Goal: Task Accomplishment & Management: Manage account settings

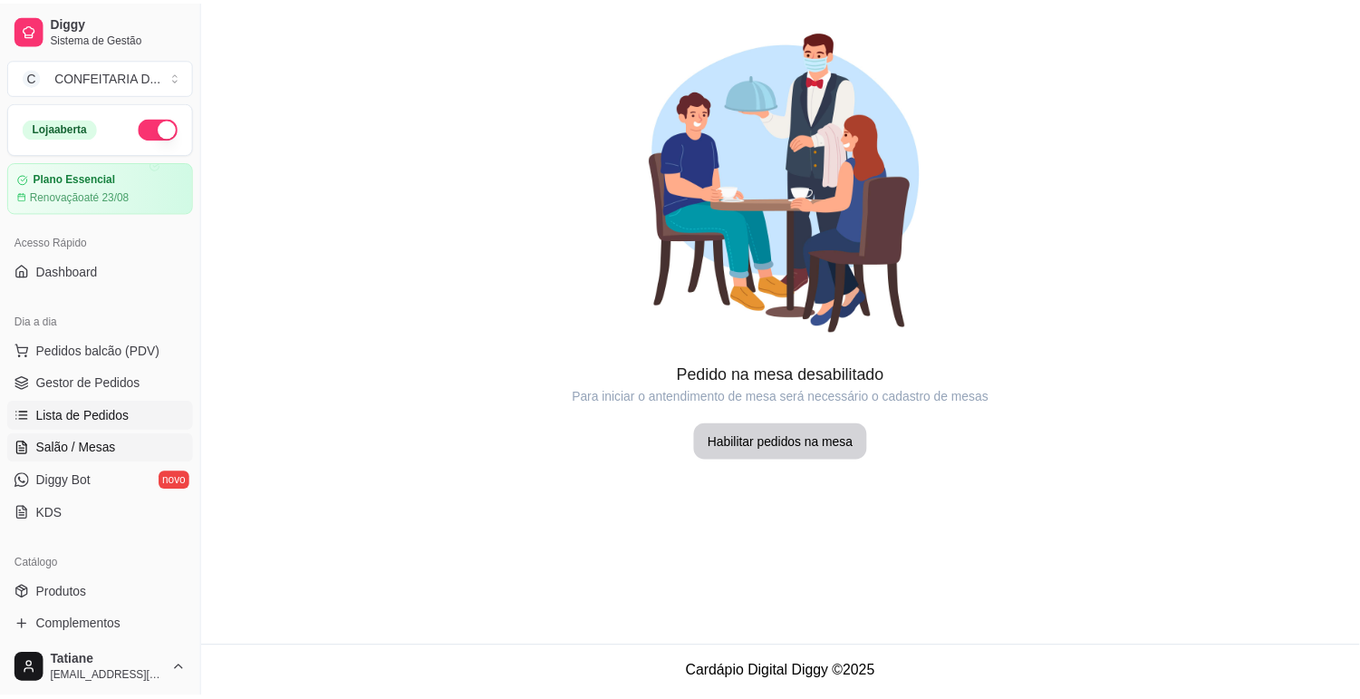
scroll to position [201, 0]
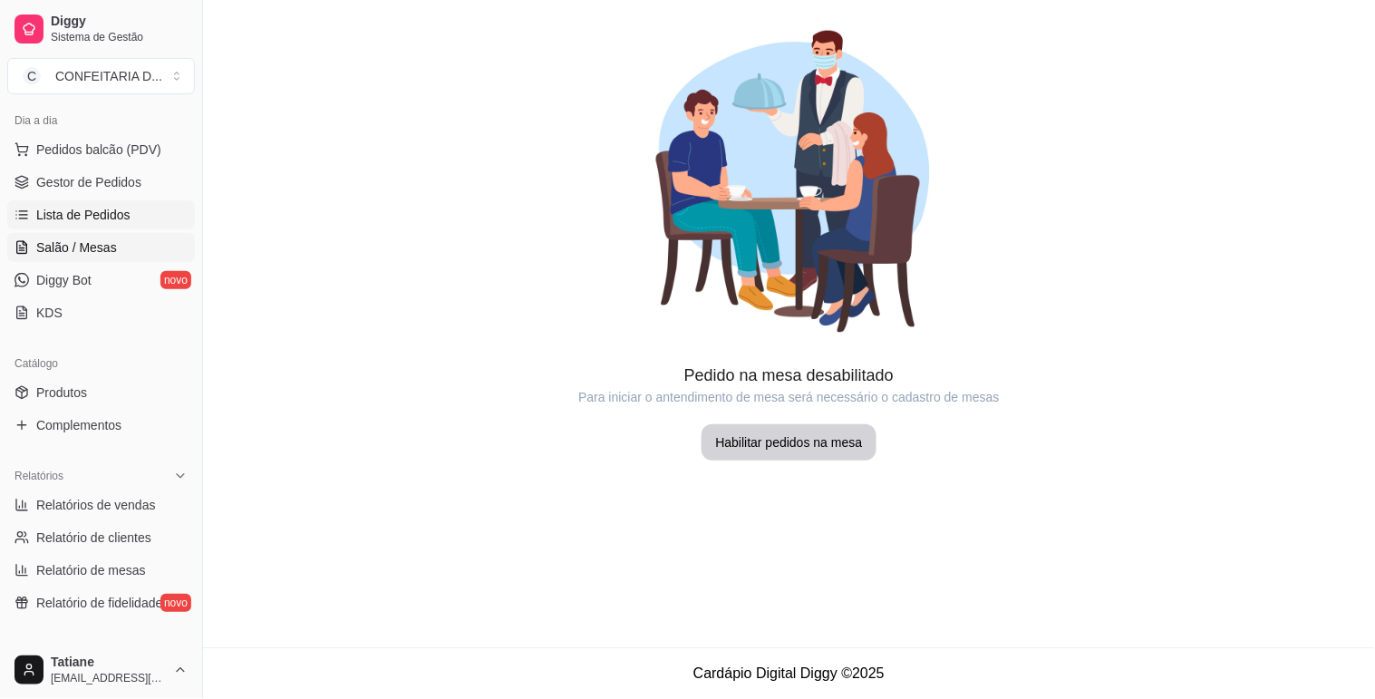
click at [79, 206] on span "Lista de Pedidos" at bounding box center [83, 215] width 94 height 18
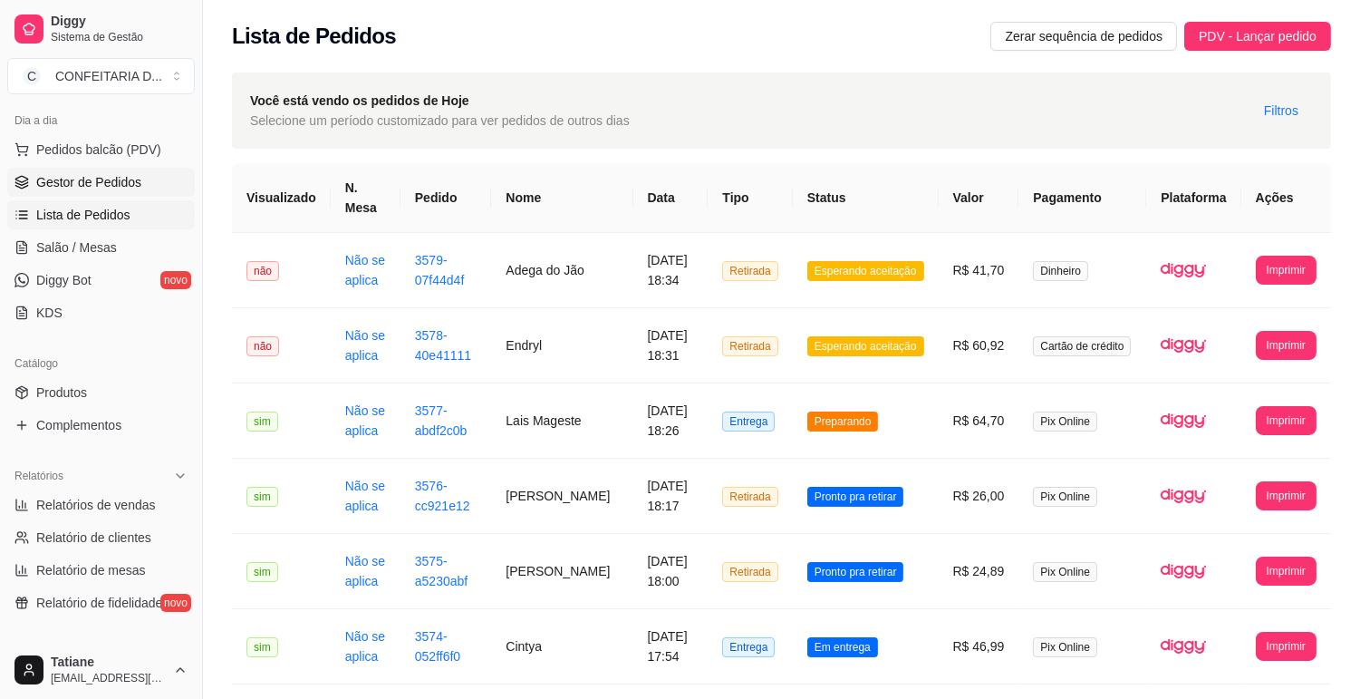
click at [87, 186] on span "Gestor de Pedidos" at bounding box center [88, 182] width 105 height 18
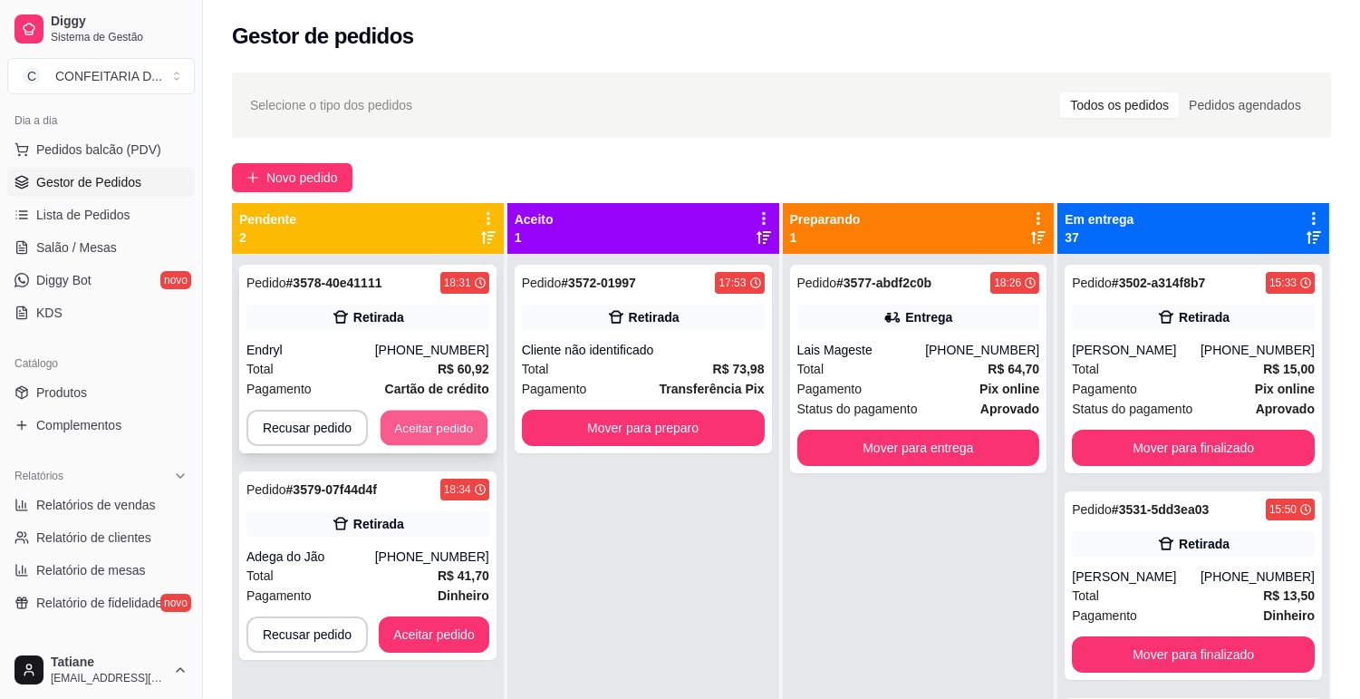
click at [393, 421] on button "Aceitar pedido" at bounding box center [434, 428] width 107 height 35
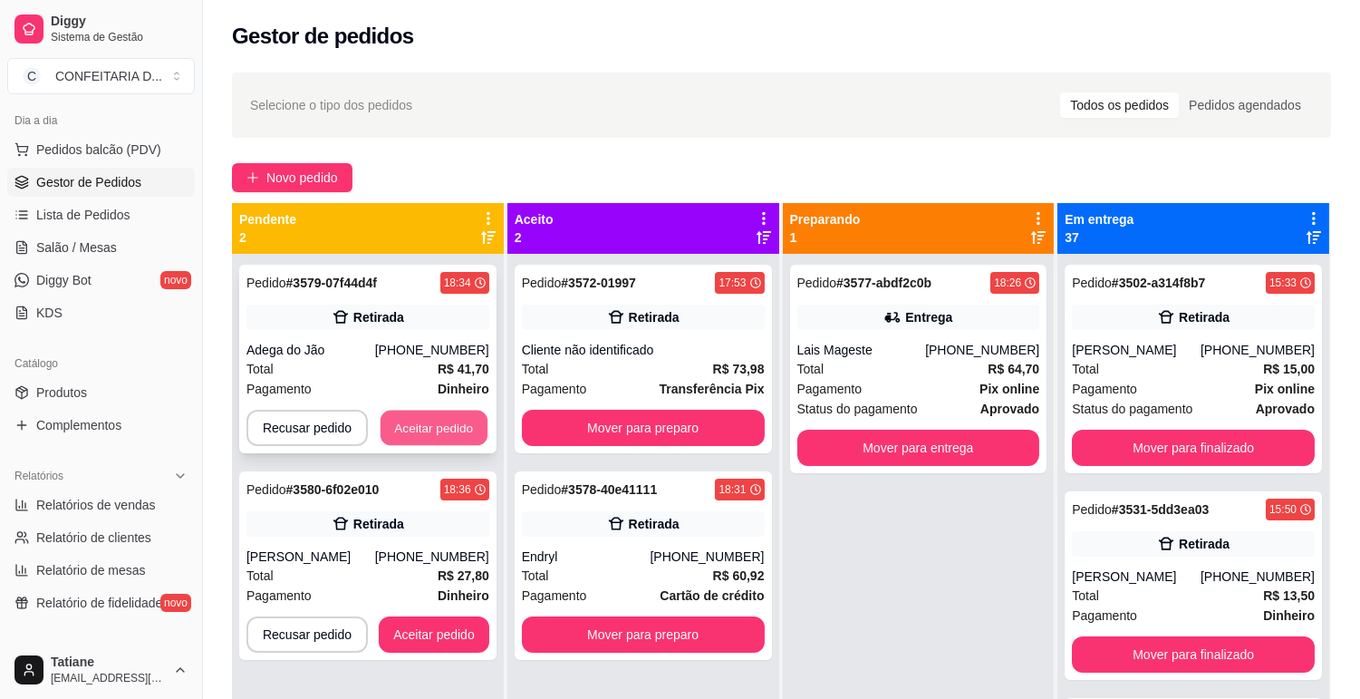
click at [421, 426] on button "Aceitar pedido" at bounding box center [434, 428] width 107 height 35
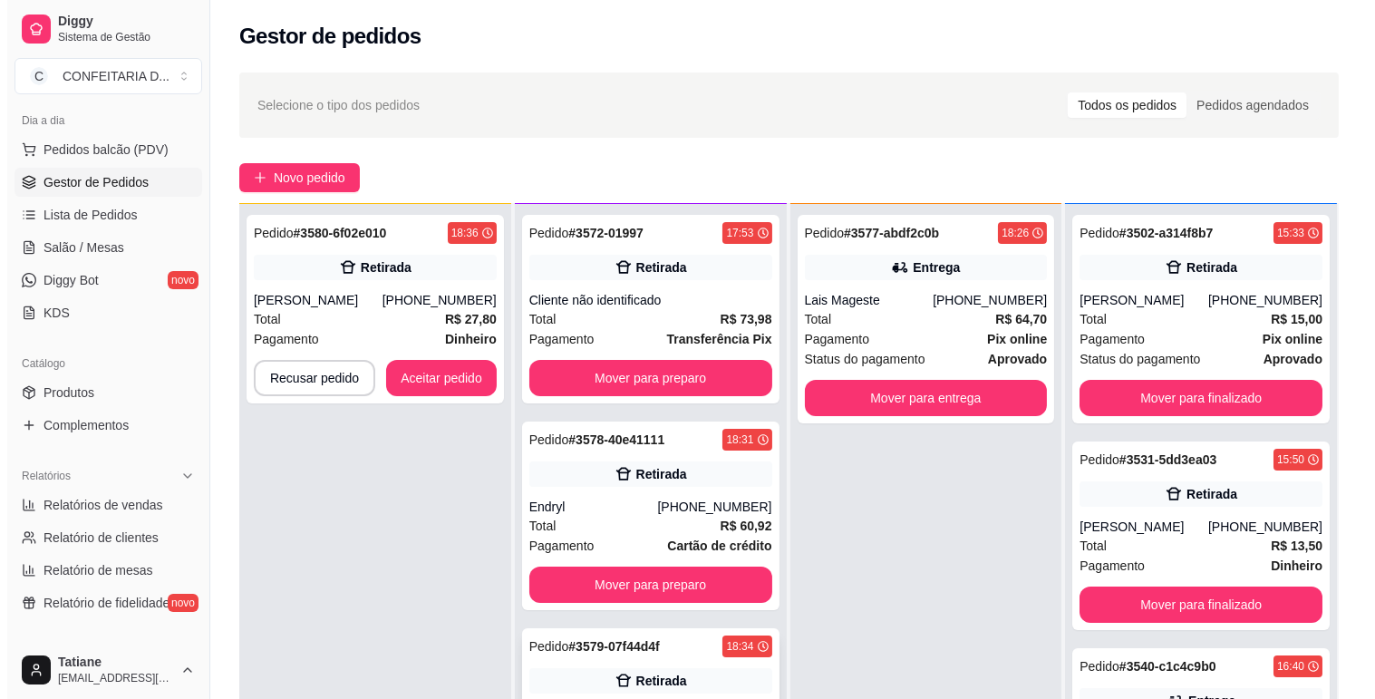
scroll to position [201, 0]
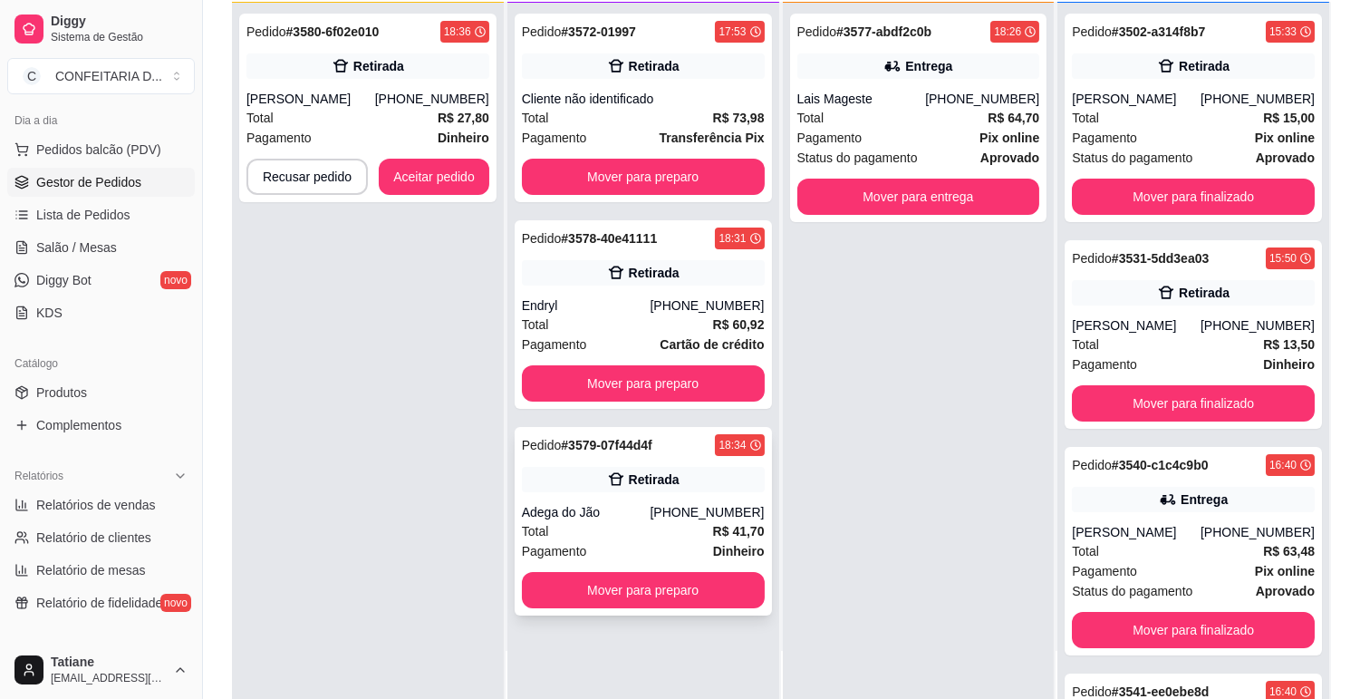
click at [667, 510] on div "[PHONE_NUMBER]" at bounding box center [707, 512] width 114 height 18
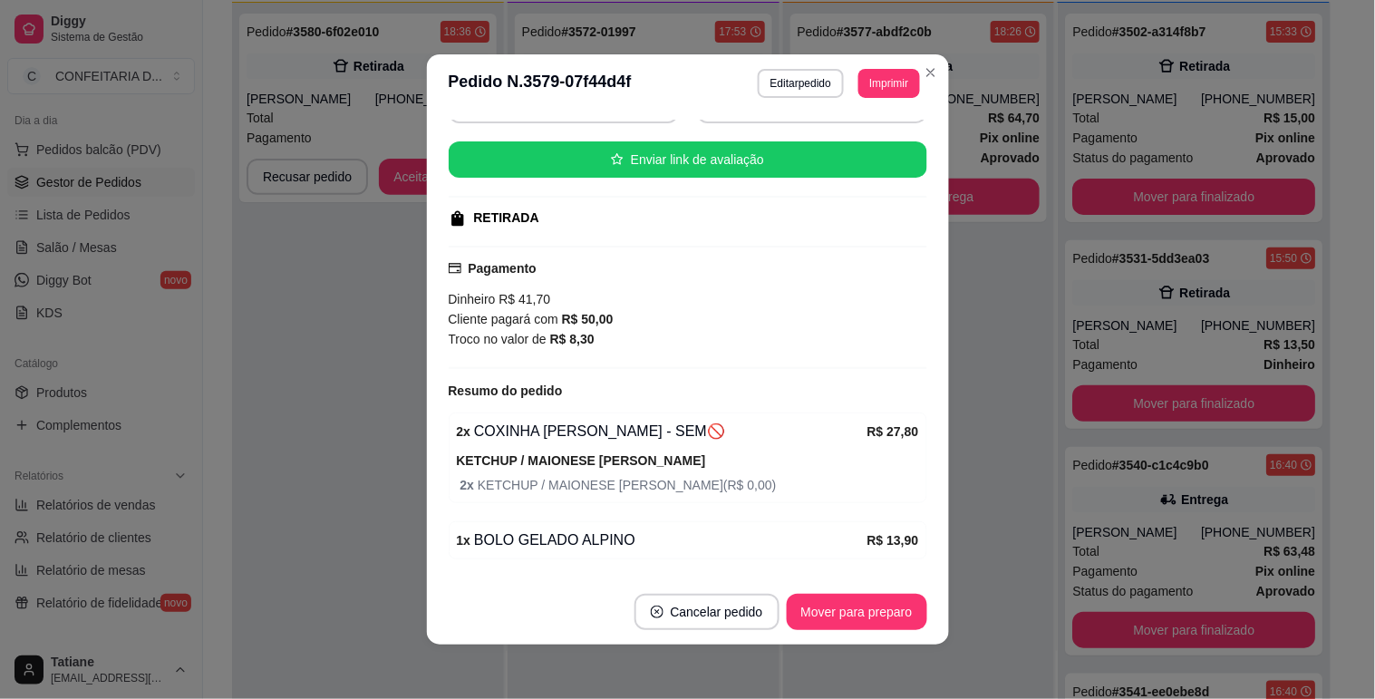
scroll to position [261, 0]
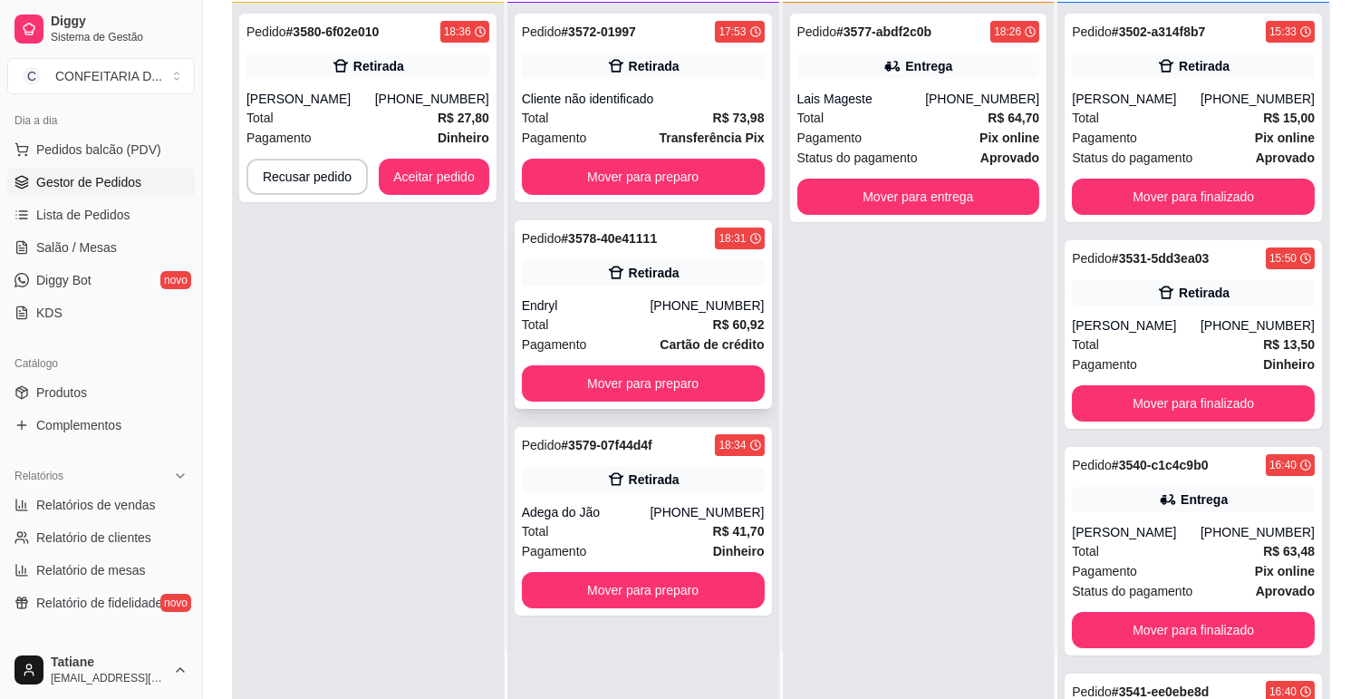
click at [633, 363] on div "Pedido # 3578-40e41111 18:31 Retirada Endryl [PHONE_NUMBER] Total R$ 60,92 Paga…" at bounding box center [643, 314] width 257 height 189
click at [624, 376] on button "Mover para preparo" at bounding box center [643, 383] width 243 height 36
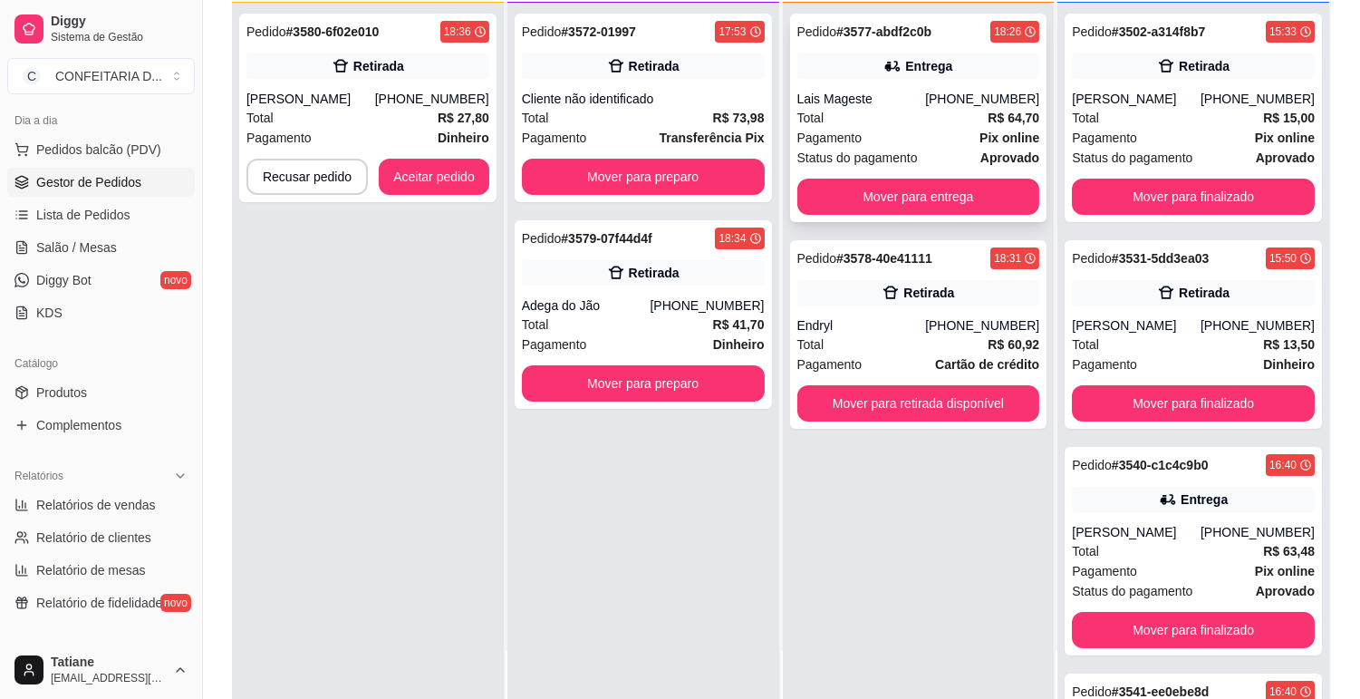
click at [832, 134] on span "Pagamento" at bounding box center [830, 138] width 65 height 20
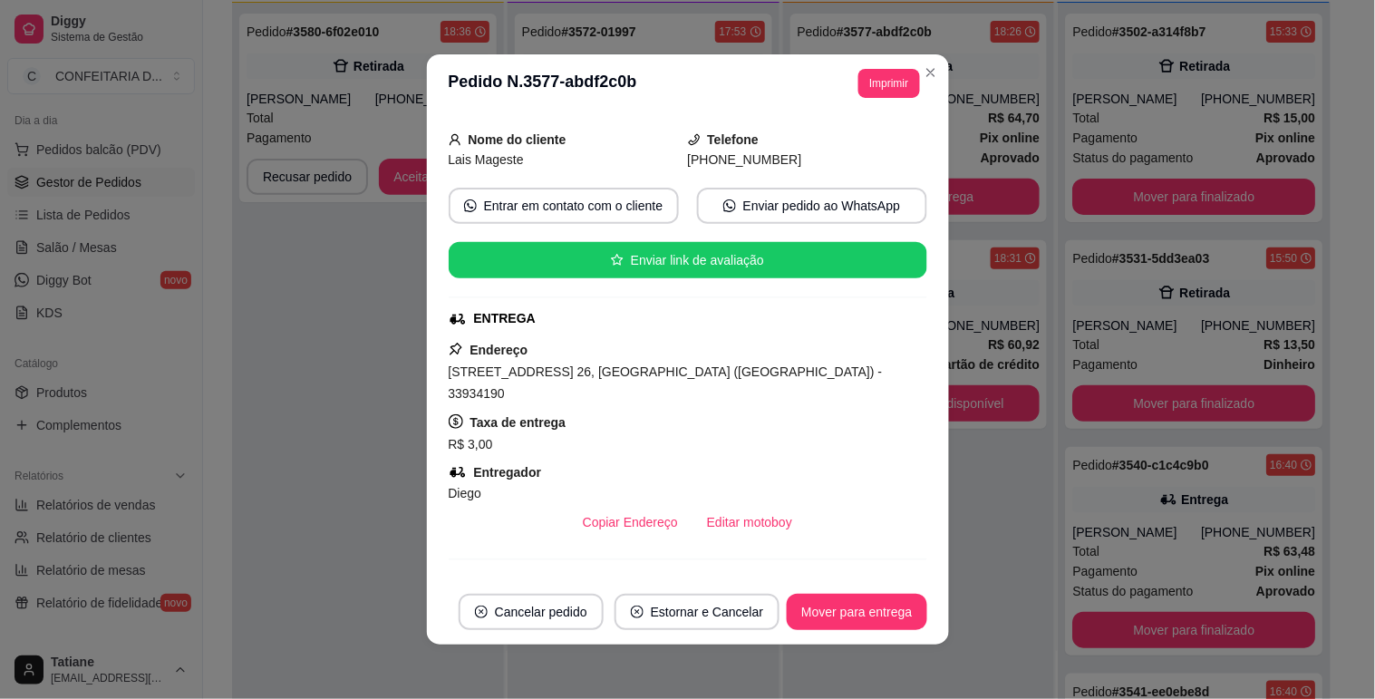
scroll to position [201, 0]
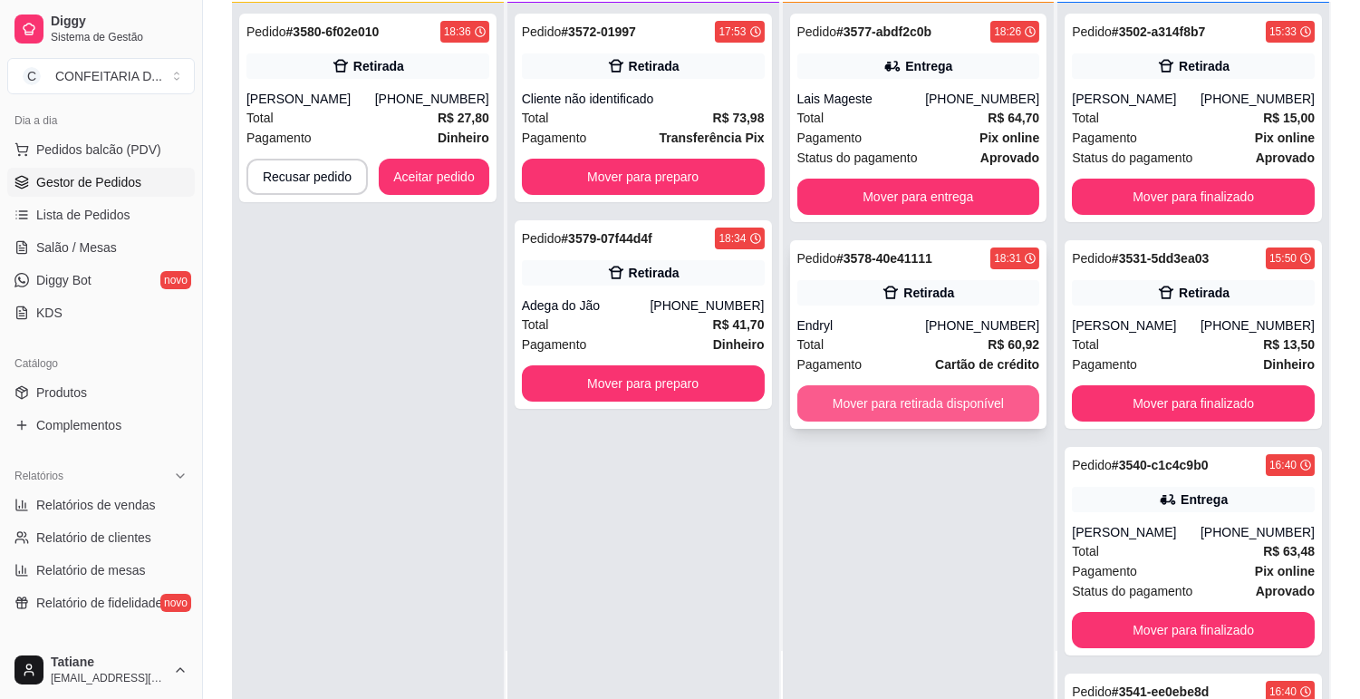
click at [893, 405] on button "Mover para retirada disponível" at bounding box center [919, 403] width 243 height 36
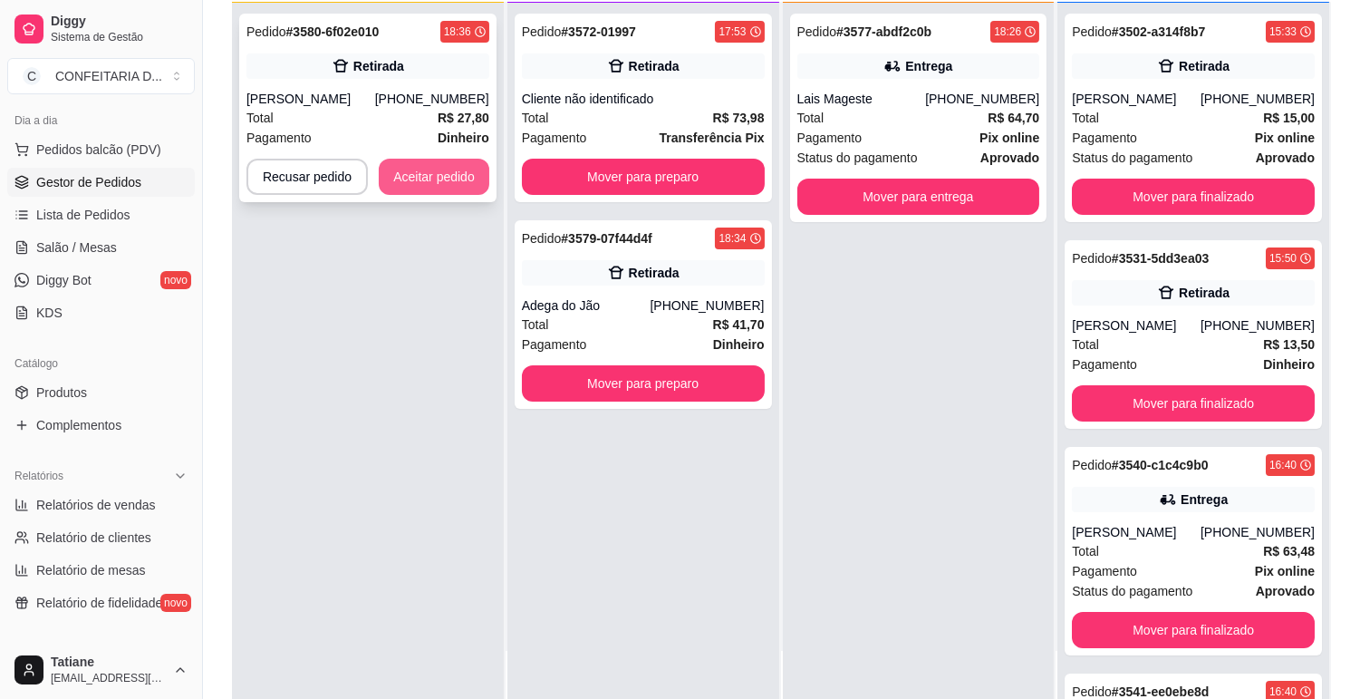
click at [405, 176] on button "Aceitar pedido" at bounding box center [434, 177] width 111 height 36
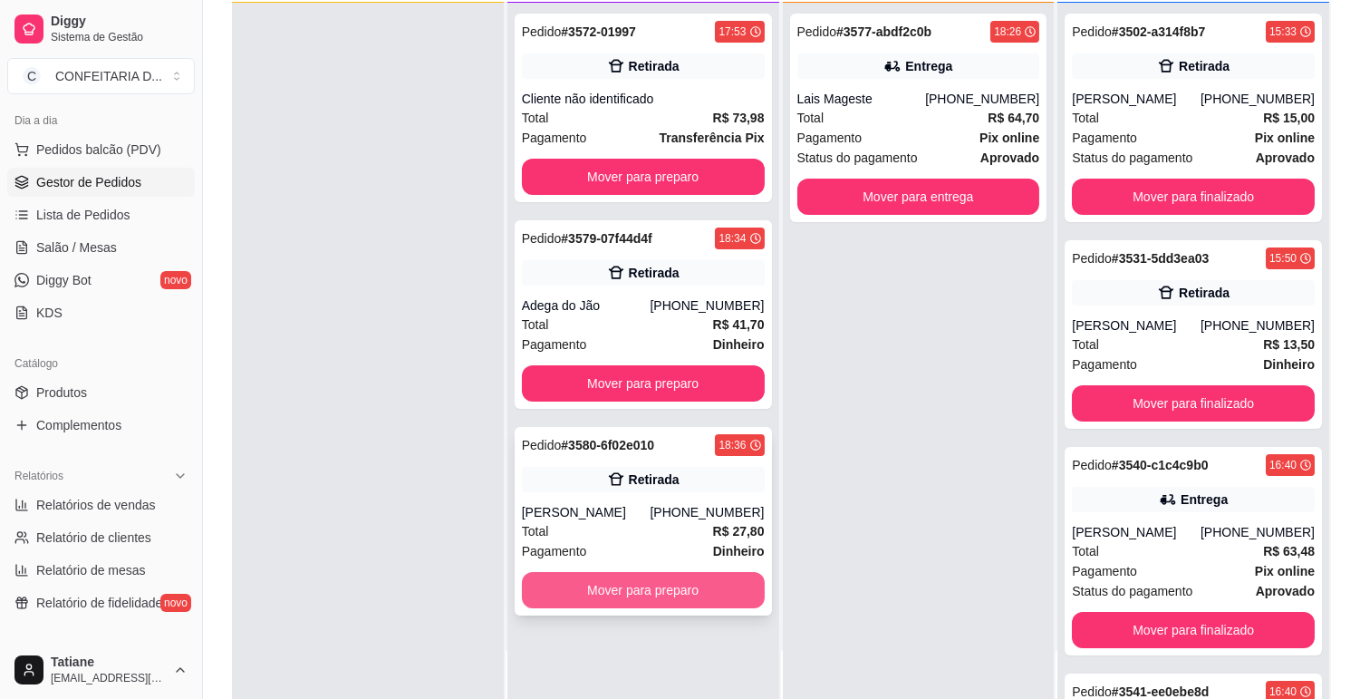
click at [632, 585] on button "Mover para preparo" at bounding box center [643, 590] width 243 height 36
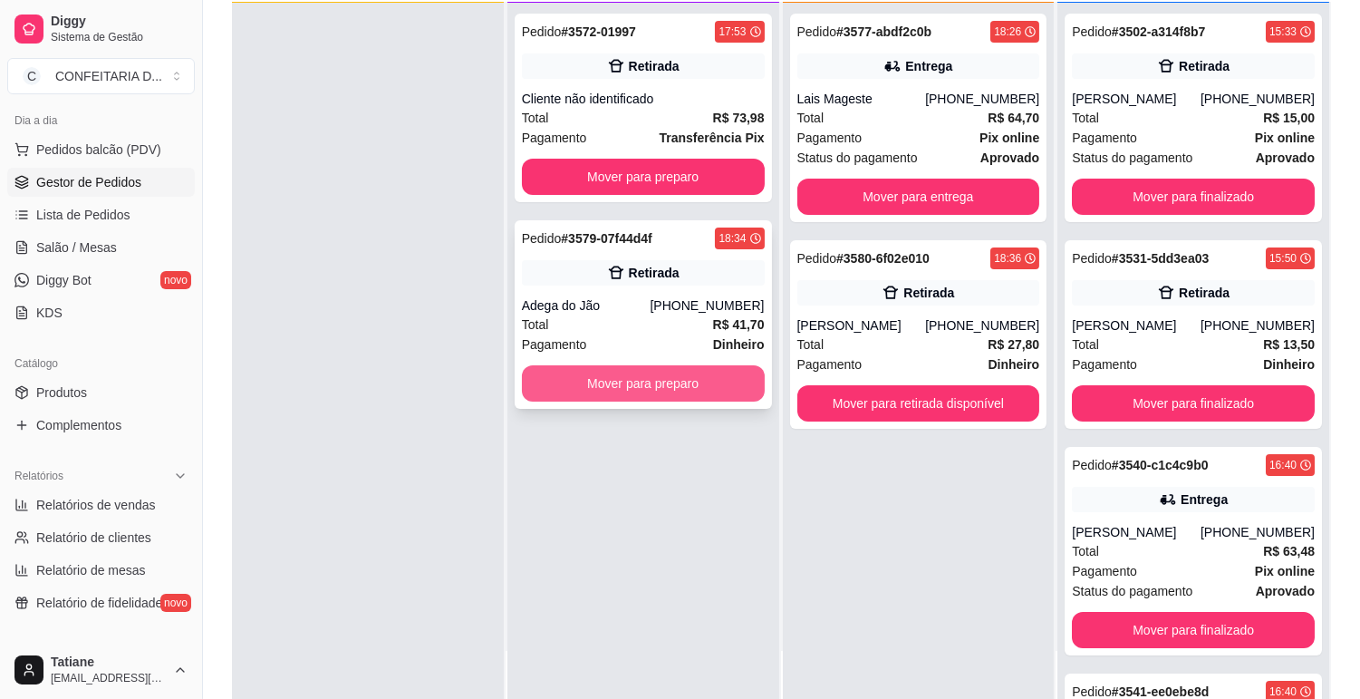
click at [650, 382] on button "Mover para preparo" at bounding box center [643, 383] width 243 height 36
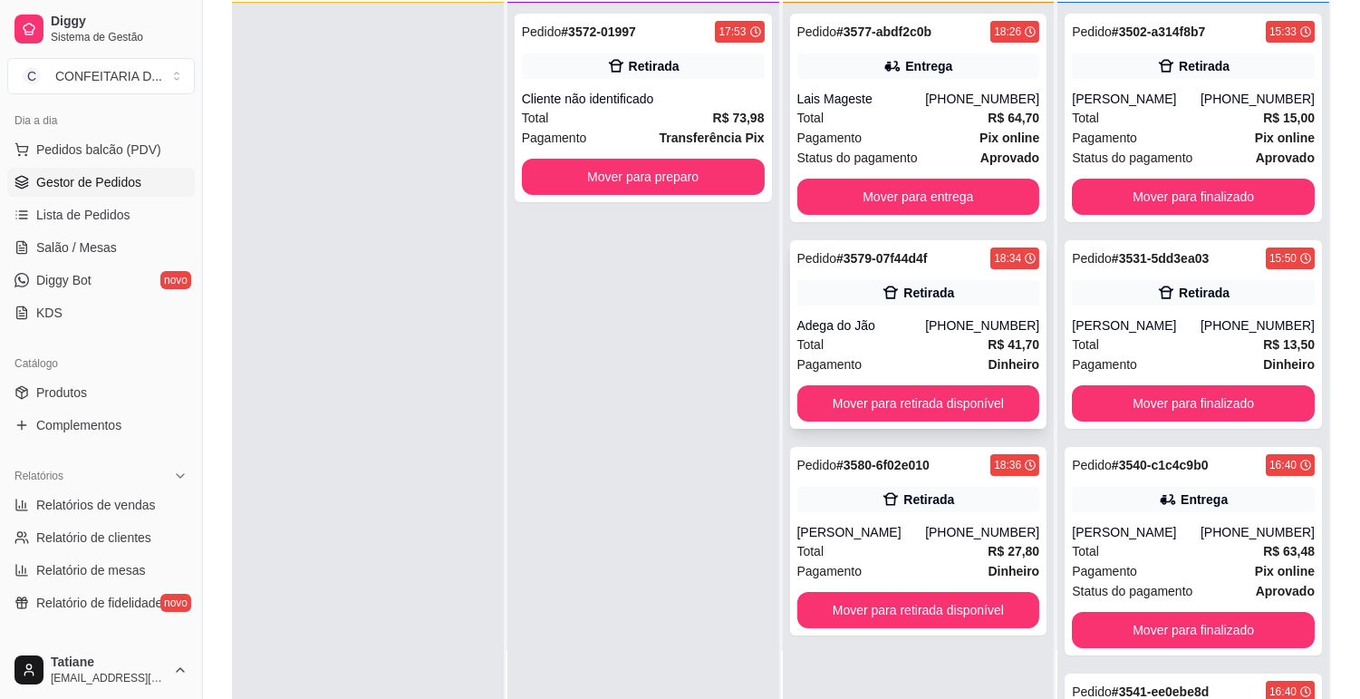
click at [892, 312] on div "Pedido # 3579-07f44d4f 18:34 Retirada Adega do Jão [PHONE_NUMBER] Total R$ 41,7…" at bounding box center [918, 334] width 257 height 189
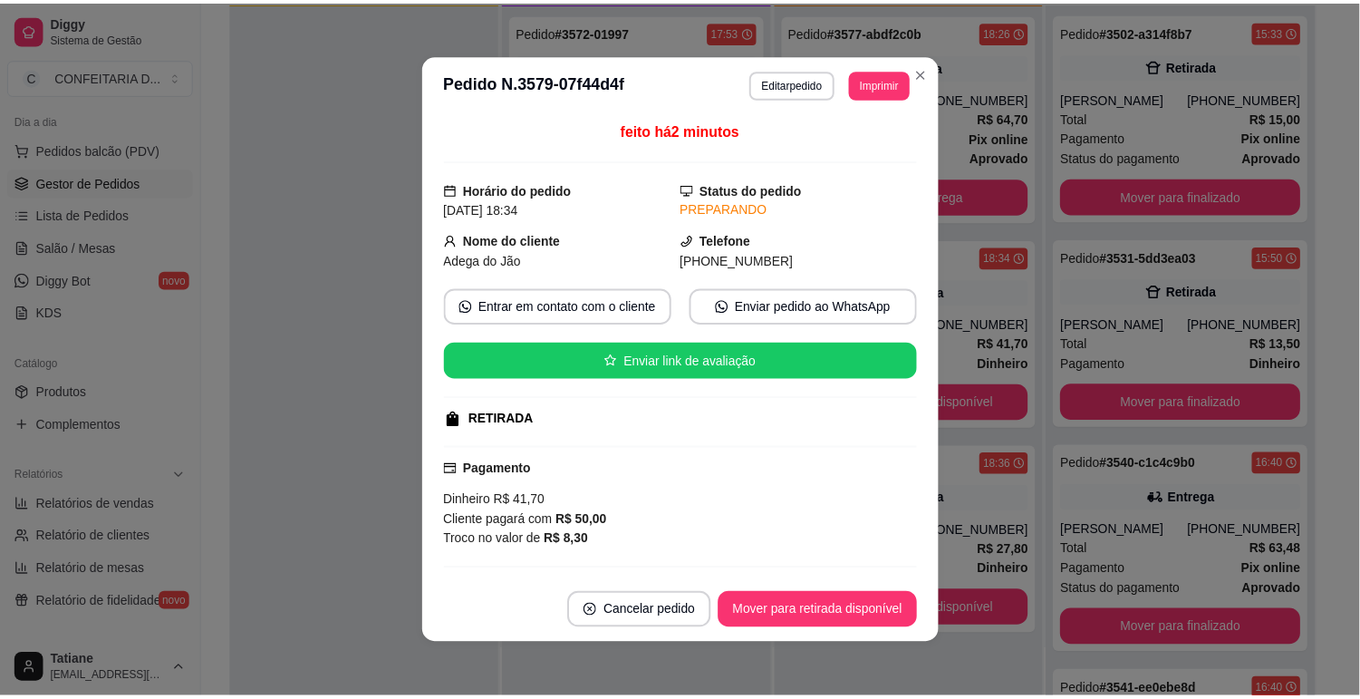
scroll to position [101, 0]
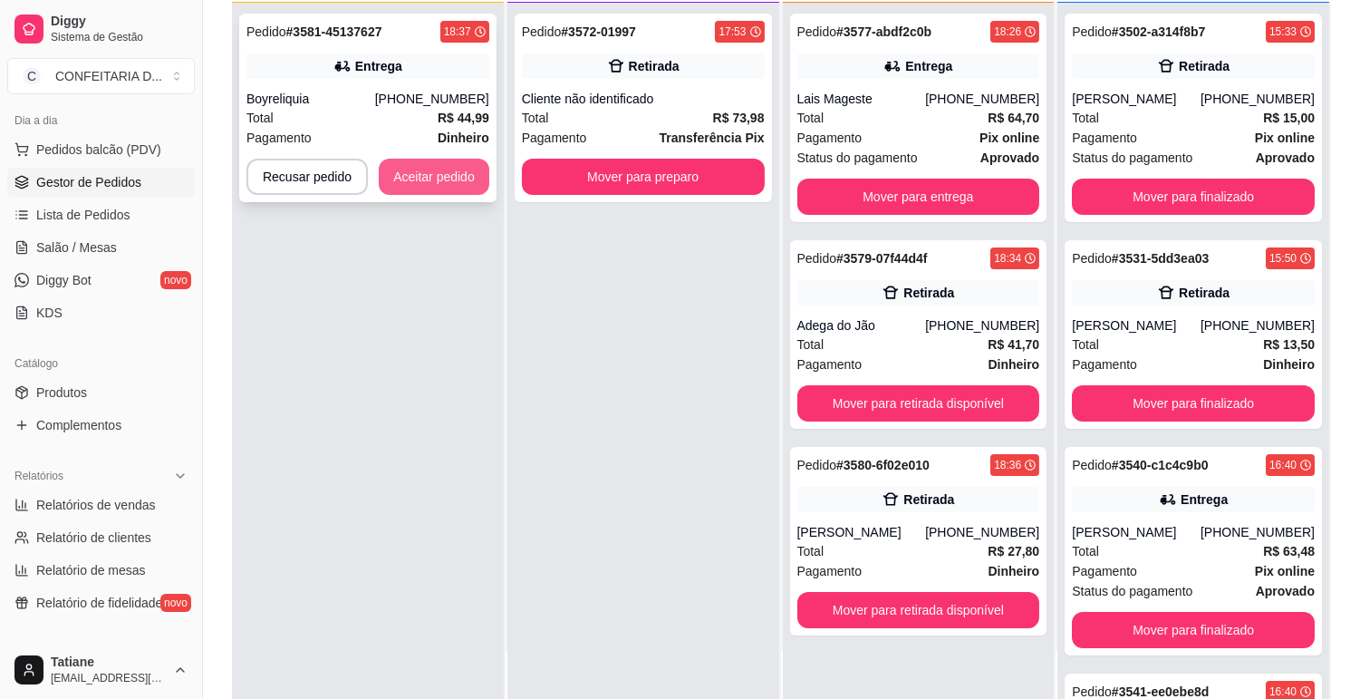
click at [421, 167] on button "Aceitar pedido" at bounding box center [434, 177] width 111 height 36
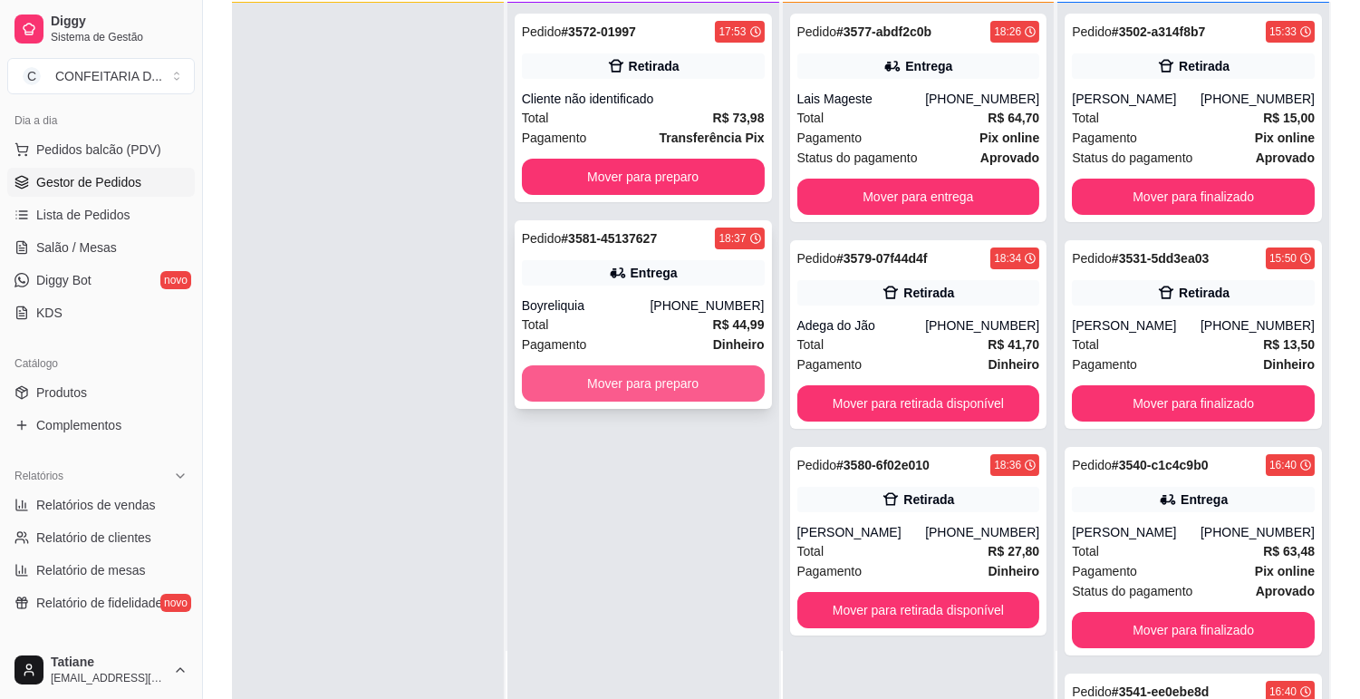
click at [582, 378] on button "Mover para preparo" at bounding box center [643, 383] width 243 height 36
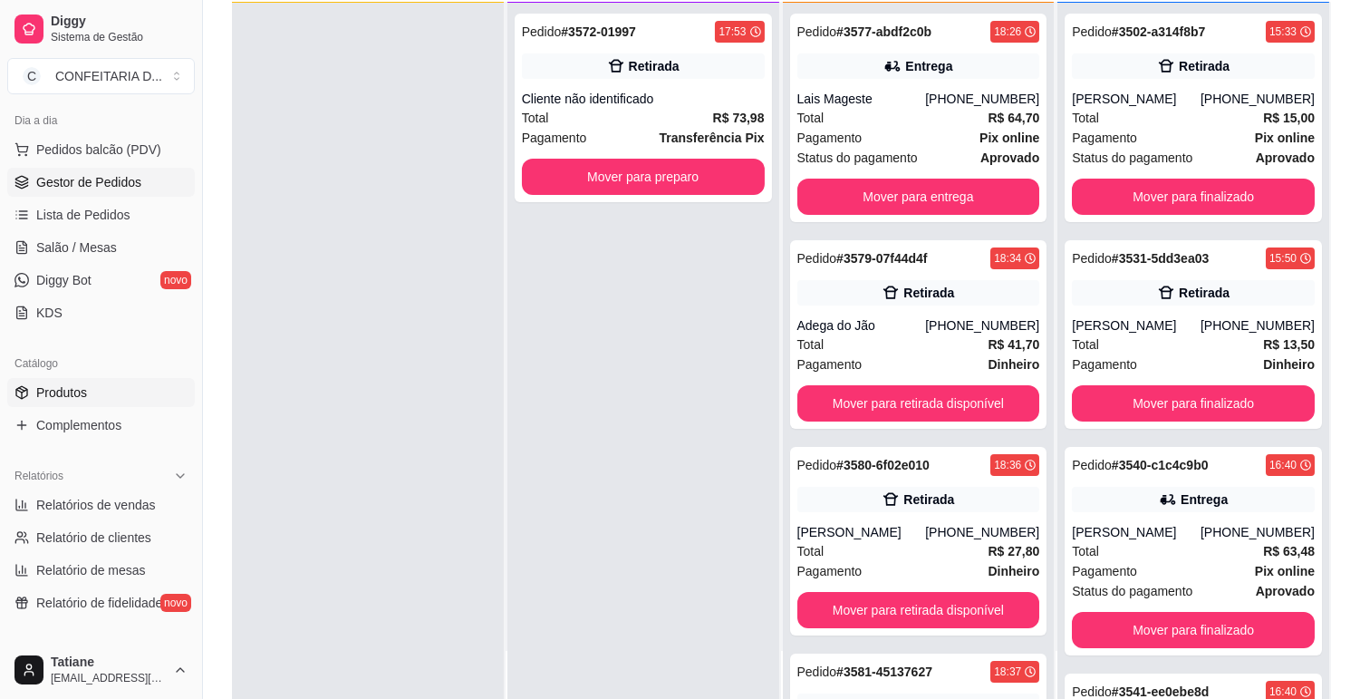
click at [83, 396] on span "Produtos" at bounding box center [61, 392] width 51 height 18
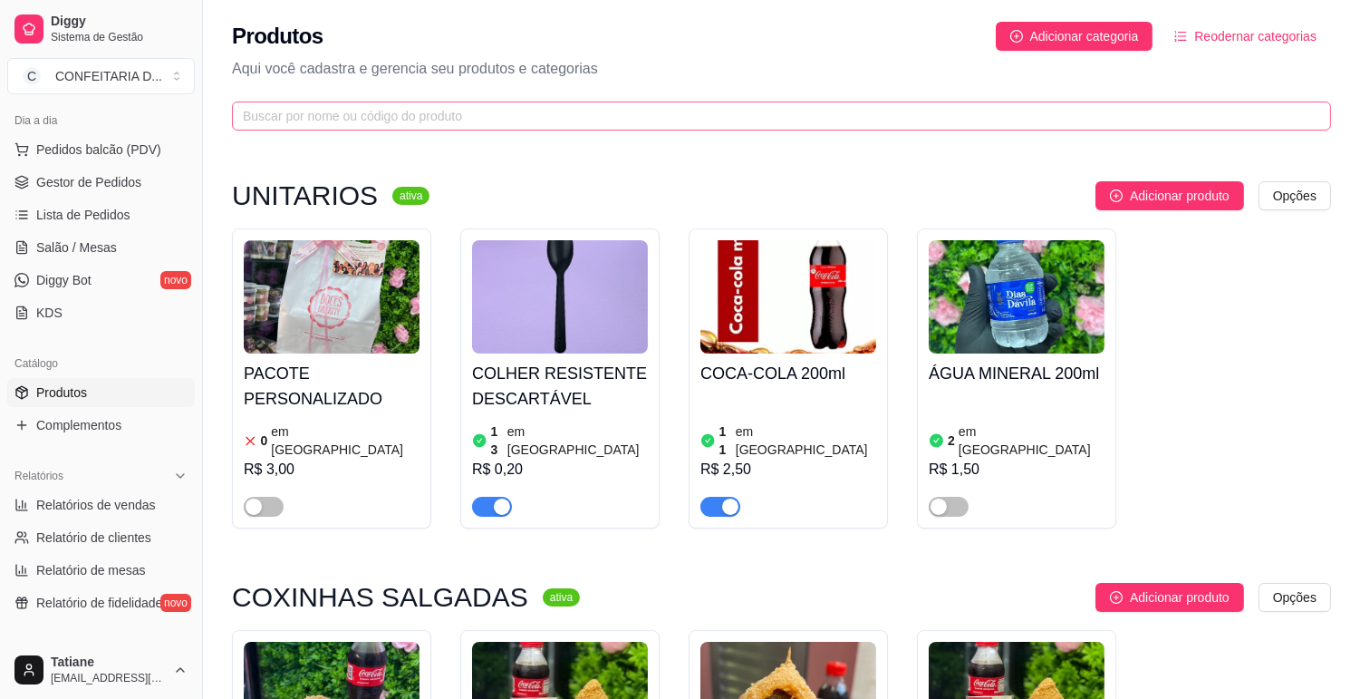
drag, startPoint x: 414, startPoint y: 102, endPoint x: 408, endPoint y: 112, distance: 12.6
click at [414, 103] on span at bounding box center [781, 116] width 1099 height 29
click at [408, 112] on input "text" at bounding box center [774, 116] width 1063 height 20
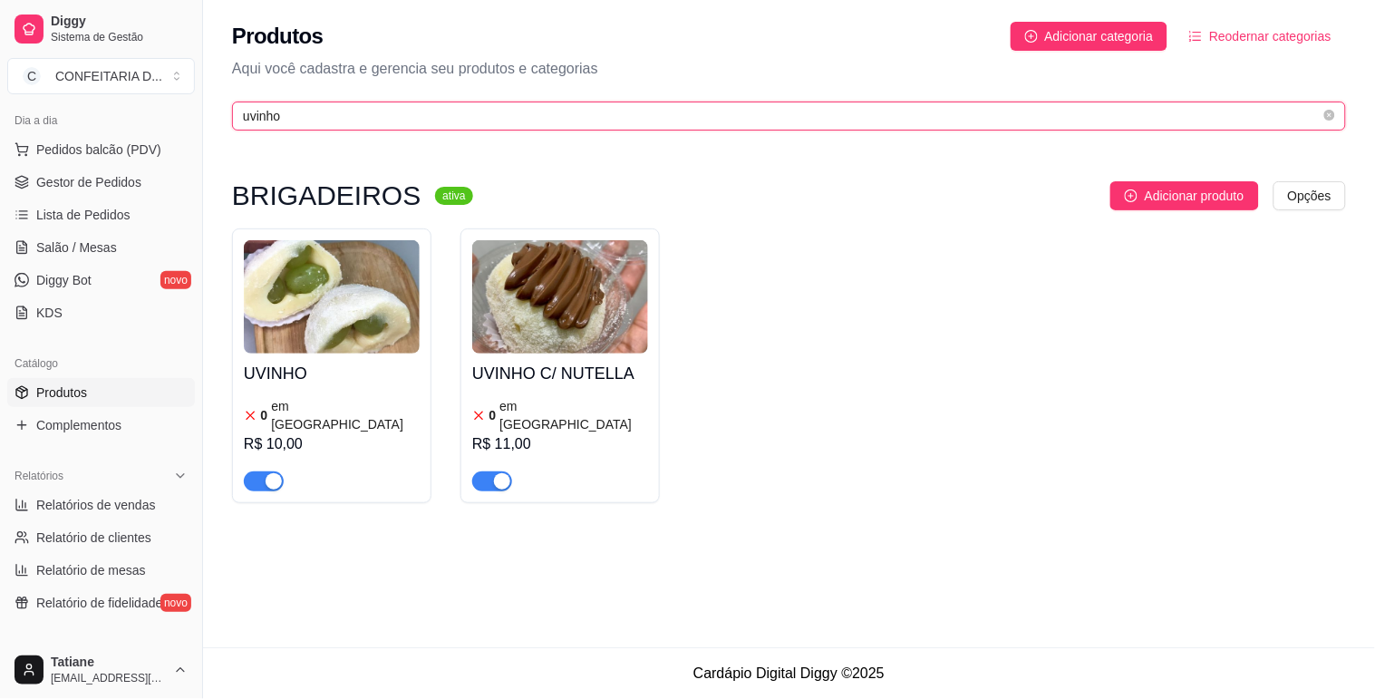
type input "uvinho"
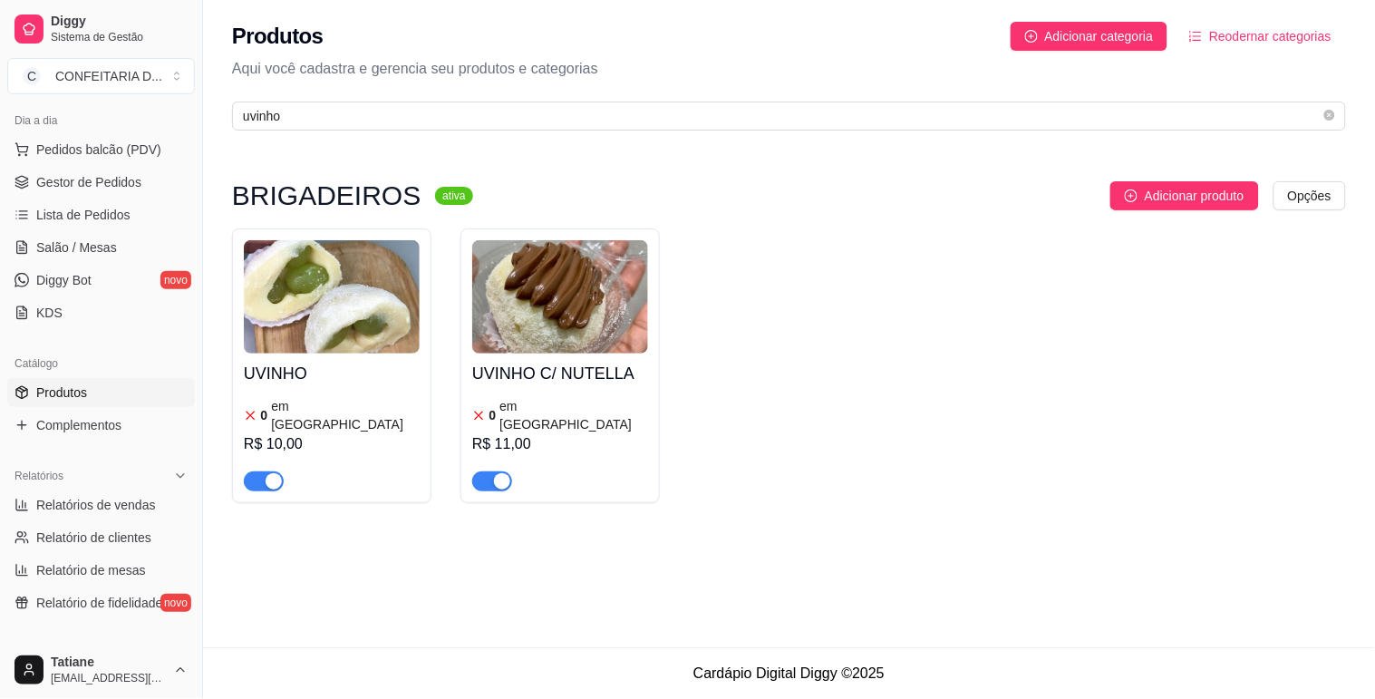
click at [361, 315] on img at bounding box center [332, 296] width 176 height 113
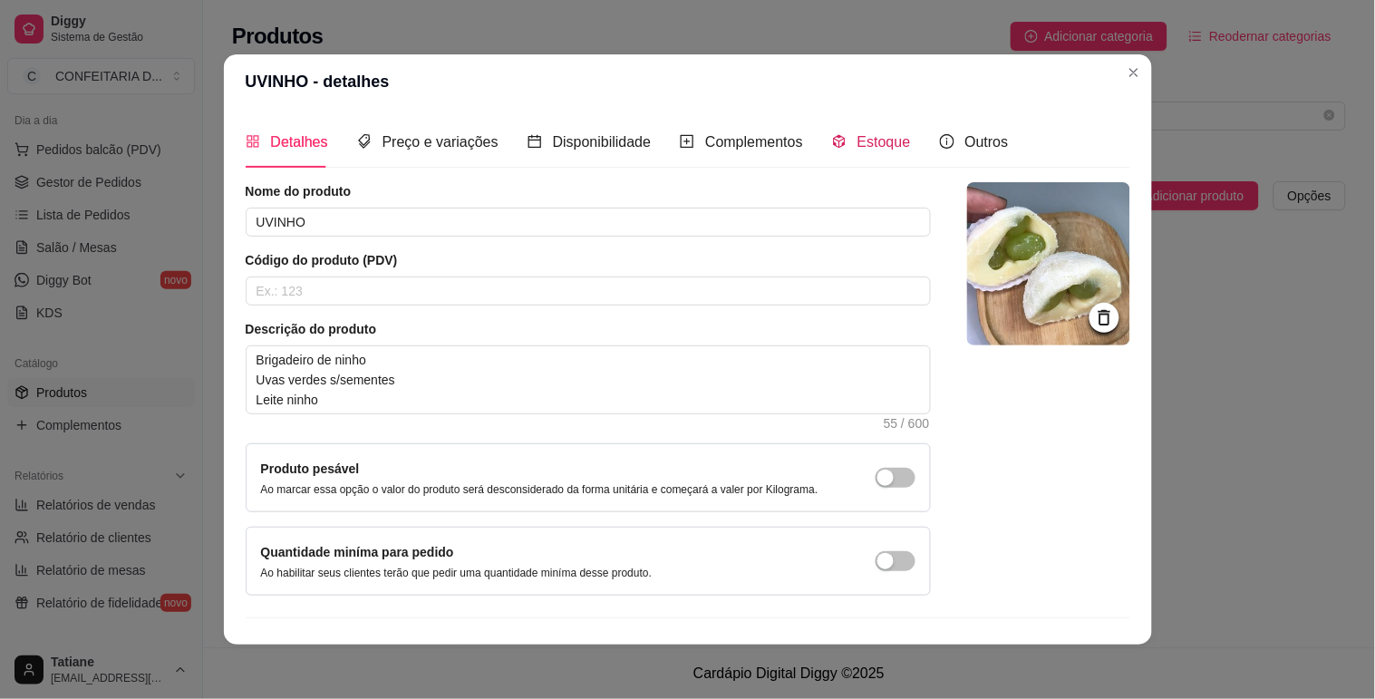
click at [881, 150] on span "Estoque" at bounding box center [883, 141] width 53 height 15
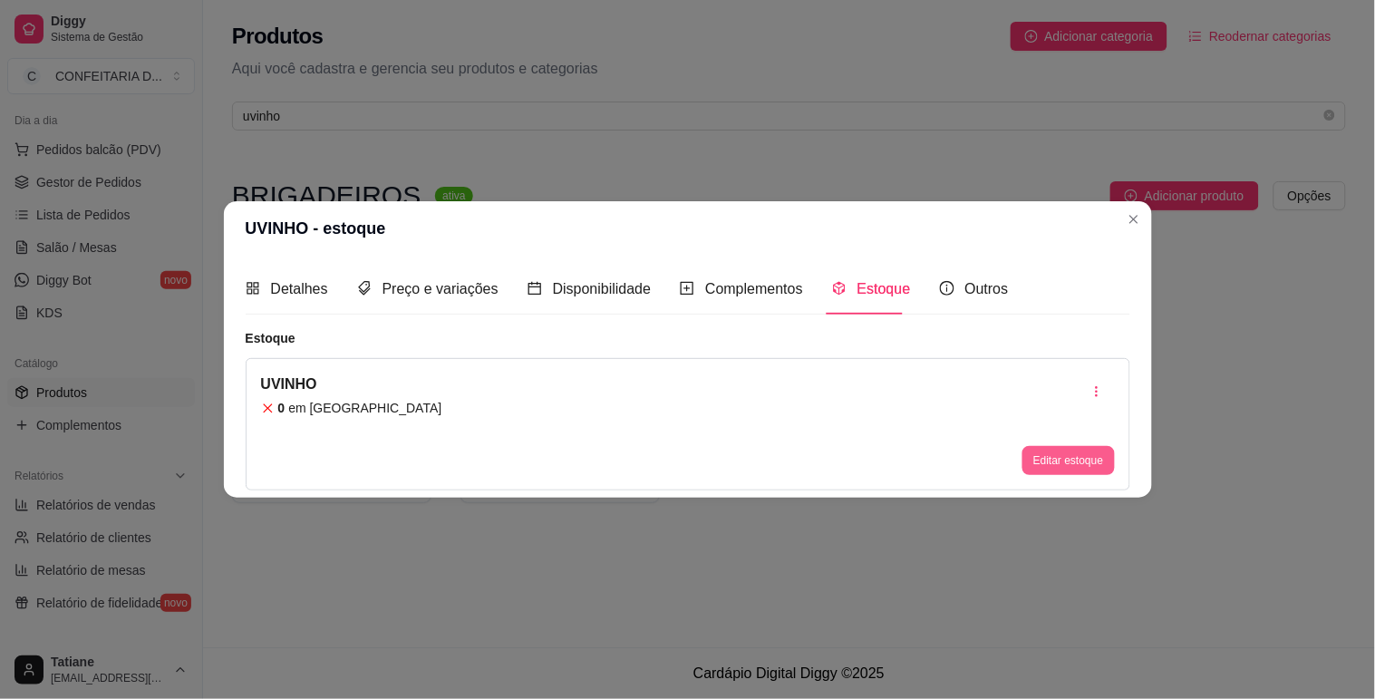
click at [1073, 457] on button "Editar estoque" at bounding box center [1068, 460] width 92 height 29
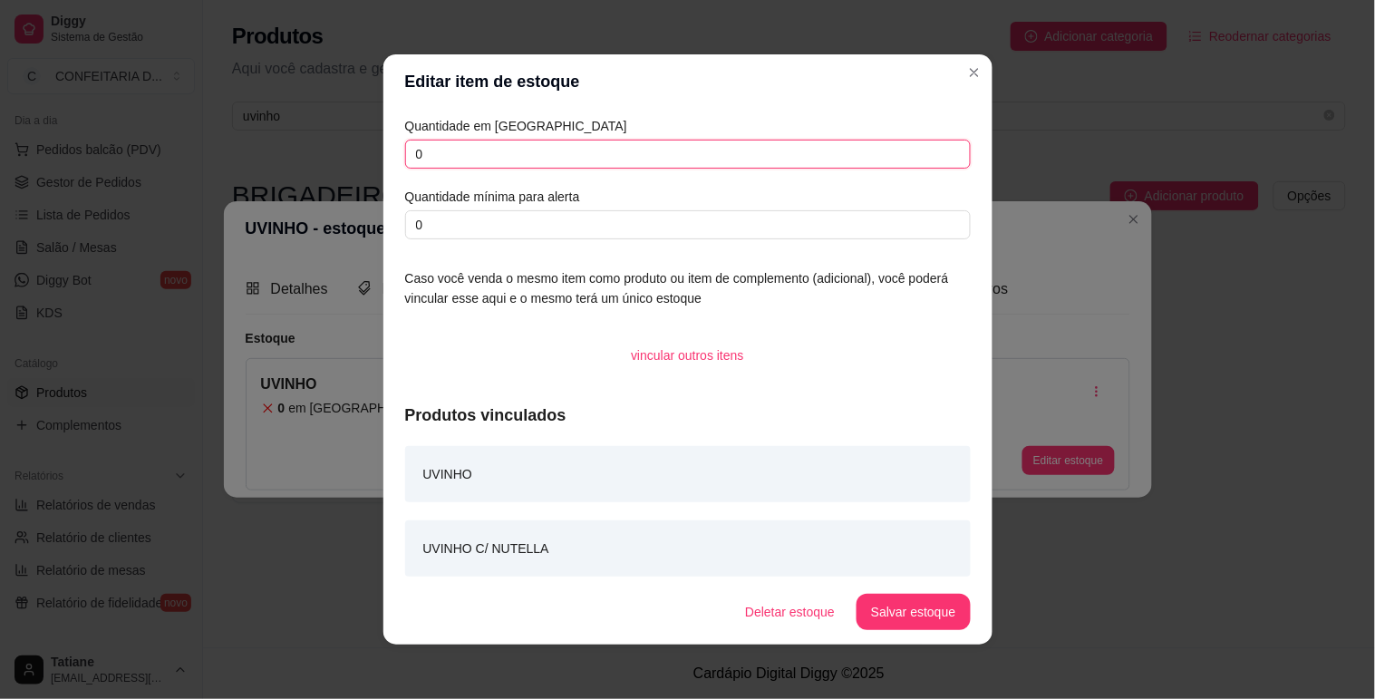
click at [449, 166] on input "0" at bounding box center [688, 154] width 566 height 29
type input "6"
click at [904, 608] on button "Salvar estoque" at bounding box center [913, 612] width 113 height 36
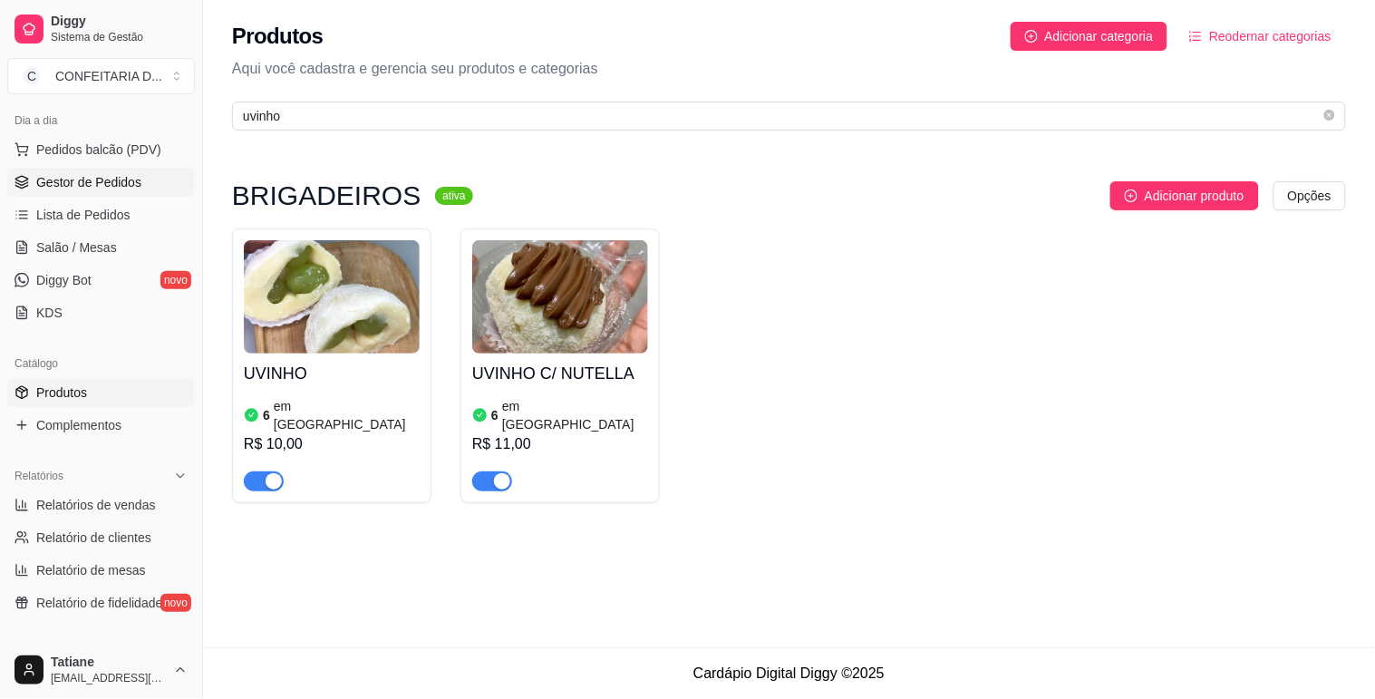
click at [70, 190] on span "Gestor de Pedidos" at bounding box center [88, 182] width 105 height 18
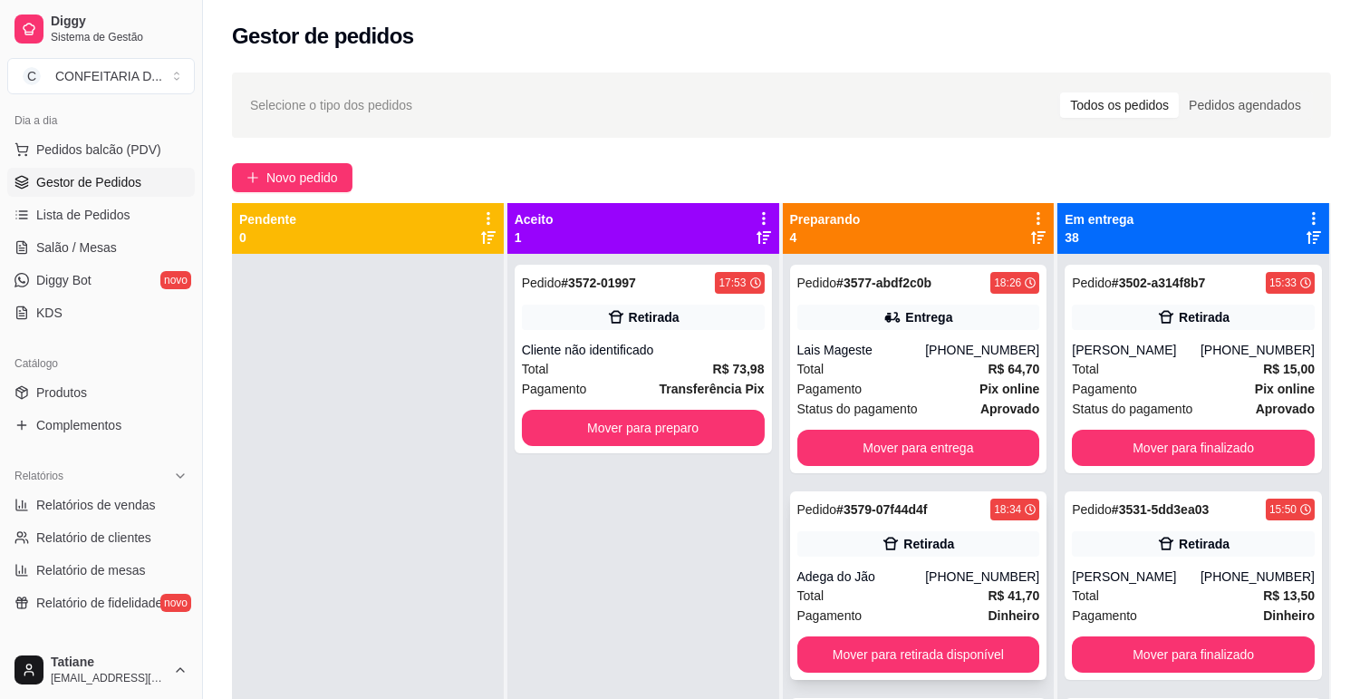
click at [922, 502] on strong "# 3579-07f44d4f" at bounding box center [882, 509] width 91 height 15
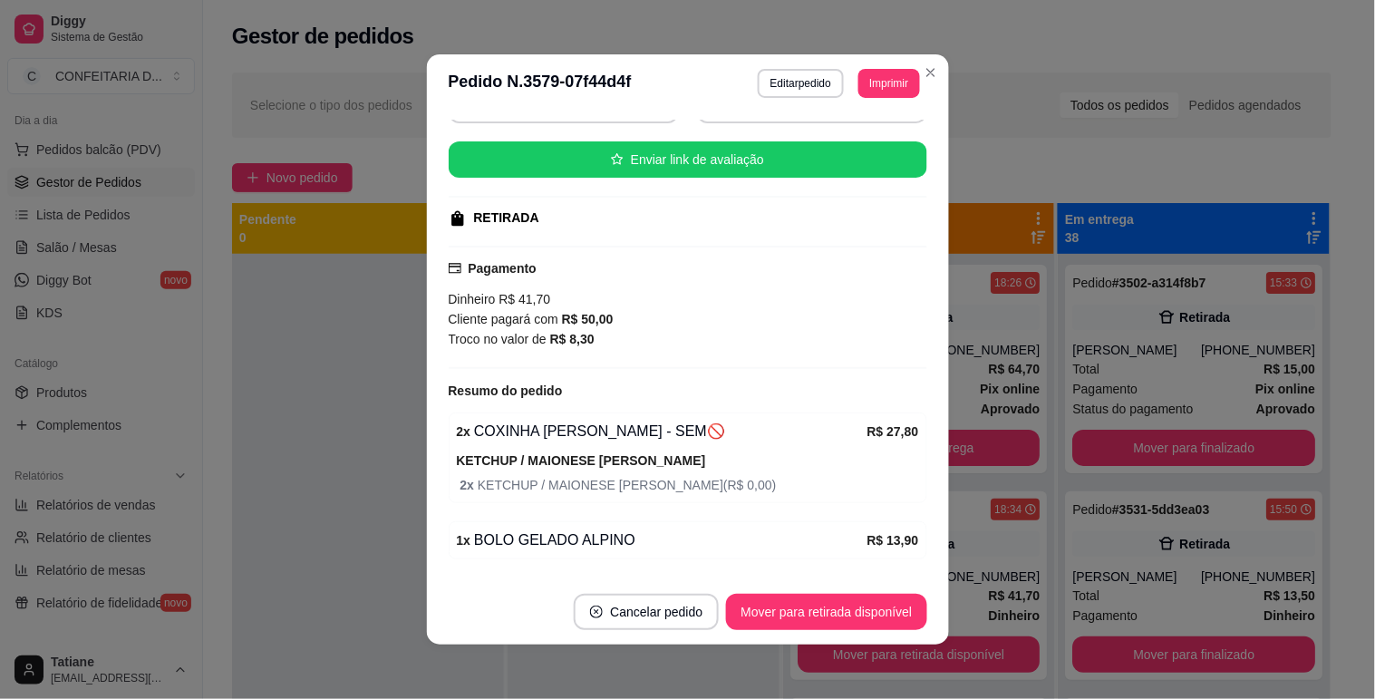
scroll to position [261, 0]
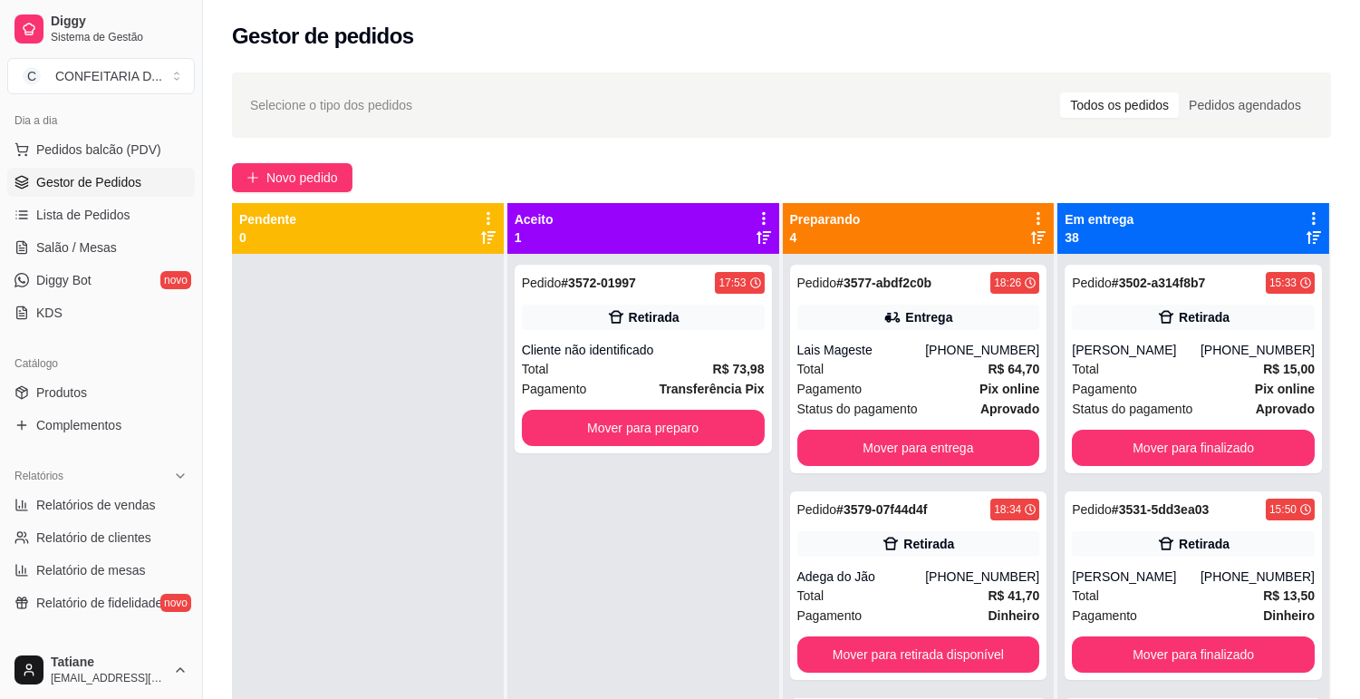
click at [858, 246] on div "Preparando 4" at bounding box center [918, 228] width 257 height 36
click at [850, 343] on div "Lais Mageste" at bounding box center [862, 350] width 129 height 18
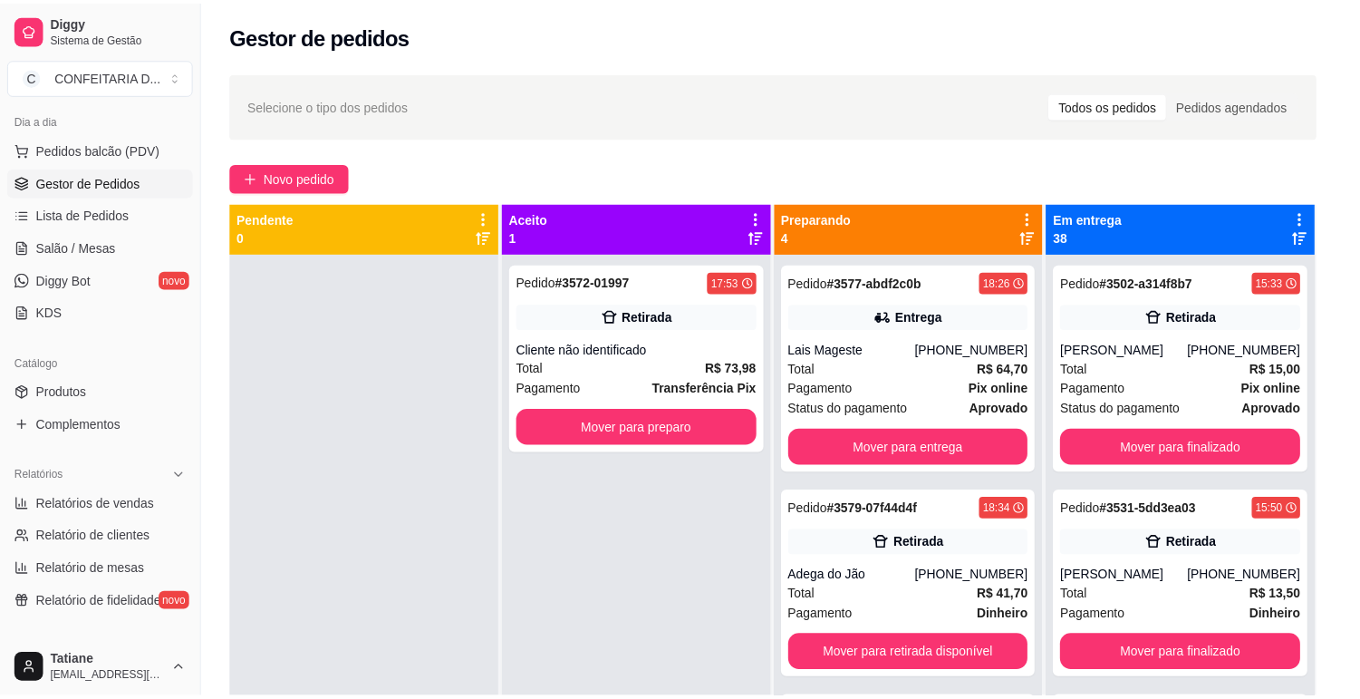
scroll to position [302, 0]
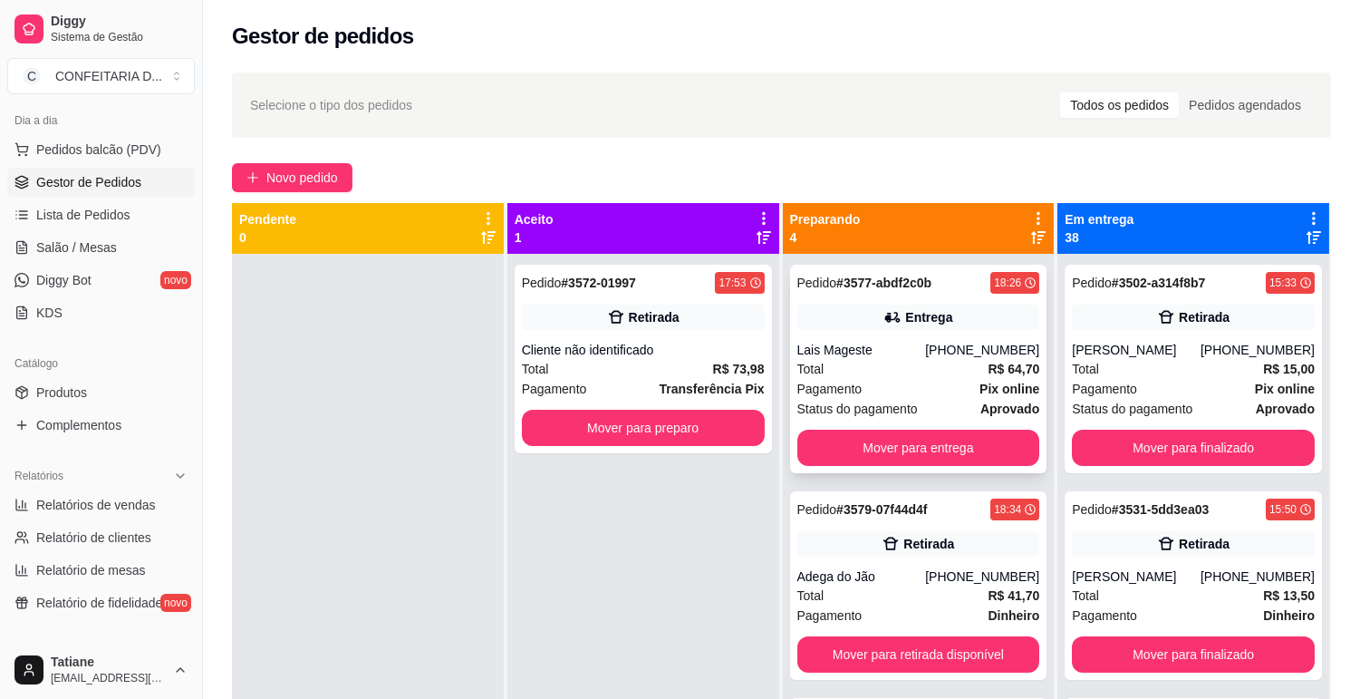
click at [913, 400] on div "Status do pagamento aprovado" at bounding box center [919, 409] width 243 height 20
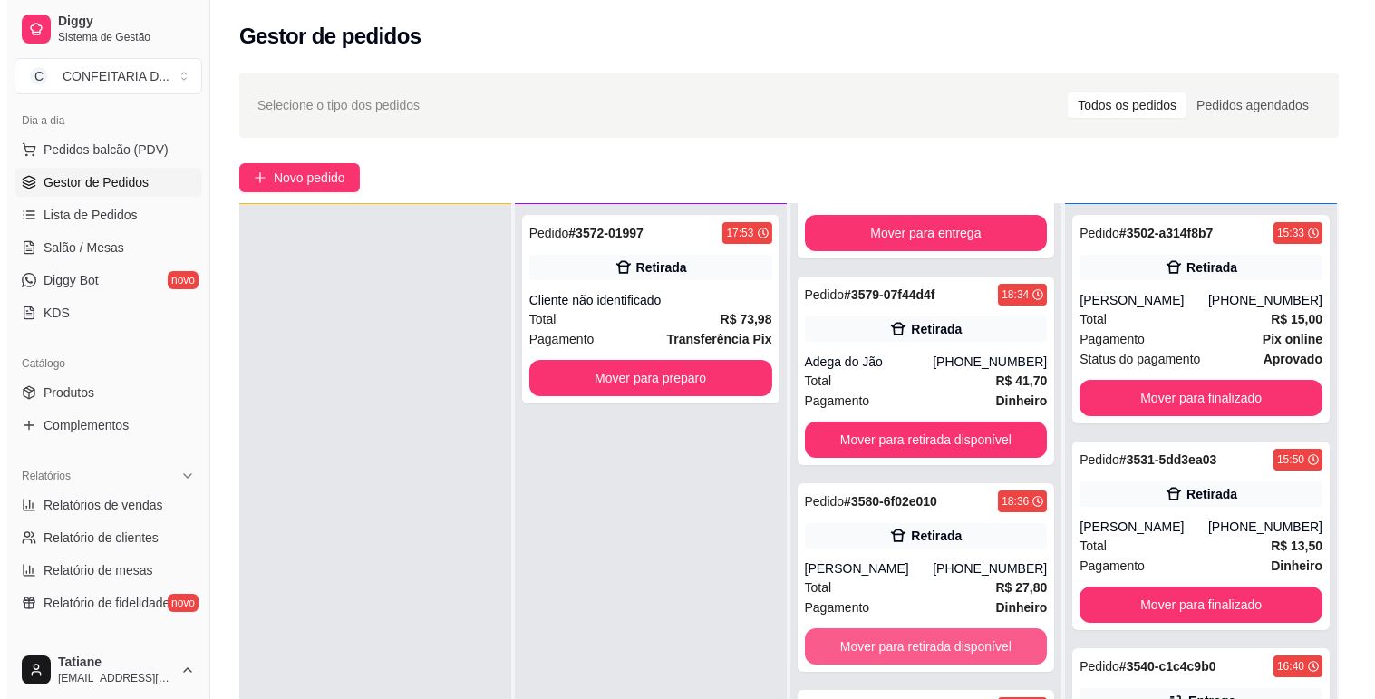
scroll to position [276, 0]
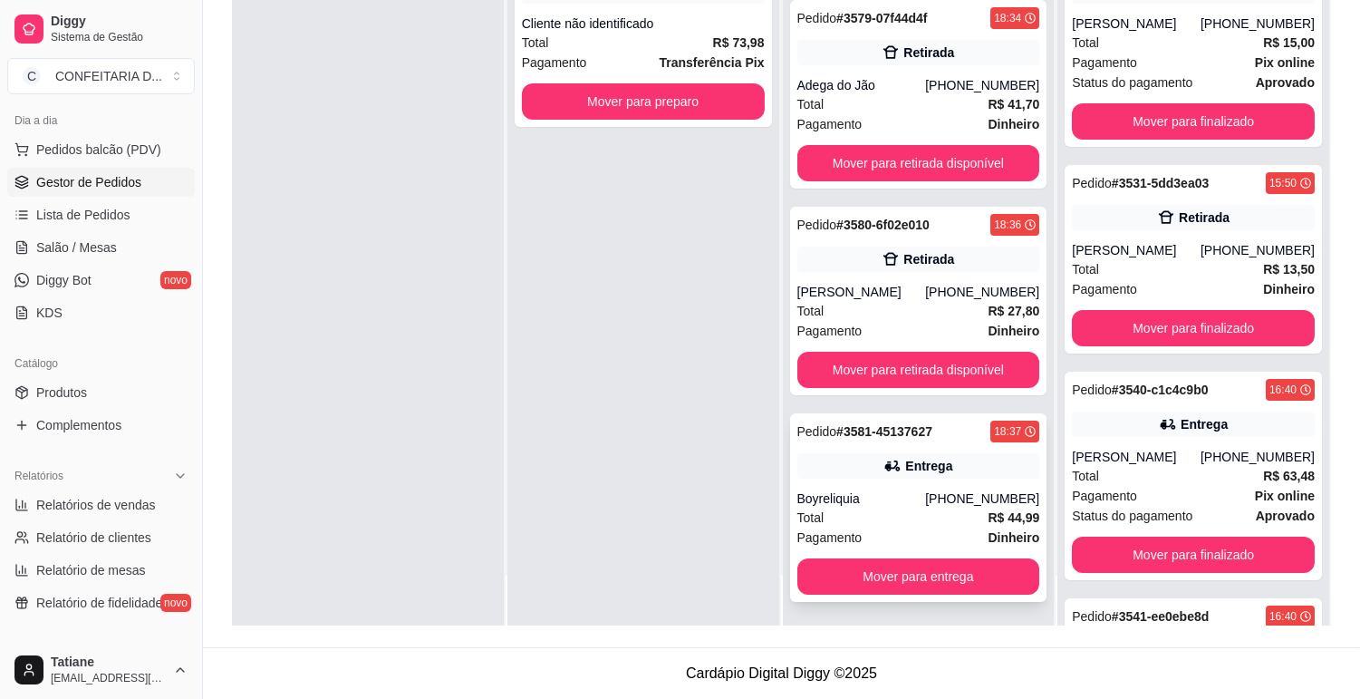
click at [925, 499] on div "[PHONE_NUMBER]" at bounding box center [982, 498] width 114 height 18
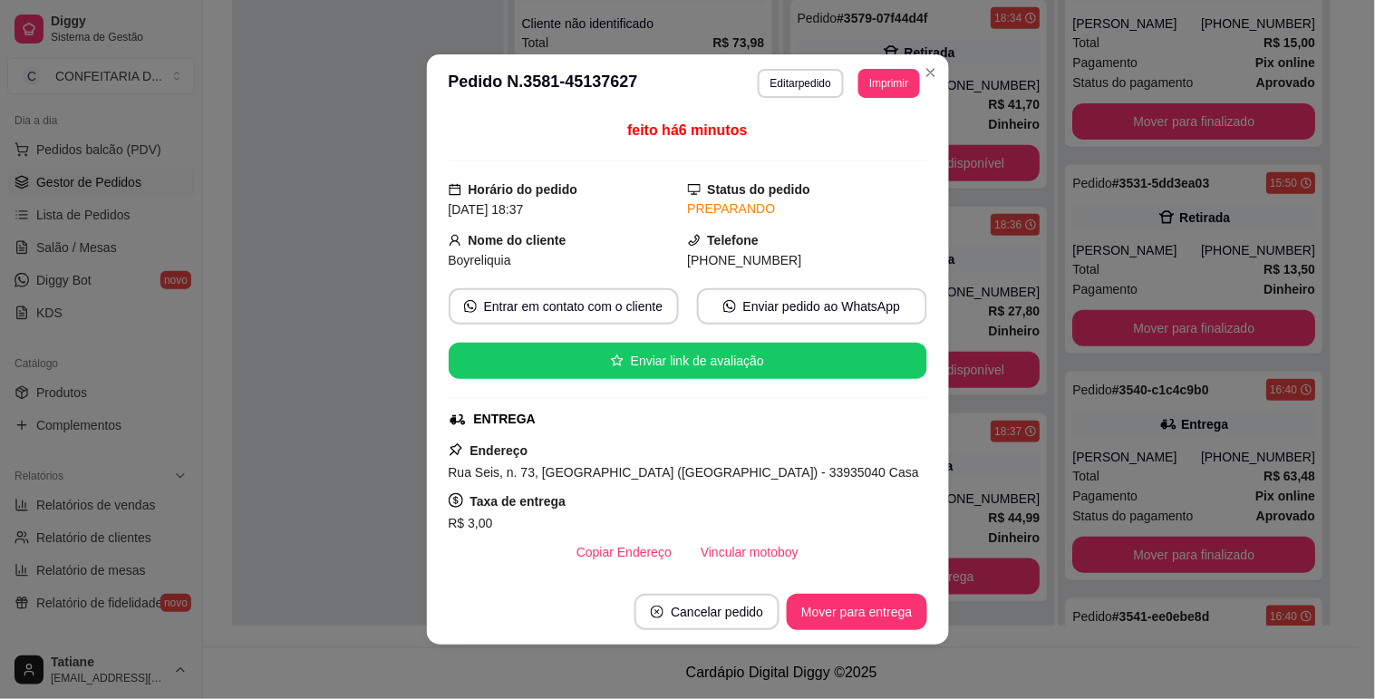
scroll to position [201, 0]
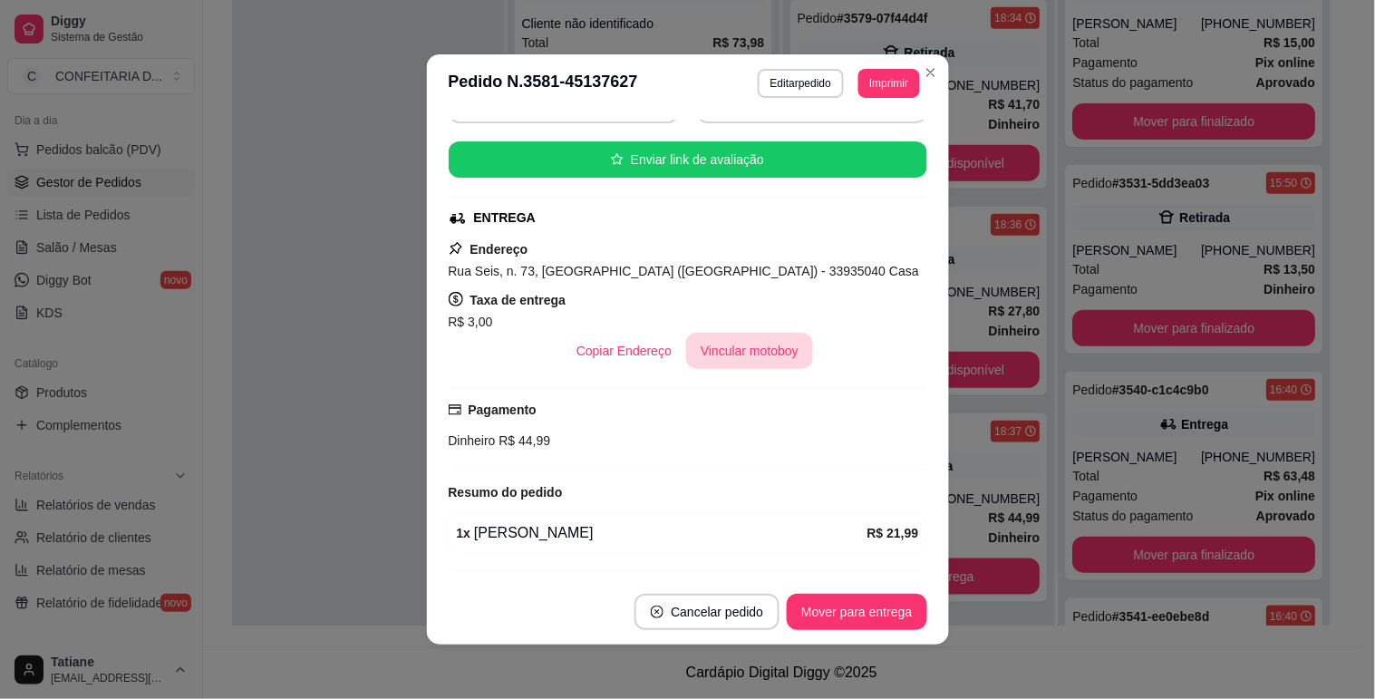
click at [743, 344] on button "Vincular motoboy" at bounding box center [749, 351] width 127 height 36
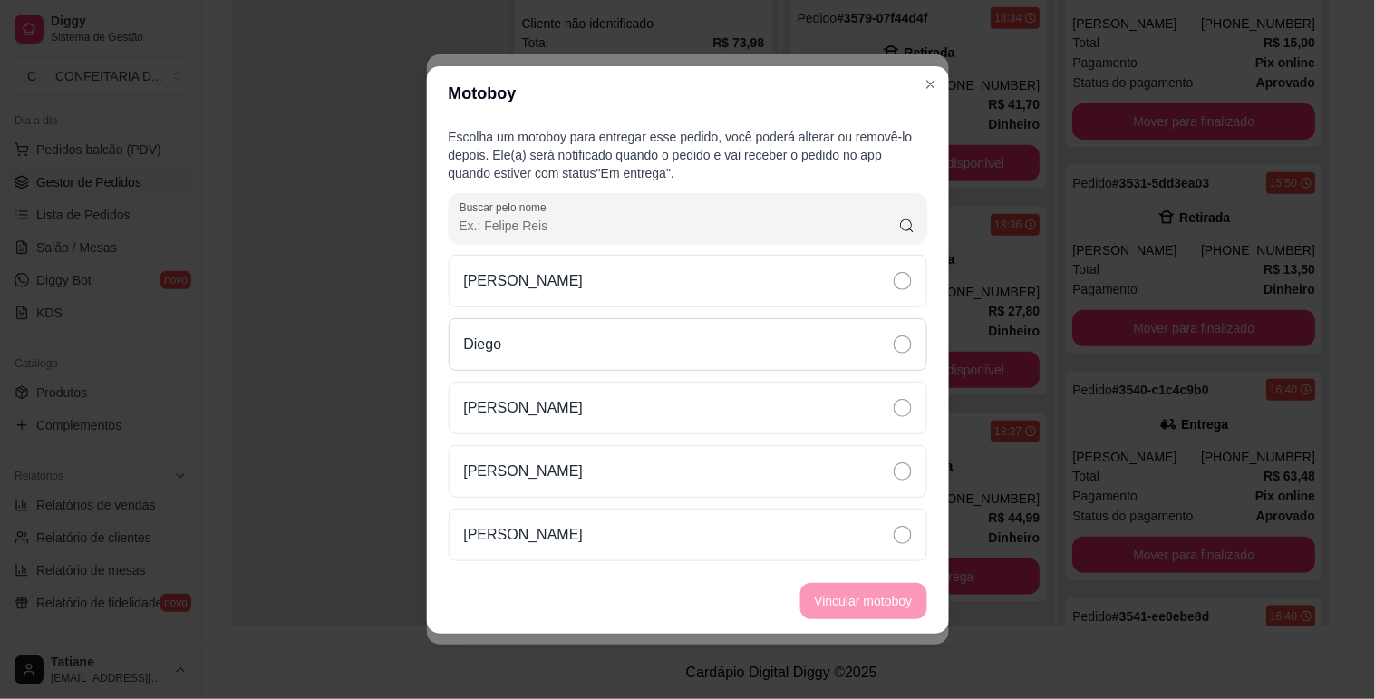
click at [526, 336] on div "Diego" at bounding box center [688, 344] width 479 height 53
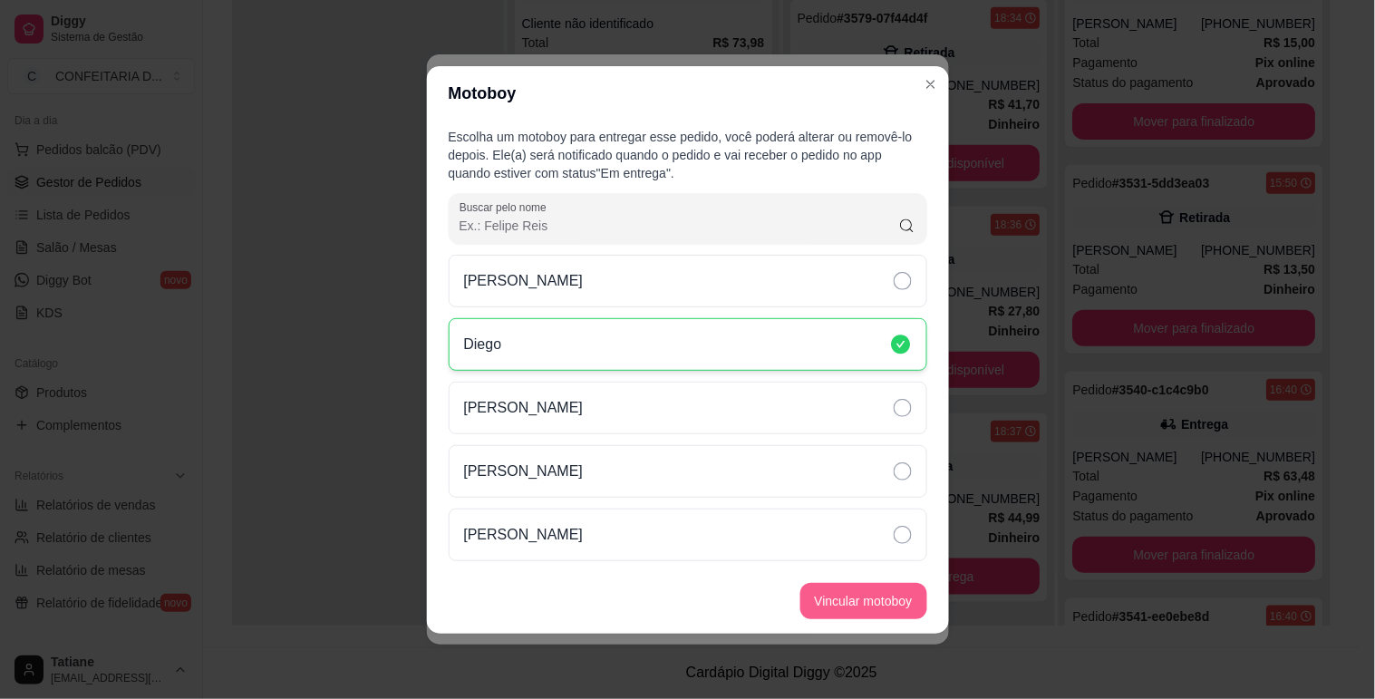
click at [857, 611] on button "Vincular motoboy" at bounding box center [863, 601] width 127 height 36
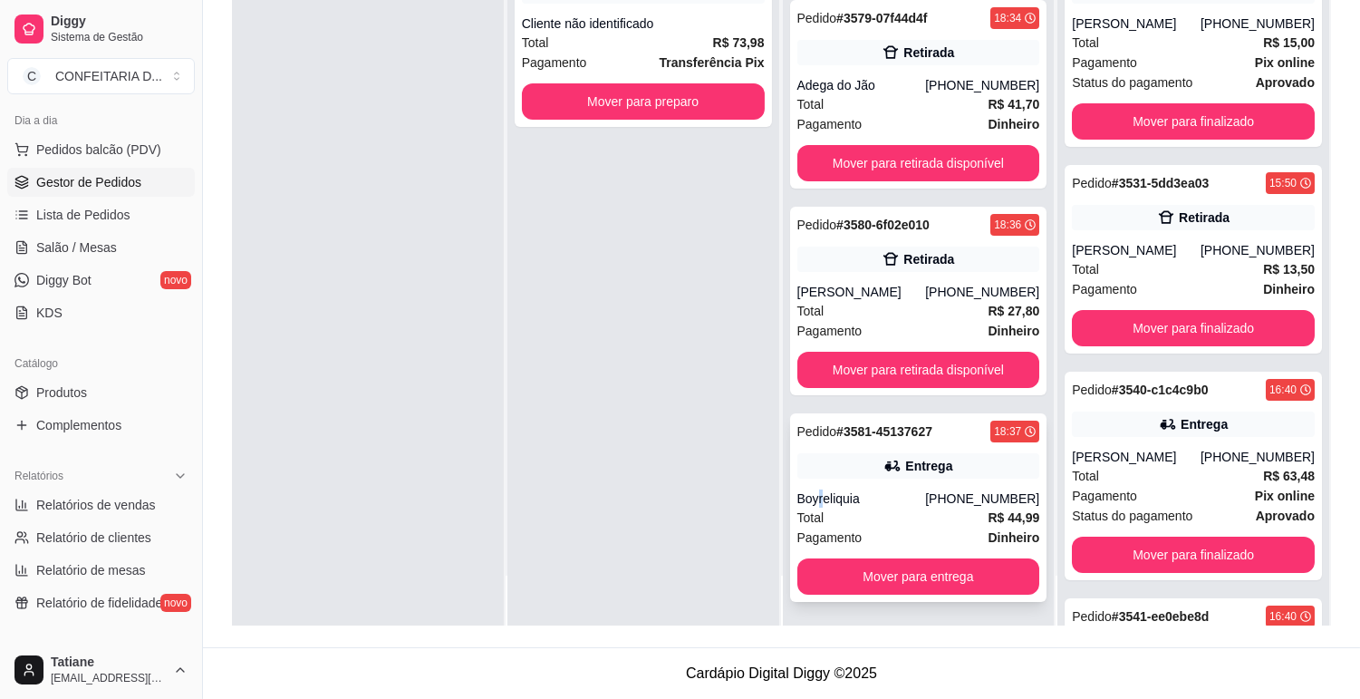
click at [812, 483] on div "Pedido # 3581-45137627 18:37 Entrega Boyreliquia [PHONE_NUMBER] Total R$ 44,99 …" at bounding box center [918, 507] width 257 height 189
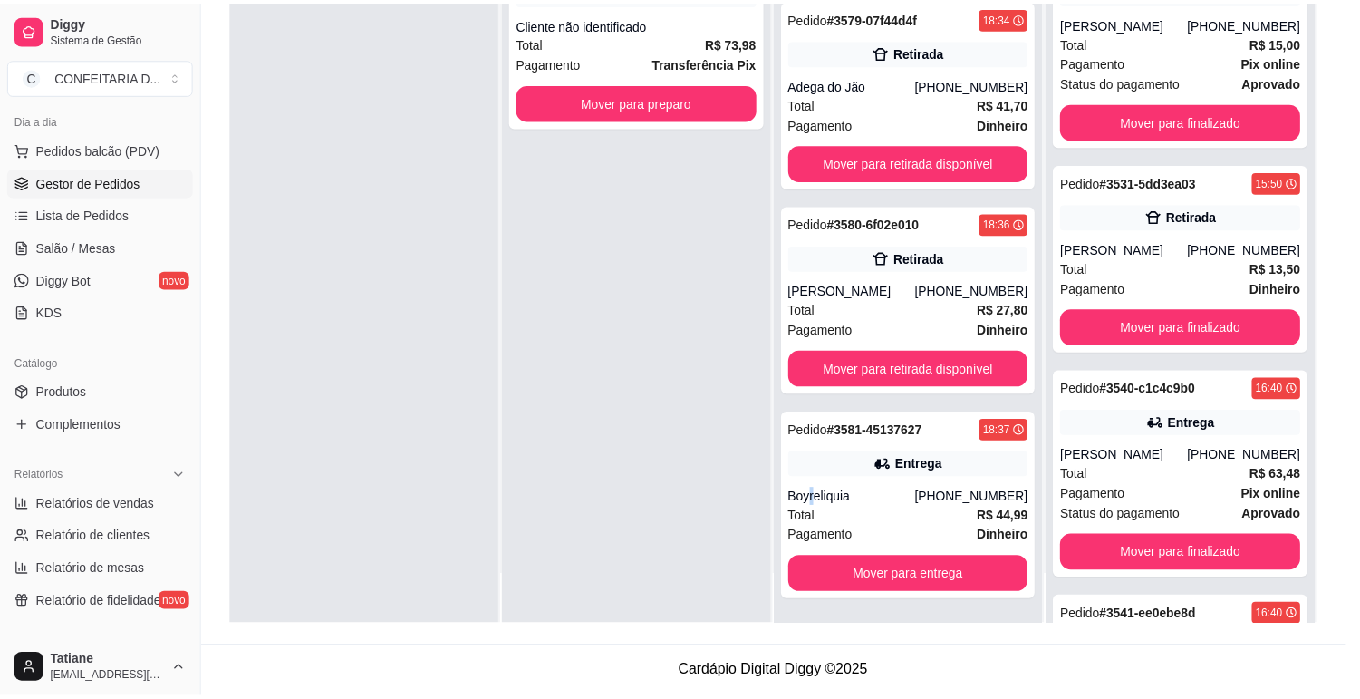
scroll to position [101, 0]
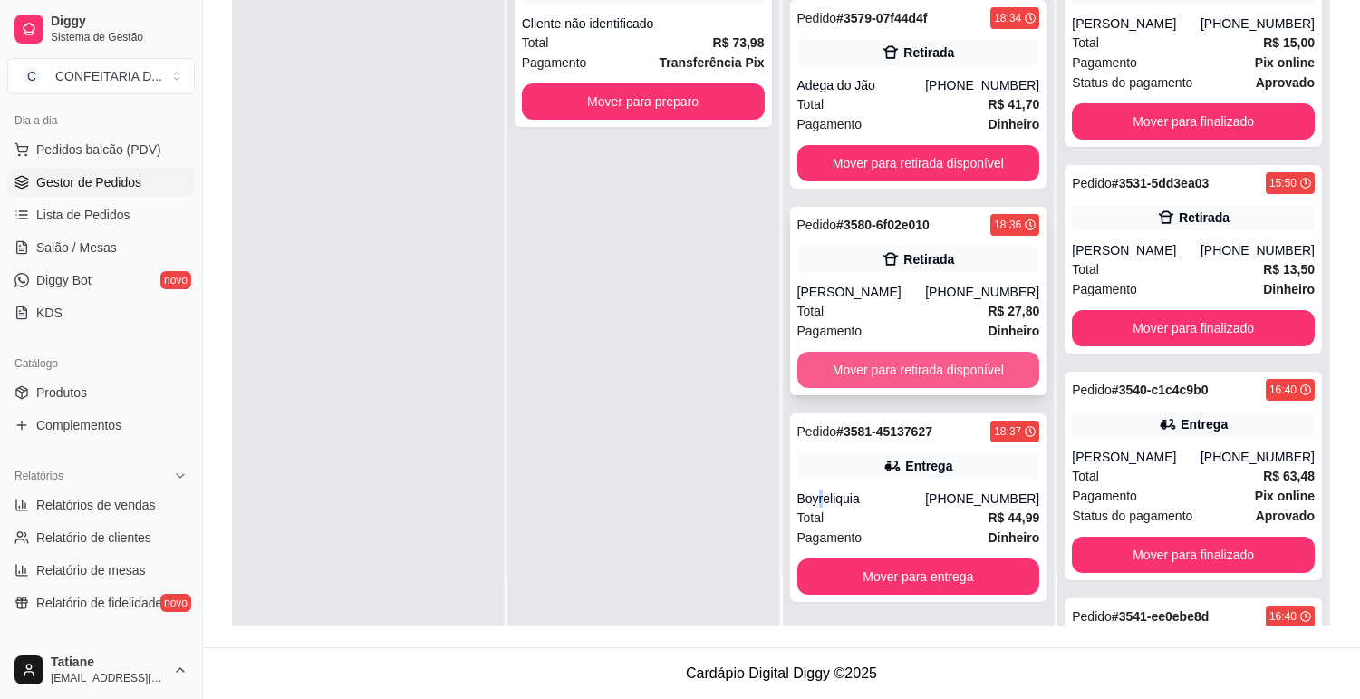
click at [876, 363] on button "Mover para retirada disponível" at bounding box center [919, 370] width 243 height 36
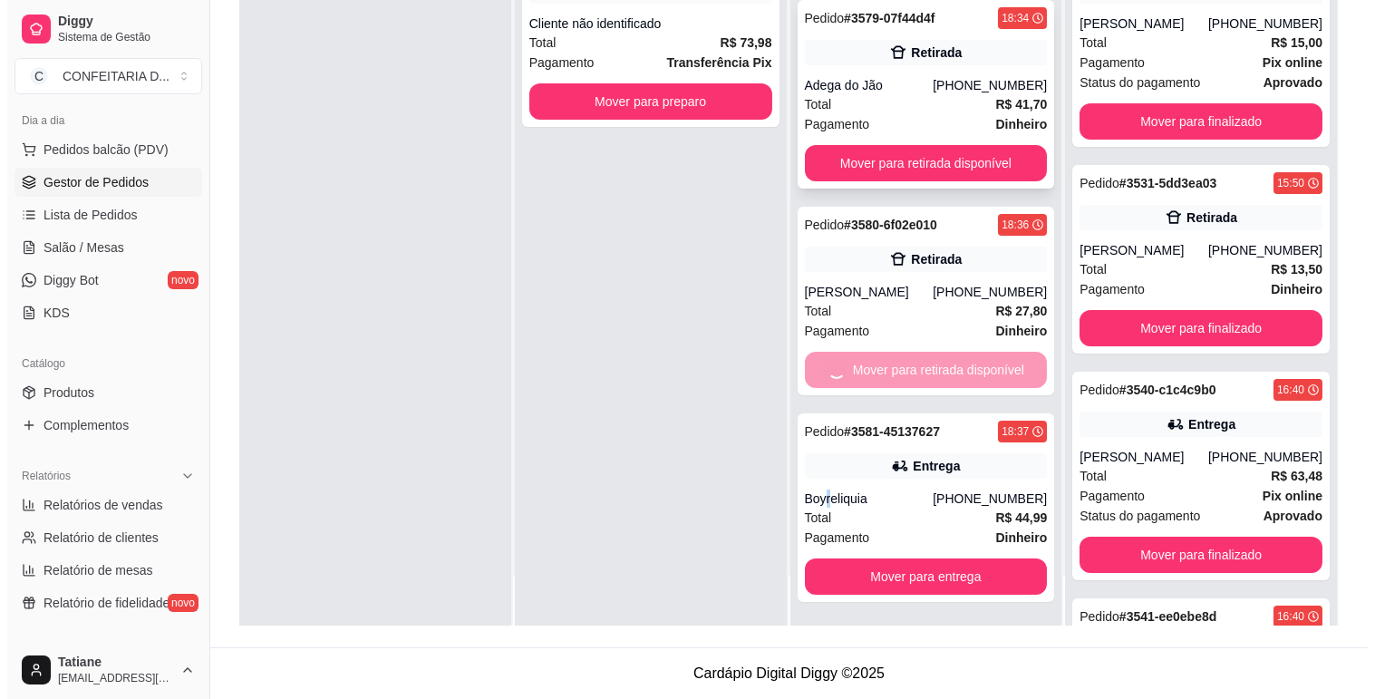
scroll to position [0, 0]
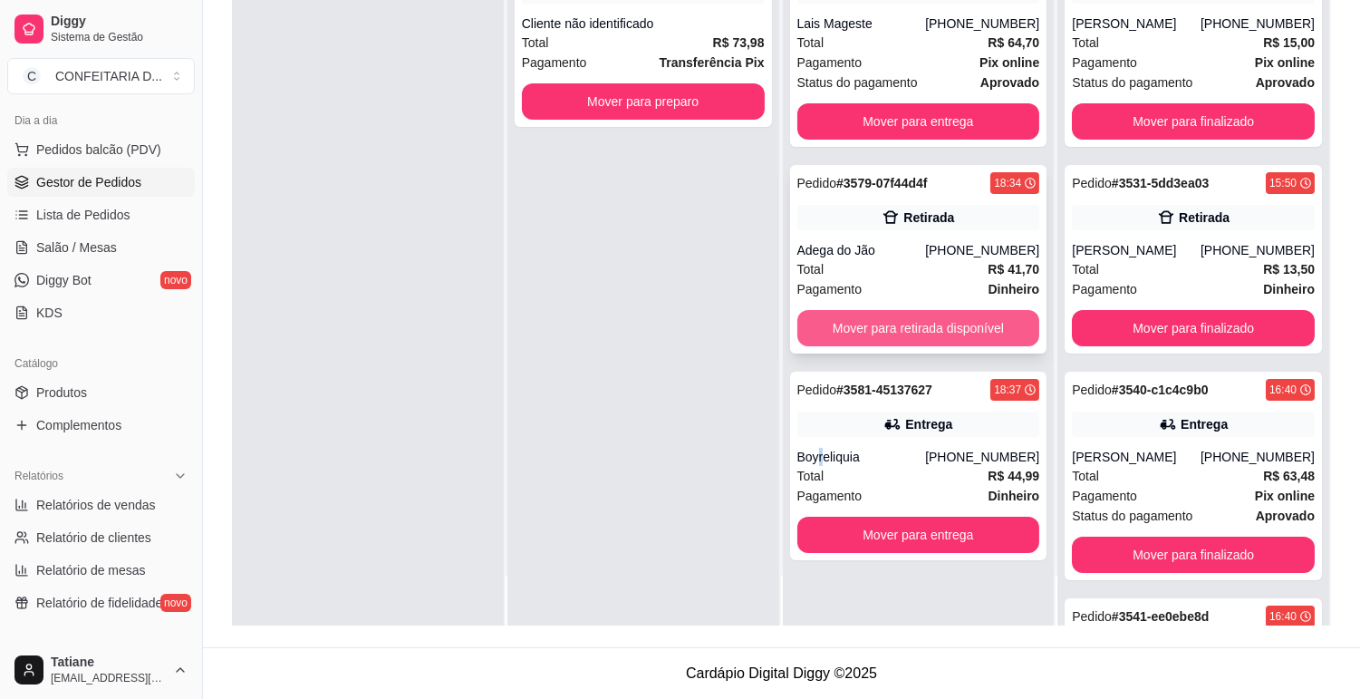
click at [893, 327] on button "Mover para retirada disponível" at bounding box center [919, 328] width 243 height 36
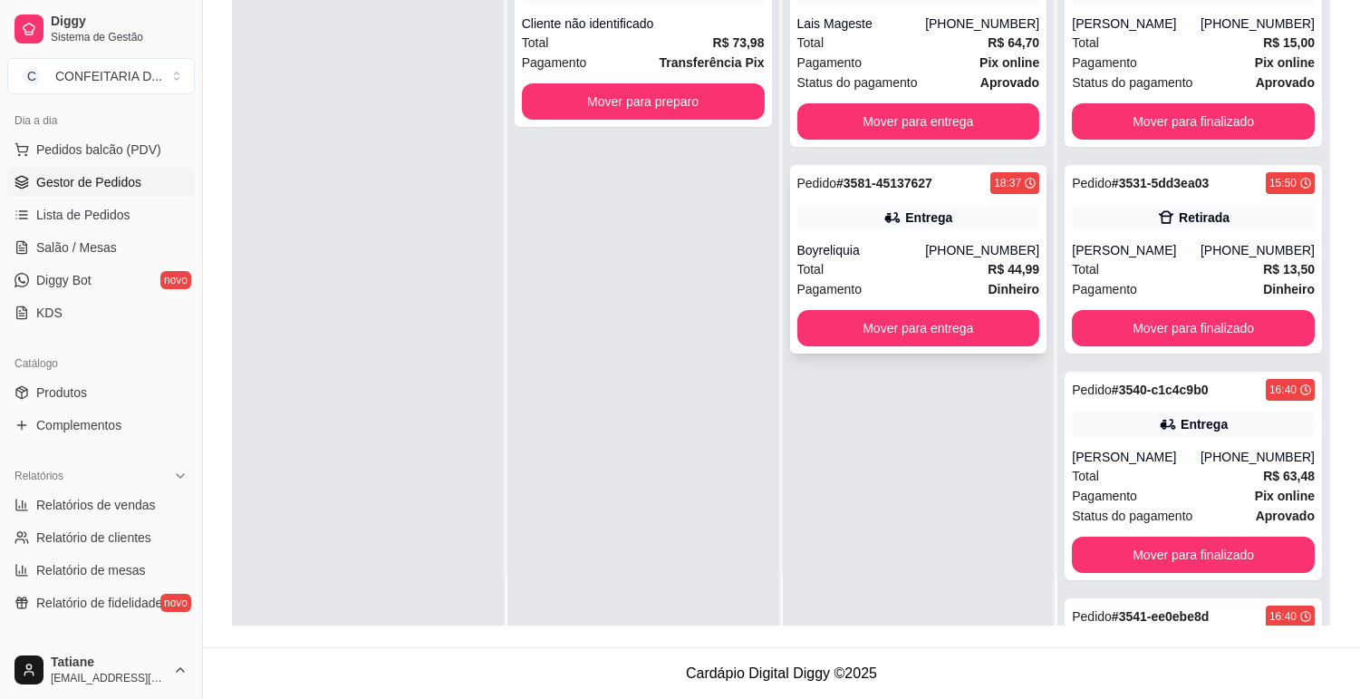
click at [855, 269] on div "Total R$ 44,99" at bounding box center [919, 269] width 243 height 20
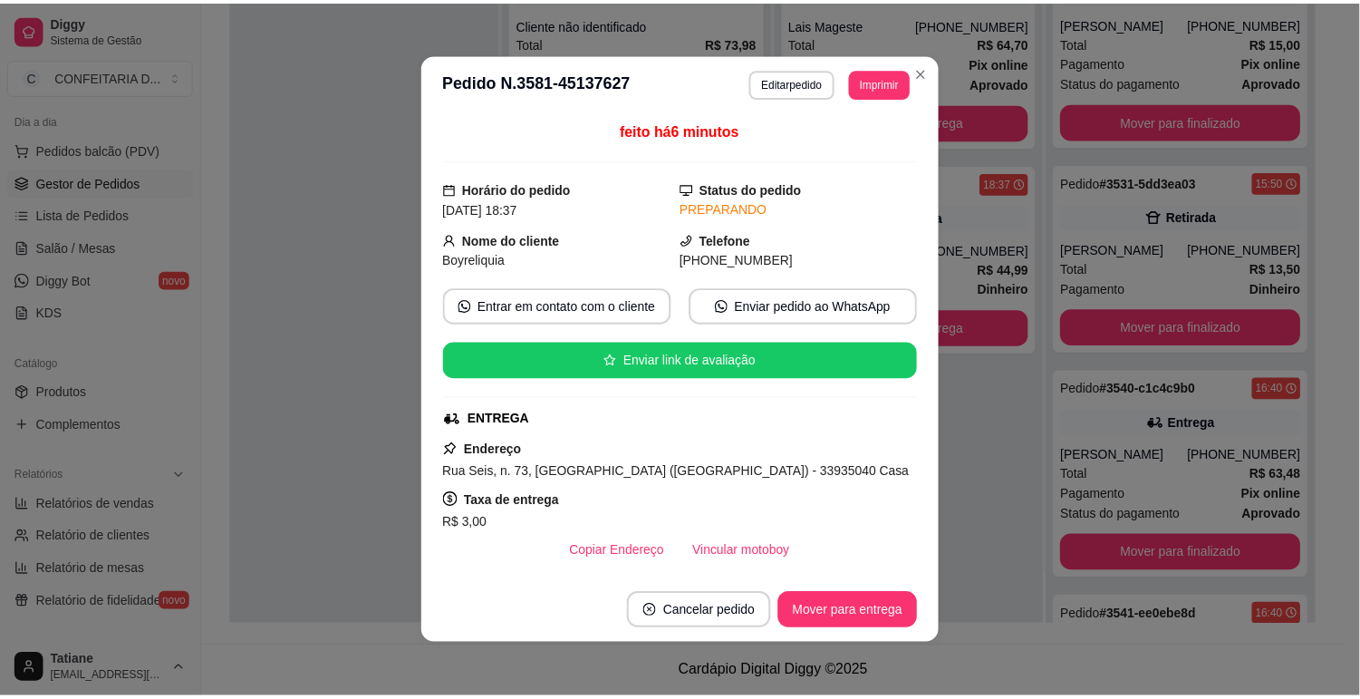
scroll to position [201, 0]
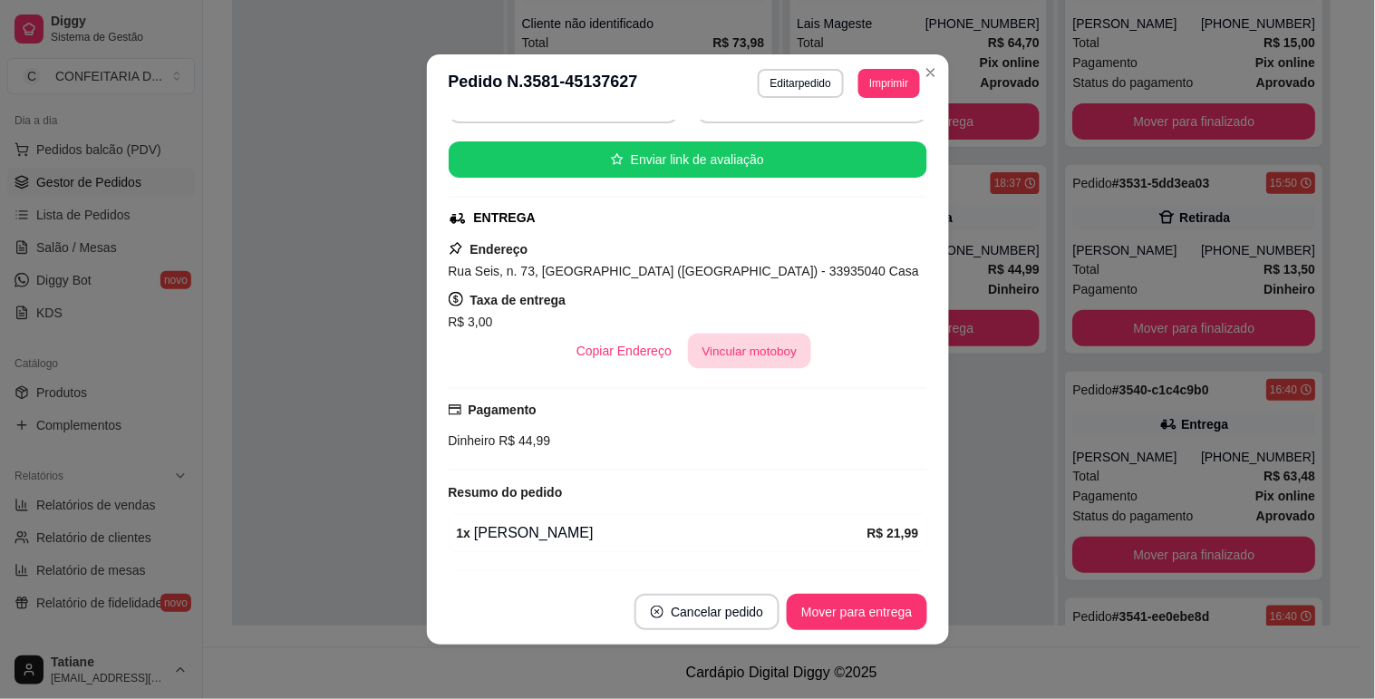
click at [704, 367] on button "Vincular motoboy" at bounding box center [749, 351] width 123 height 35
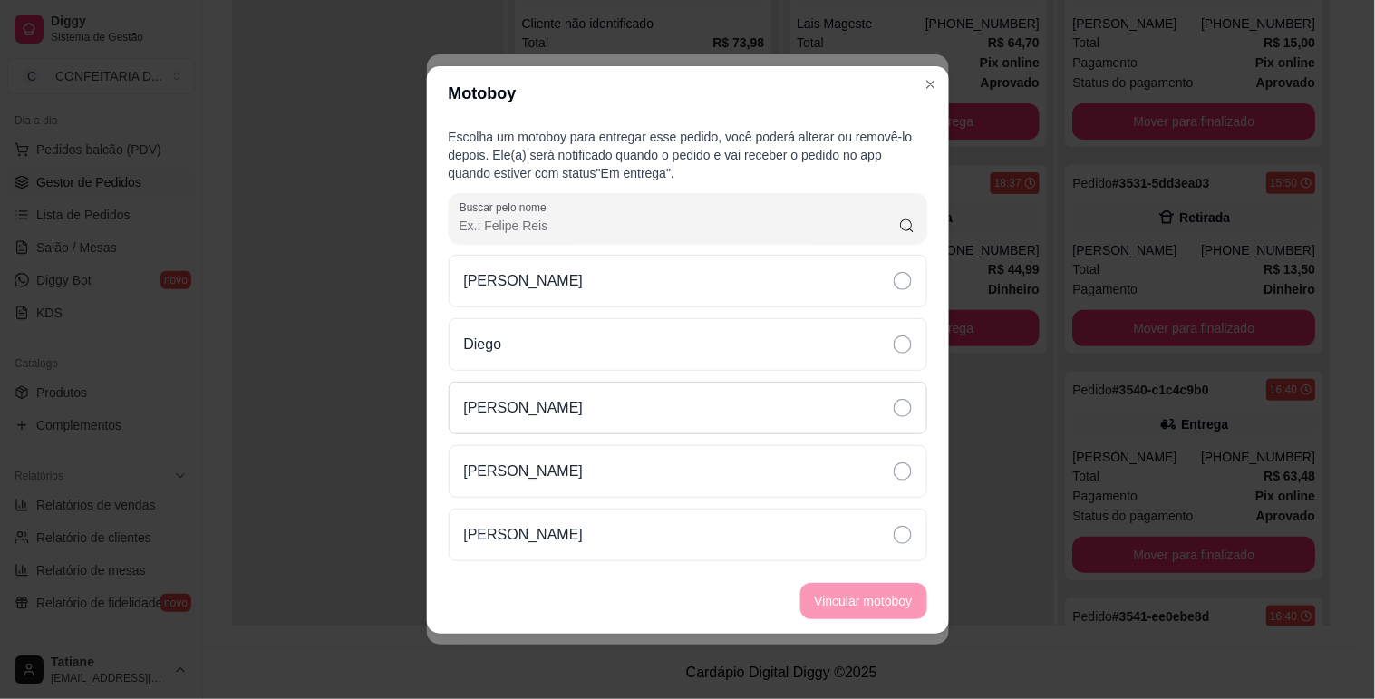
click at [583, 399] on div "[PERSON_NAME]" at bounding box center [688, 408] width 479 height 53
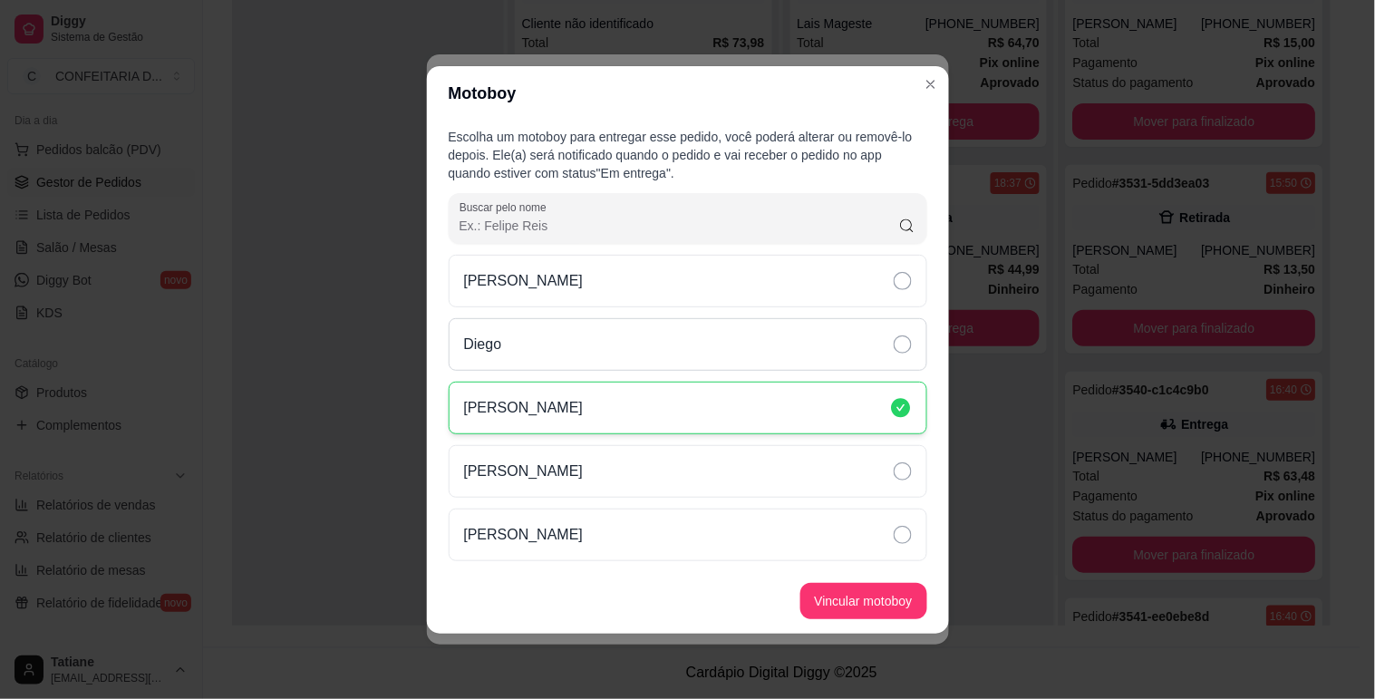
click at [583, 355] on div "Diego" at bounding box center [688, 344] width 479 height 53
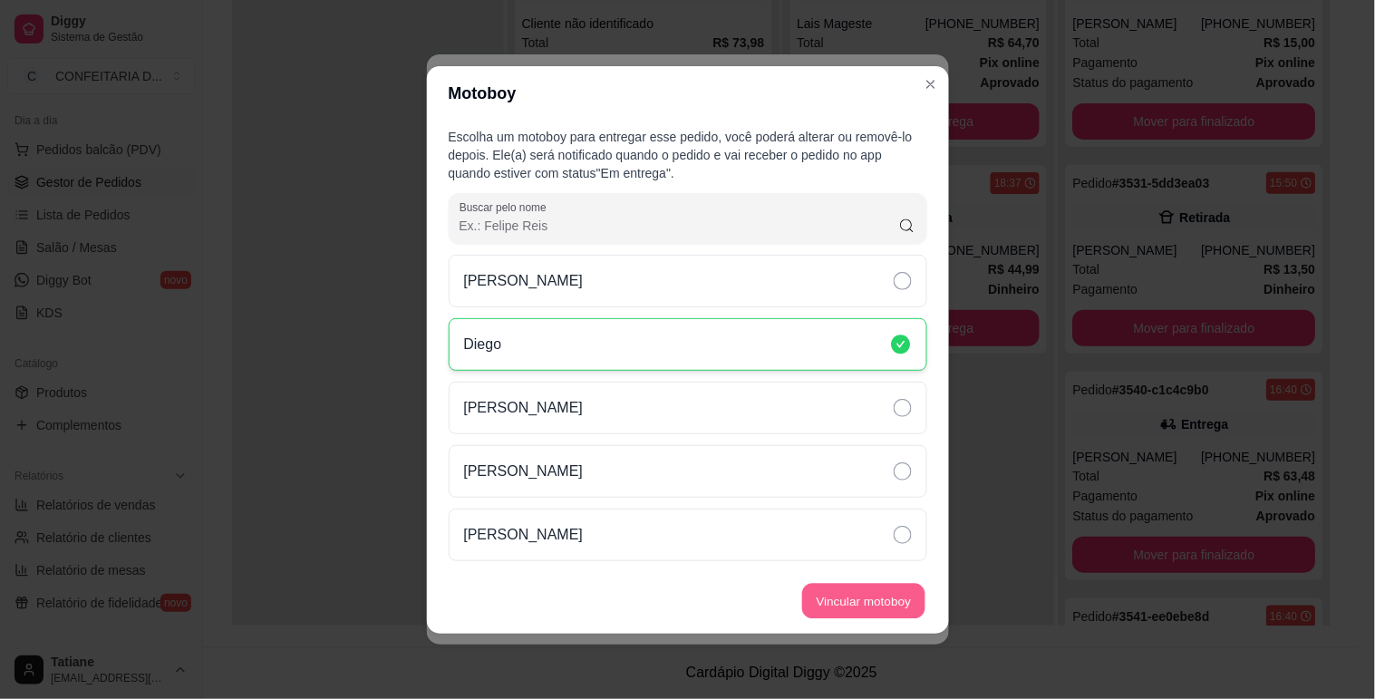
click at [859, 595] on button "Vincular motoboy" at bounding box center [863, 600] width 123 height 35
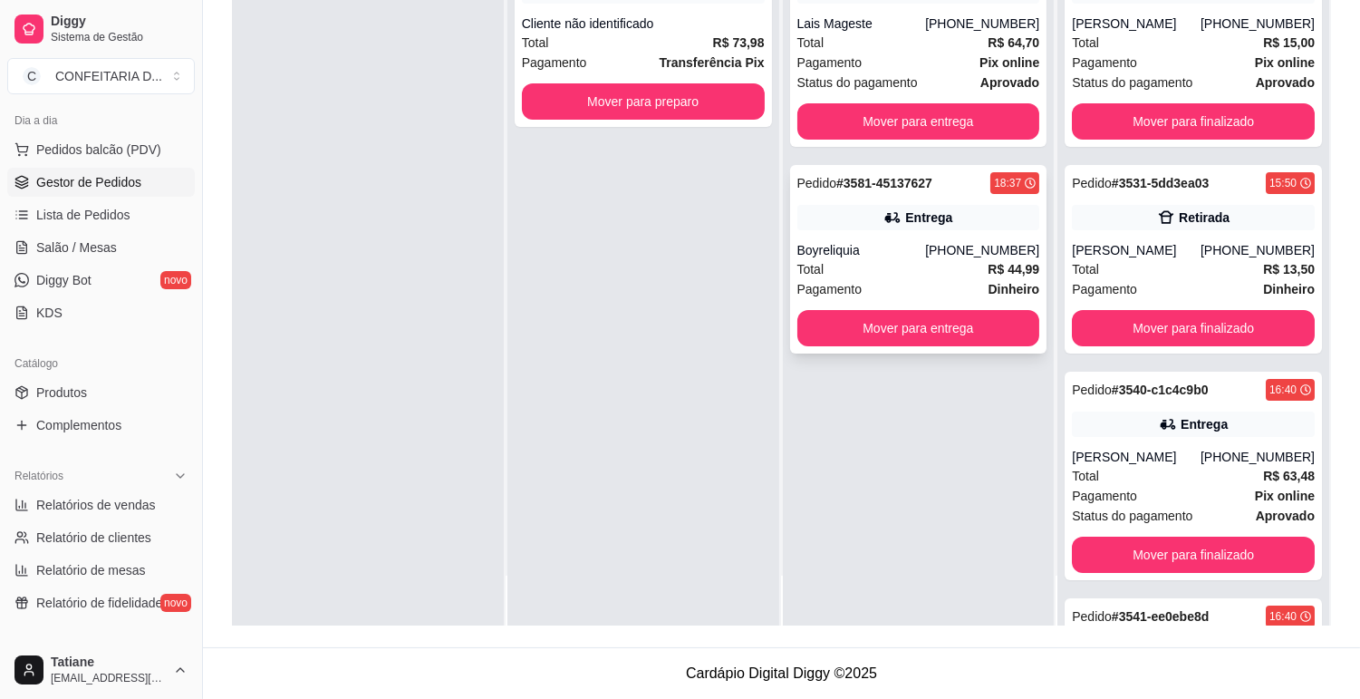
click at [965, 348] on div "Pedido # 3581-45137627 18:37 Entrega Boyreliquia [PHONE_NUMBER] Total R$ 44,99 …" at bounding box center [918, 259] width 257 height 189
click at [959, 326] on button "Mover para entrega" at bounding box center [919, 328] width 236 height 35
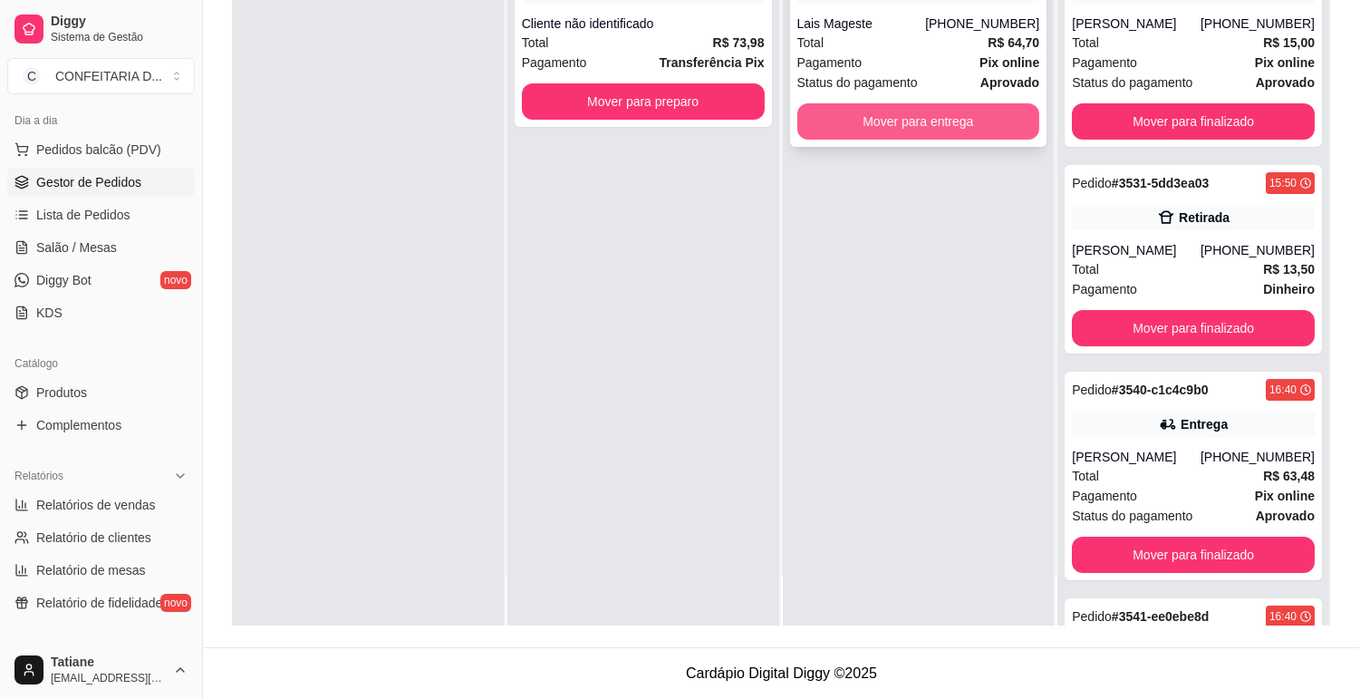
click at [892, 125] on button "Mover para entrega" at bounding box center [919, 121] width 243 height 36
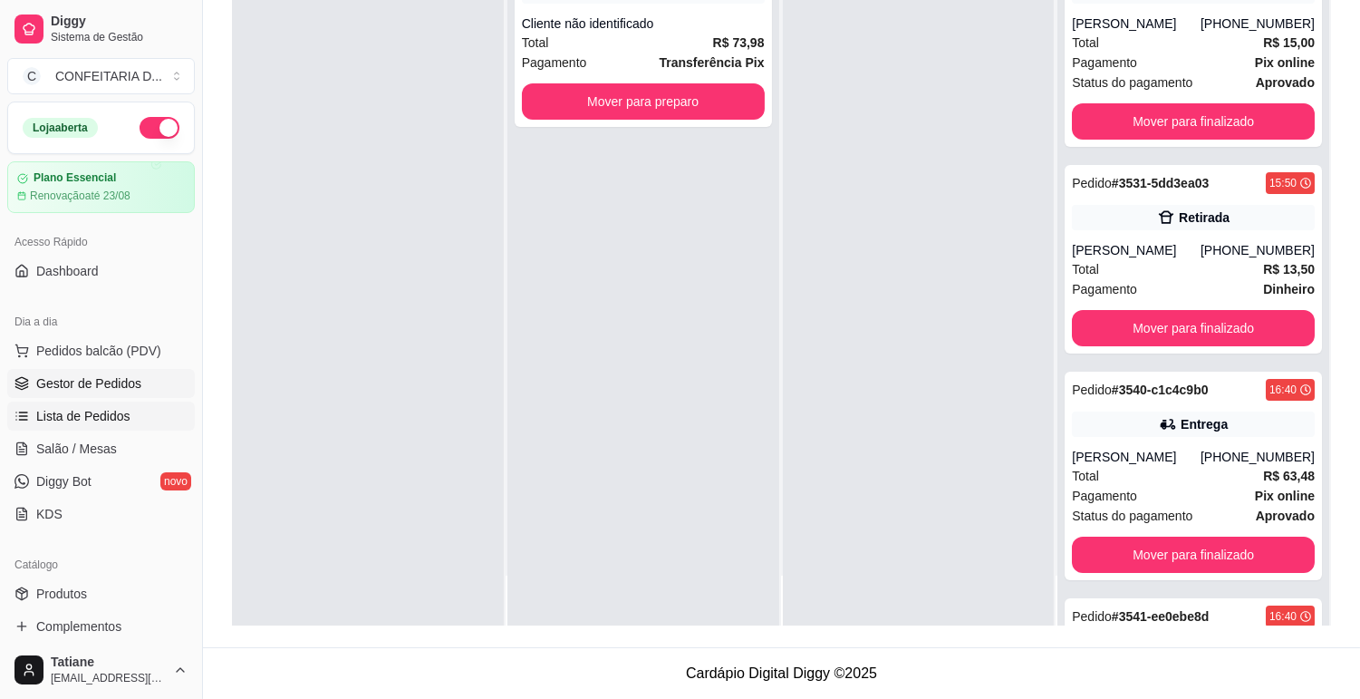
scroll to position [0, 0]
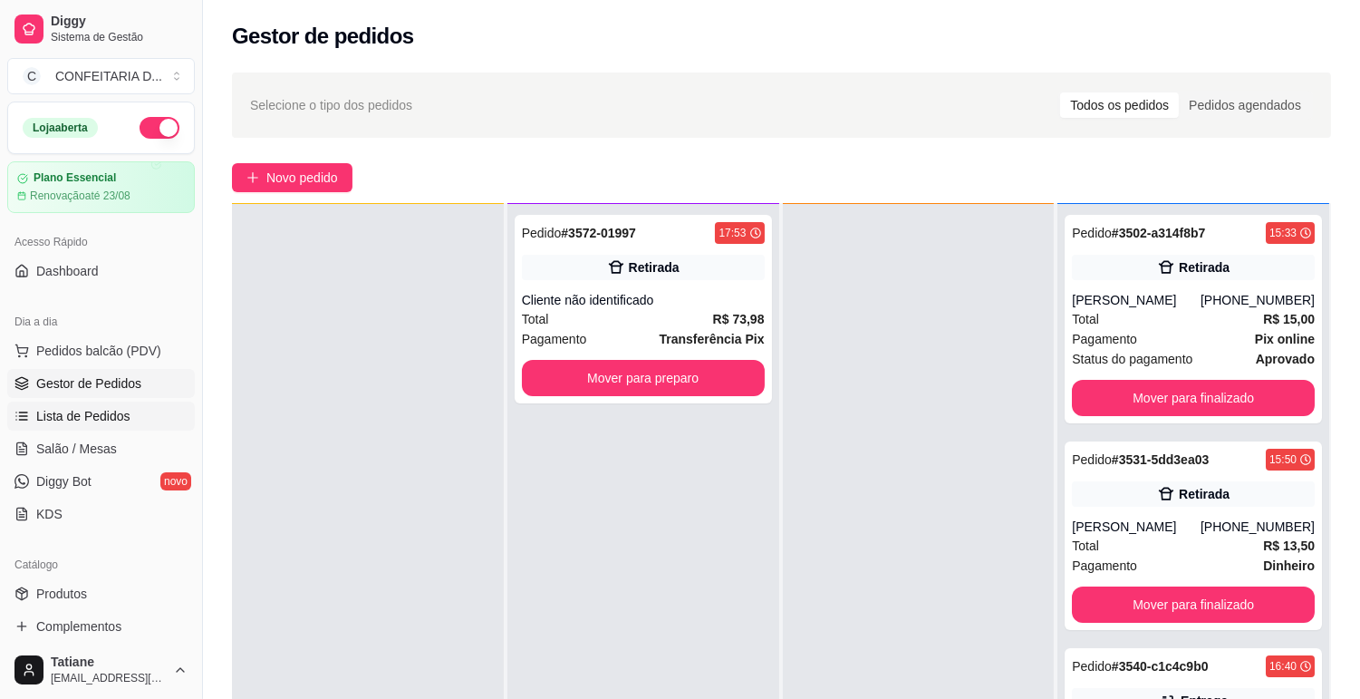
click at [109, 422] on span "Lista de Pedidos" at bounding box center [83, 416] width 94 height 18
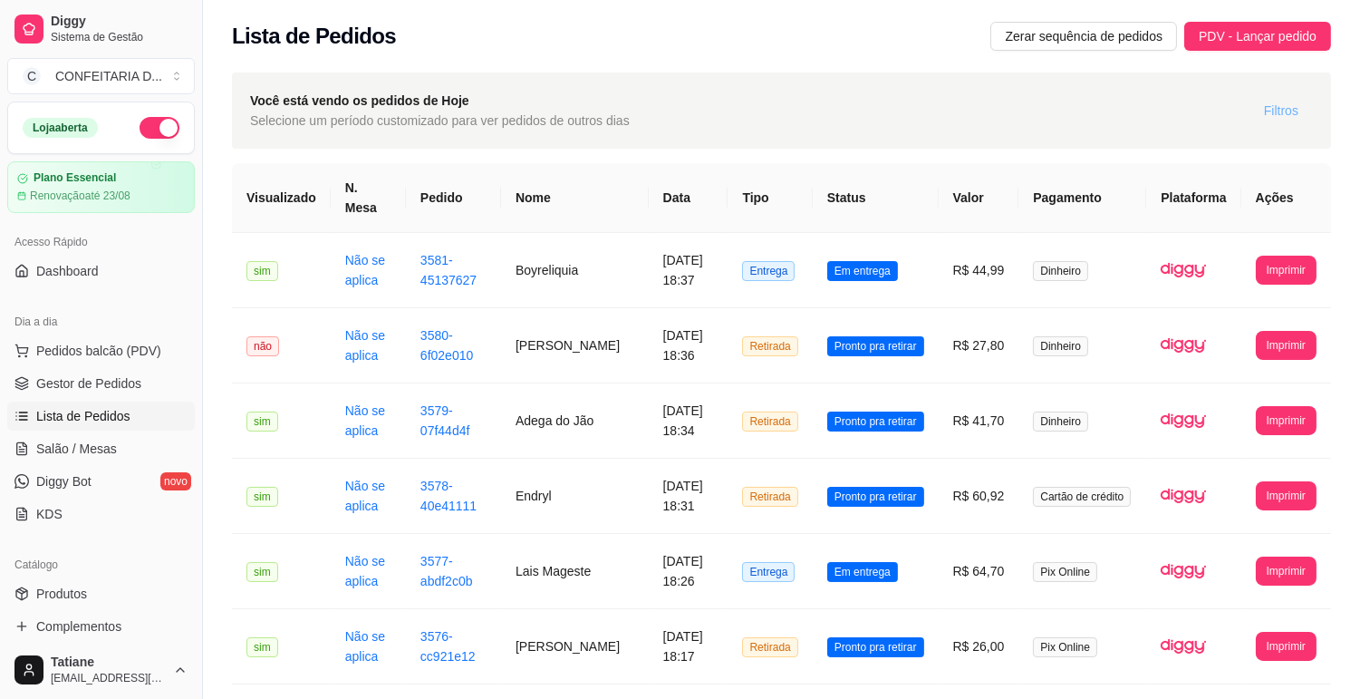
click at [1273, 116] on span "Filtros" at bounding box center [1281, 111] width 34 height 20
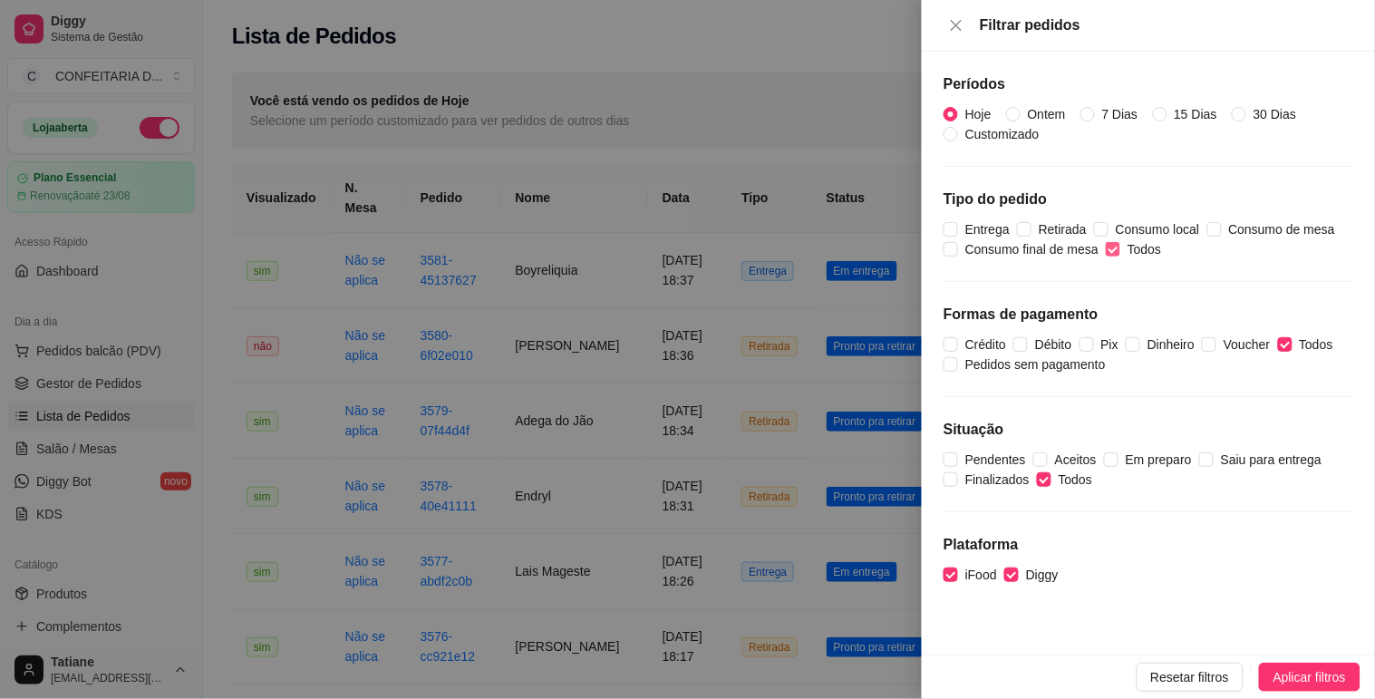
click at [1121, 248] on span "Todos" at bounding box center [1144, 249] width 48 height 20
click at [1120, 248] on input "Todos" at bounding box center [1113, 249] width 15 height 15
checkbox input "false"
click at [991, 228] on span "Entrega" at bounding box center [987, 229] width 59 height 20
click at [958, 228] on input "Entrega" at bounding box center [951, 229] width 15 height 15
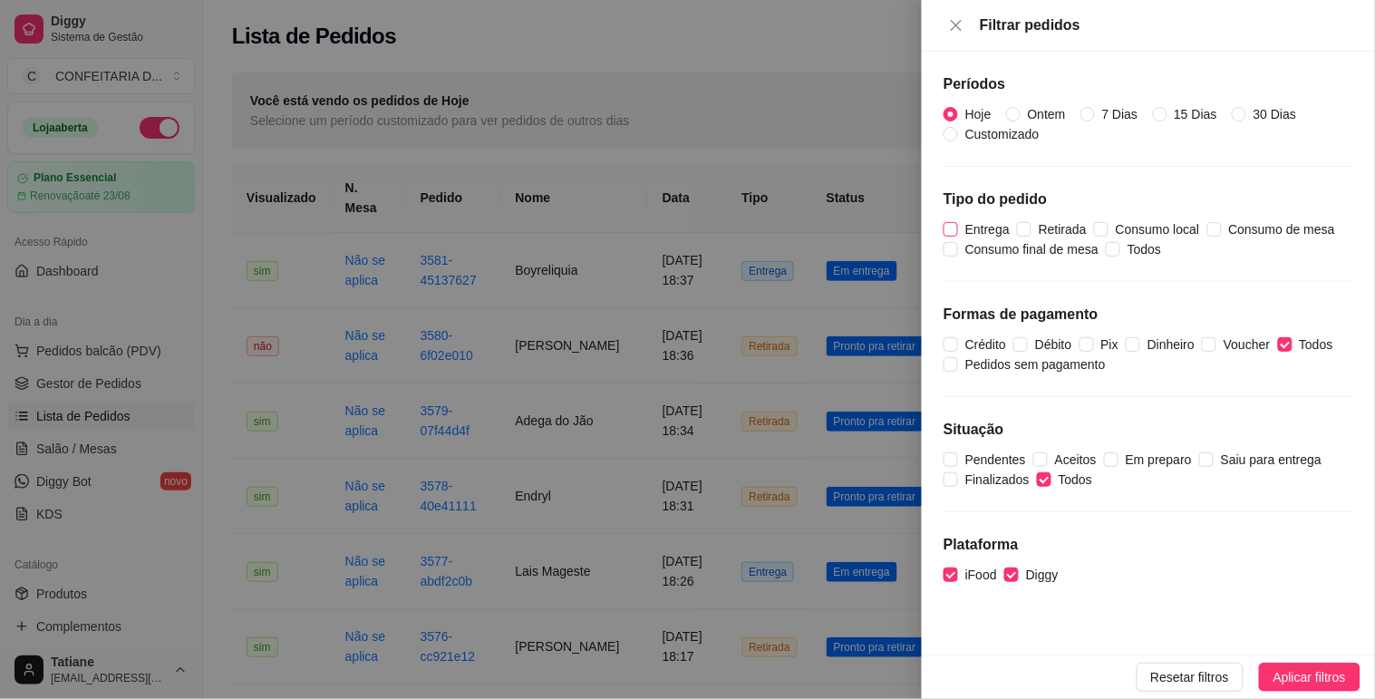
checkbox input "true"
click at [1333, 663] on button "Aplicar filtros" at bounding box center [1310, 677] width 102 height 29
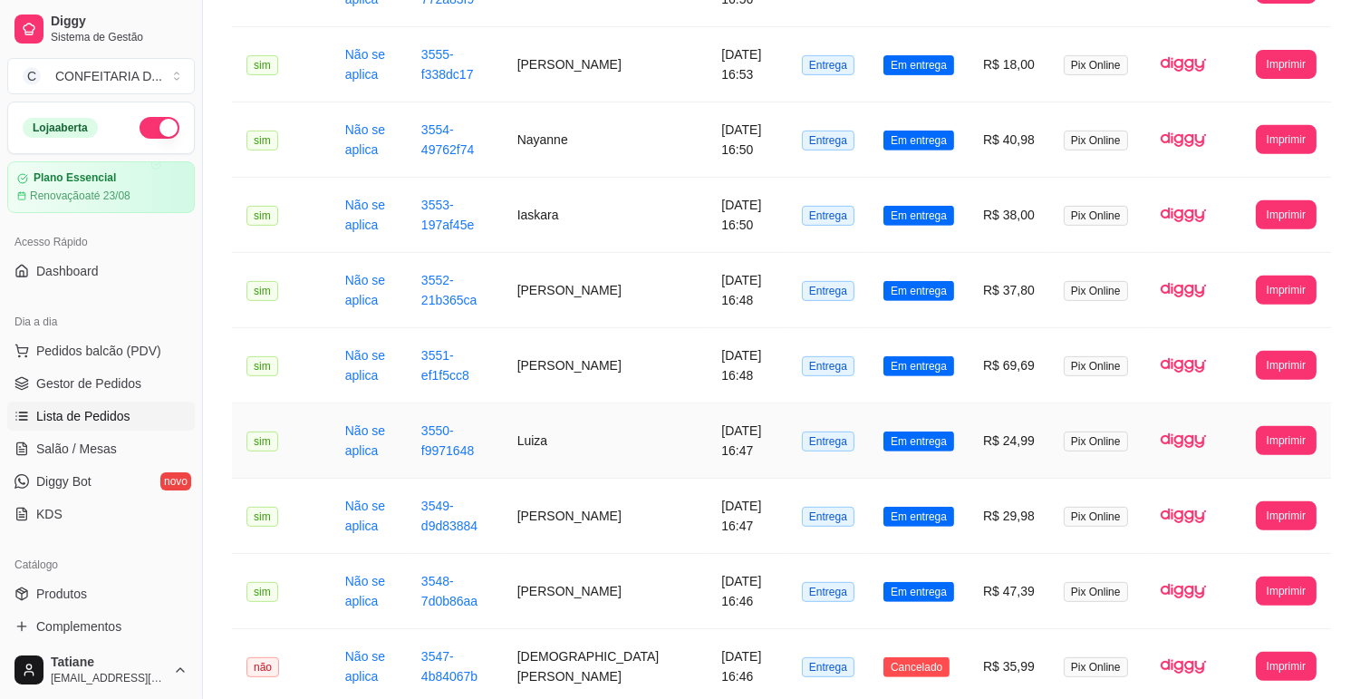
scroll to position [1905, 0]
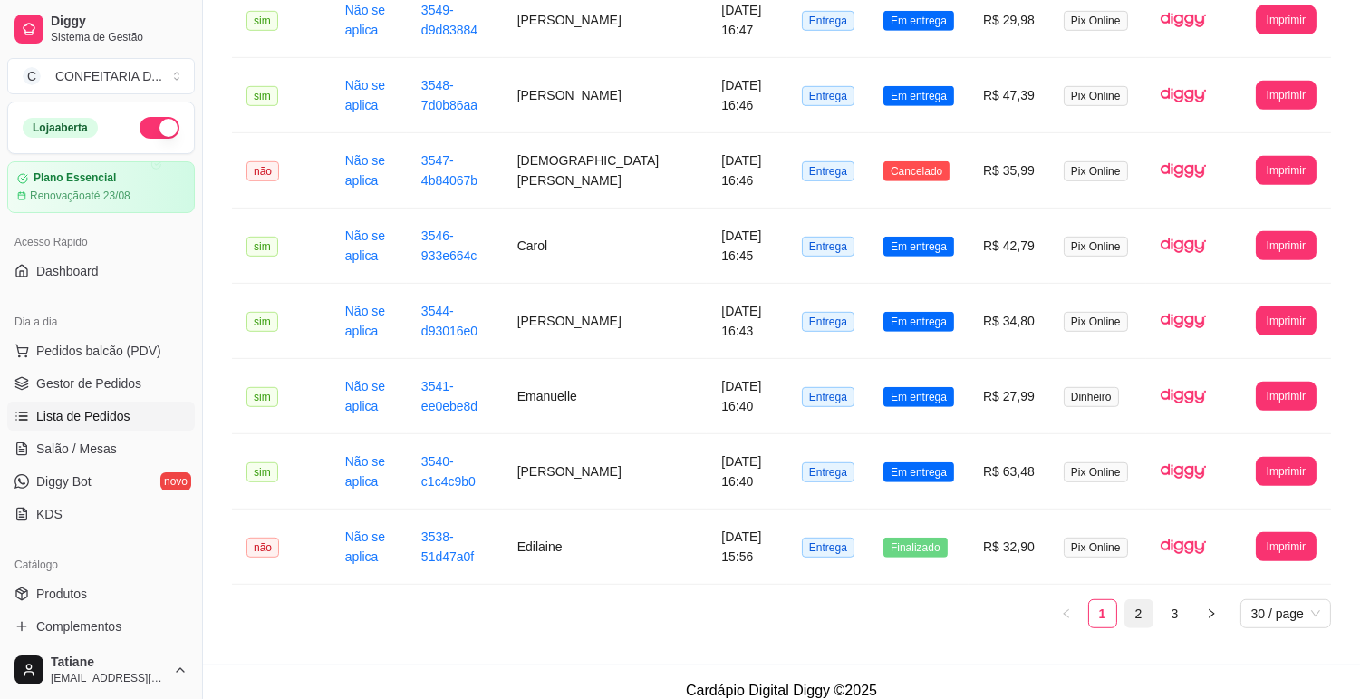
click at [1140, 600] on link "2" at bounding box center [1139, 613] width 27 height 27
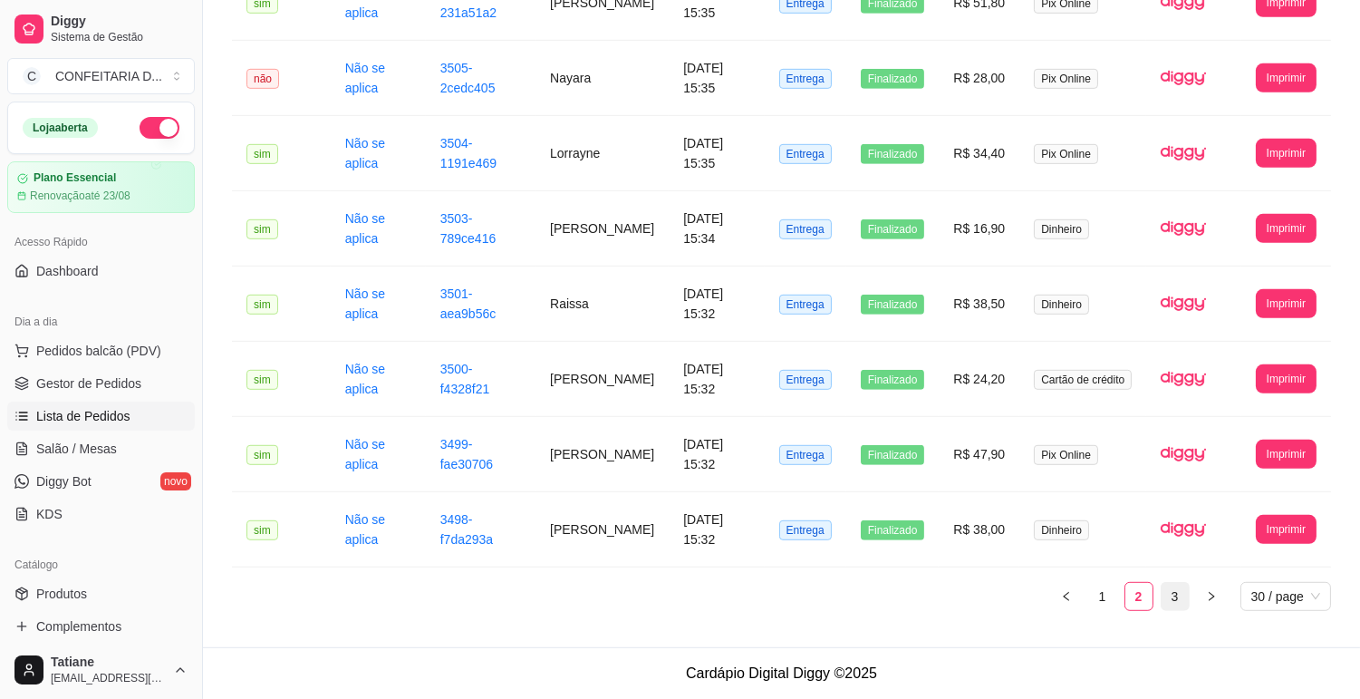
click at [1167, 596] on link "3" at bounding box center [1175, 596] width 27 height 27
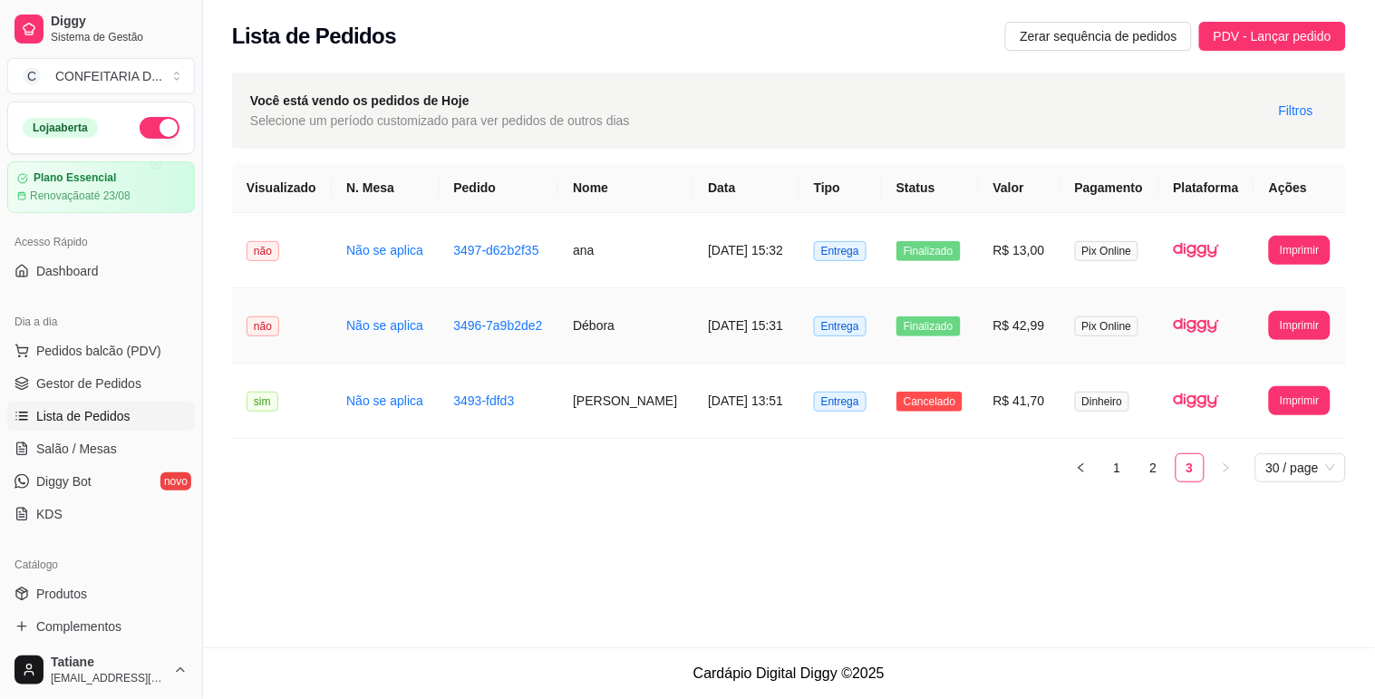
click at [720, 315] on td "[DATE] 15:31" at bounding box center [746, 325] width 106 height 75
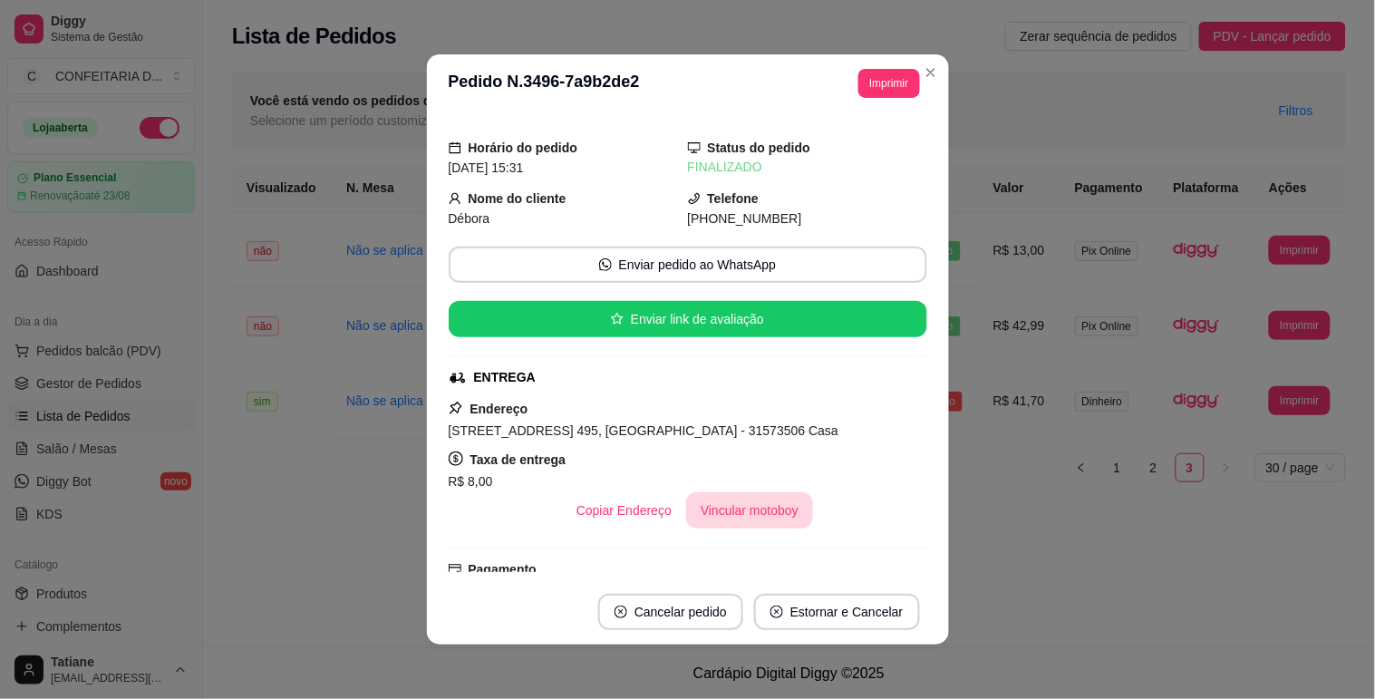
click at [756, 510] on button "Vincular motoboy" at bounding box center [749, 510] width 127 height 36
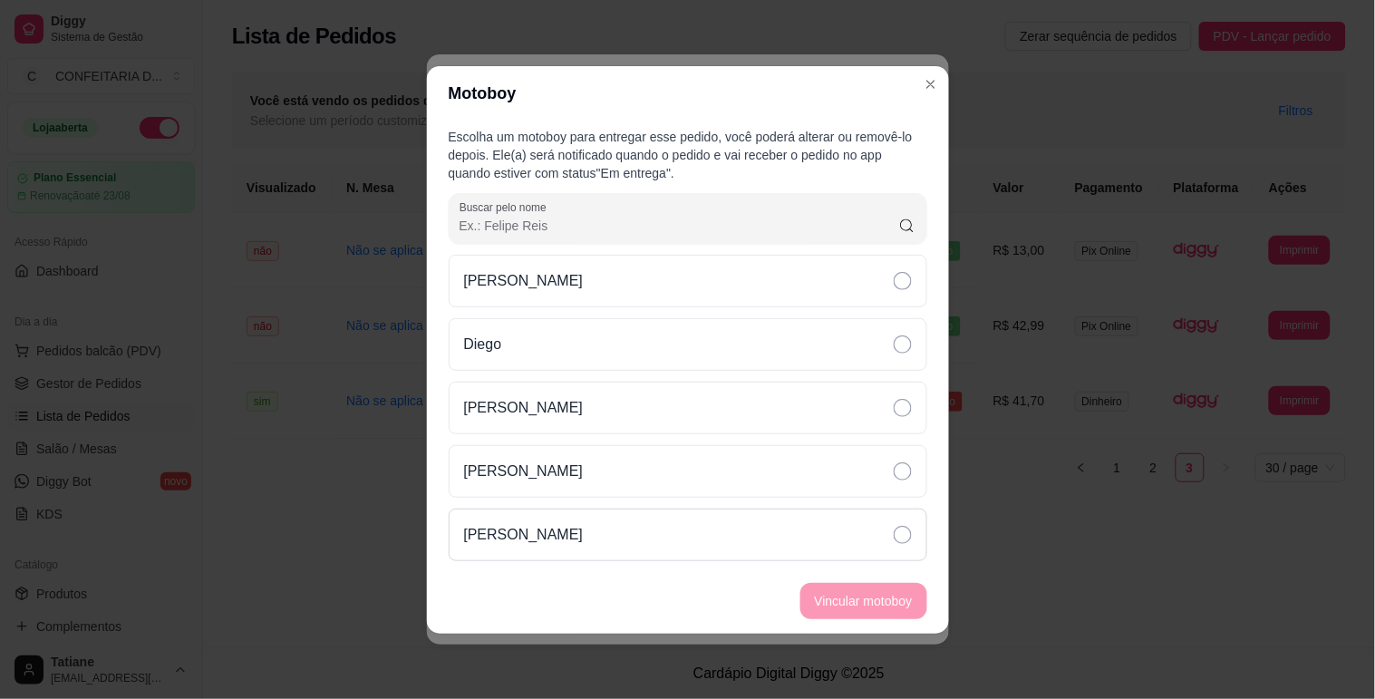
click at [584, 535] on p "[PERSON_NAME]" at bounding box center [524, 535] width 120 height 22
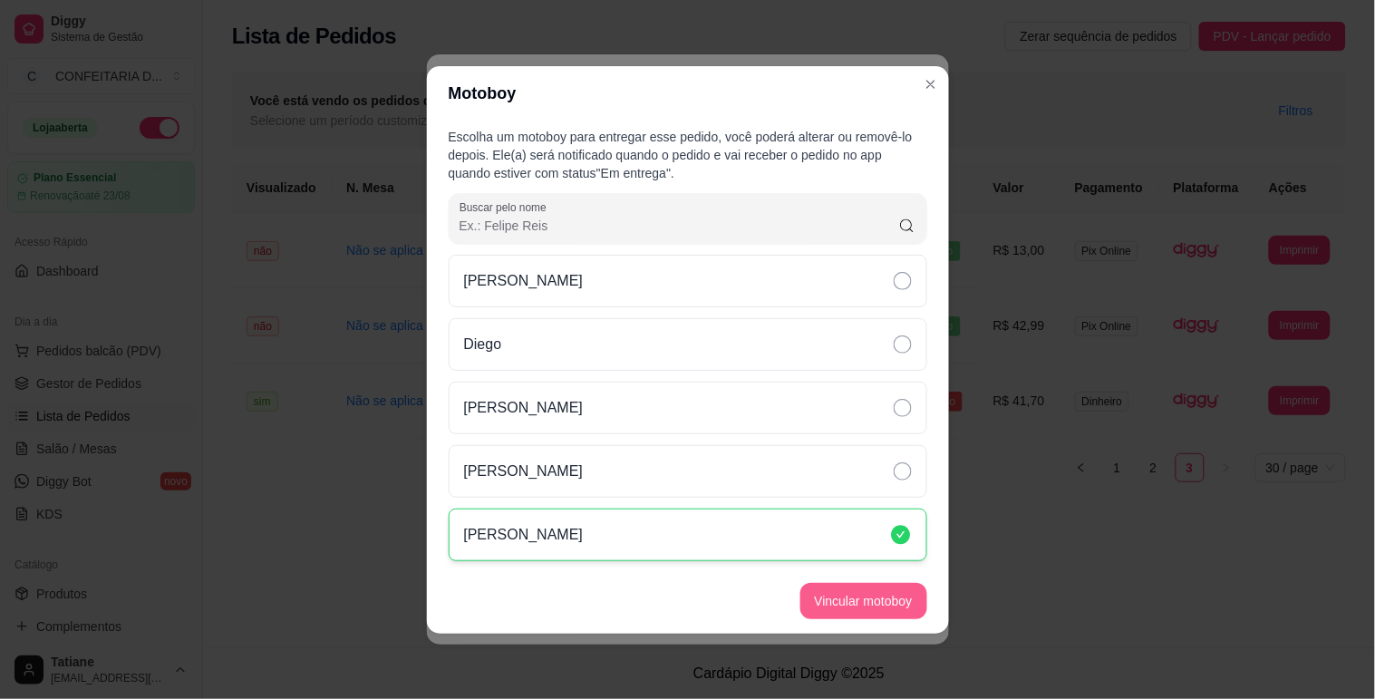
click at [855, 595] on button "Vincular motoboy" at bounding box center [863, 601] width 127 height 36
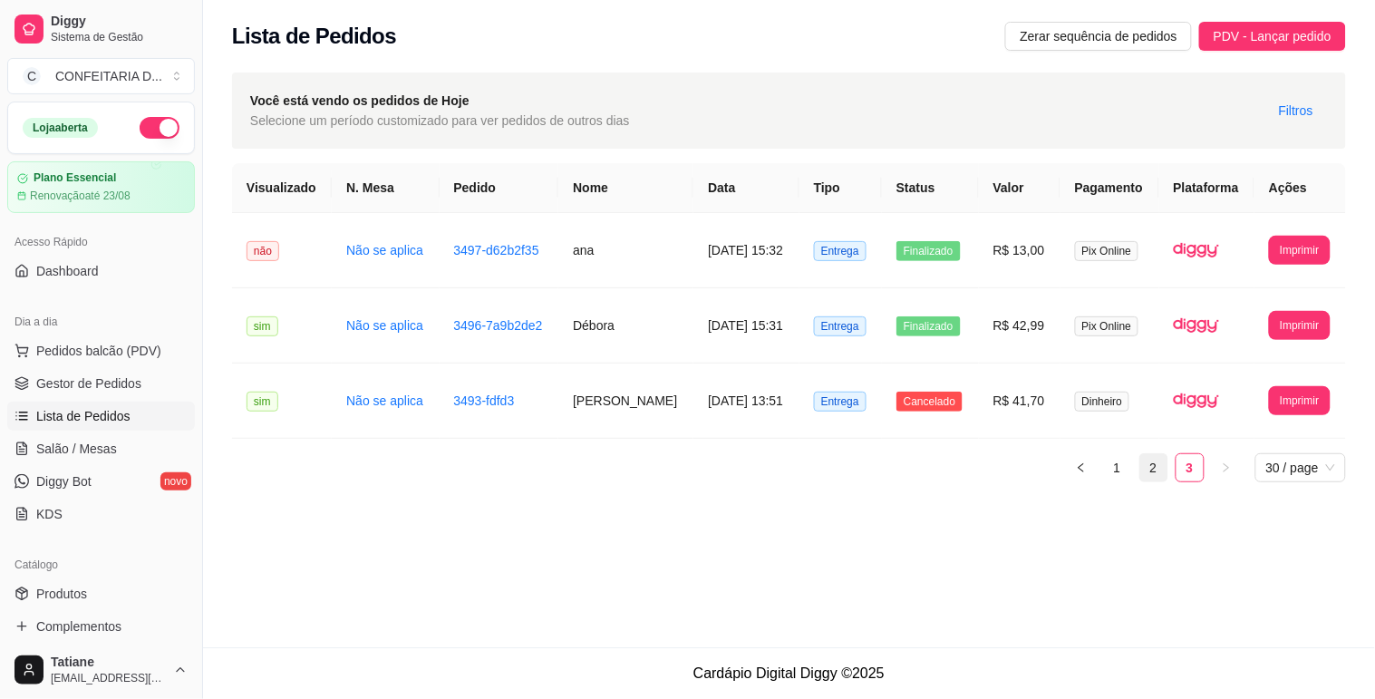
click at [1156, 466] on link "2" at bounding box center [1153, 467] width 27 height 27
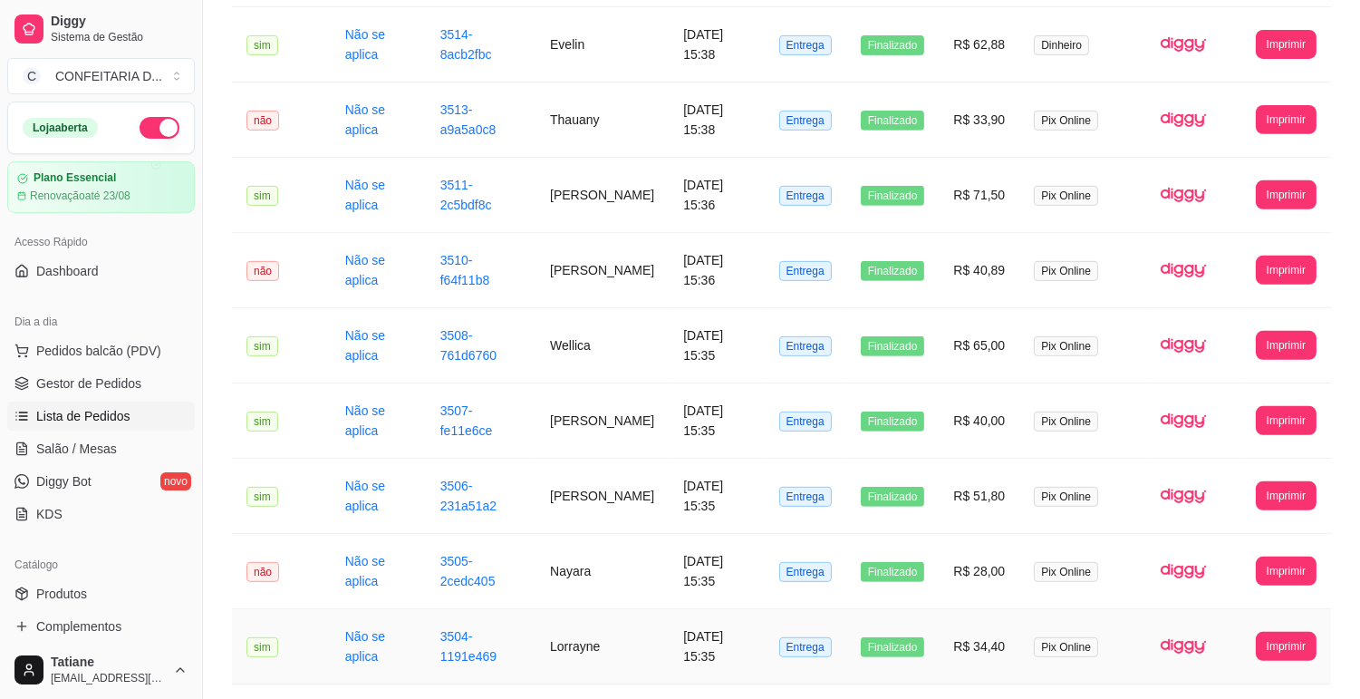
scroll to position [1905, 0]
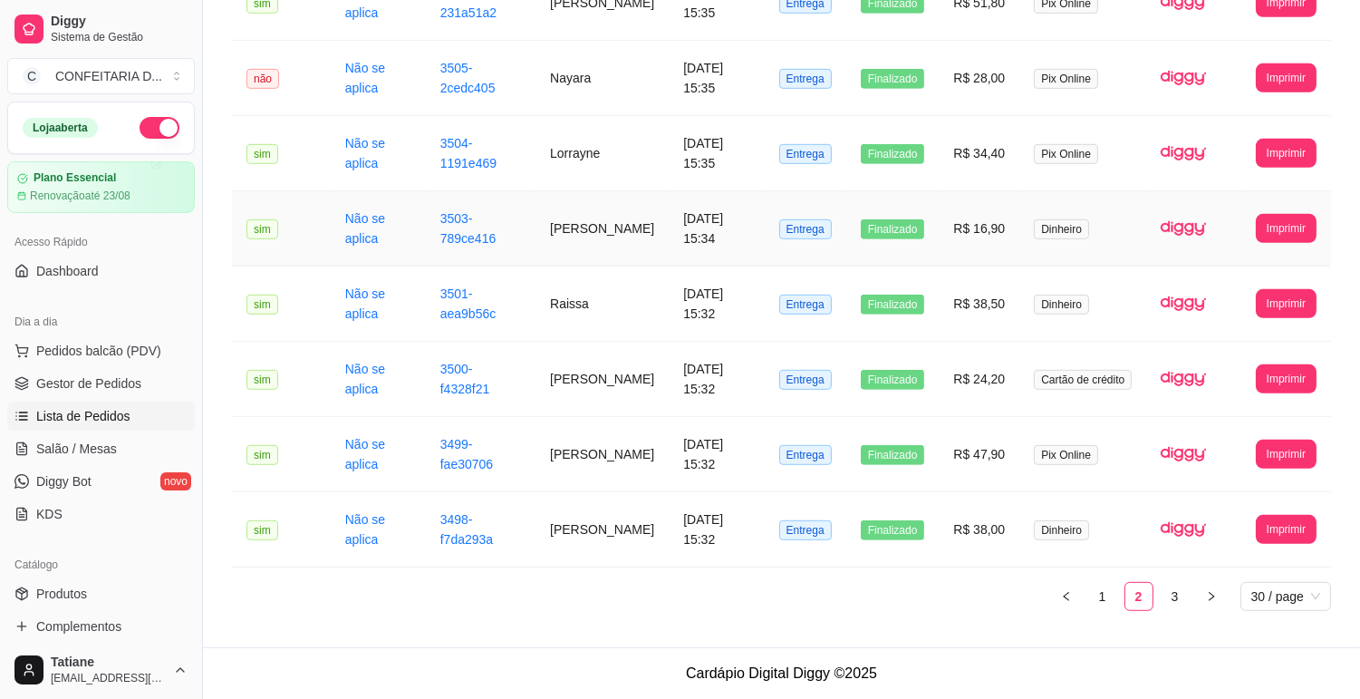
click at [544, 224] on td "[PERSON_NAME]" at bounding box center [602, 228] width 133 height 75
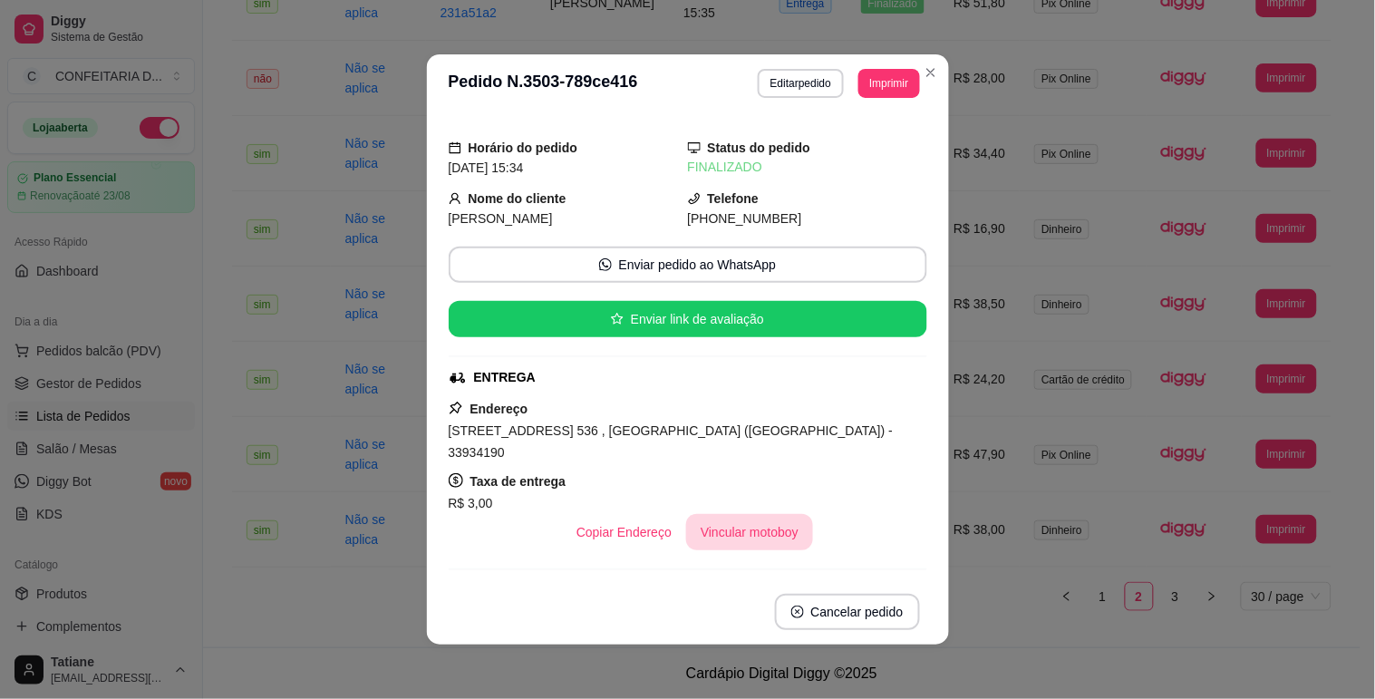
click at [741, 518] on button "Vincular motoboy" at bounding box center [749, 532] width 127 height 36
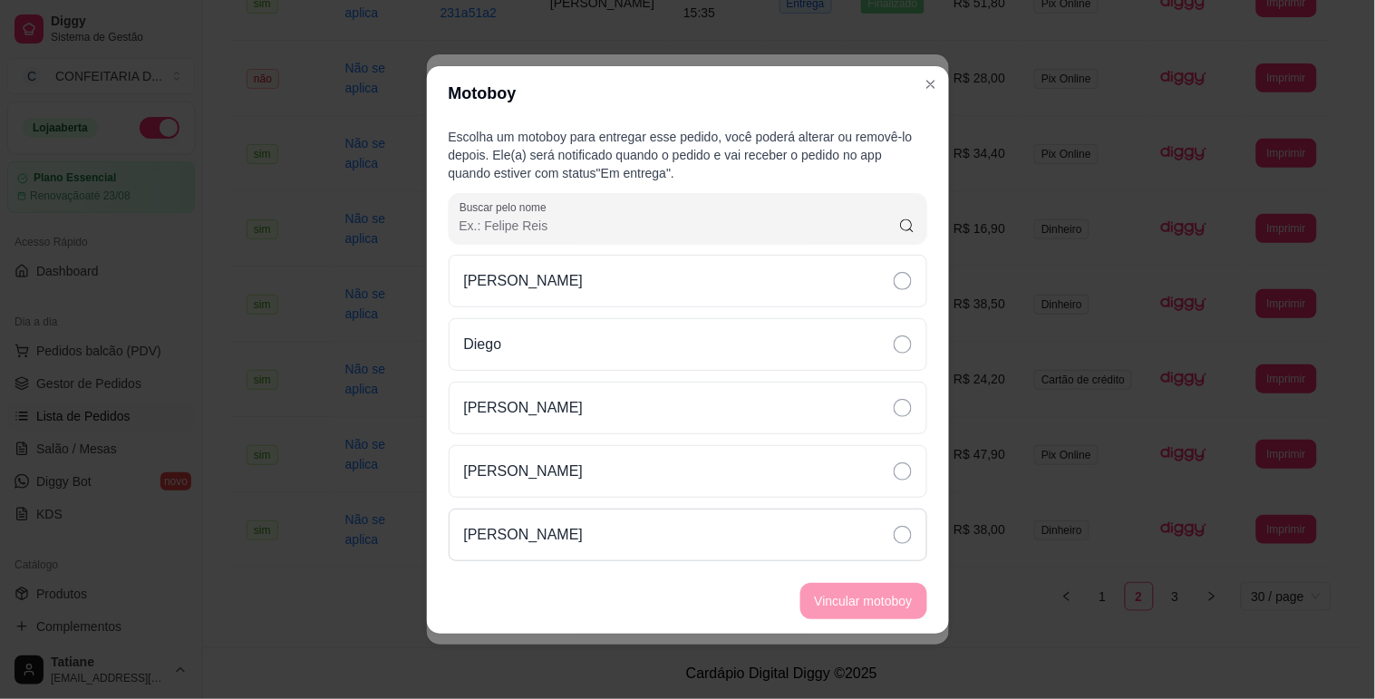
click at [584, 533] on p "[PERSON_NAME]" at bounding box center [524, 535] width 120 height 22
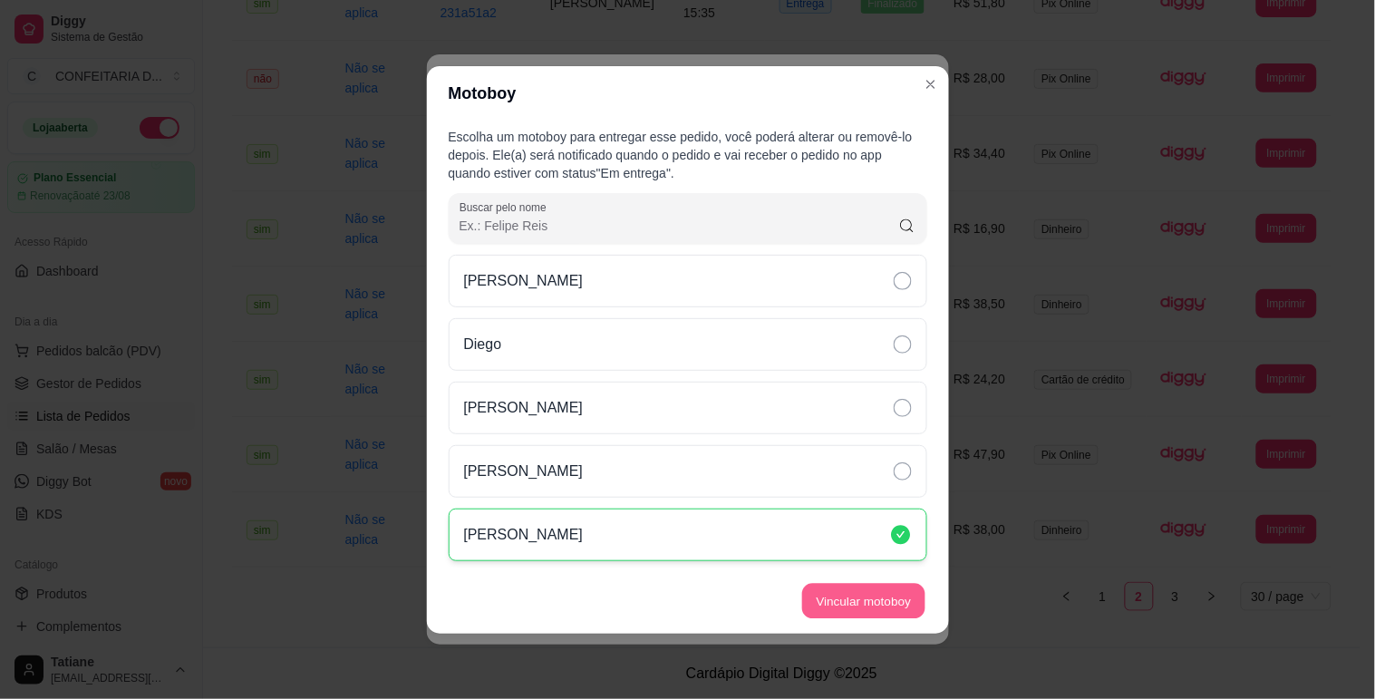
click at [855, 608] on button "Vincular motoboy" at bounding box center [863, 600] width 123 height 35
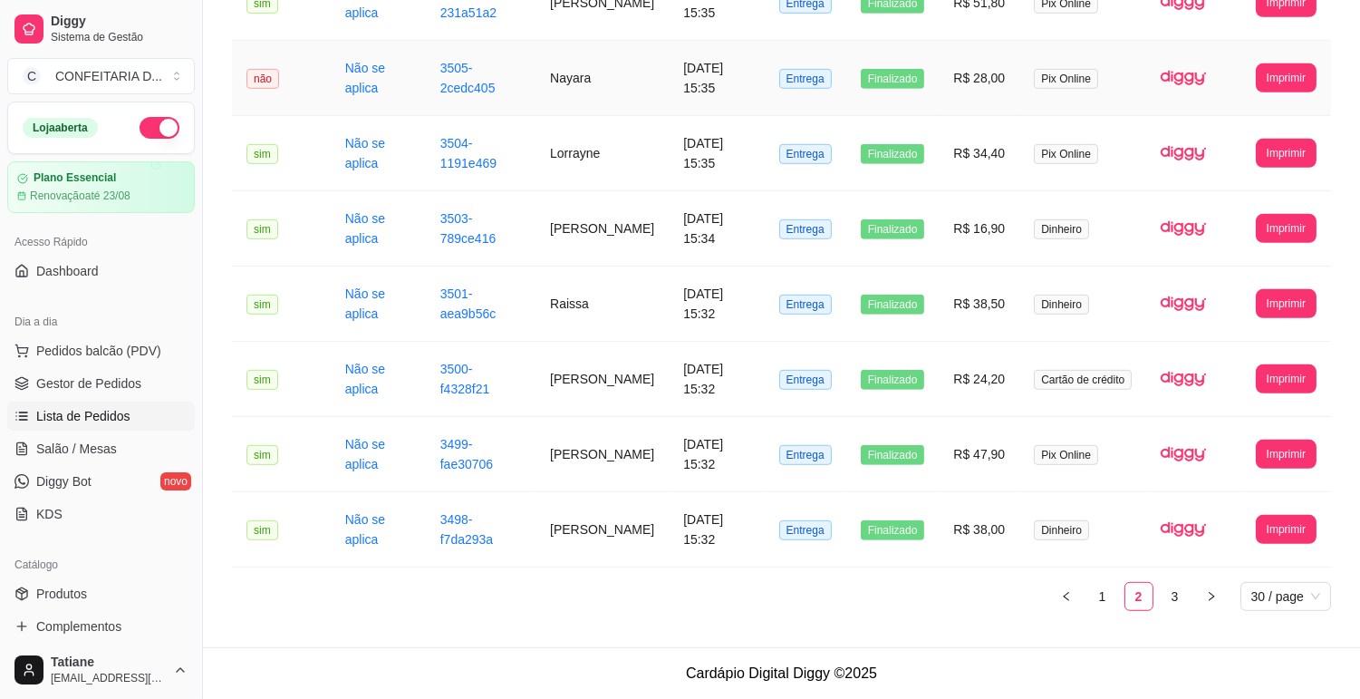
click at [536, 73] on td "Nayara" at bounding box center [602, 78] width 133 height 75
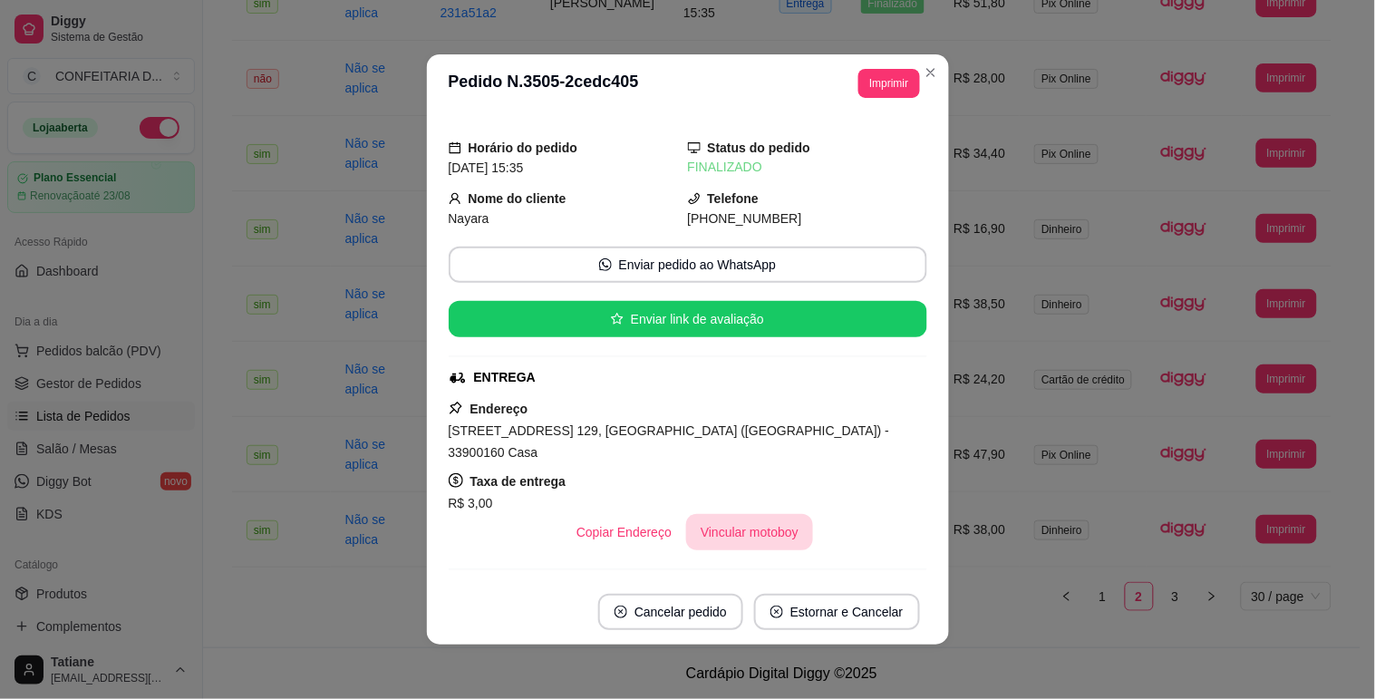
click at [729, 514] on button "Vincular motoboy" at bounding box center [749, 532] width 127 height 36
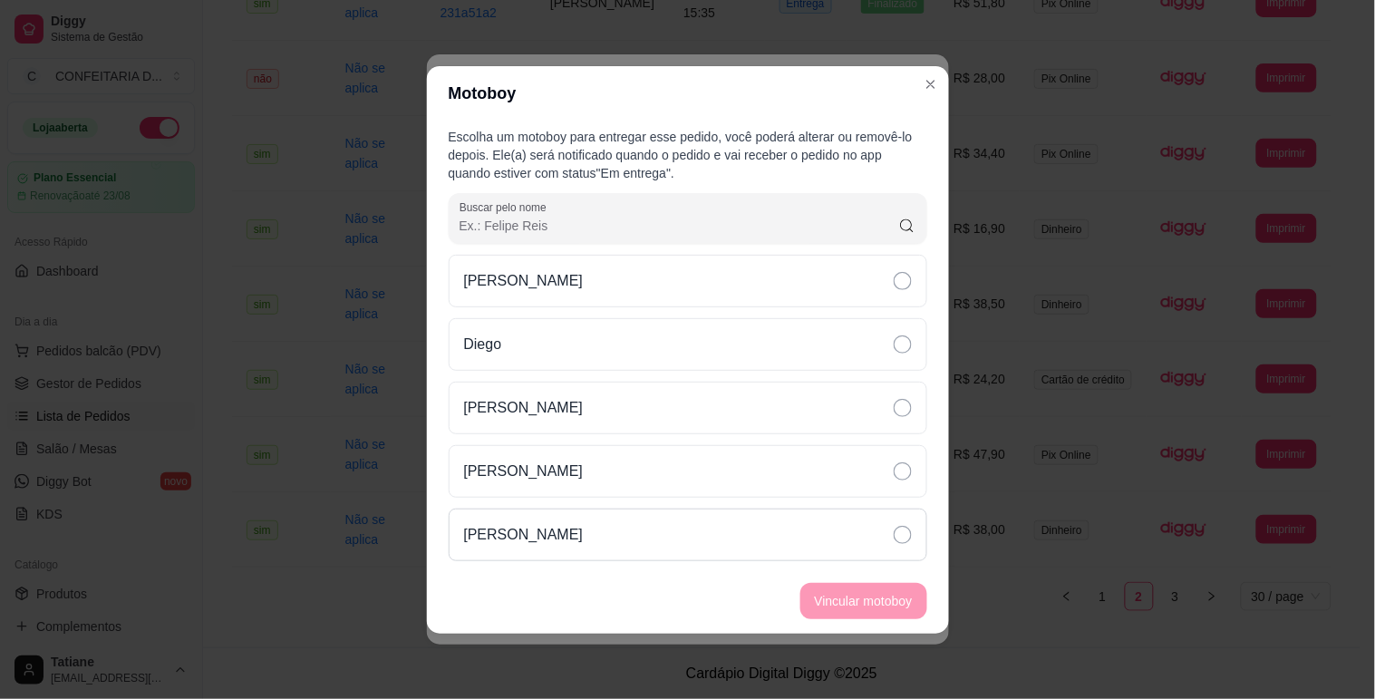
click at [576, 548] on div "[PERSON_NAME]" at bounding box center [688, 534] width 479 height 53
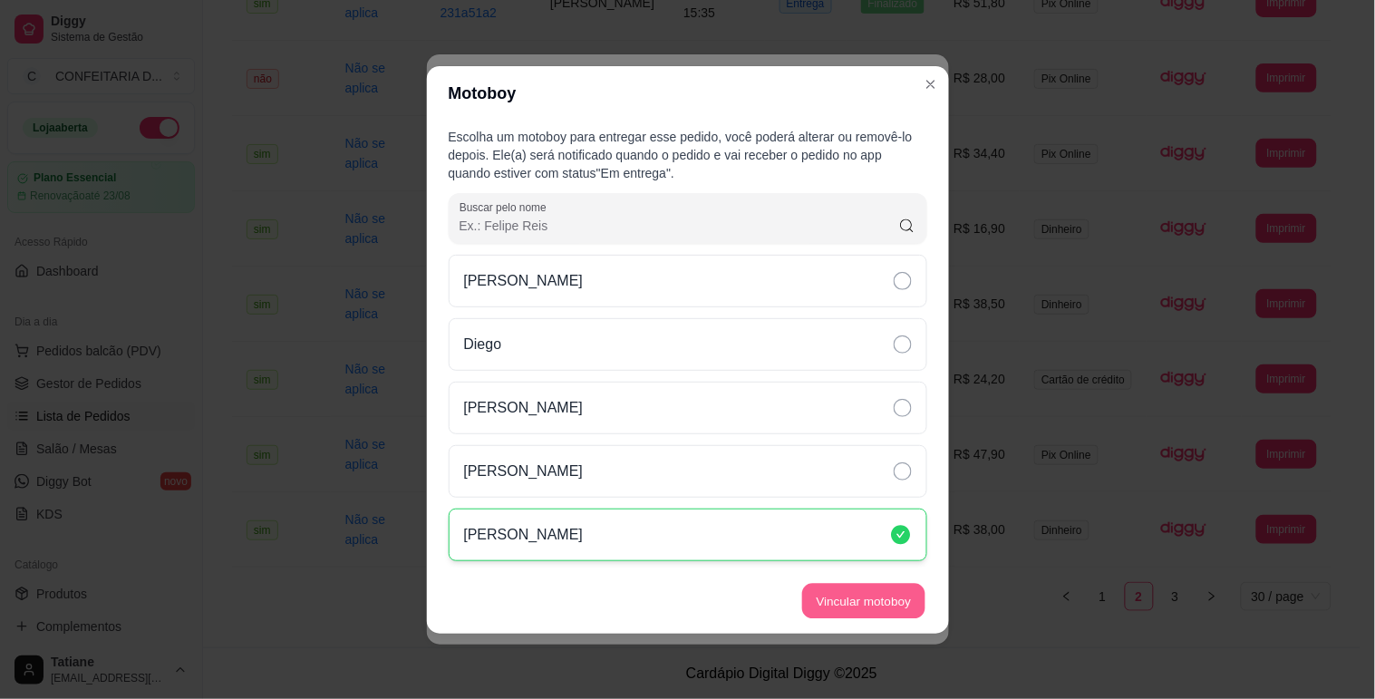
click at [873, 598] on button "Vincular motoboy" at bounding box center [863, 600] width 123 height 35
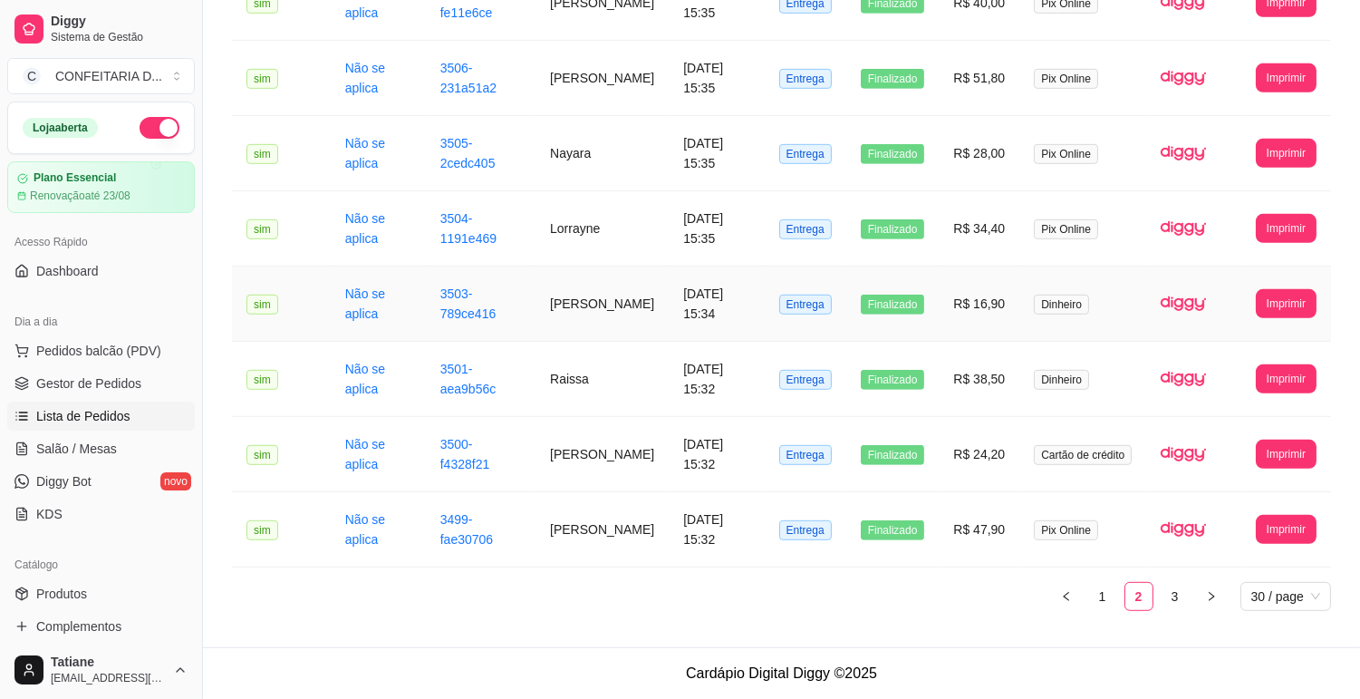
scroll to position [1602, 0]
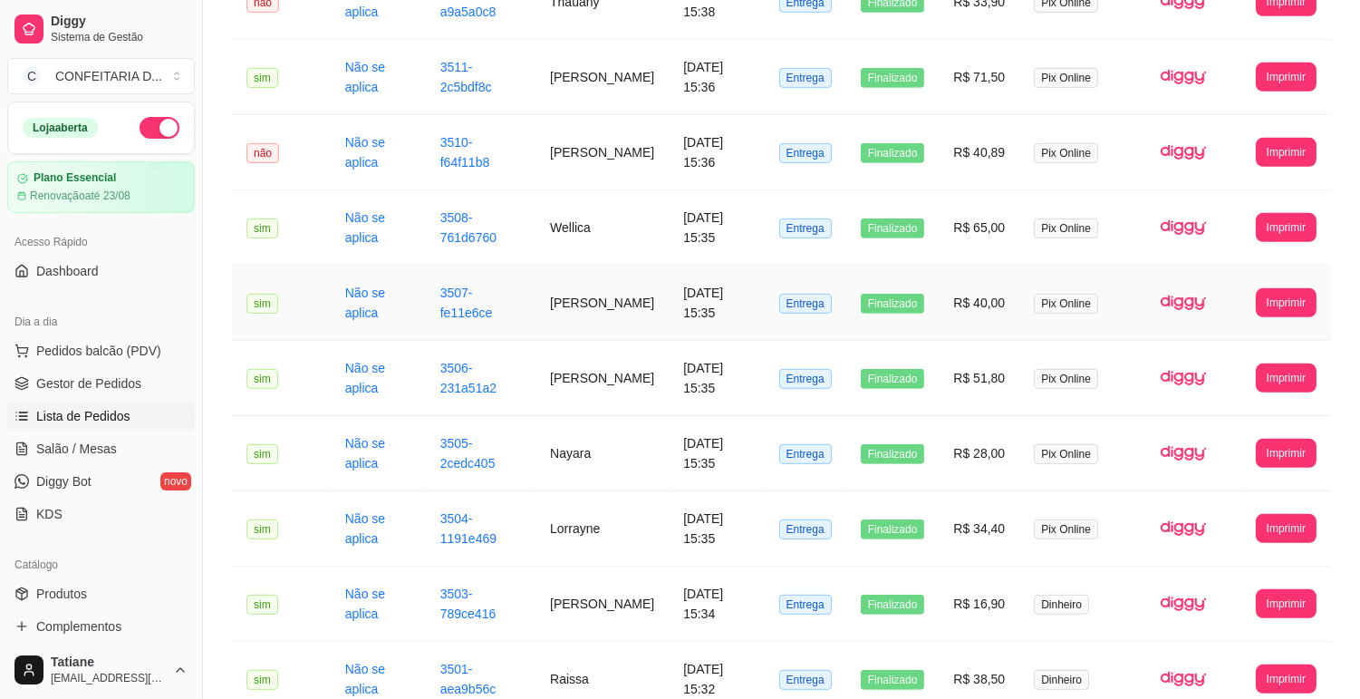
click at [574, 306] on td "[PERSON_NAME]" at bounding box center [602, 303] width 133 height 75
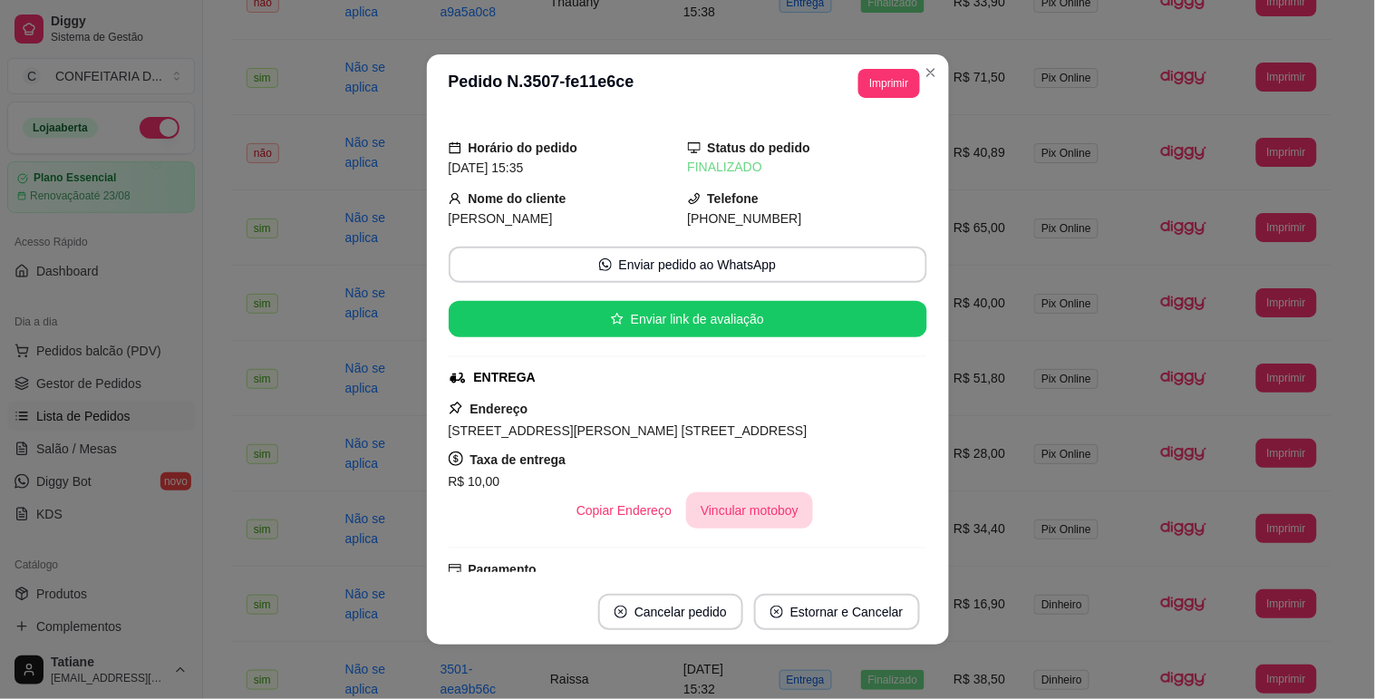
click at [702, 514] on button "Vincular motoboy" at bounding box center [749, 510] width 127 height 36
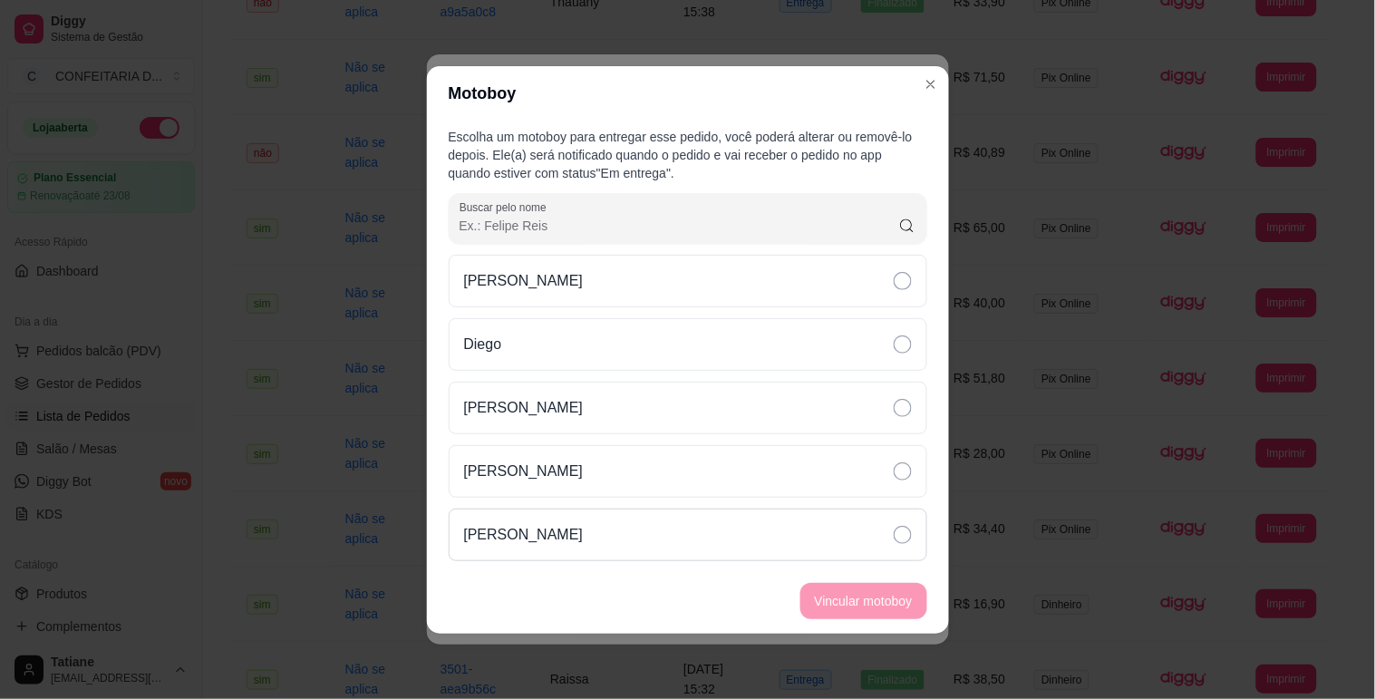
click at [581, 545] on p "[PERSON_NAME]" at bounding box center [524, 535] width 120 height 22
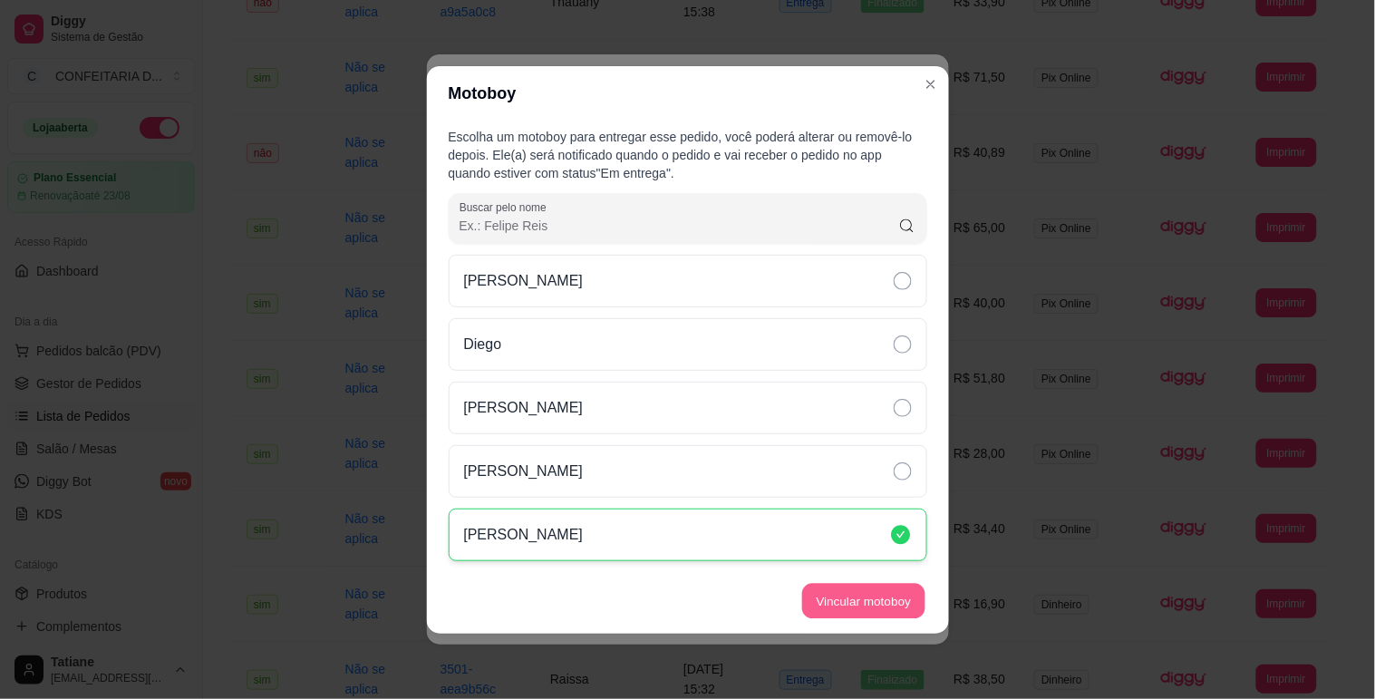
click at [877, 595] on button "Vincular motoboy" at bounding box center [863, 600] width 123 height 35
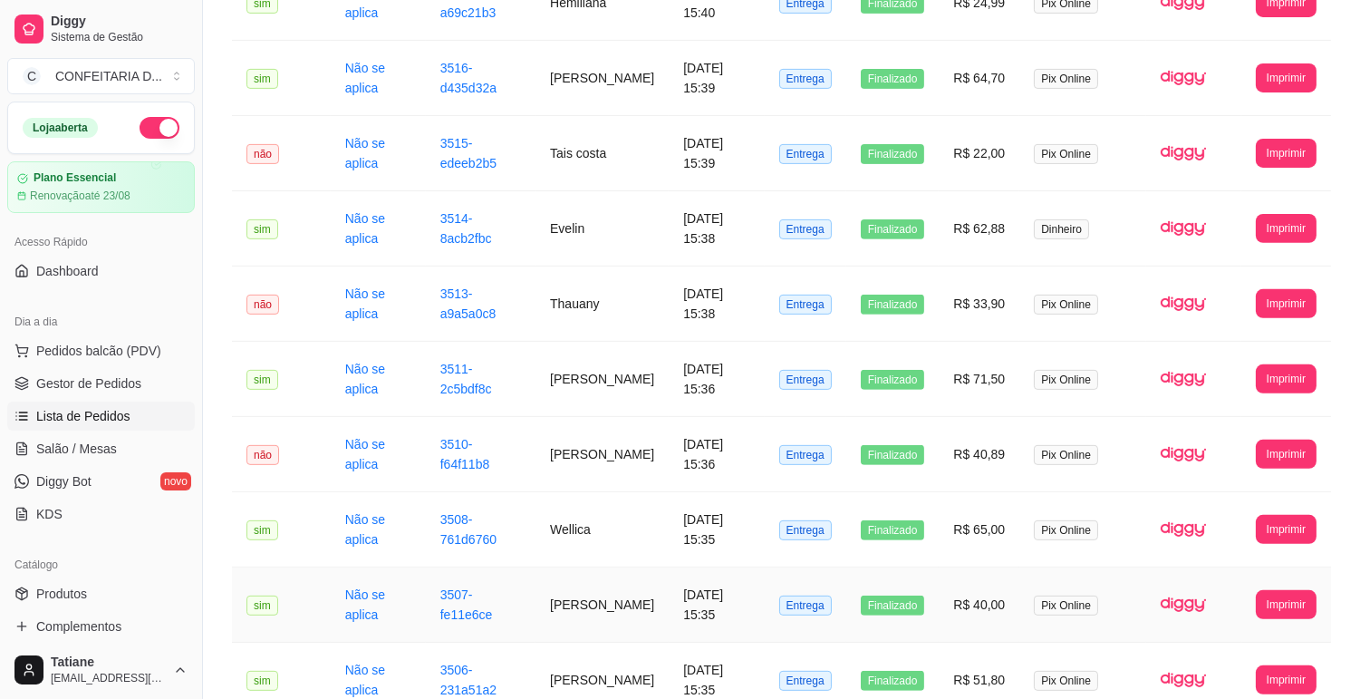
scroll to position [1099, 0]
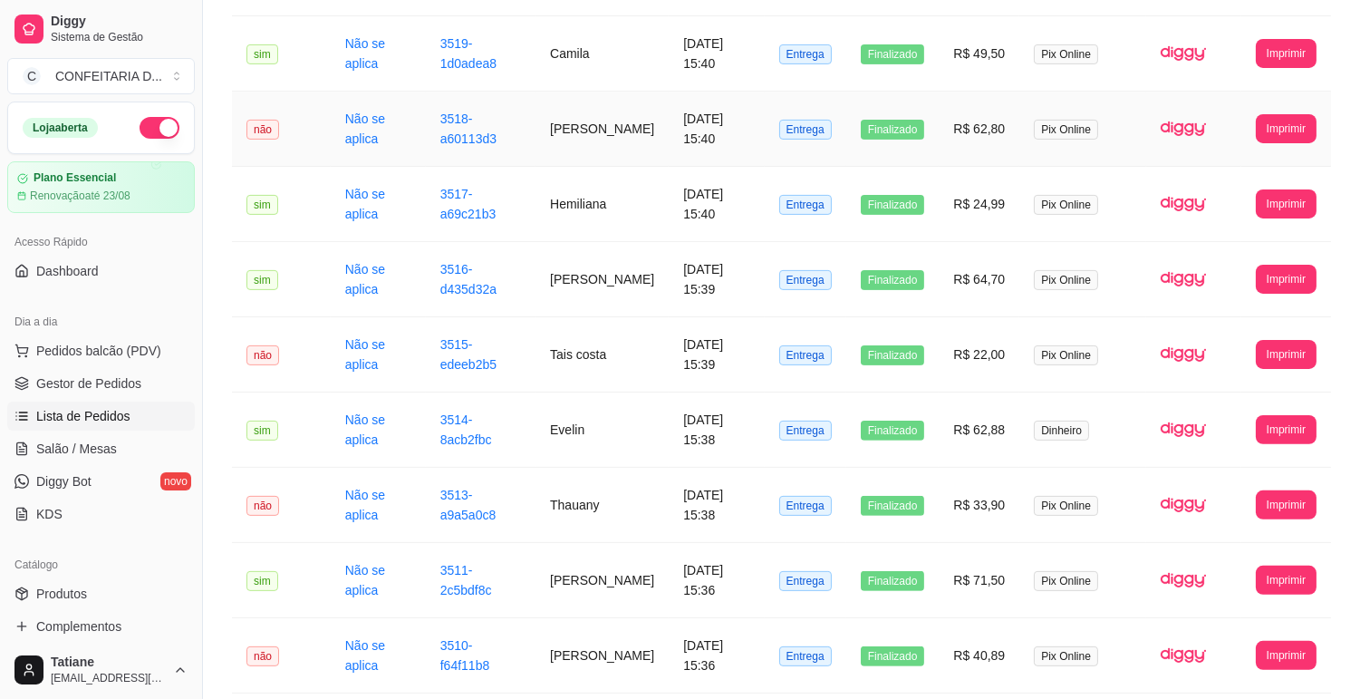
click at [591, 141] on td "[PERSON_NAME]" at bounding box center [602, 129] width 133 height 75
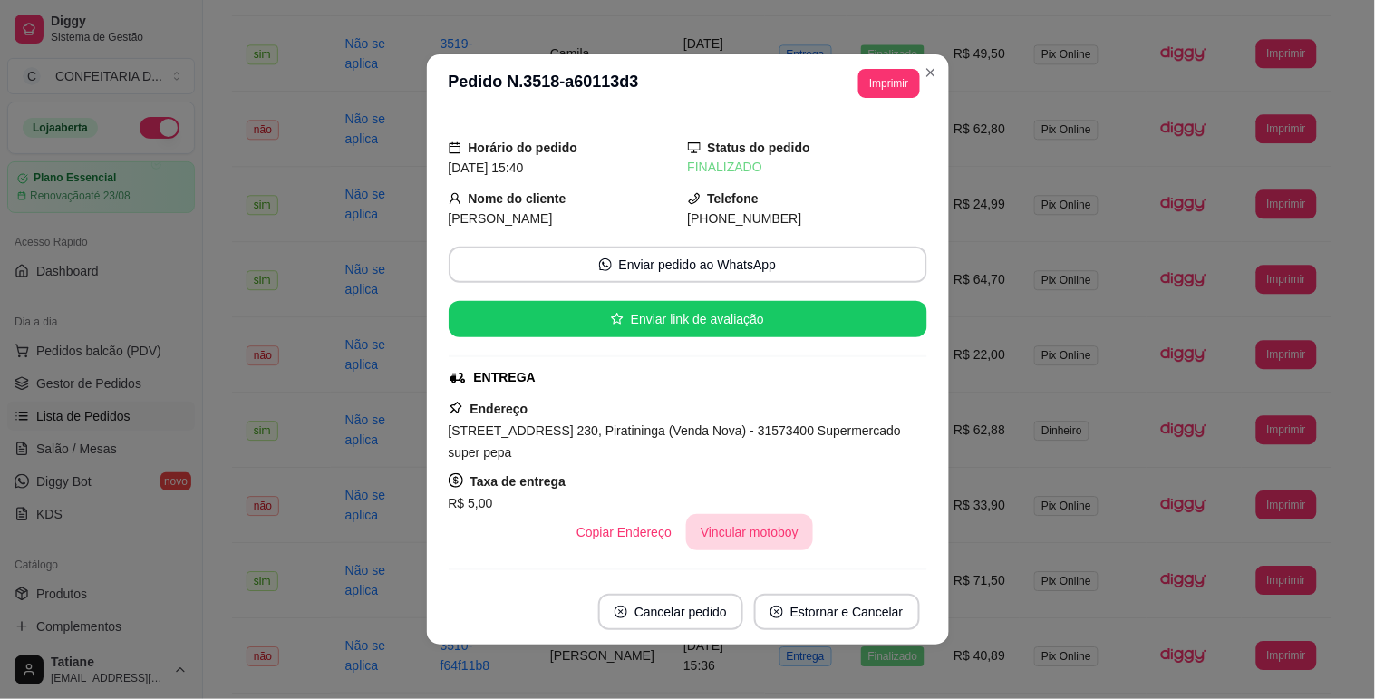
click at [747, 532] on button "Vincular motoboy" at bounding box center [749, 532] width 127 height 36
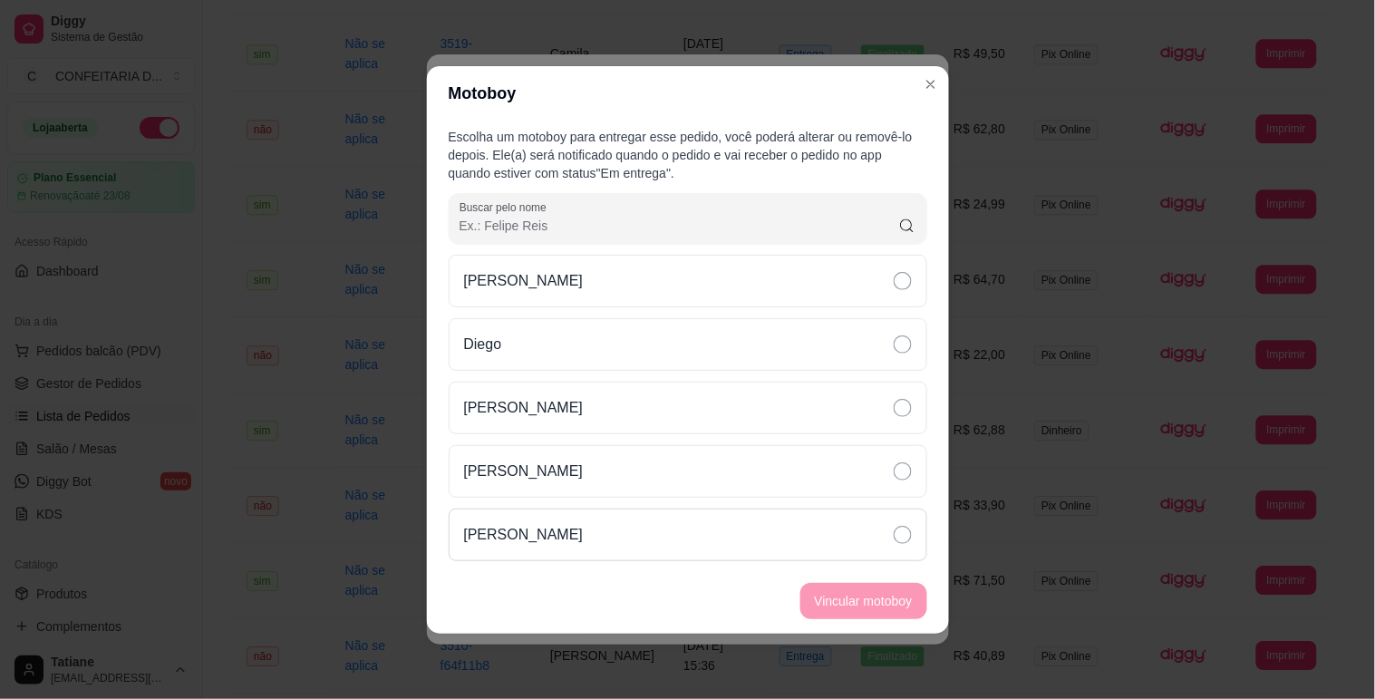
click at [632, 537] on div "[PERSON_NAME]" at bounding box center [688, 534] width 479 height 53
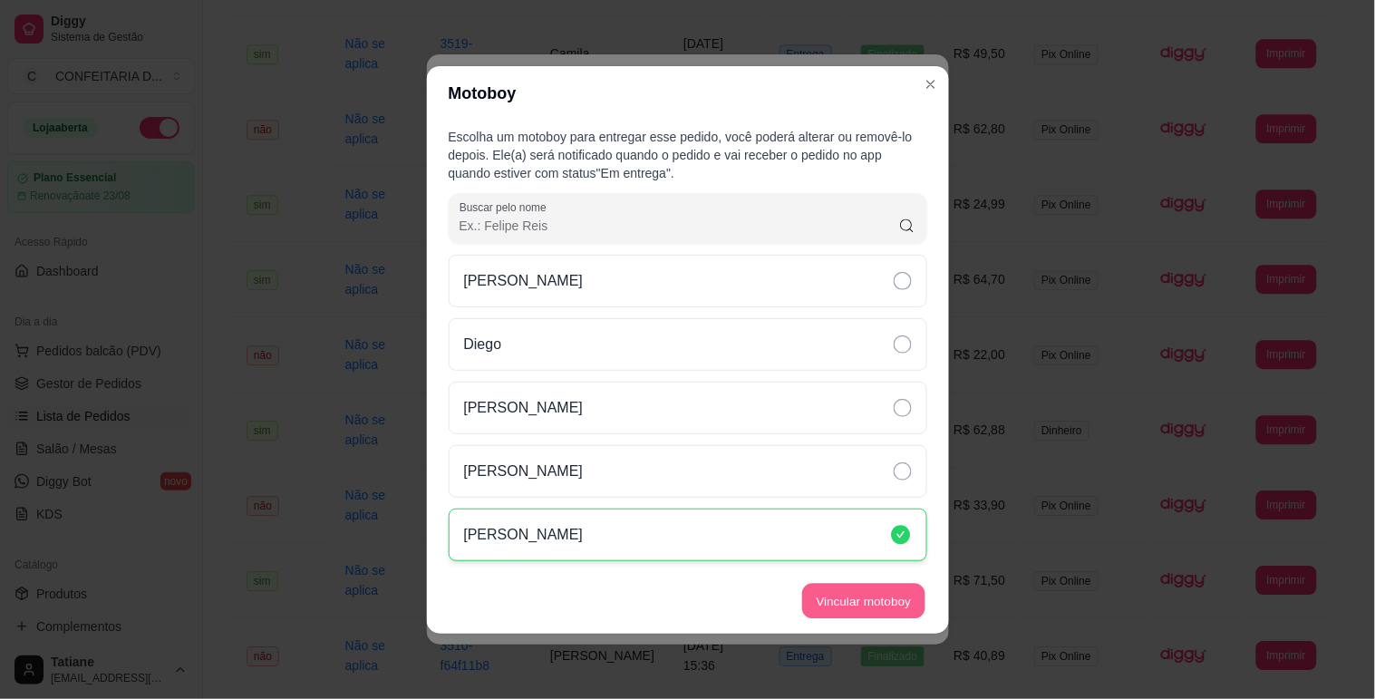
click at [839, 598] on button "Vincular motoboy" at bounding box center [863, 600] width 123 height 35
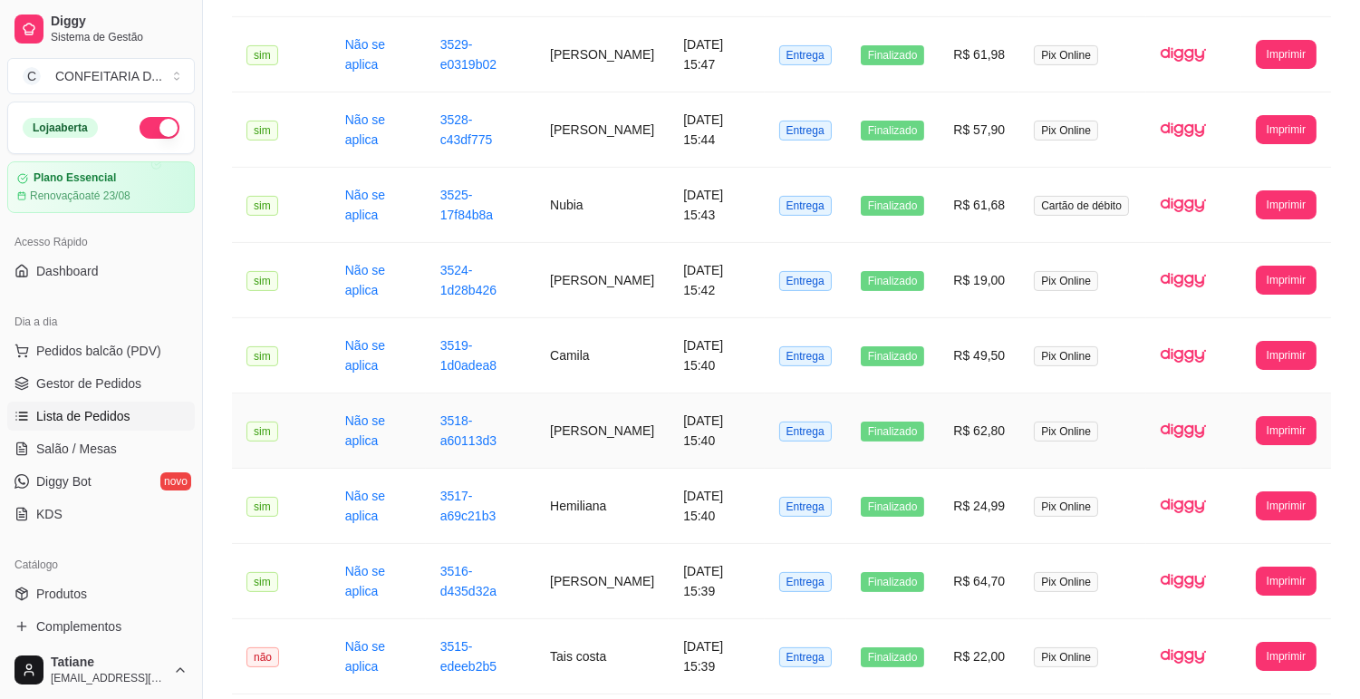
scroll to position [595, 0]
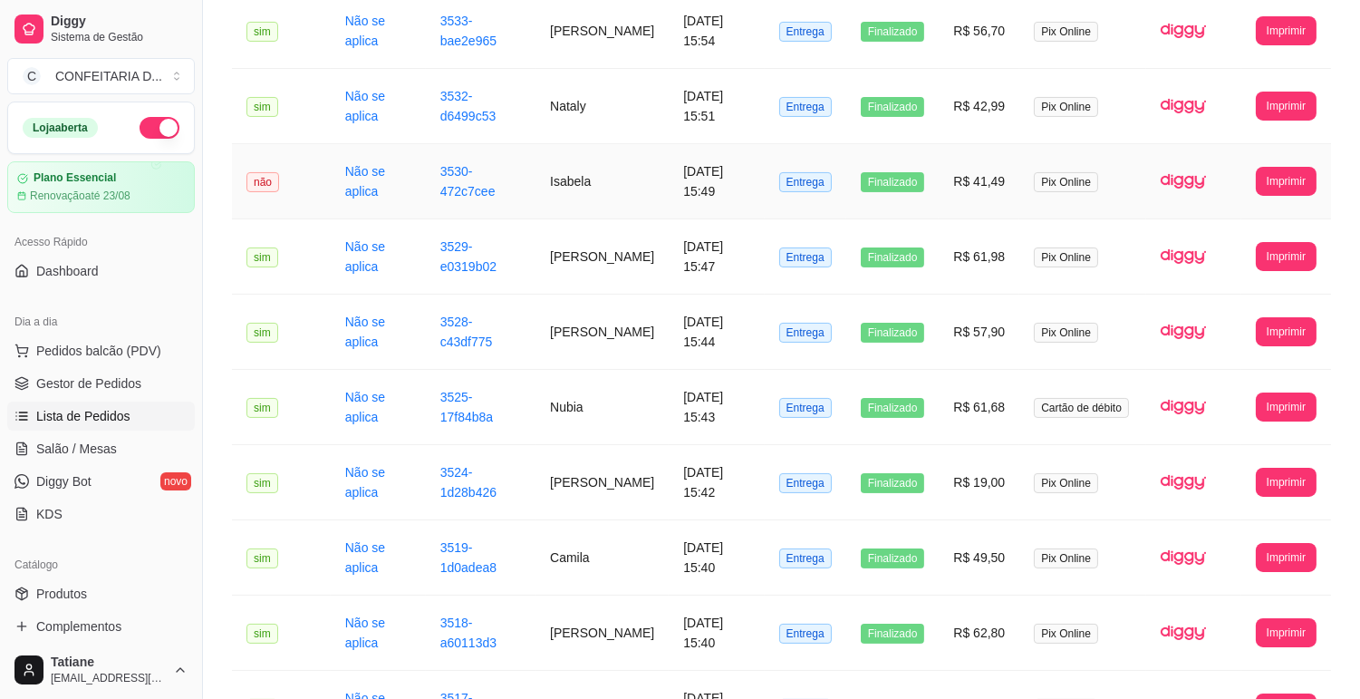
click at [575, 189] on td "Isabela" at bounding box center [602, 181] width 133 height 75
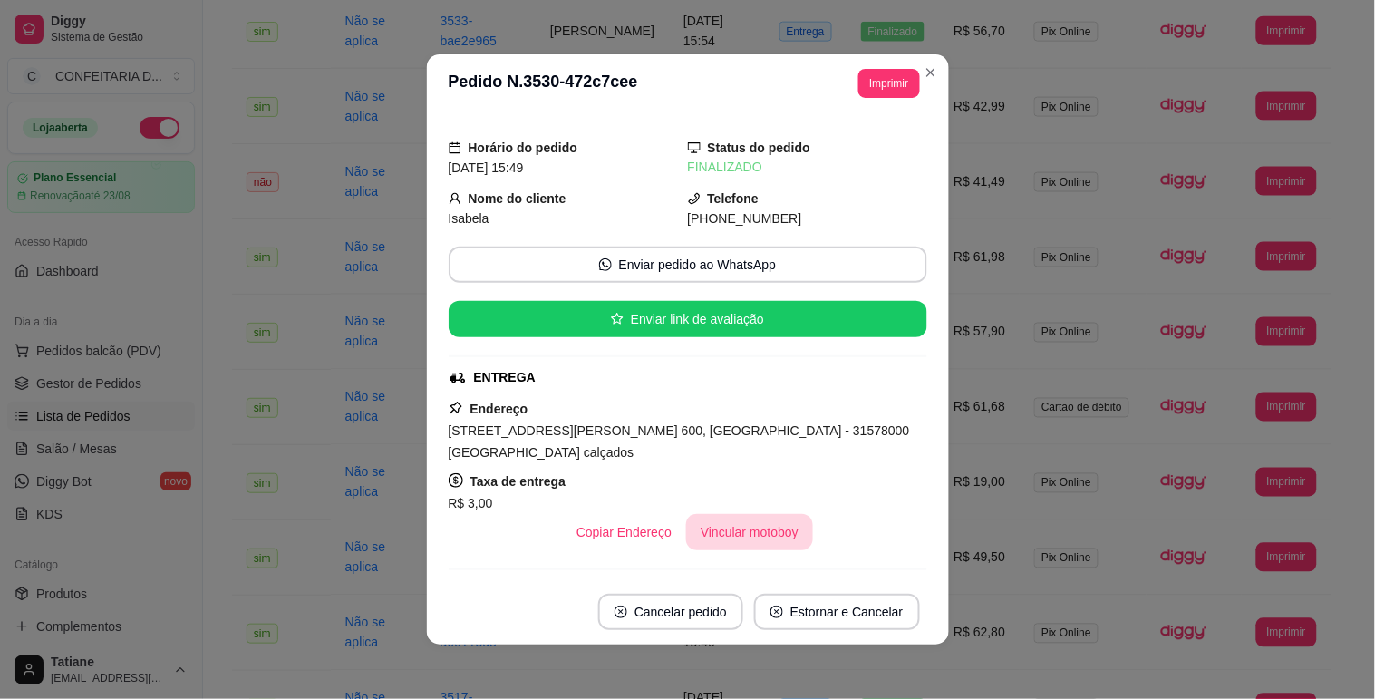
click at [712, 514] on button "Vincular motoboy" at bounding box center [749, 532] width 127 height 36
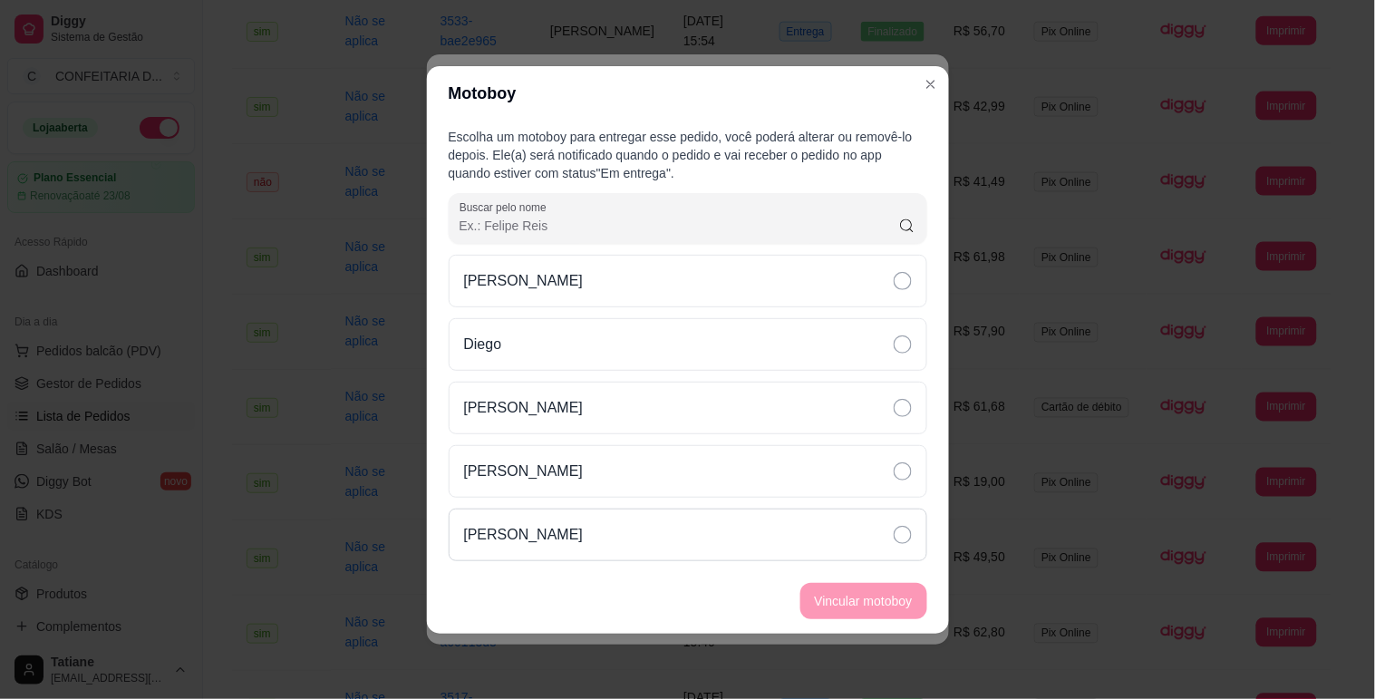
click at [584, 524] on p "[PERSON_NAME]" at bounding box center [524, 535] width 120 height 22
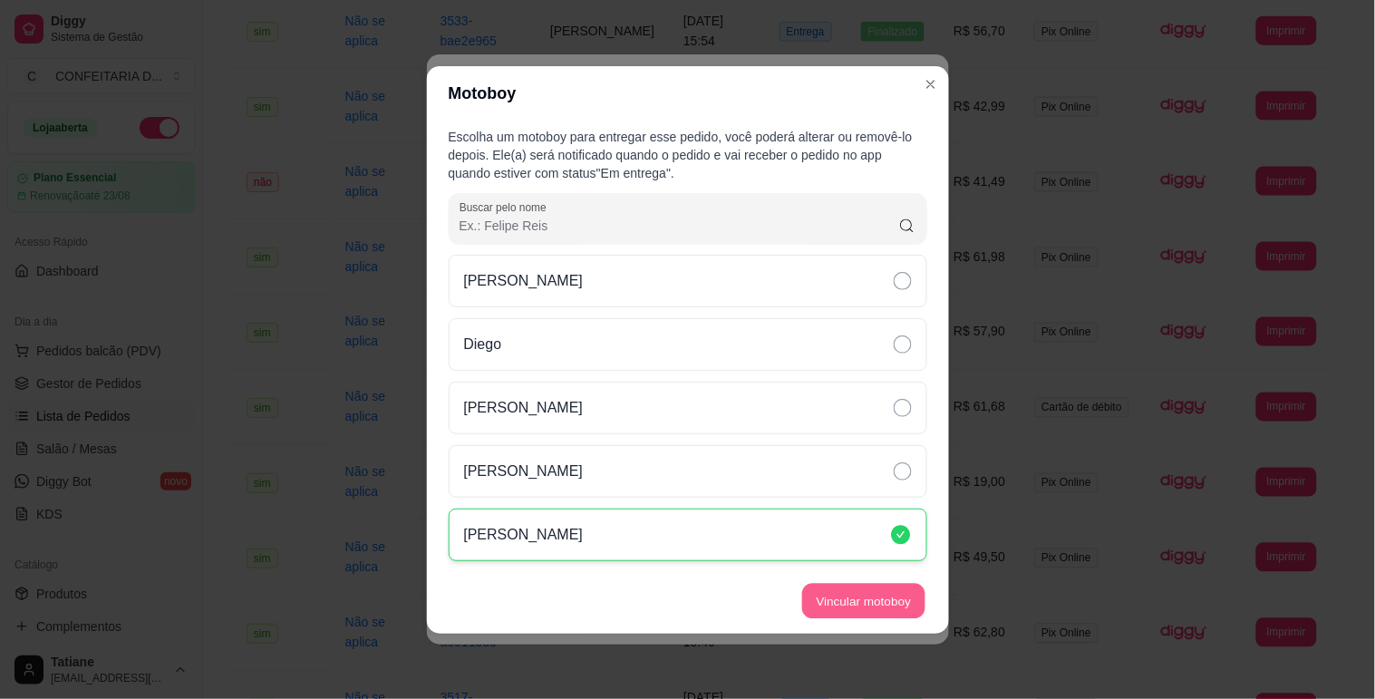
click at [837, 599] on button "Vincular motoboy" at bounding box center [863, 600] width 123 height 35
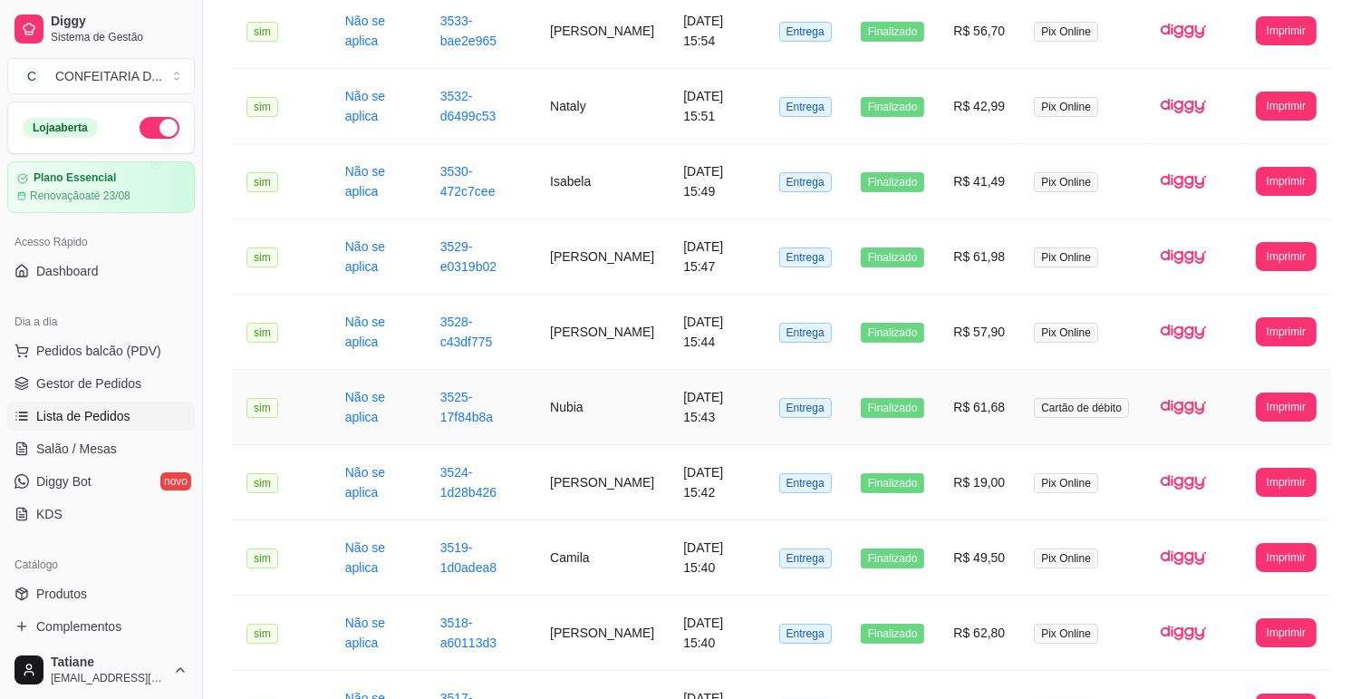
scroll to position [294, 0]
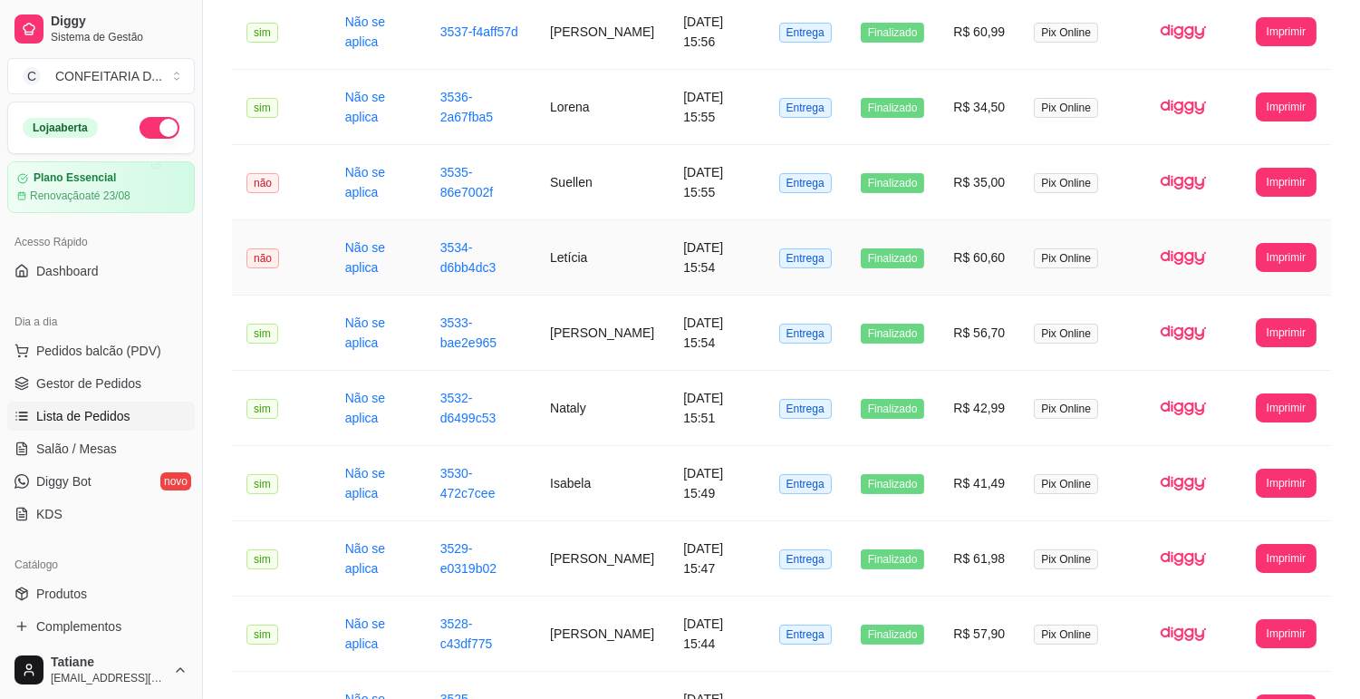
click at [509, 259] on td "3534-d6bb4dc3" at bounding box center [481, 257] width 110 height 75
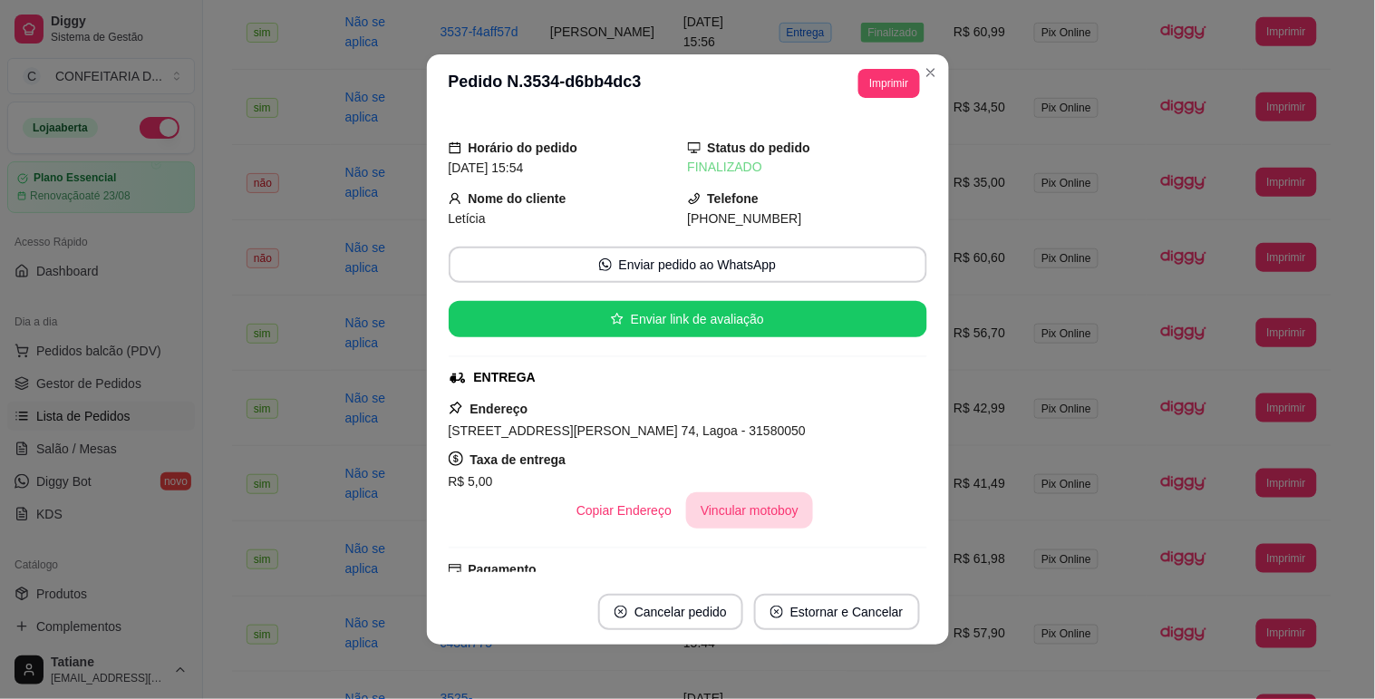
click at [694, 522] on button "Vincular motoboy" at bounding box center [749, 510] width 127 height 36
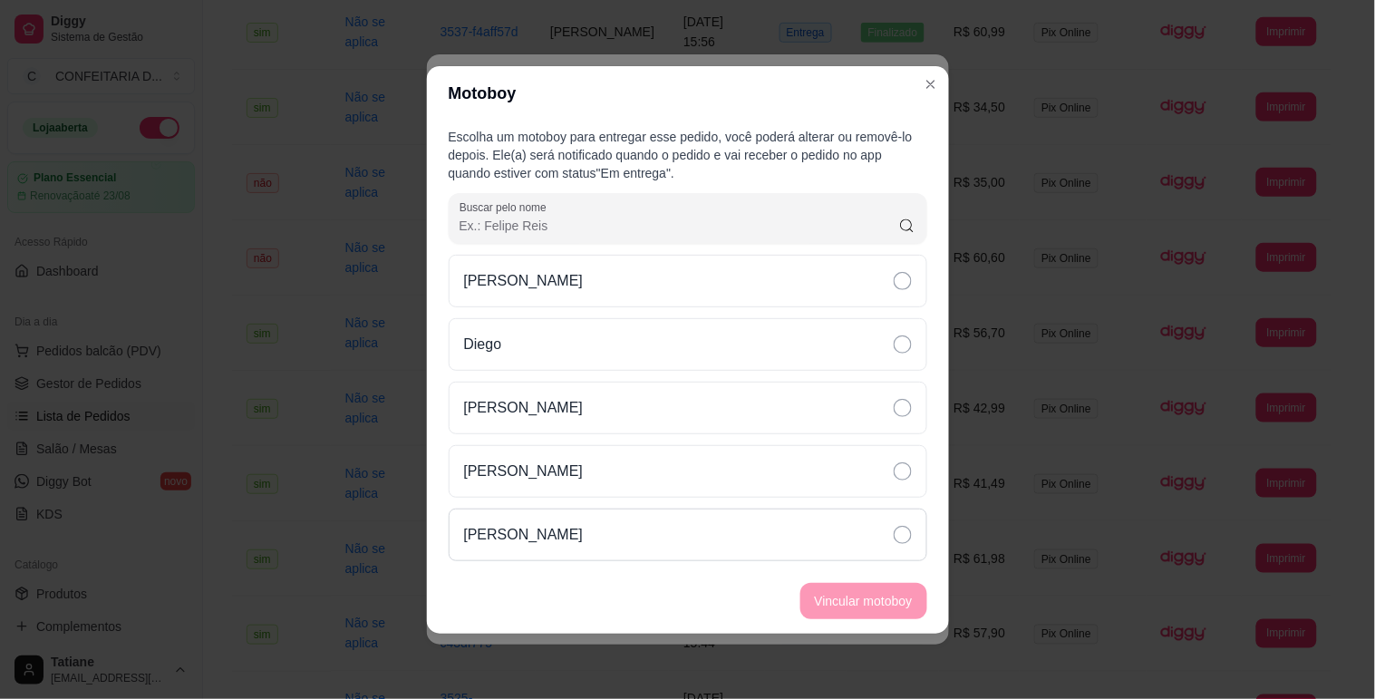
click at [571, 528] on p "[PERSON_NAME]" at bounding box center [524, 535] width 120 height 22
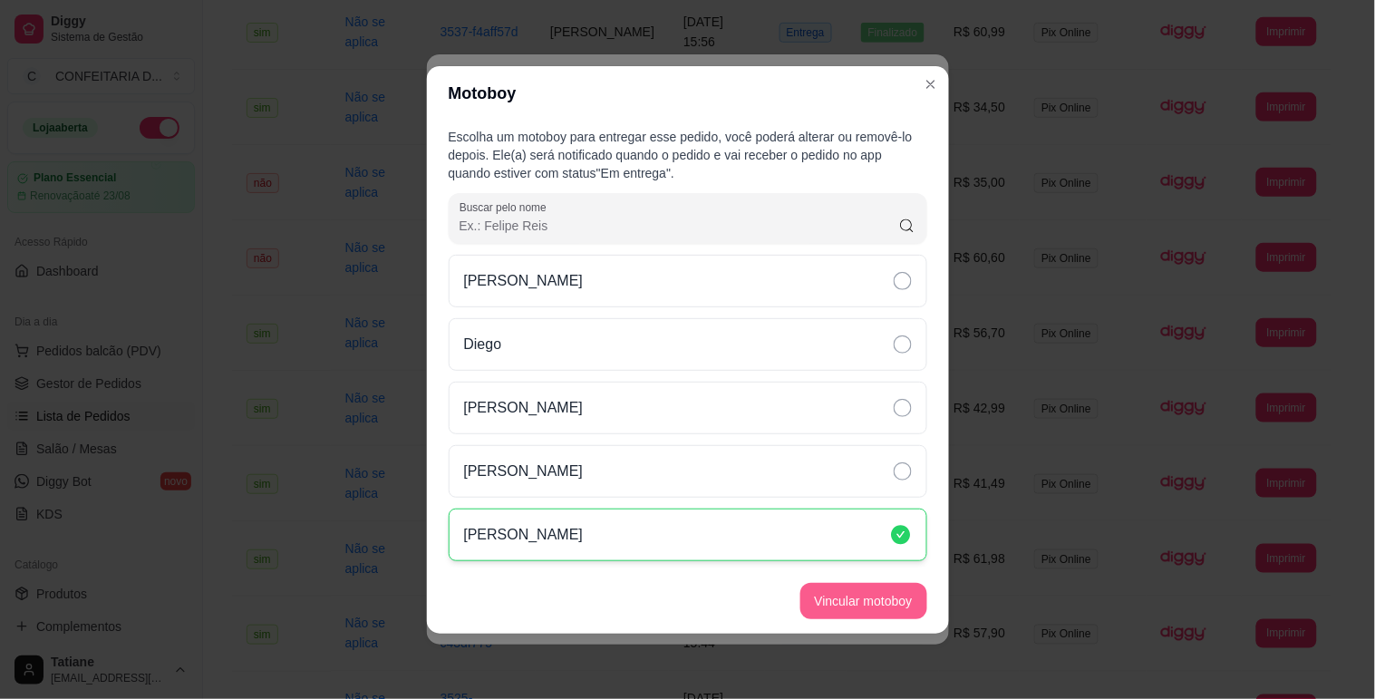
click at [826, 599] on button "Vincular motoboy" at bounding box center [863, 601] width 127 height 36
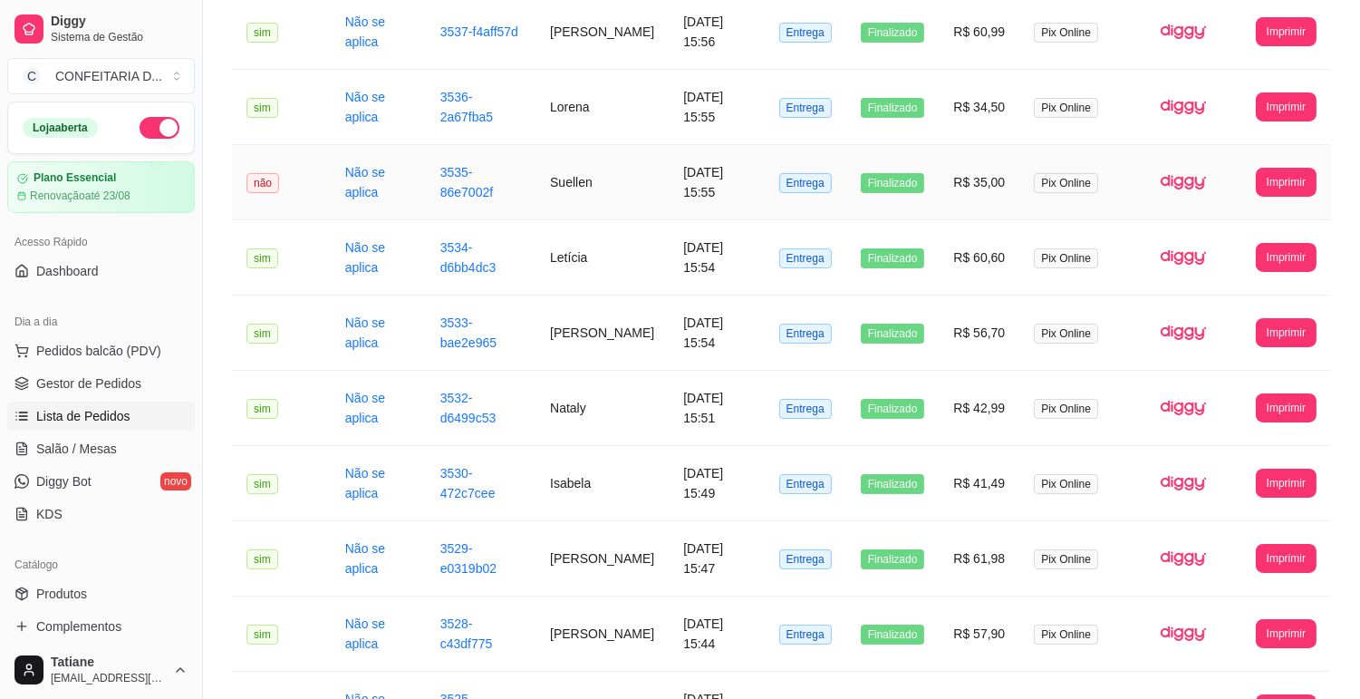
click at [536, 181] on td "Suellen" at bounding box center [602, 182] width 133 height 75
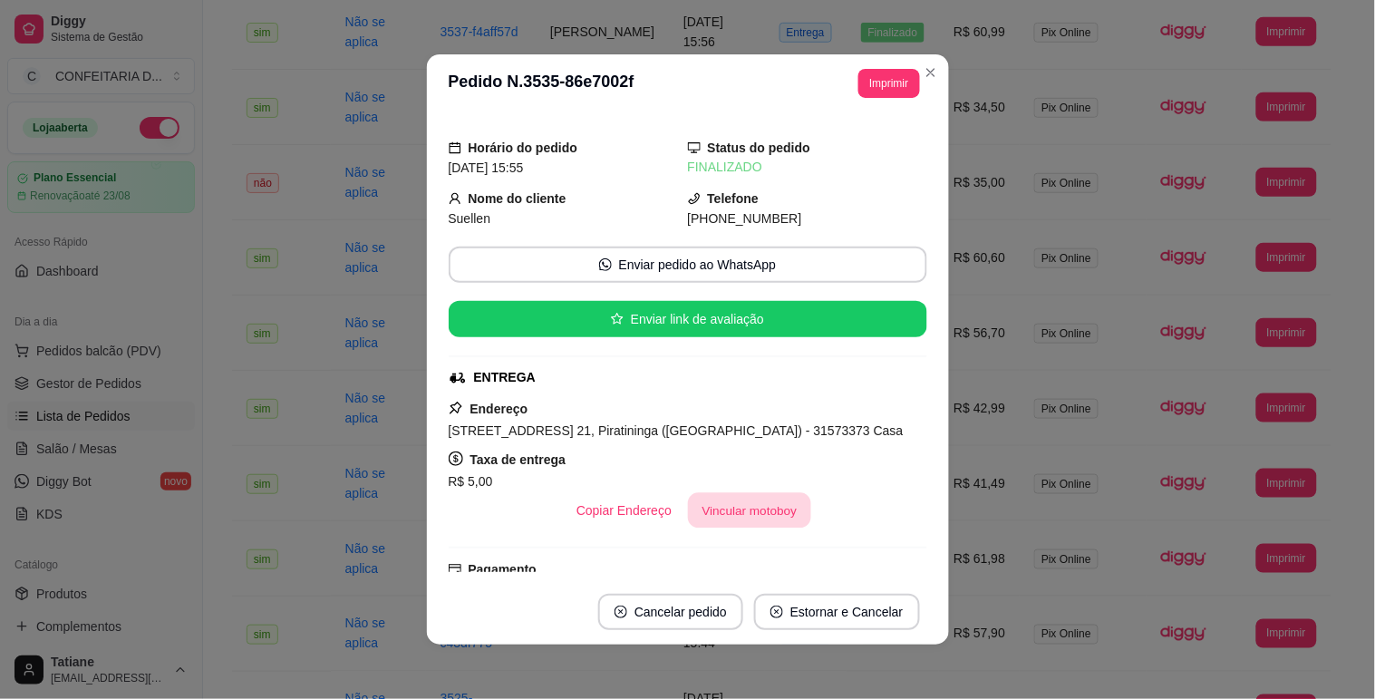
click at [729, 508] on button "Vincular motoboy" at bounding box center [749, 510] width 123 height 35
click at [573, 555] on div "[PERSON_NAME]" at bounding box center [688, 534] width 479 height 53
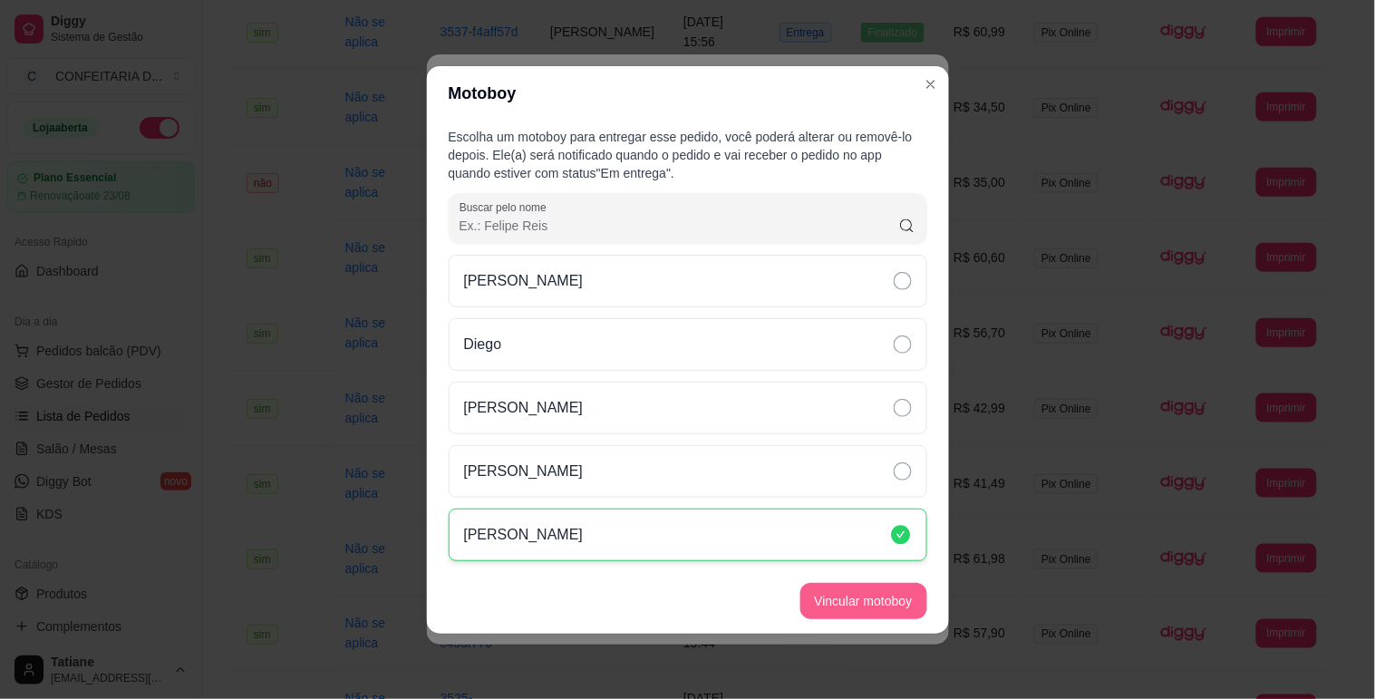
click at [875, 600] on button "Vincular motoboy" at bounding box center [863, 601] width 127 height 36
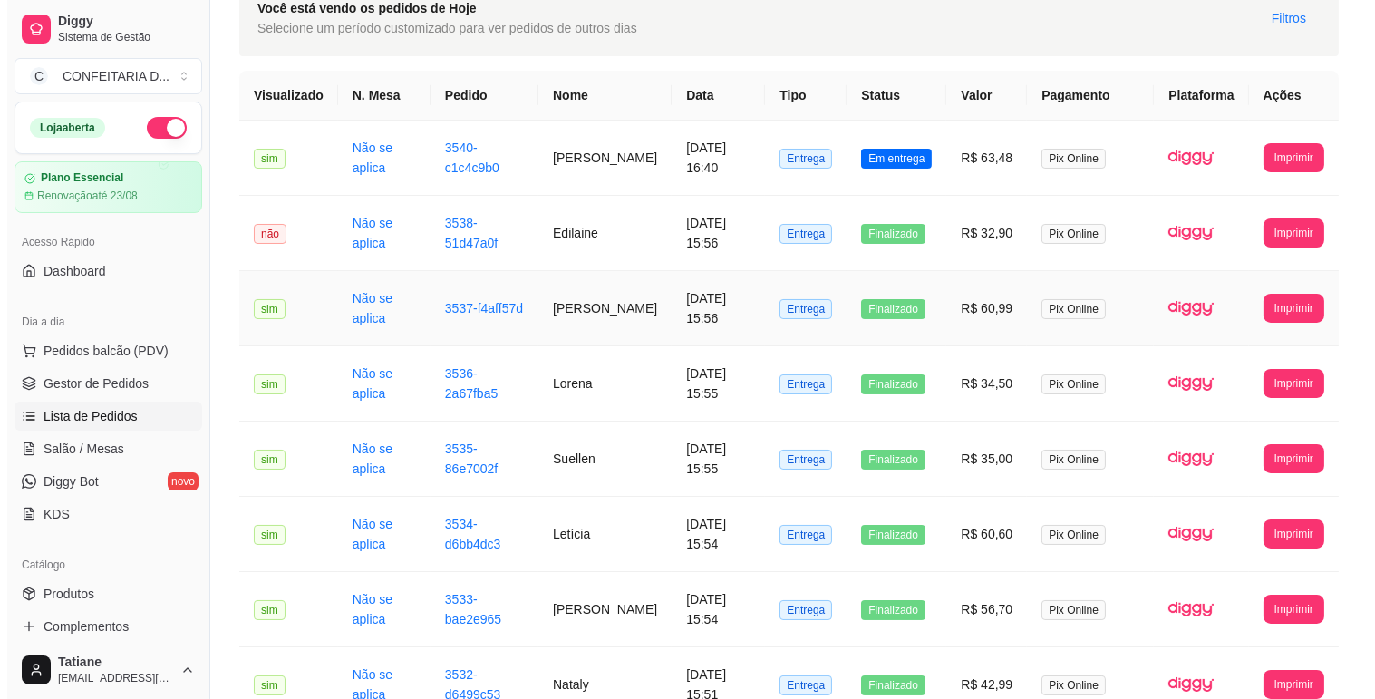
scroll to position [0, 0]
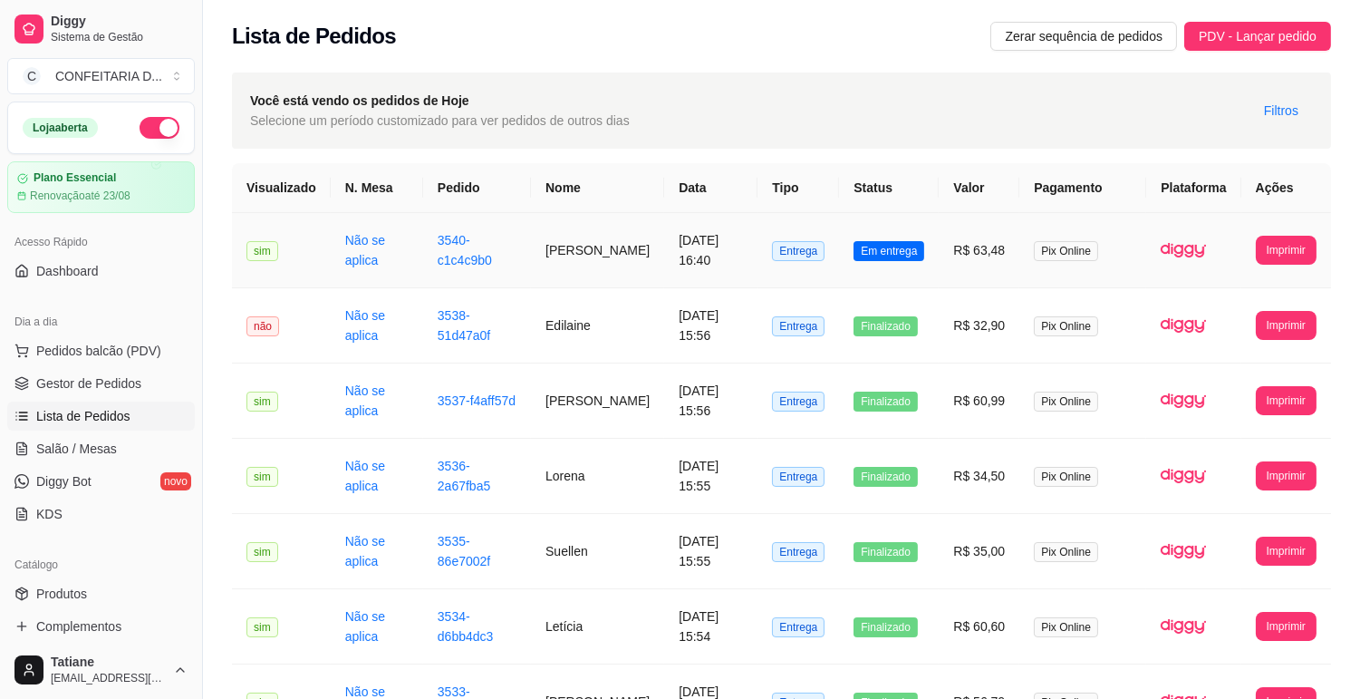
click at [590, 242] on td "[PERSON_NAME]" at bounding box center [597, 250] width 133 height 75
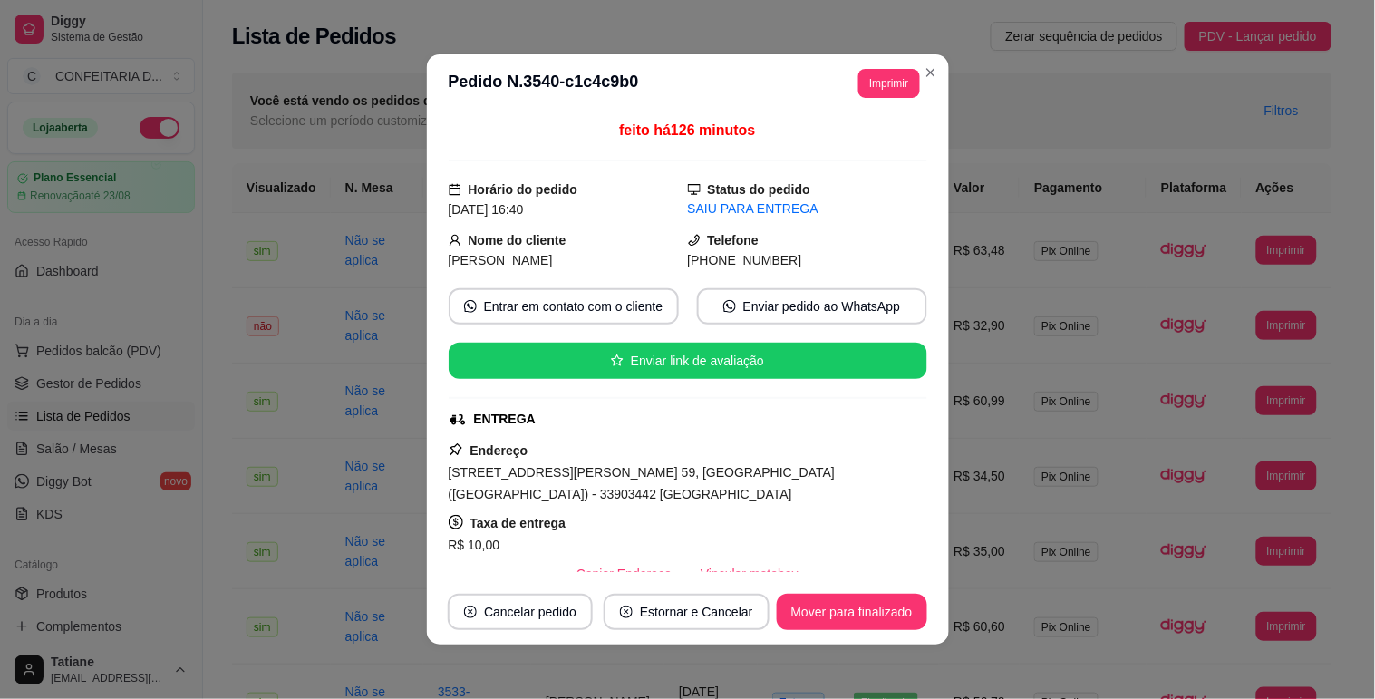
scroll to position [201, 0]
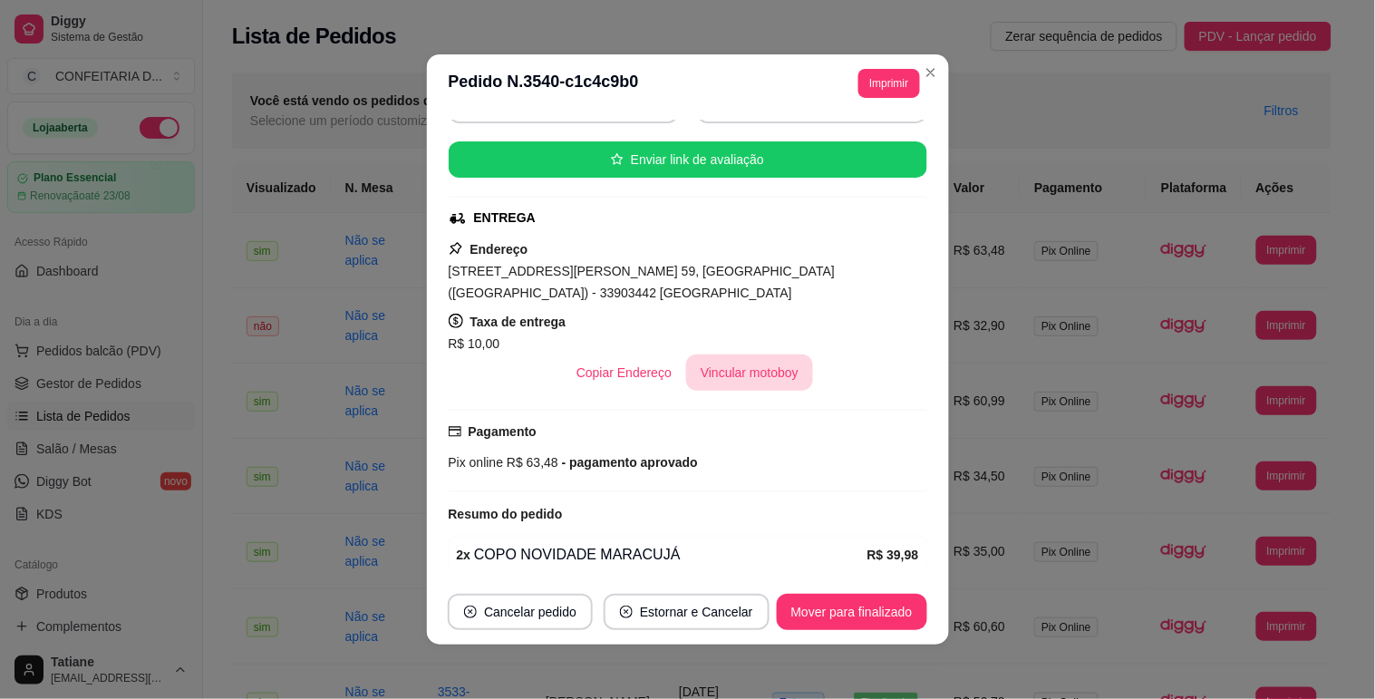
click at [728, 381] on button "Vincular motoboy" at bounding box center [749, 372] width 127 height 36
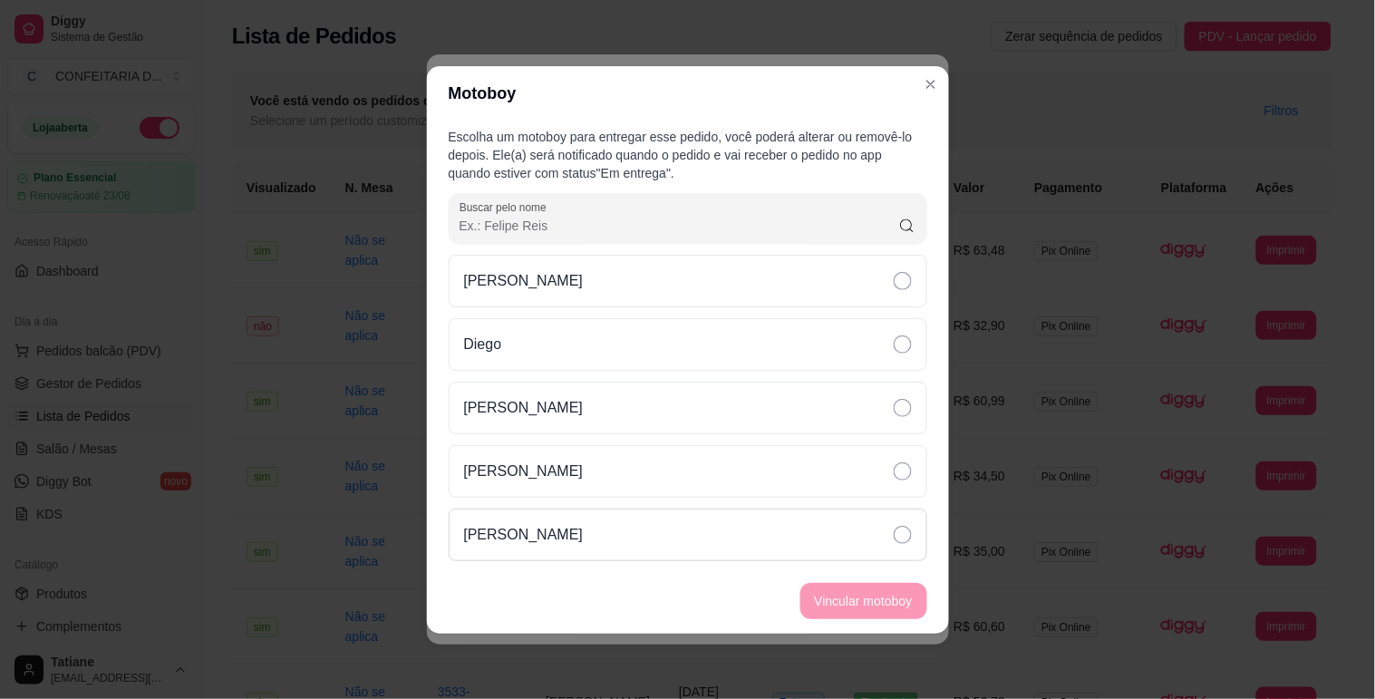
click at [555, 519] on div "[PERSON_NAME]" at bounding box center [688, 534] width 479 height 53
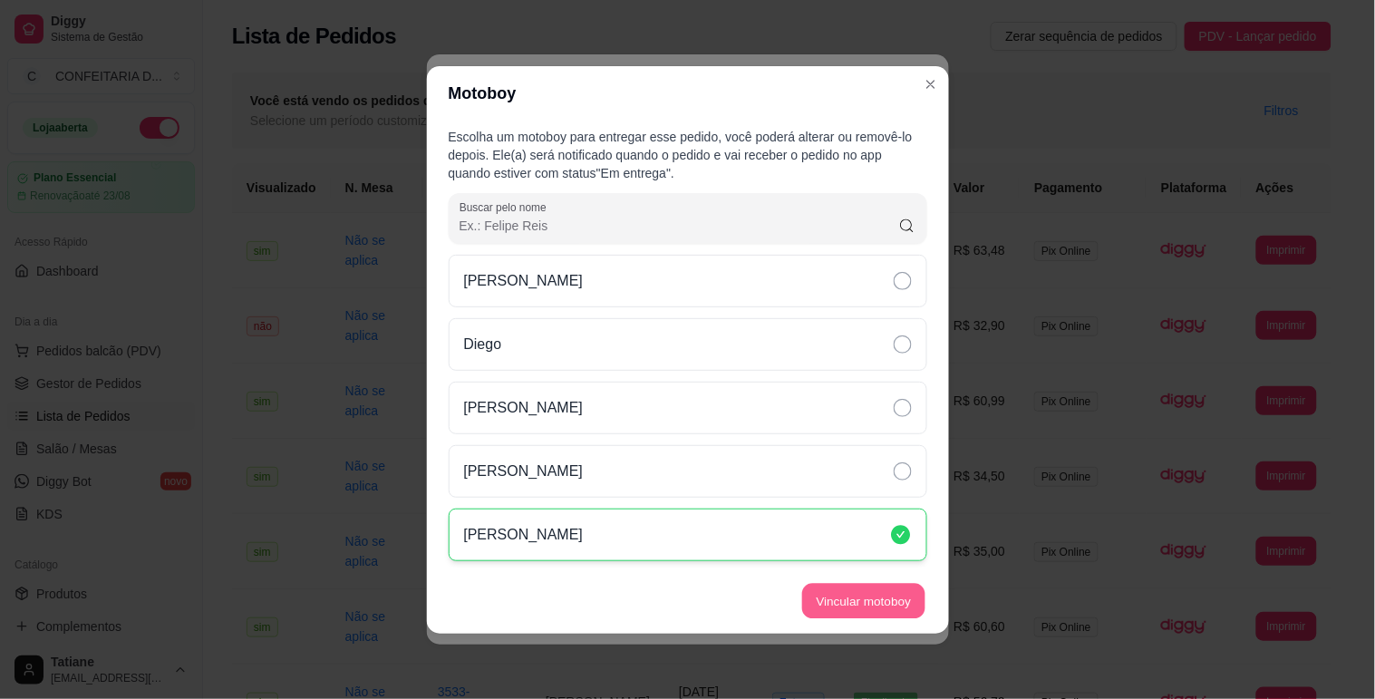
click at [892, 598] on button "Vincular motoboy" at bounding box center [863, 600] width 123 height 35
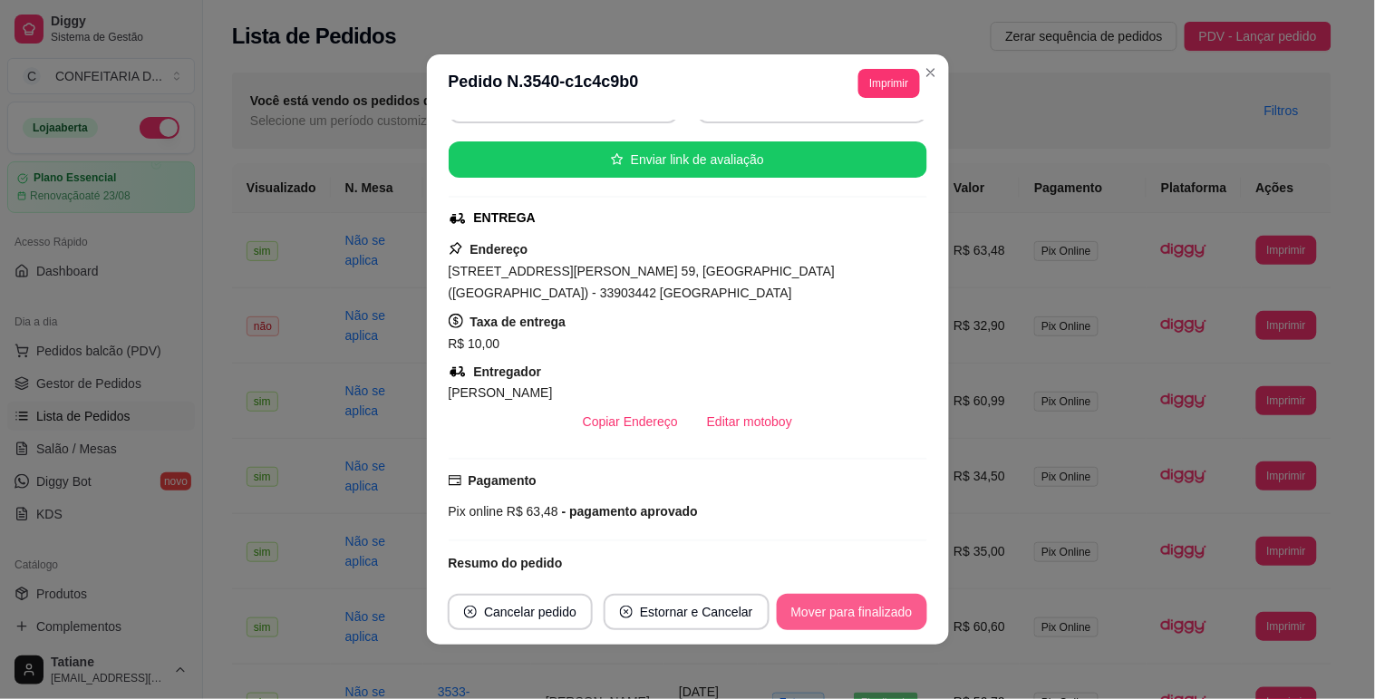
click at [865, 613] on button "Mover para finalizado" at bounding box center [852, 612] width 150 height 36
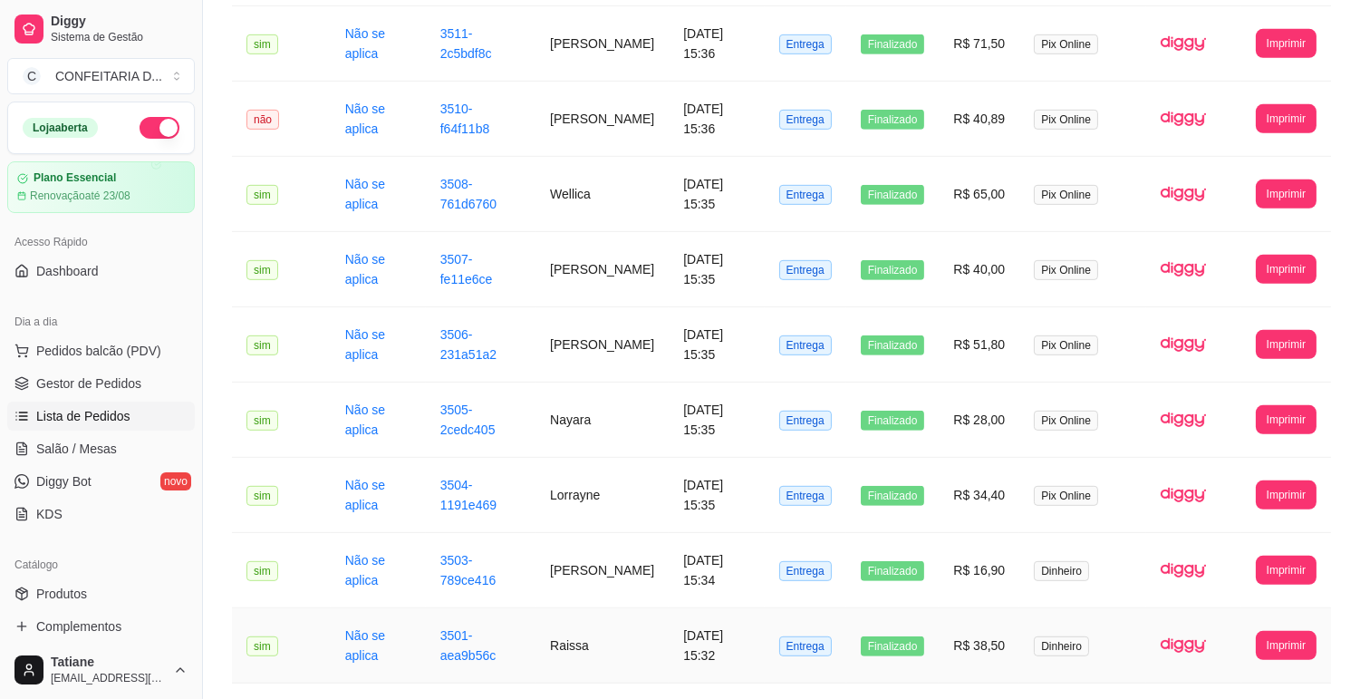
scroll to position [1905, 0]
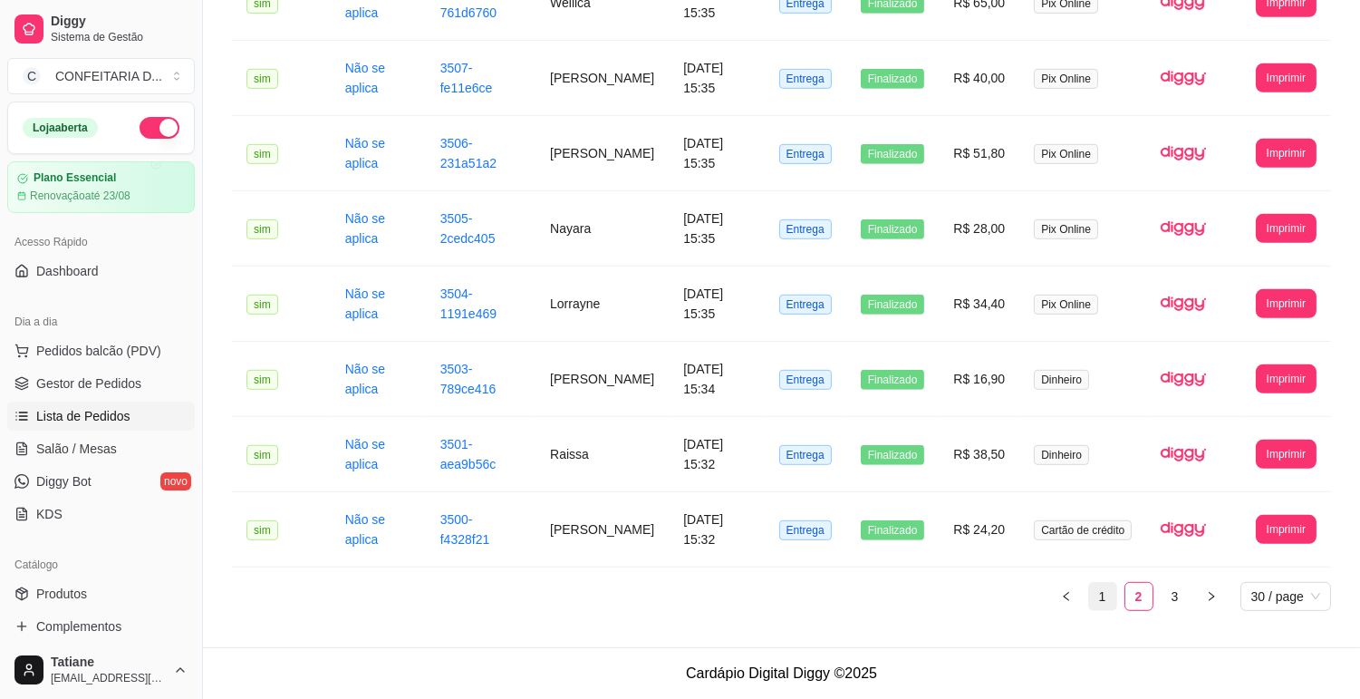
click at [1108, 590] on link "1" at bounding box center [1102, 596] width 27 height 27
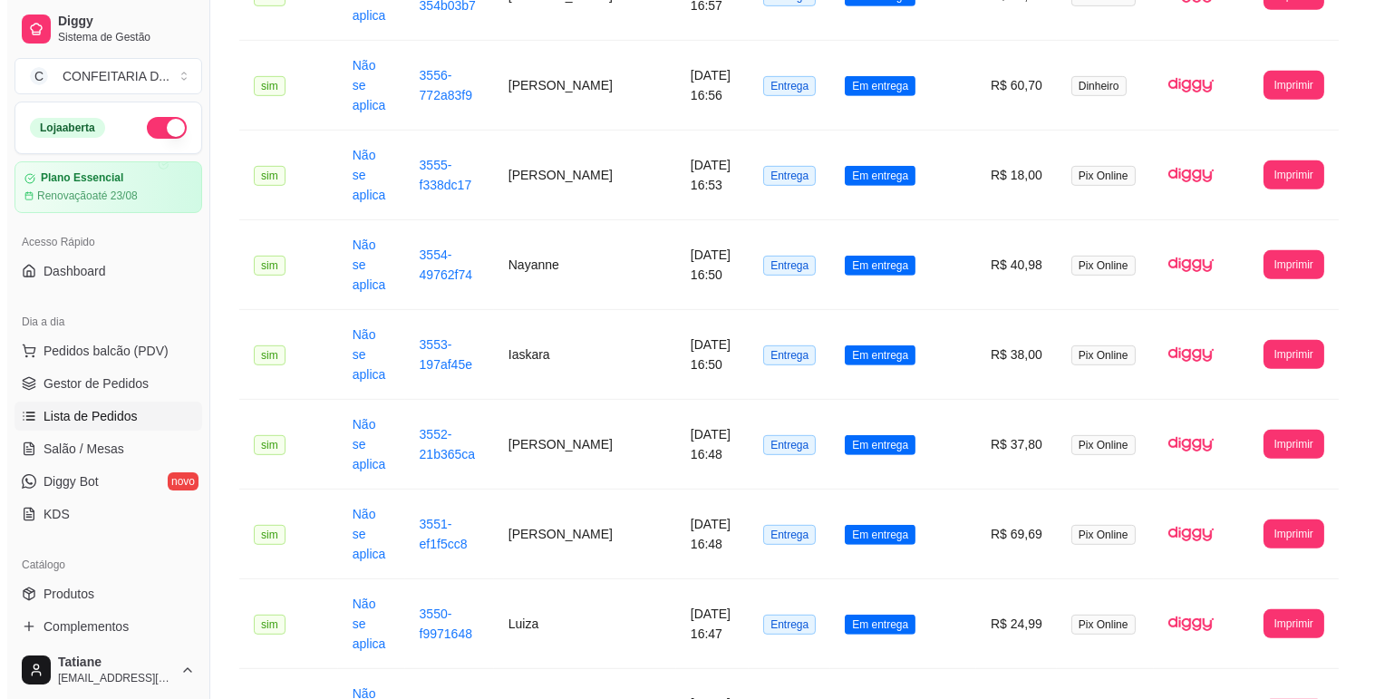
scroll to position [1527, 0]
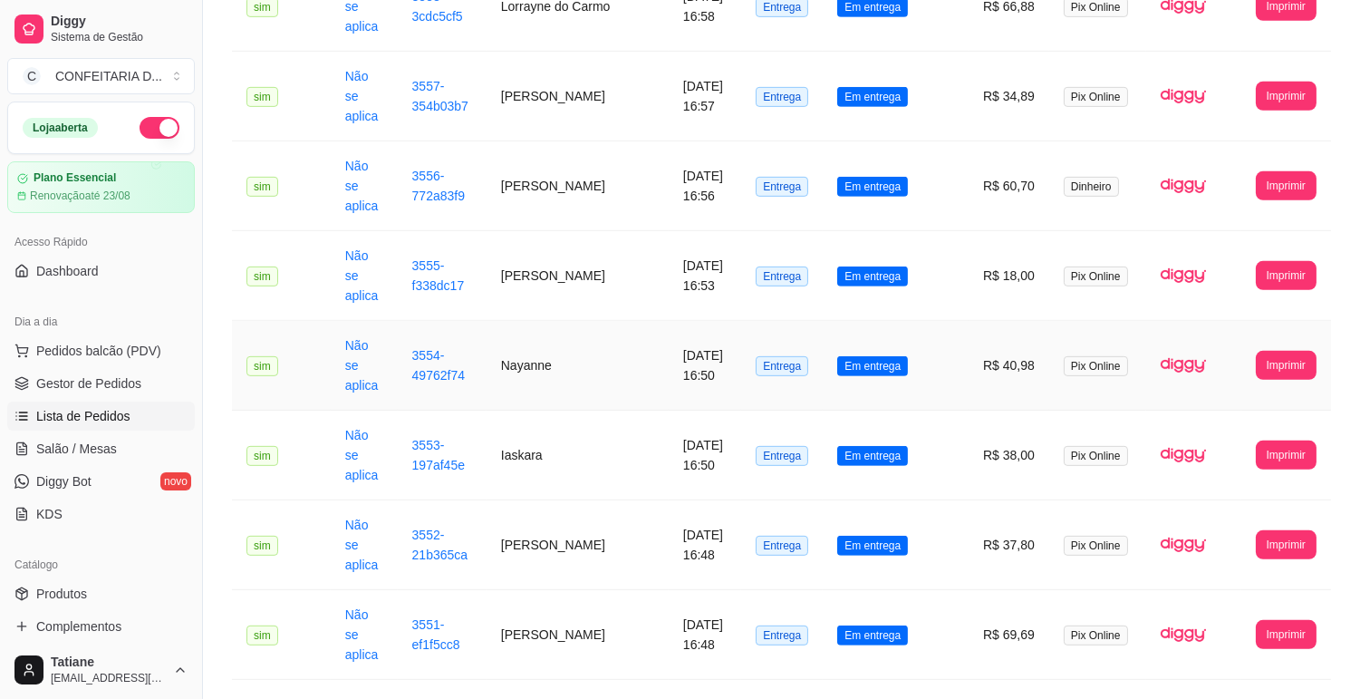
click at [559, 321] on td "Nayanne" at bounding box center [578, 366] width 182 height 90
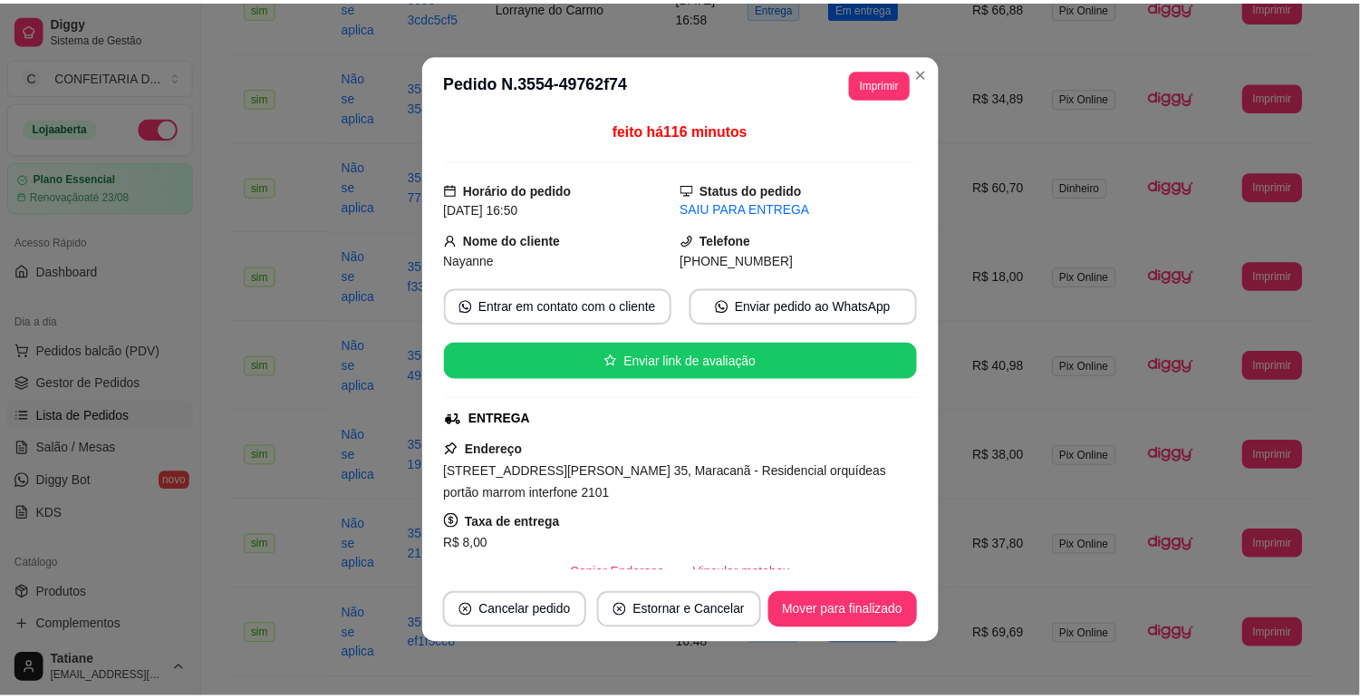
scroll to position [101, 0]
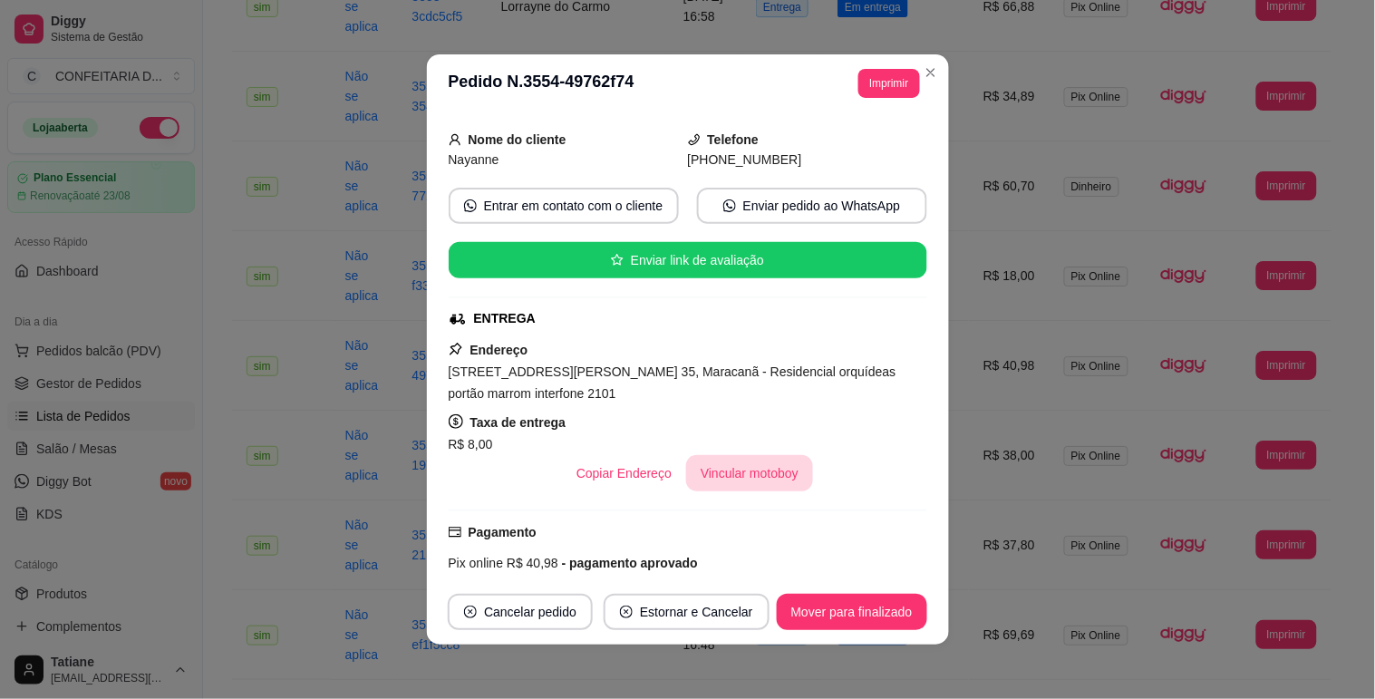
click at [716, 486] on button "Vincular motoboy" at bounding box center [749, 473] width 127 height 36
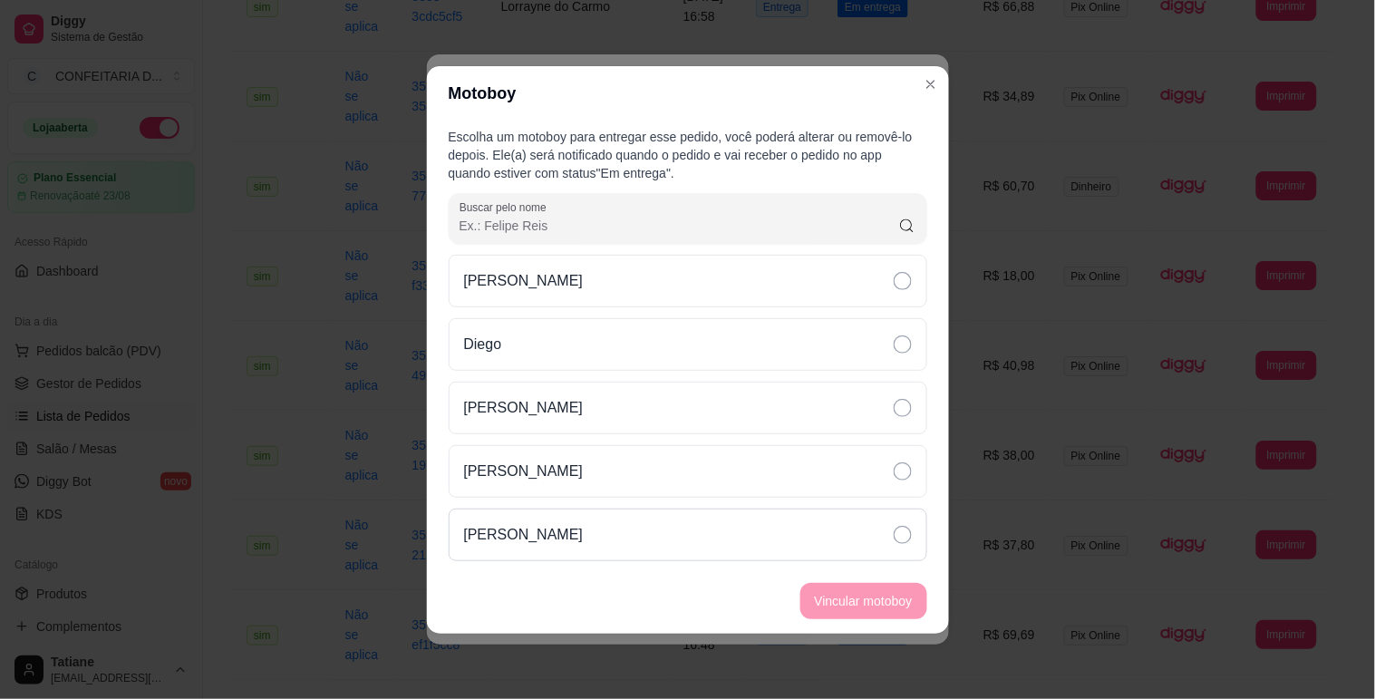
click at [541, 522] on div "[PERSON_NAME]" at bounding box center [688, 534] width 479 height 53
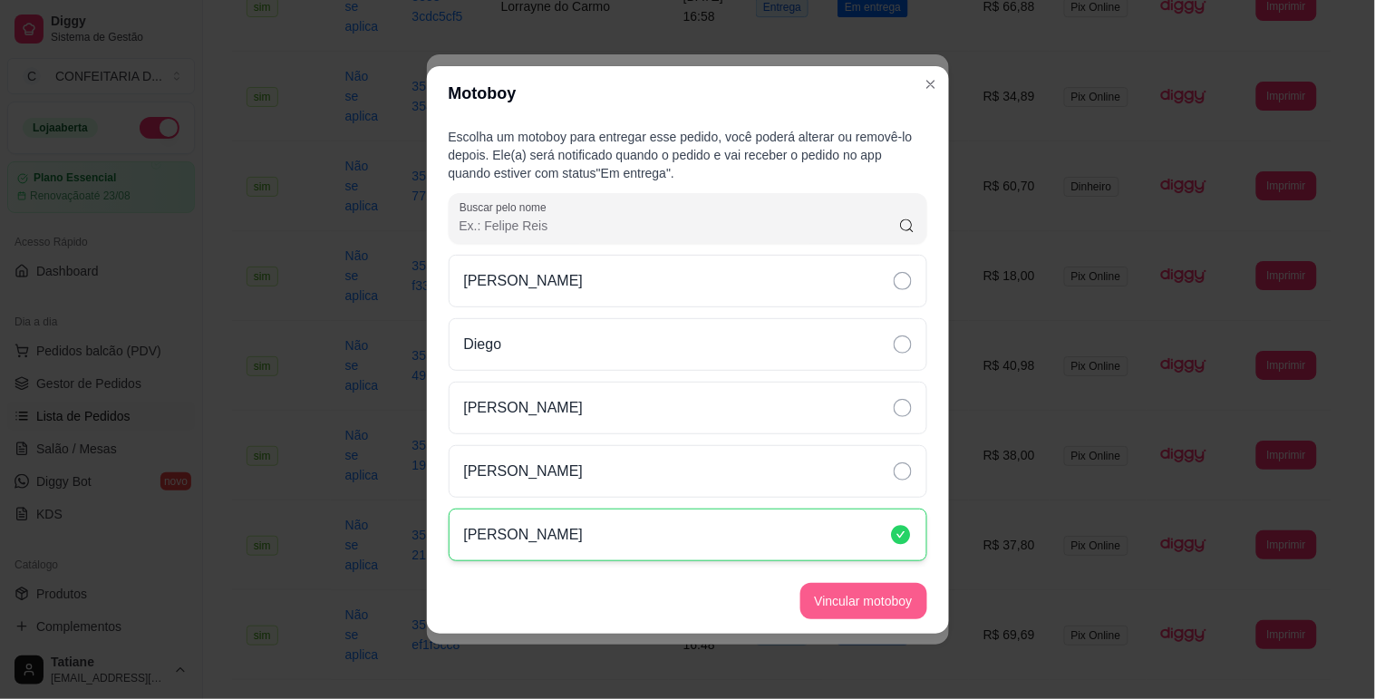
click at [847, 586] on button "Vincular motoboy" at bounding box center [863, 601] width 127 height 36
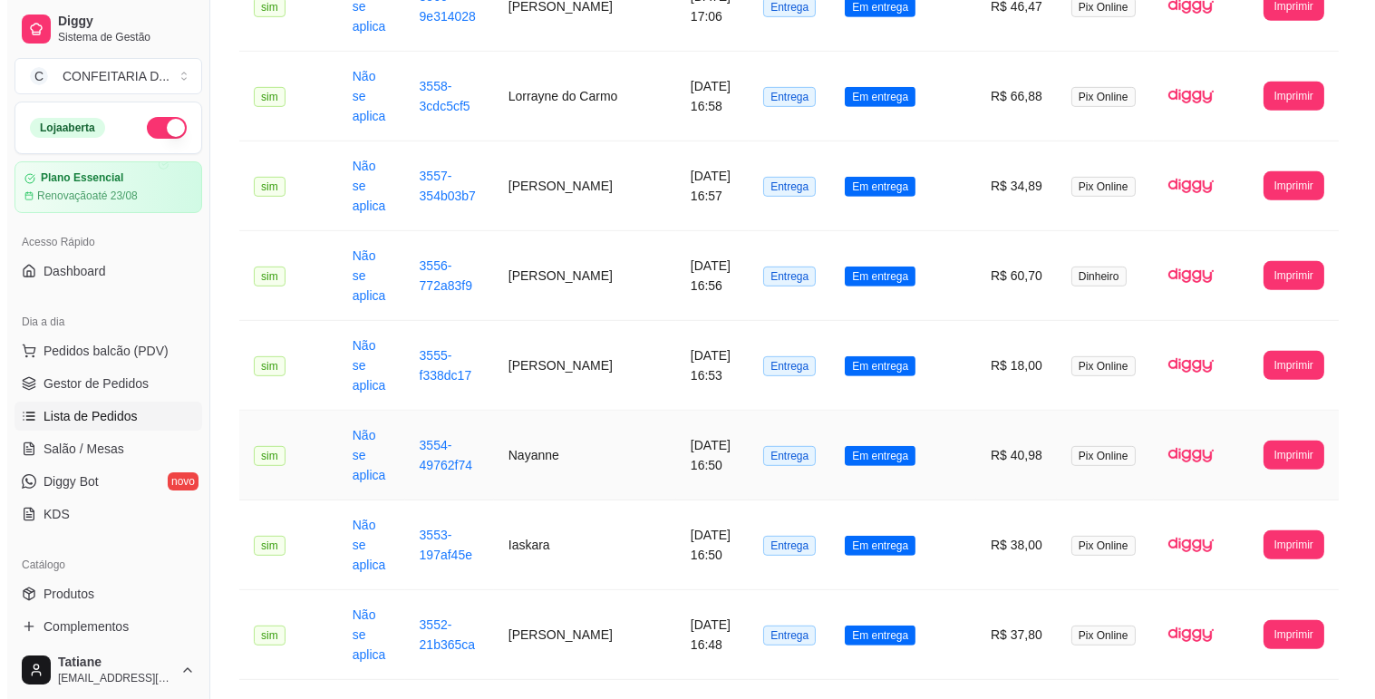
scroll to position [1427, 0]
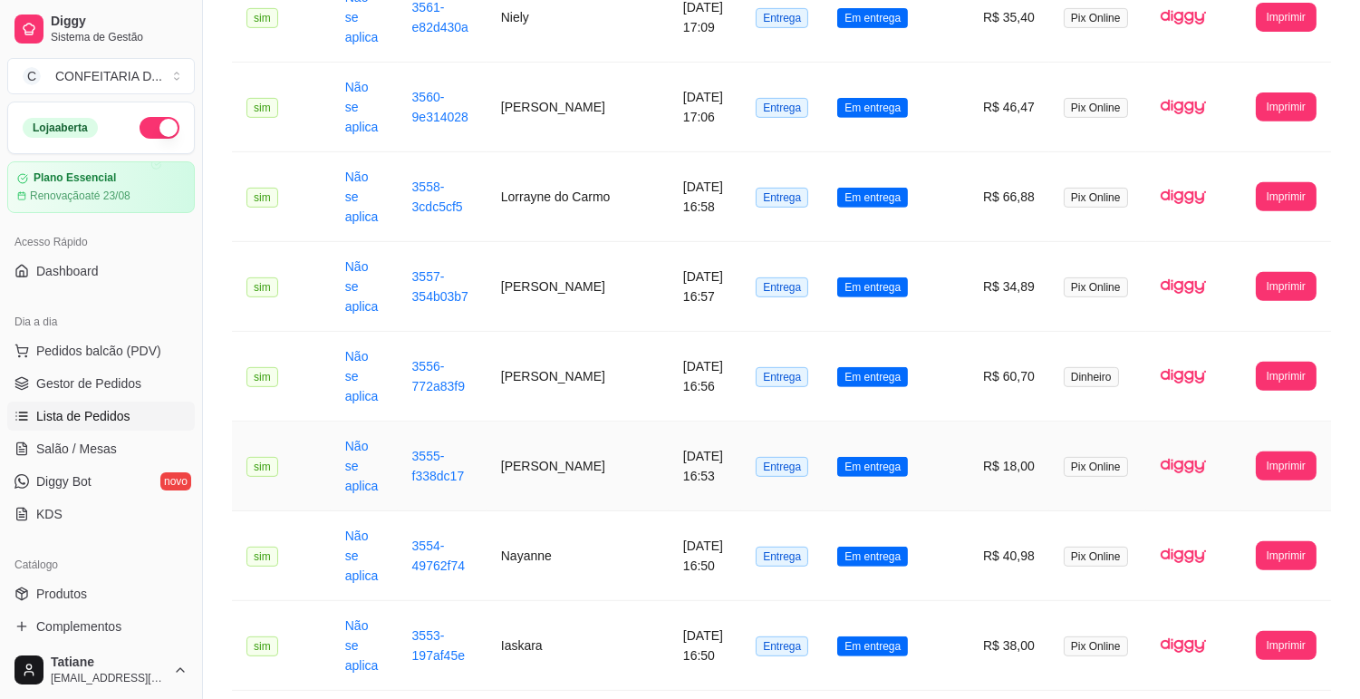
click at [551, 421] on td "[PERSON_NAME]" at bounding box center [578, 466] width 182 height 90
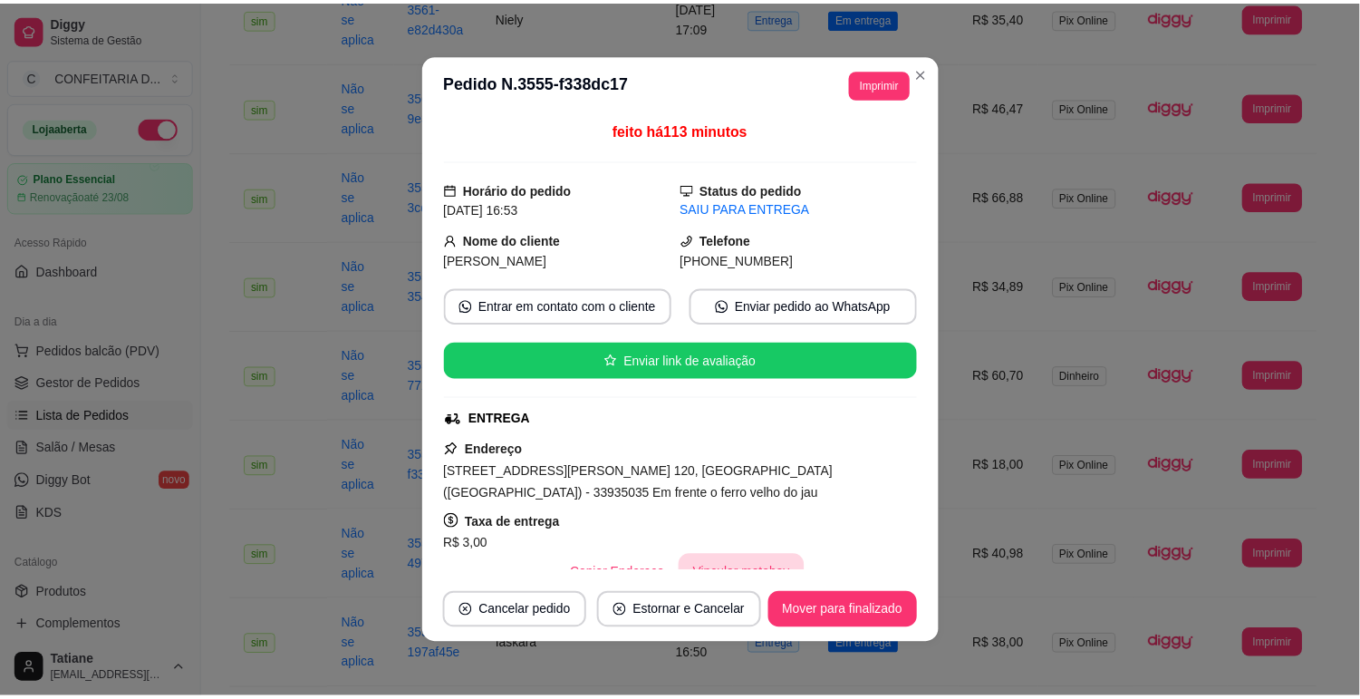
scroll to position [101, 0]
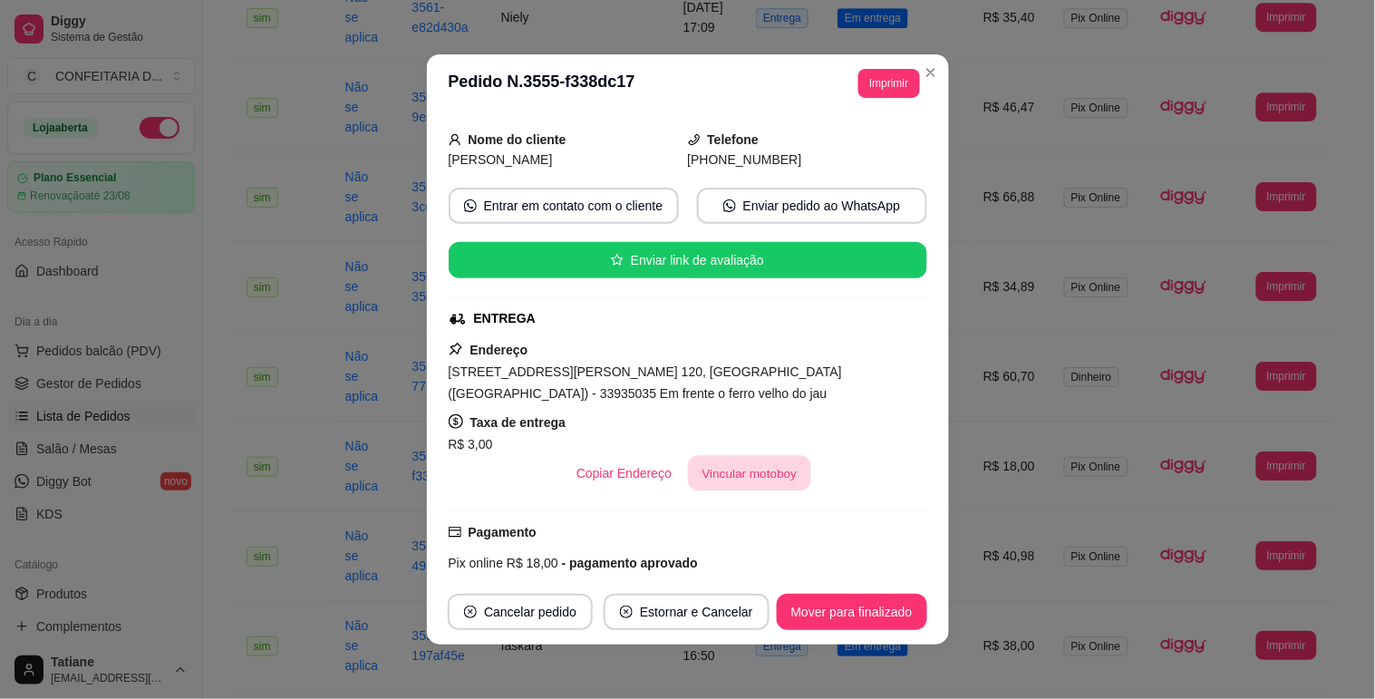
click at [689, 466] on button "Vincular motoboy" at bounding box center [749, 473] width 123 height 35
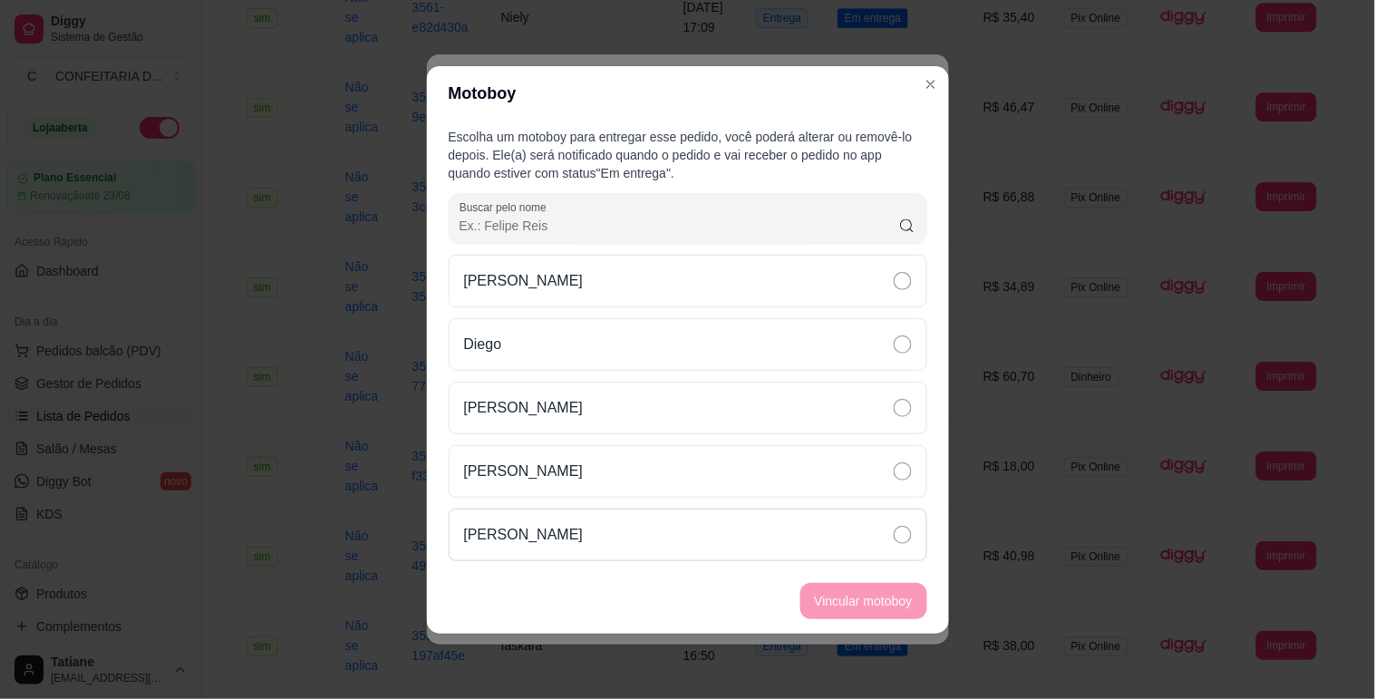
click at [610, 521] on div "[PERSON_NAME]" at bounding box center [688, 534] width 479 height 53
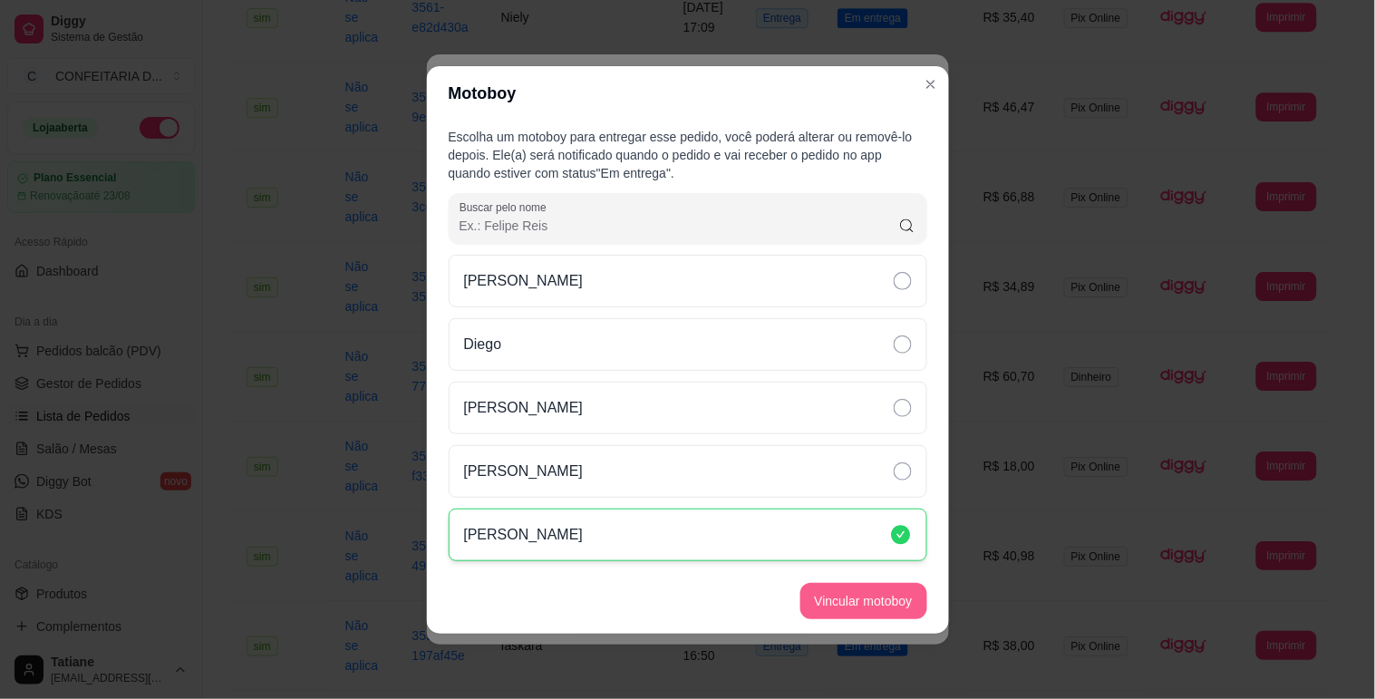
click at [876, 590] on button "Vincular motoboy" at bounding box center [863, 601] width 127 height 36
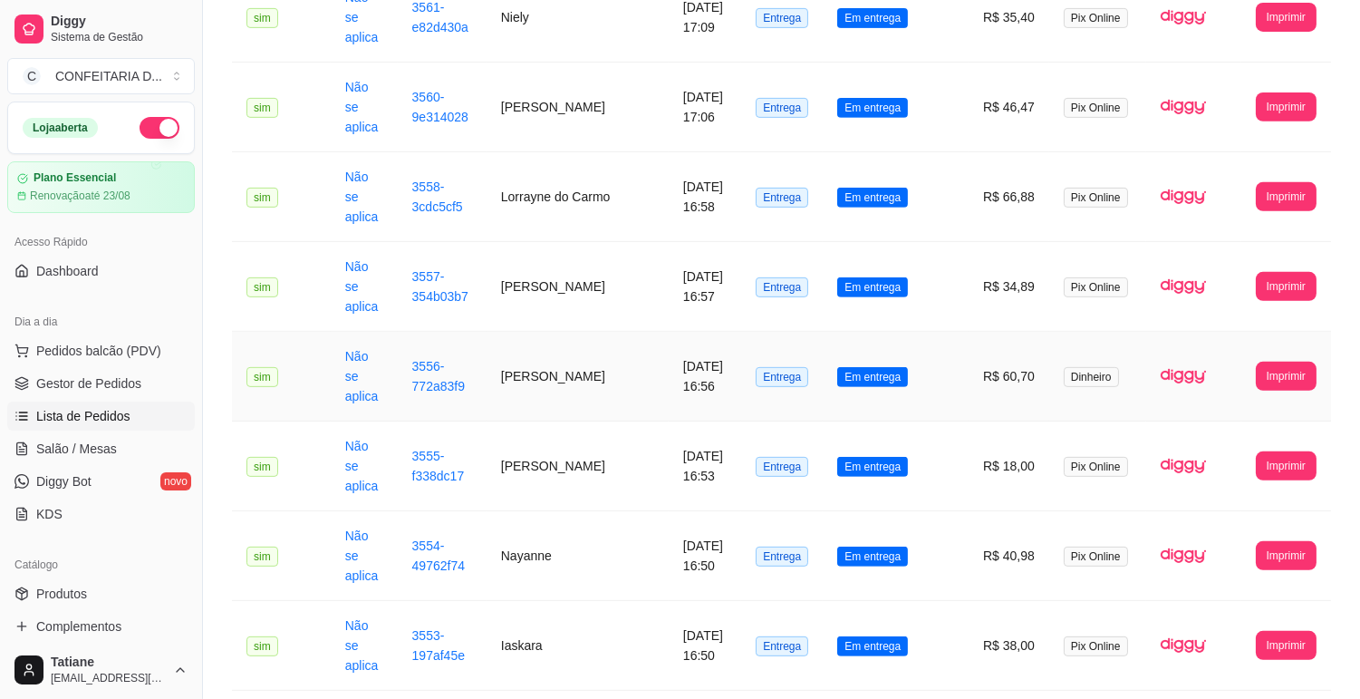
click at [526, 332] on td "[PERSON_NAME]" at bounding box center [578, 377] width 182 height 90
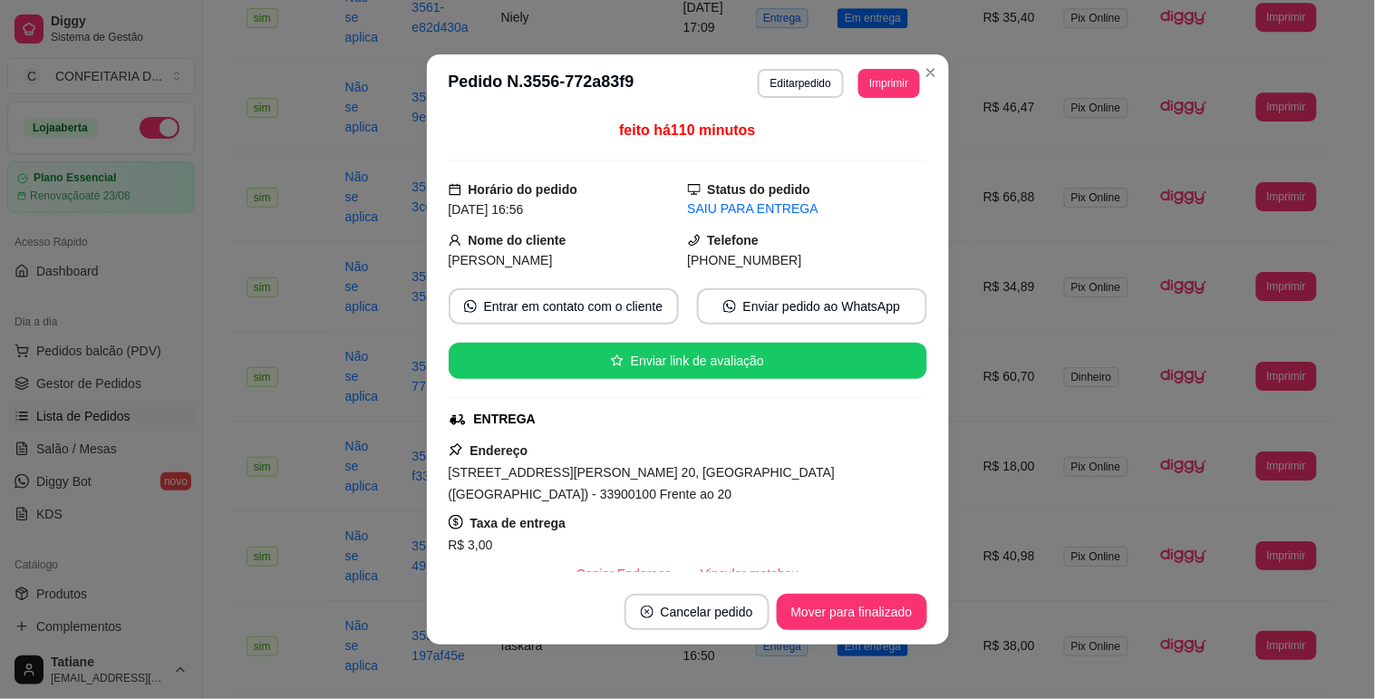
click at [731, 534] on div "R$ 3,00" at bounding box center [688, 545] width 479 height 22
click at [730, 556] on button "Vincular motoboy" at bounding box center [749, 574] width 127 height 36
click at [583, 529] on p "[PERSON_NAME]" at bounding box center [523, 535] width 120 height 22
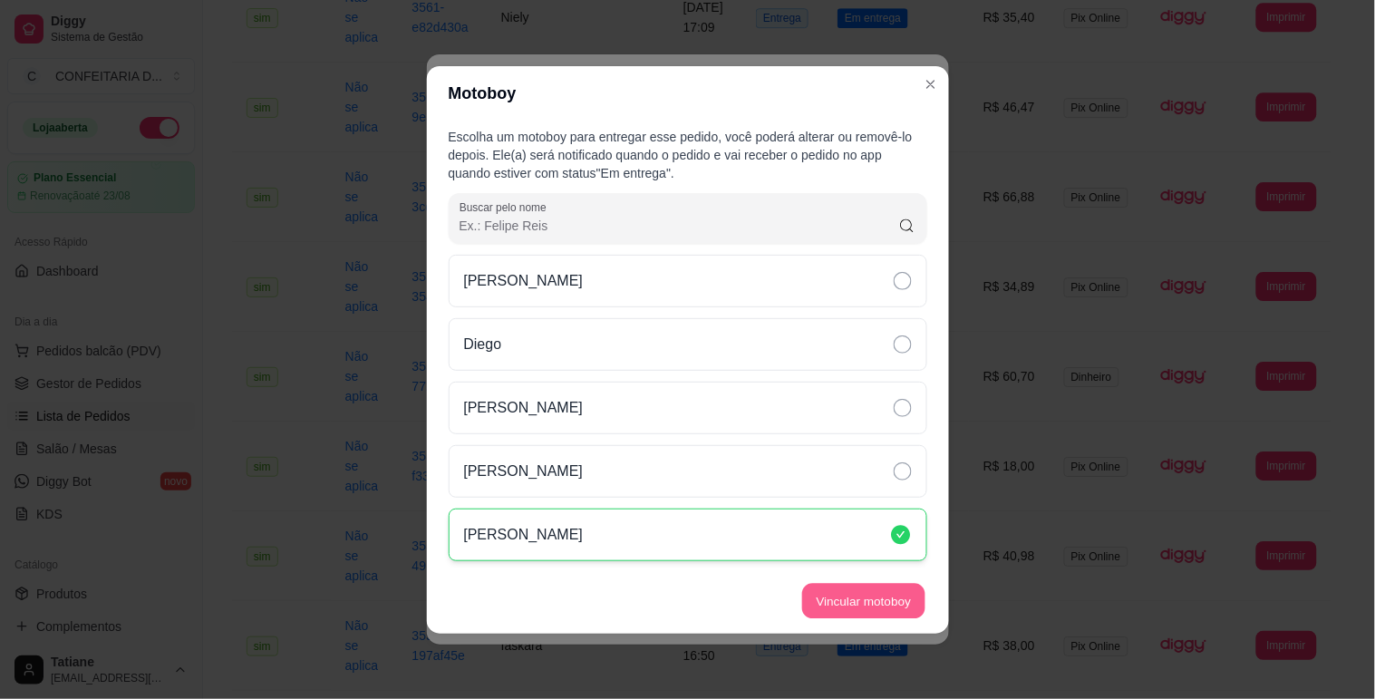
click at [839, 594] on button "Vincular motoboy" at bounding box center [863, 600] width 123 height 35
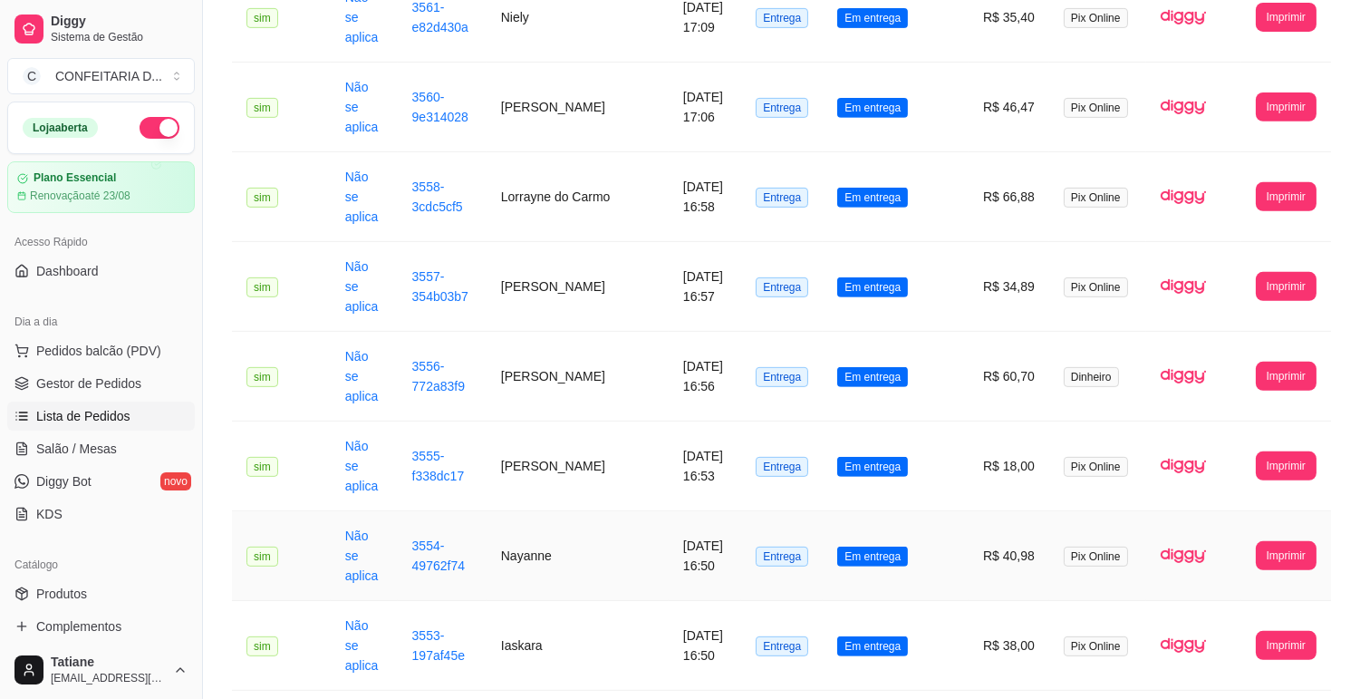
scroll to position [1125, 0]
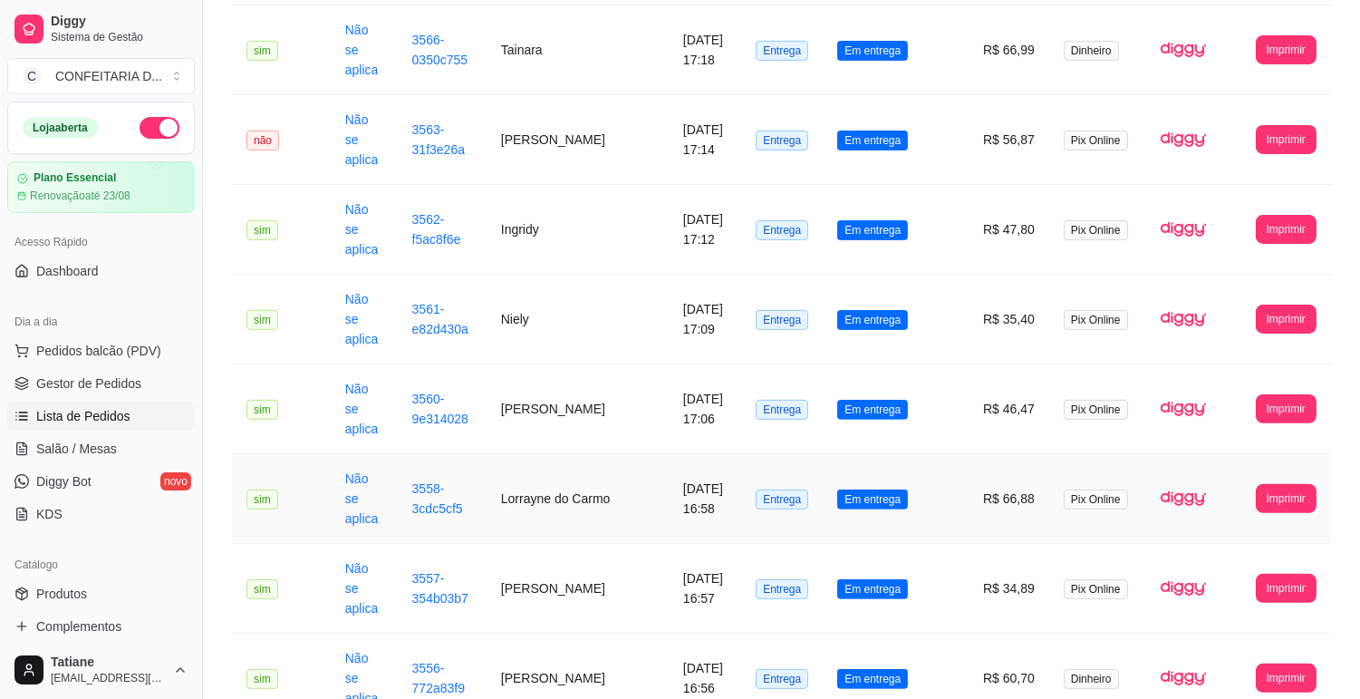
click at [539, 454] on td "Lorrayne do Carmo" at bounding box center [578, 499] width 182 height 90
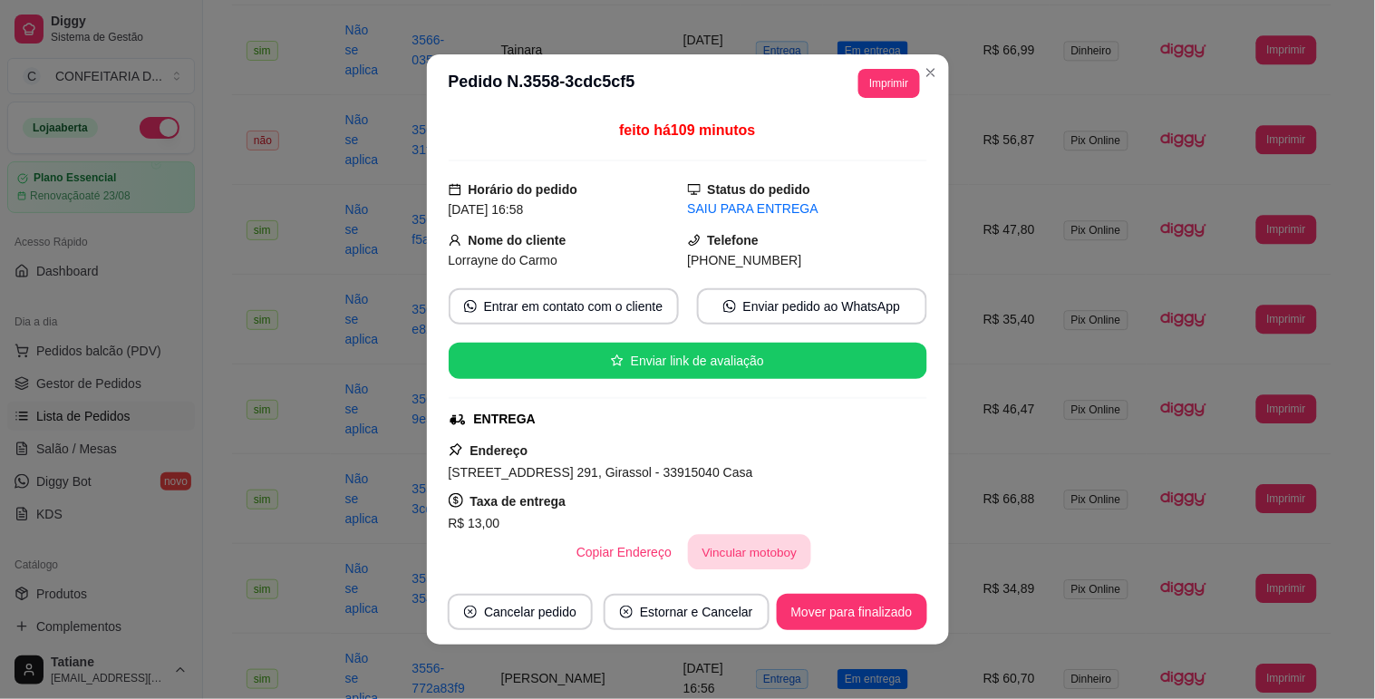
click at [717, 556] on button "Vincular motoboy" at bounding box center [749, 552] width 123 height 35
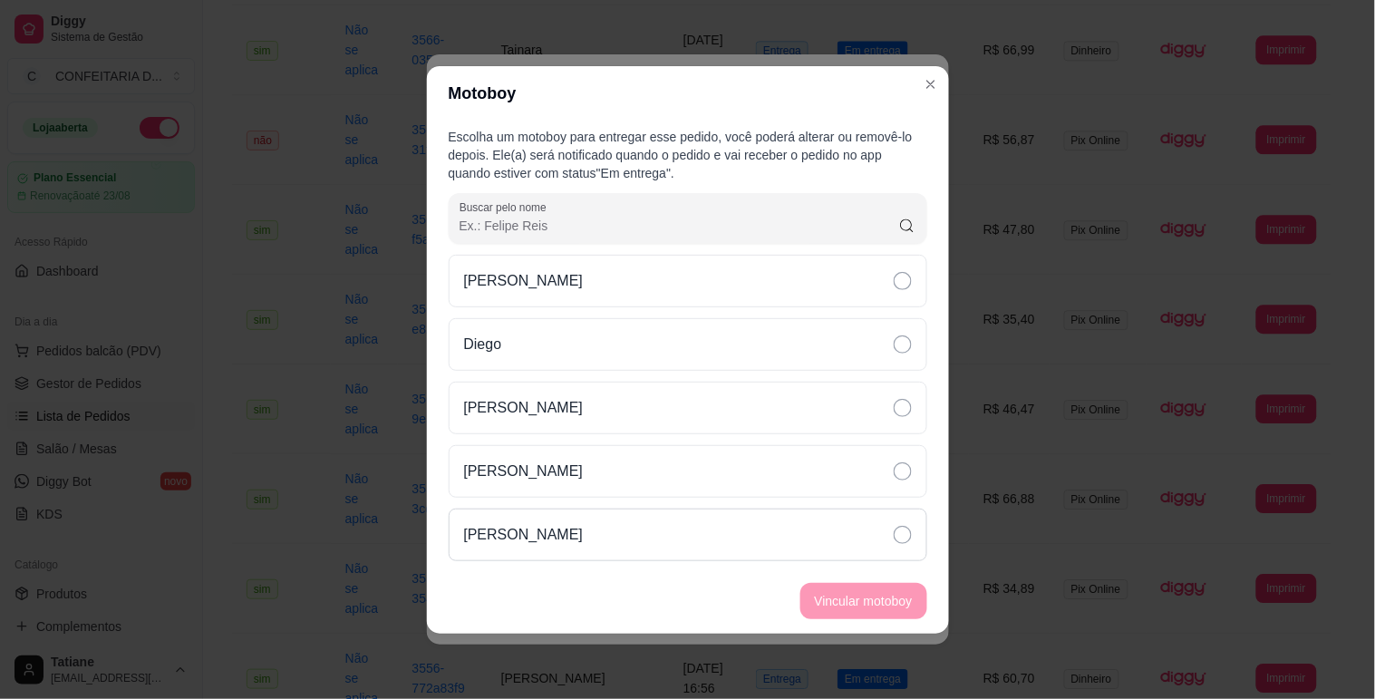
click at [585, 546] on div "[PERSON_NAME]" at bounding box center [688, 534] width 479 height 53
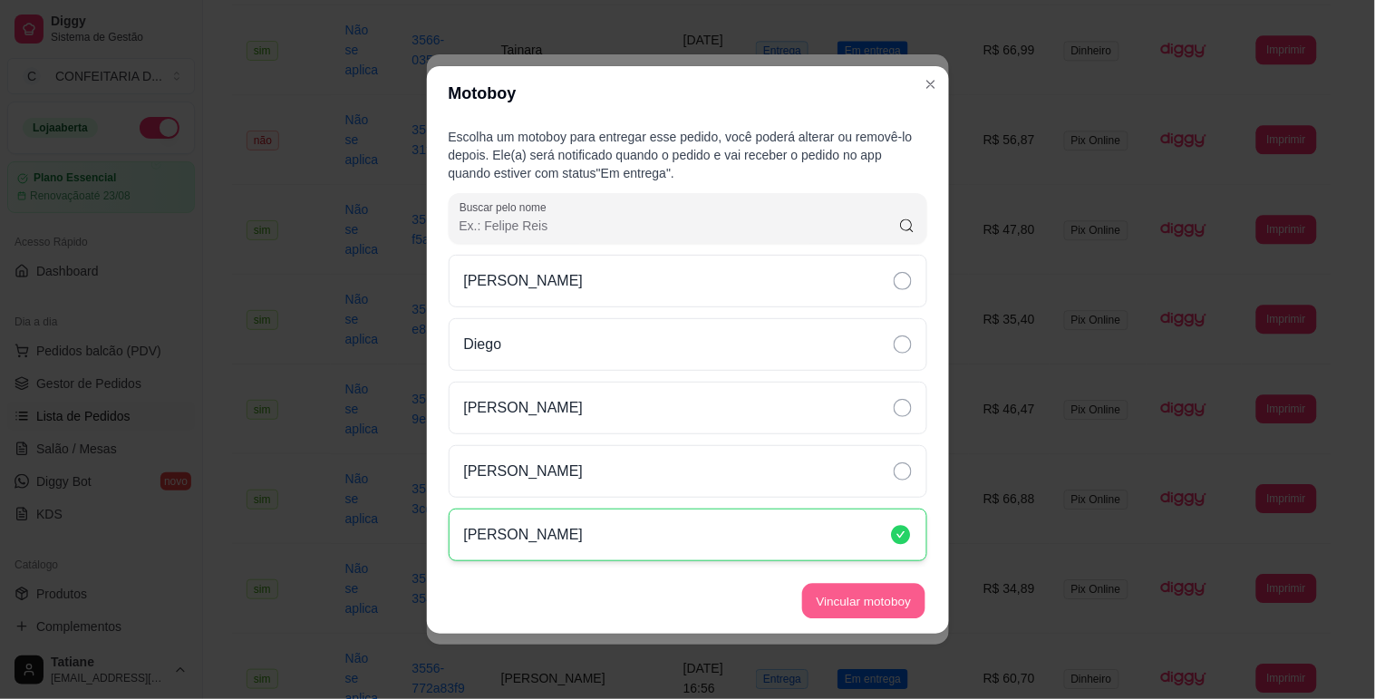
click at [841, 595] on button "Vincular motoboy" at bounding box center [863, 600] width 123 height 35
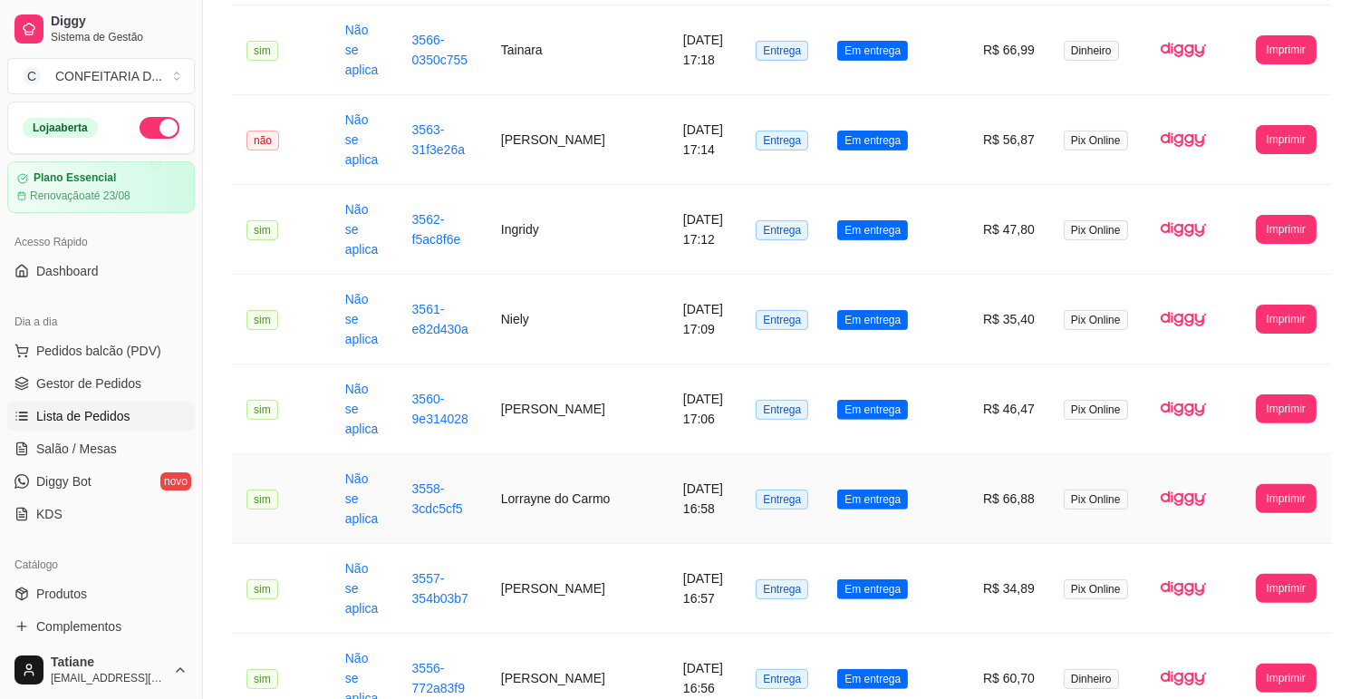
scroll to position [822, 0]
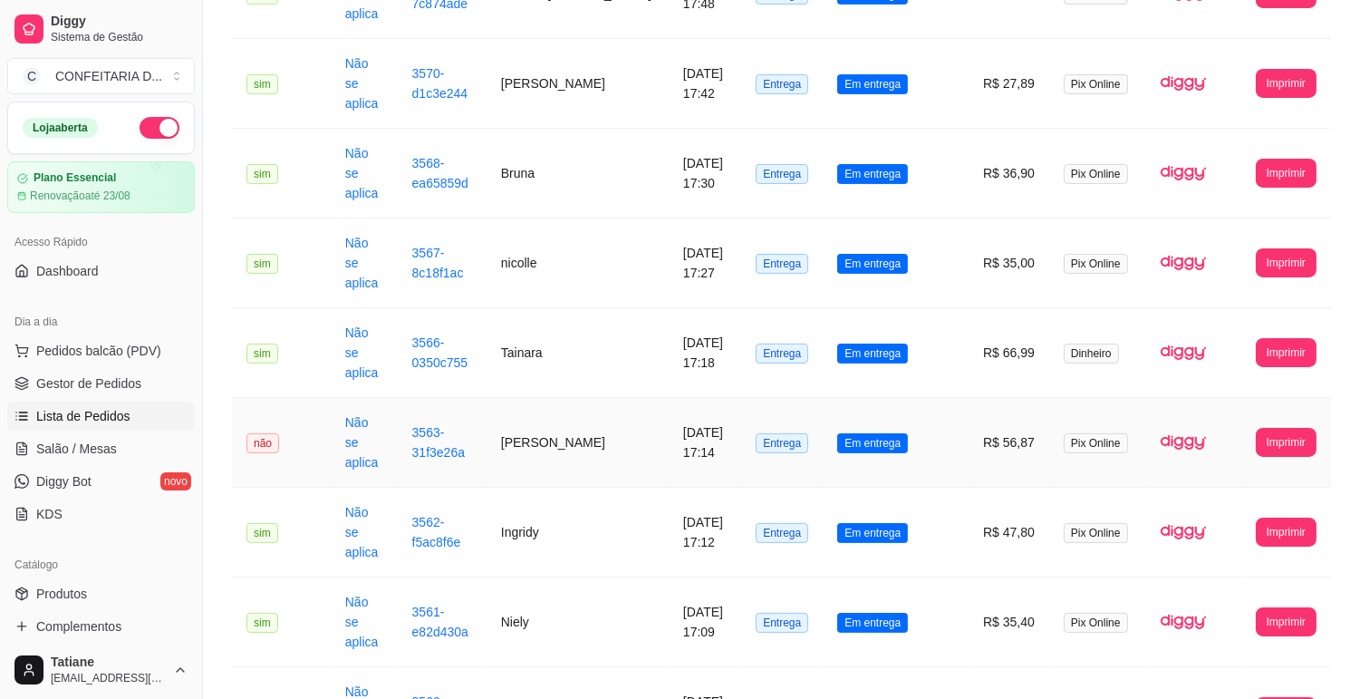
click at [555, 398] on td "[PERSON_NAME]" at bounding box center [578, 443] width 182 height 90
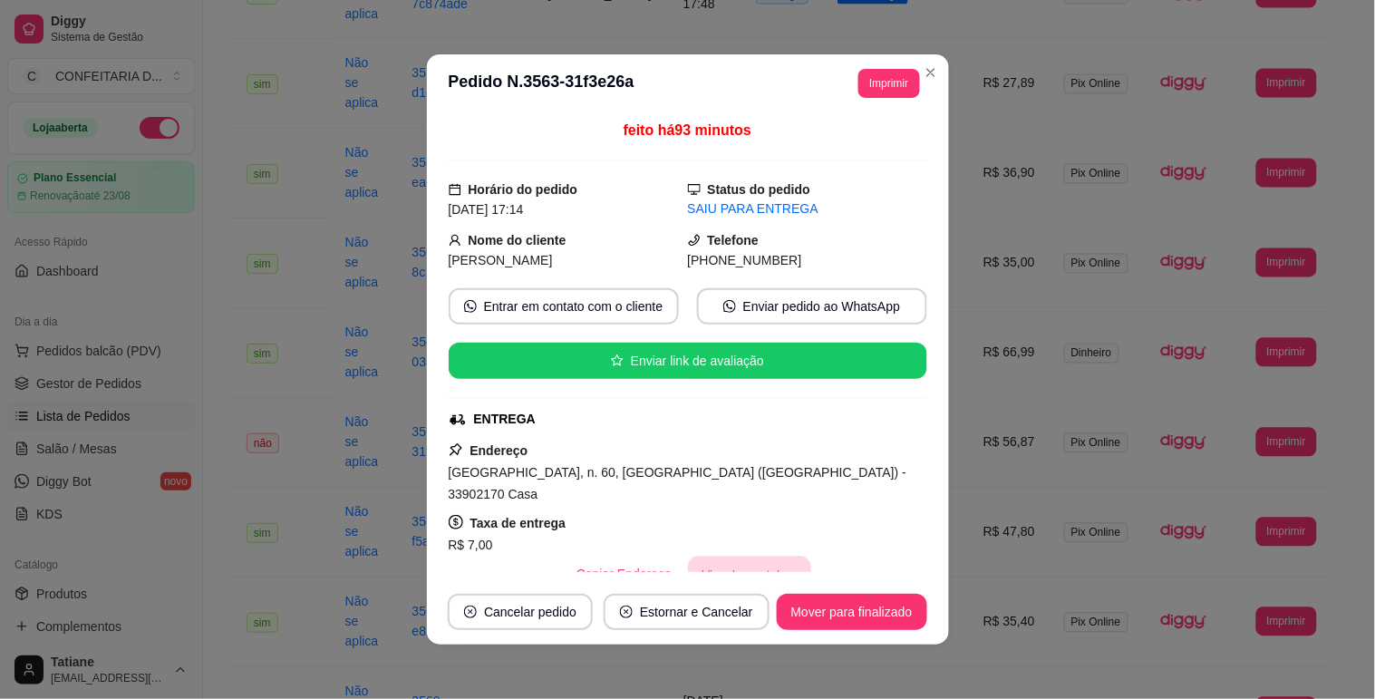
click at [716, 565] on button "Vincular motoboy" at bounding box center [749, 574] width 123 height 35
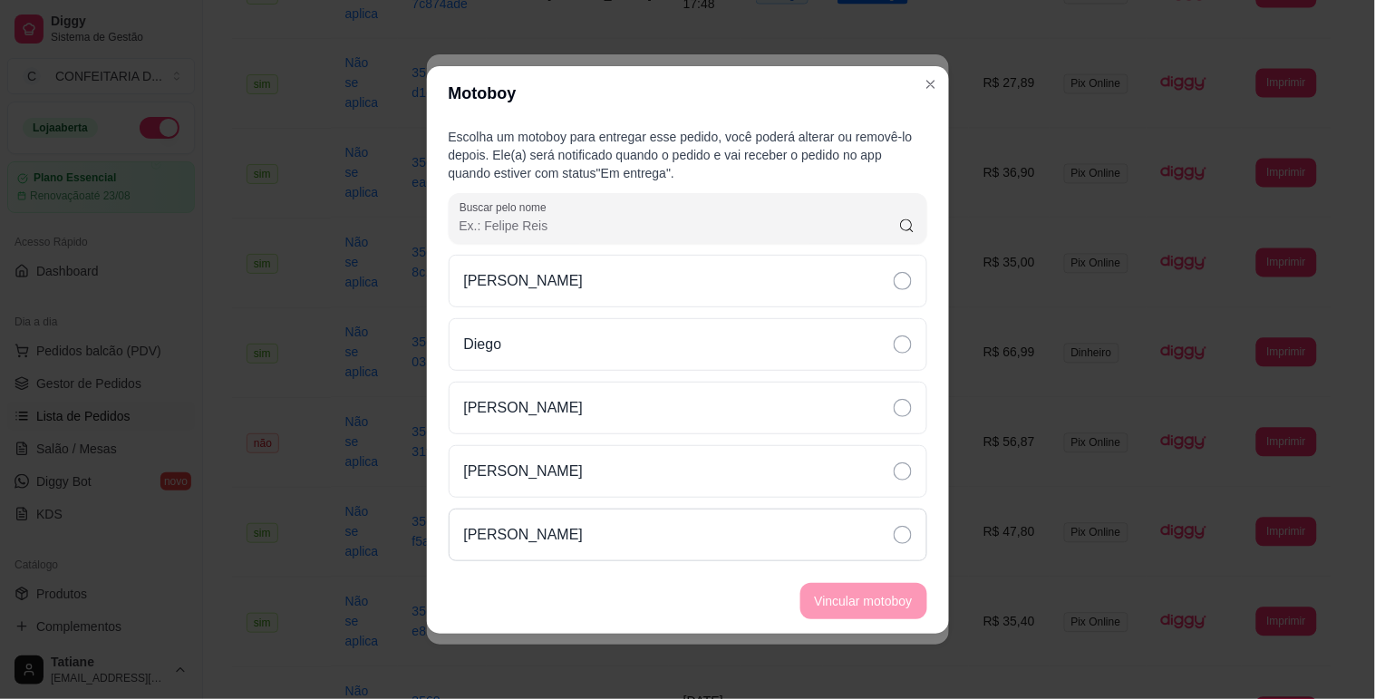
click at [663, 548] on div "[PERSON_NAME]" at bounding box center [688, 534] width 479 height 53
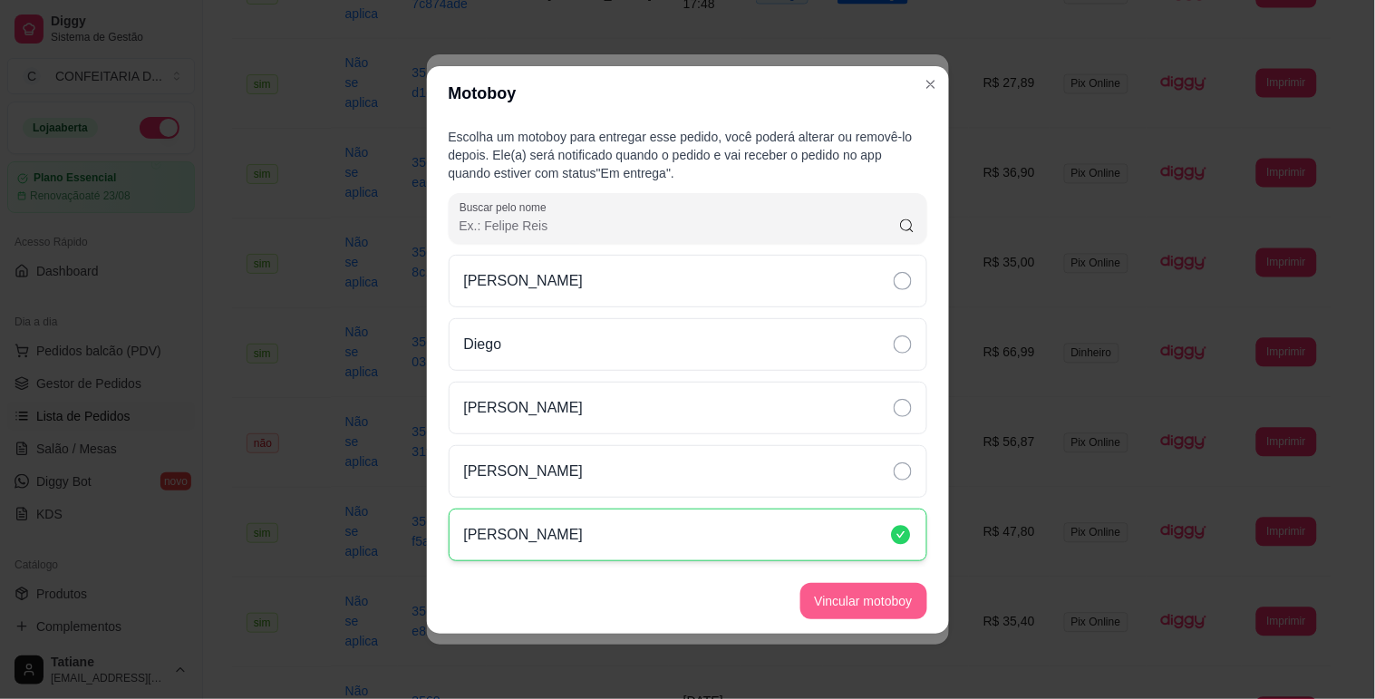
click at [827, 598] on button "Vincular motoboy" at bounding box center [863, 601] width 127 height 36
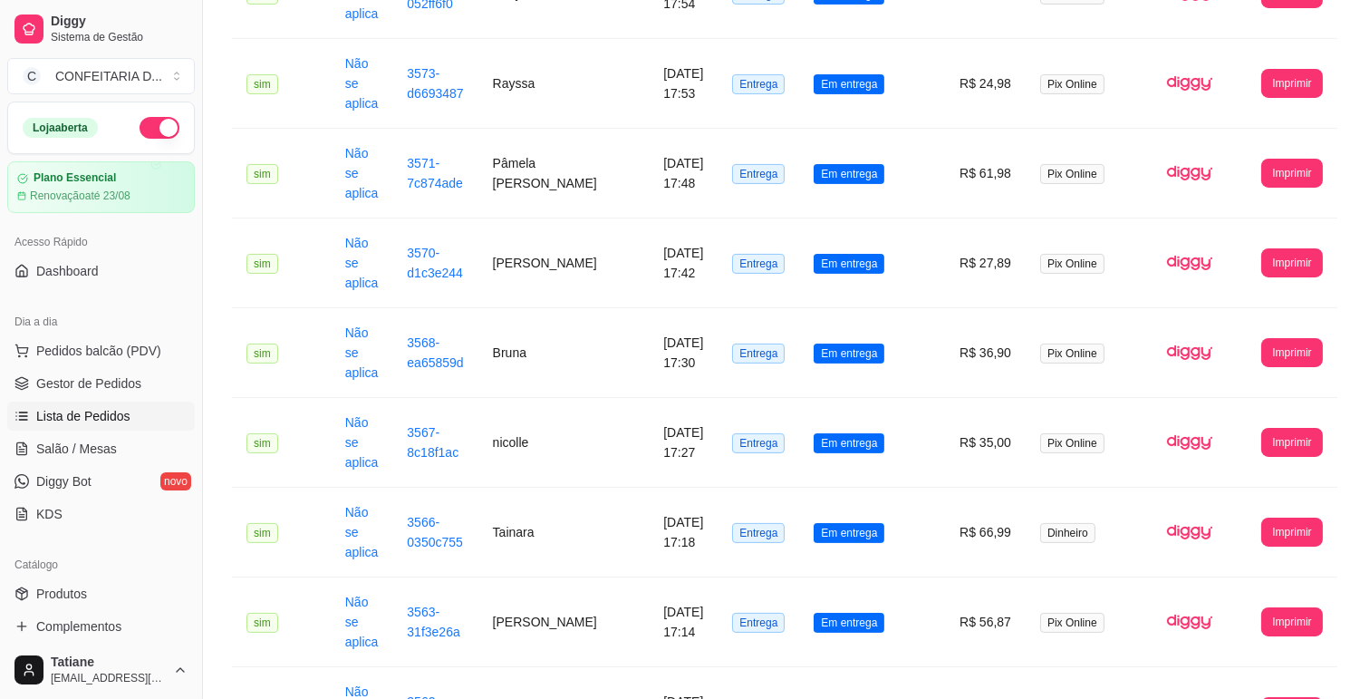
scroll to position [319, 0]
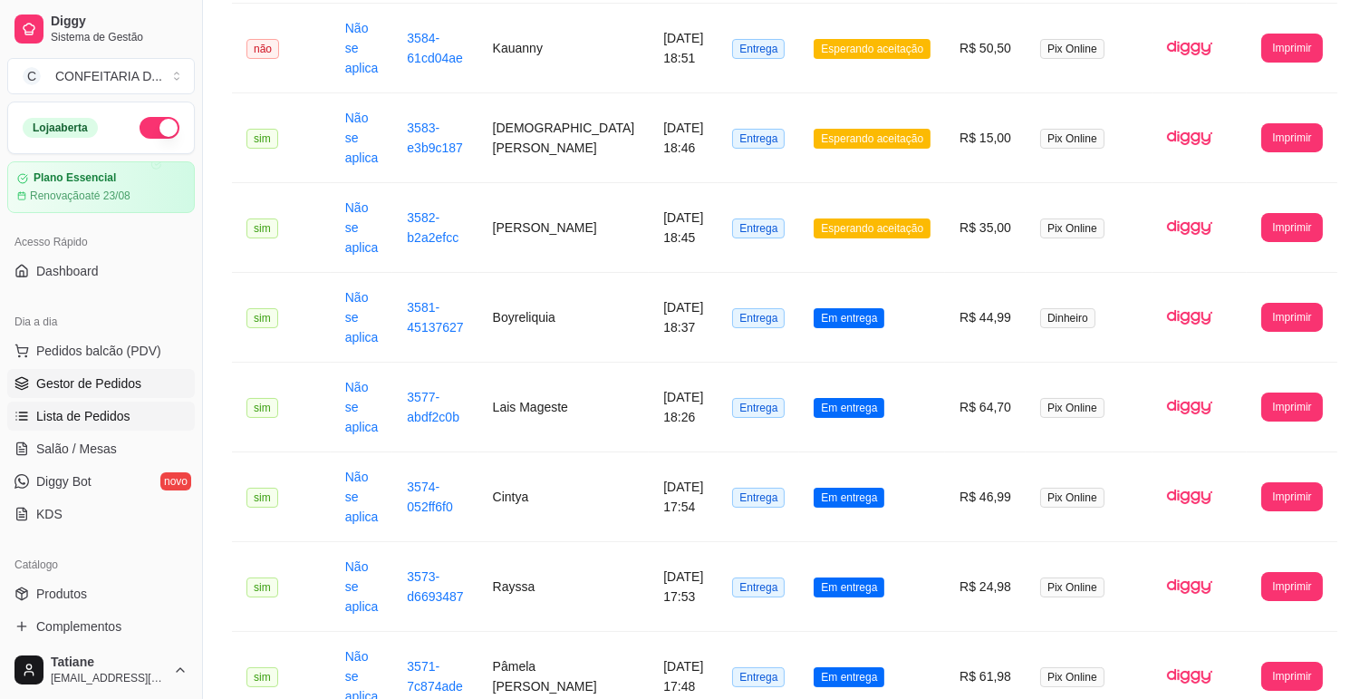
click at [79, 373] on link "Gestor de Pedidos" at bounding box center [101, 383] width 188 height 29
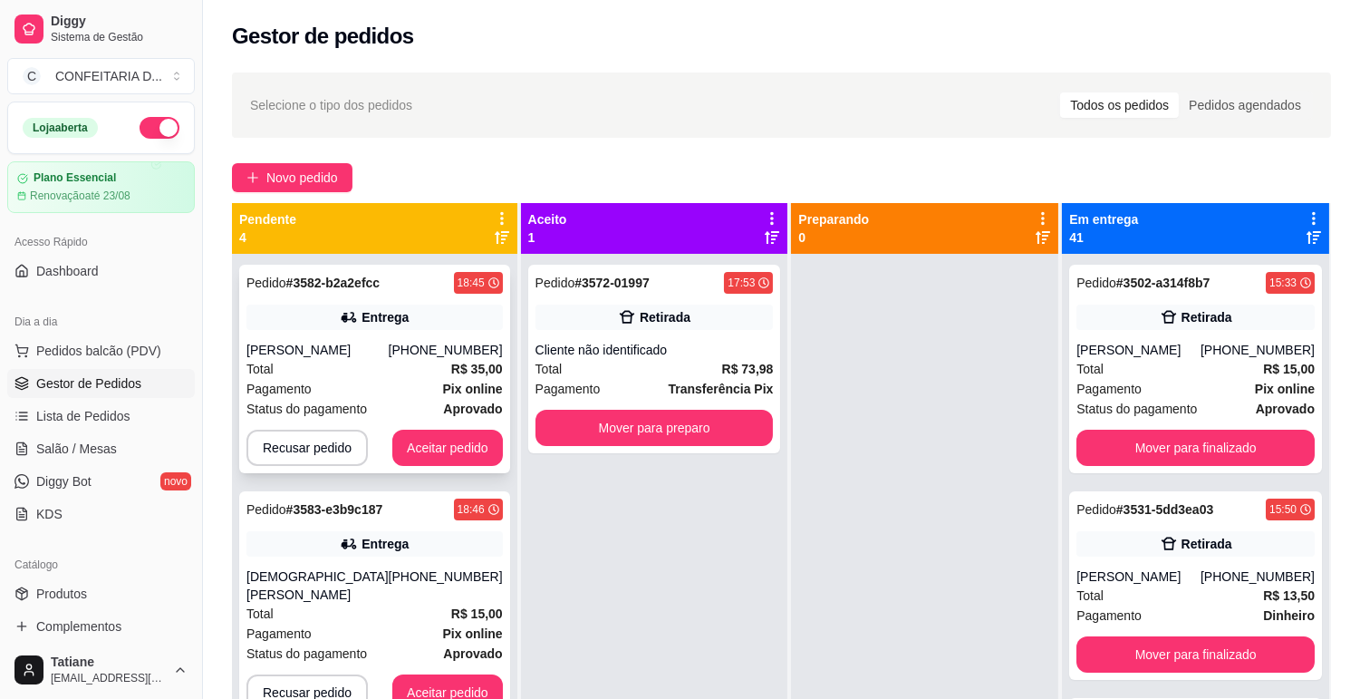
click at [437, 426] on div "Pedido # 3582-b2a2efcc 18:45 Entrega [PERSON_NAME] [PHONE_NUMBER] Total R$ 35,0…" at bounding box center [374, 369] width 271 height 208
click at [414, 449] on button "Aceitar pedido" at bounding box center [447, 448] width 107 height 35
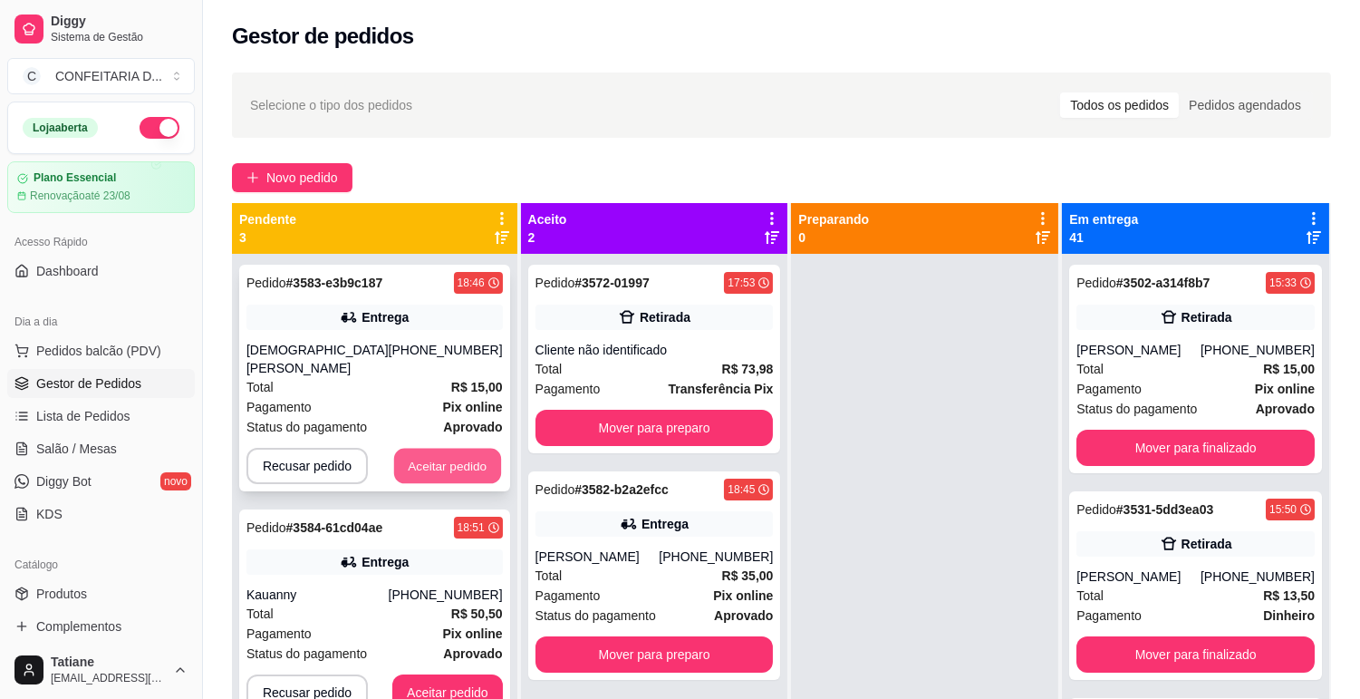
click at [422, 449] on button "Aceitar pedido" at bounding box center [447, 466] width 107 height 35
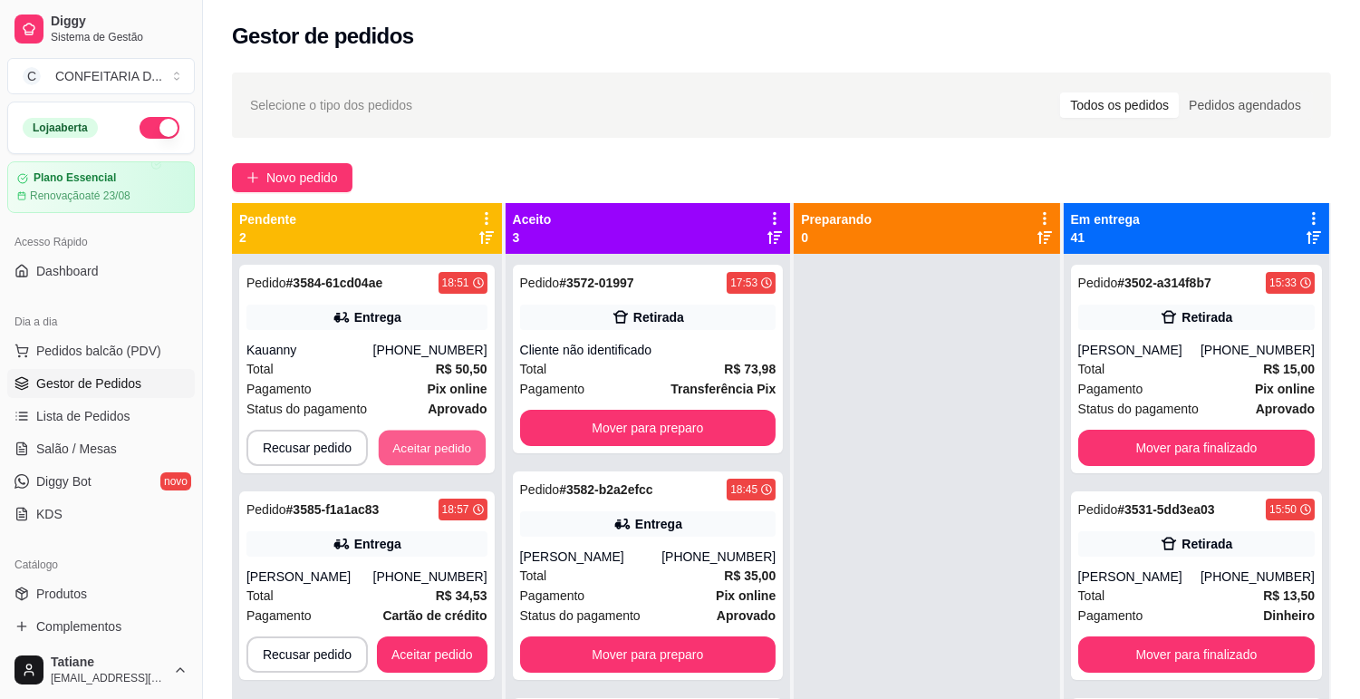
click at [422, 446] on button "Aceitar pedido" at bounding box center [432, 448] width 107 height 35
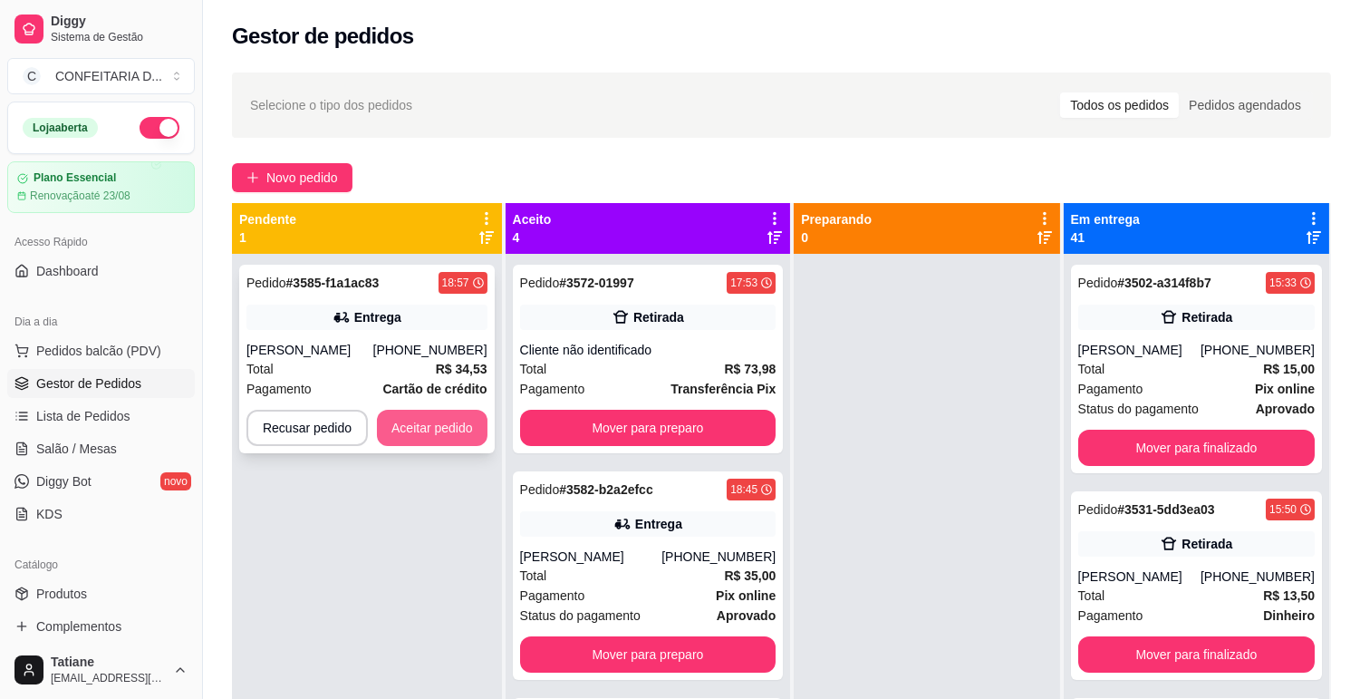
click at [428, 431] on button "Aceitar pedido" at bounding box center [432, 428] width 111 height 36
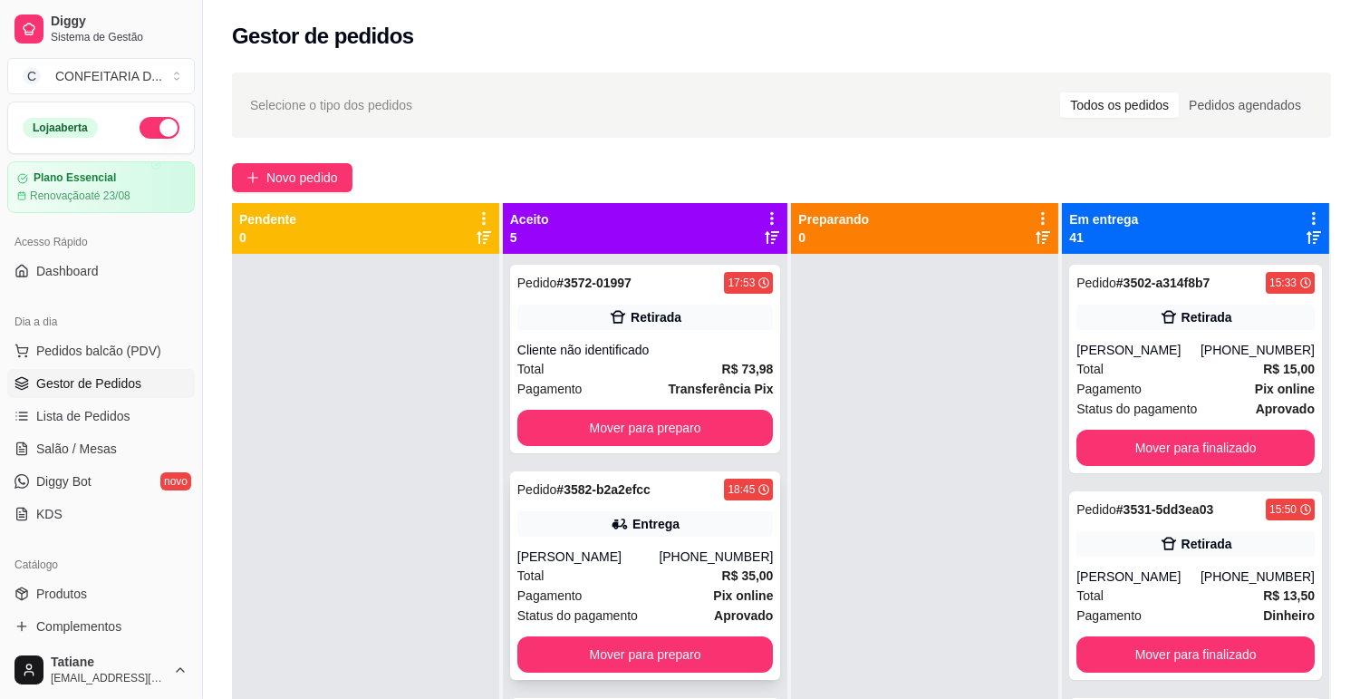
click at [615, 656] on button "Mover para preparo" at bounding box center [646, 654] width 257 height 36
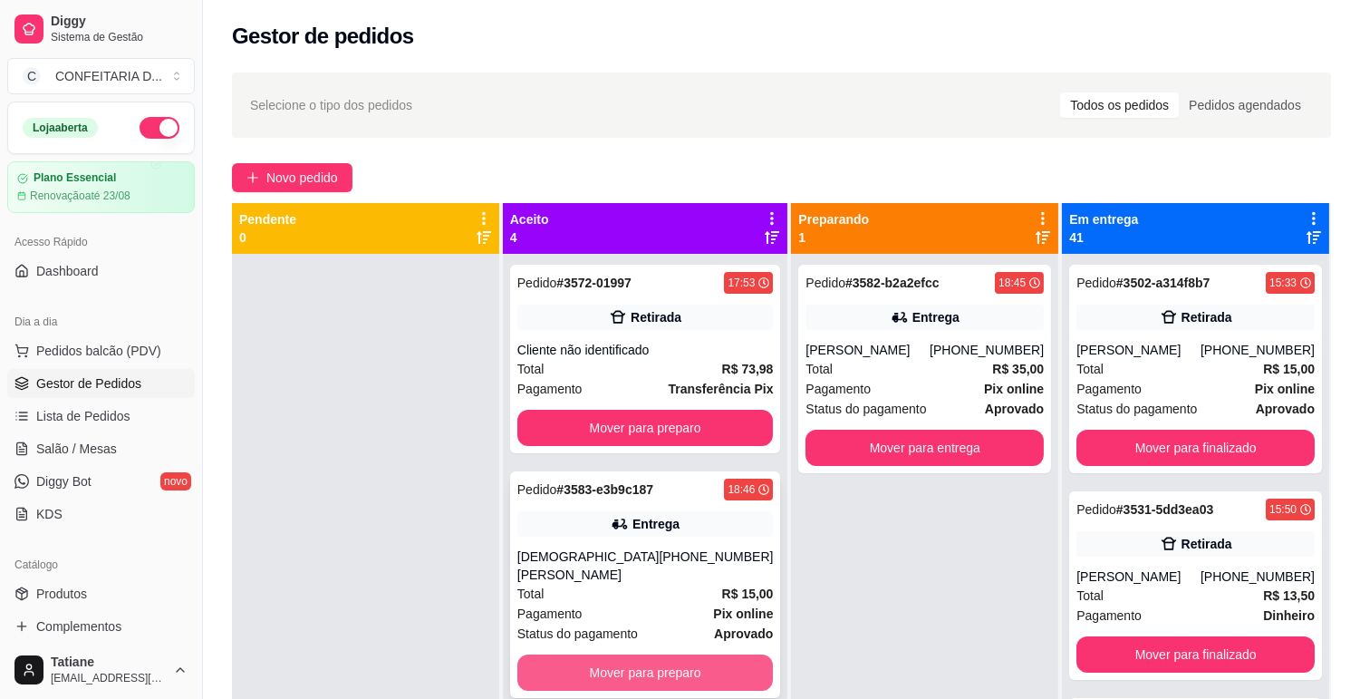
click at [618, 655] on button "Mover para preparo" at bounding box center [646, 672] width 257 height 36
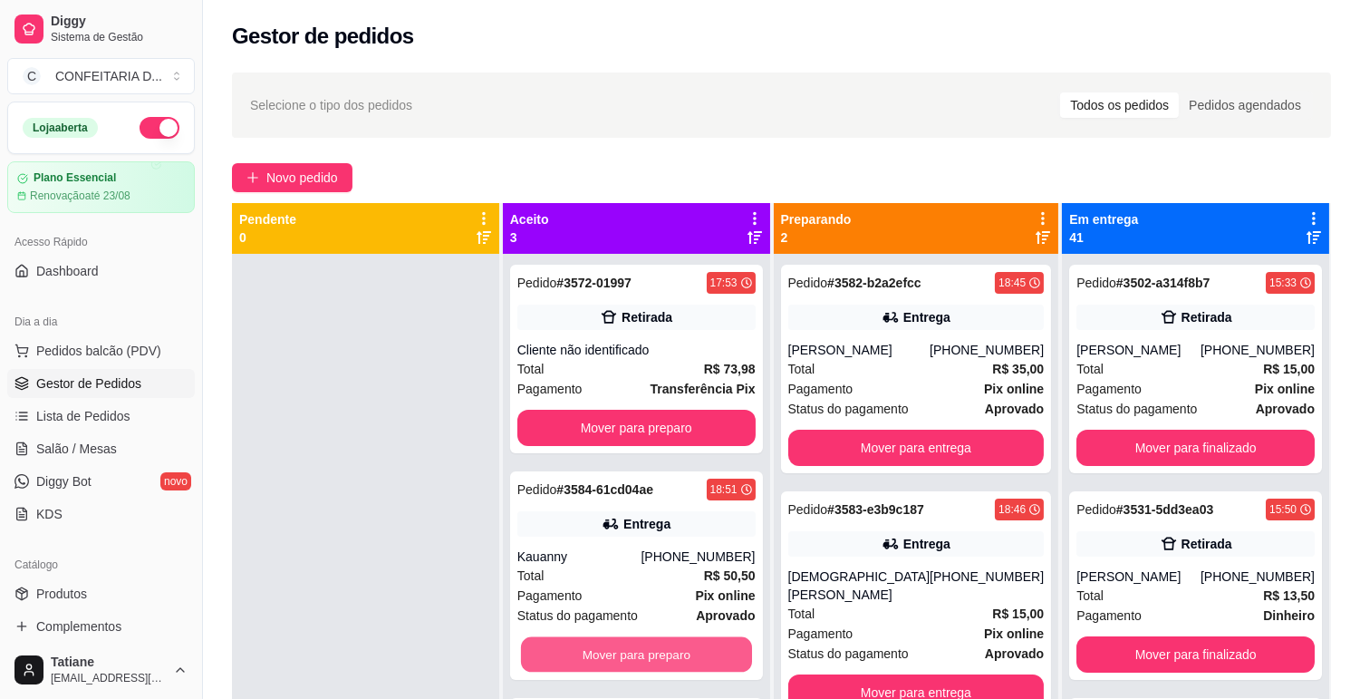
click at [618, 655] on button "Mover para preparo" at bounding box center [636, 654] width 231 height 35
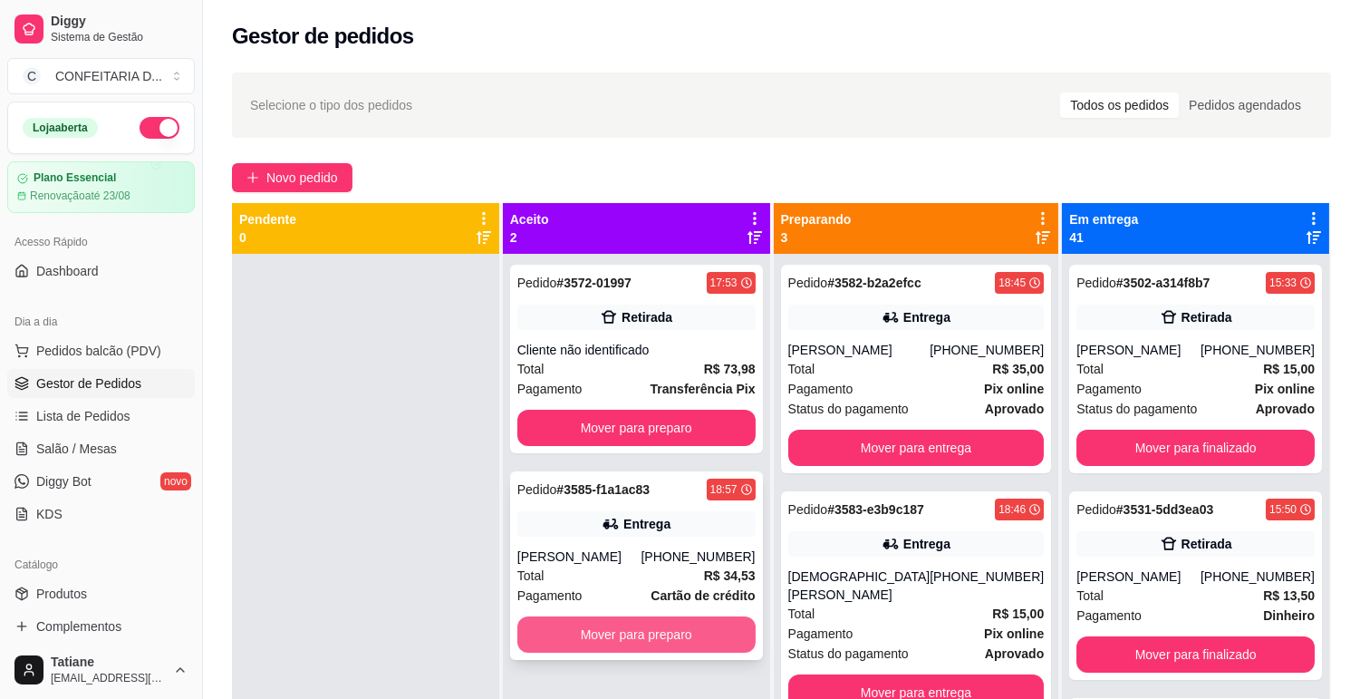
click at [625, 646] on button "Mover para preparo" at bounding box center [637, 634] width 238 height 36
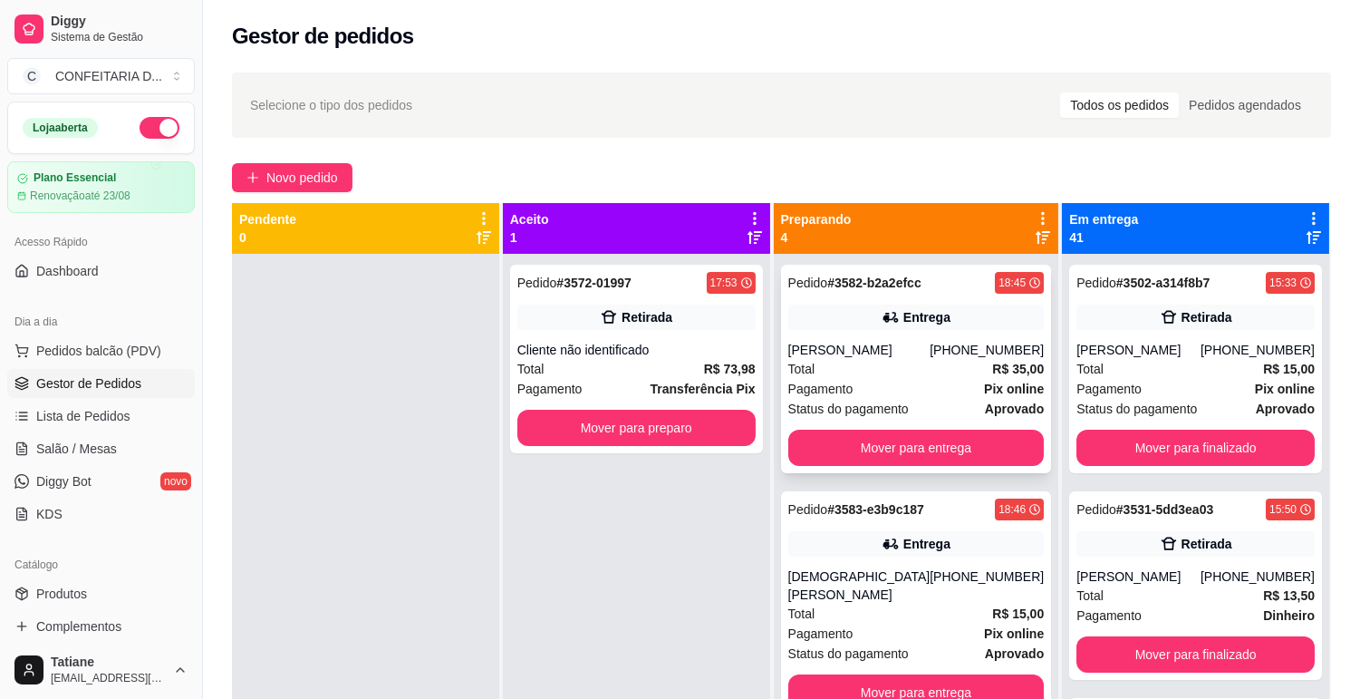
click at [911, 269] on div "Pedido # 3582-b2a2efcc 18:45 Entrega [PERSON_NAME] [PHONE_NUMBER] Total R$ 35,0…" at bounding box center [916, 369] width 271 height 208
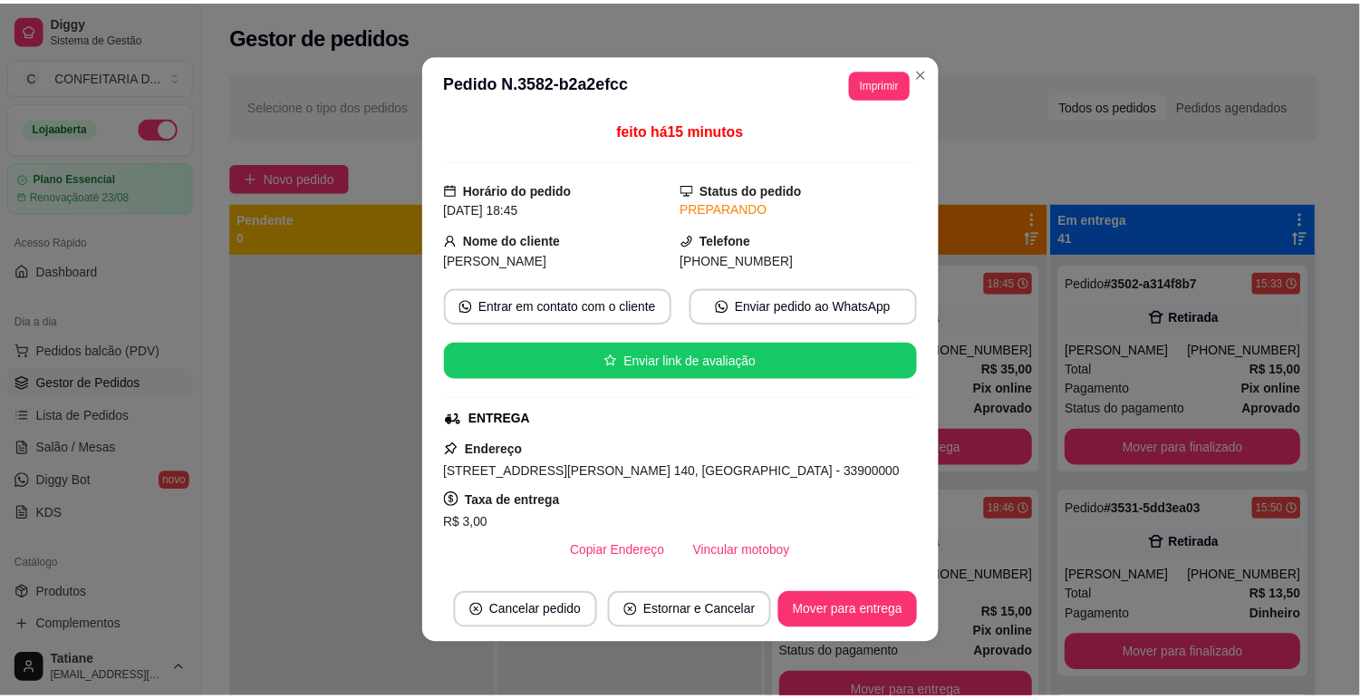
scroll to position [101, 0]
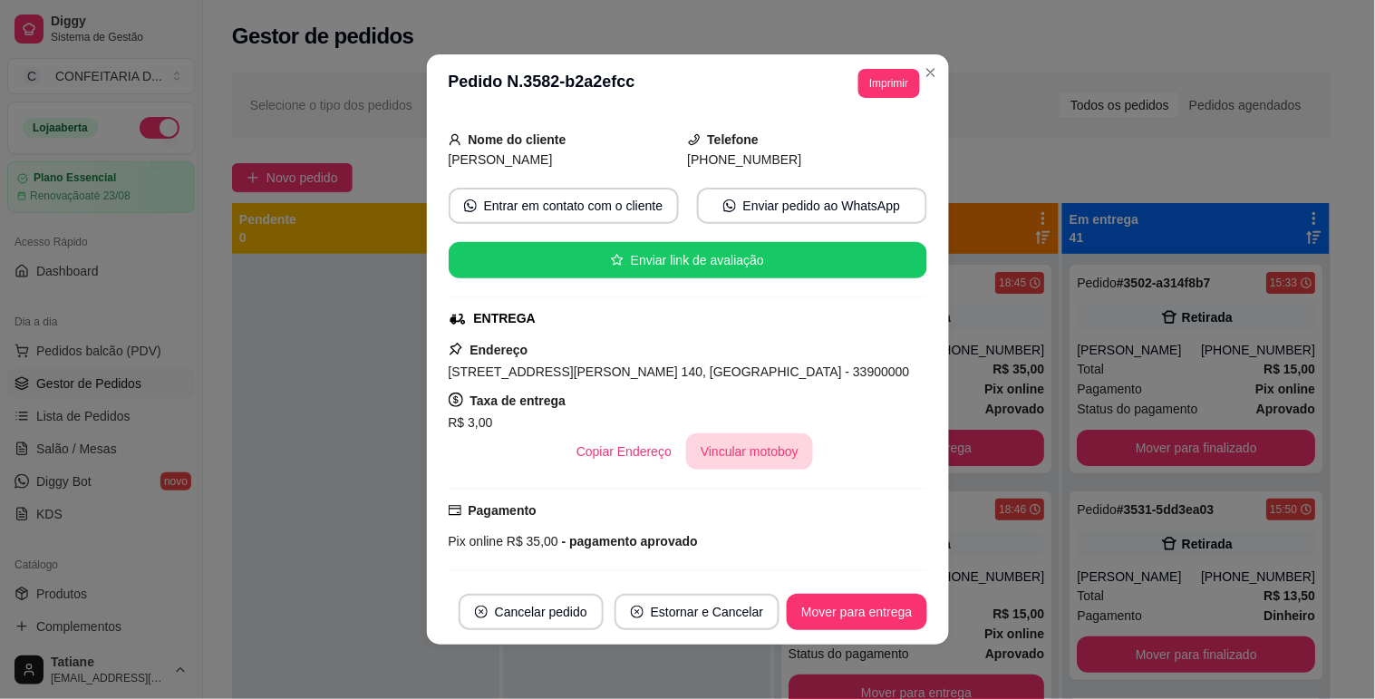
click at [728, 454] on button "Vincular motoboy" at bounding box center [749, 451] width 127 height 36
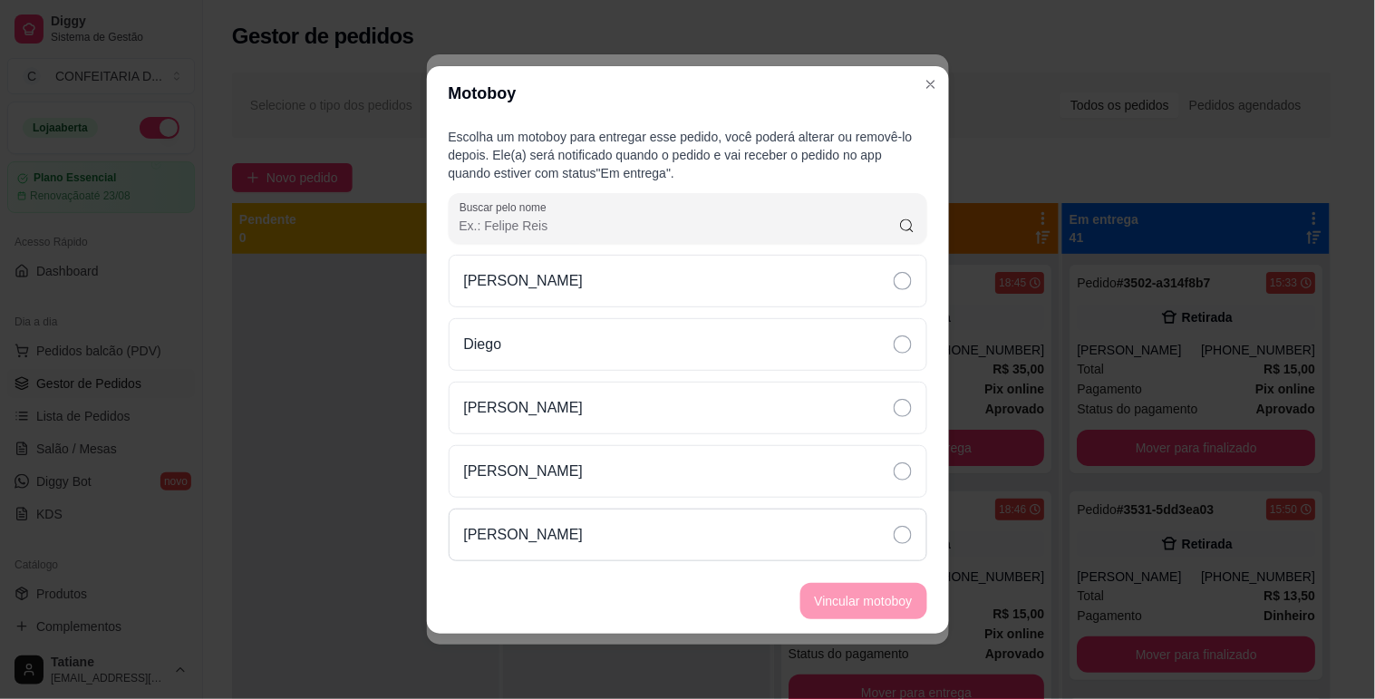
click at [566, 547] on div "[PERSON_NAME]" at bounding box center [688, 534] width 479 height 53
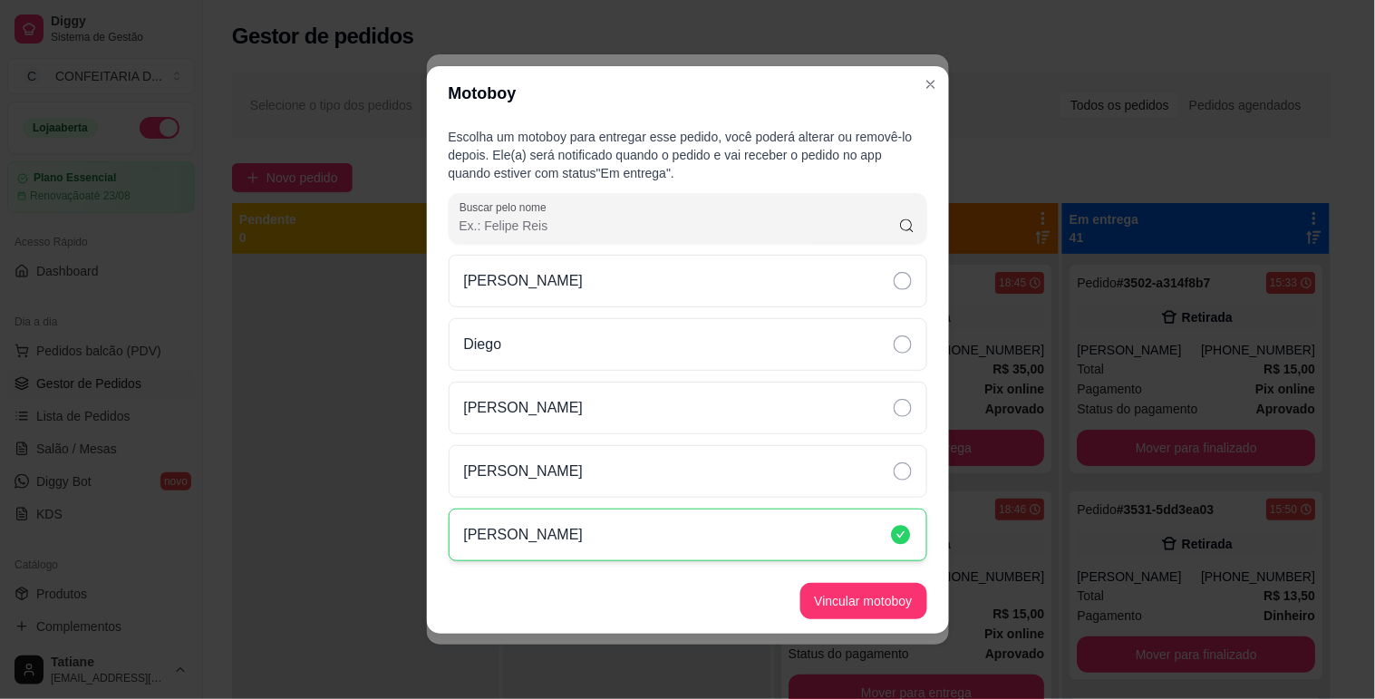
click at [892, 601] on button "Vincular motoboy" at bounding box center [863, 601] width 127 height 36
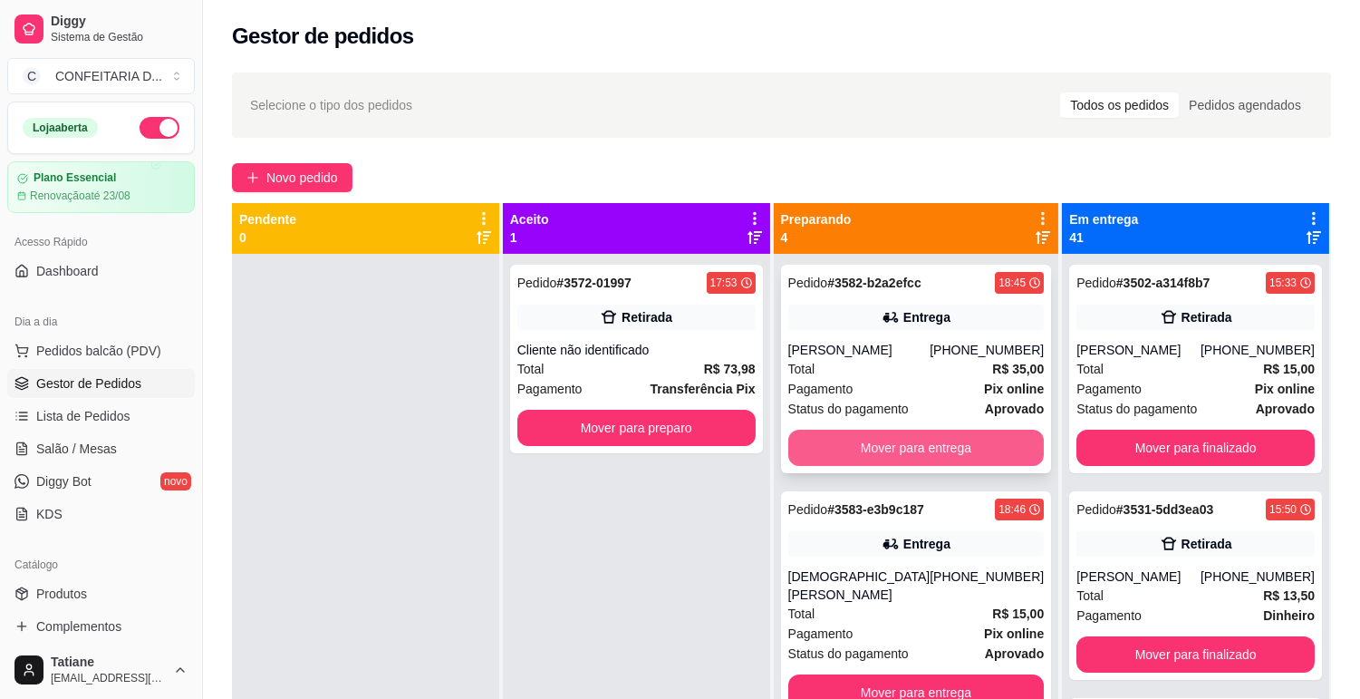
click at [973, 441] on button "Mover para entrega" at bounding box center [917, 448] width 257 height 36
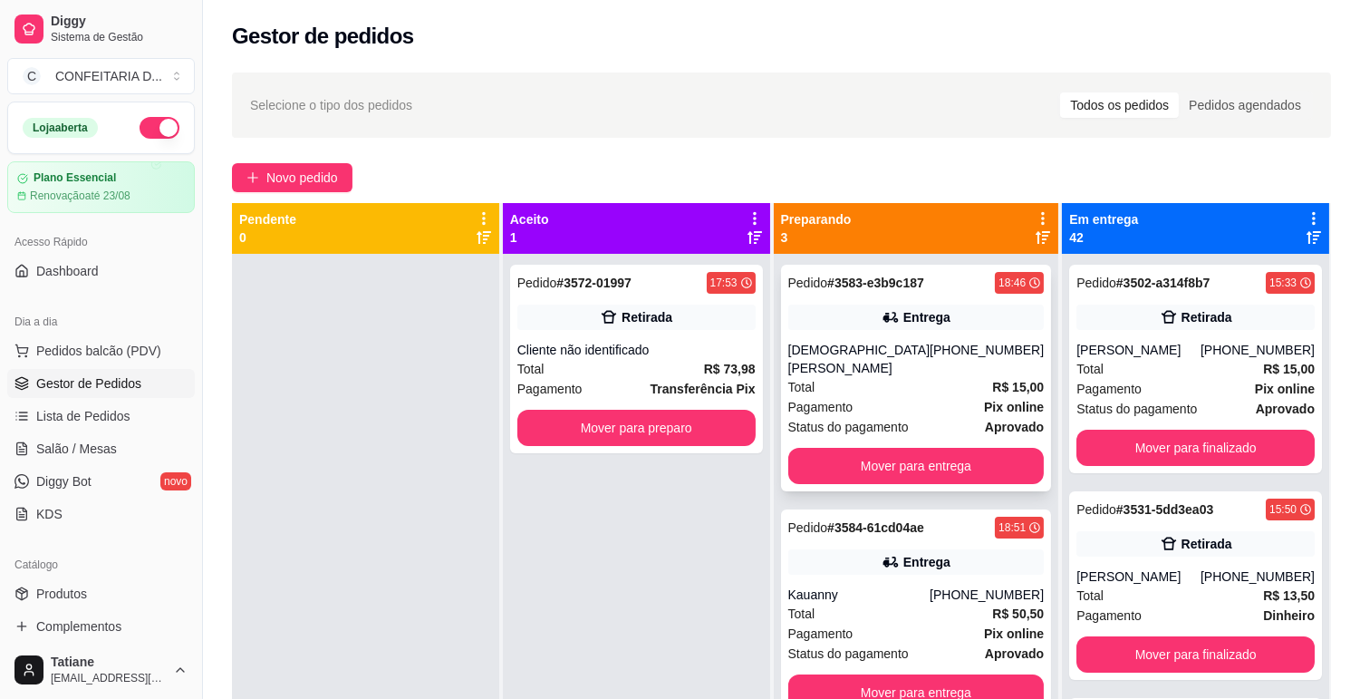
click at [931, 377] on div "Total R$ 15,00" at bounding box center [917, 387] width 257 height 20
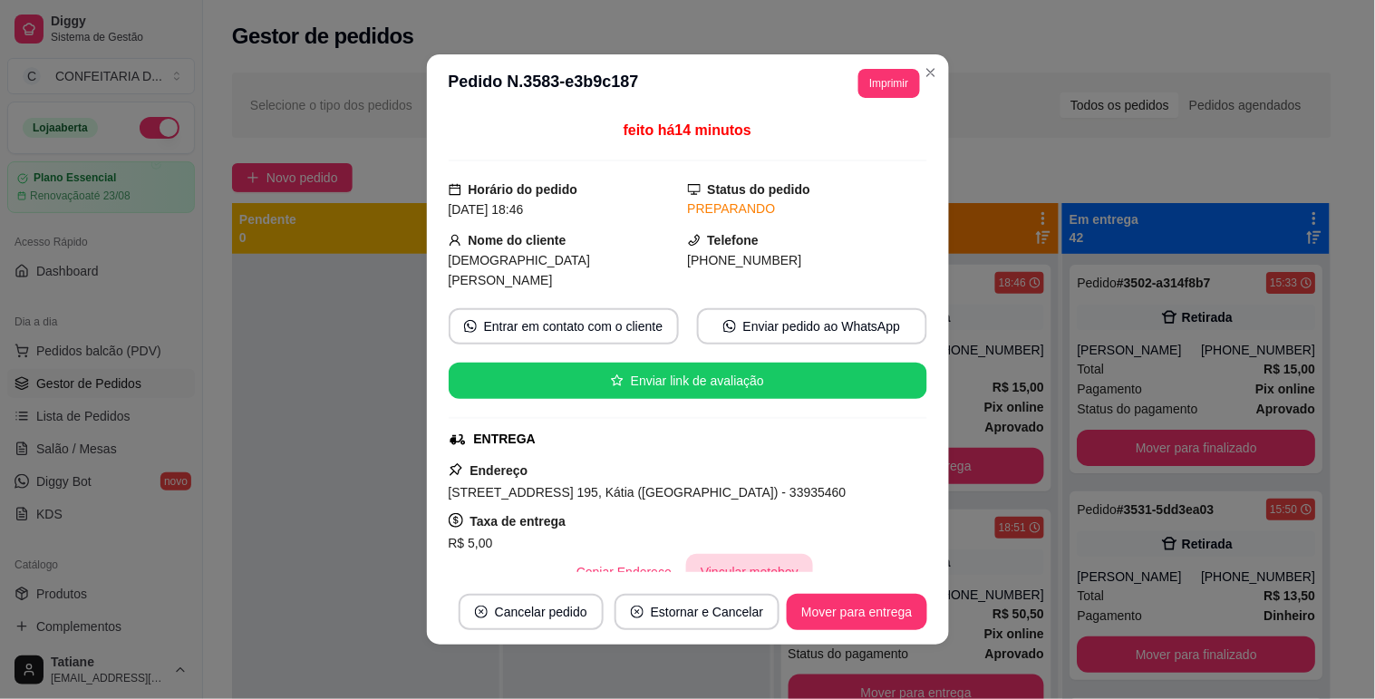
click at [757, 555] on button "Vincular motoboy" at bounding box center [749, 572] width 127 height 36
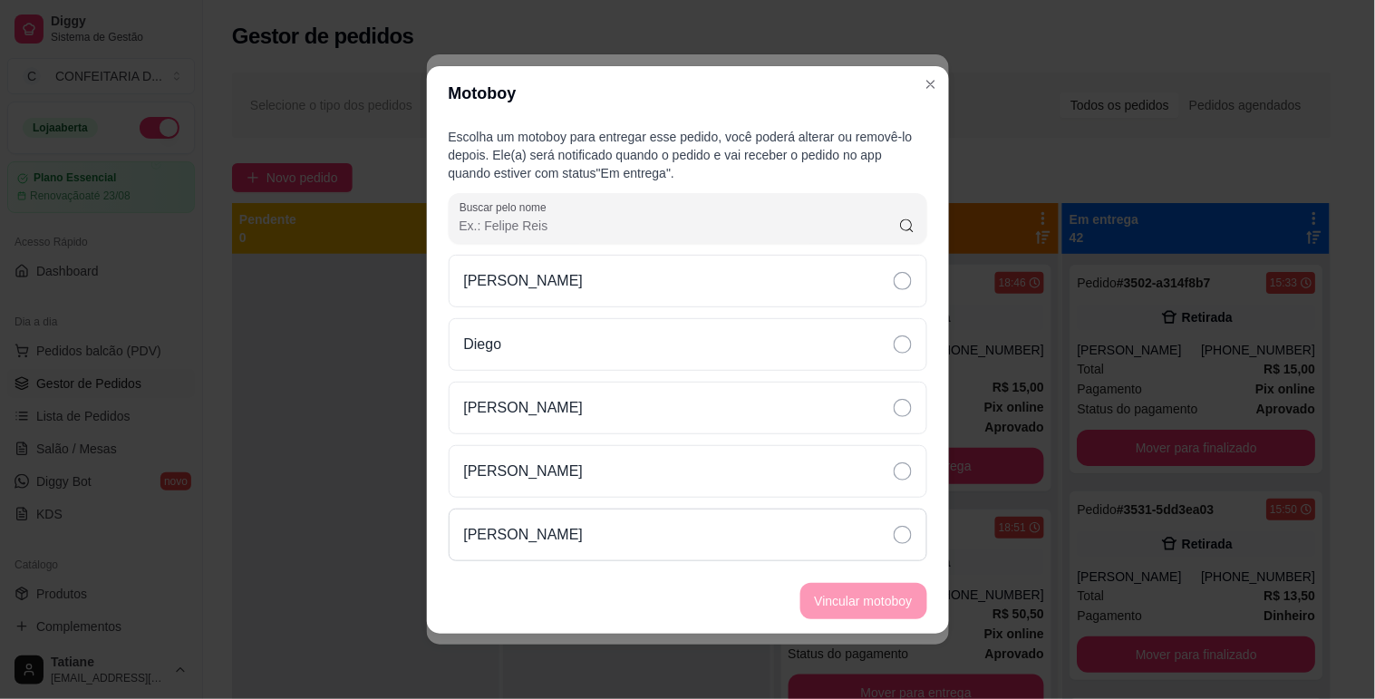
click at [619, 514] on div "[PERSON_NAME]" at bounding box center [688, 534] width 479 height 53
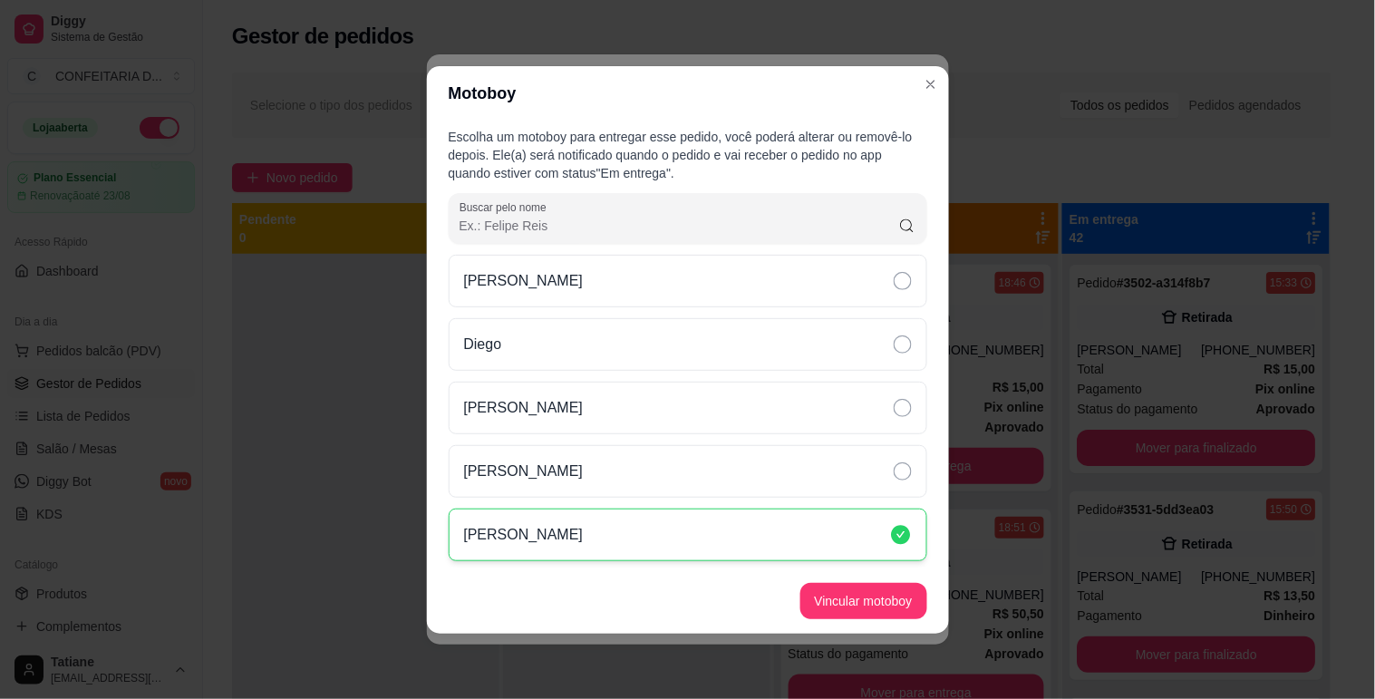
click at [863, 596] on button "Vincular motoboy" at bounding box center [863, 601] width 127 height 36
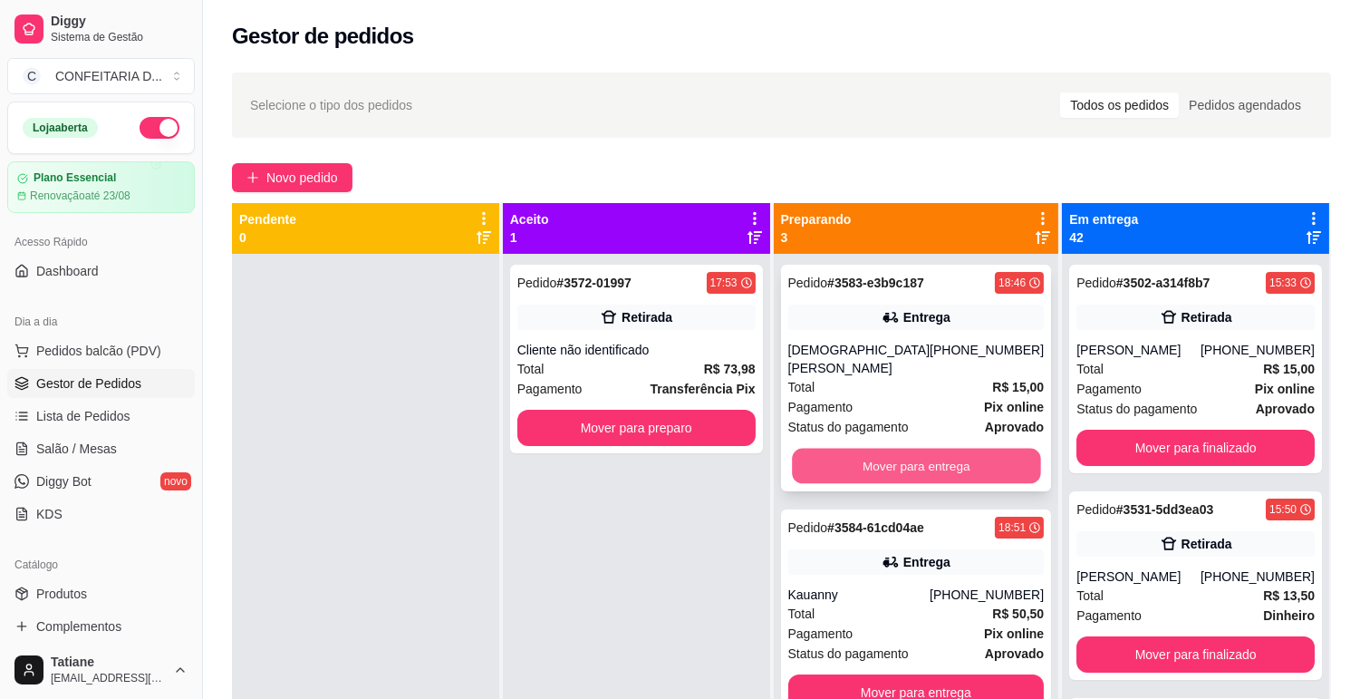
click at [990, 460] on button "Mover para entrega" at bounding box center [916, 466] width 248 height 35
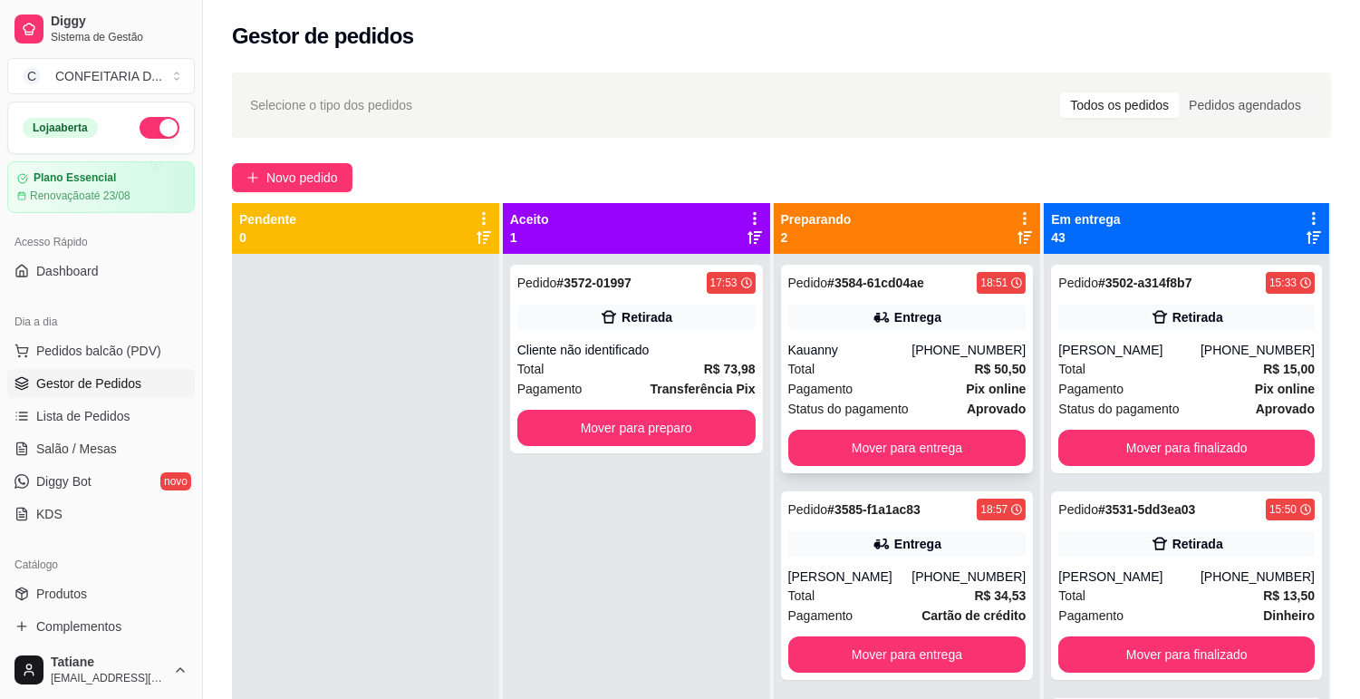
click at [913, 356] on div "Kauanny" at bounding box center [851, 350] width 124 height 18
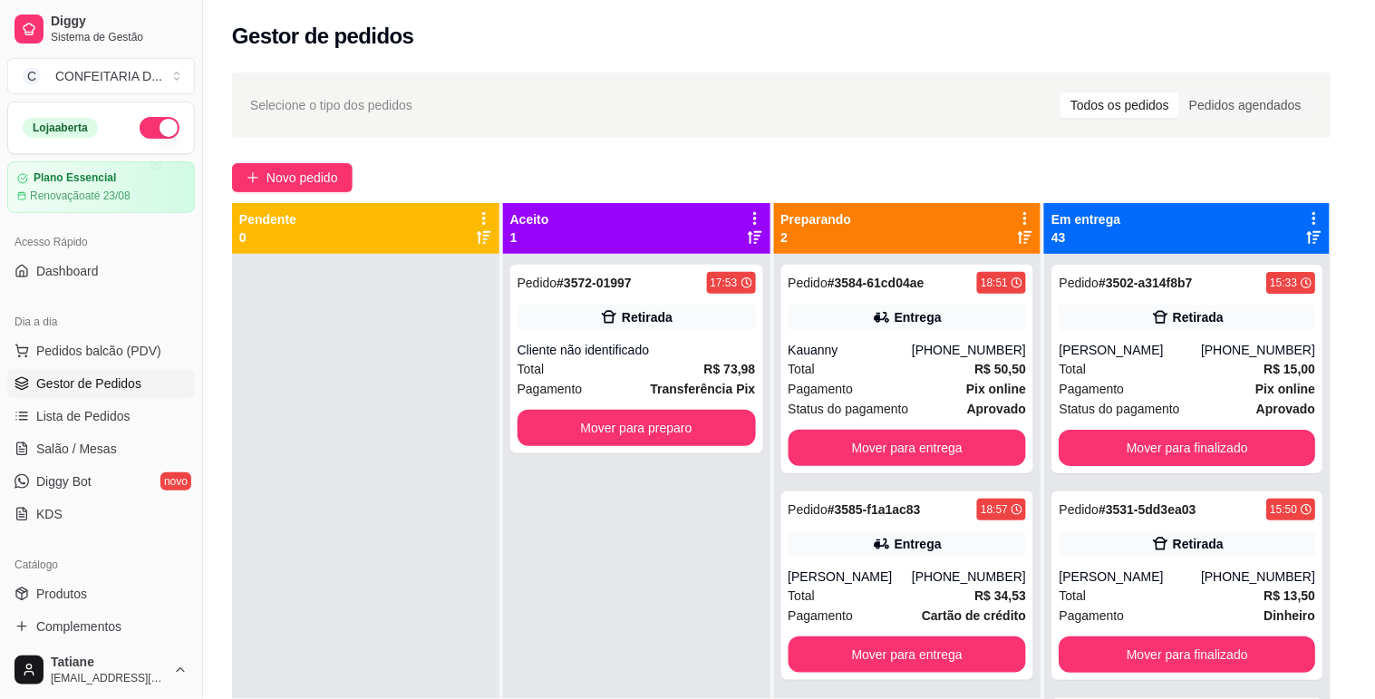
click at [712, 559] on button "Vincular motoboy" at bounding box center [749, 574] width 127 height 36
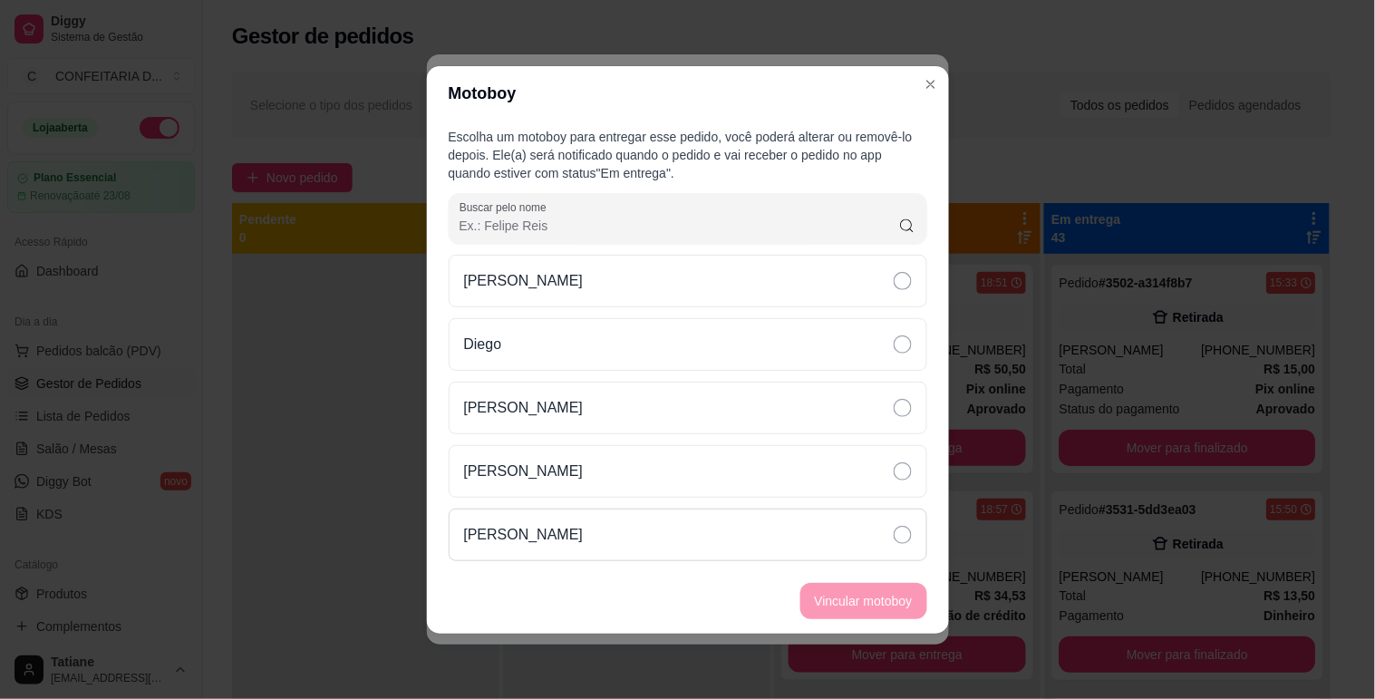
click at [667, 548] on div "[PERSON_NAME]" at bounding box center [688, 534] width 479 height 53
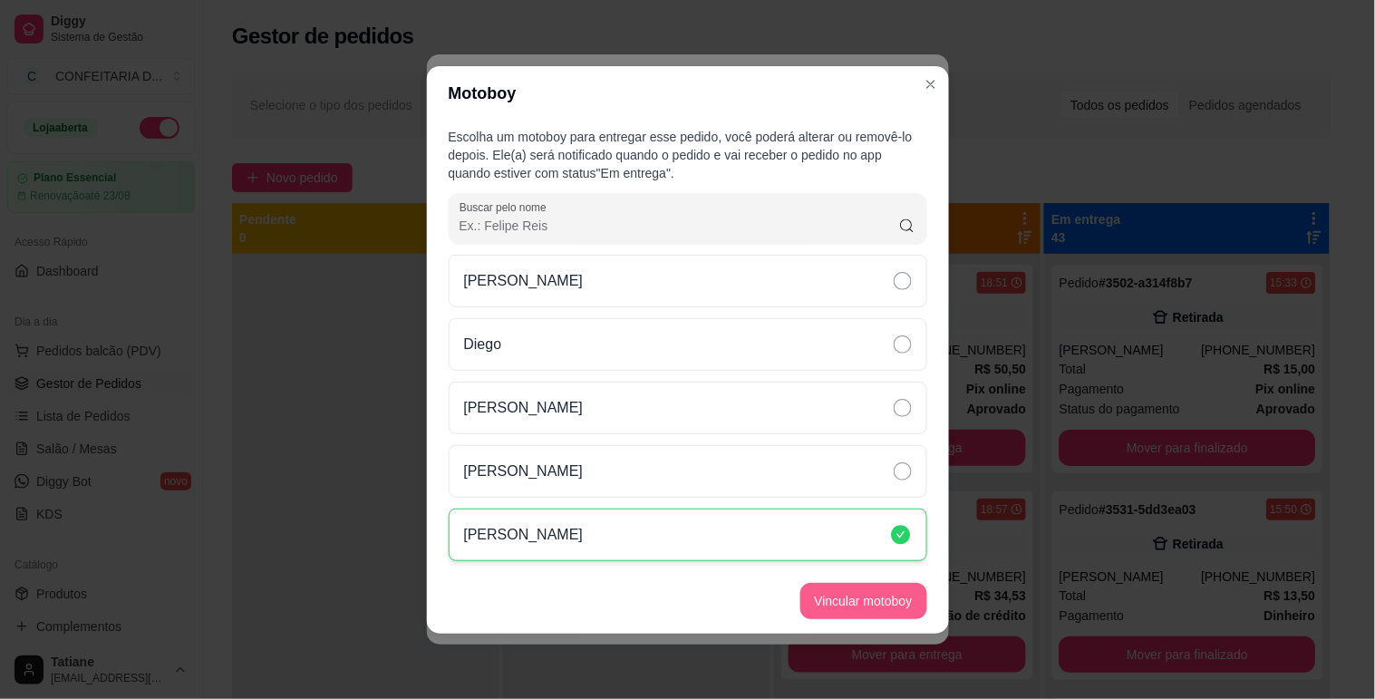
click at [881, 592] on button "Vincular motoboy" at bounding box center [863, 601] width 127 height 36
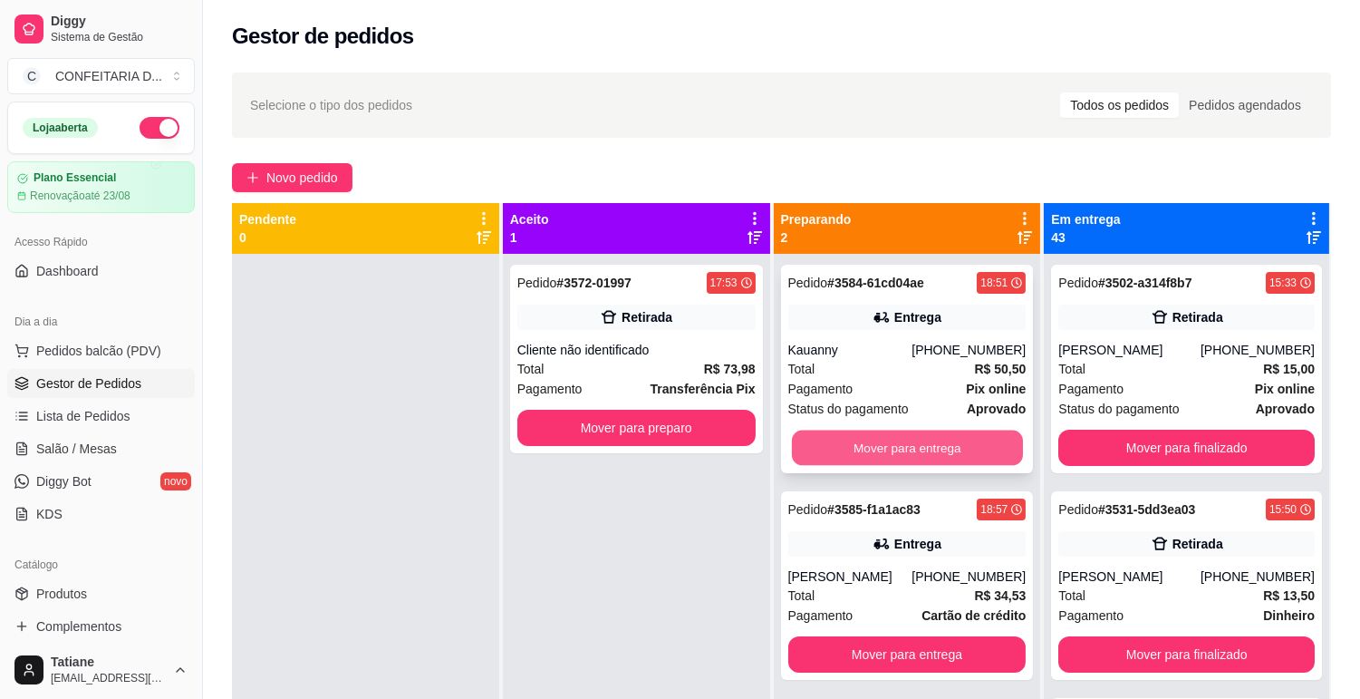
click at [989, 464] on button "Mover para entrega" at bounding box center [907, 448] width 231 height 35
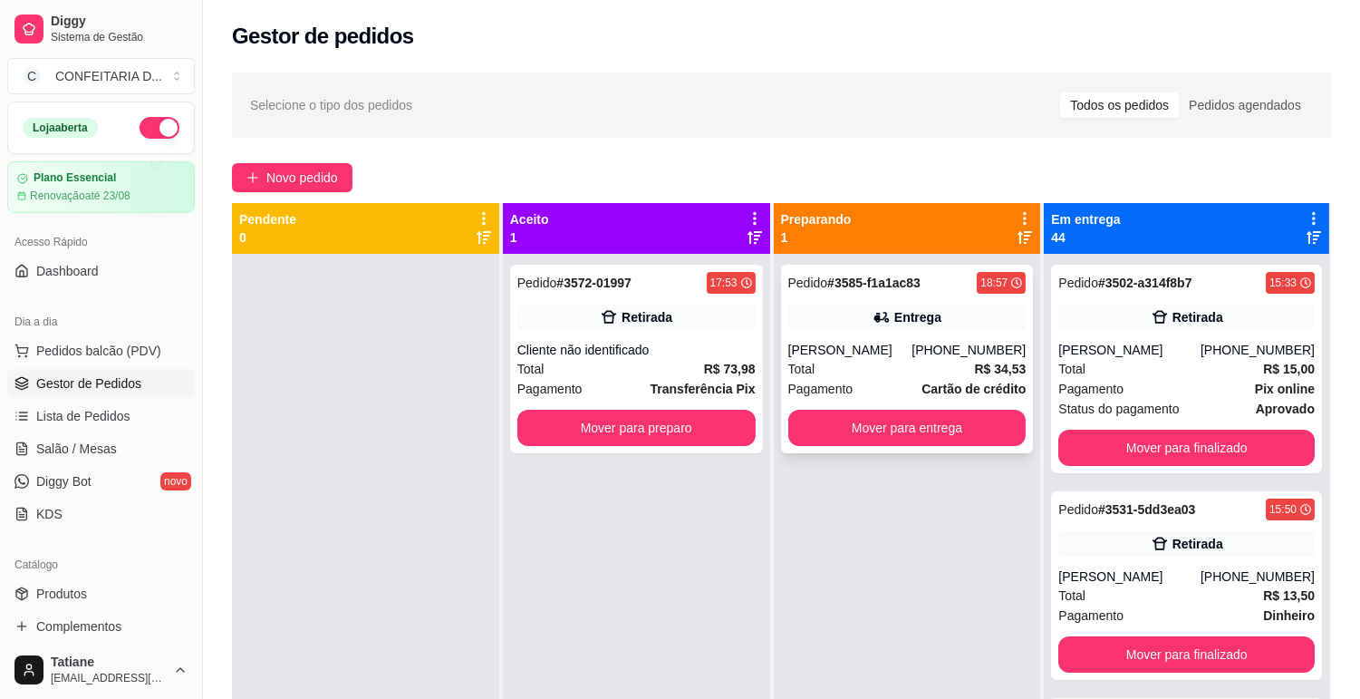
click at [881, 336] on div "Pedido # 3585-f1a1ac83 18:57 Entrega [PERSON_NAME] [PHONE_NUMBER] Total R$ 34,5…" at bounding box center [907, 359] width 253 height 189
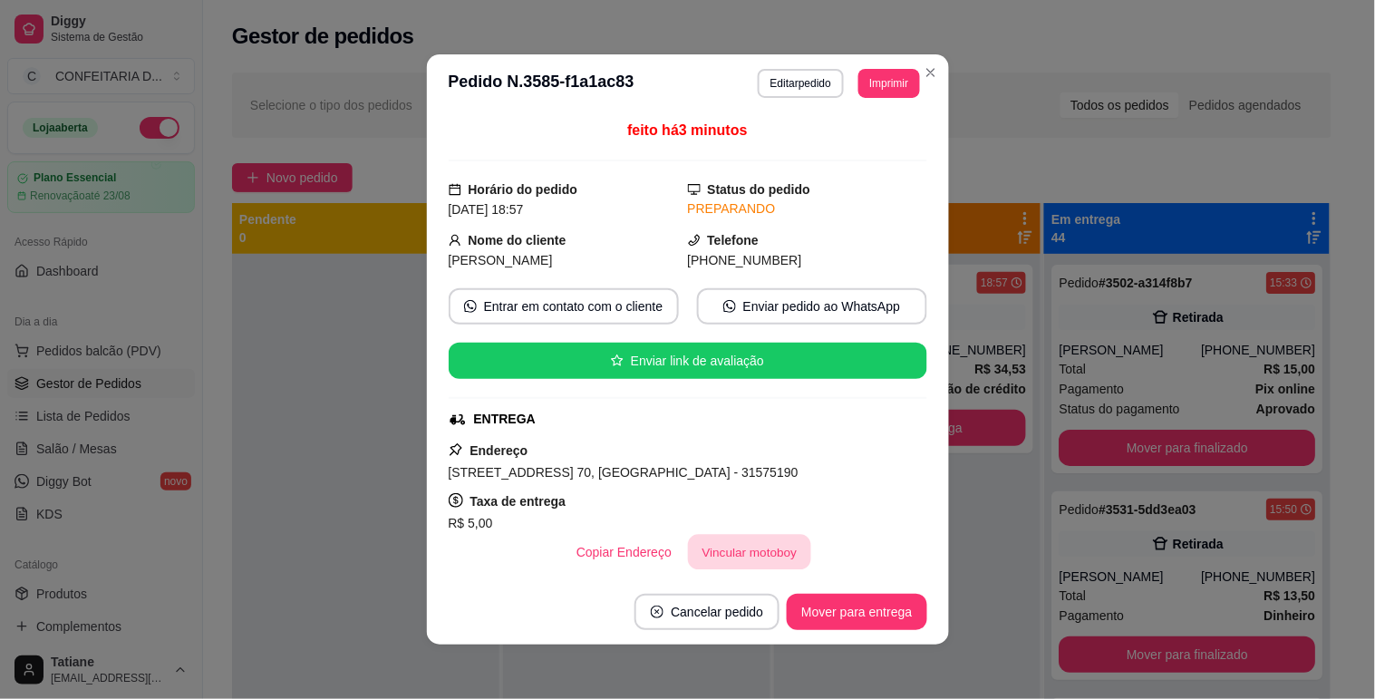
click at [756, 554] on button "Vincular motoboy" at bounding box center [749, 552] width 123 height 35
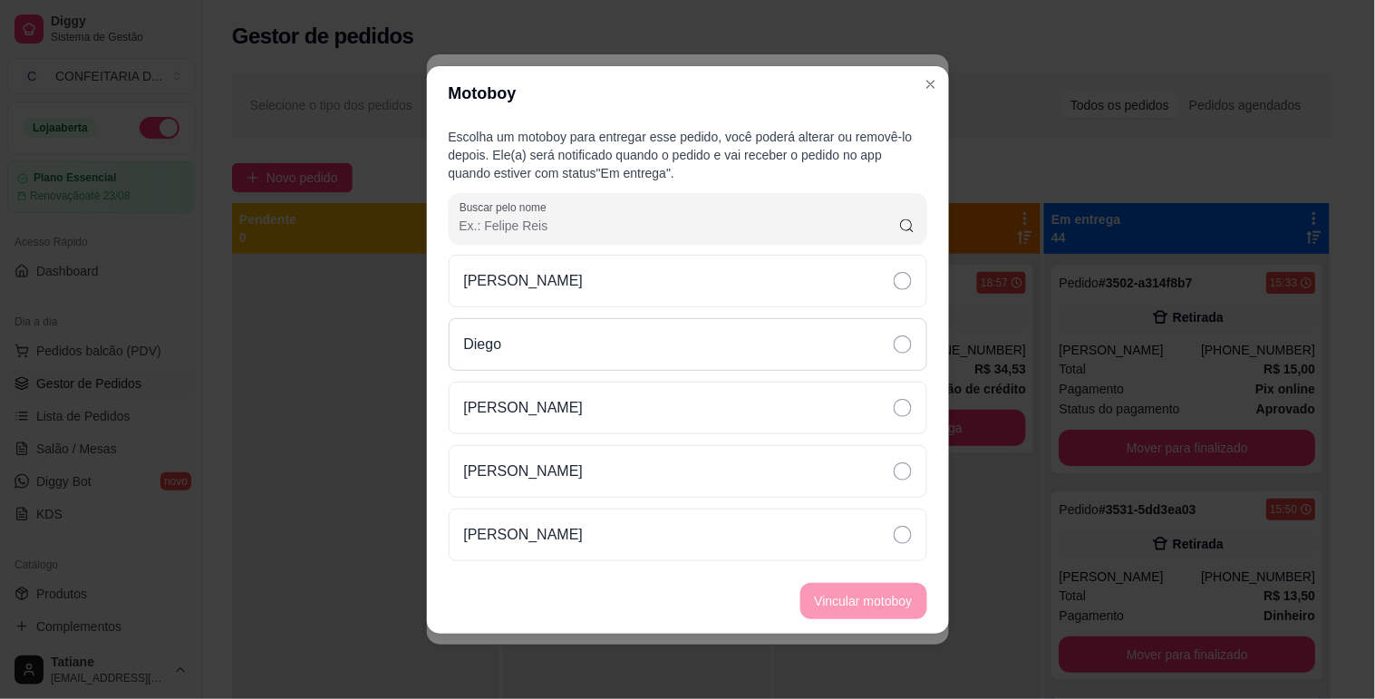
click at [576, 344] on div "Diego" at bounding box center [688, 344] width 479 height 53
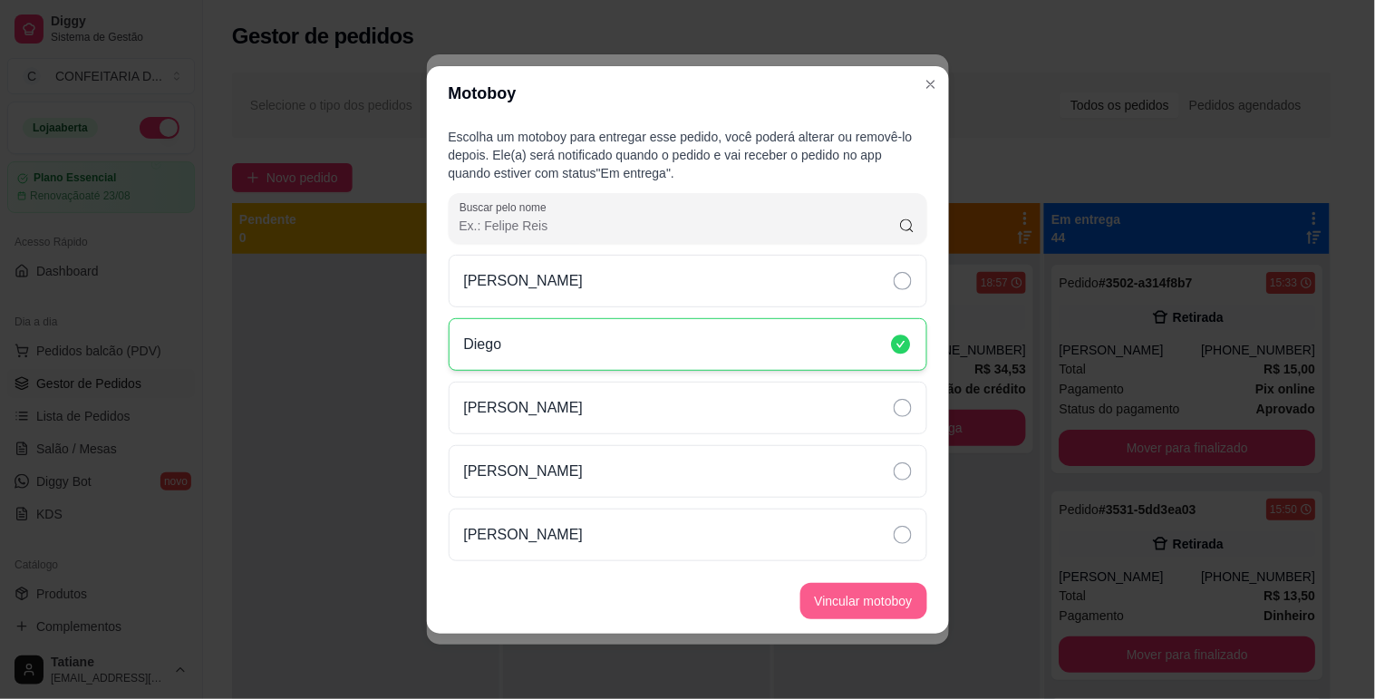
click at [838, 600] on button "Vincular motoboy" at bounding box center [863, 601] width 127 height 36
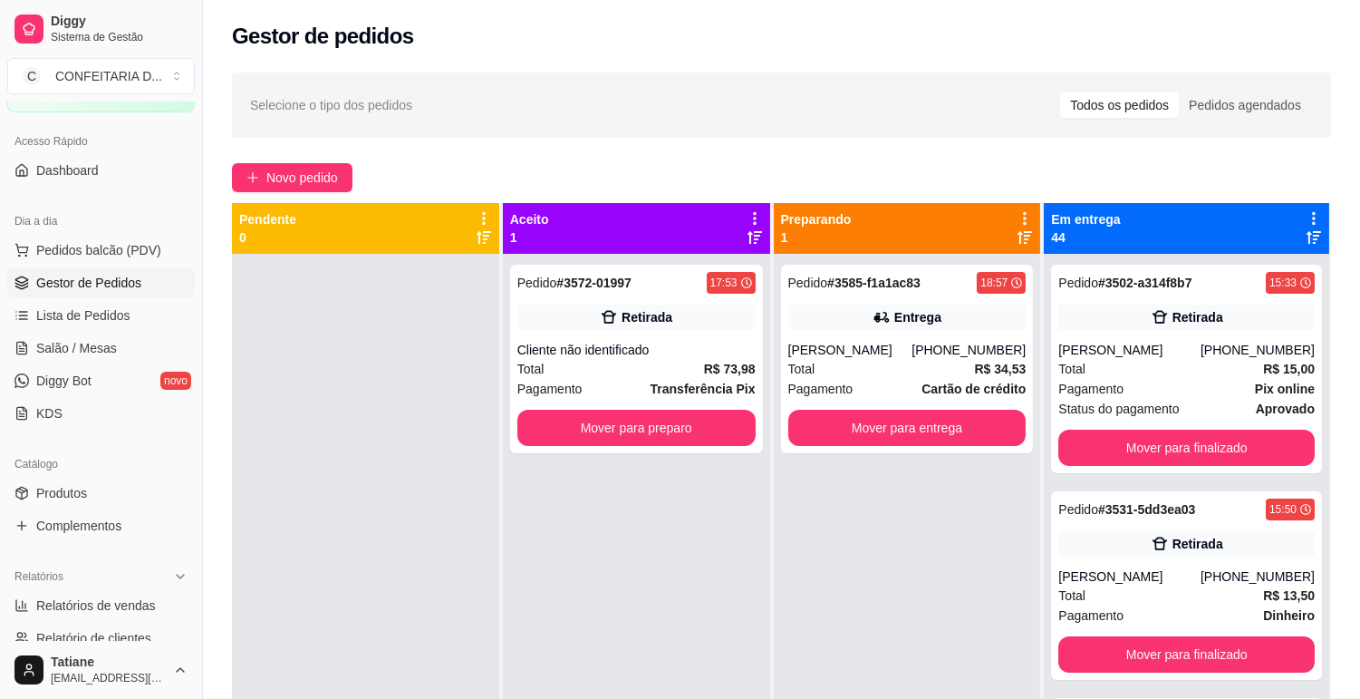
scroll to position [302, 0]
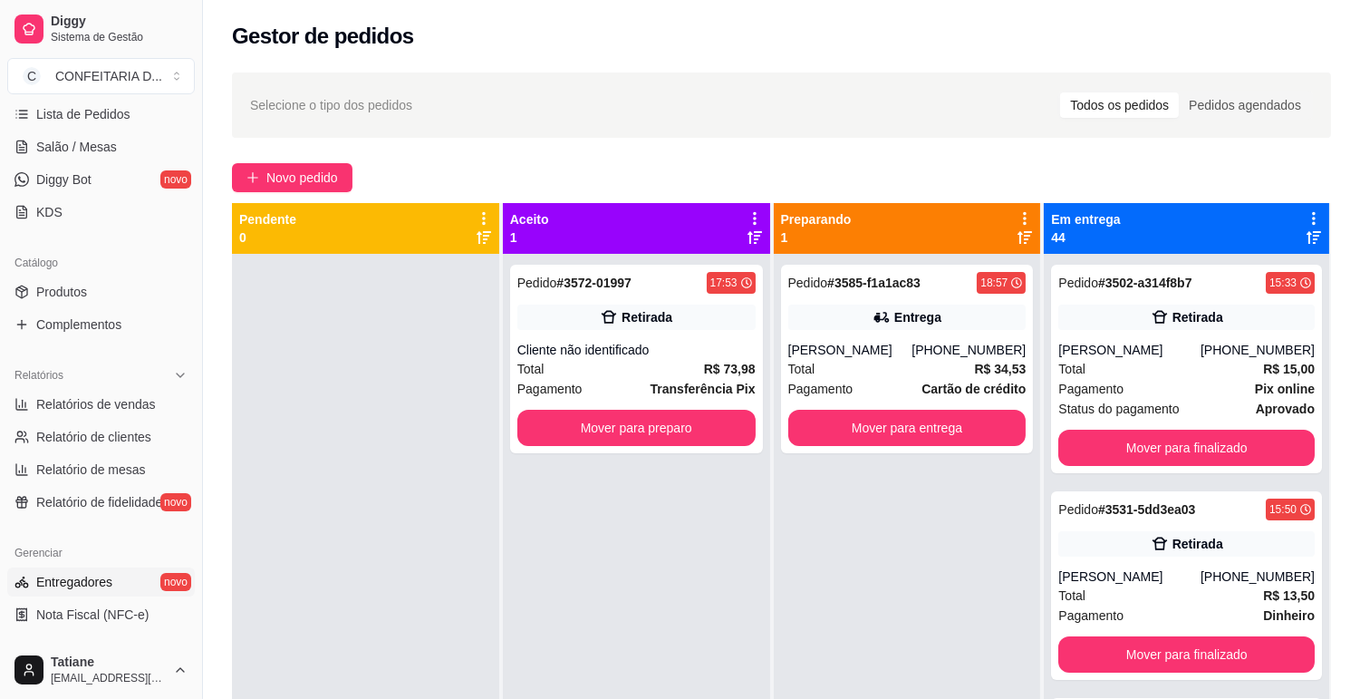
click at [102, 568] on link "Entregadores novo" at bounding box center [101, 581] width 188 height 29
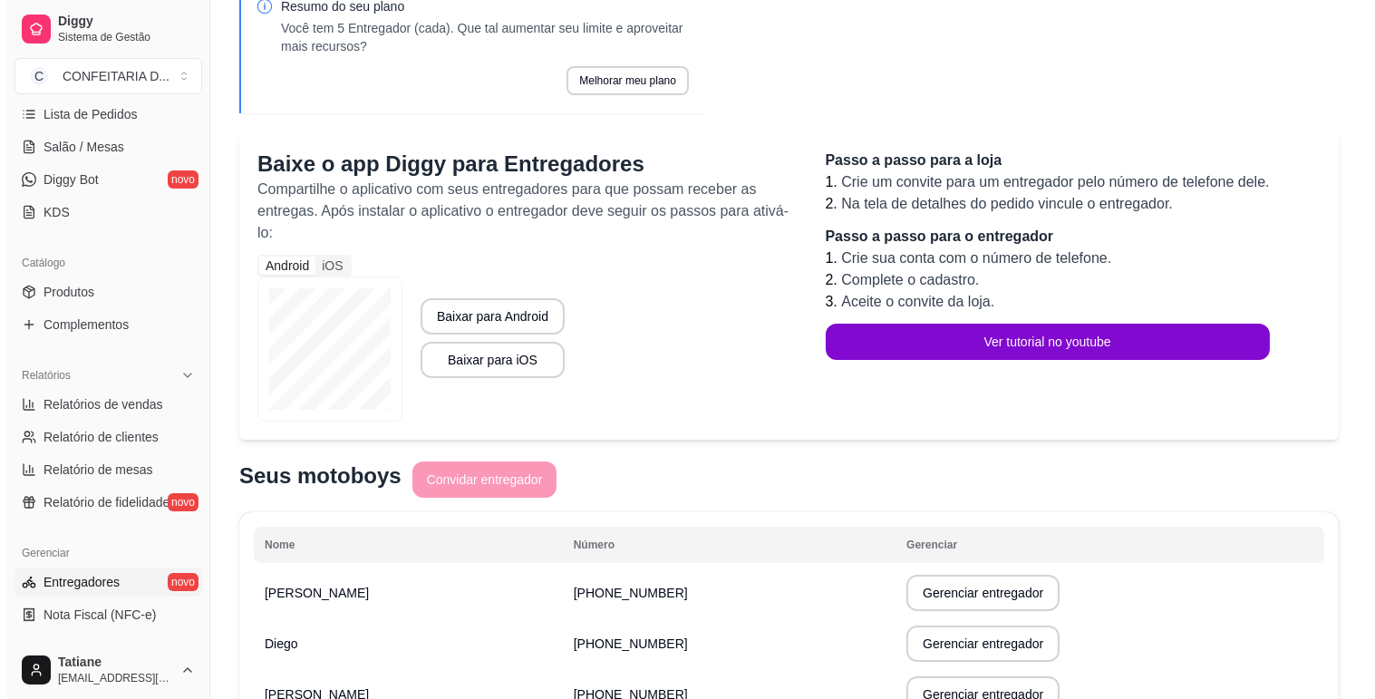
scroll to position [302, 0]
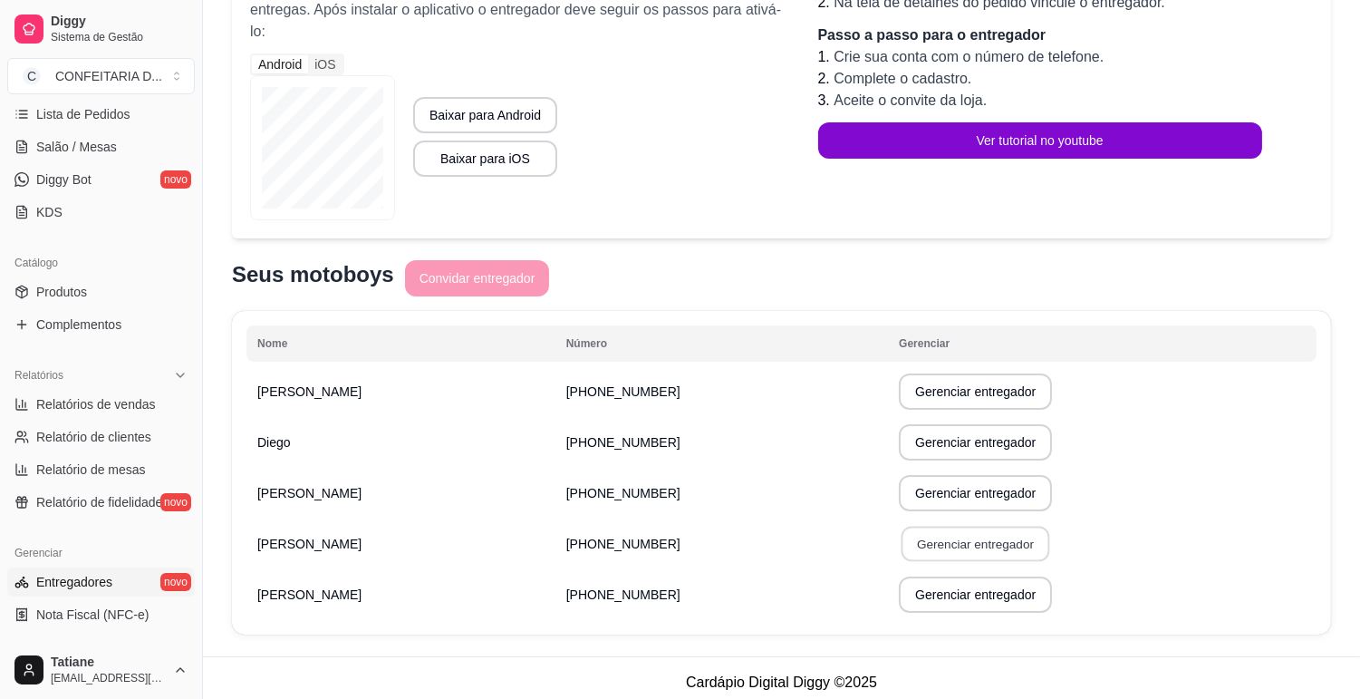
click at [956, 537] on button "Gerenciar entregador" at bounding box center [976, 544] width 149 height 35
select select "30"
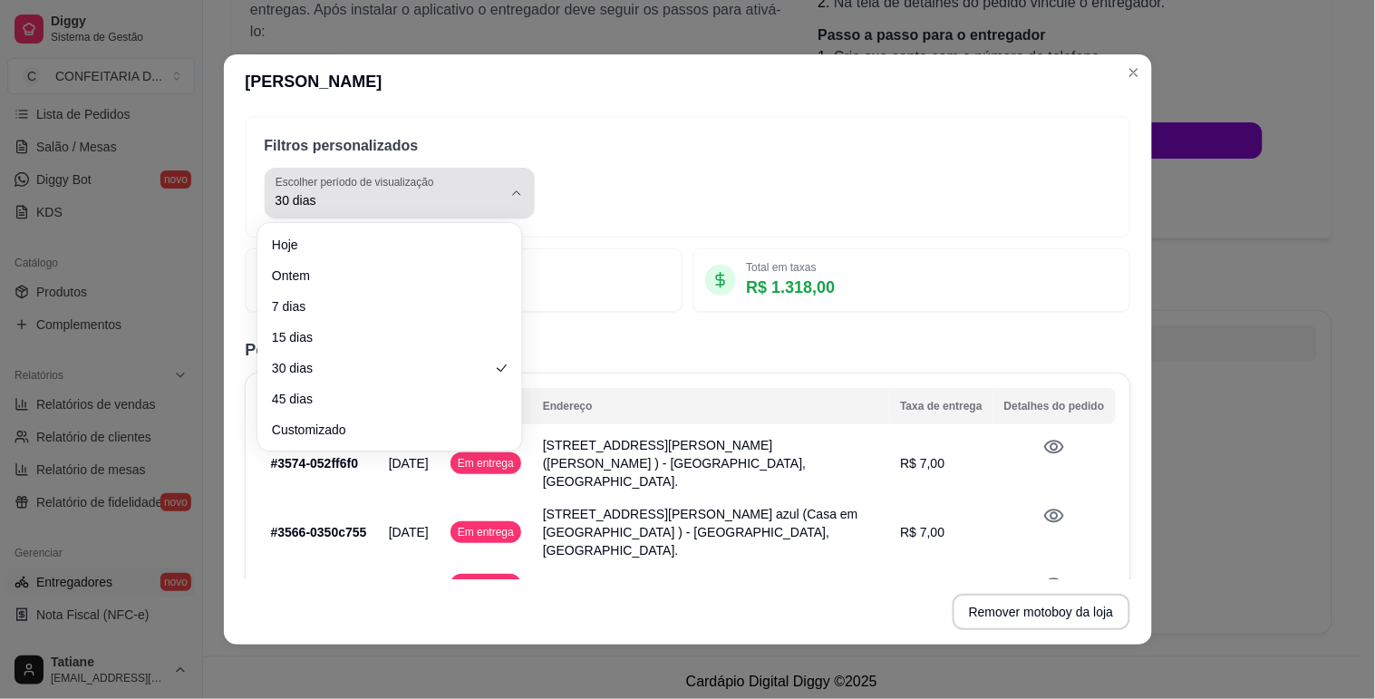
click at [480, 192] on span "30 dias" at bounding box center [389, 200] width 227 height 18
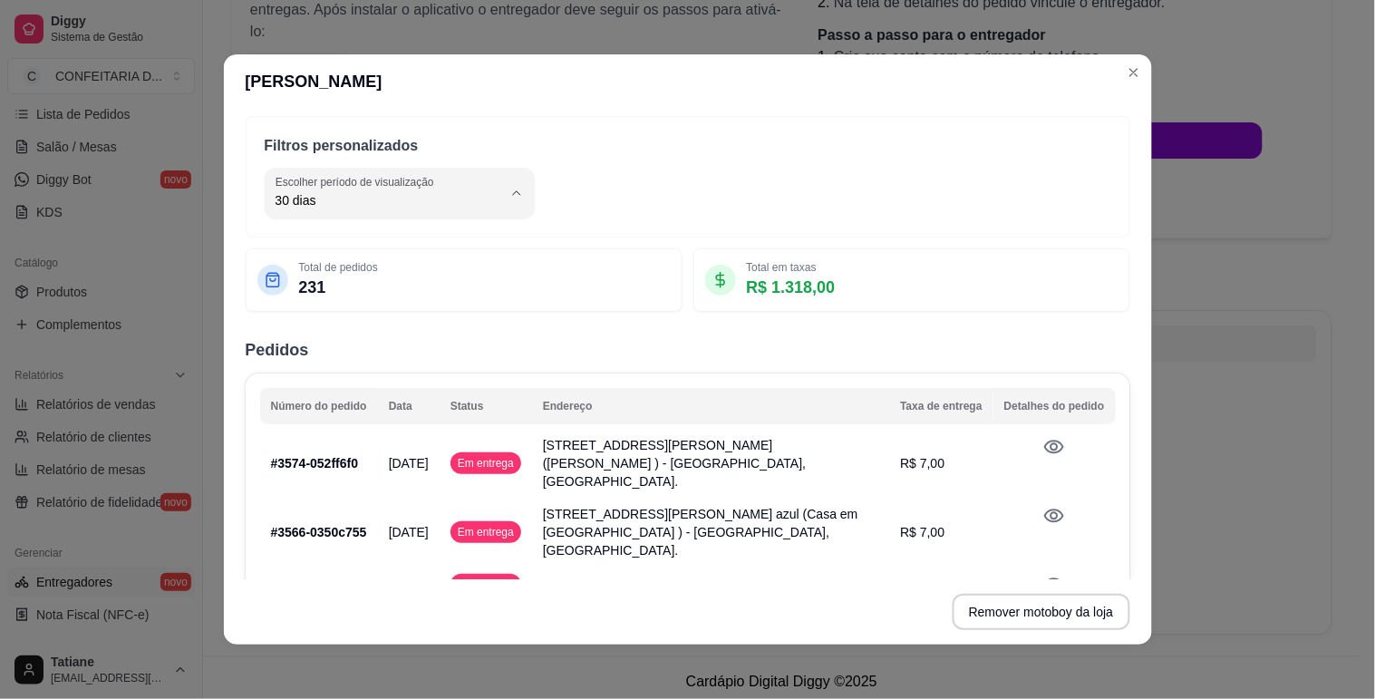
click at [309, 247] on span "Hoje" at bounding box center [380, 243] width 209 height 17
type input "0"
select select "0"
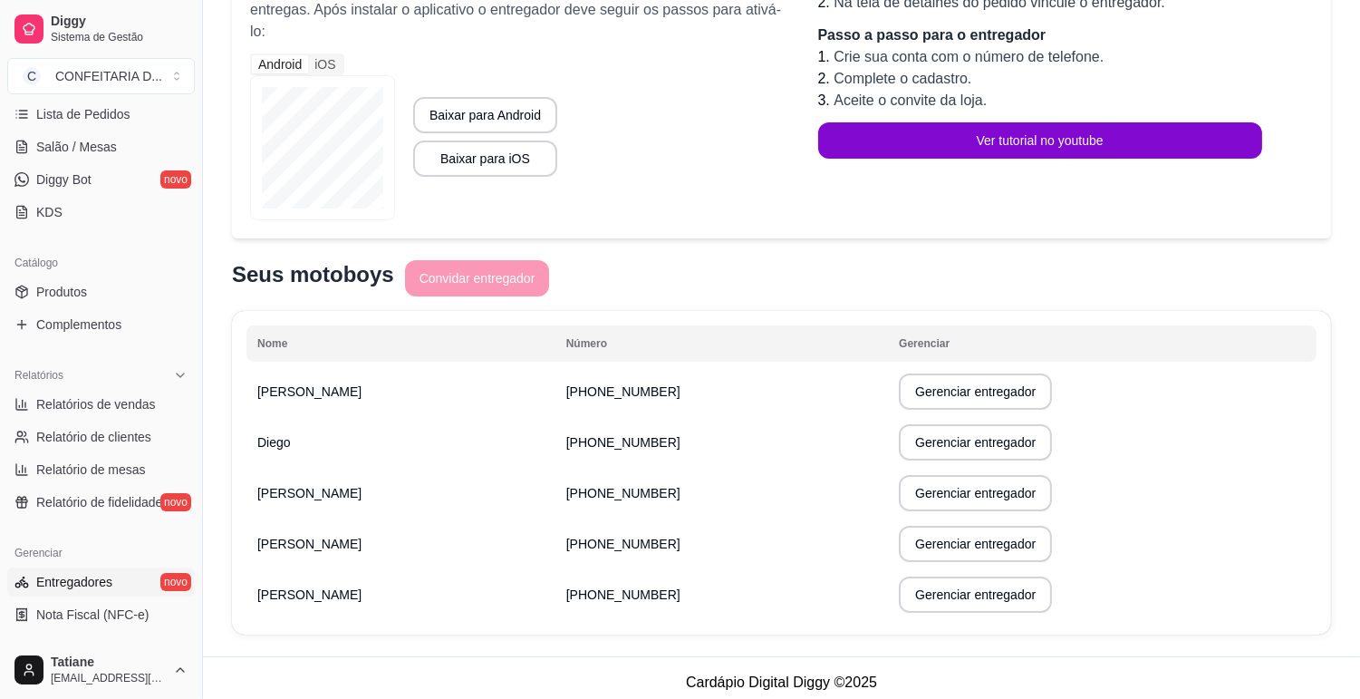
scroll to position [0, 0]
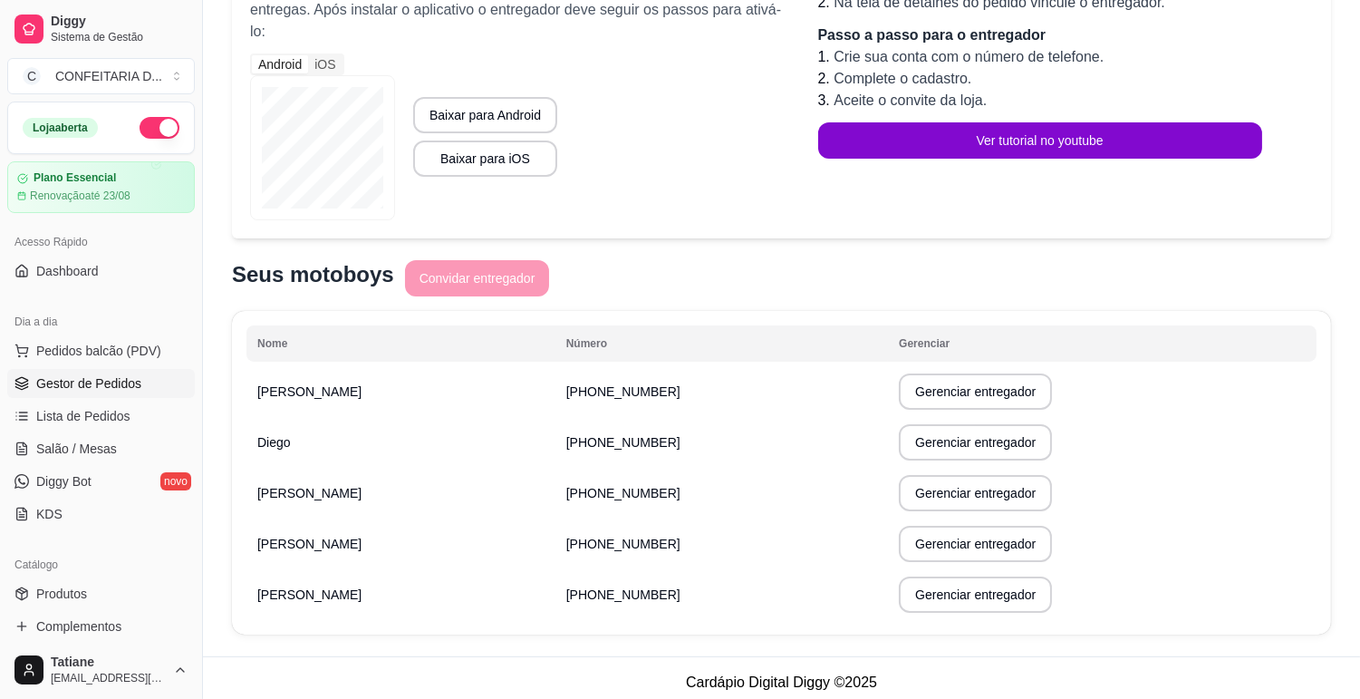
click at [85, 392] on span "Gestor de Pedidos" at bounding box center [88, 383] width 105 height 18
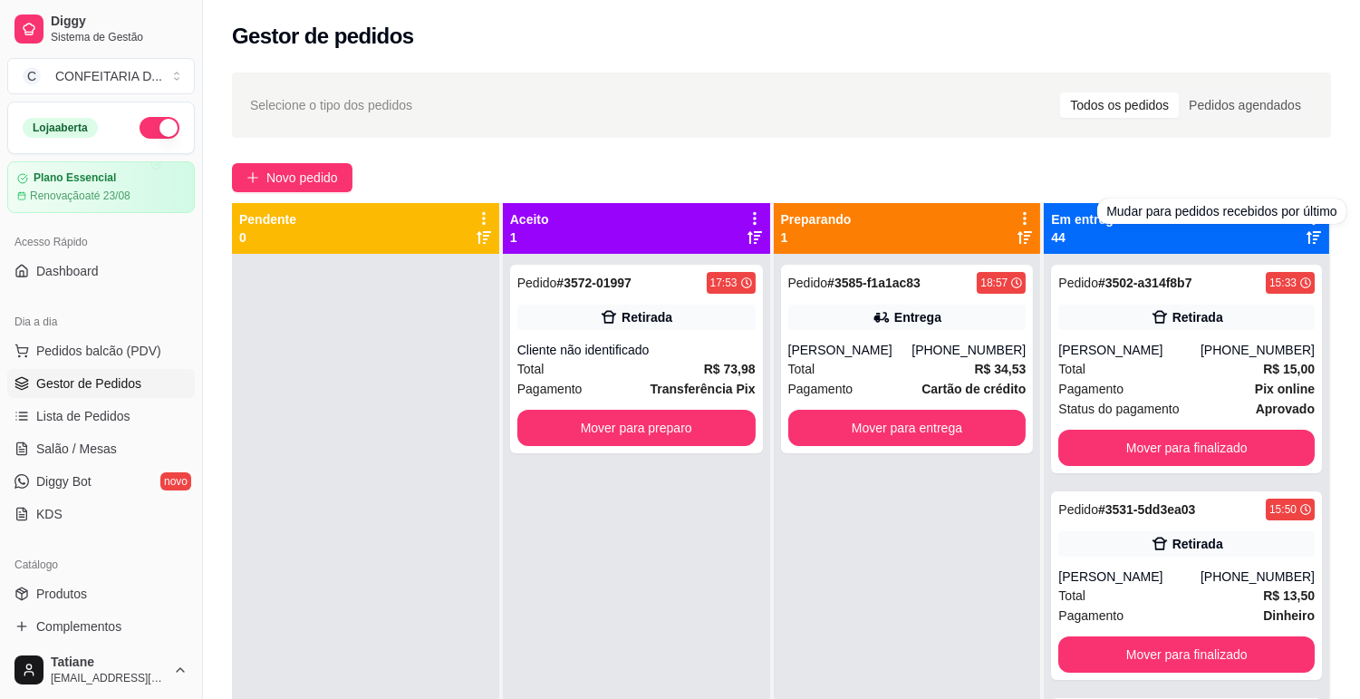
click at [1294, 216] on div "Mudar para pedidos recebidos por último" at bounding box center [1222, 210] width 248 height 25
click at [1309, 141] on div "Selecione o tipo dos pedidos Todos os pedidos Pedidos agendados Novo pedido Pen…" at bounding box center [781, 493] width 1157 height 862
click at [1306, 215] on icon at bounding box center [1314, 218] width 16 height 16
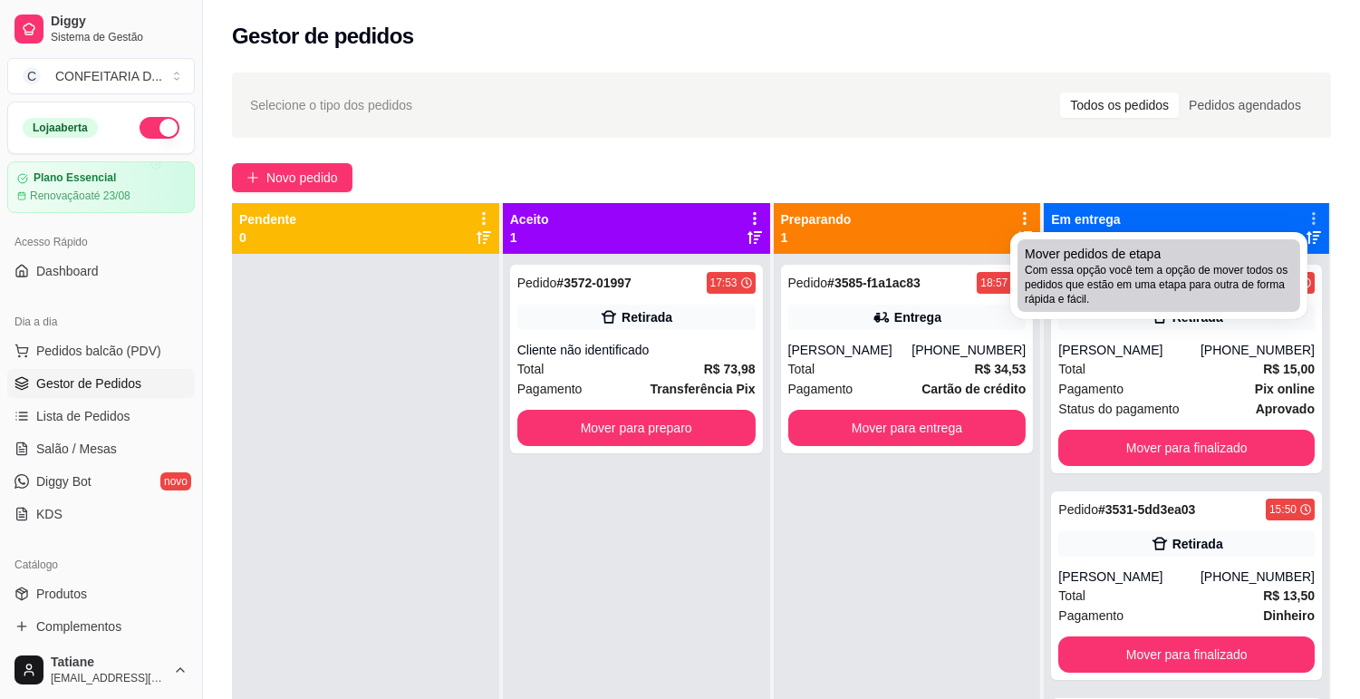
click at [1189, 254] on div "Mover pedidos de etapa Com essa opção você tem a opção de mover todos os pedido…" at bounding box center [1159, 276] width 268 height 62
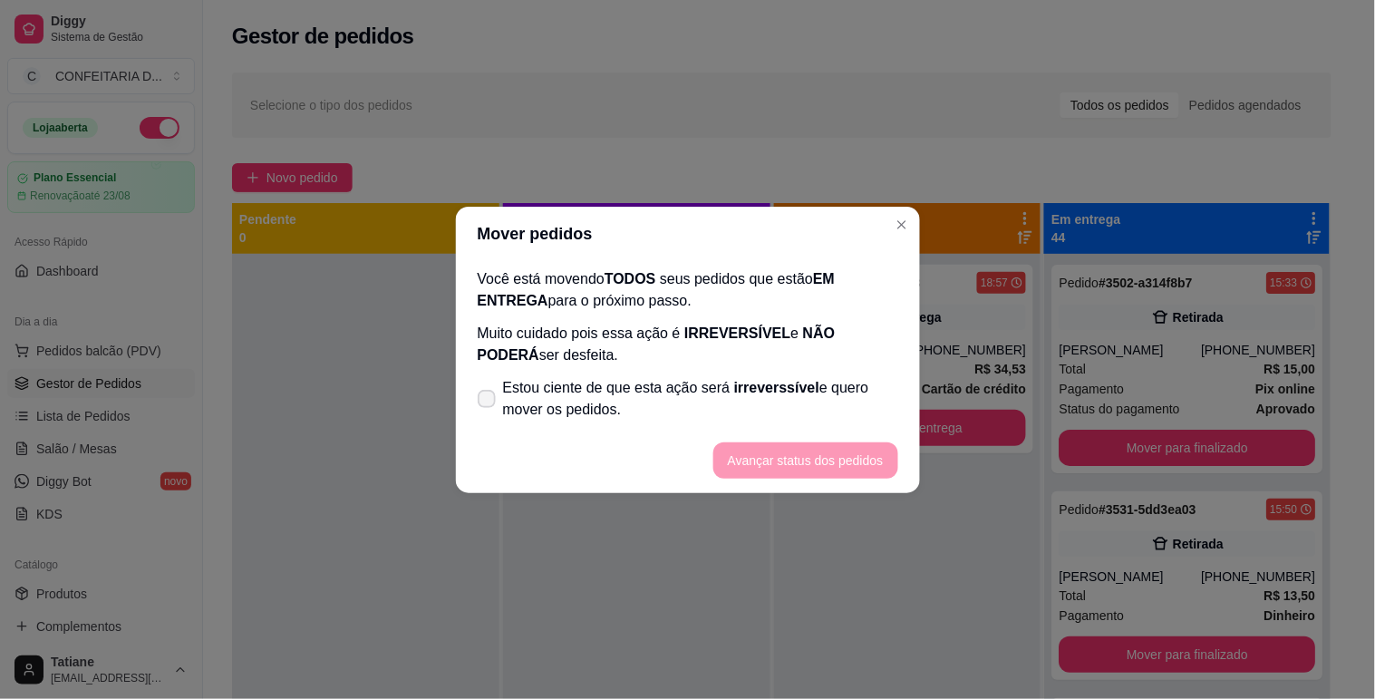
click at [602, 395] on span "Estou ciente de que esta ação será irreverssível e quero mover os pedidos." at bounding box center [700, 399] width 395 height 44
click at [489, 402] on input "Estou ciente de que esta ação será irreverssível e quero mover os pedidos." at bounding box center [483, 408] width 12 height 12
checkbox input "true"
click at [798, 471] on button "Avançar status dos pedidos" at bounding box center [805, 460] width 185 height 36
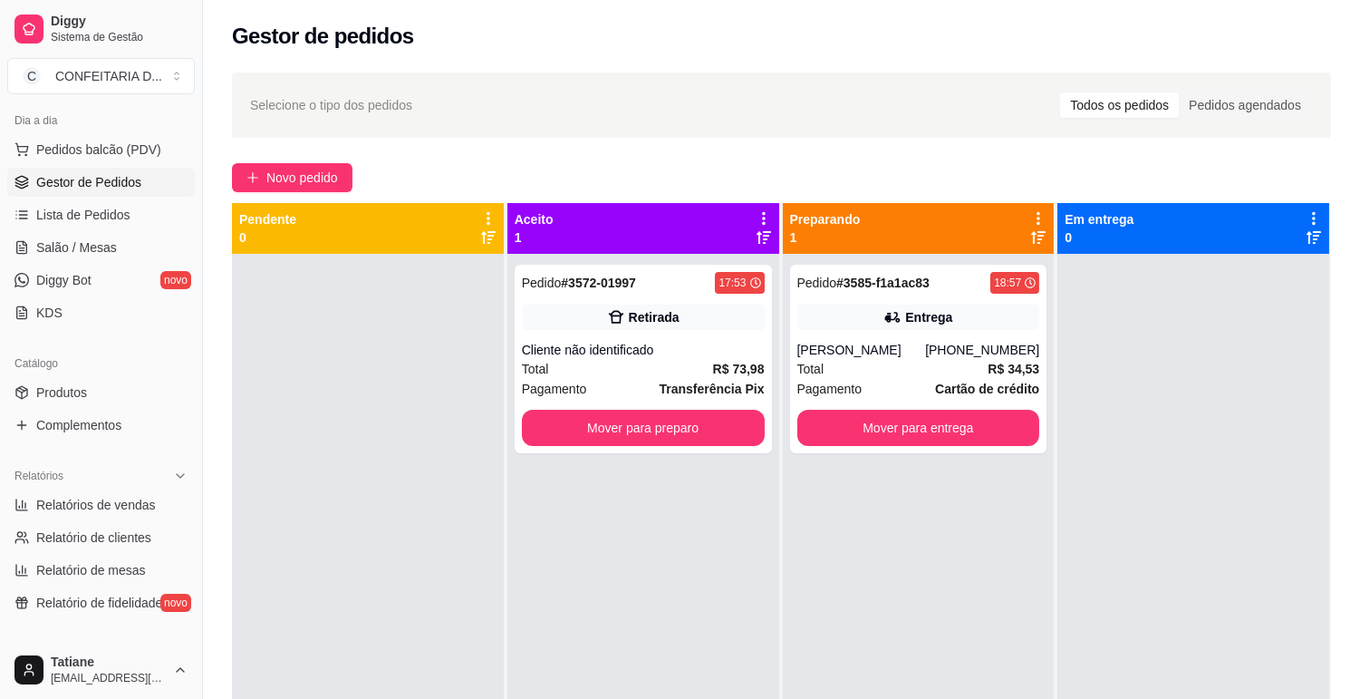
scroll to position [302, 0]
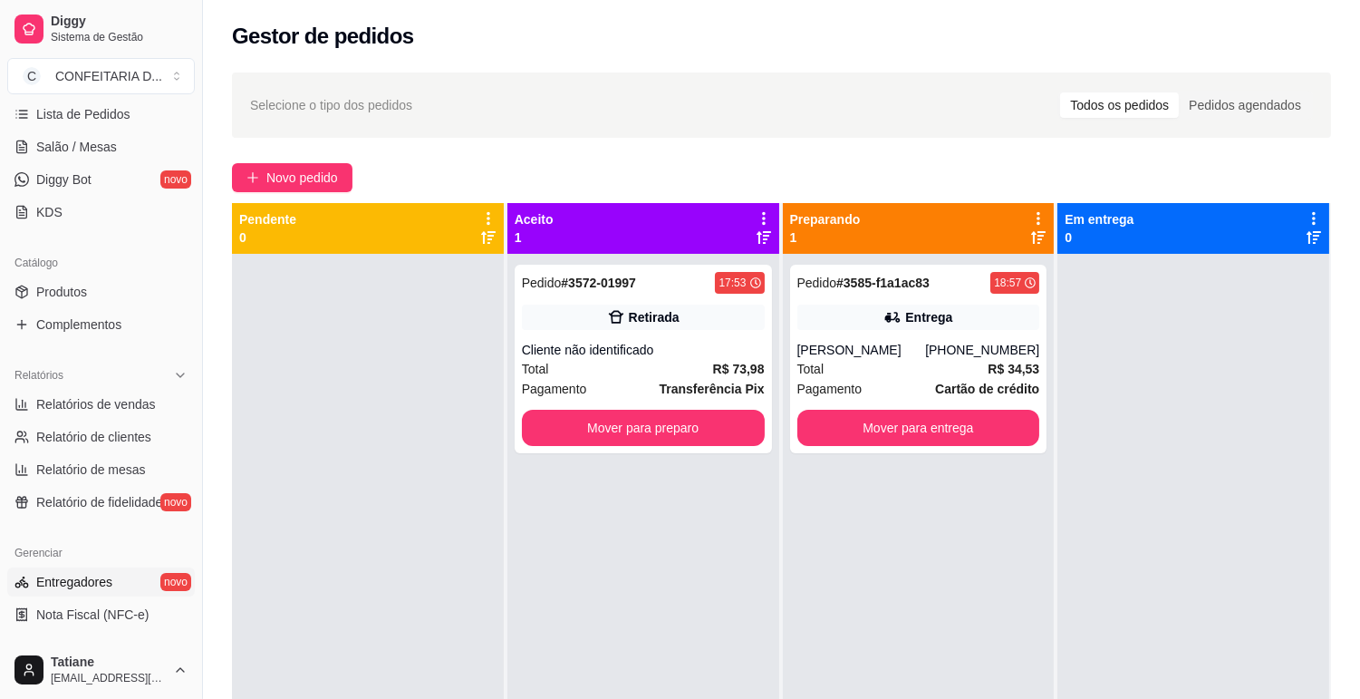
click at [79, 585] on span "Entregadores" at bounding box center [74, 582] width 76 height 18
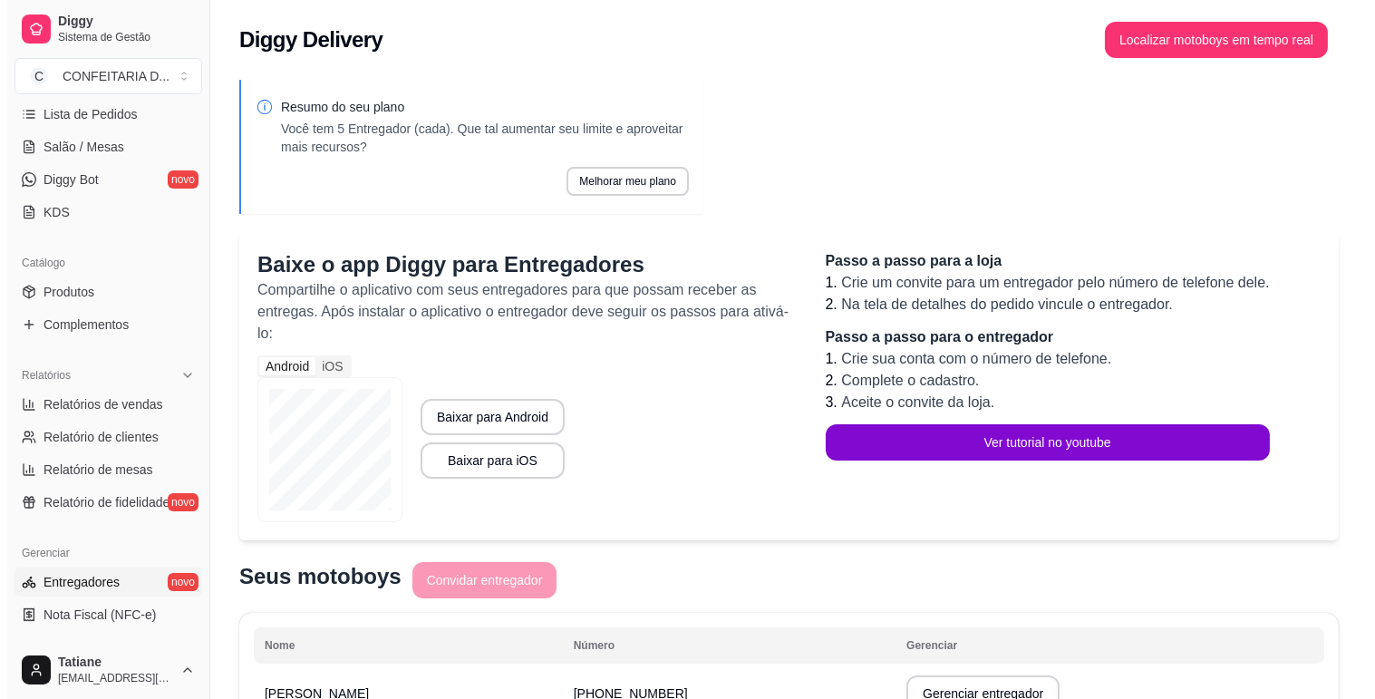
scroll to position [302, 0]
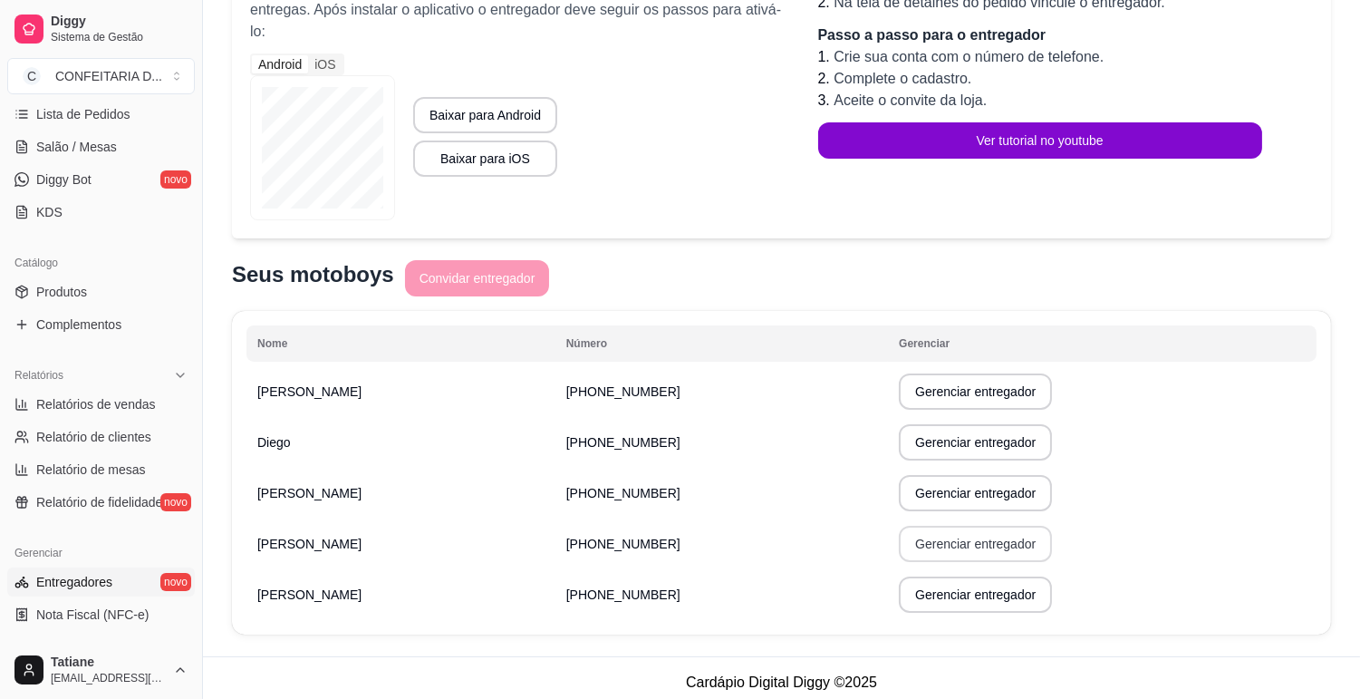
click at [949, 544] on button "Gerenciar entregador" at bounding box center [975, 544] width 153 height 36
select select "30"
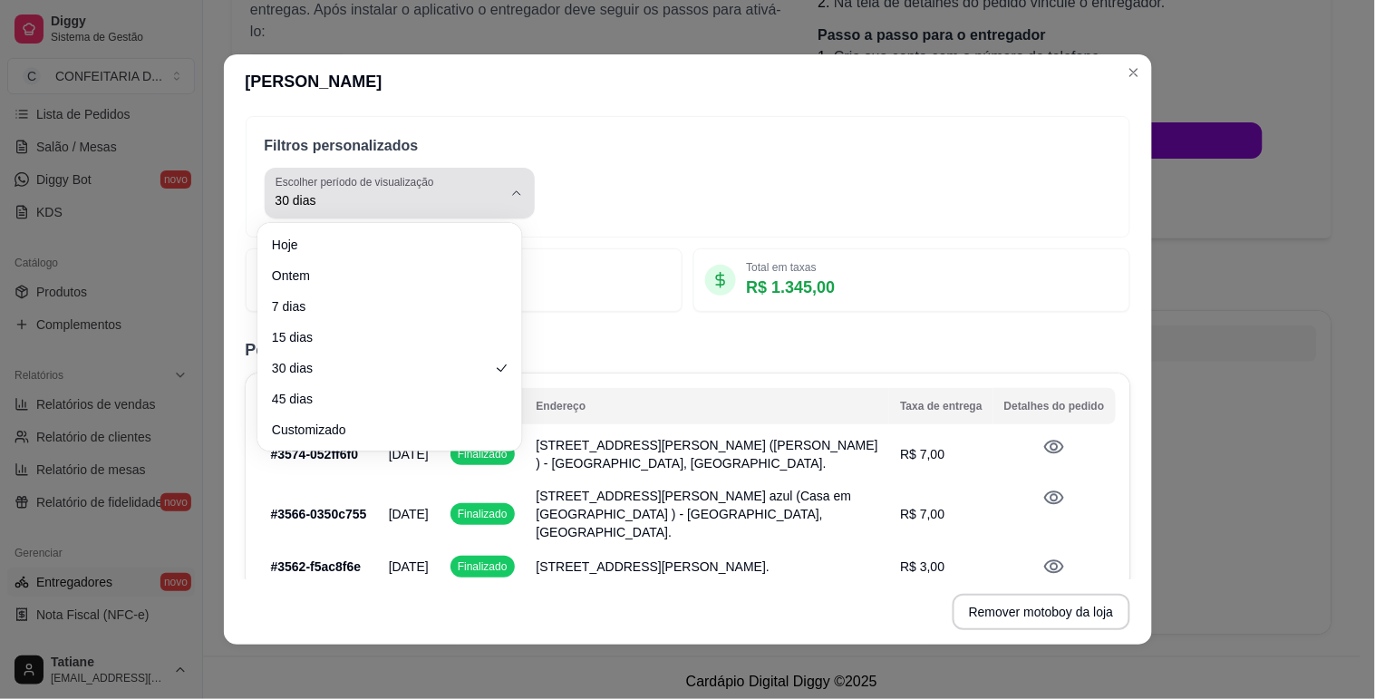
click at [312, 191] on span "30 dias" at bounding box center [389, 200] width 227 height 18
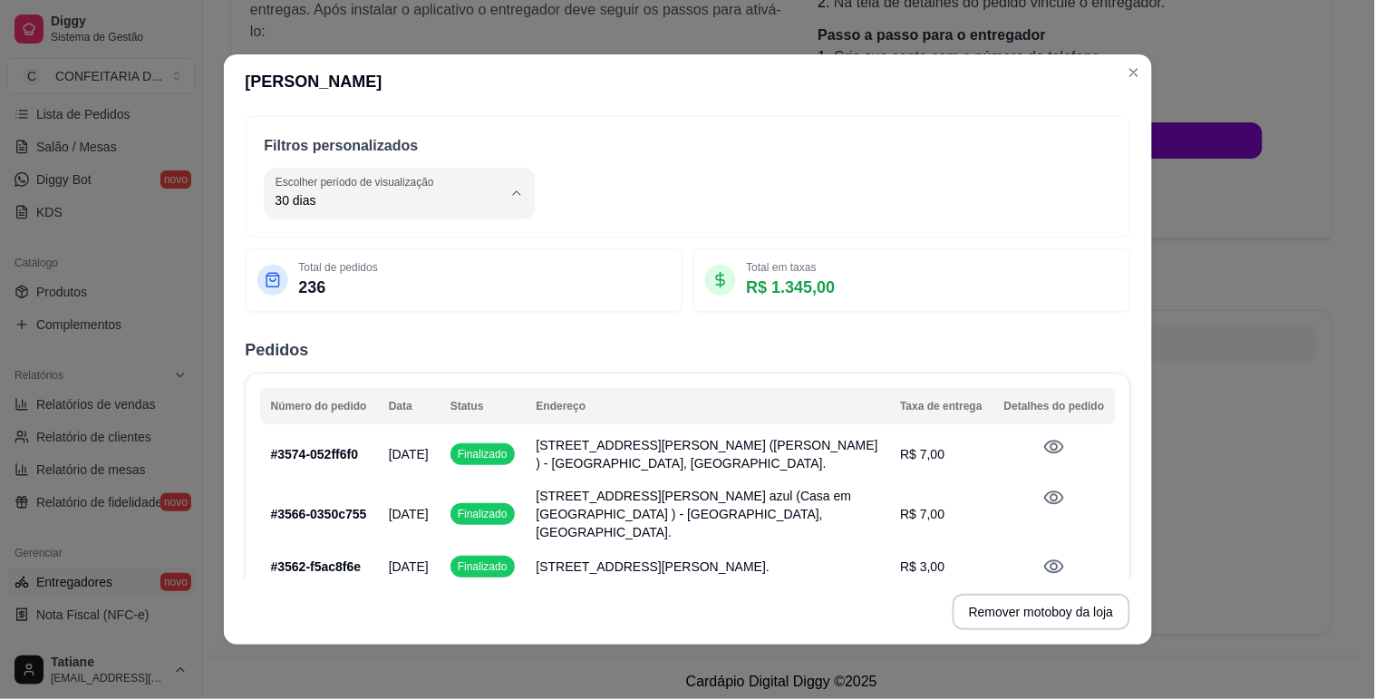
click at [336, 241] on span "Hoje" at bounding box center [380, 243] width 209 height 17
type input "0"
select select "0"
drag, startPoint x: 355, startPoint y: 288, endPoint x: 286, endPoint y: 285, distance: 69.0
click at [286, 285] on div "Total de pedidos 13" at bounding box center [463, 280] width 413 height 40
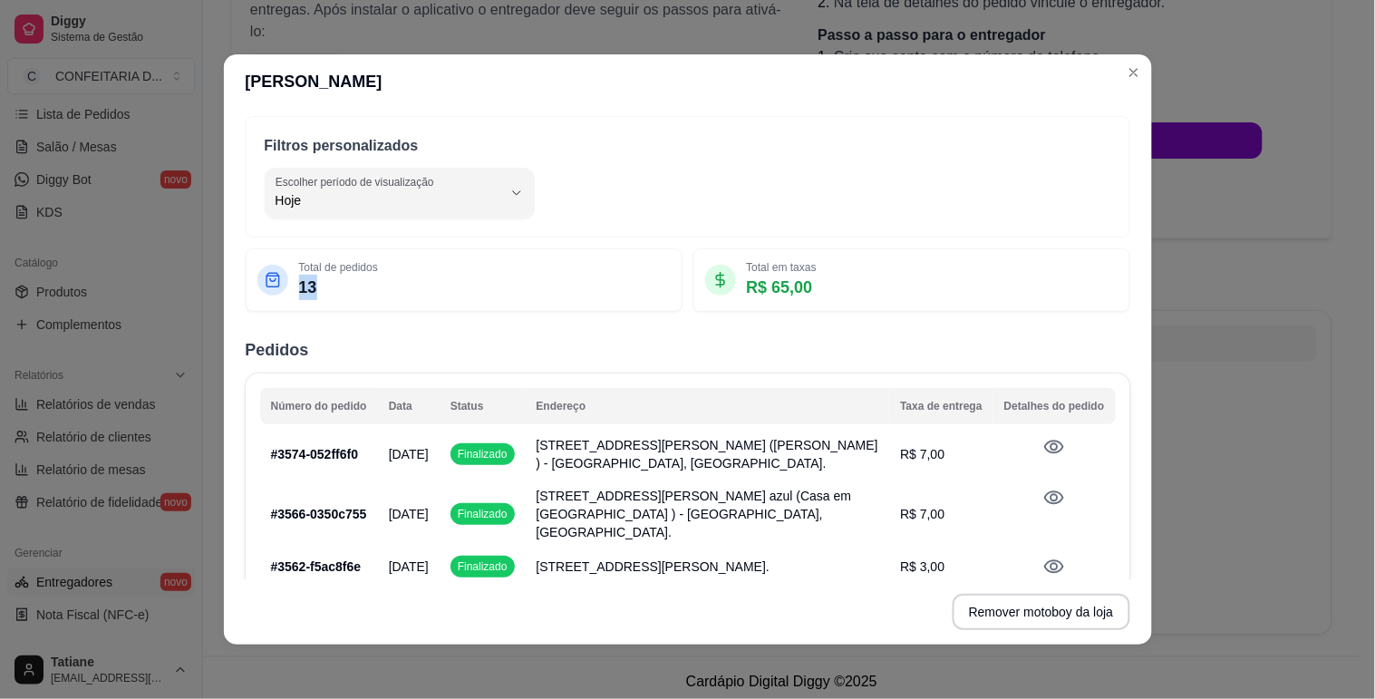
click at [444, 297] on div "Total de pedidos 13" at bounding box center [463, 280] width 413 height 40
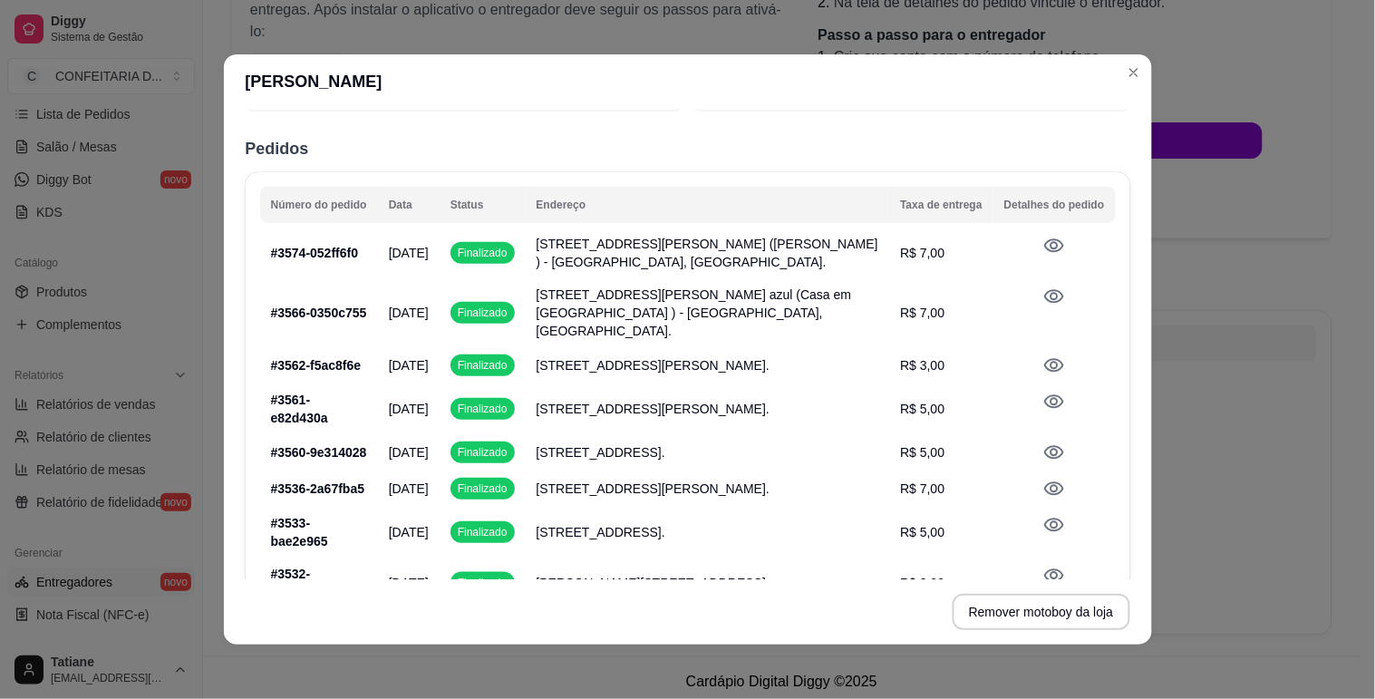
scroll to position [0, 0]
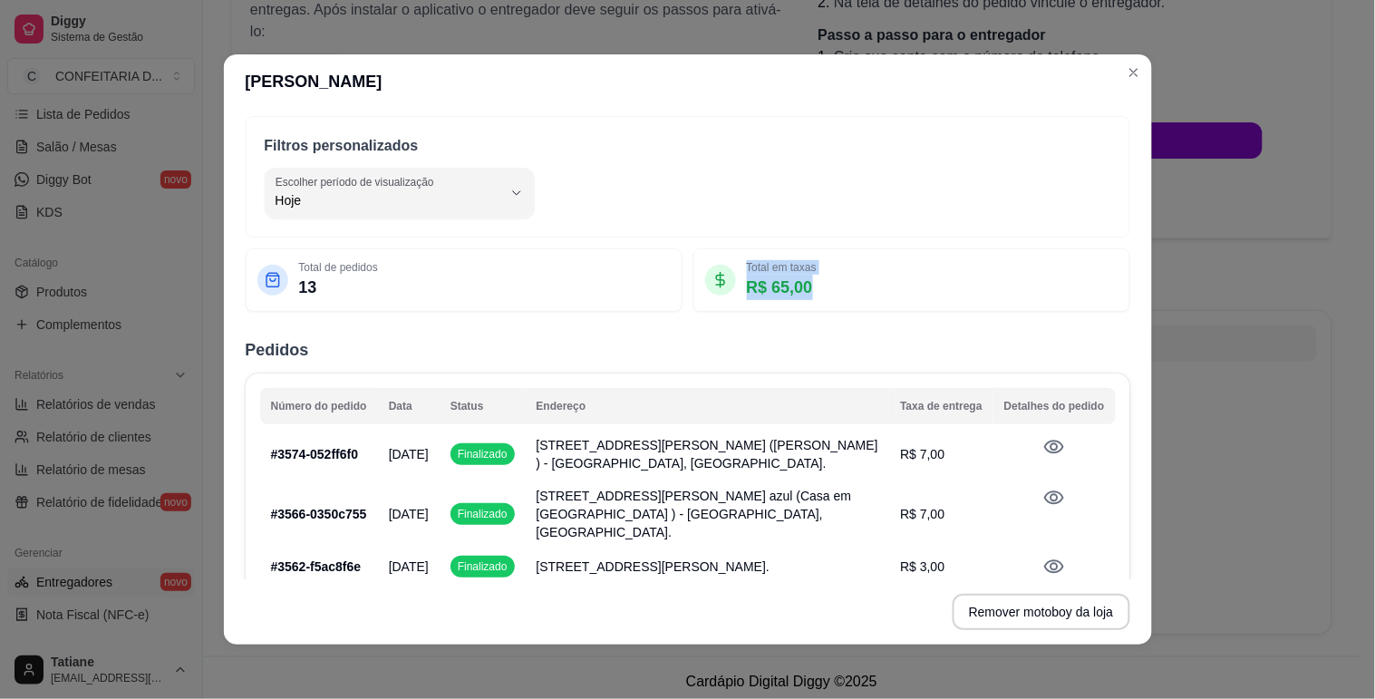
drag, startPoint x: 725, startPoint y: 286, endPoint x: 792, endPoint y: 286, distance: 67.1
click at [792, 286] on div "Total em taxas R$ 65,00" at bounding box center [911, 280] width 413 height 40
click at [814, 290] on div "Total em taxas R$ 65,00" at bounding box center [911, 280] width 413 height 40
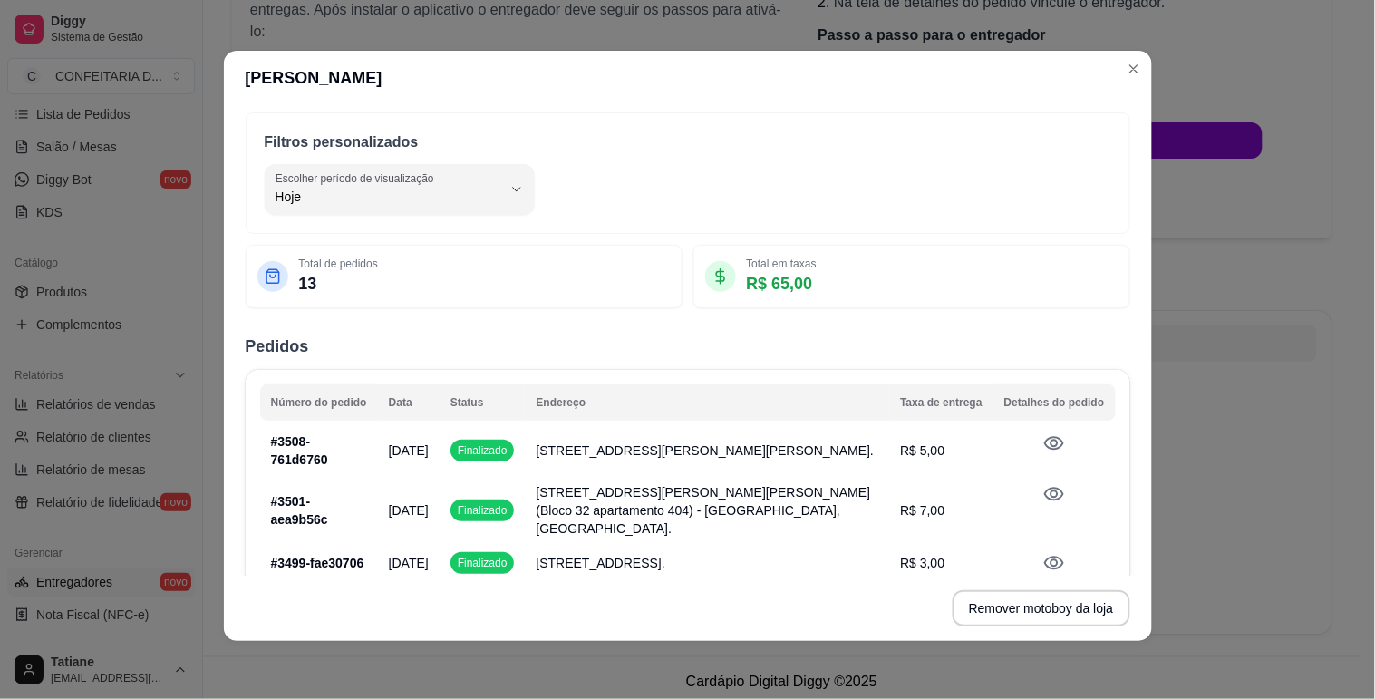
scroll to position [67, 0]
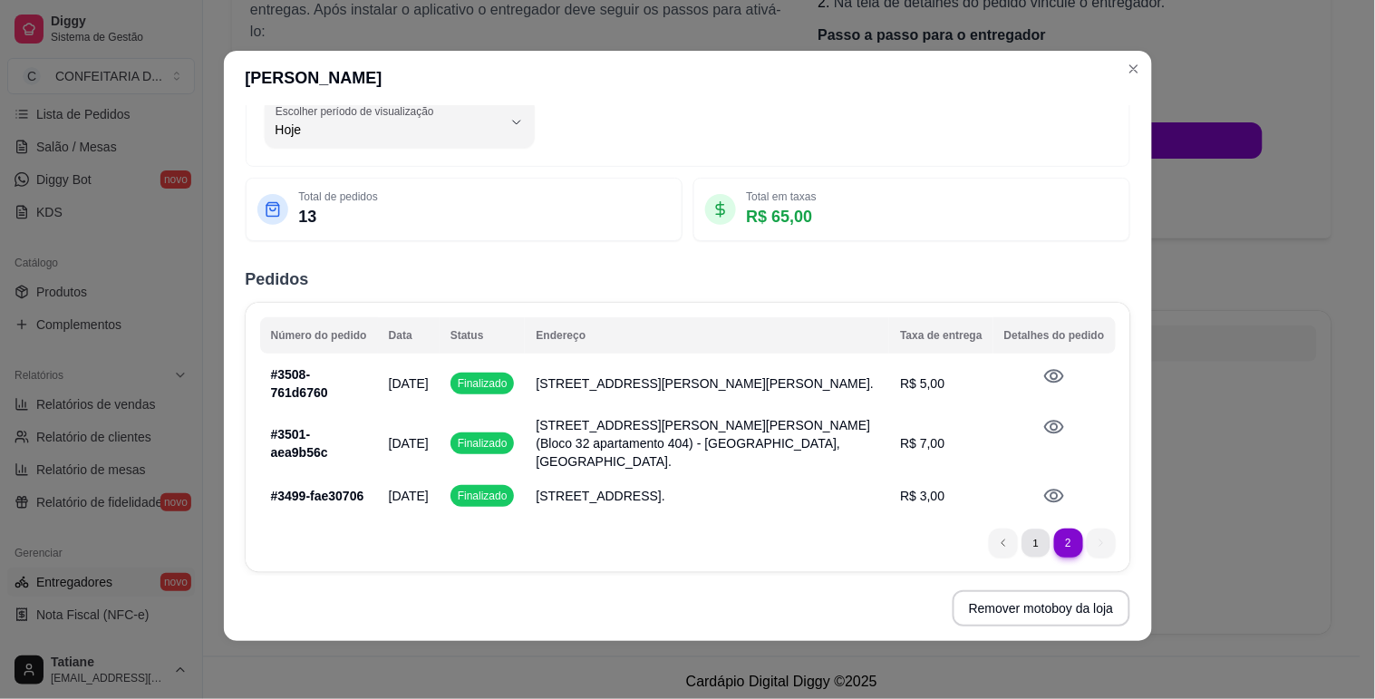
click at [1021, 530] on li "1" at bounding box center [1035, 542] width 28 height 28
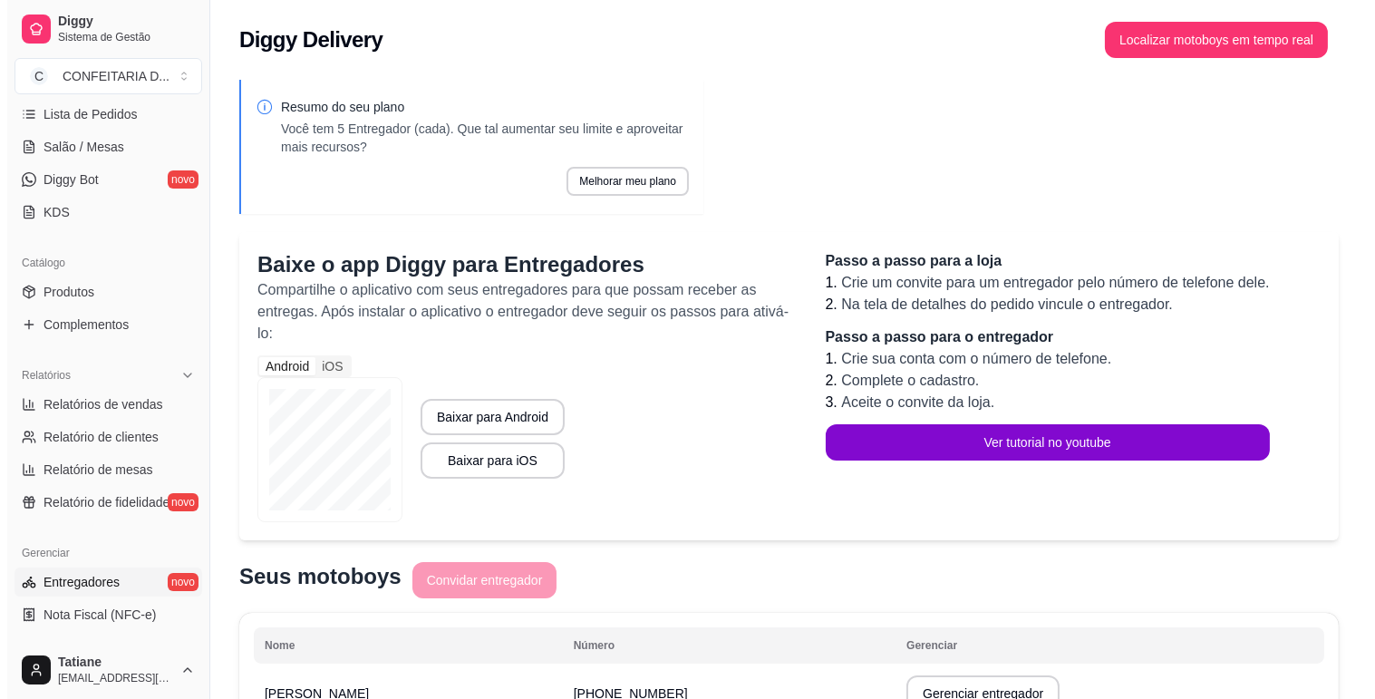
scroll to position [0, 0]
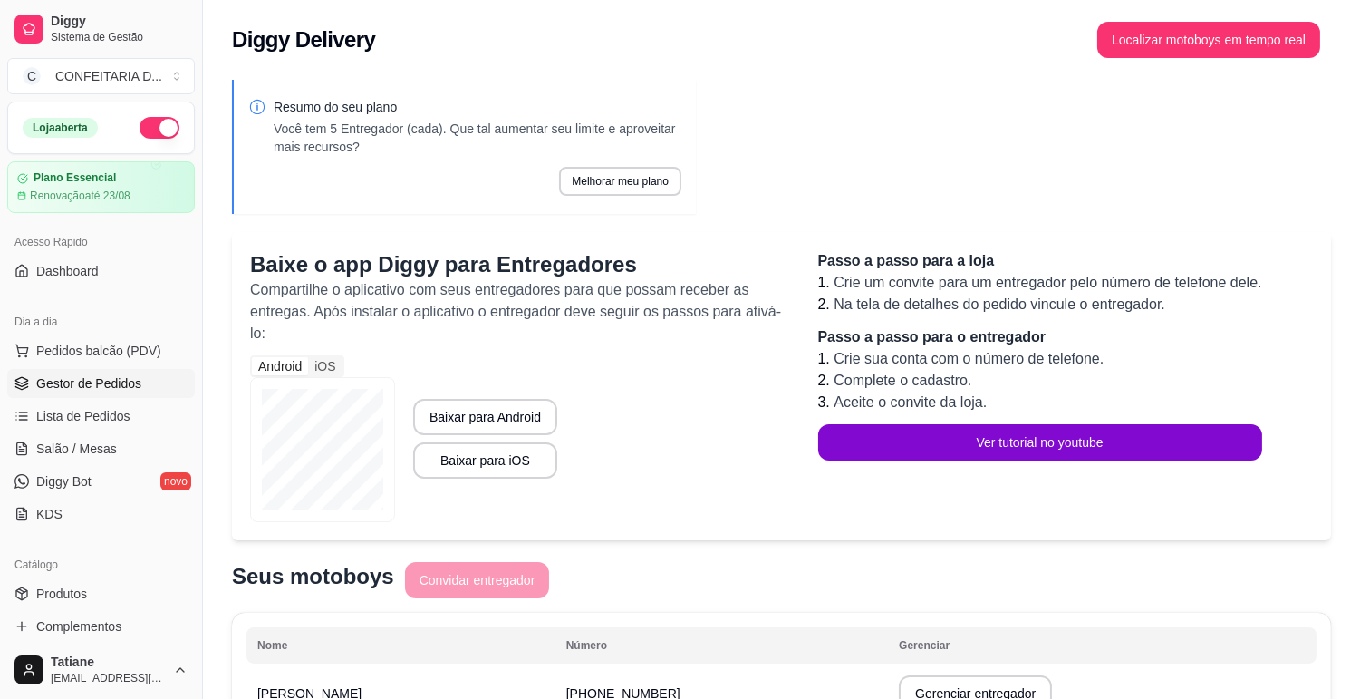
click at [85, 377] on span "Gestor de Pedidos" at bounding box center [88, 383] width 105 height 18
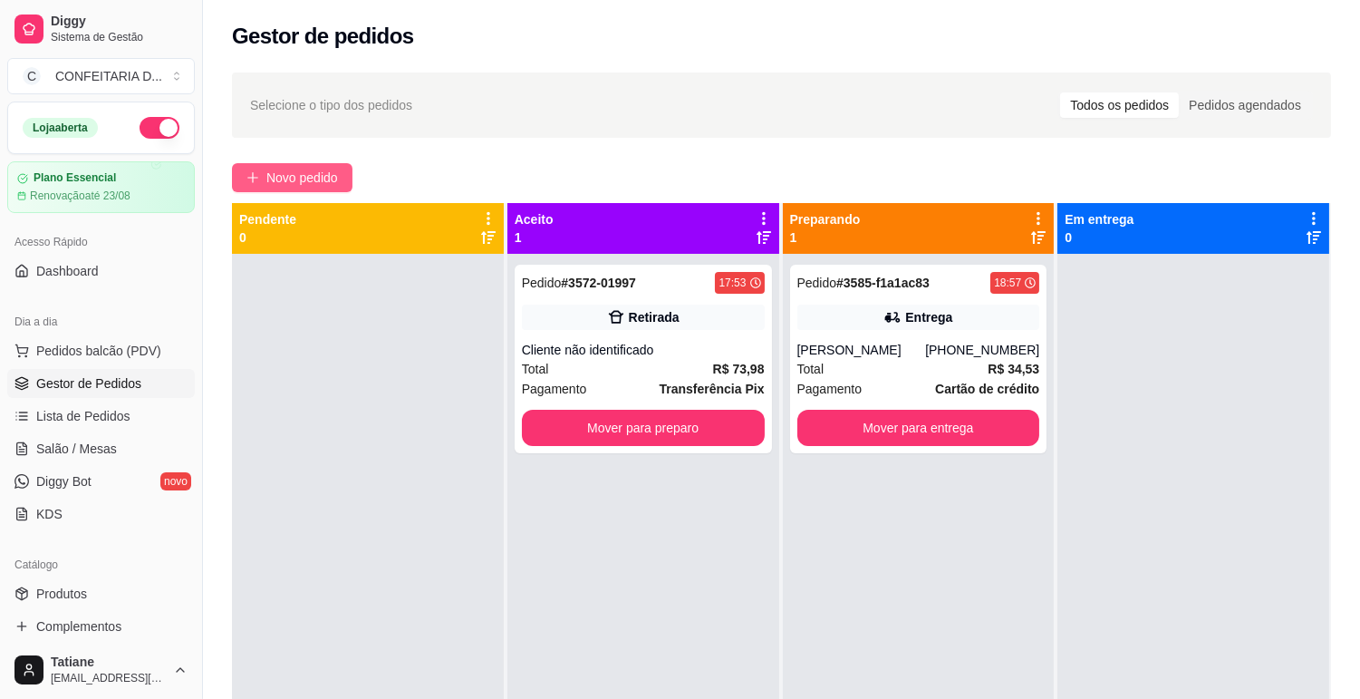
click at [300, 178] on span "Novo pedido" at bounding box center [302, 178] width 72 height 20
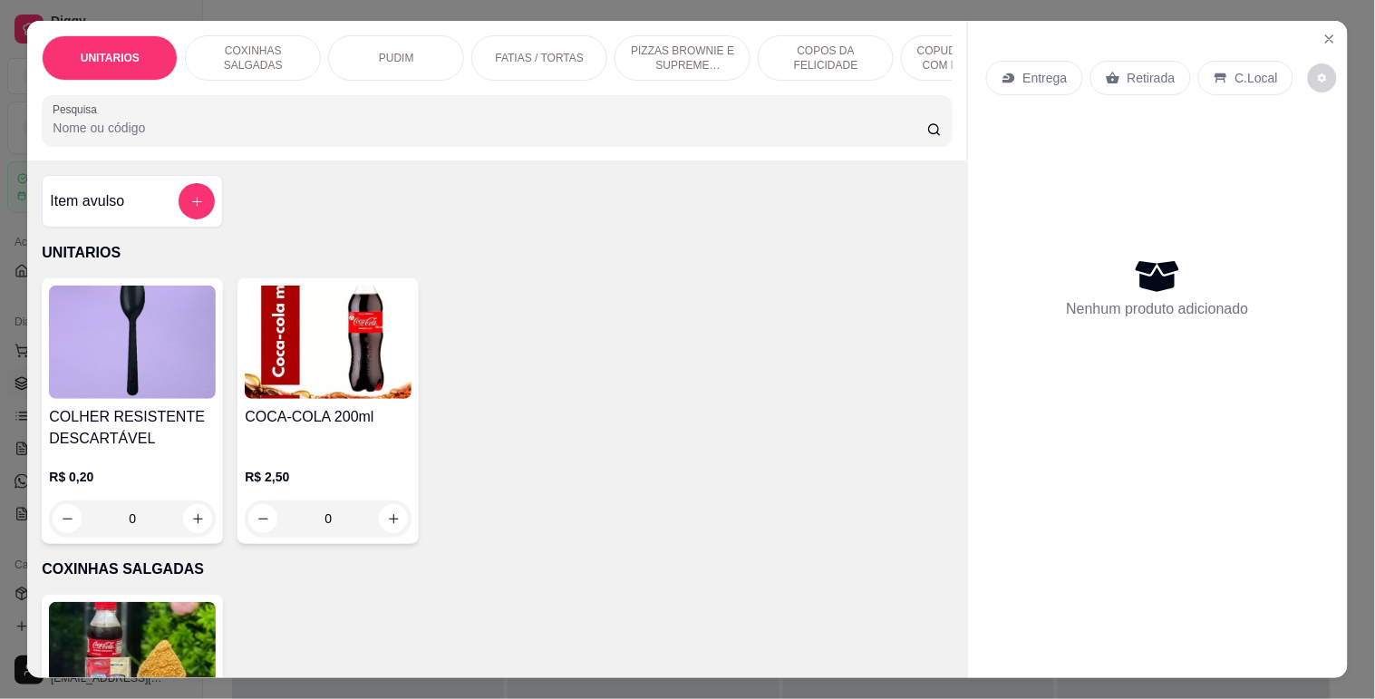
click at [202, 131] on input "Pesquisa" at bounding box center [490, 128] width 875 height 18
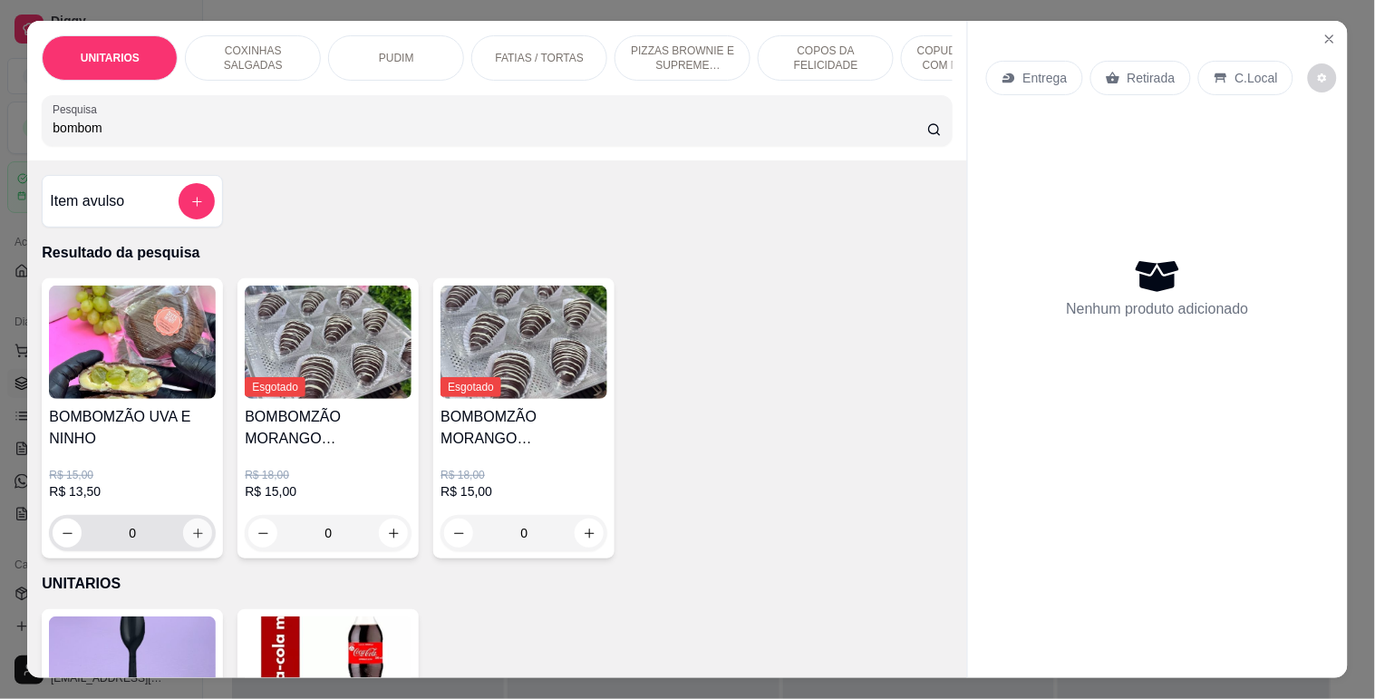
type input "bombom"
click at [194, 533] on icon "increase-product-quantity" at bounding box center [198, 534] width 14 height 14
type input "1"
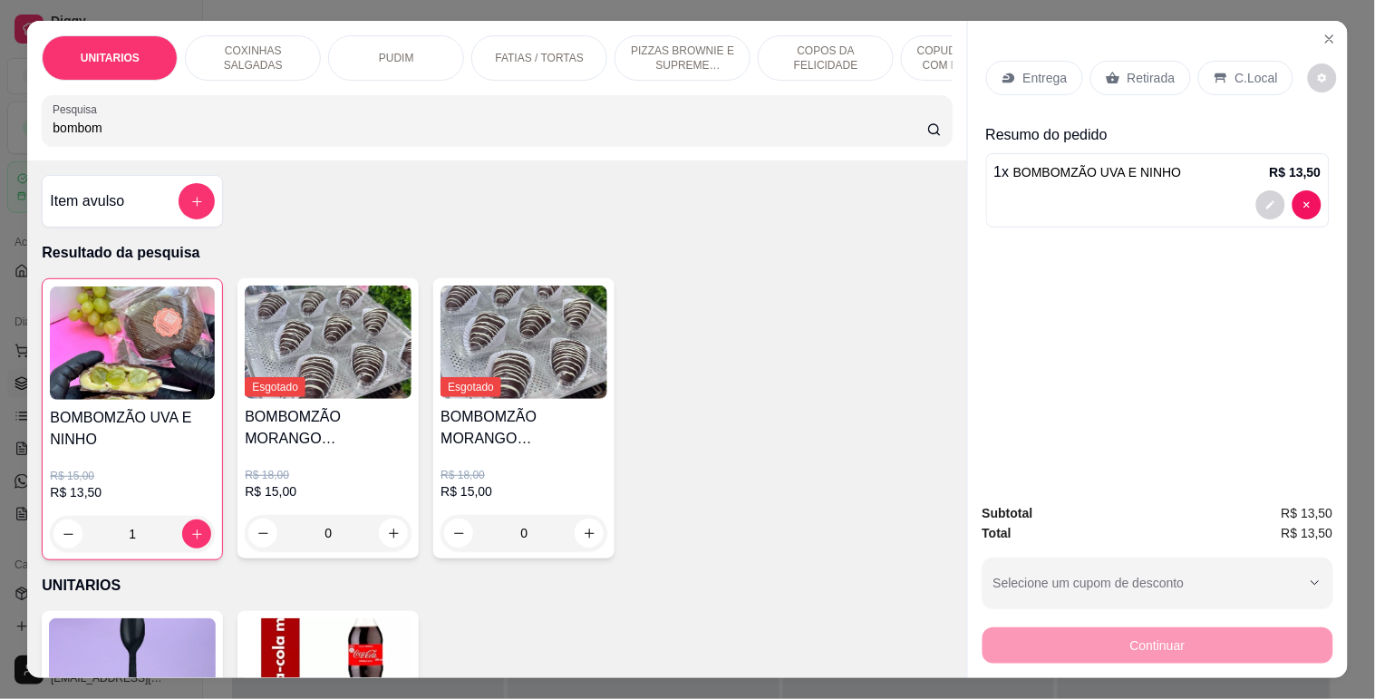
click at [1128, 69] on p "Retirada" at bounding box center [1152, 78] width 48 height 18
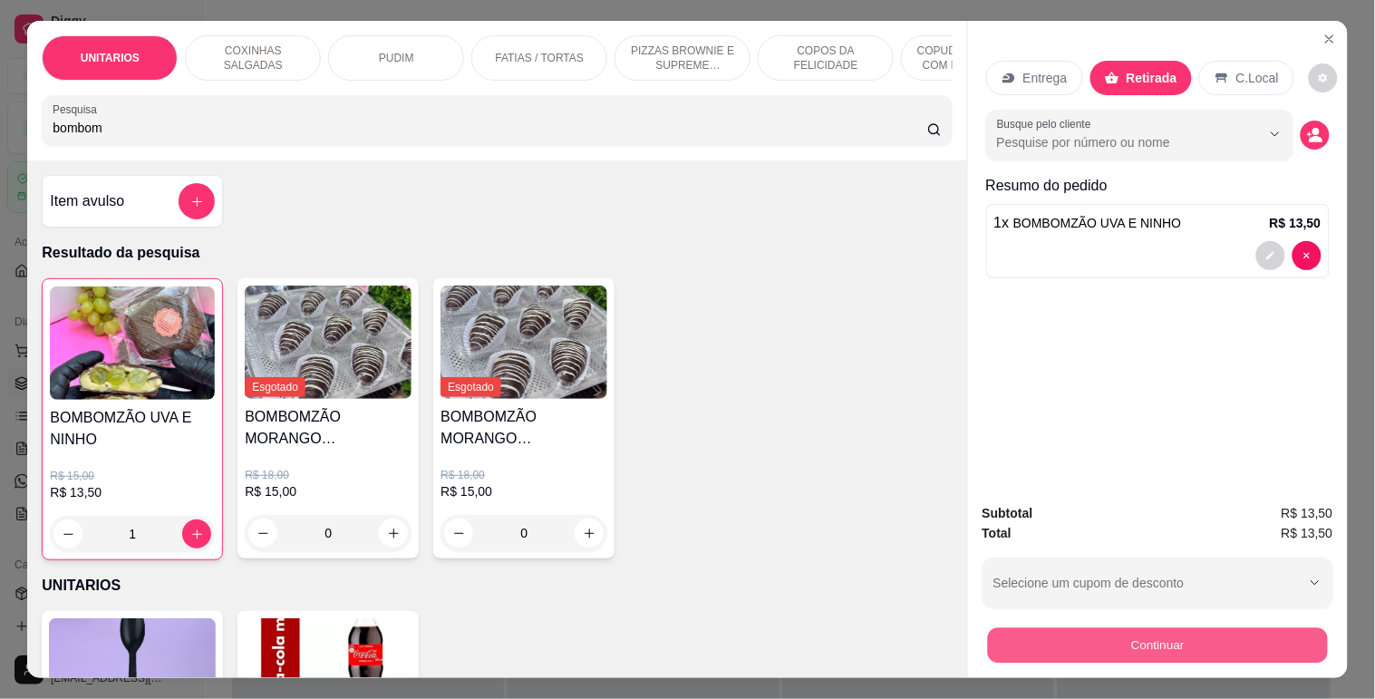
click at [1086, 627] on button "Continuar" at bounding box center [1157, 644] width 340 height 35
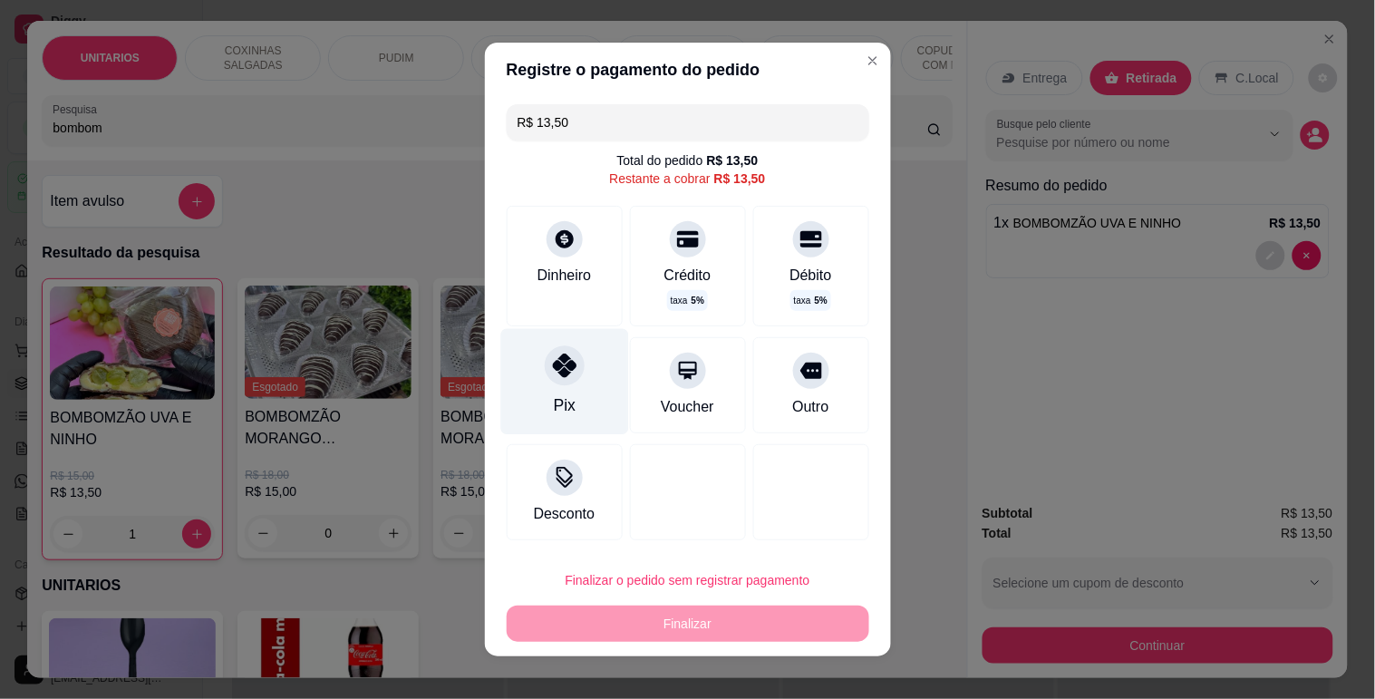
click at [552, 358] on icon at bounding box center [564, 365] width 24 height 24
type input "R$ 0,00"
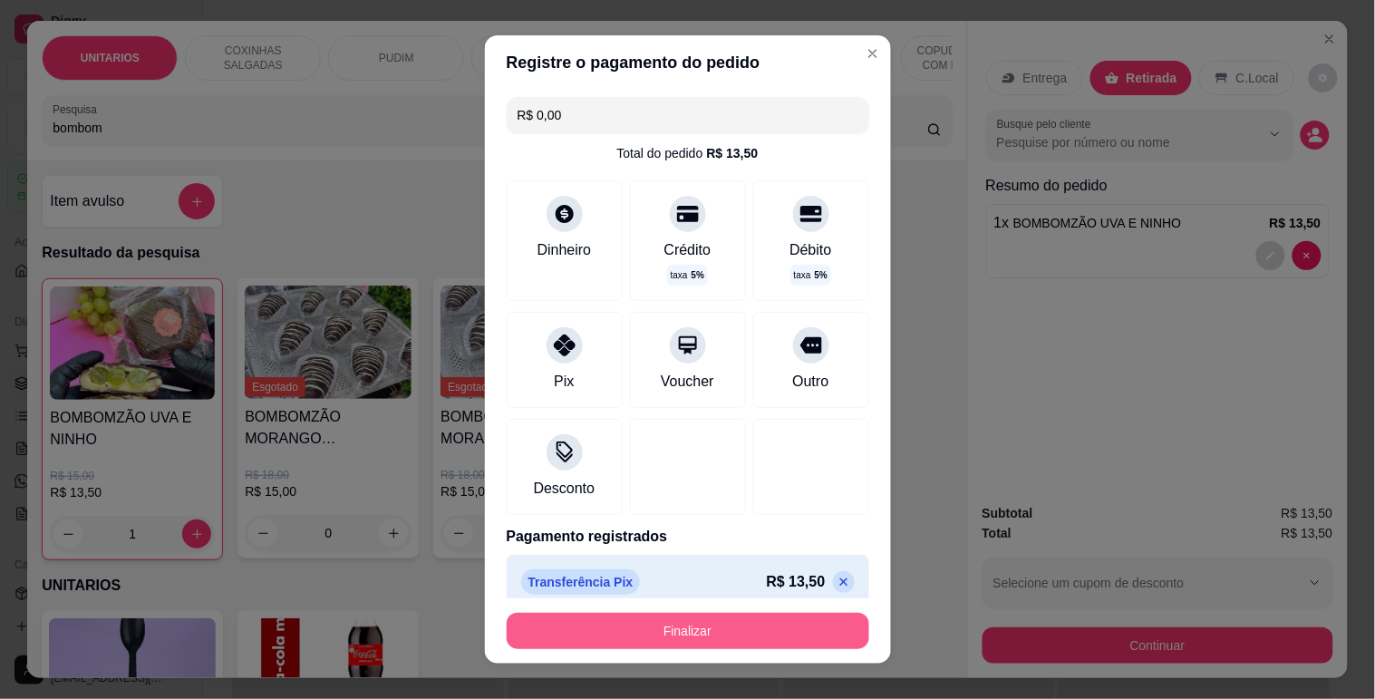
click at [673, 639] on button "Finalizar" at bounding box center [688, 631] width 363 height 36
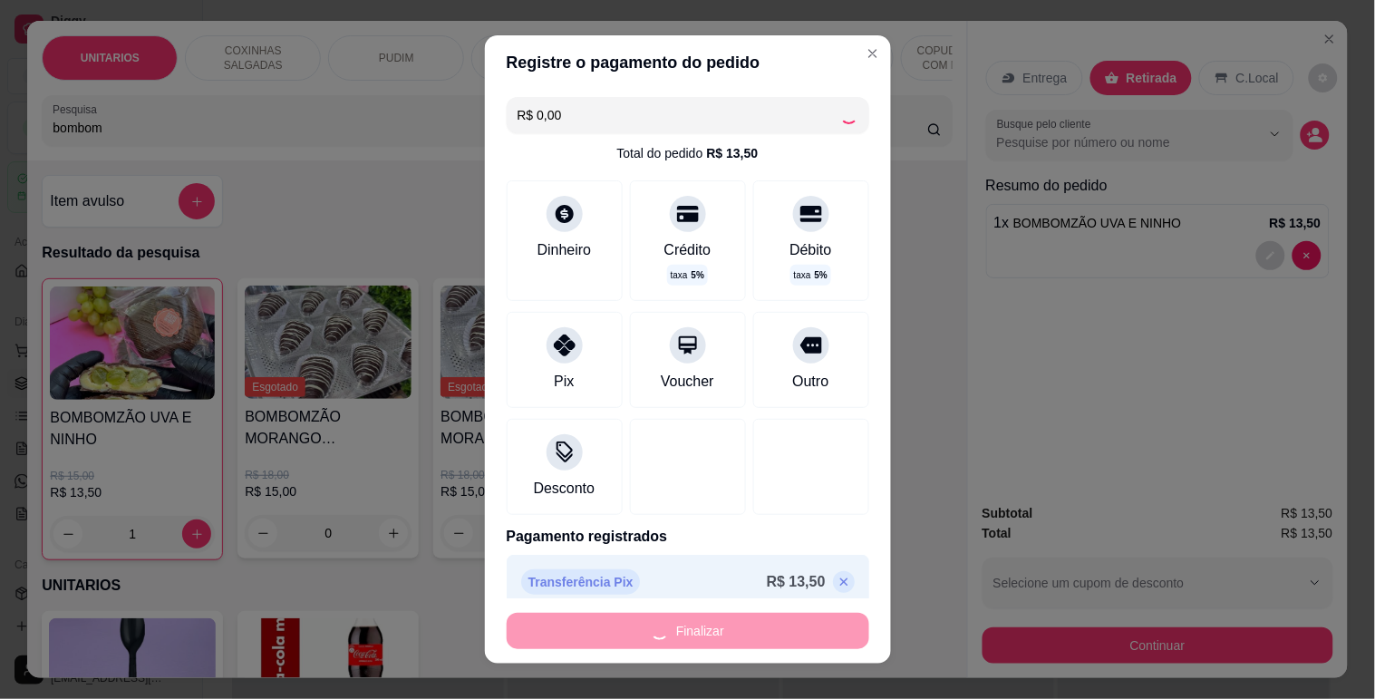
type input "0"
type input "-R$ 13,50"
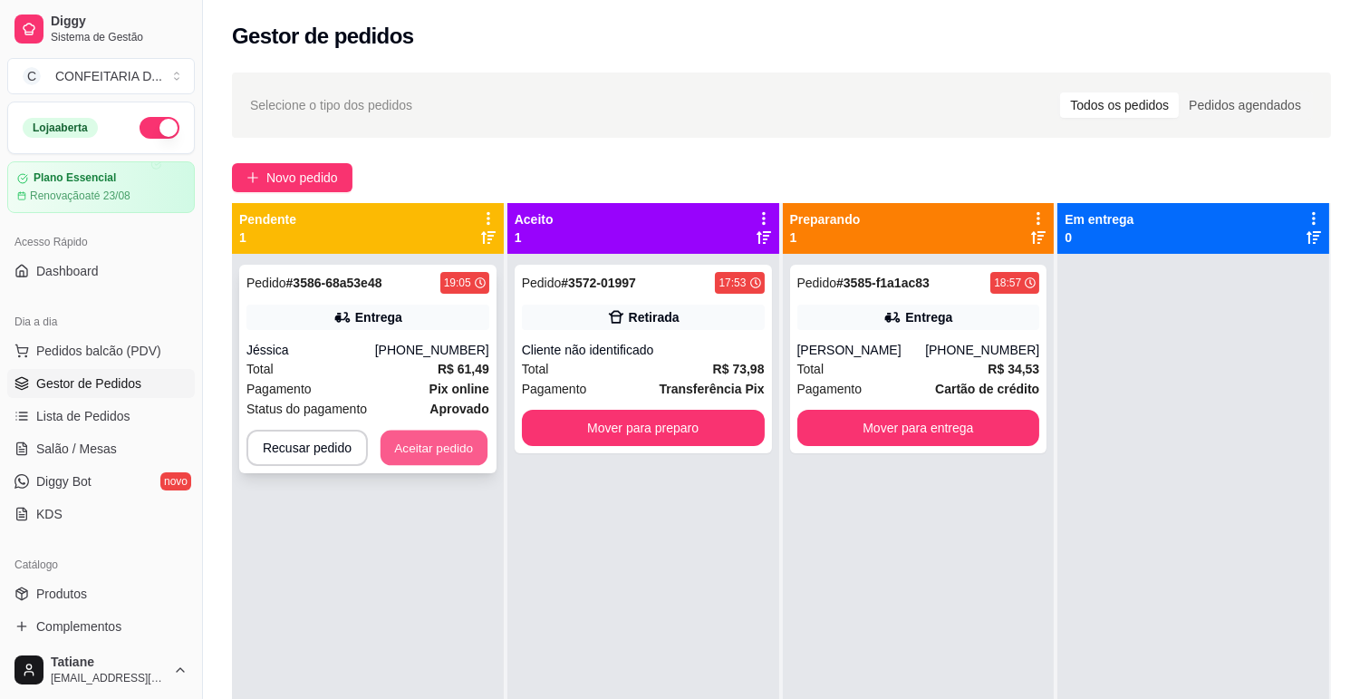
click at [403, 440] on button "Aceitar pedido" at bounding box center [434, 448] width 107 height 35
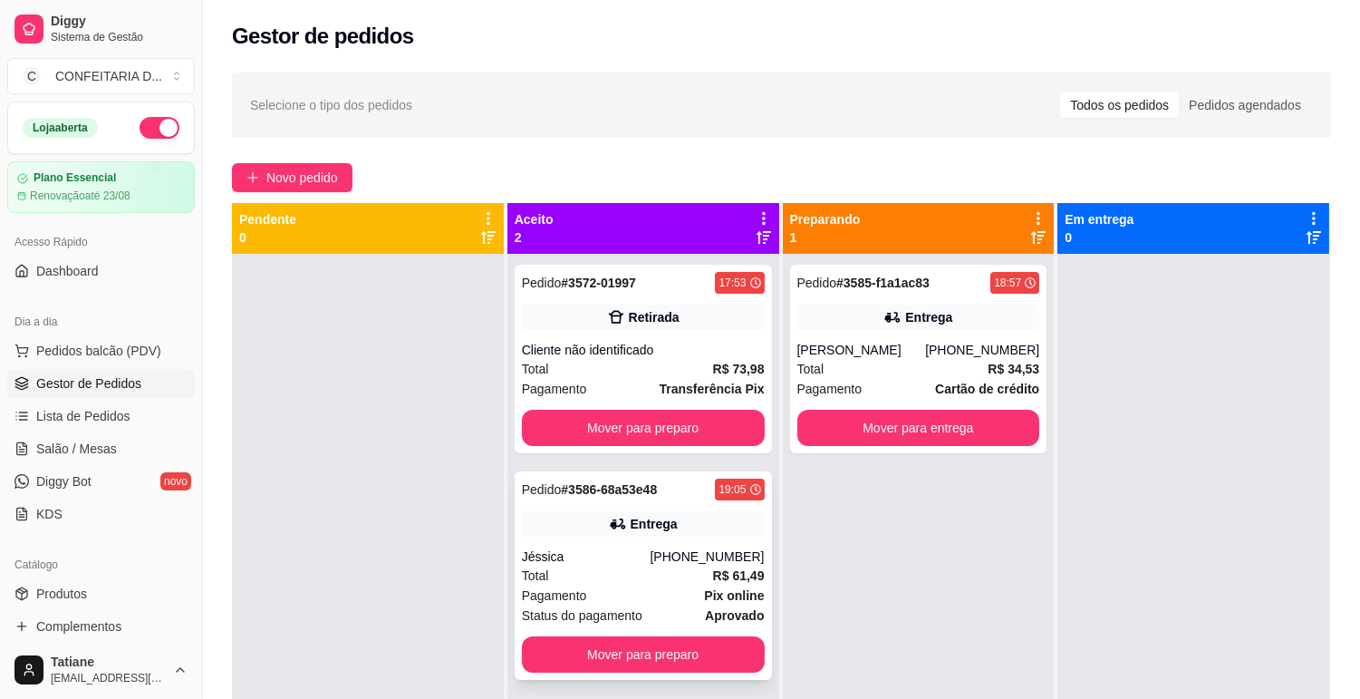
click at [633, 560] on div "Jéssica" at bounding box center [586, 556] width 129 height 18
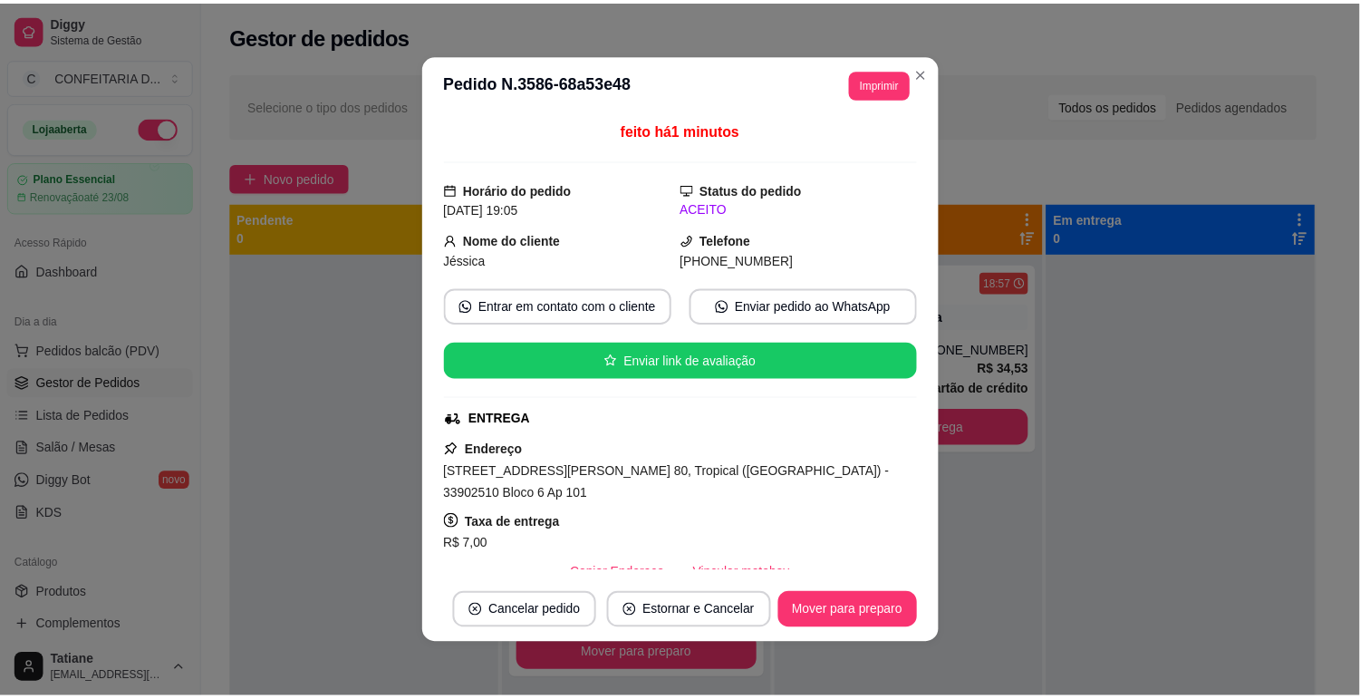
scroll to position [302, 0]
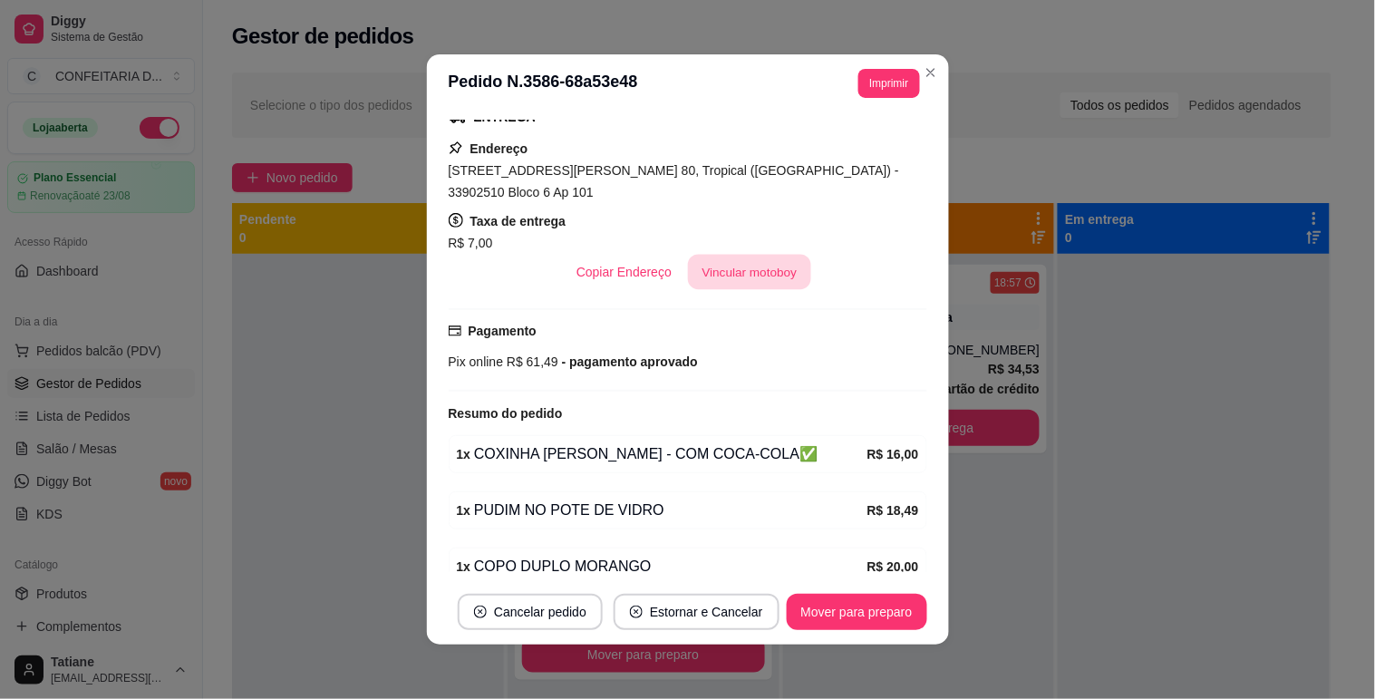
click at [721, 276] on button "Vincular motoboy" at bounding box center [749, 272] width 123 height 35
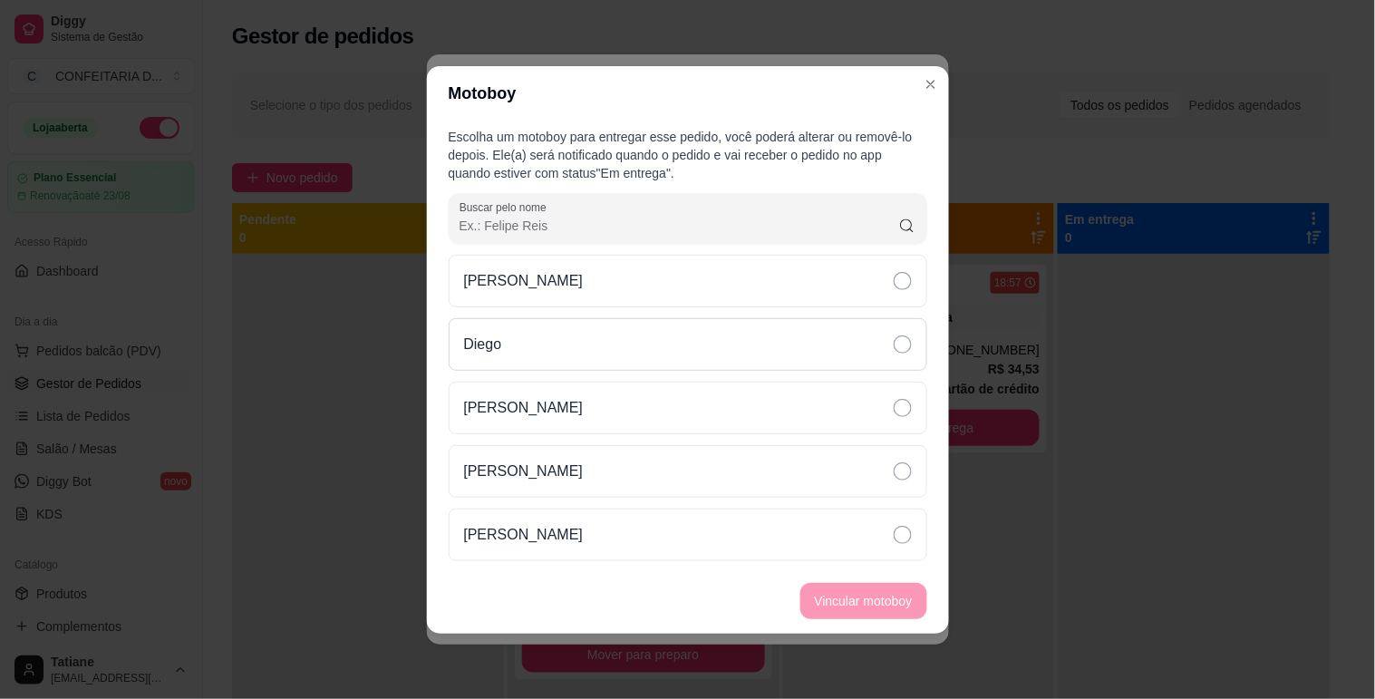
click at [536, 367] on div "Diego" at bounding box center [688, 344] width 479 height 53
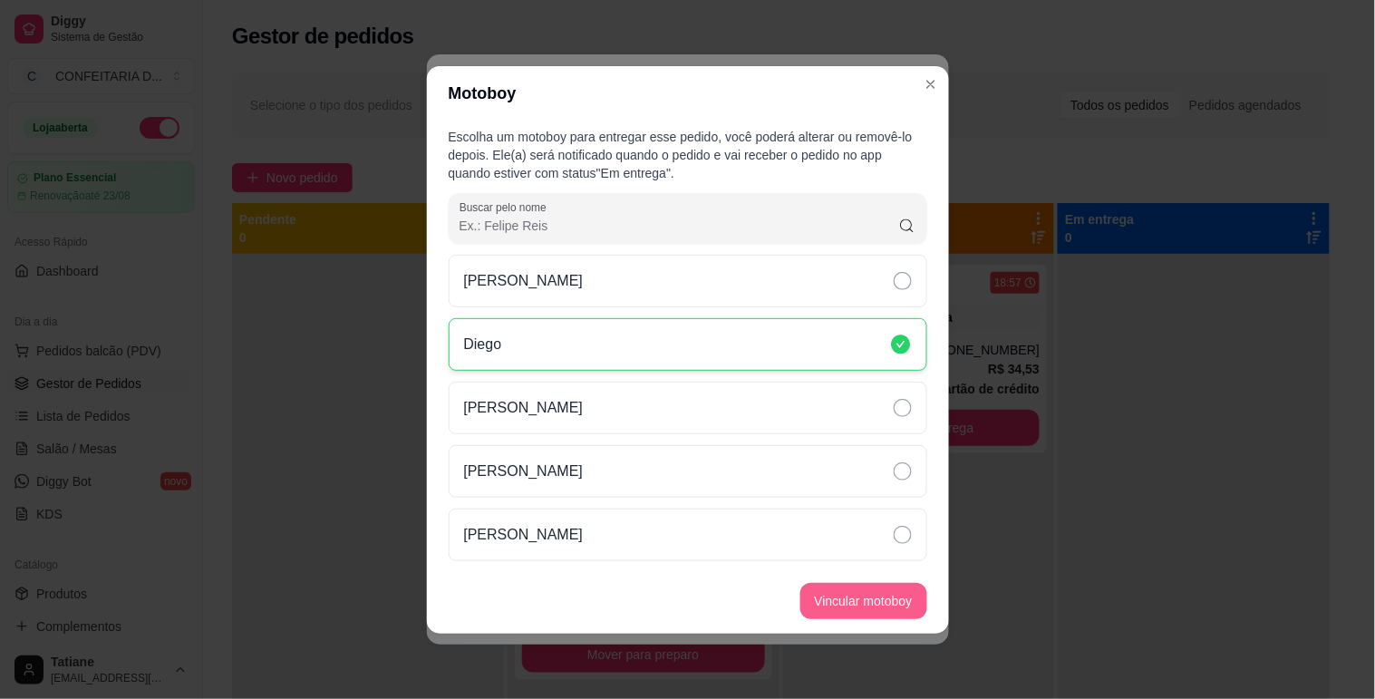
click at [886, 604] on button "Vincular motoboy" at bounding box center [863, 601] width 127 height 36
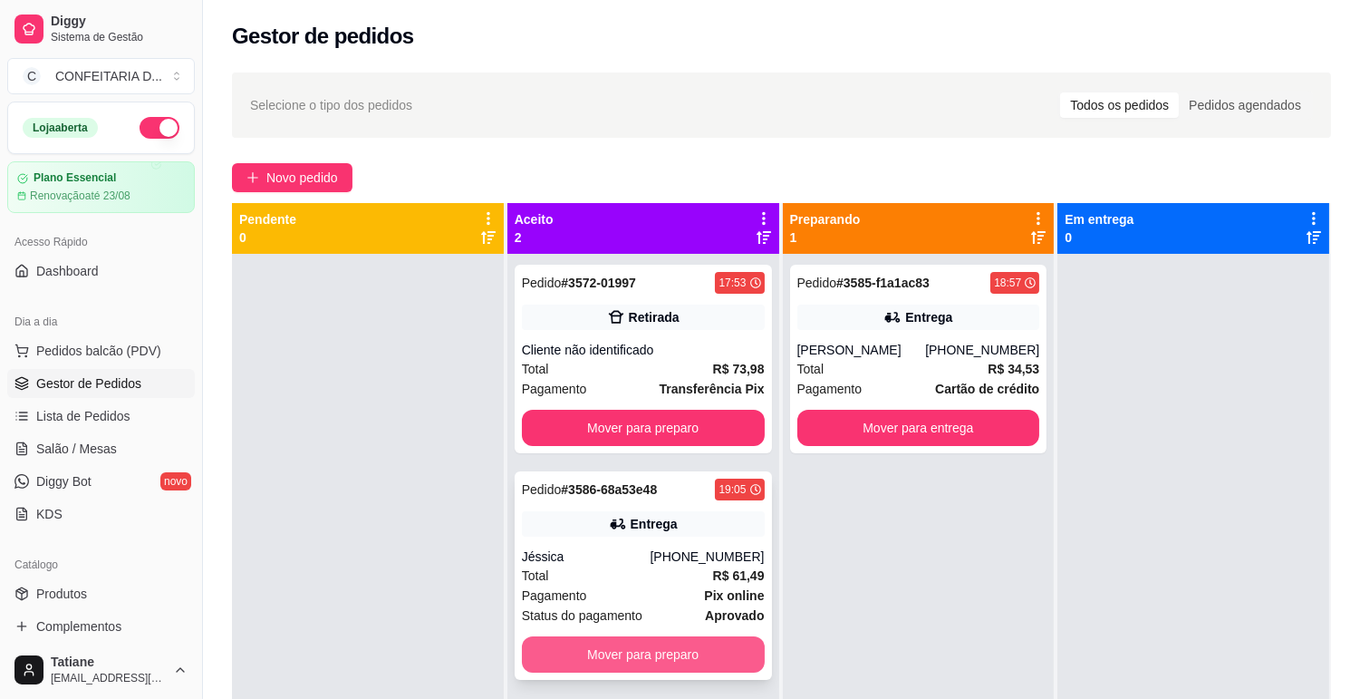
click at [711, 646] on button "Mover para preparo" at bounding box center [643, 654] width 243 height 36
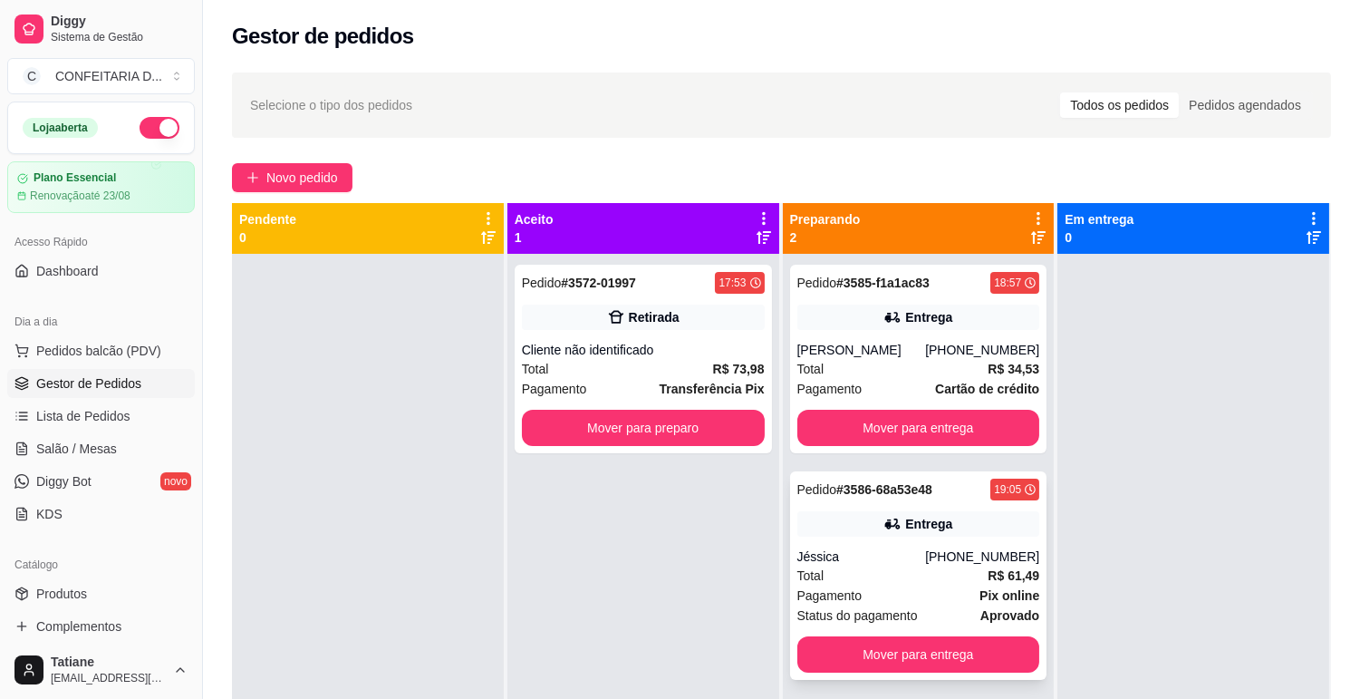
click at [884, 532] on icon at bounding box center [893, 524] width 18 height 18
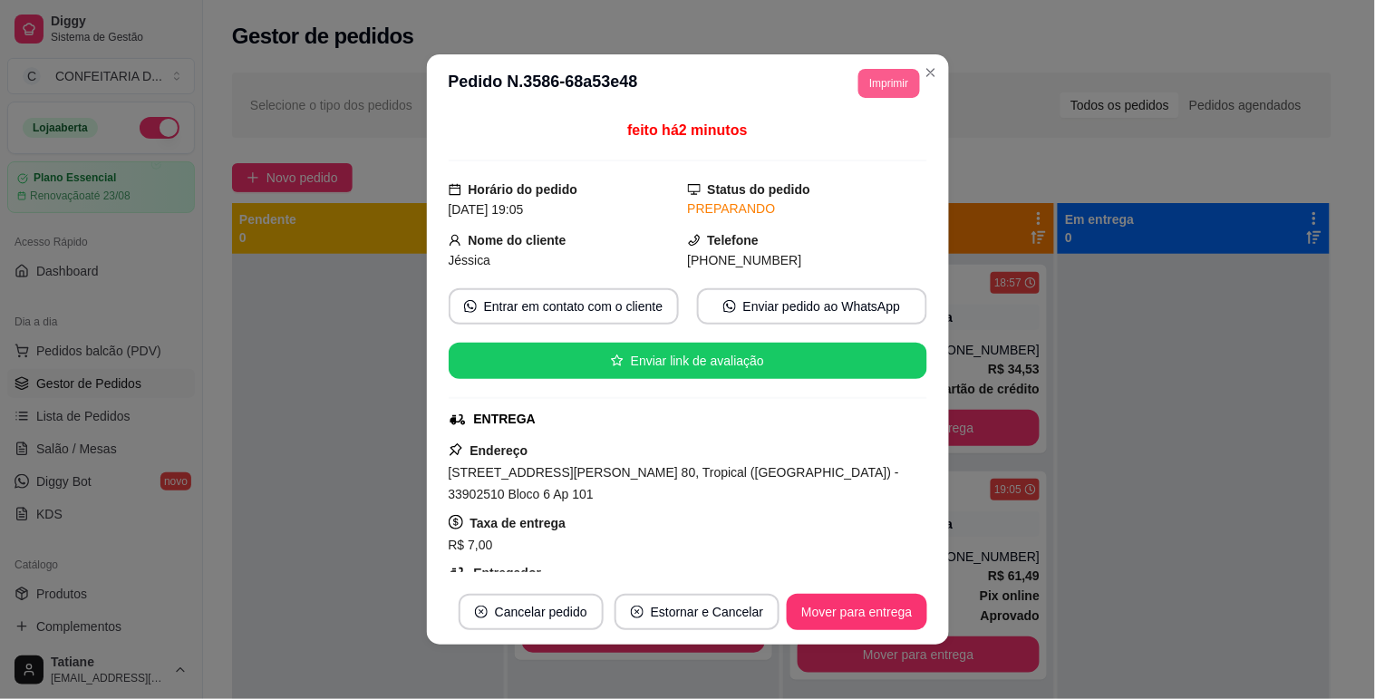
click at [886, 80] on button "Imprimir" at bounding box center [888, 83] width 61 height 29
click at [868, 151] on button "IMPRESSORA" at bounding box center [847, 147] width 127 height 28
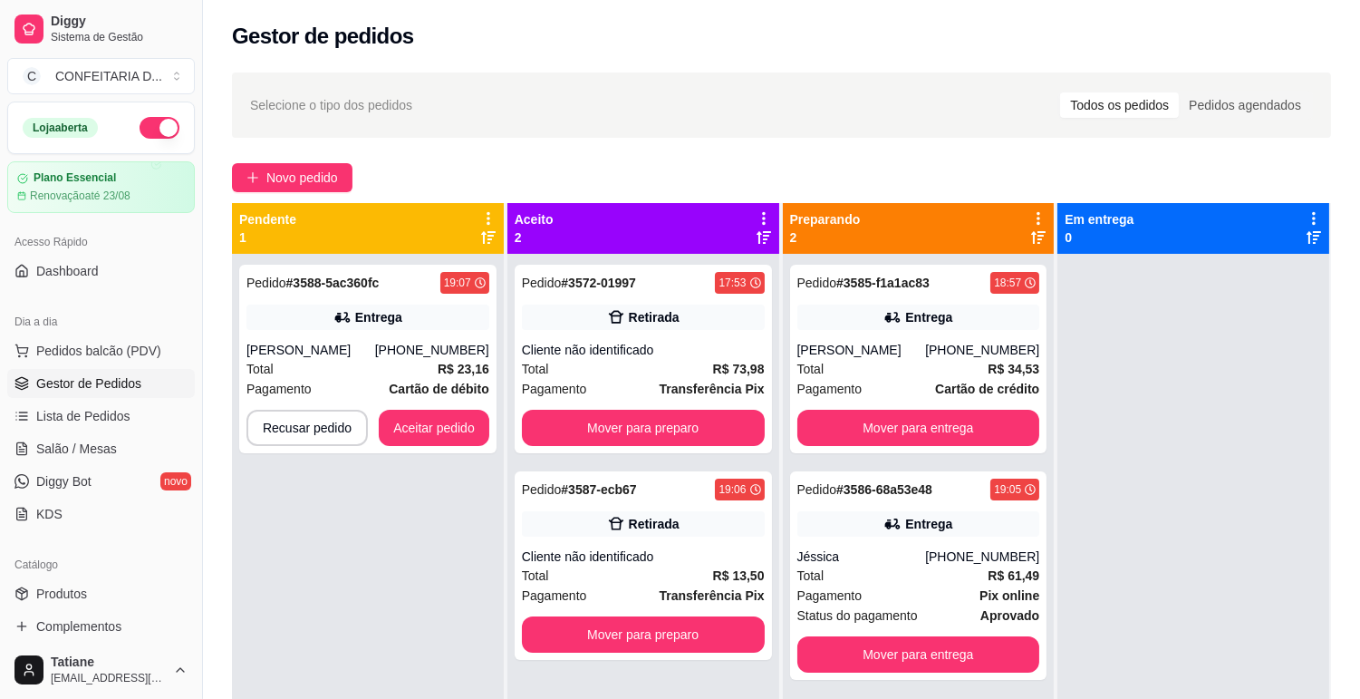
click at [369, 359] on div "Total R$ 23,16" at bounding box center [368, 369] width 243 height 20
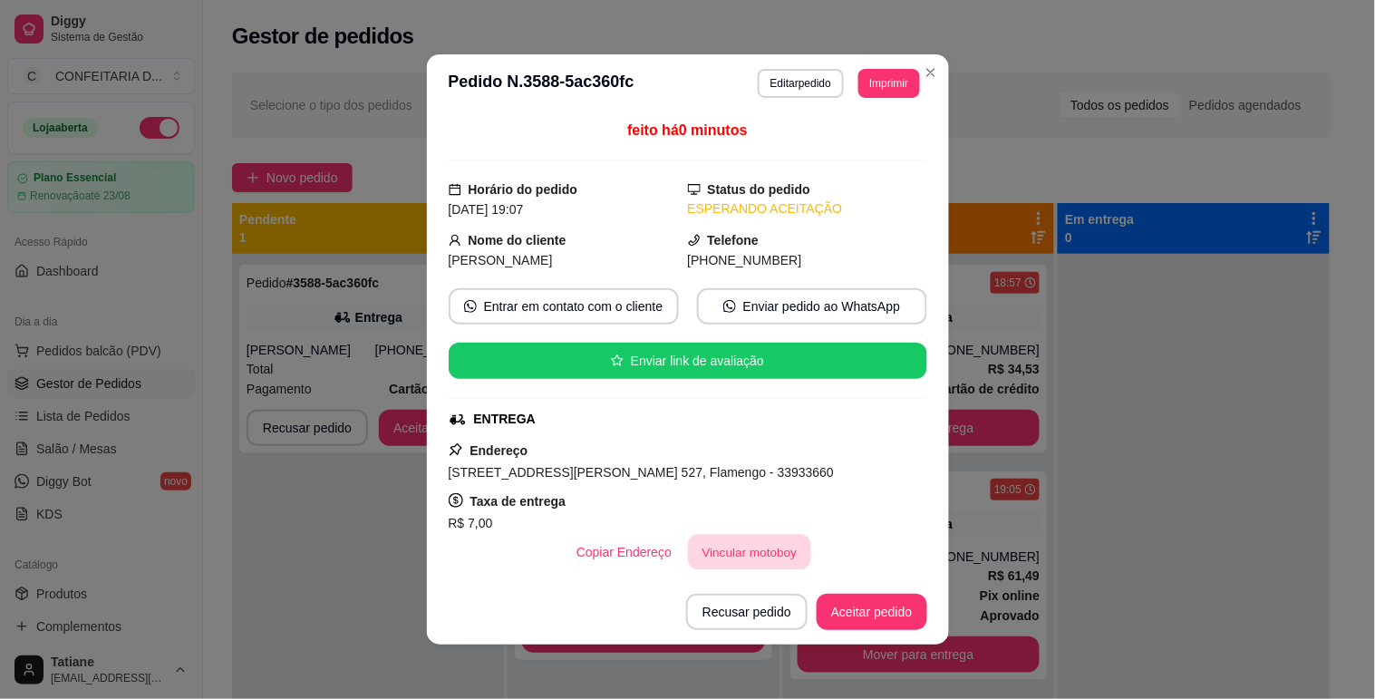
click at [745, 553] on button "Vincular motoboy" at bounding box center [749, 552] width 123 height 35
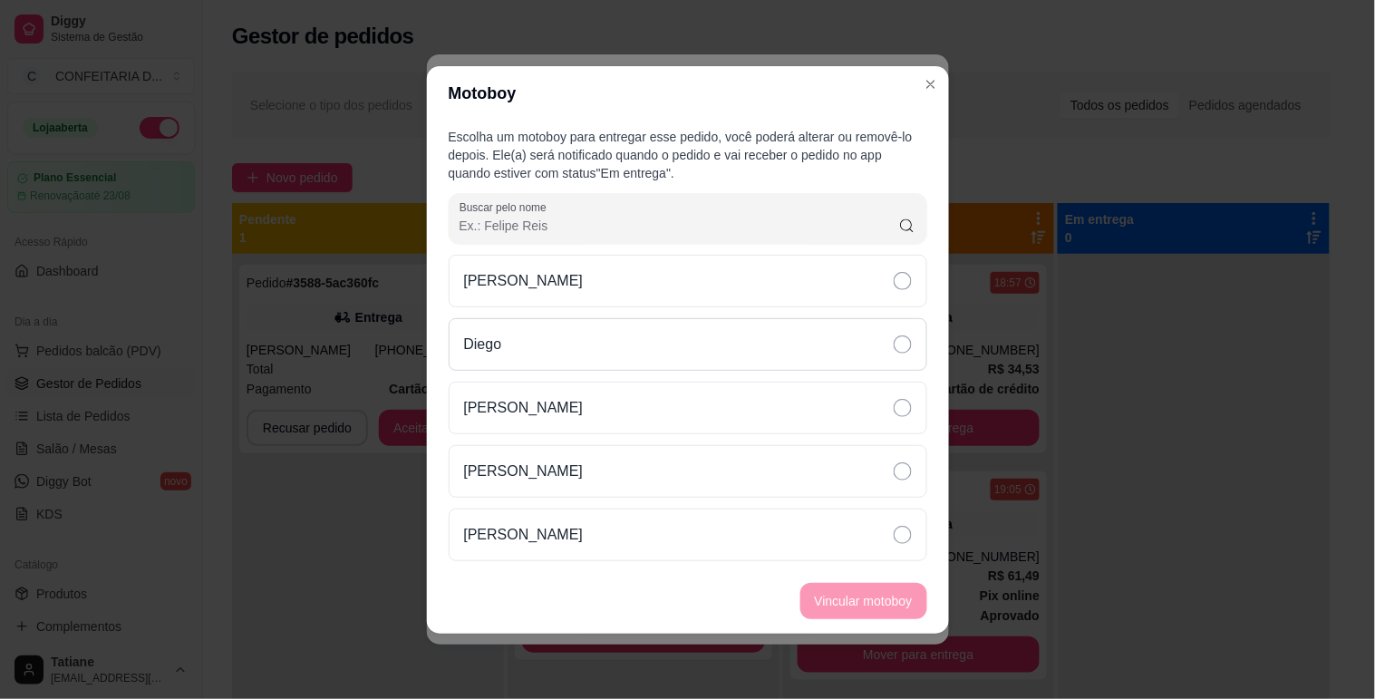
click at [545, 340] on div "Diego" at bounding box center [688, 344] width 479 height 53
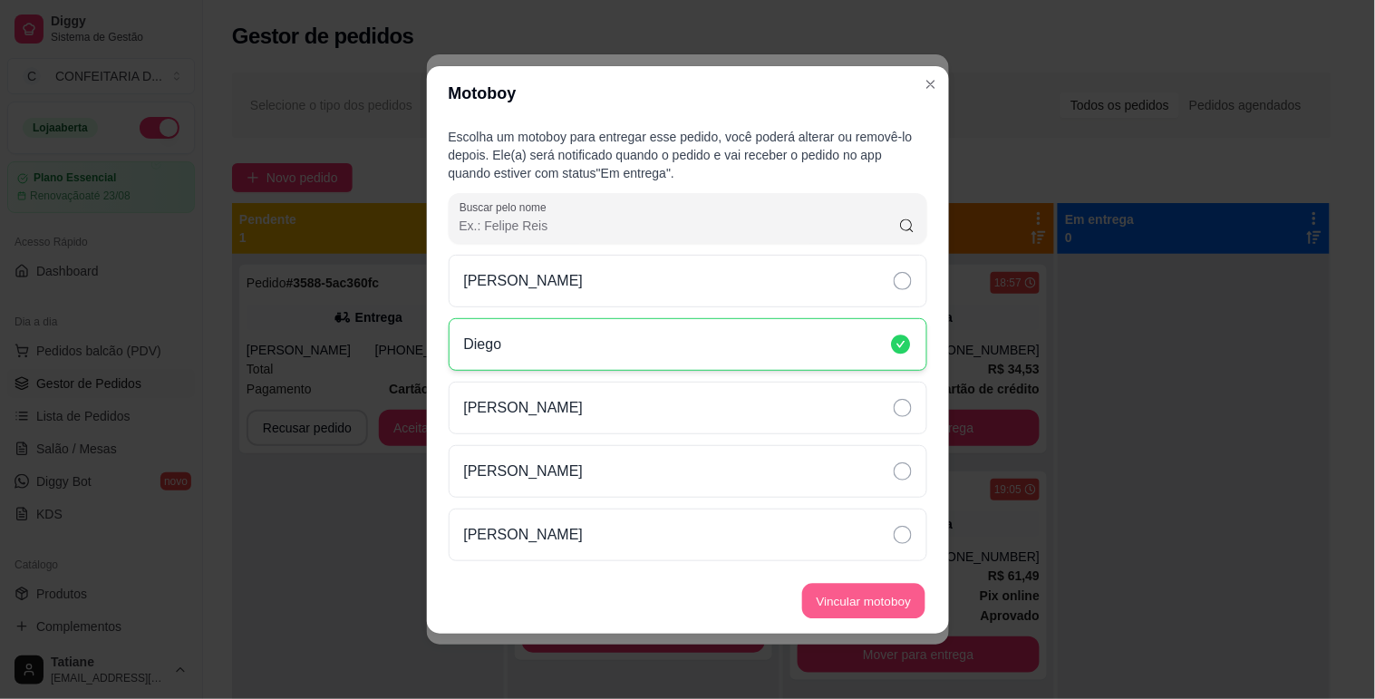
click at [840, 595] on button "Vincular motoboy" at bounding box center [863, 600] width 123 height 35
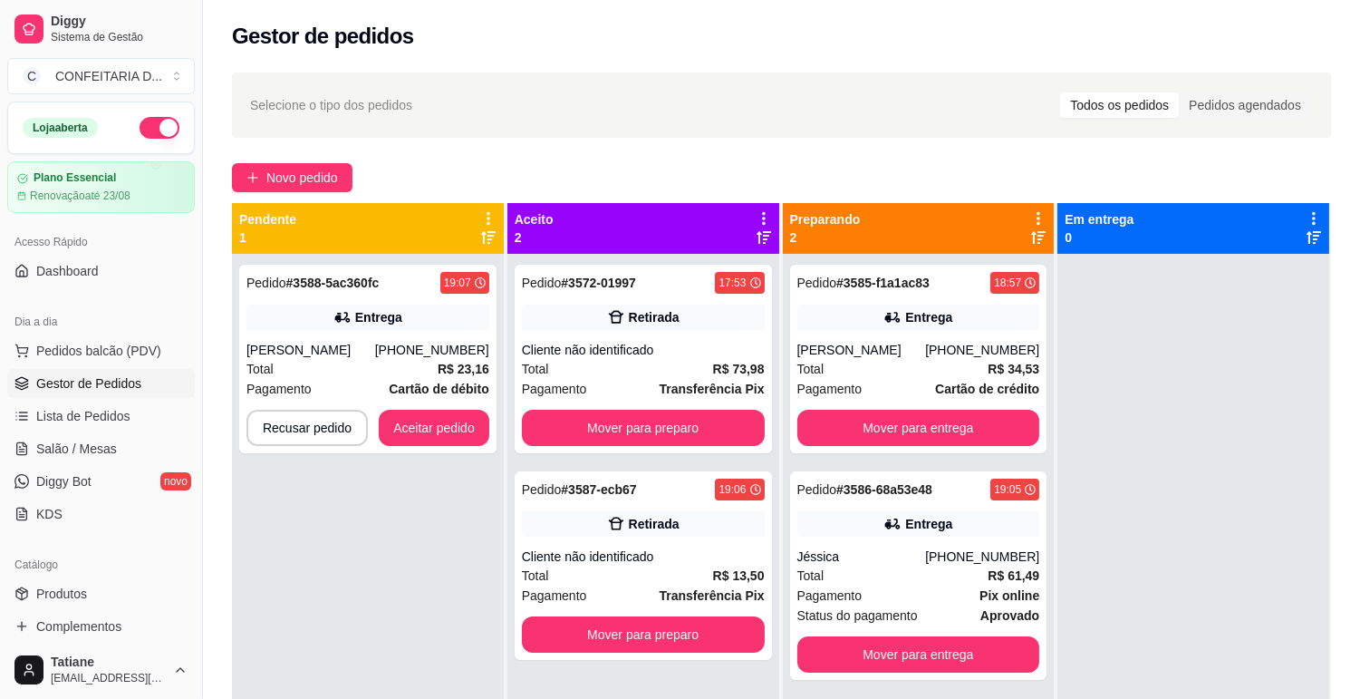
click at [338, 533] on div "Pedido # 3588-5ac360fc 19:07 Entrega [PERSON_NAME] [PHONE_NUMBER] Total R$ 23,1…" at bounding box center [368, 603] width 272 height 699
click at [428, 421] on button "Aceitar pedido" at bounding box center [434, 428] width 111 height 36
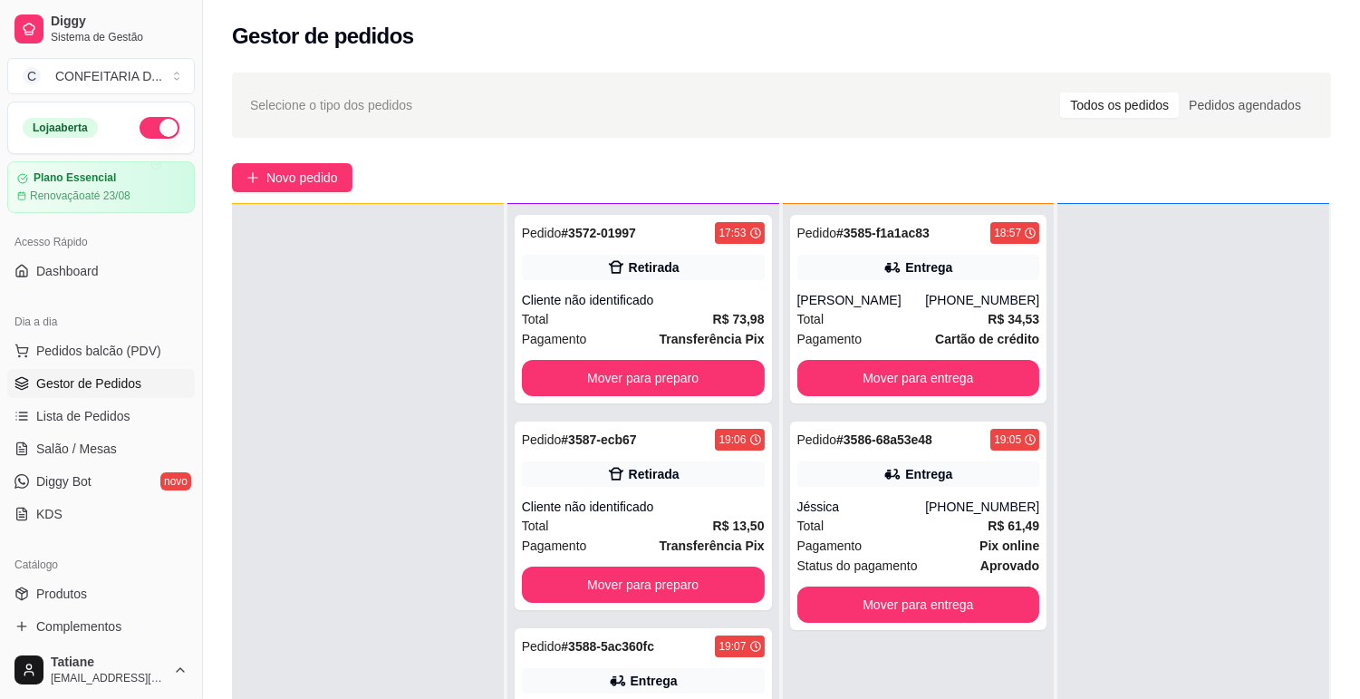
scroll to position [276, 0]
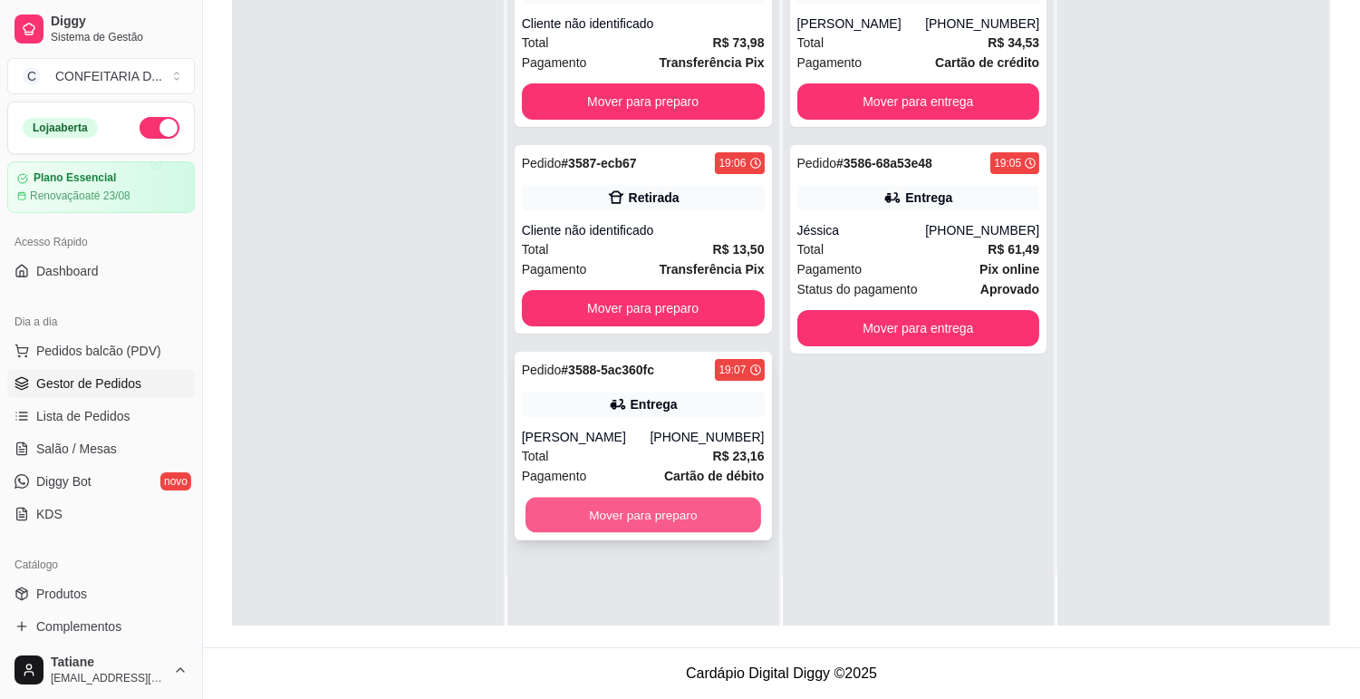
click at [638, 519] on button "Mover para preparo" at bounding box center [644, 515] width 236 height 35
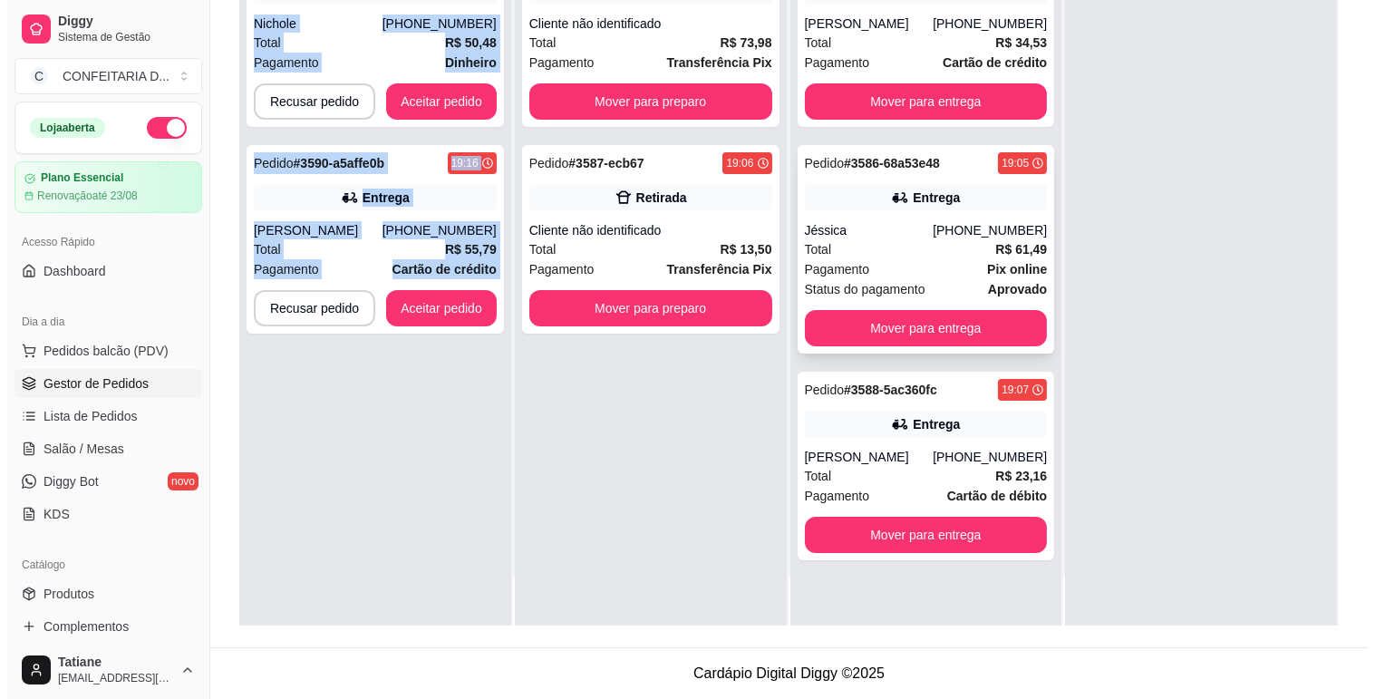
scroll to position [0, 0]
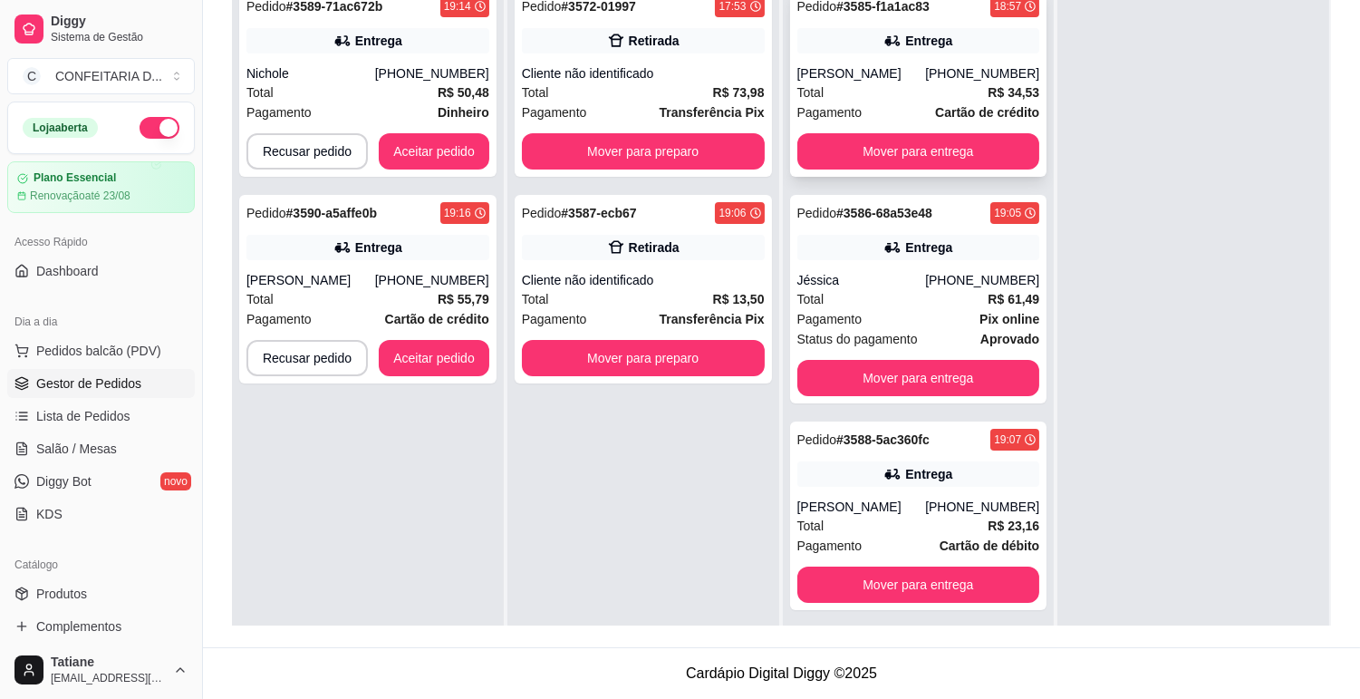
click at [868, 76] on div "[PERSON_NAME]" at bounding box center [862, 73] width 129 height 18
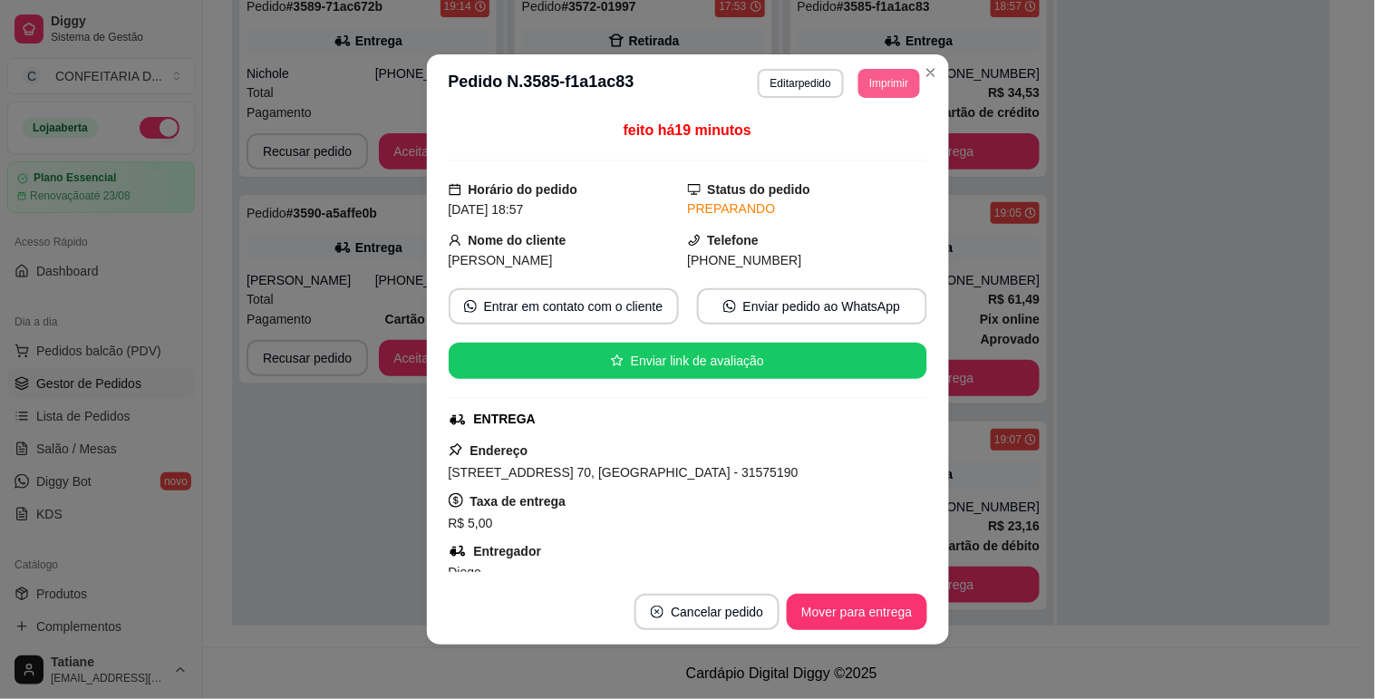
click at [868, 85] on button "Imprimir" at bounding box center [888, 83] width 61 height 29
click at [854, 146] on button "IMPRESSORA" at bounding box center [847, 147] width 131 height 29
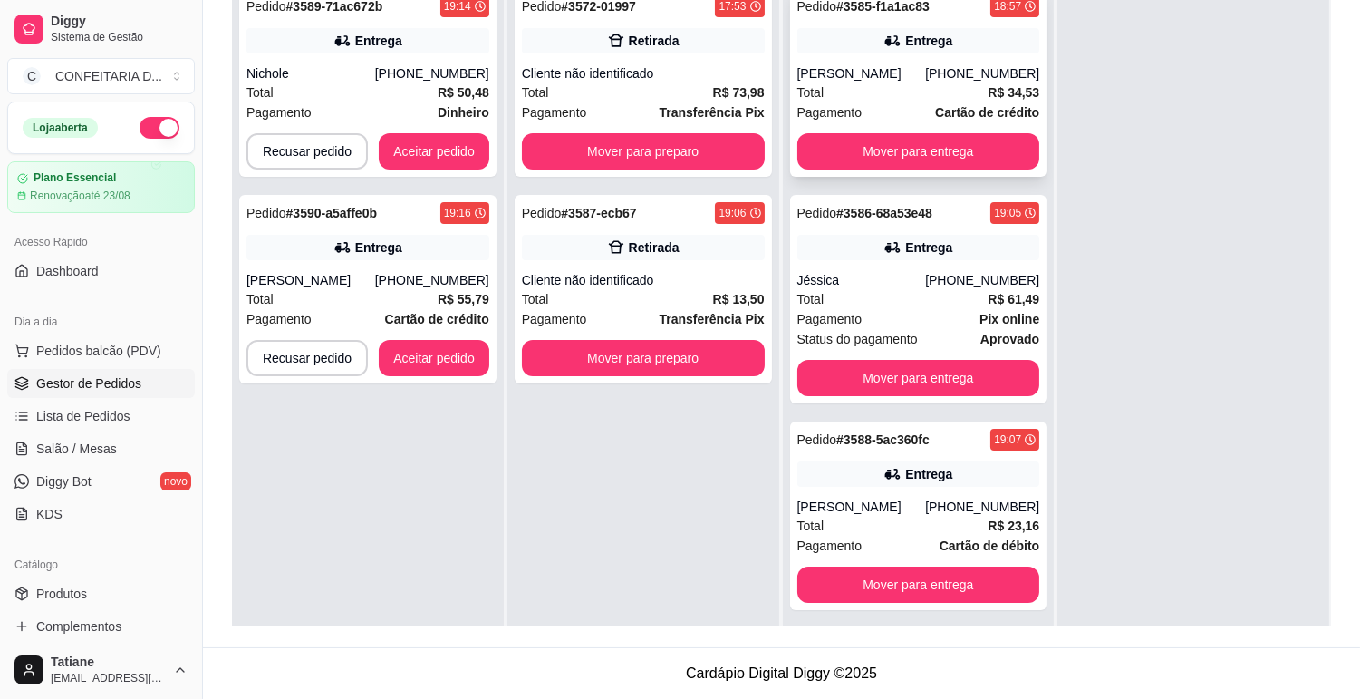
click at [926, 67] on div "[PERSON_NAME]" at bounding box center [862, 73] width 129 height 18
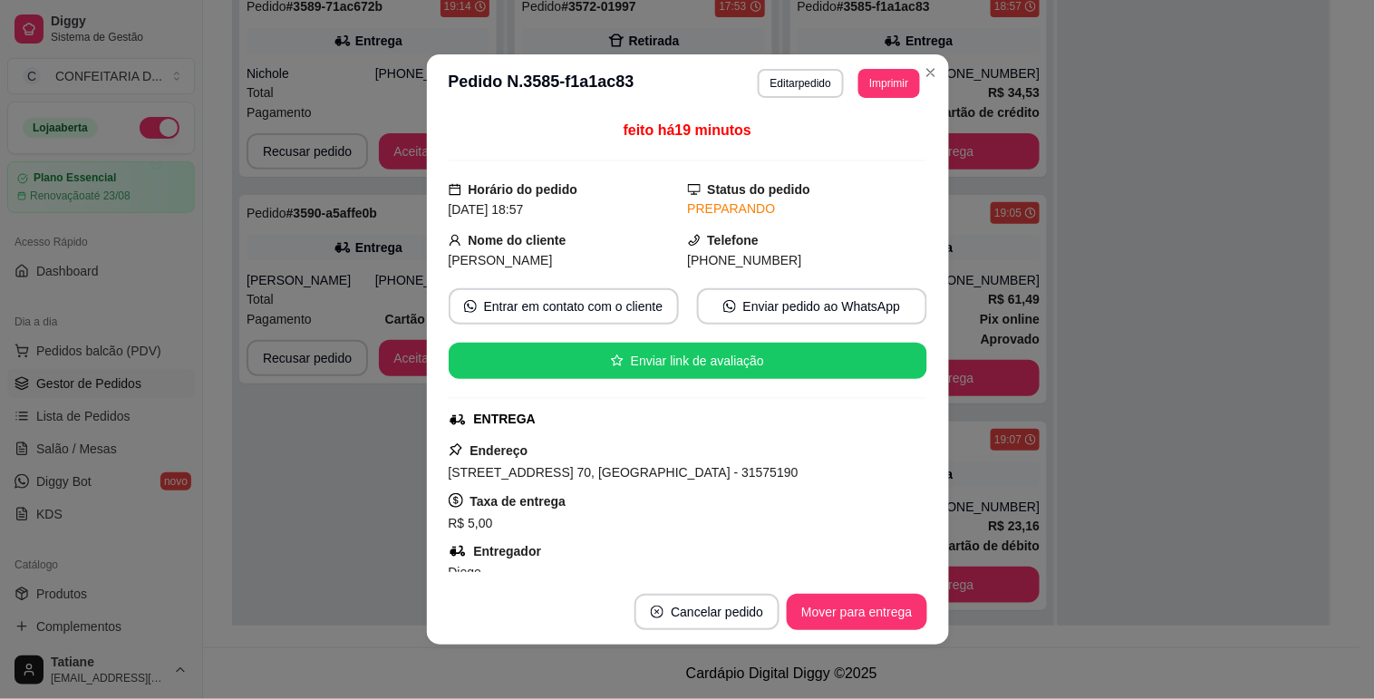
scroll to position [201, 0]
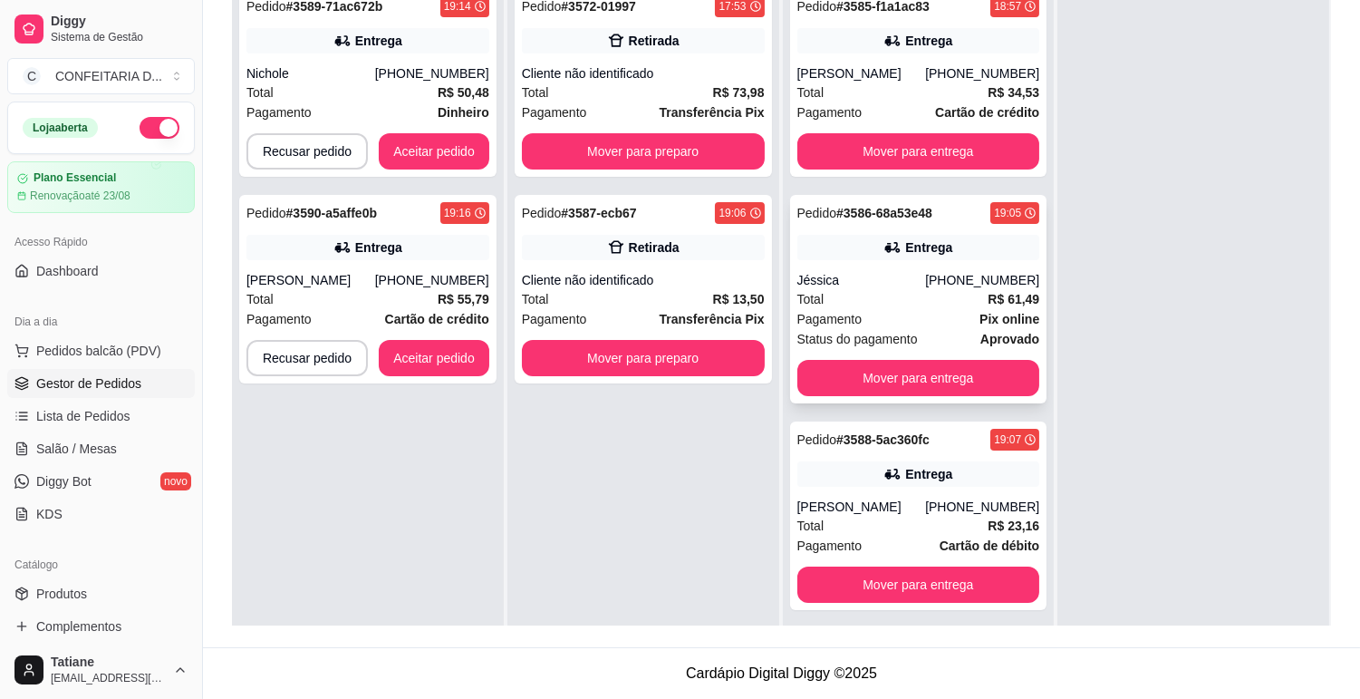
click at [982, 277] on div "[PHONE_NUMBER]" at bounding box center [982, 280] width 114 height 18
click at [892, 516] on div "Total R$ 23,16" at bounding box center [919, 526] width 243 height 20
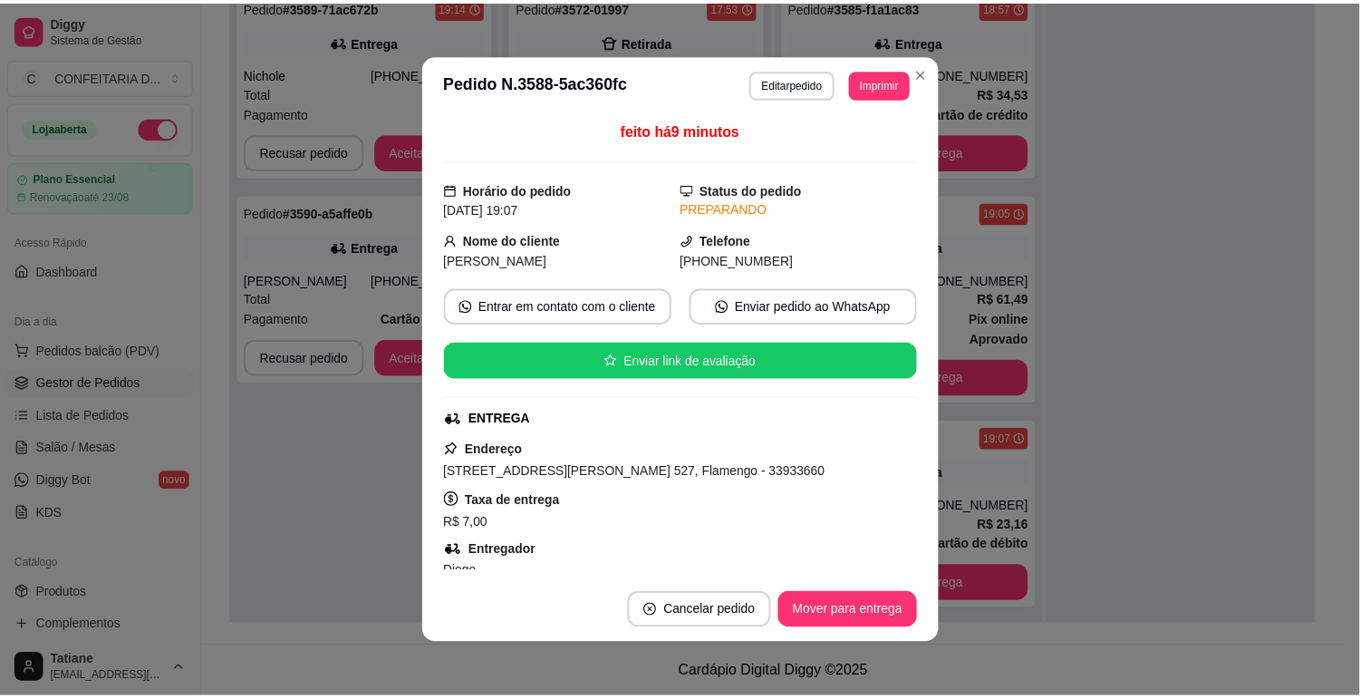
scroll to position [101, 0]
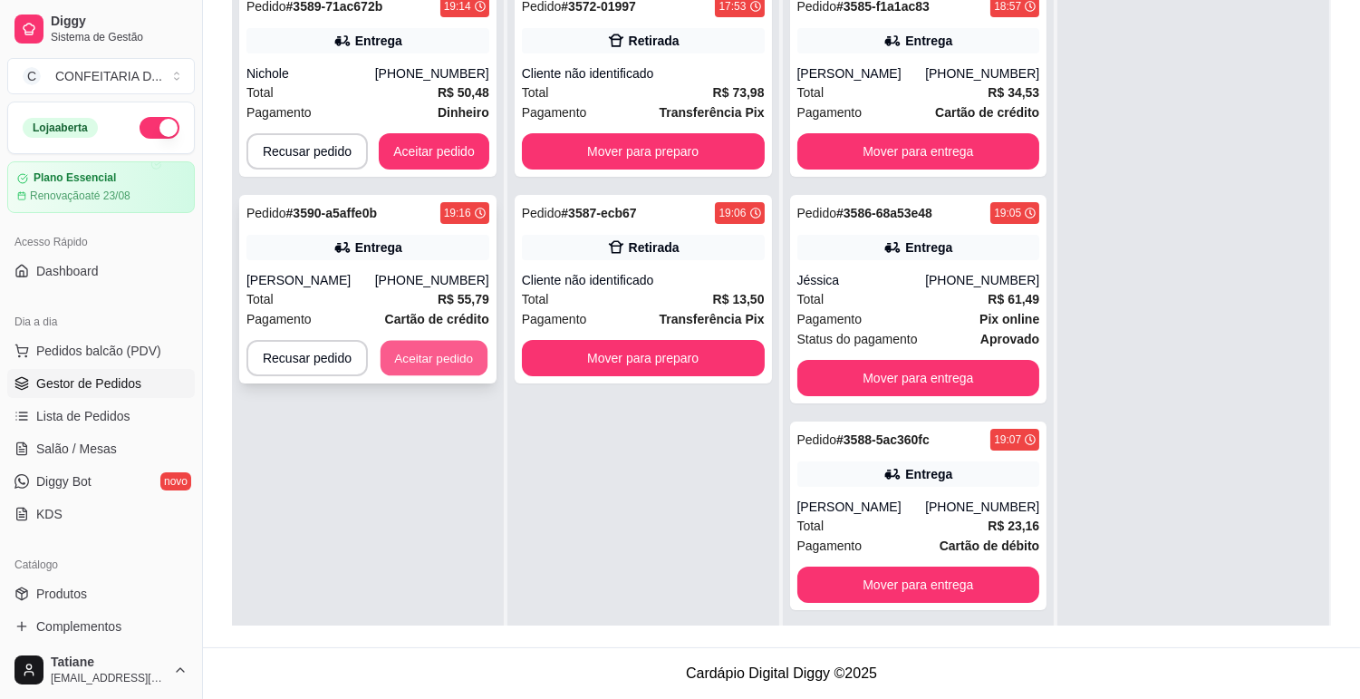
click at [411, 359] on button "Aceitar pedido" at bounding box center [434, 358] width 107 height 35
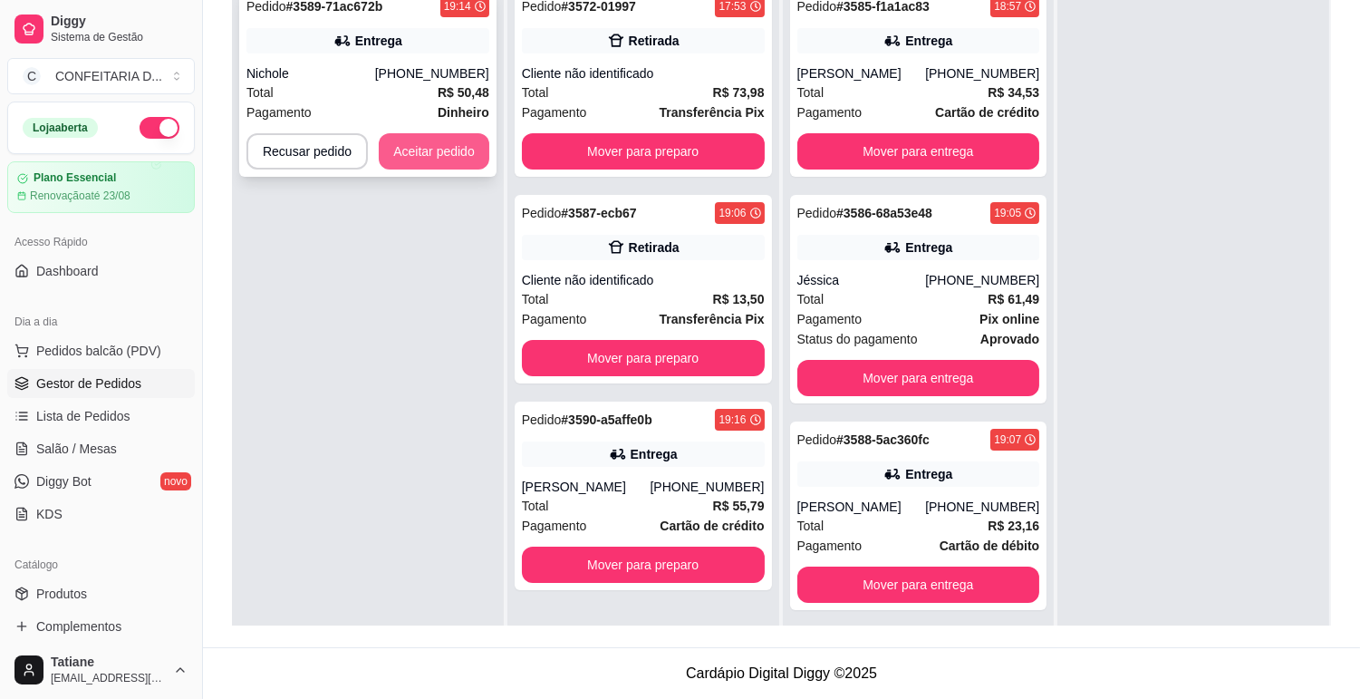
click at [433, 148] on button "Aceitar pedido" at bounding box center [434, 151] width 111 height 36
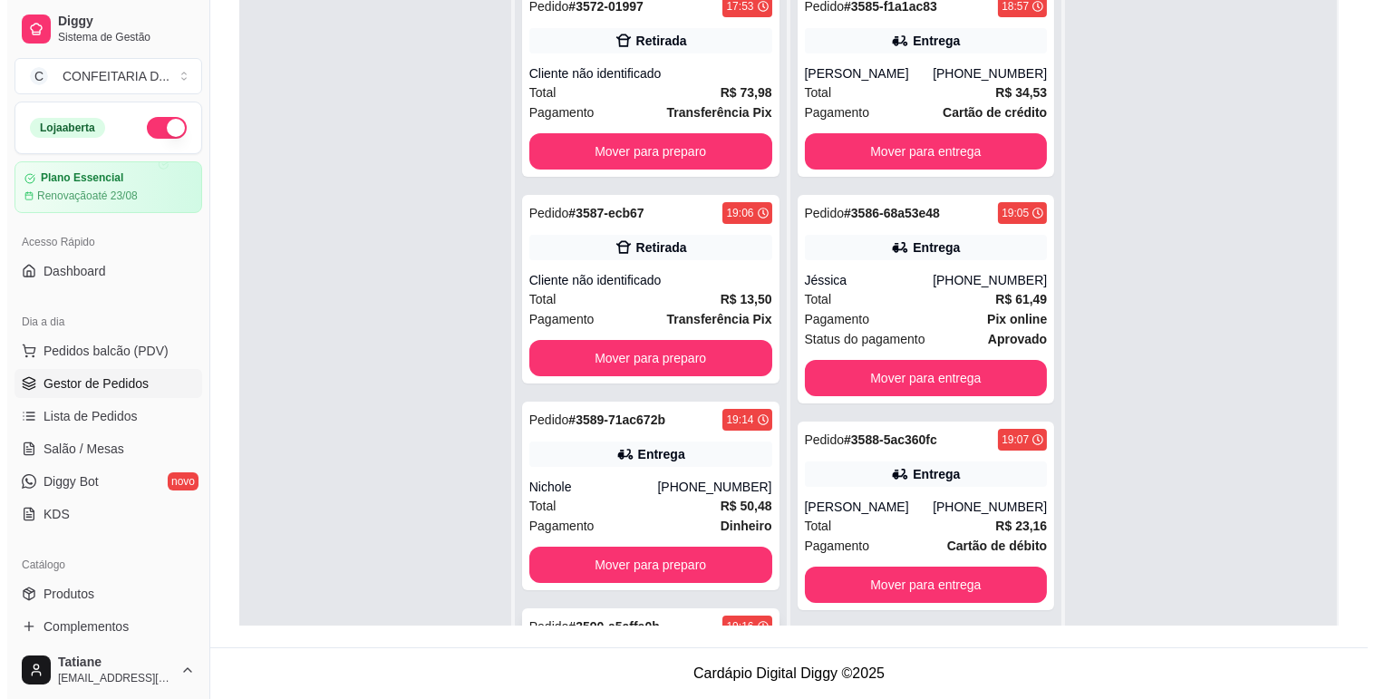
scroll to position [50, 0]
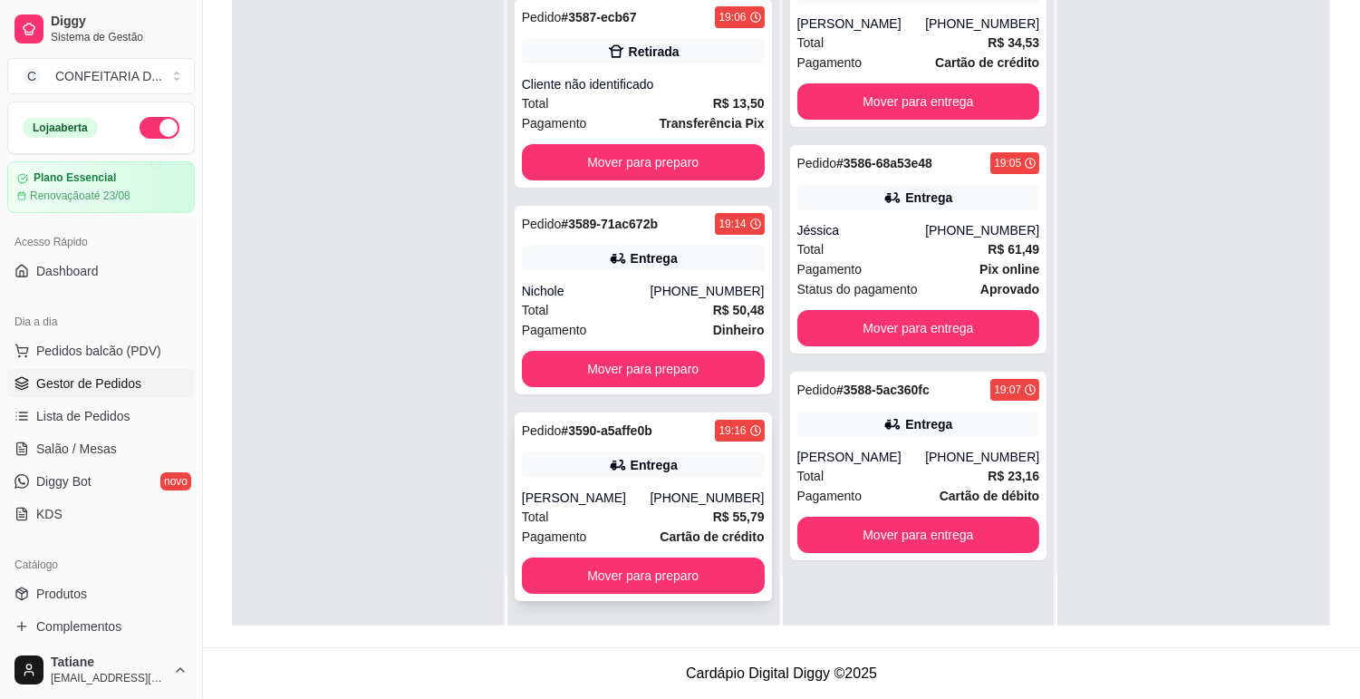
click at [616, 489] on div "[PERSON_NAME]" at bounding box center [586, 498] width 129 height 18
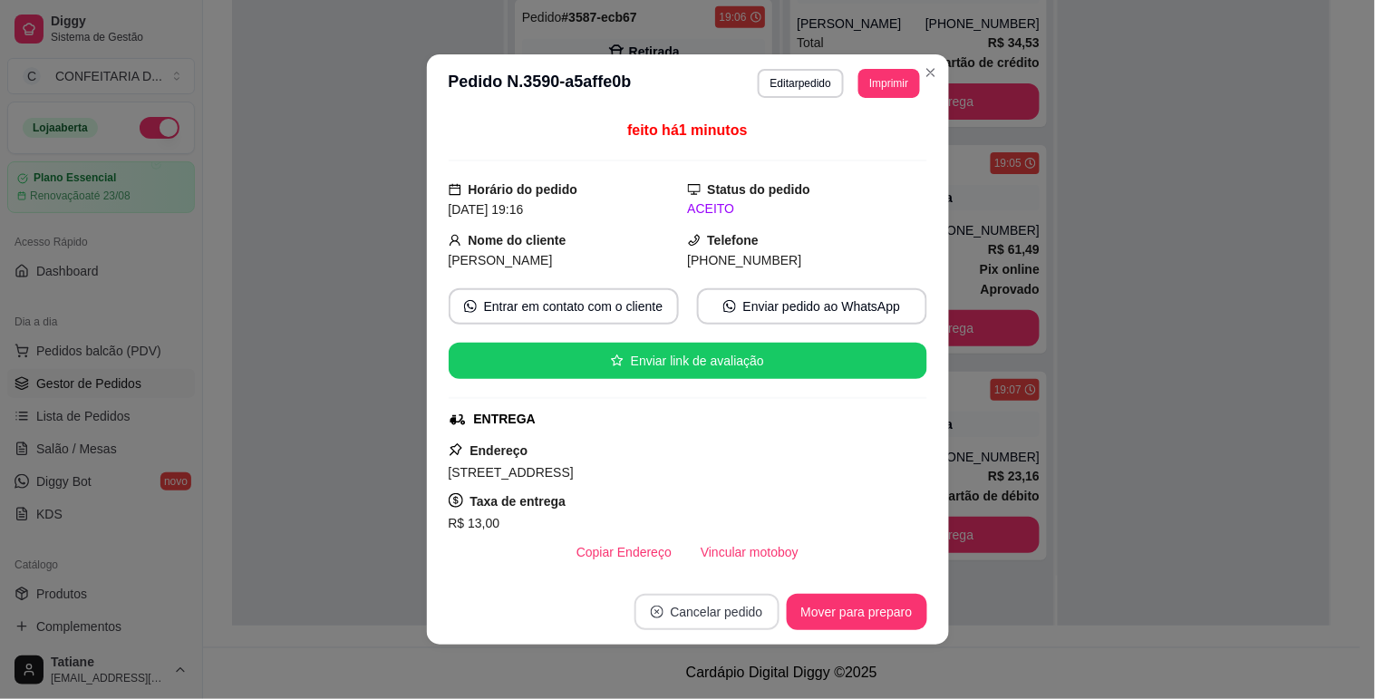
click at [734, 609] on button "Cancelar pedido" at bounding box center [706, 612] width 145 height 36
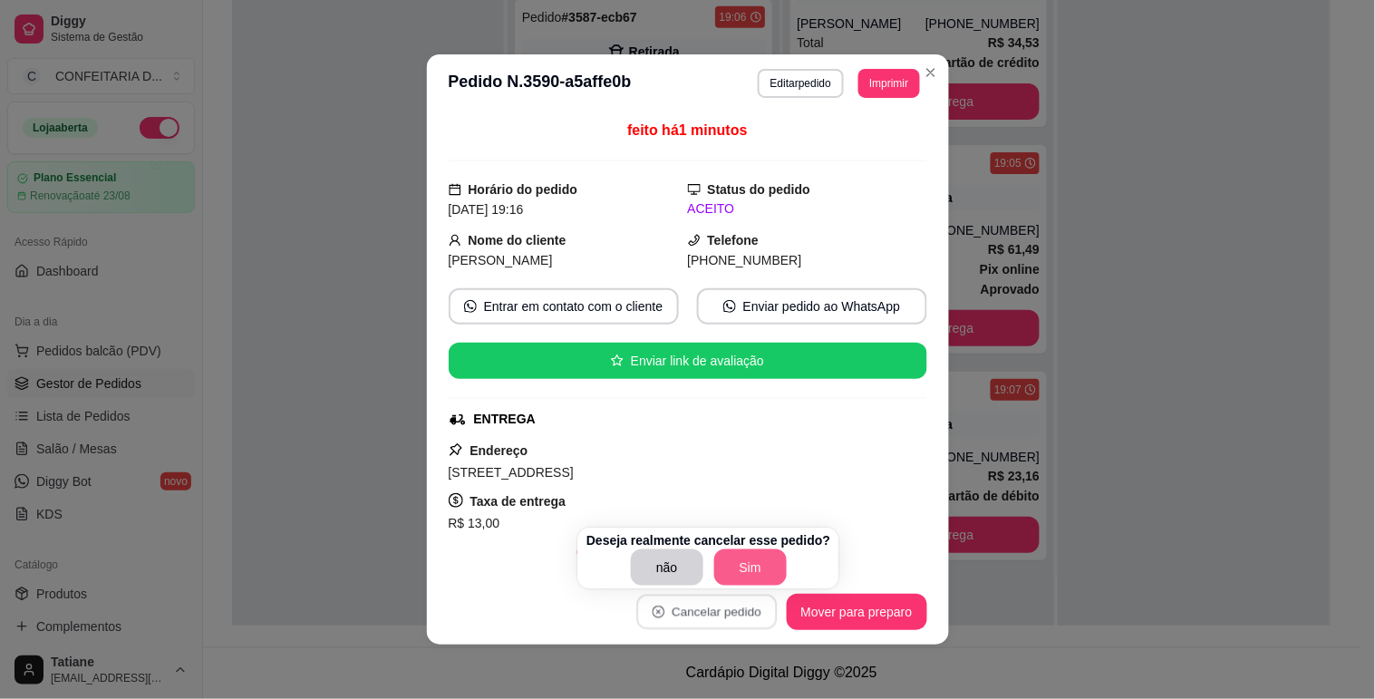
click at [729, 557] on button "Sim" at bounding box center [750, 567] width 73 height 36
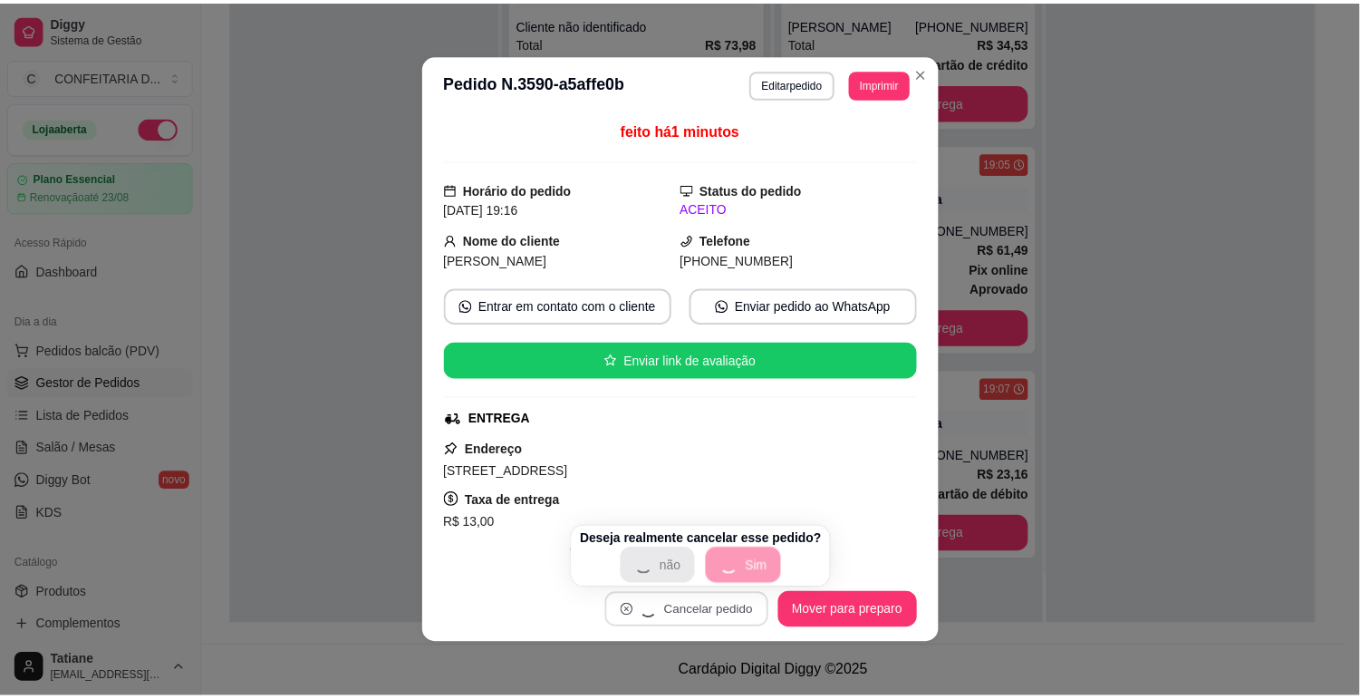
scroll to position [0, 0]
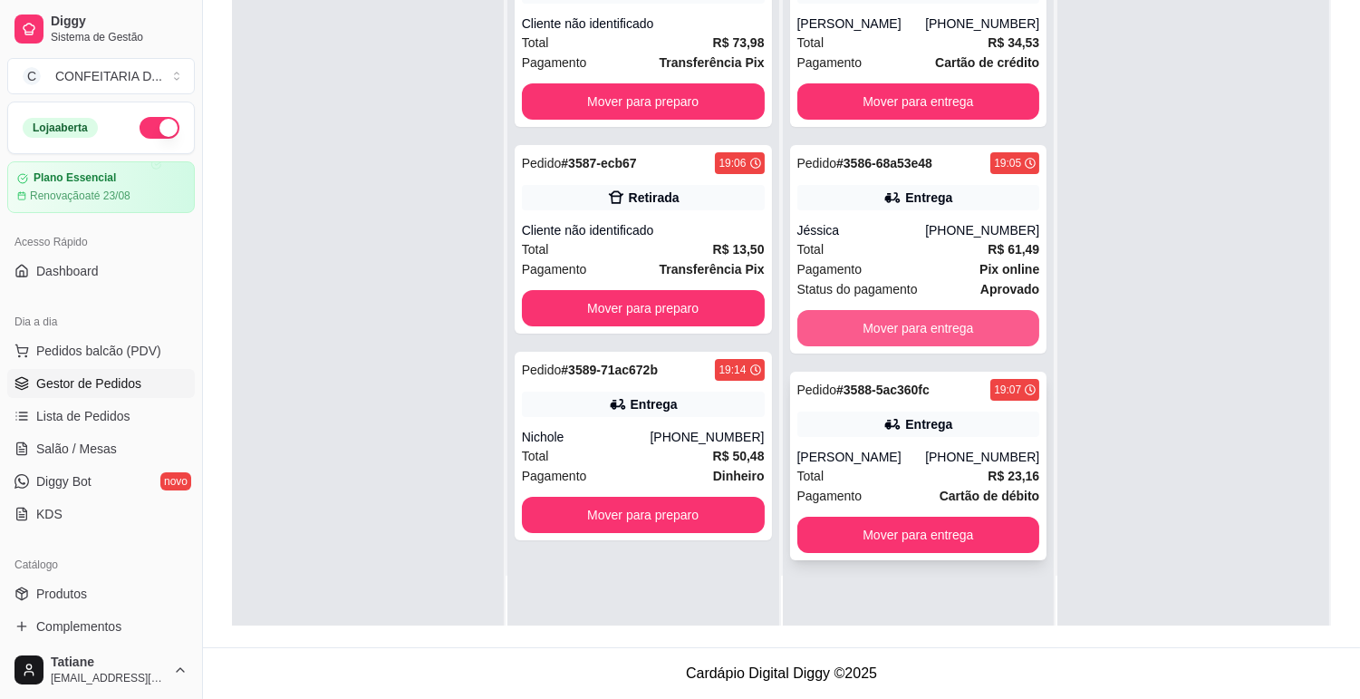
click at [906, 411] on div "Entrega" at bounding box center [919, 423] width 243 height 25
click at [915, 519] on button "Mover para entrega" at bounding box center [919, 535] width 243 height 36
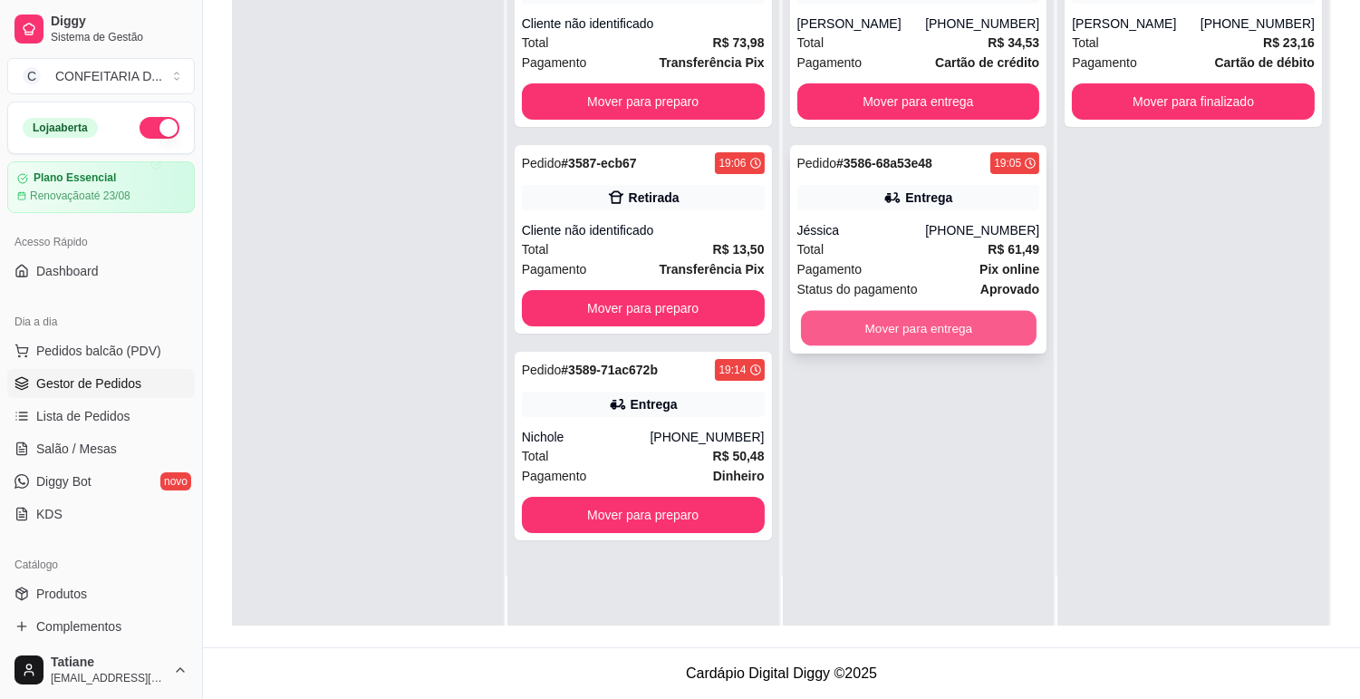
click at [892, 329] on button "Mover para entrega" at bounding box center [919, 328] width 236 height 35
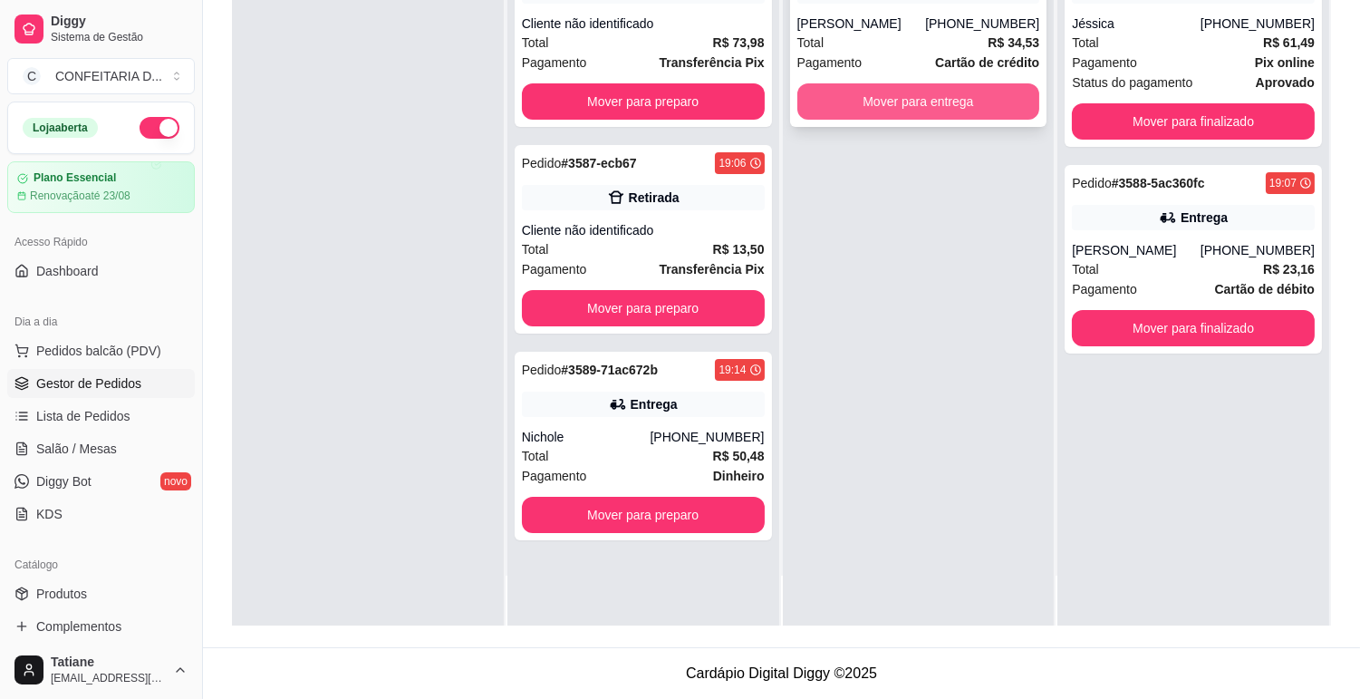
click at [867, 104] on button "Mover para entrega" at bounding box center [919, 101] width 243 height 36
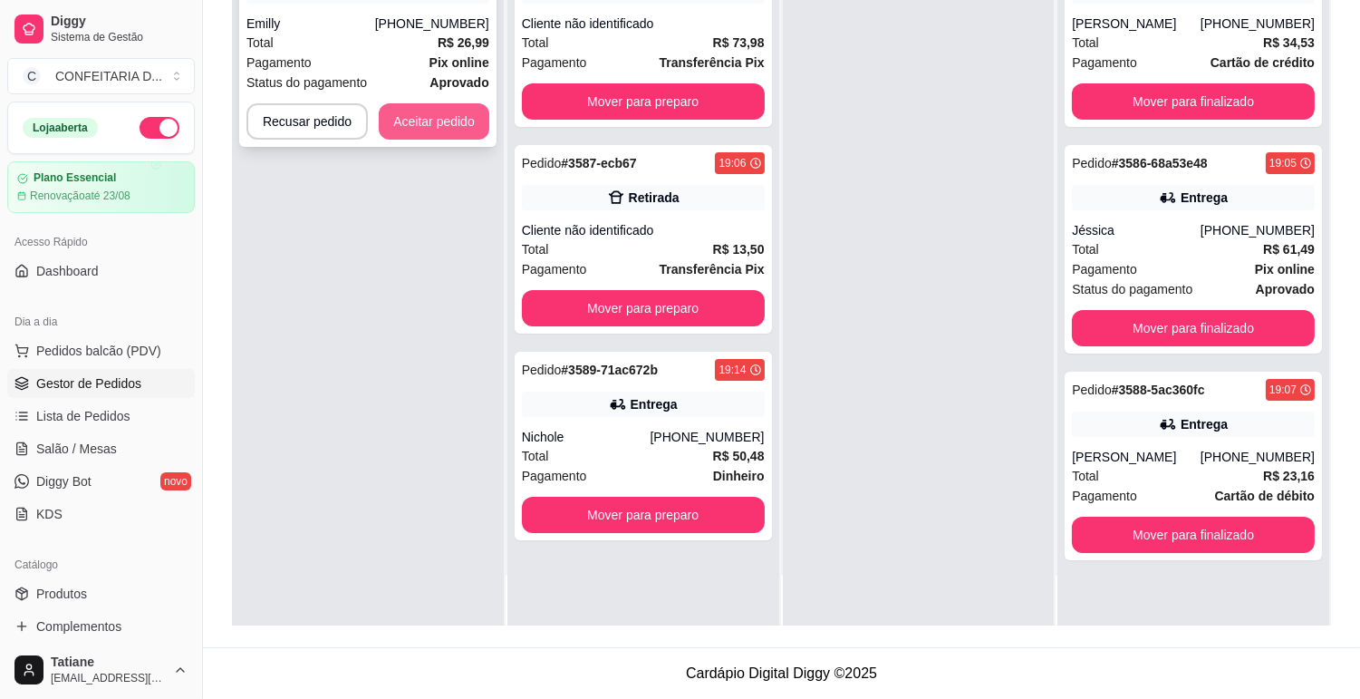
click at [411, 125] on button "Aceitar pedido" at bounding box center [434, 121] width 111 height 36
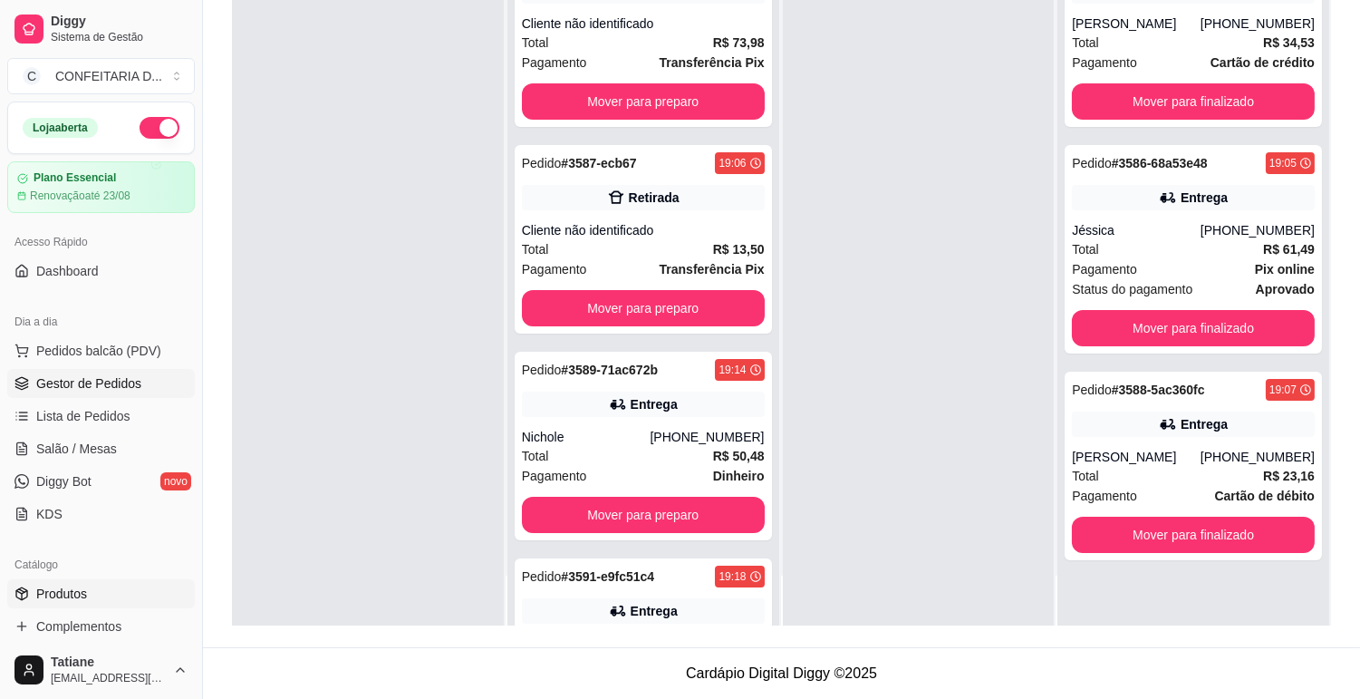
click at [79, 600] on span "Produtos" at bounding box center [61, 594] width 51 height 18
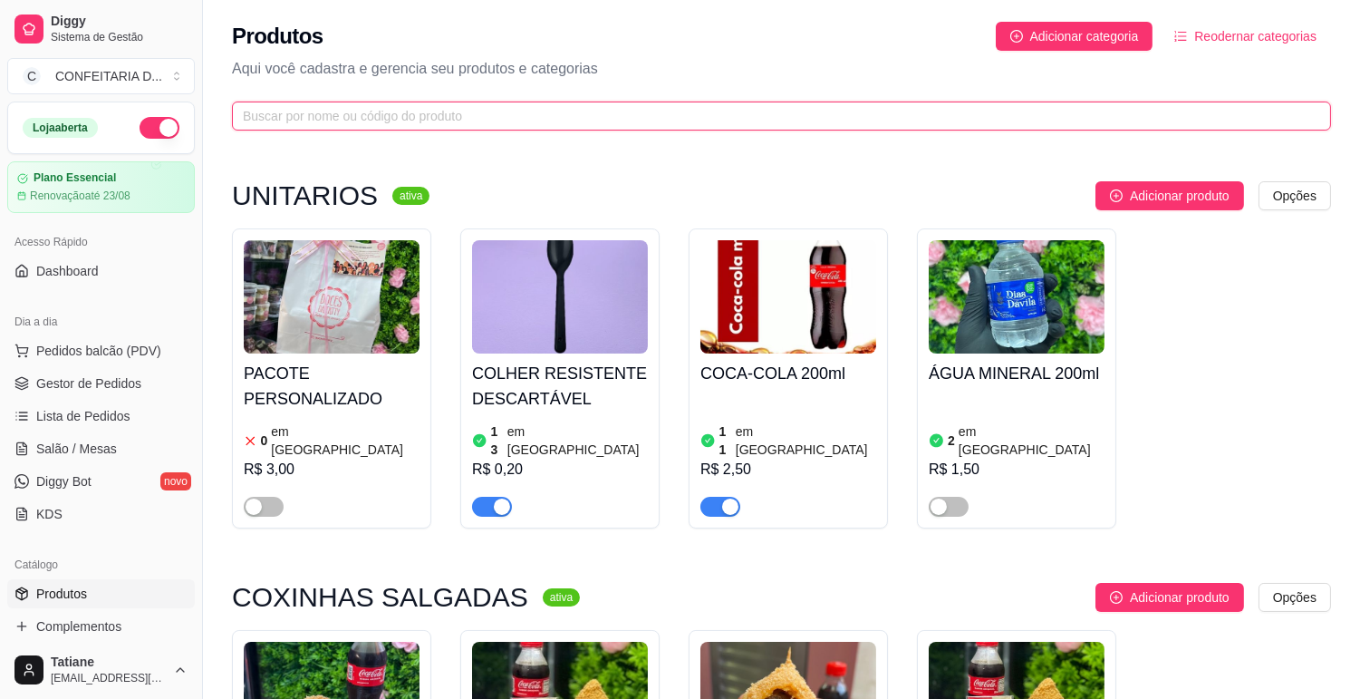
click at [326, 111] on input "text" at bounding box center [774, 116] width 1063 height 20
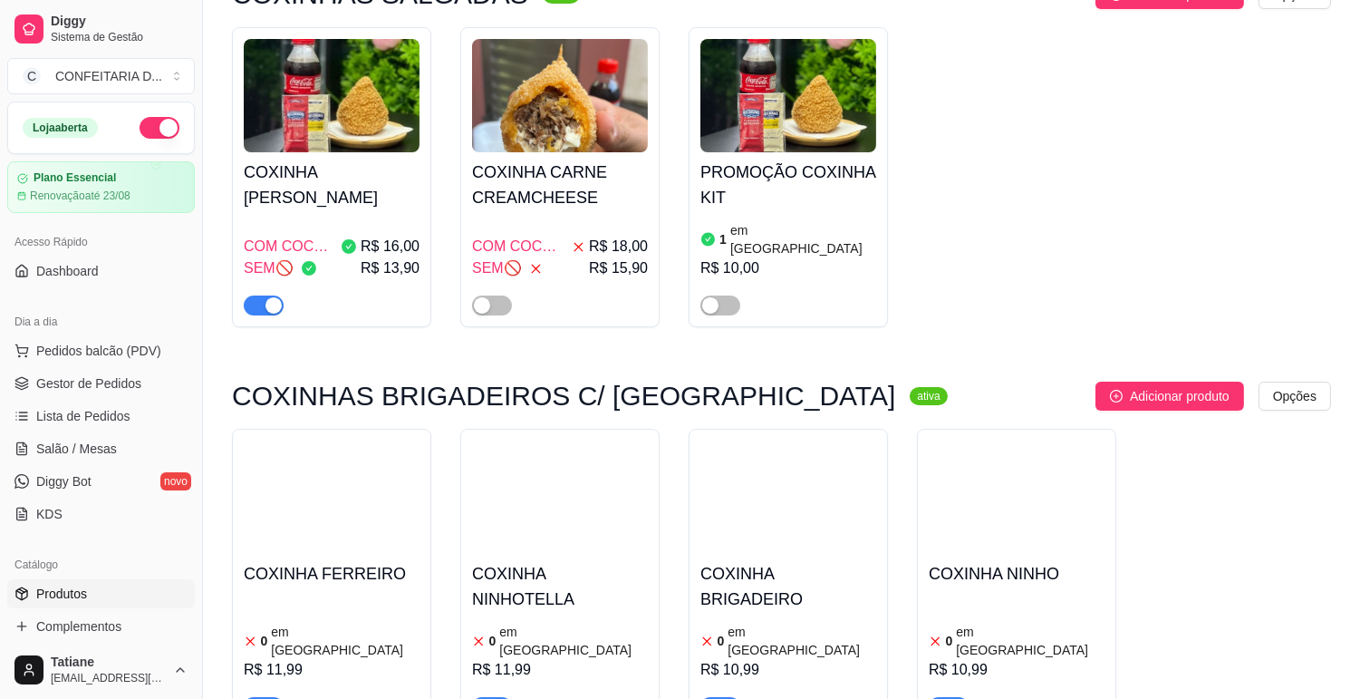
scroll to position [263, 0]
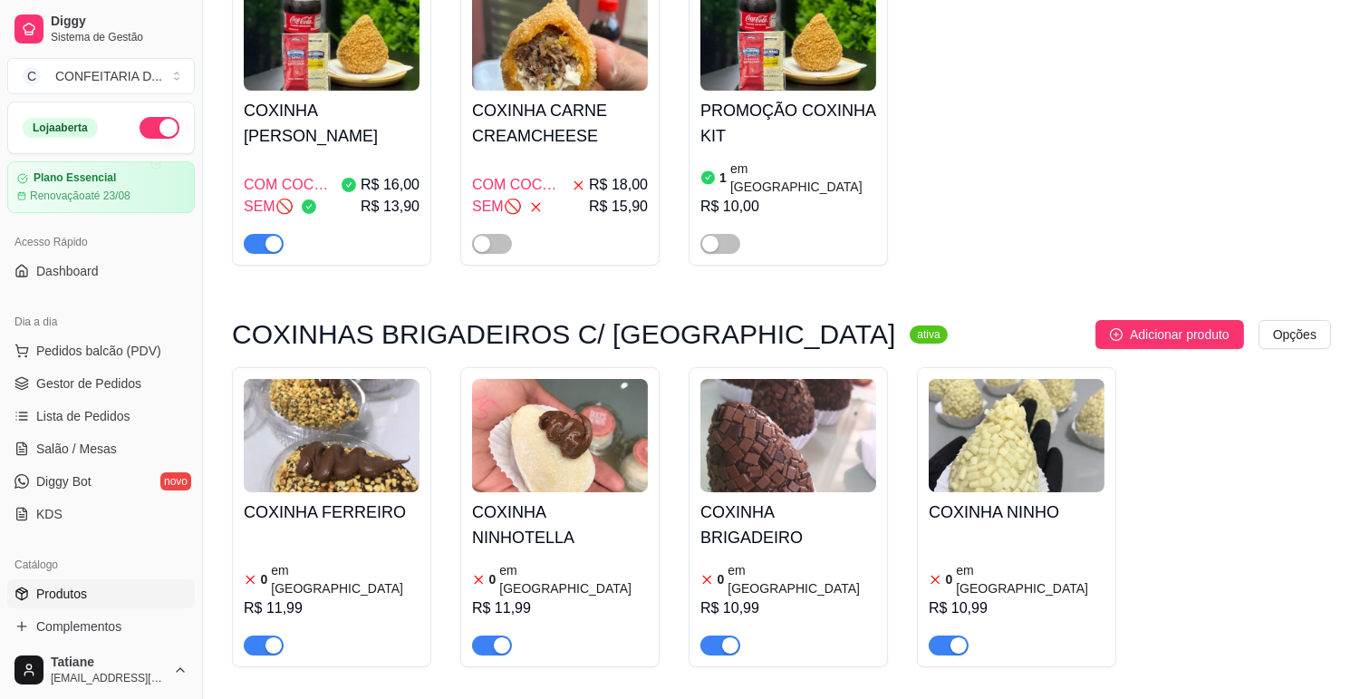
type input "coxinha"
click at [400, 447] on img at bounding box center [332, 435] width 176 height 113
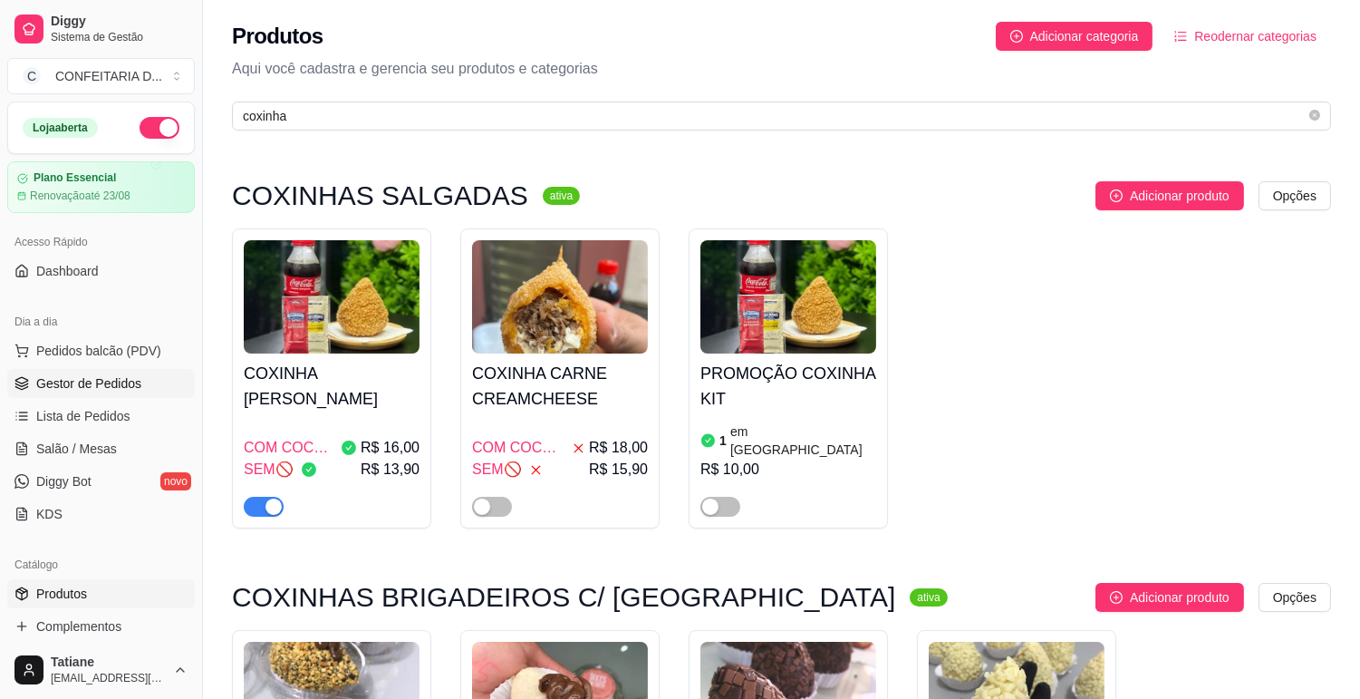
click at [73, 387] on span "Gestor de Pedidos" at bounding box center [88, 383] width 105 height 18
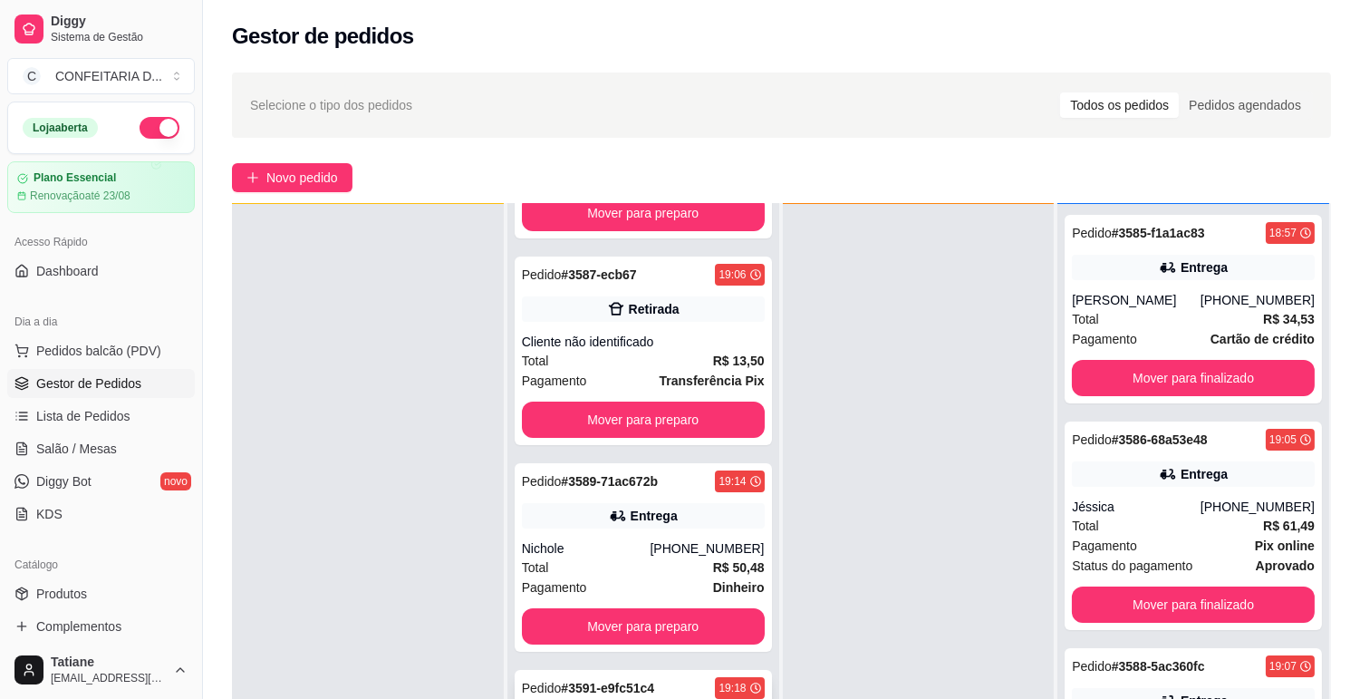
scroll to position [276, 0]
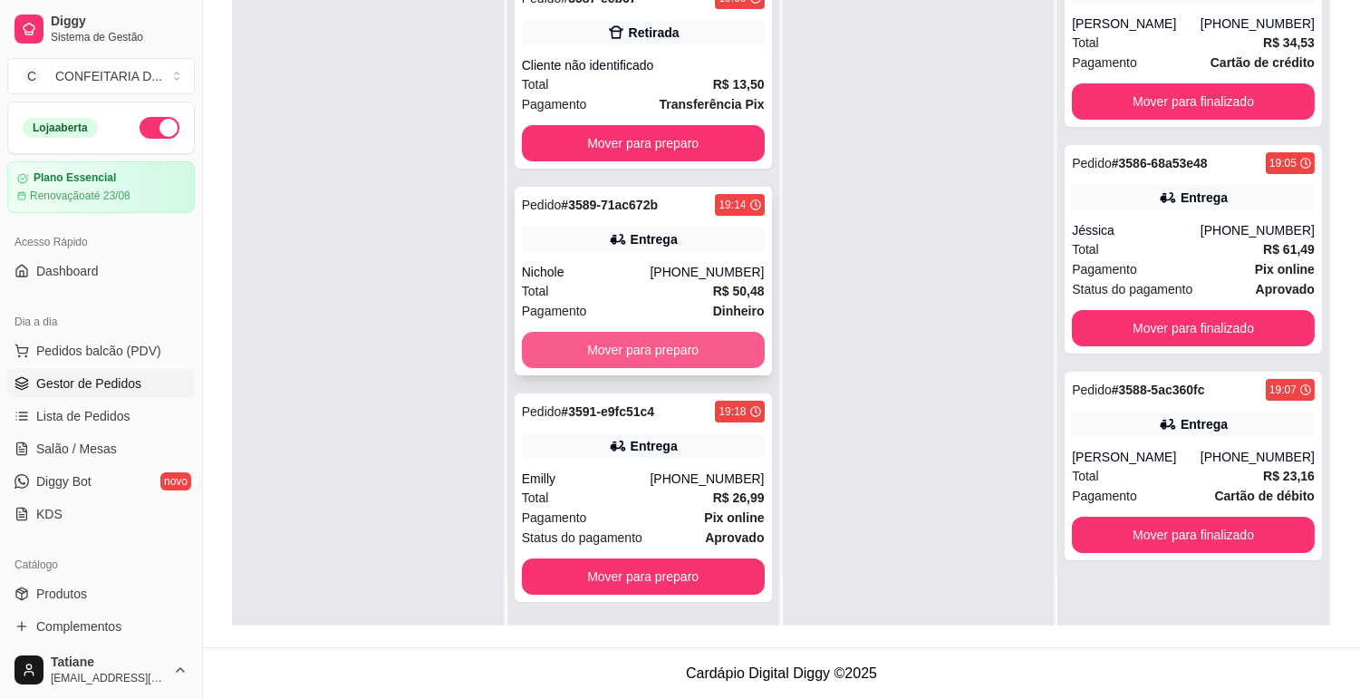
click at [639, 349] on button "Mover para preparo" at bounding box center [643, 350] width 243 height 36
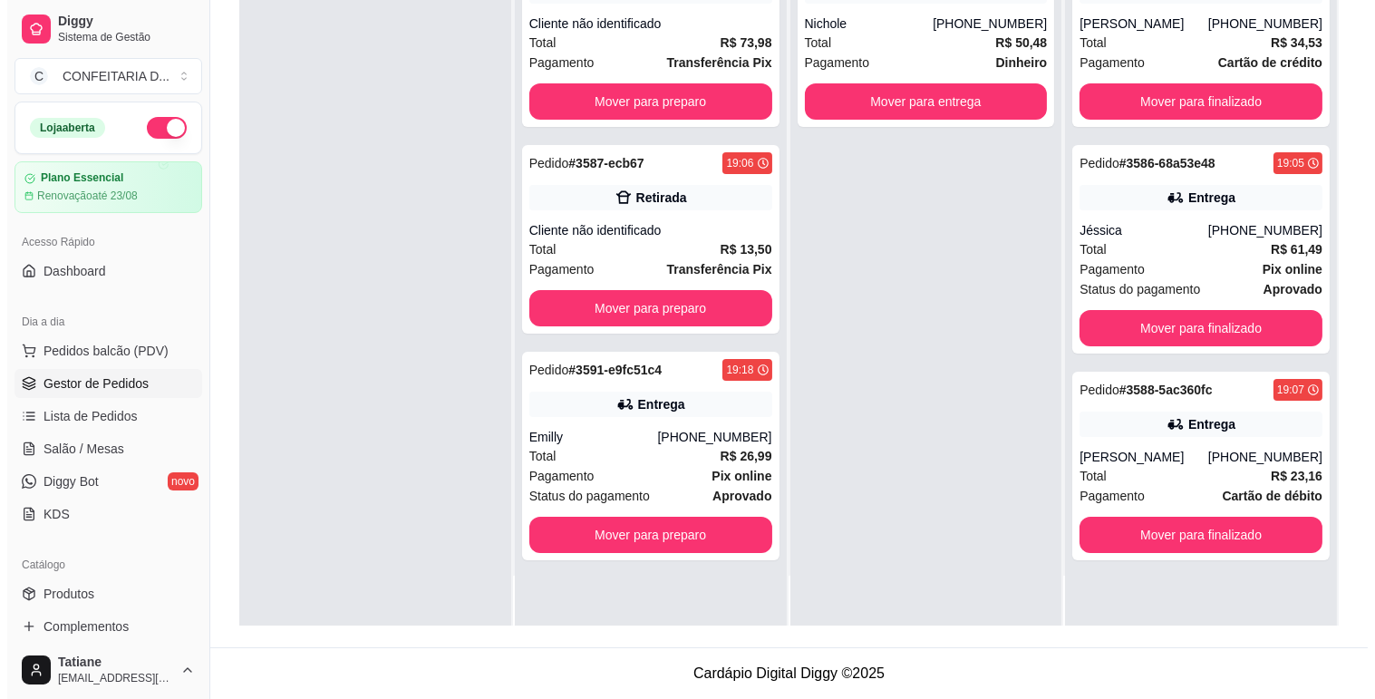
scroll to position [0, 0]
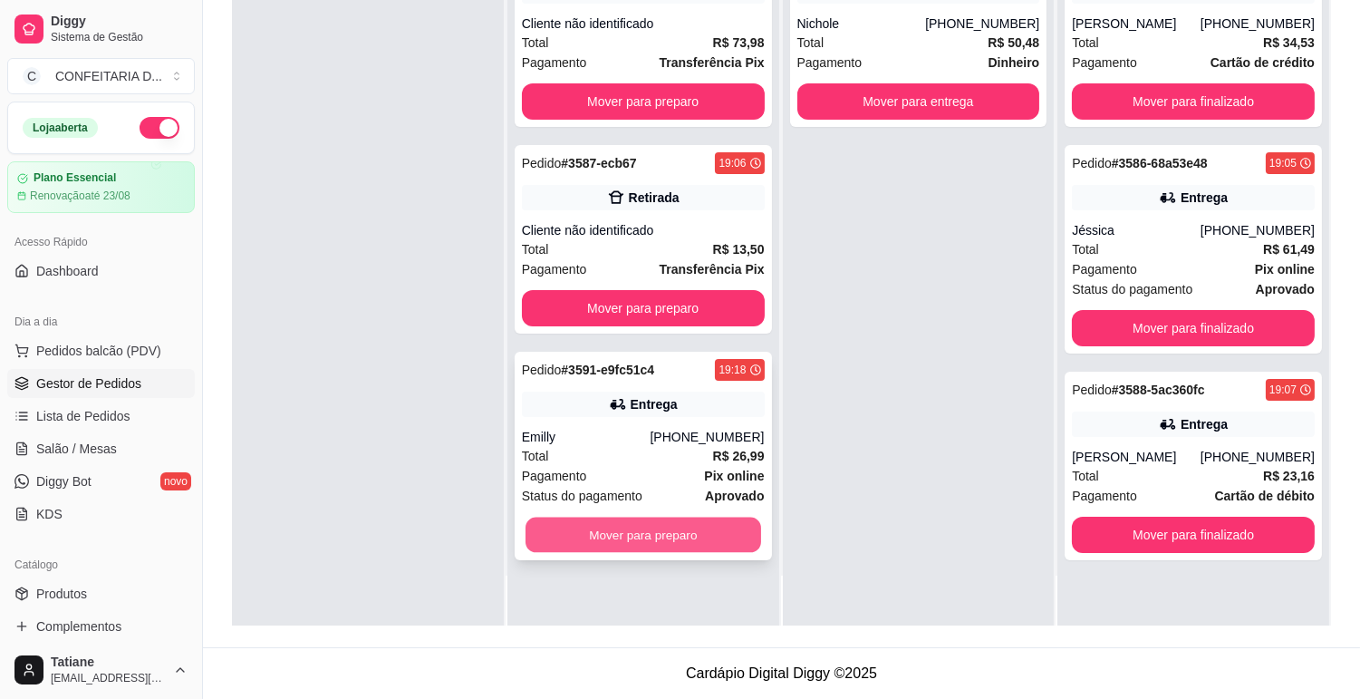
click at [678, 530] on button "Mover para preparo" at bounding box center [644, 535] width 236 height 35
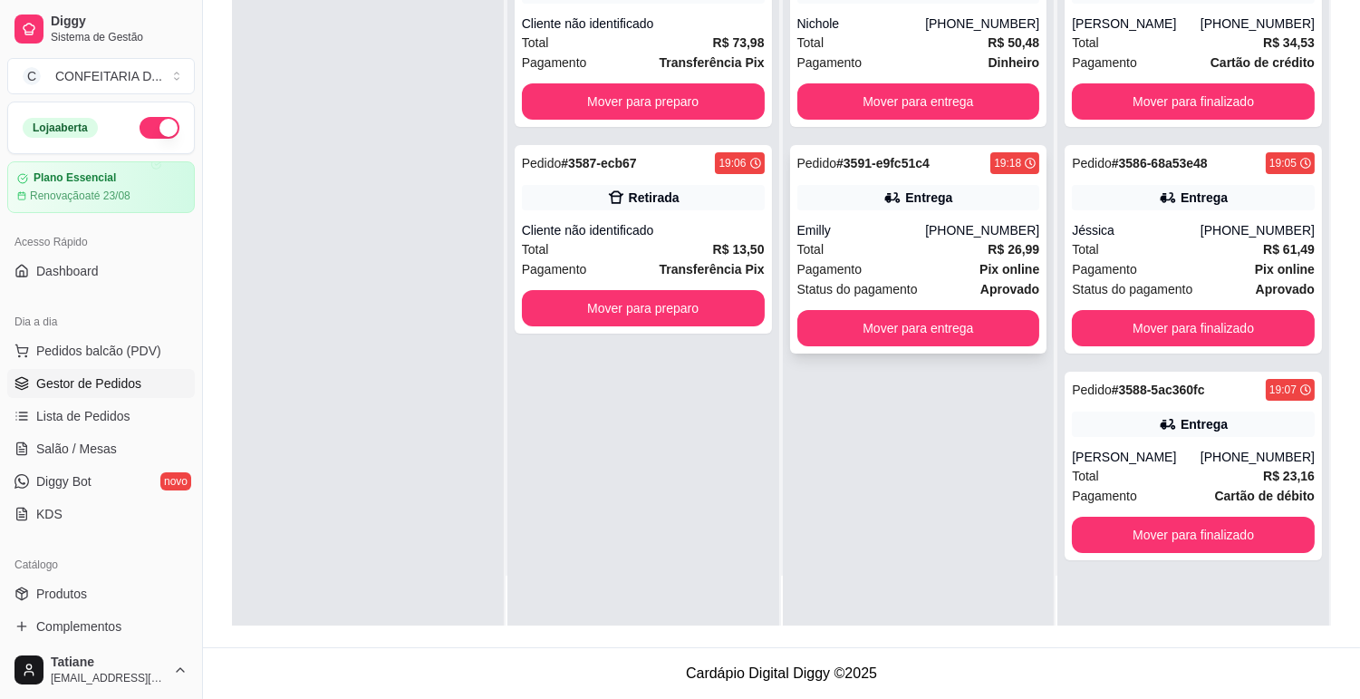
click at [816, 228] on div "Emilly" at bounding box center [862, 230] width 129 height 18
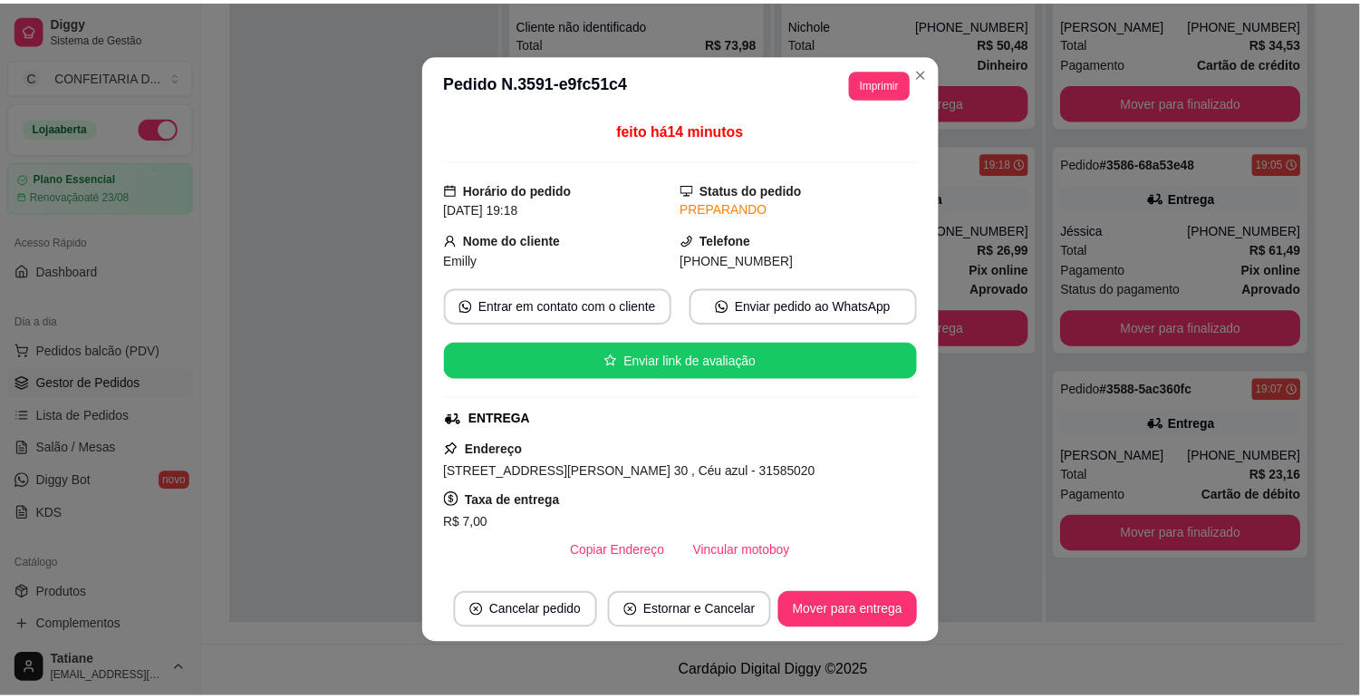
scroll to position [101, 0]
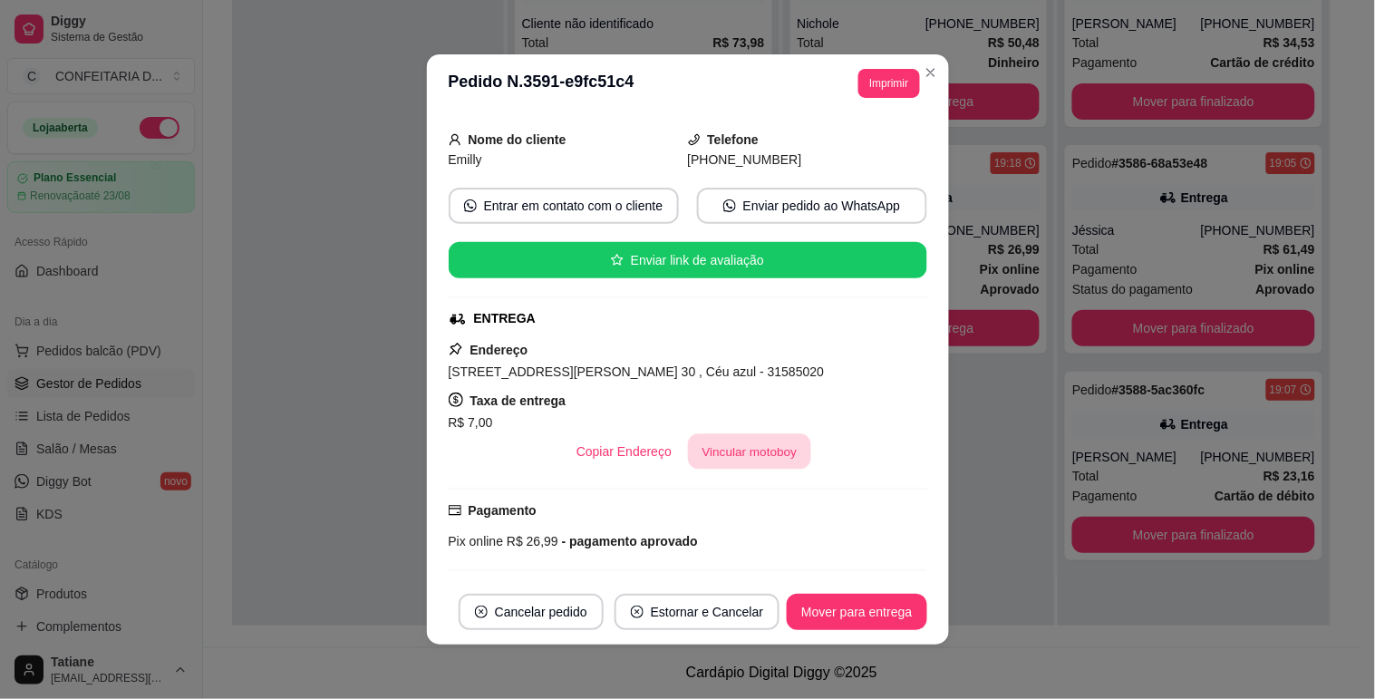
click at [764, 450] on button "Vincular motoboy" at bounding box center [749, 451] width 123 height 35
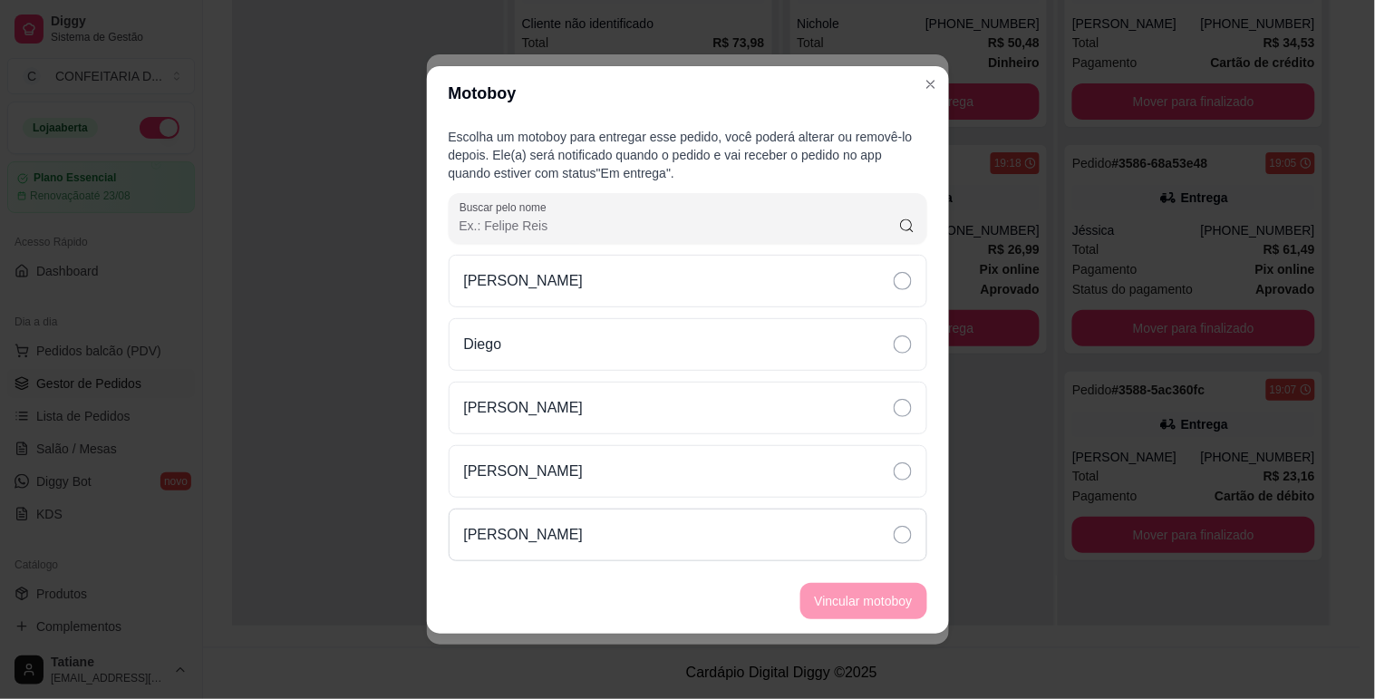
drag, startPoint x: 573, startPoint y: 541, endPoint x: 615, endPoint y: 541, distance: 41.7
click at [575, 541] on p "[PERSON_NAME]" at bounding box center [524, 535] width 120 height 22
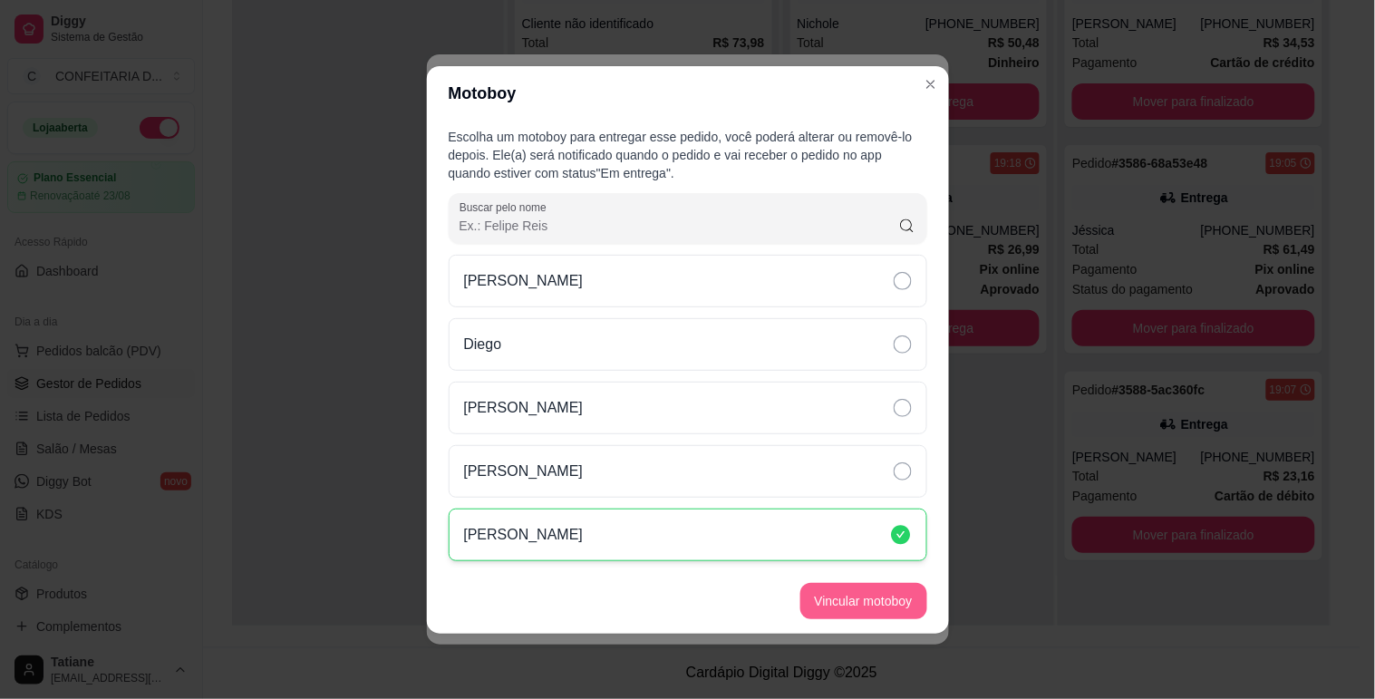
click at [893, 610] on button "Vincular motoboy" at bounding box center [863, 601] width 127 height 36
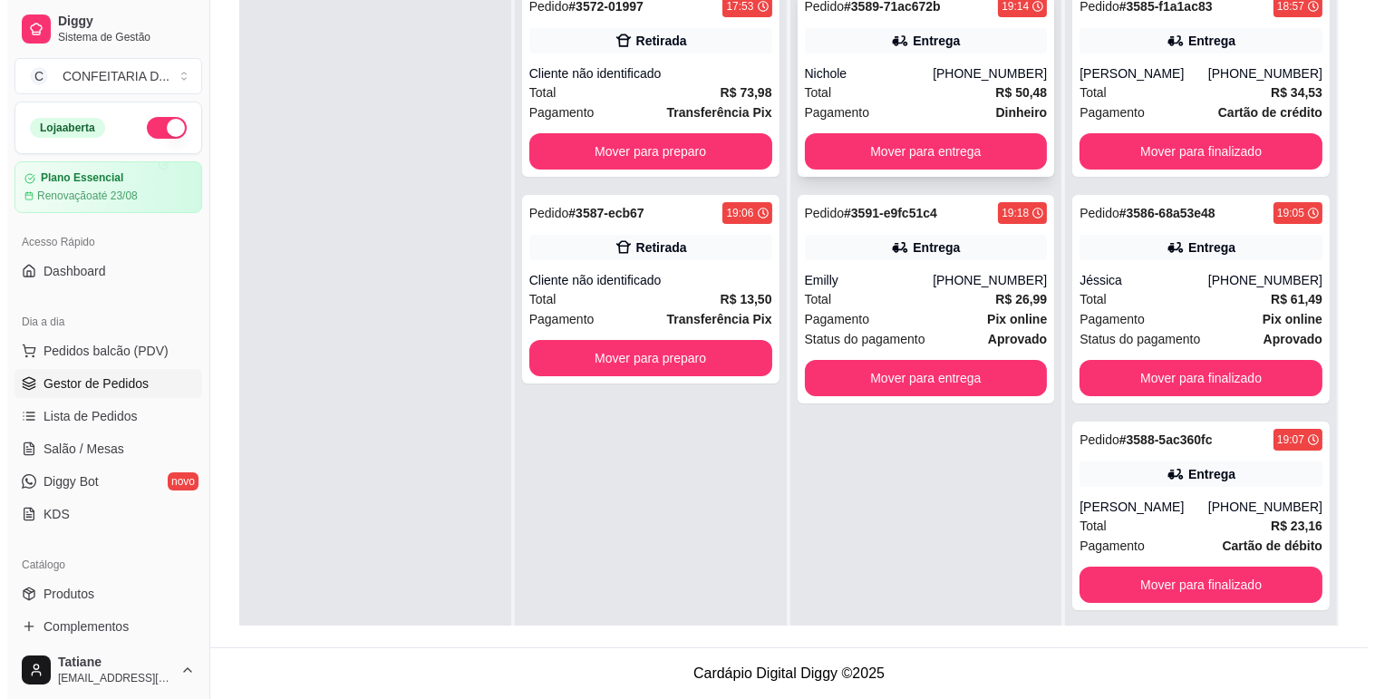
scroll to position [176, 0]
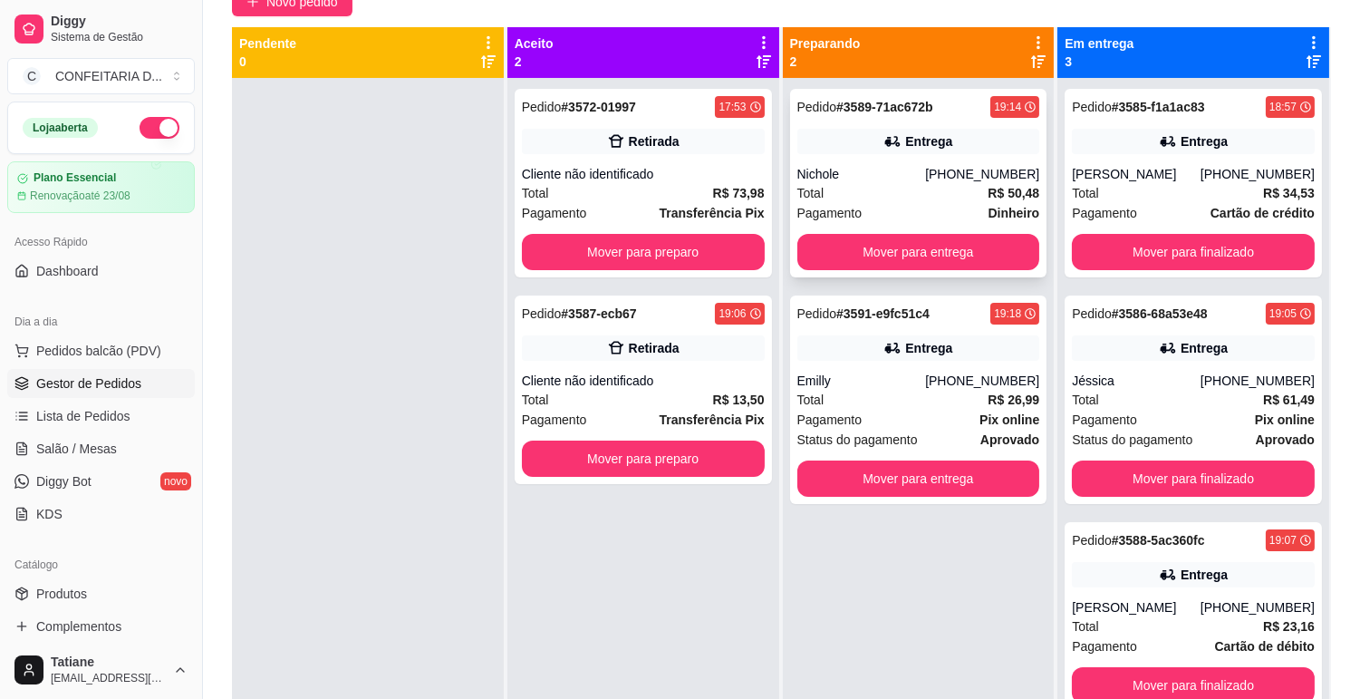
click at [828, 134] on div "Entrega" at bounding box center [919, 141] width 243 height 25
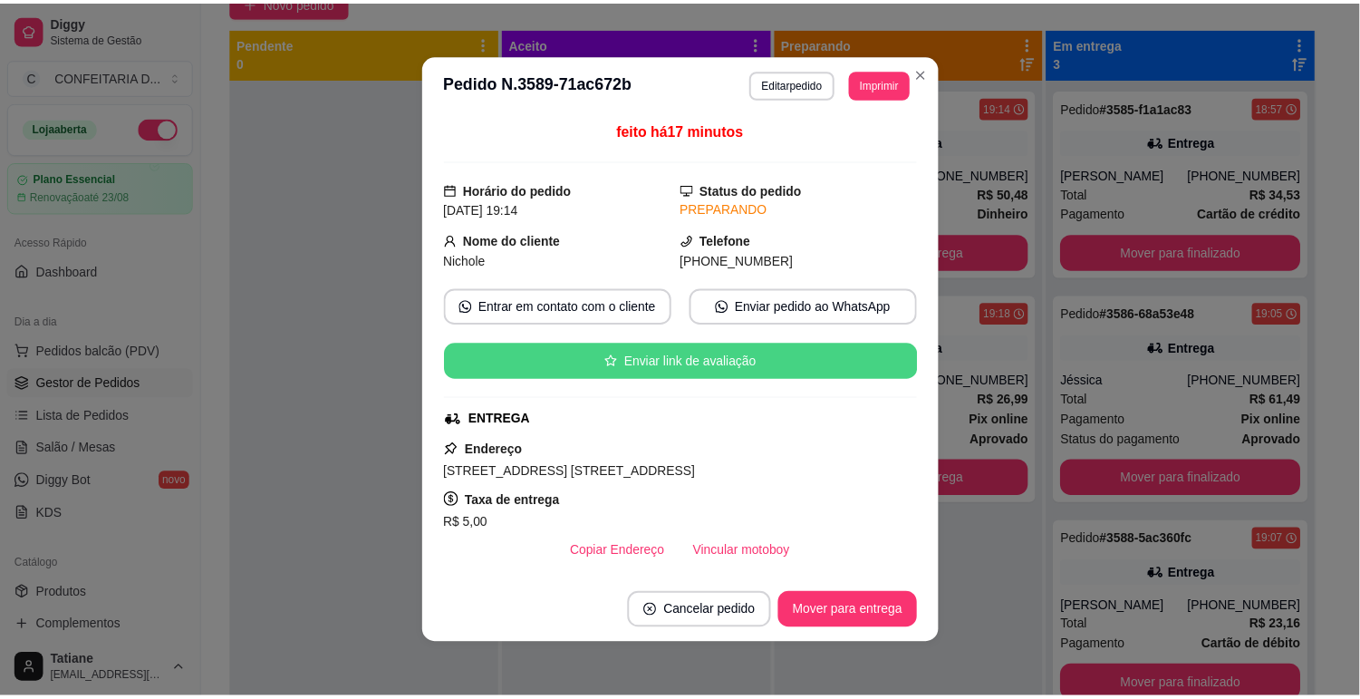
scroll to position [201, 0]
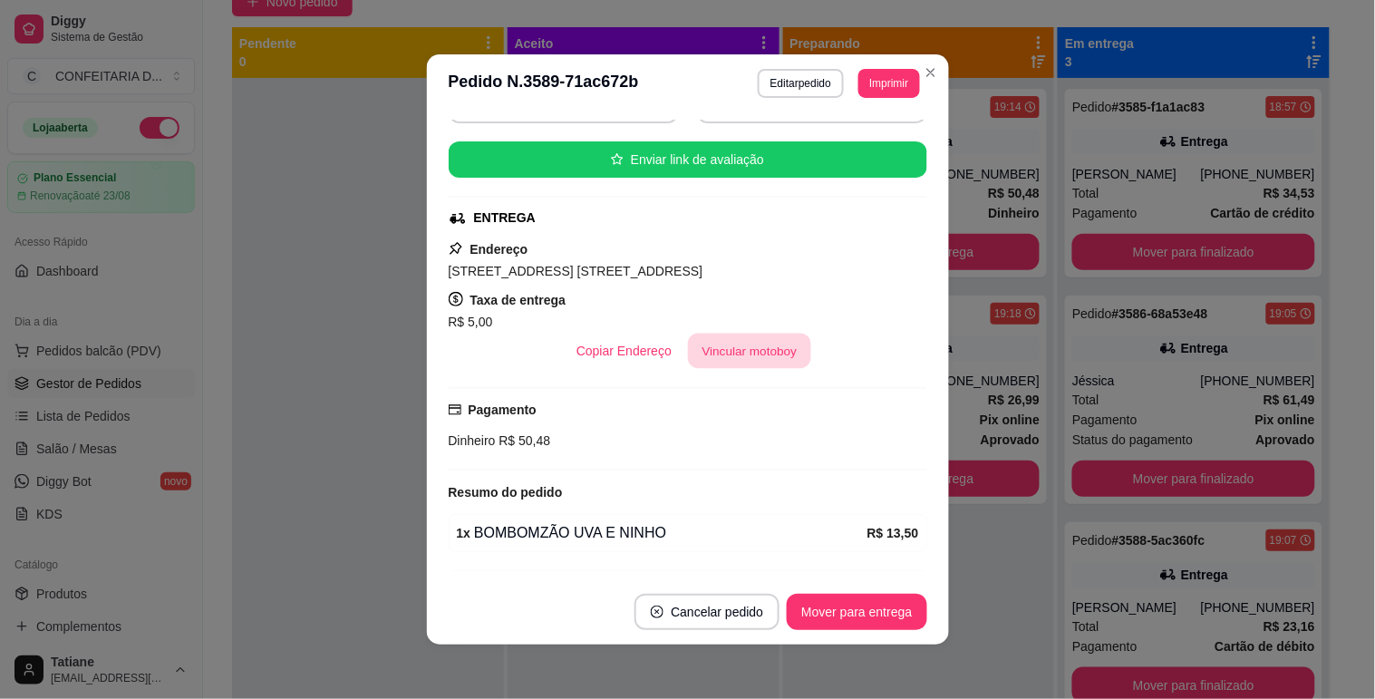
click at [696, 369] on button "Vincular motoboy" at bounding box center [749, 351] width 123 height 35
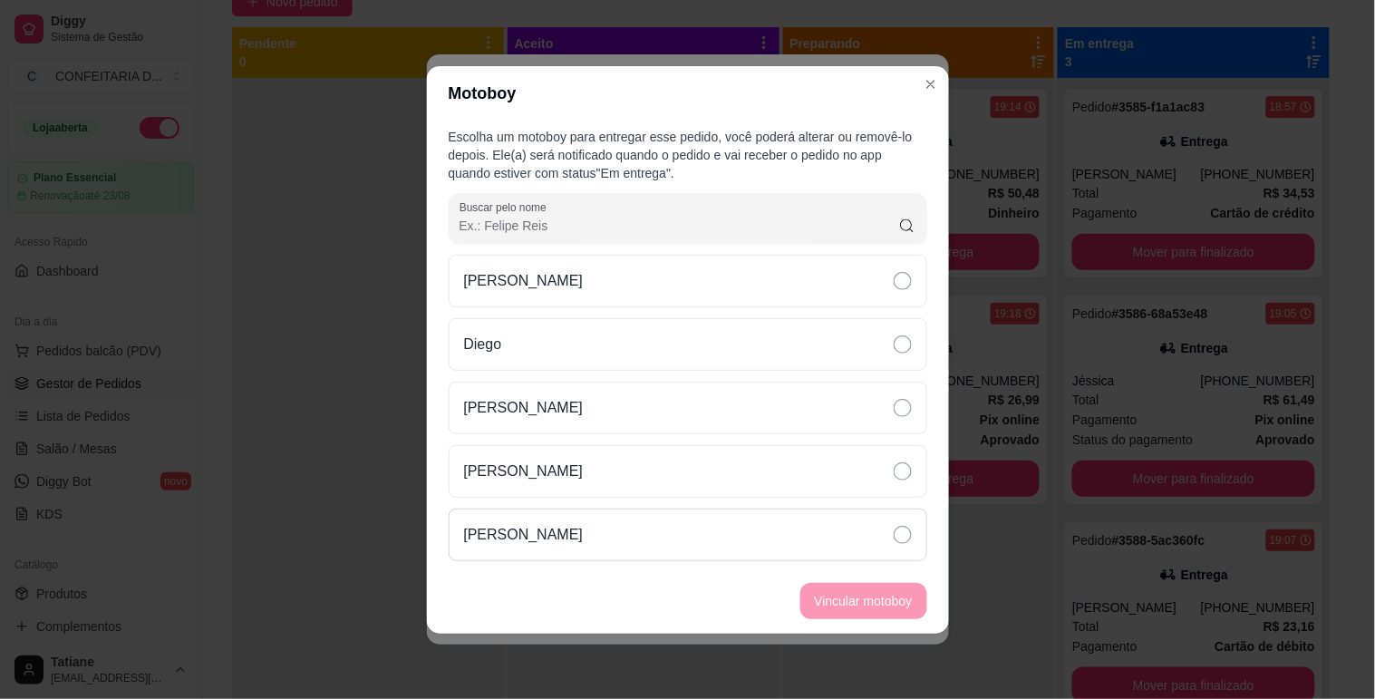
click at [584, 542] on p "[PERSON_NAME]" at bounding box center [524, 535] width 120 height 22
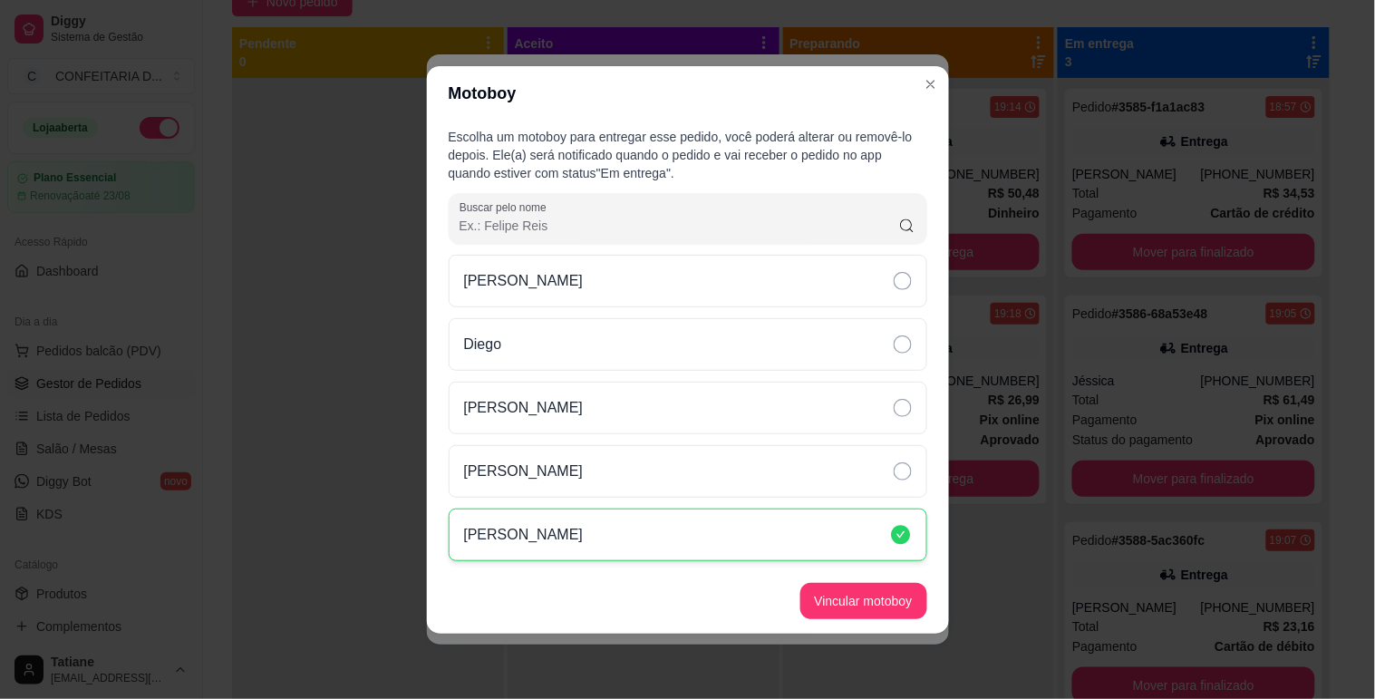
click at [915, 626] on footer "Vincular motoboy" at bounding box center [688, 600] width 522 height 65
click at [906, 610] on button "Vincular motoboy" at bounding box center [863, 600] width 123 height 35
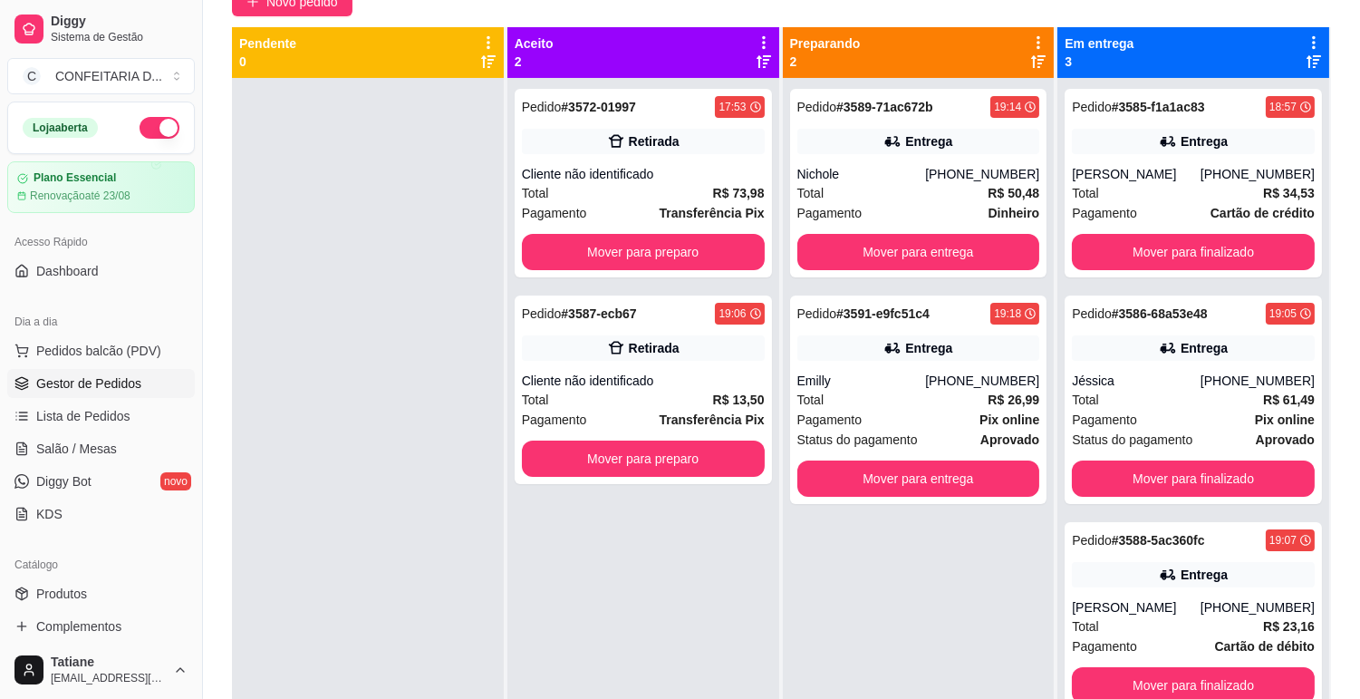
scroll to position [0, 0]
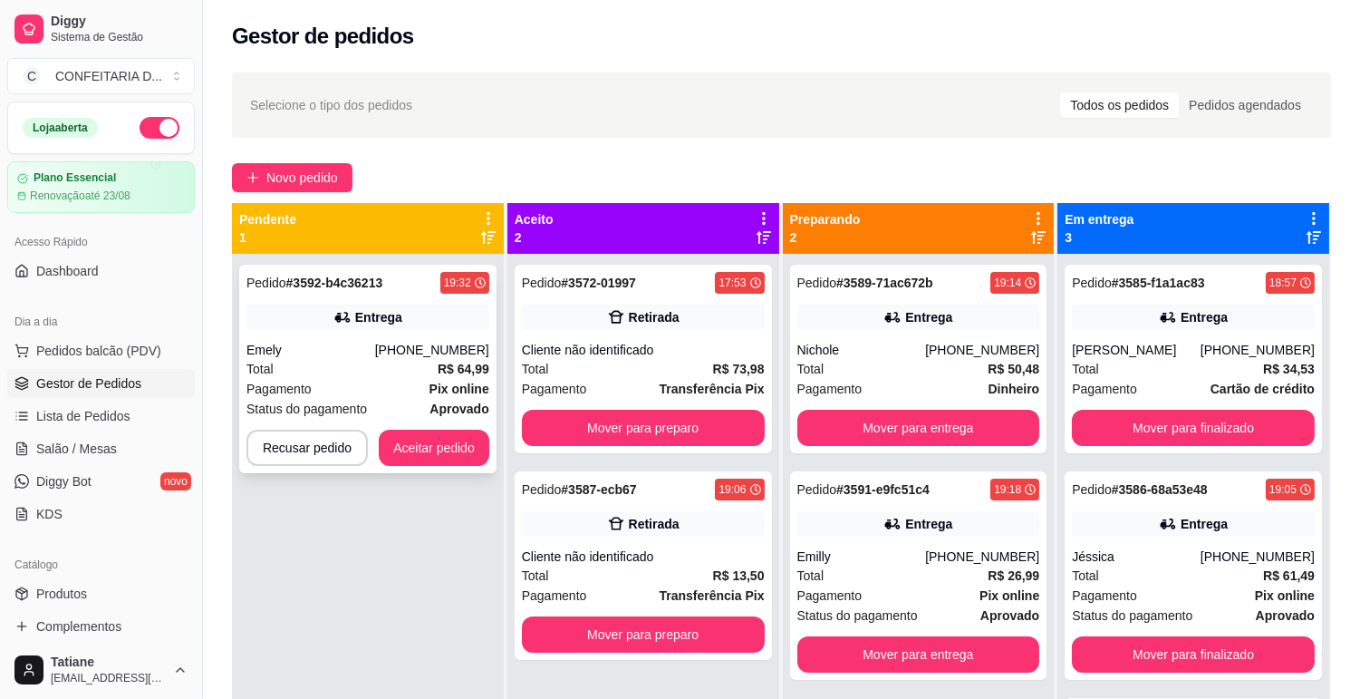
click at [363, 351] on div "Emely" at bounding box center [311, 350] width 129 height 18
click at [441, 449] on button "Aceitar pedido" at bounding box center [434, 448] width 107 height 35
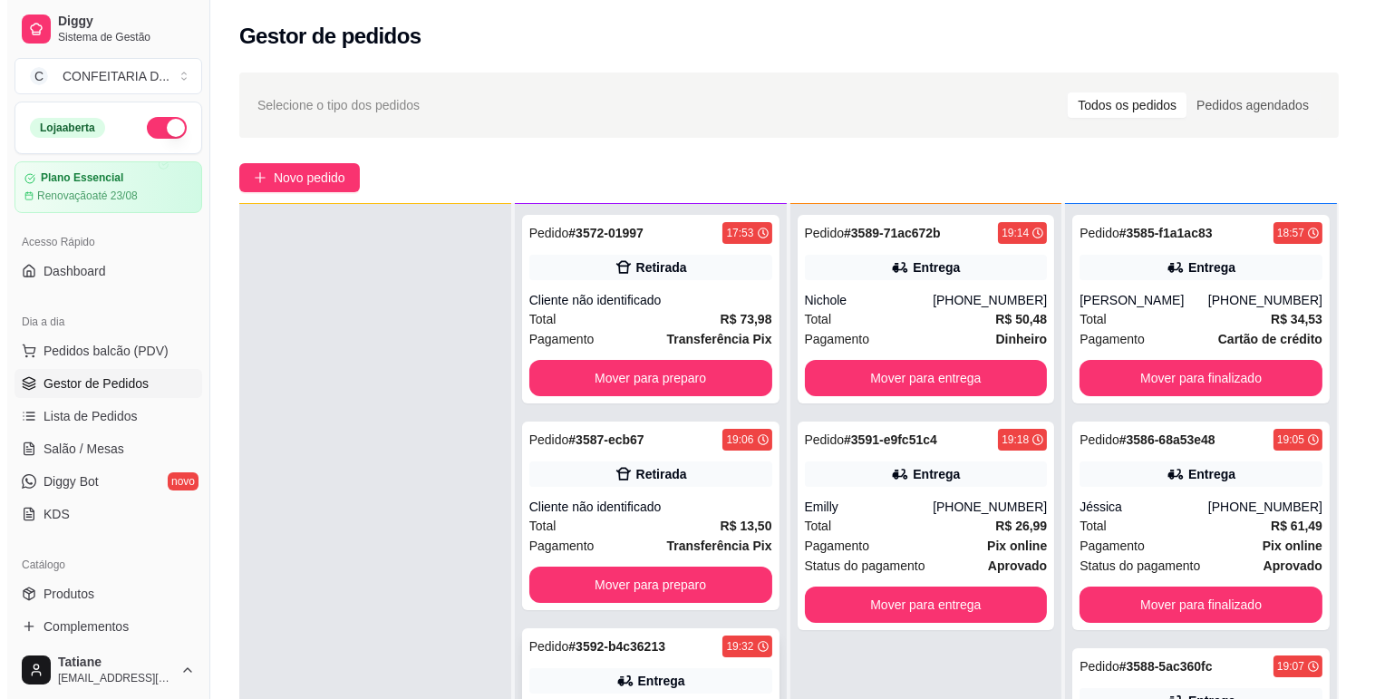
scroll to position [101, 0]
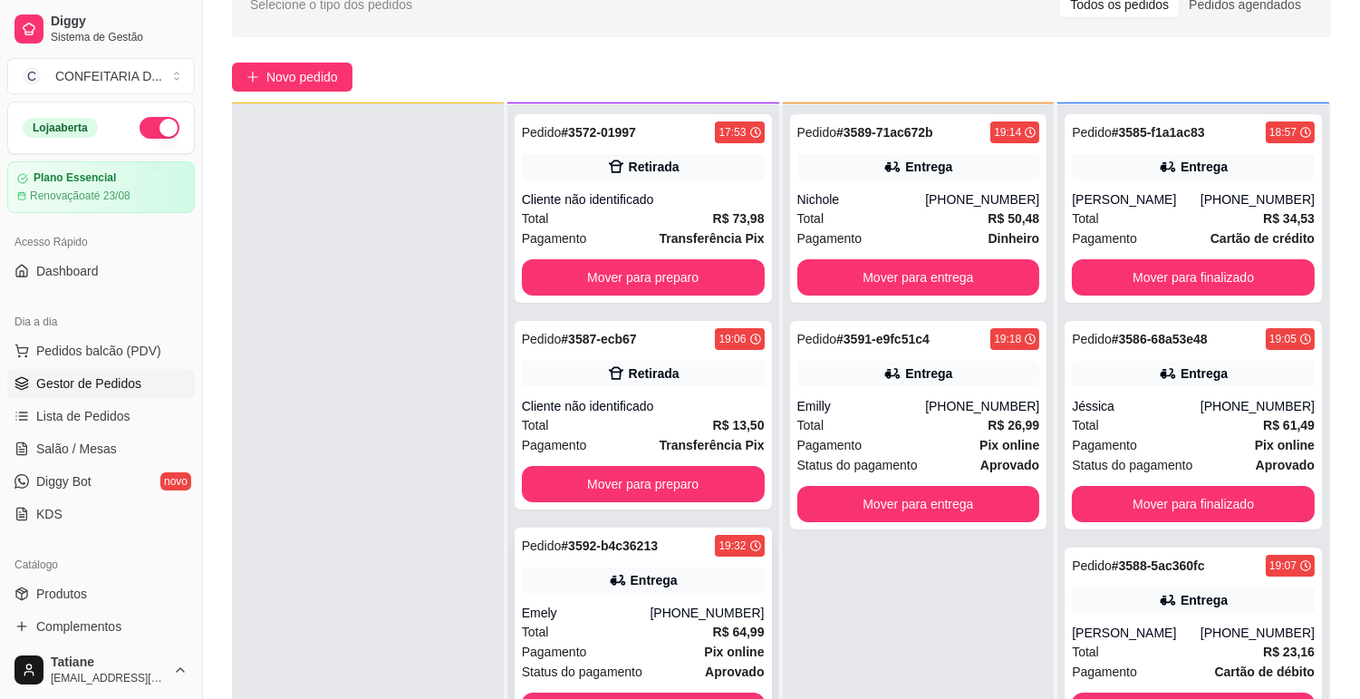
click at [631, 576] on div "Entrega" at bounding box center [654, 580] width 47 height 18
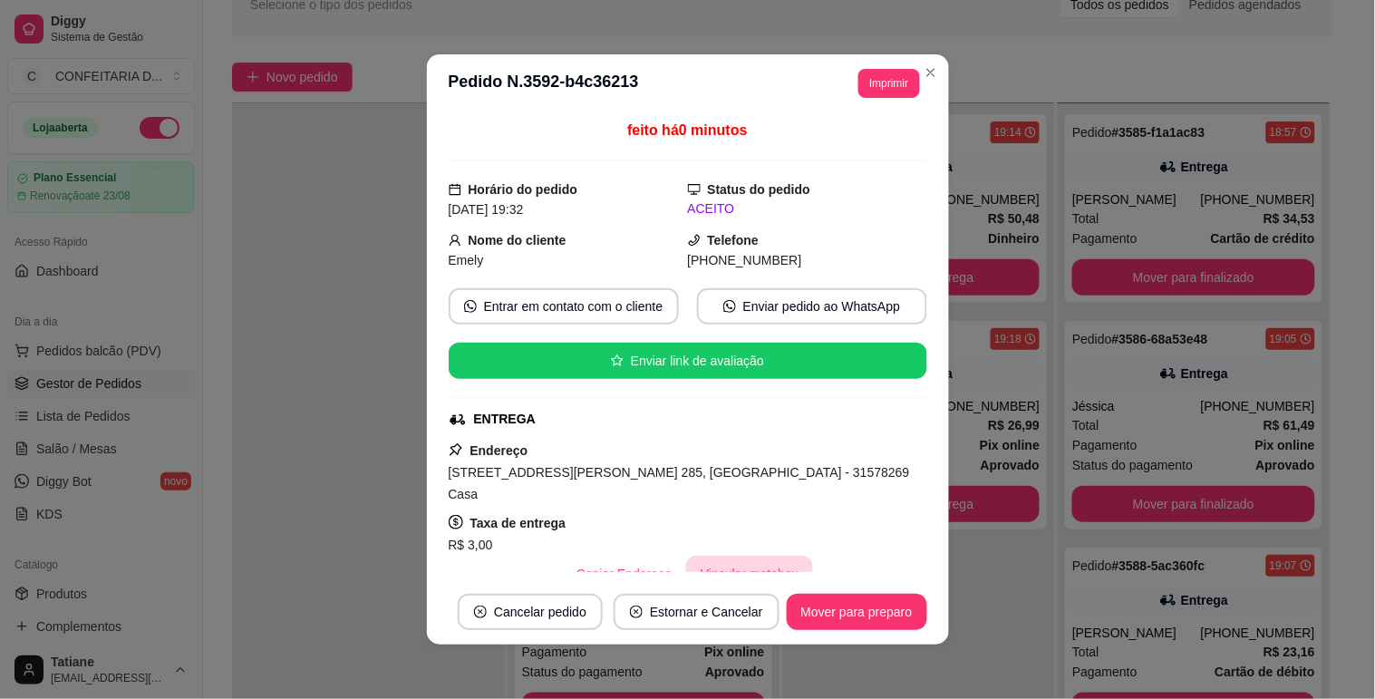
click at [717, 556] on button "Vincular motoboy" at bounding box center [749, 574] width 127 height 36
click at [632, 557] on div "[PERSON_NAME]" at bounding box center [687, 534] width 479 height 53
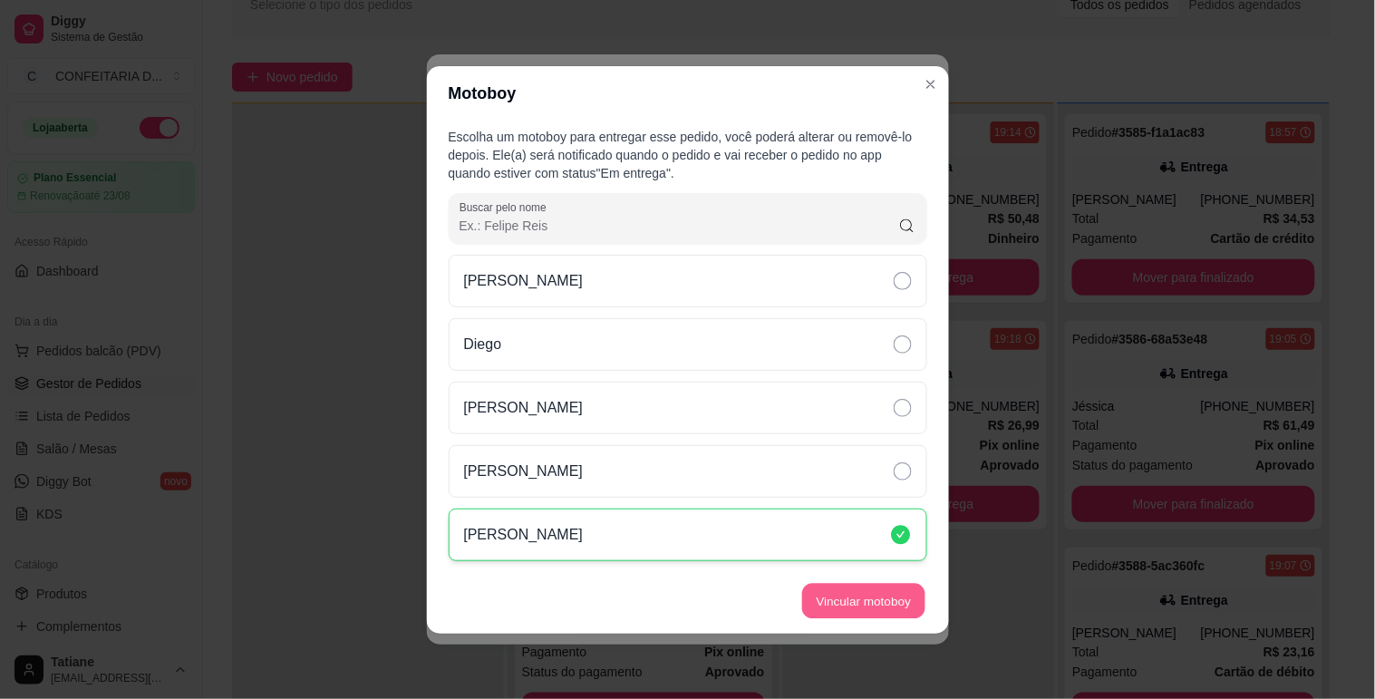
click at [883, 610] on button "Vincular motoboy" at bounding box center [863, 600] width 123 height 35
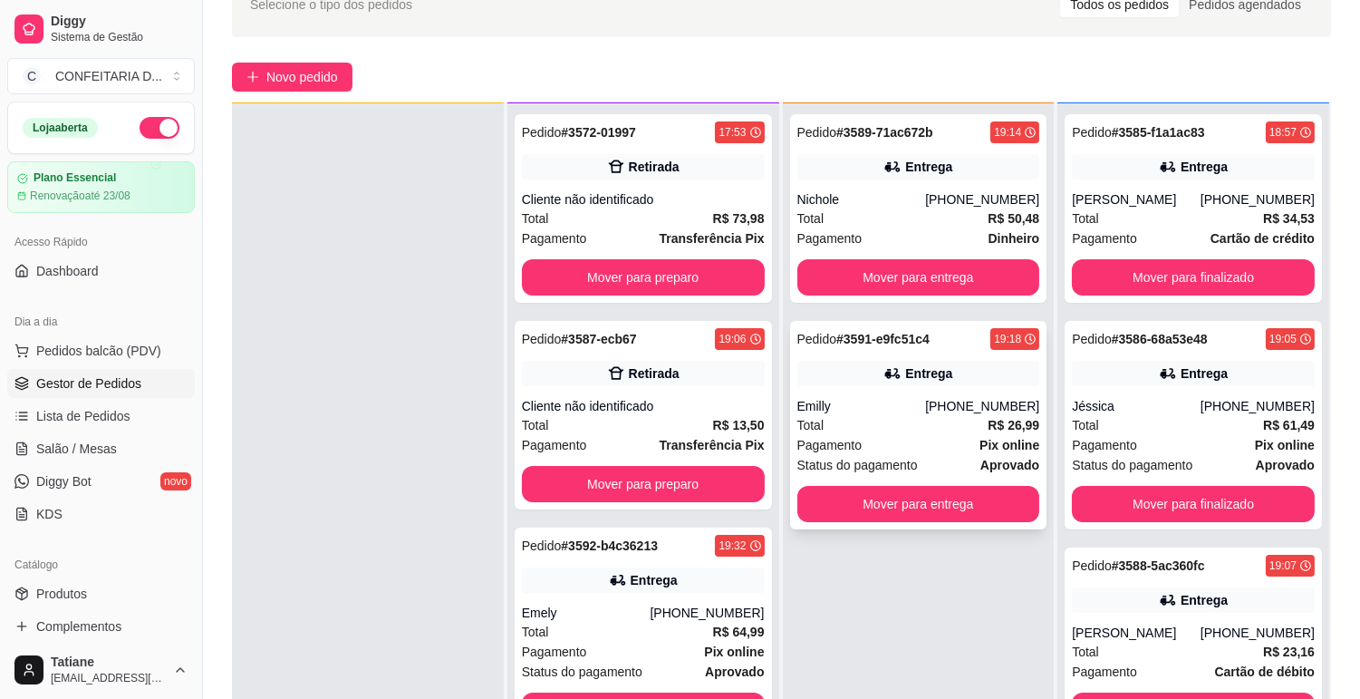
click at [944, 417] on div "Total R$ 26,99" at bounding box center [919, 425] width 243 height 20
click at [854, 172] on div "Entrega" at bounding box center [919, 166] width 243 height 25
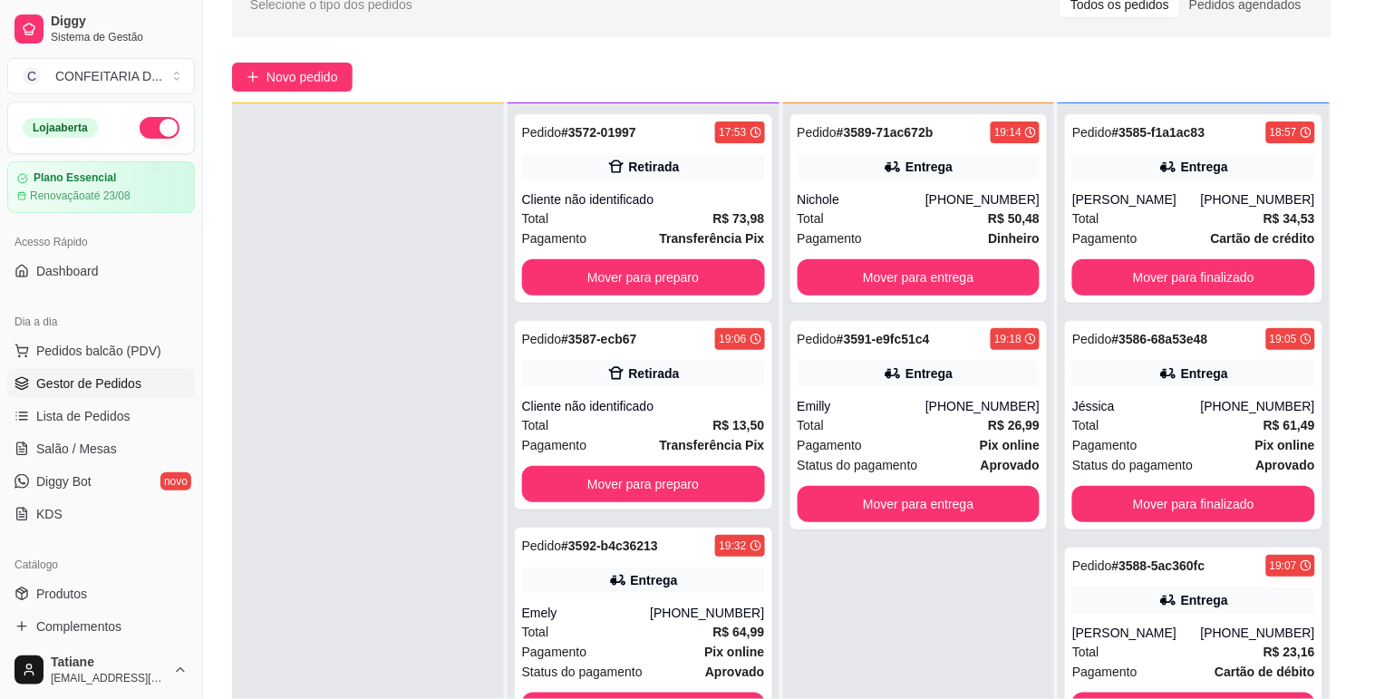
scroll to position [201, 0]
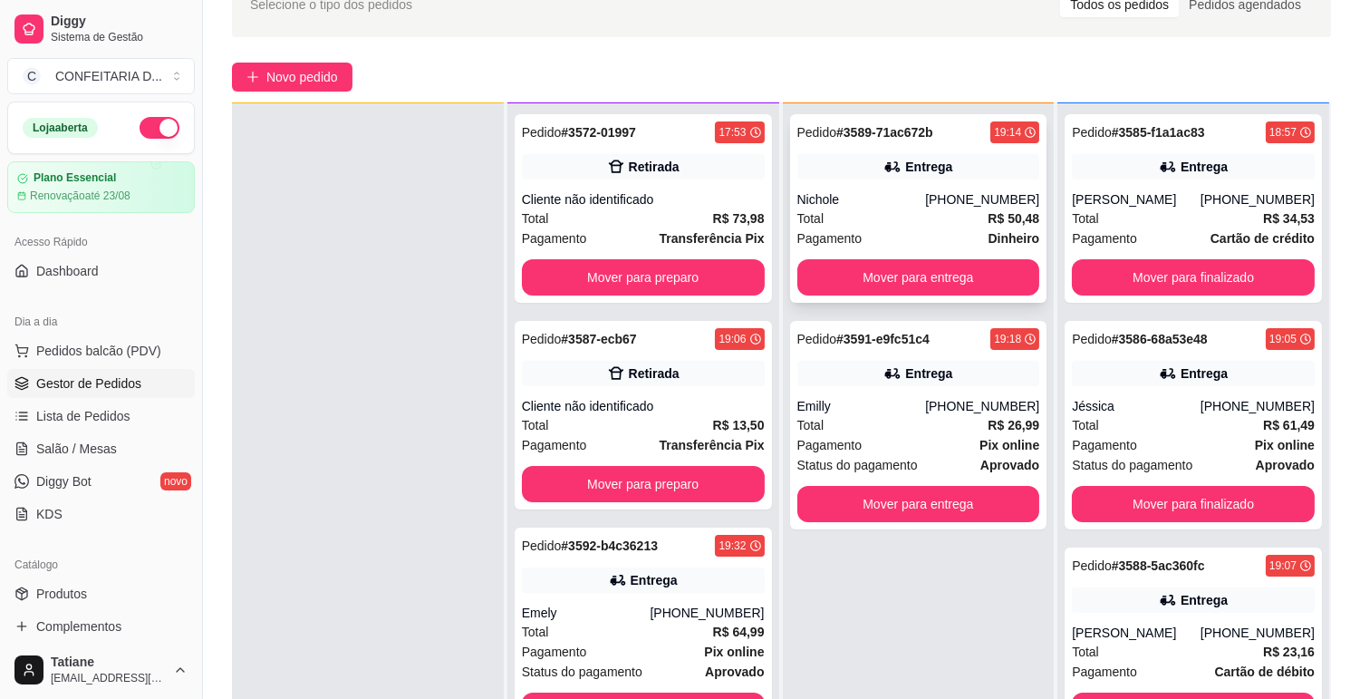
click at [905, 174] on div "Entrega" at bounding box center [928, 167] width 47 height 18
click at [656, 598] on div "Pedido # 3592-b4c36213 19:32 Entrega Emely [PHONE_NUMBER] Total R$ 64,99 Pagame…" at bounding box center [643, 632] width 257 height 208
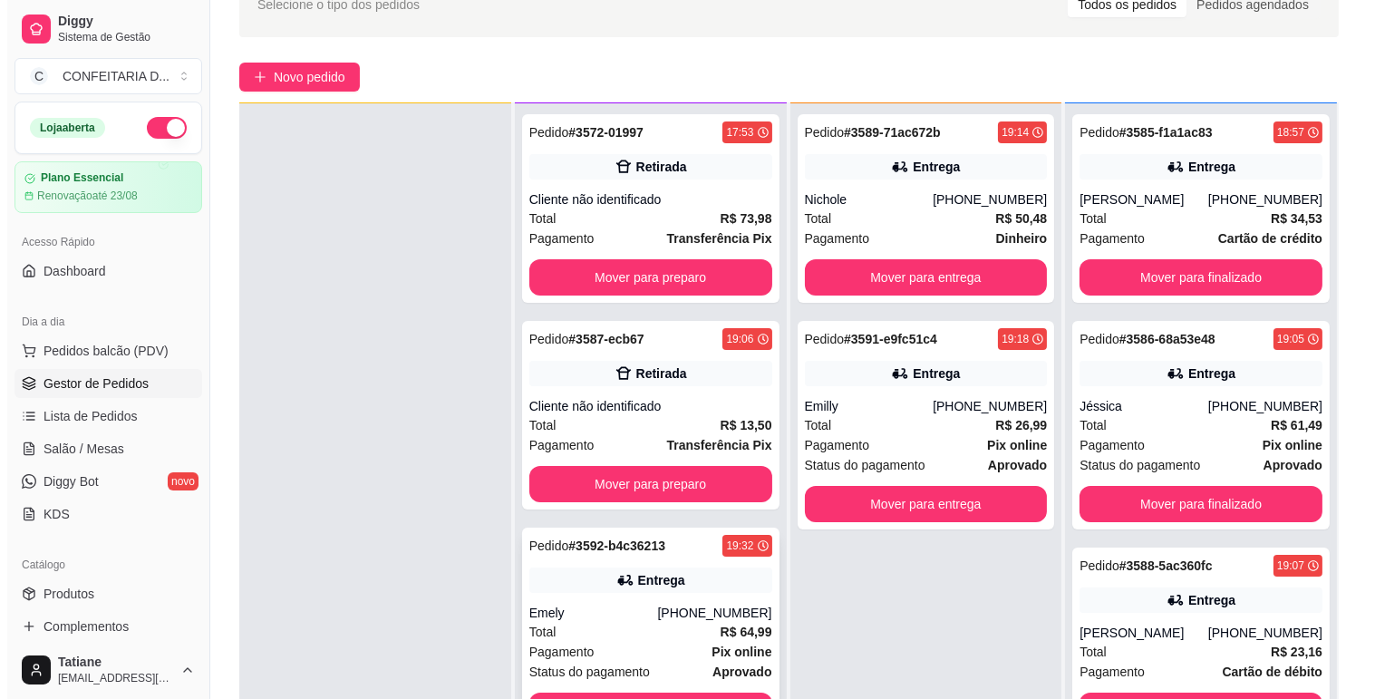
scroll to position [276, 0]
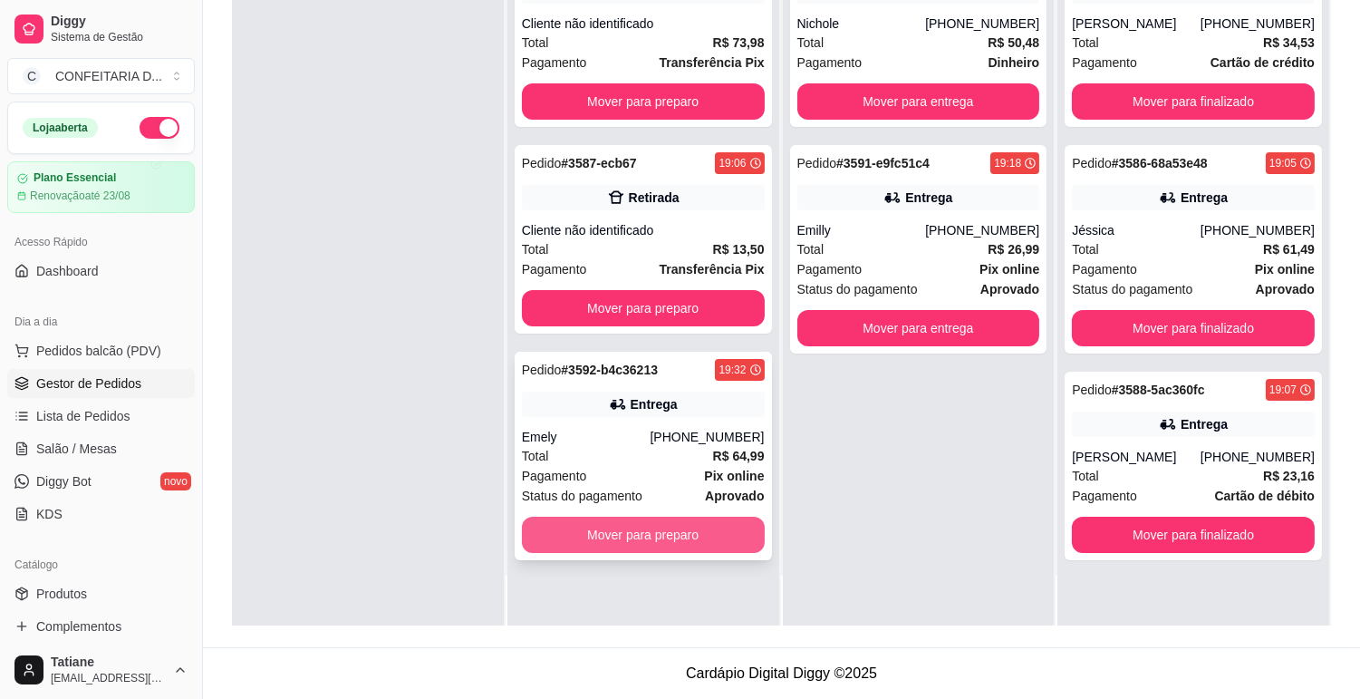
click at [658, 535] on button "Mover para preparo" at bounding box center [643, 535] width 243 height 36
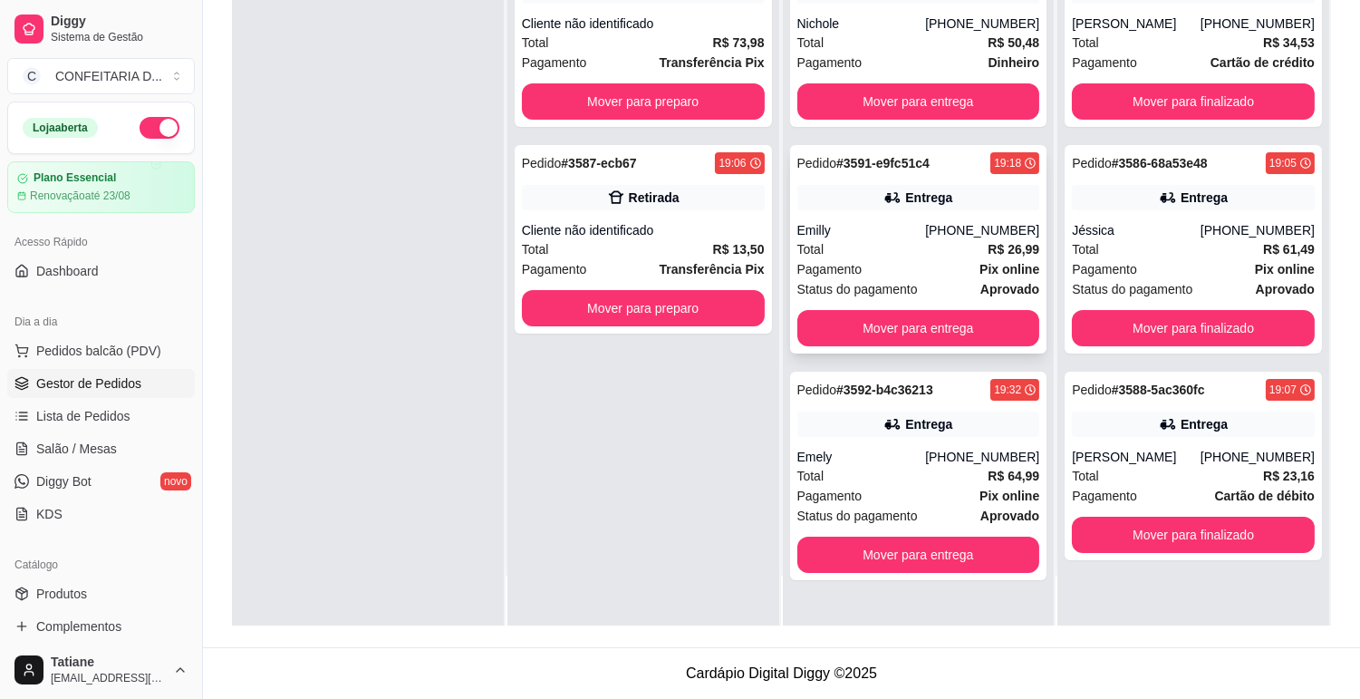
click at [903, 237] on div "Emilly" at bounding box center [862, 230] width 129 height 18
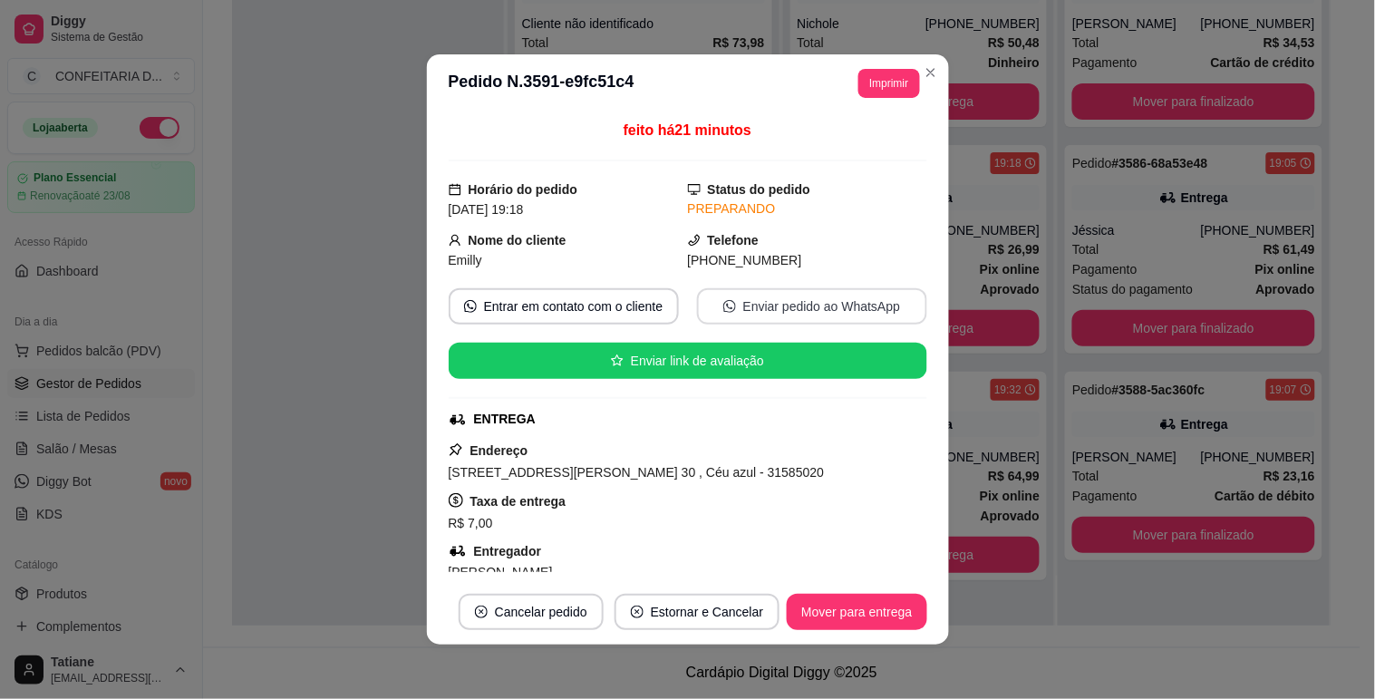
scroll to position [201, 0]
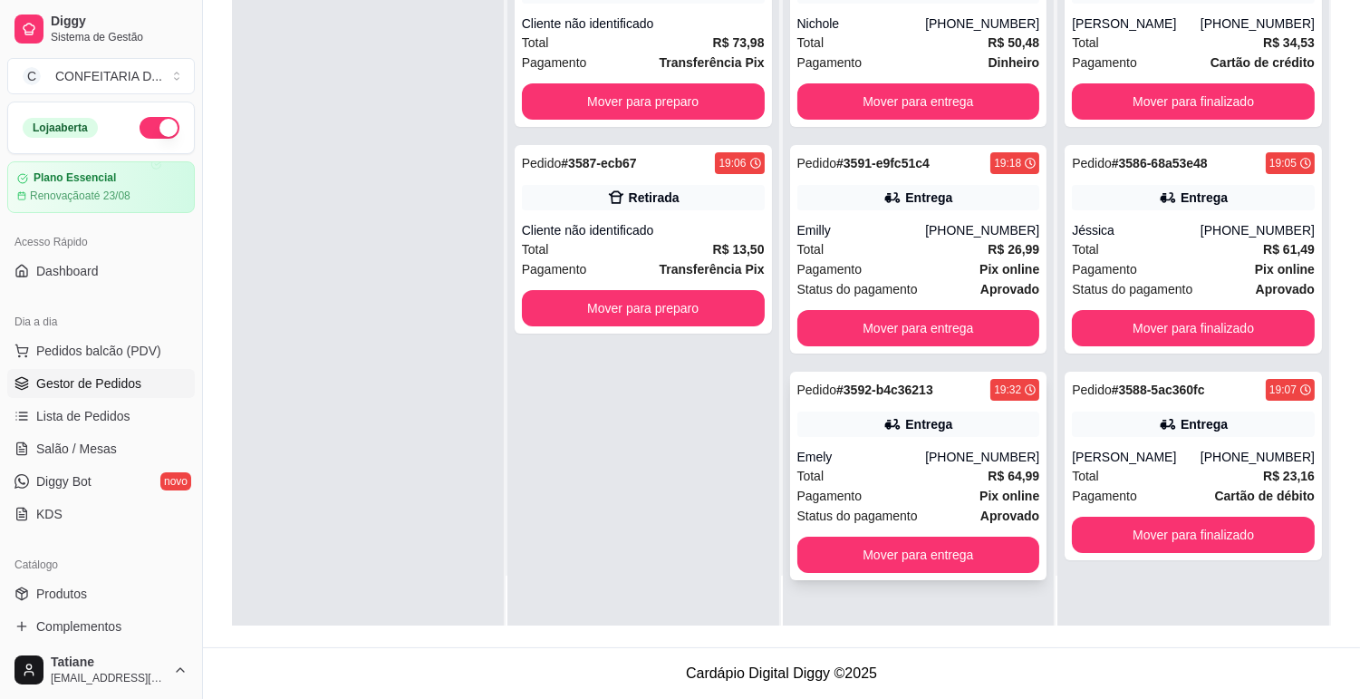
click at [876, 448] on div "Emely" at bounding box center [862, 457] width 129 height 18
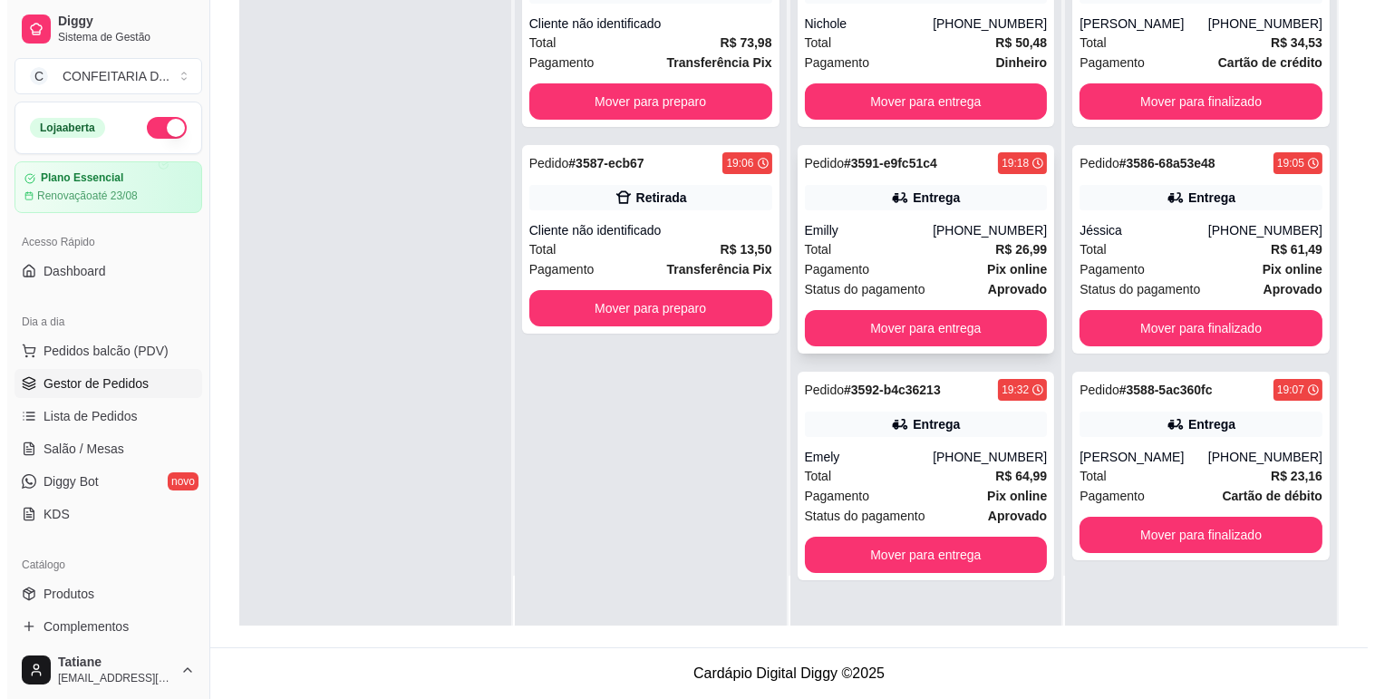
scroll to position [0, 0]
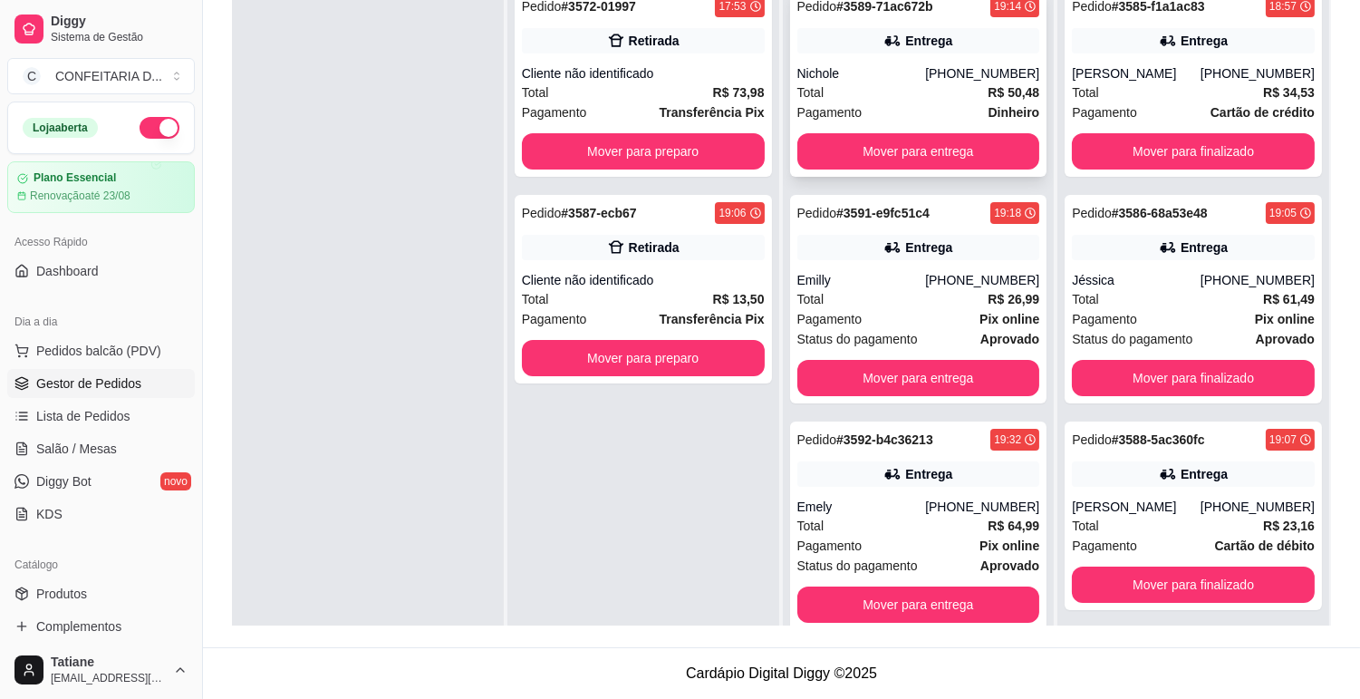
click at [915, 82] on div "Total R$ 50,48" at bounding box center [919, 92] width 243 height 20
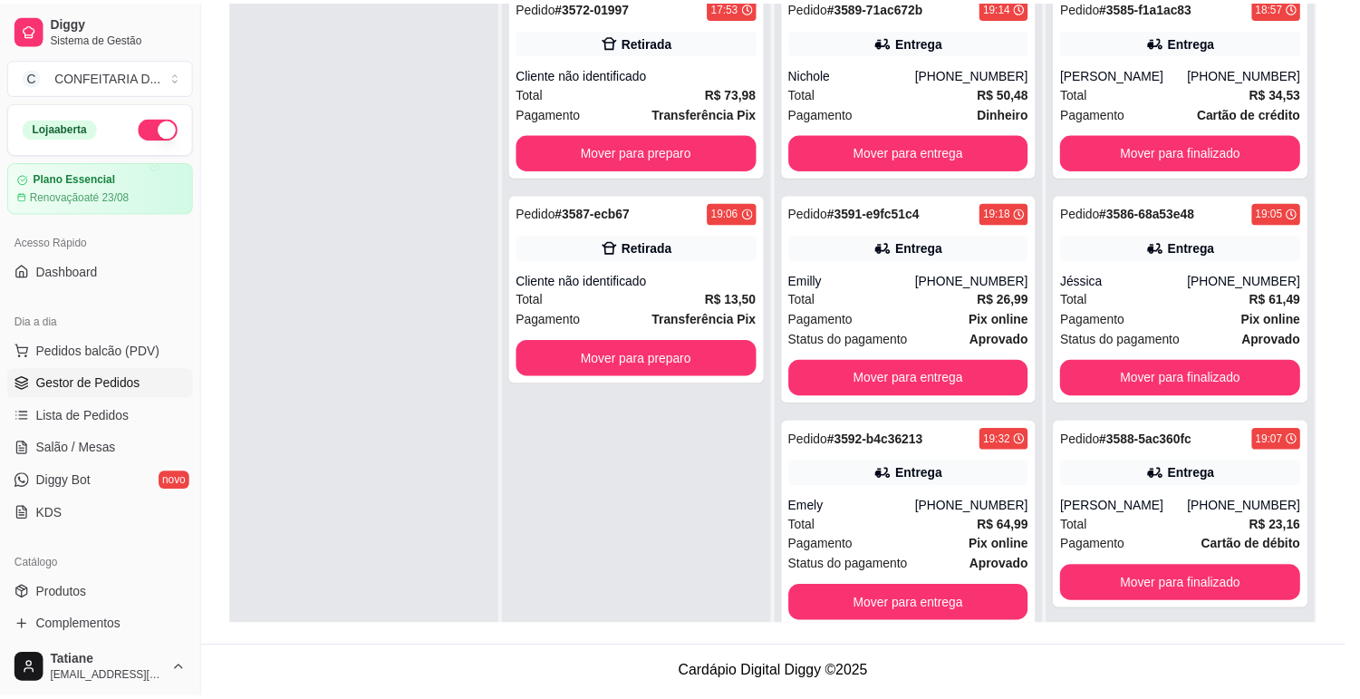
scroll to position [101, 0]
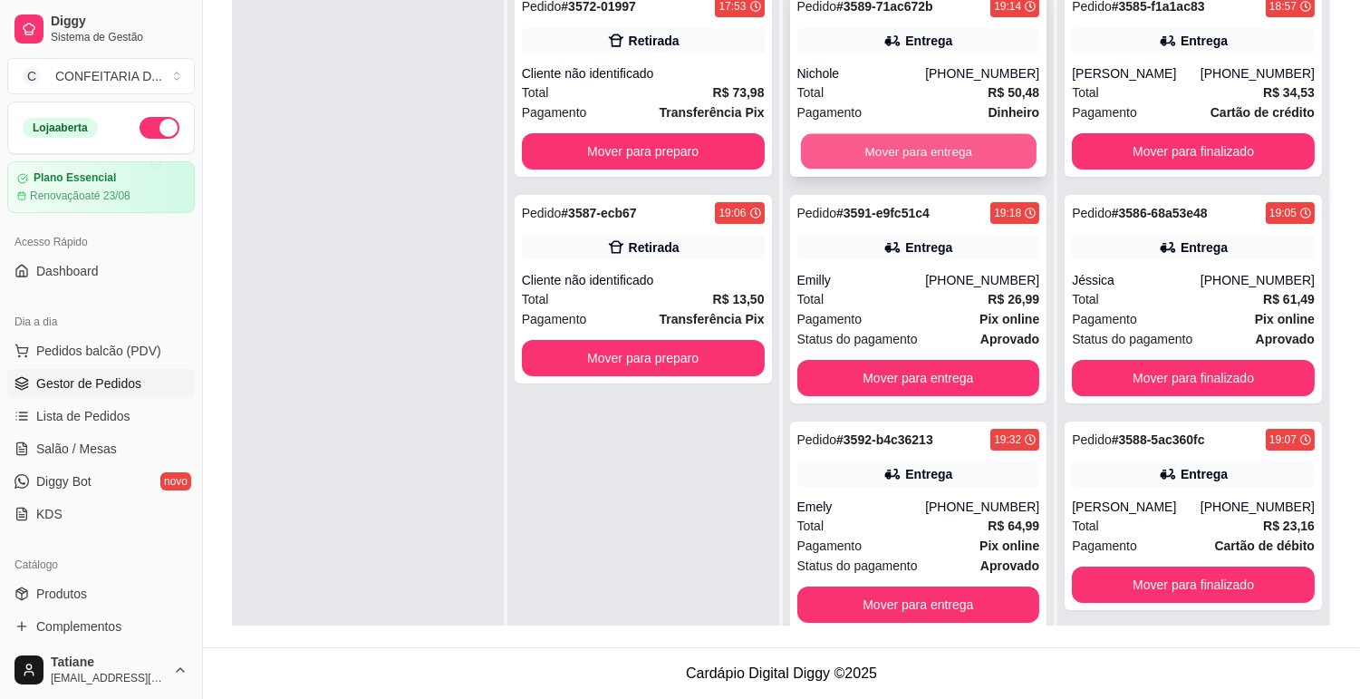
click at [893, 155] on button "Mover para entrega" at bounding box center [919, 151] width 236 height 35
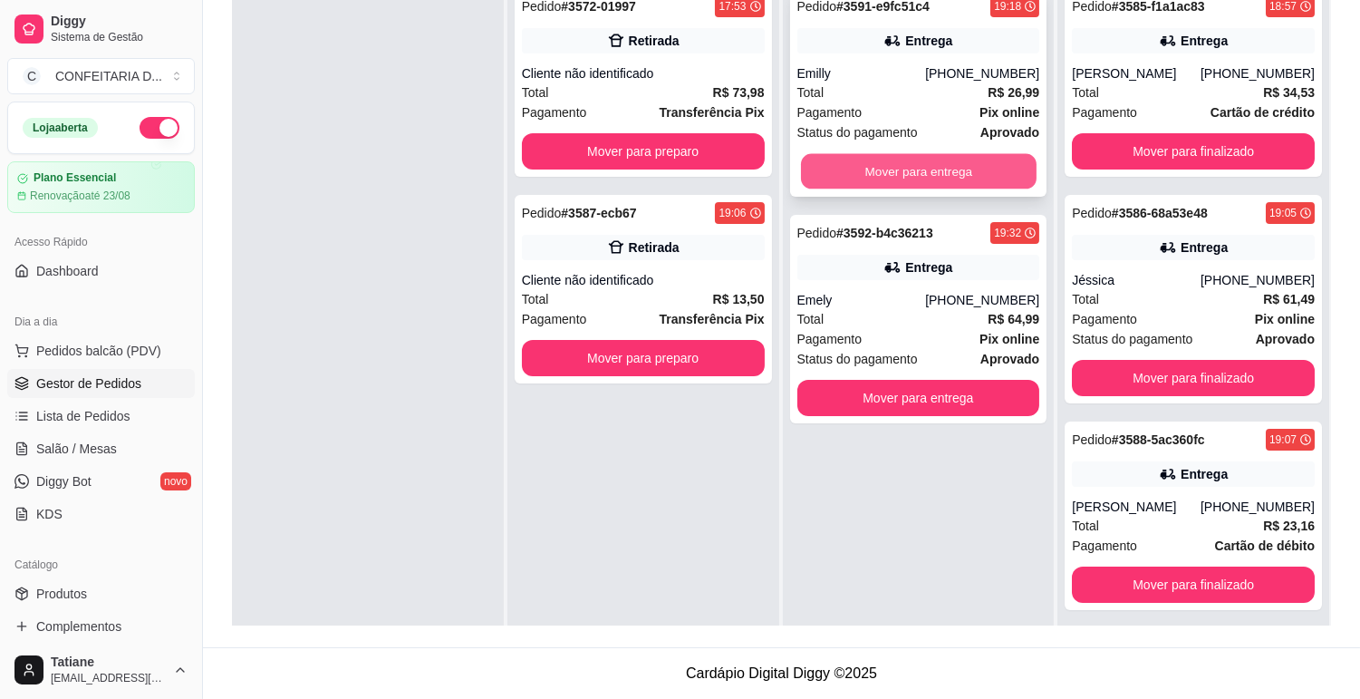
click at [894, 172] on button "Mover para entrega" at bounding box center [919, 171] width 236 height 35
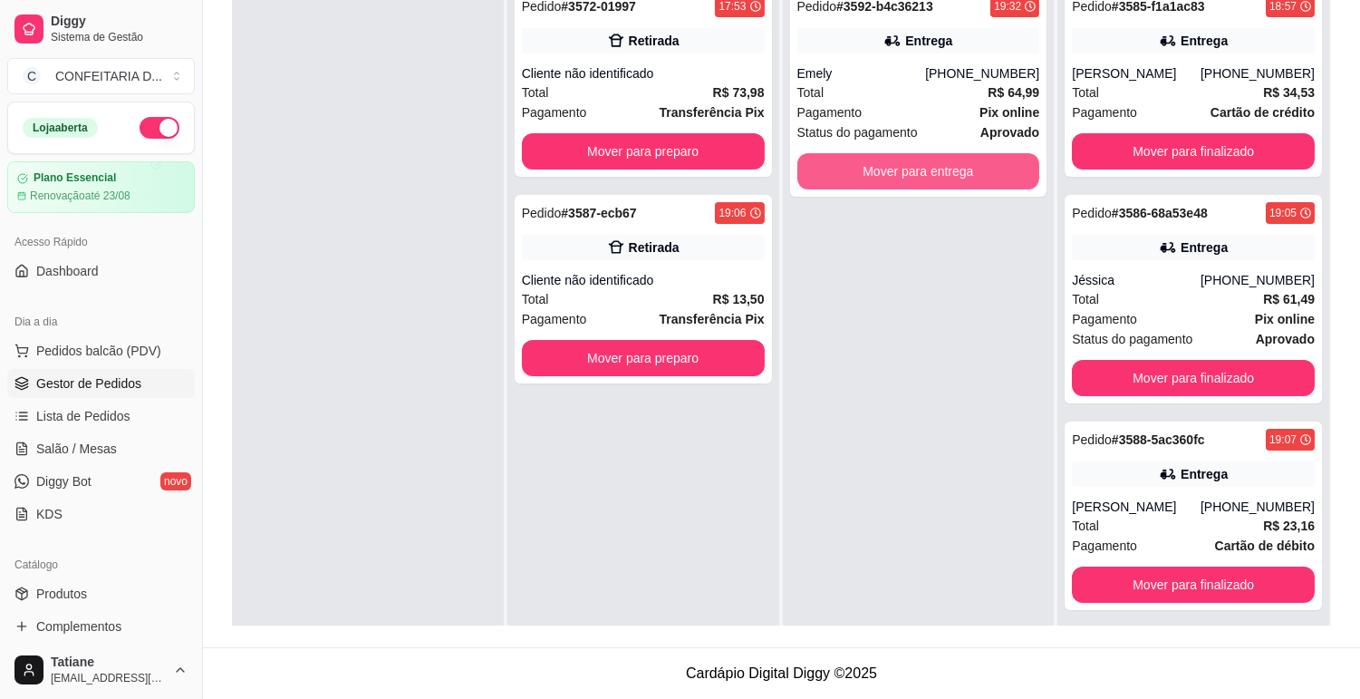
click at [894, 172] on button "Mover para entrega" at bounding box center [919, 171] width 243 height 36
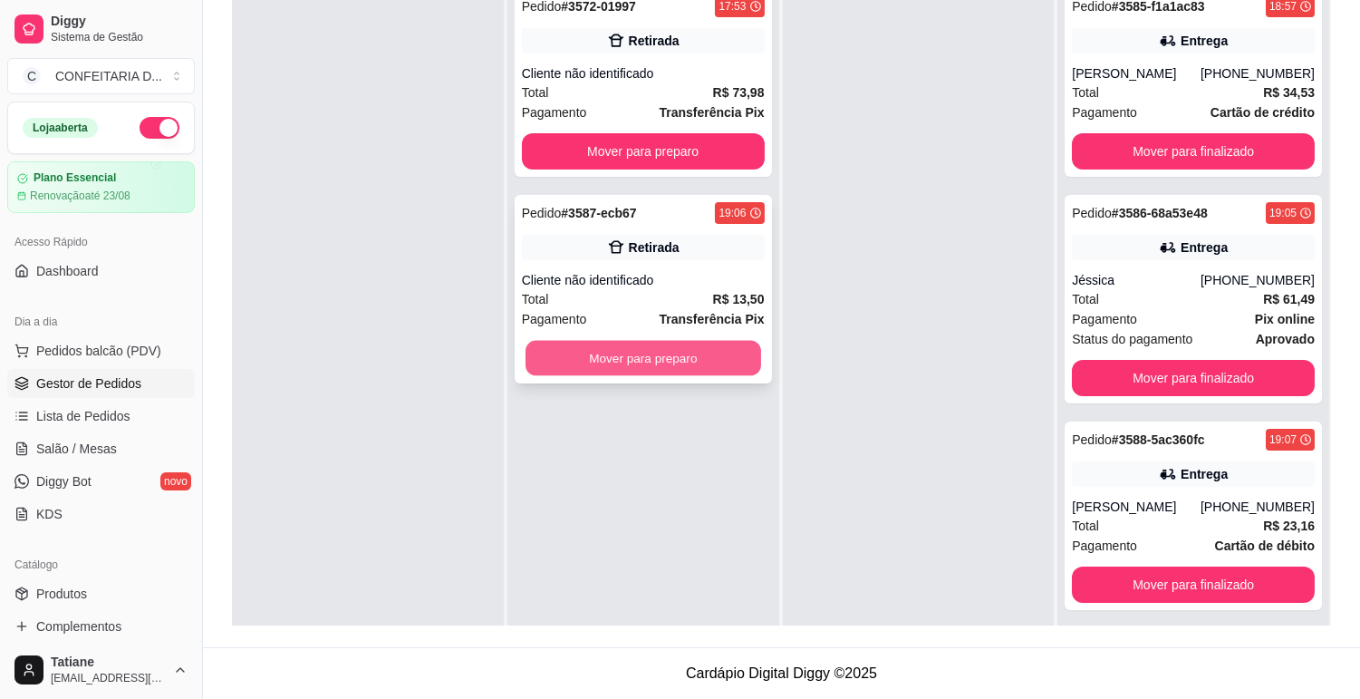
click at [692, 349] on button "Mover para preparo" at bounding box center [644, 358] width 236 height 35
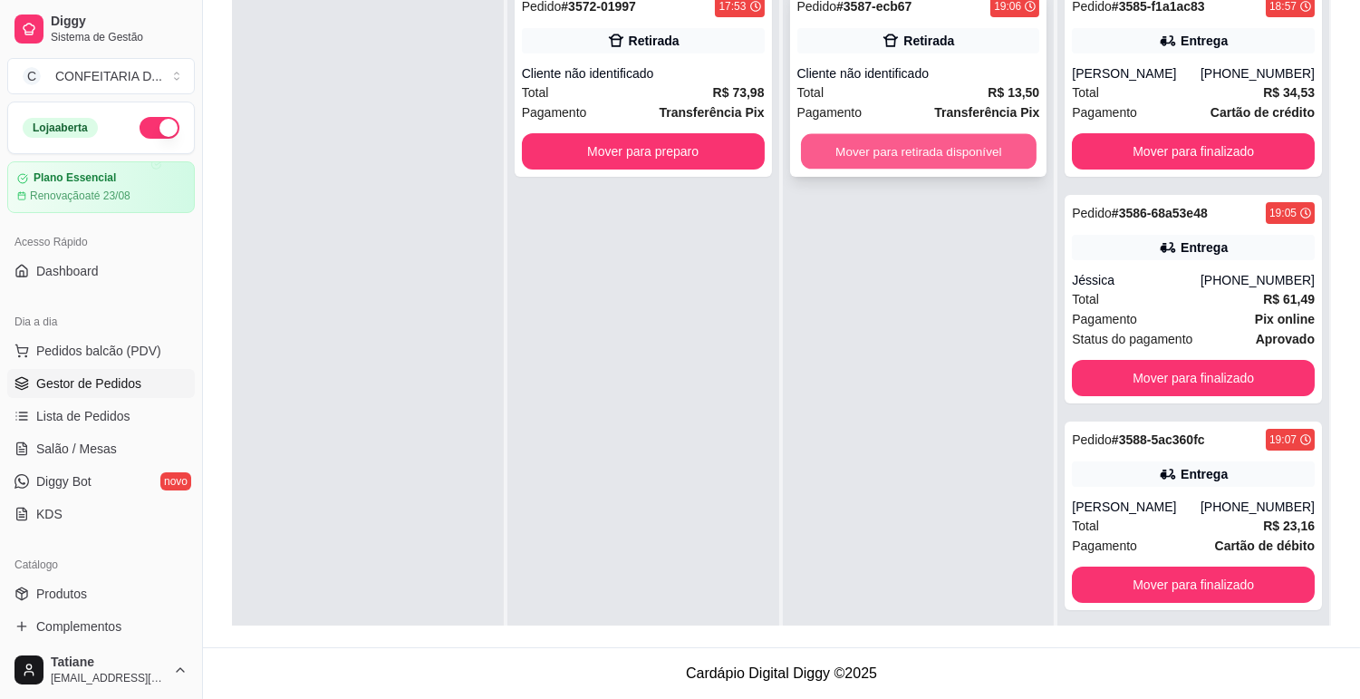
click at [857, 150] on button "Mover para retirada disponível" at bounding box center [919, 151] width 236 height 35
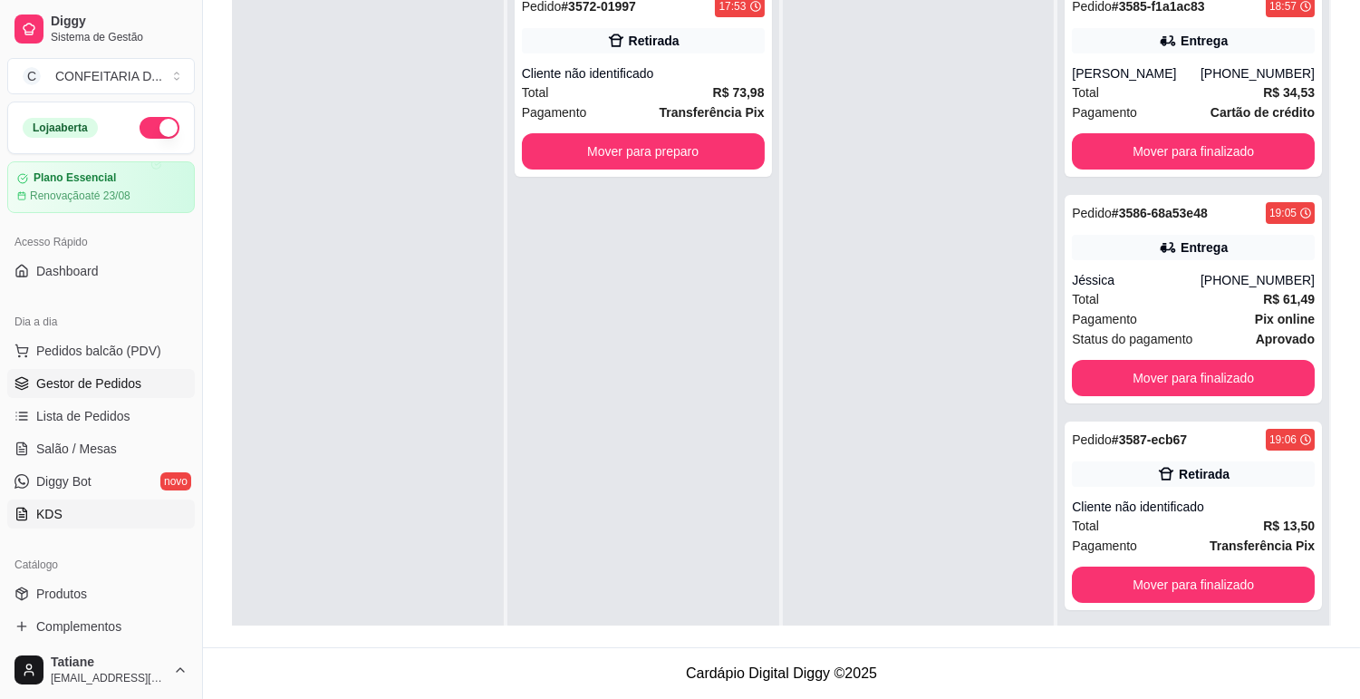
scroll to position [201, 0]
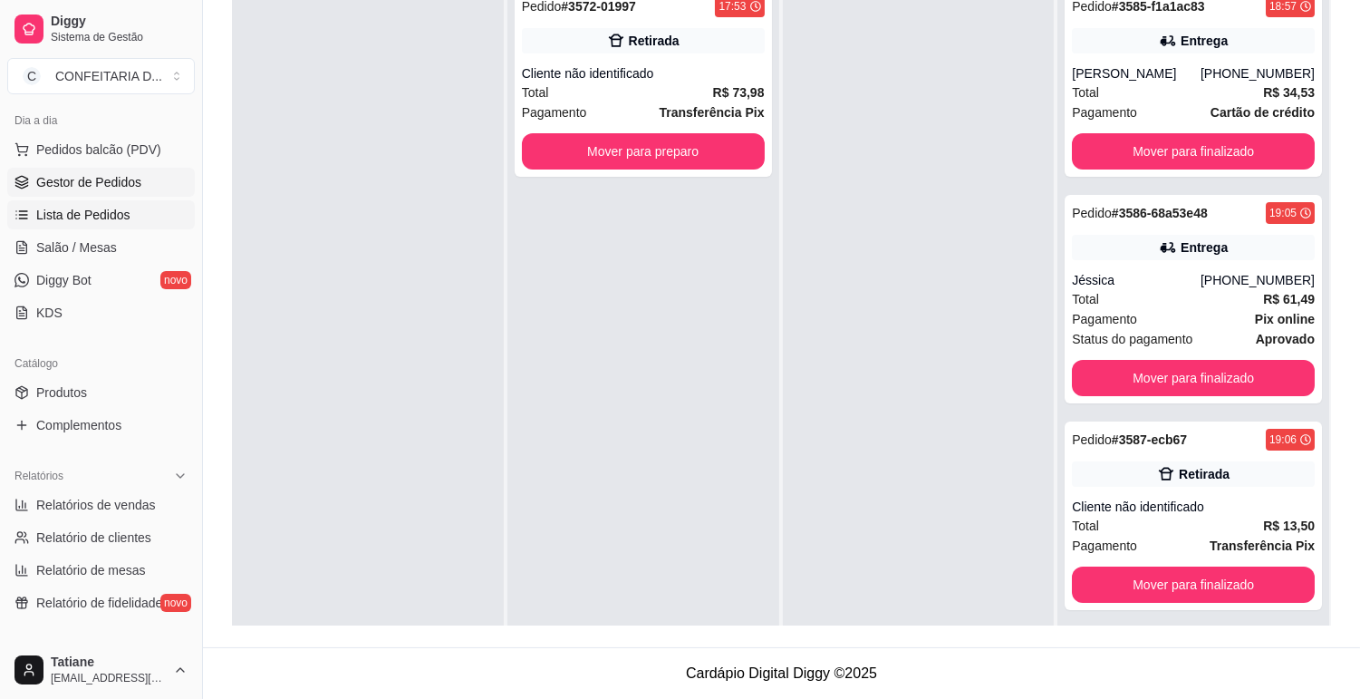
click at [111, 210] on span "Lista de Pedidos" at bounding box center [83, 215] width 94 height 18
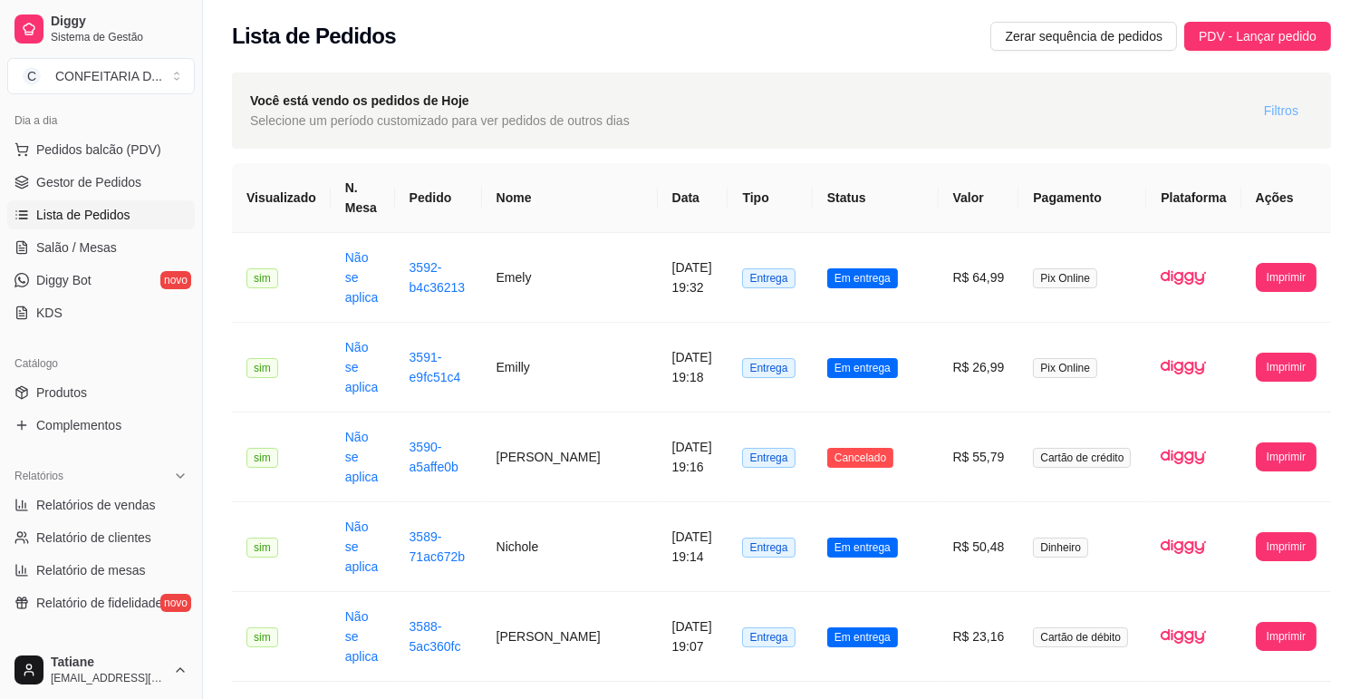
click at [1300, 110] on button "Filtros" at bounding box center [1281, 110] width 63 height 29
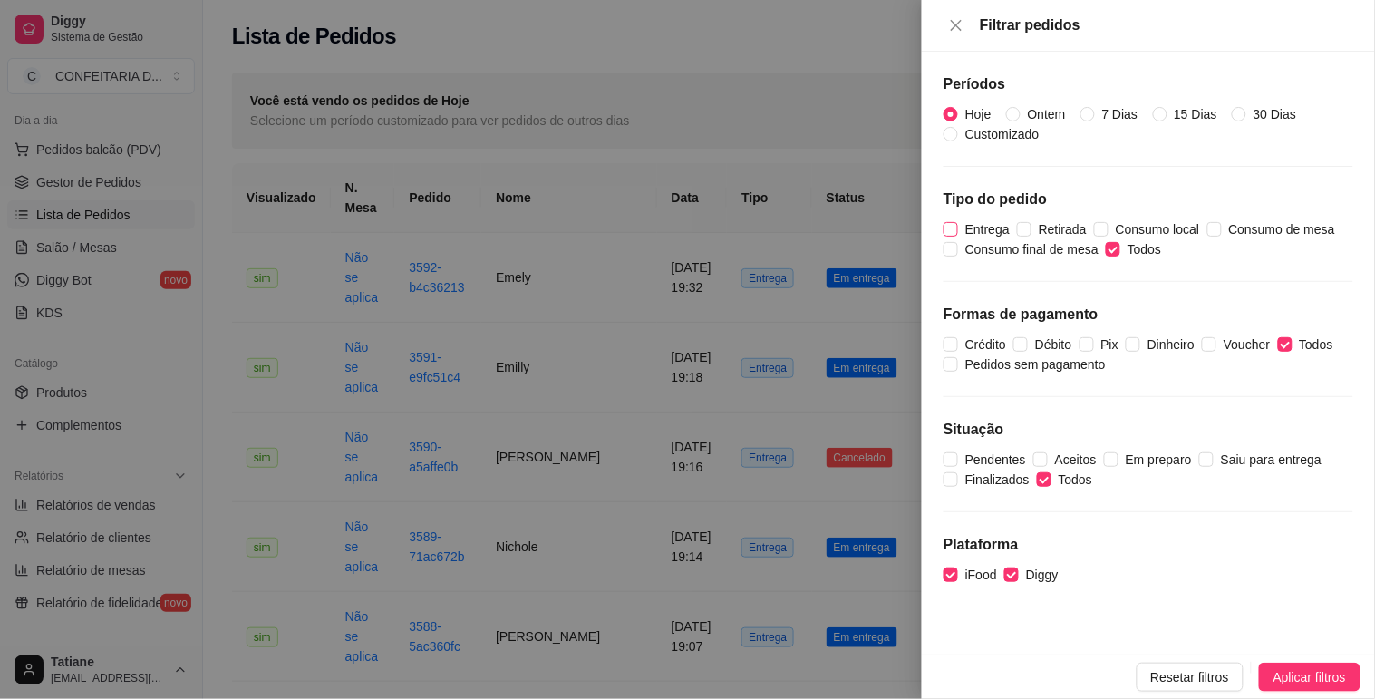
click at [992, 232] on span "Entrega" at bounding box center [987, 229] width 59 height 20
click at [958, 232] on input "Entrega" at bounding box center [951, 229] width 15 height 15
checkbox input "true"
click at [1115, 245] on input "Todos" at bounding box center [1113, 249] width 15 height 15
checkbox input "false"
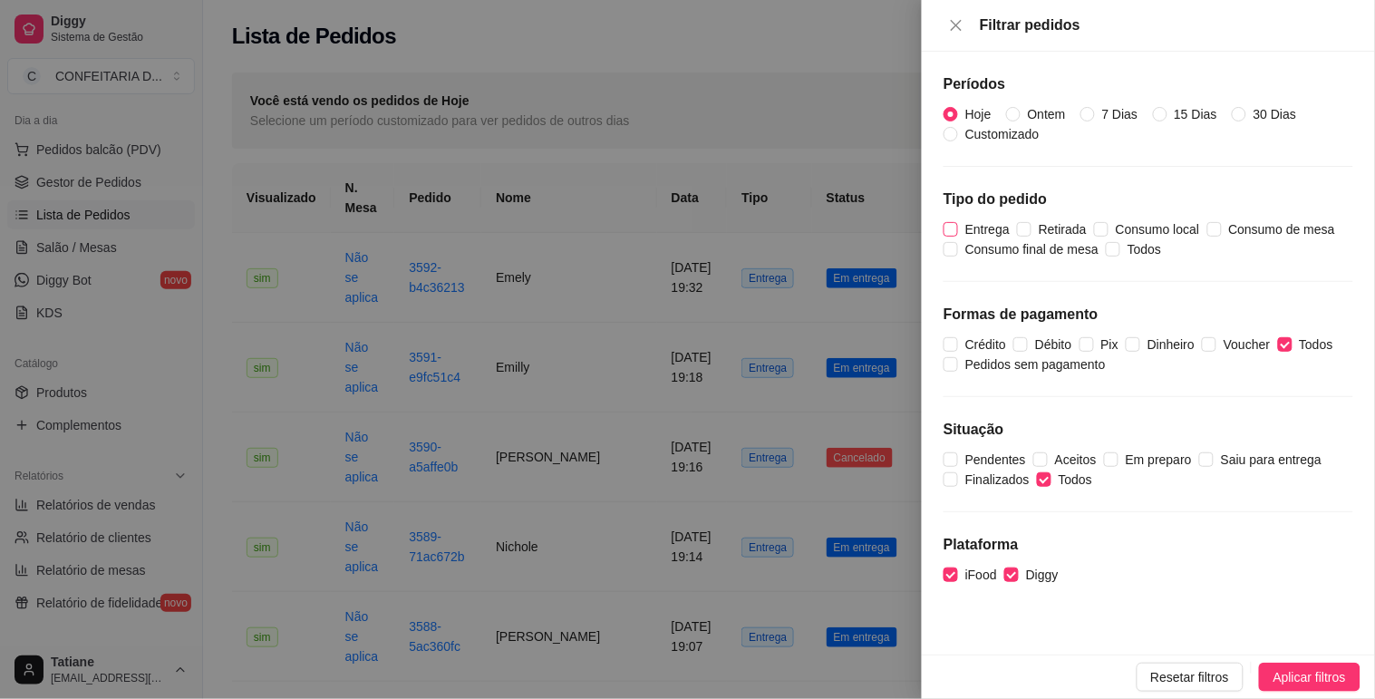
click at [993, 222] on span "Entrega" at bounding box center [987, 229] width 59 height 20
click at [958, 222] on input "Entrega" at bounding box center [951, 229] width 15 height 15
checkbox input "true"
click at [1300, 674] on span "Aplicar filtros" at bounding box center [1309, 677] width 73 height 20
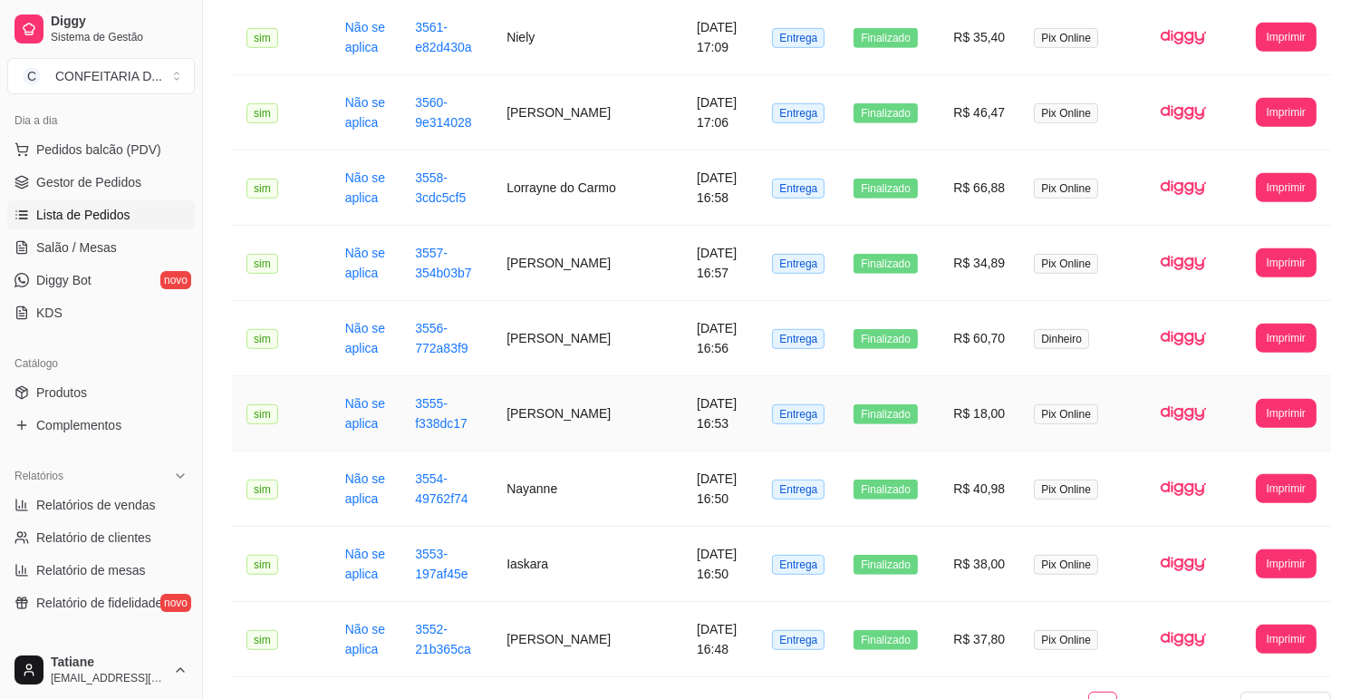
scroll to position [1905, 0]
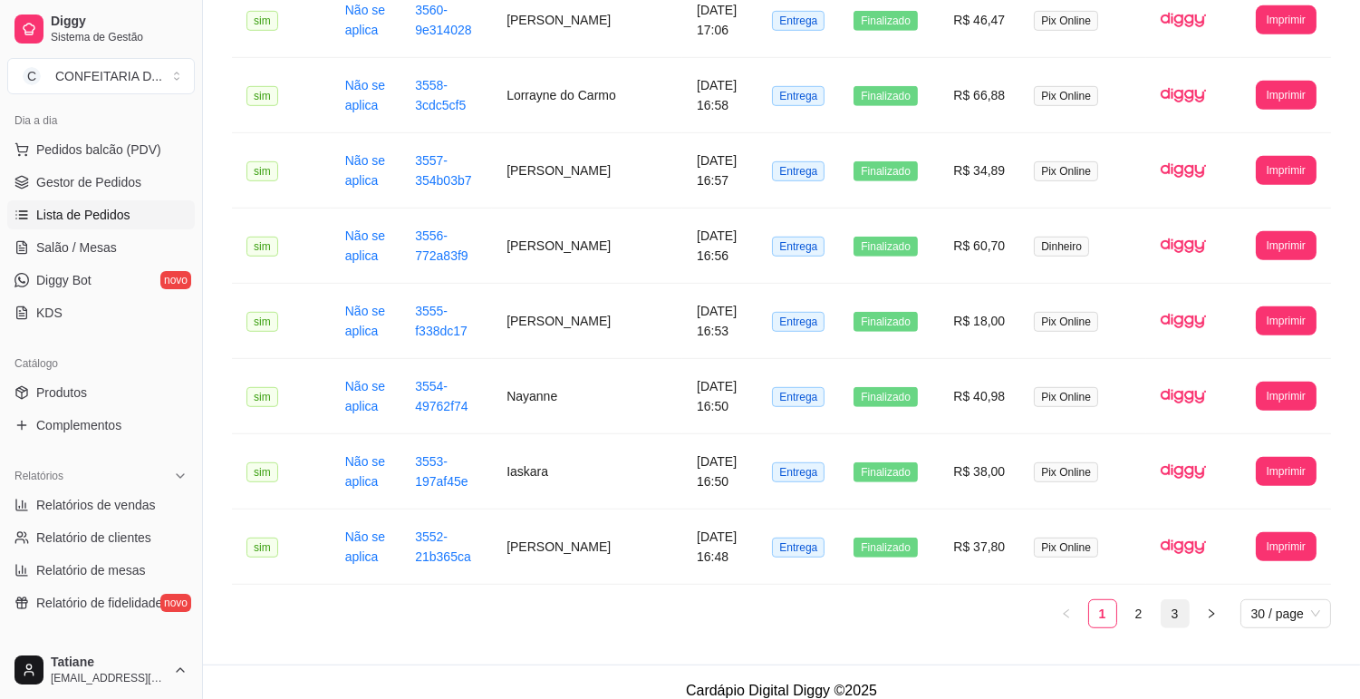
click at [1174, 600] on link "3" at bounding box center [1175, 613] width 27 height 27
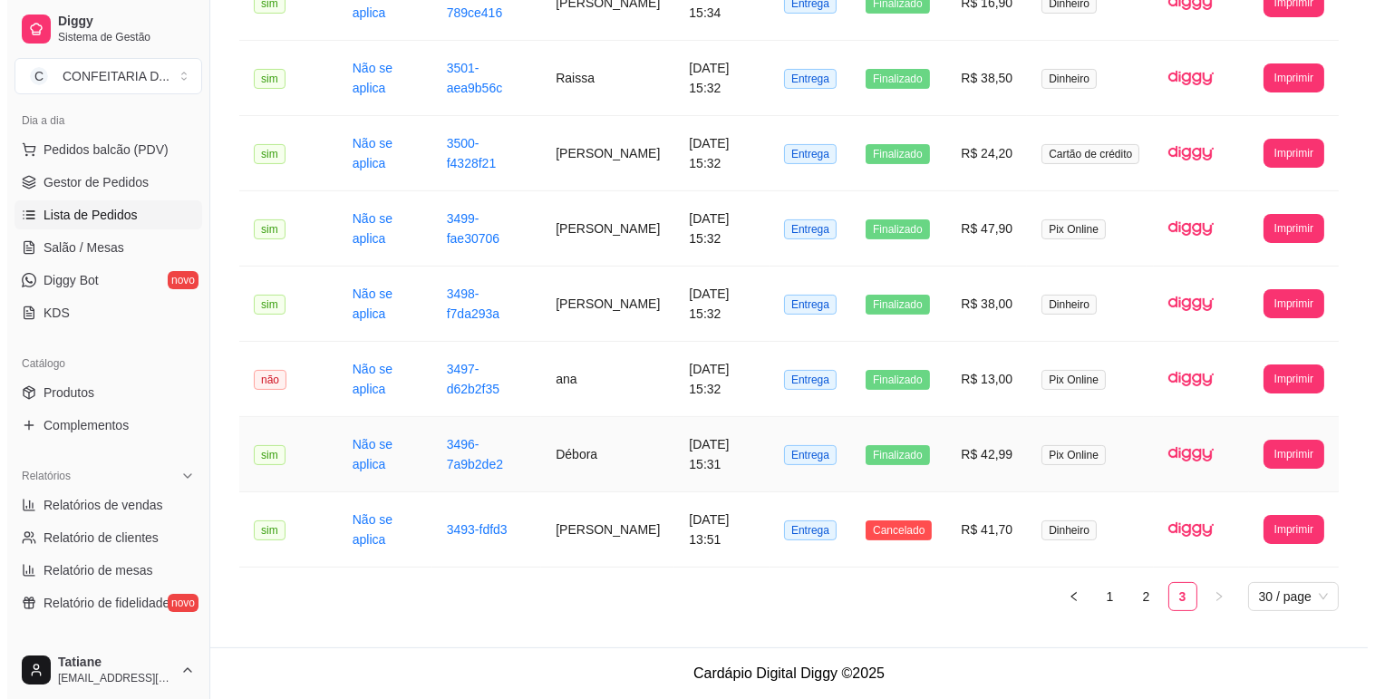
scroll to position [624, 0]
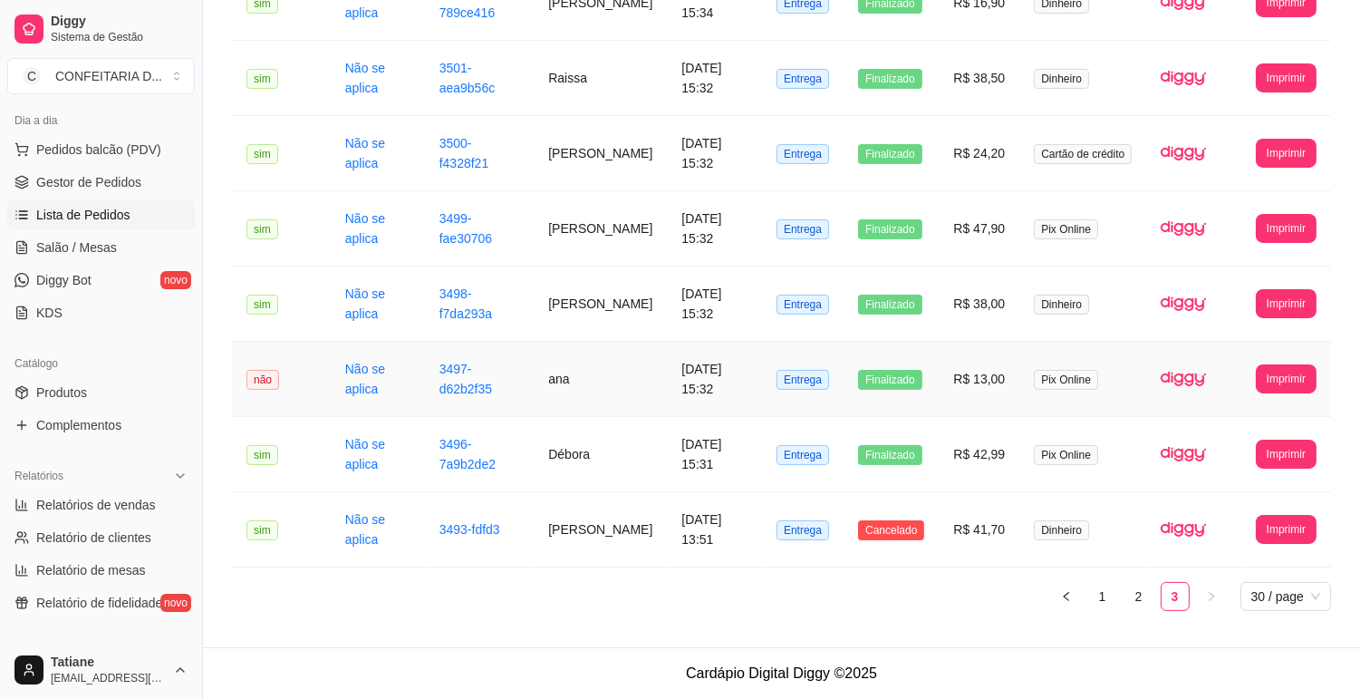
click at [571, 382] on td "ana" at bounding box center [600, 379] width 133 height 75
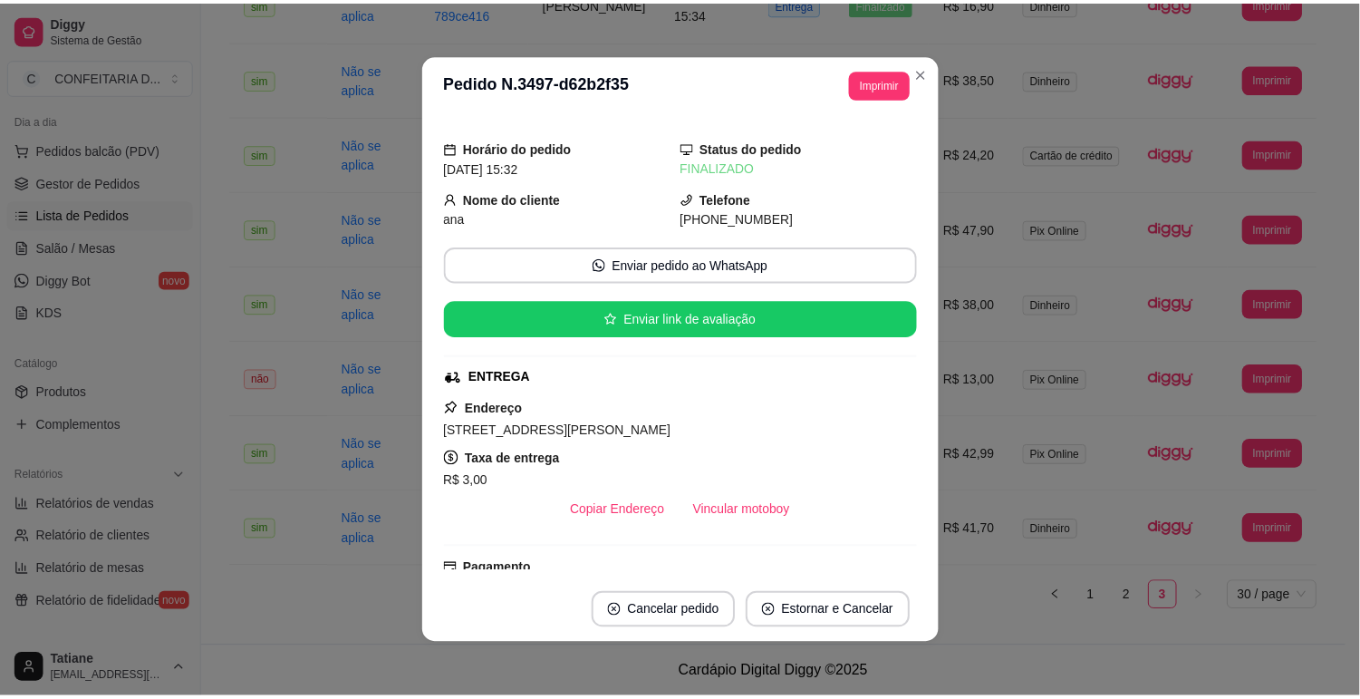
scroll to position [101, 0]
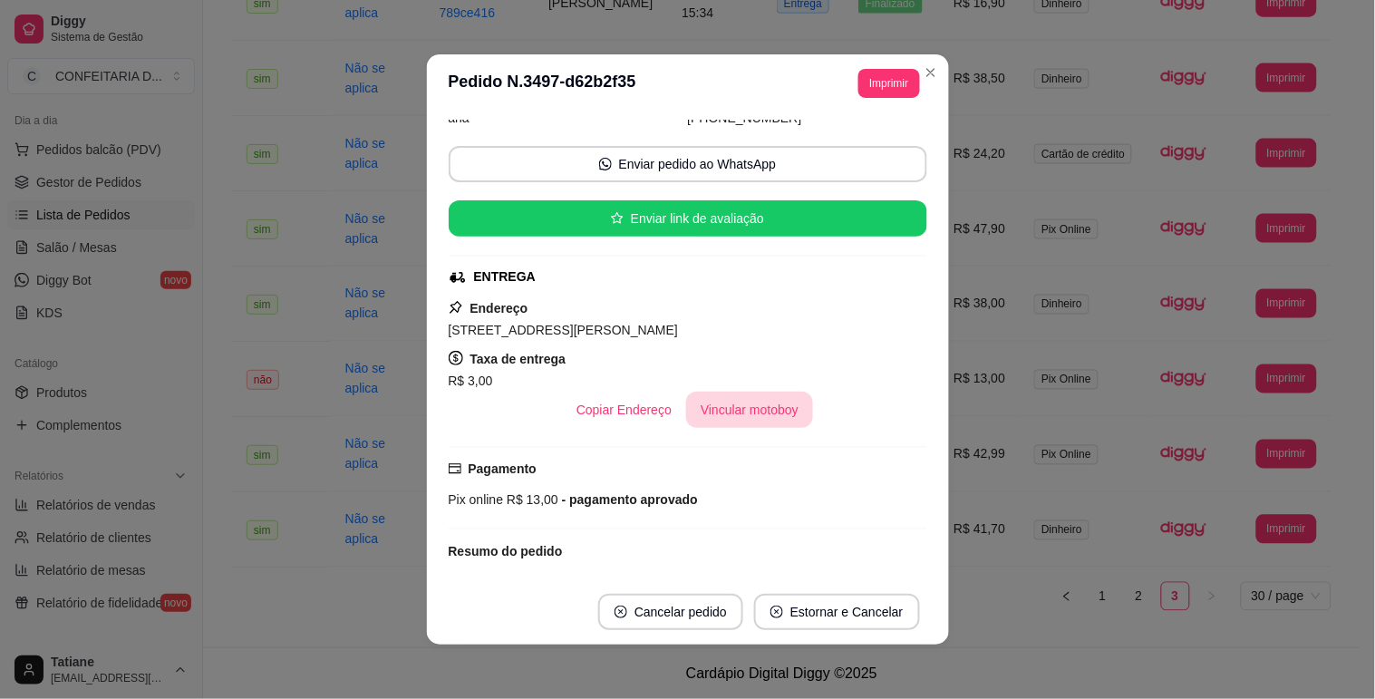
click at [713, 412] on button "Vincular motoboy" at bounding box center [749, 410] width 127 height 36
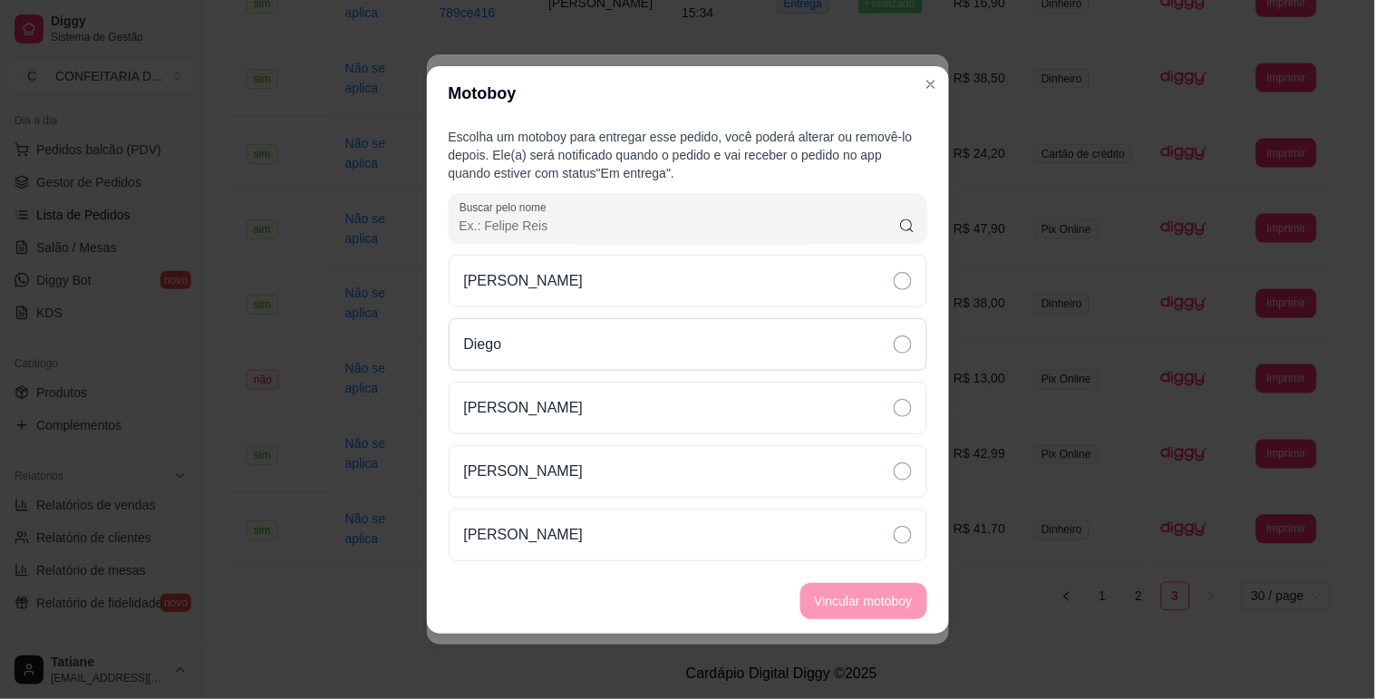
click at [520, 333] on div "Diego" at bounding box center [688, 344] width 479 height 53
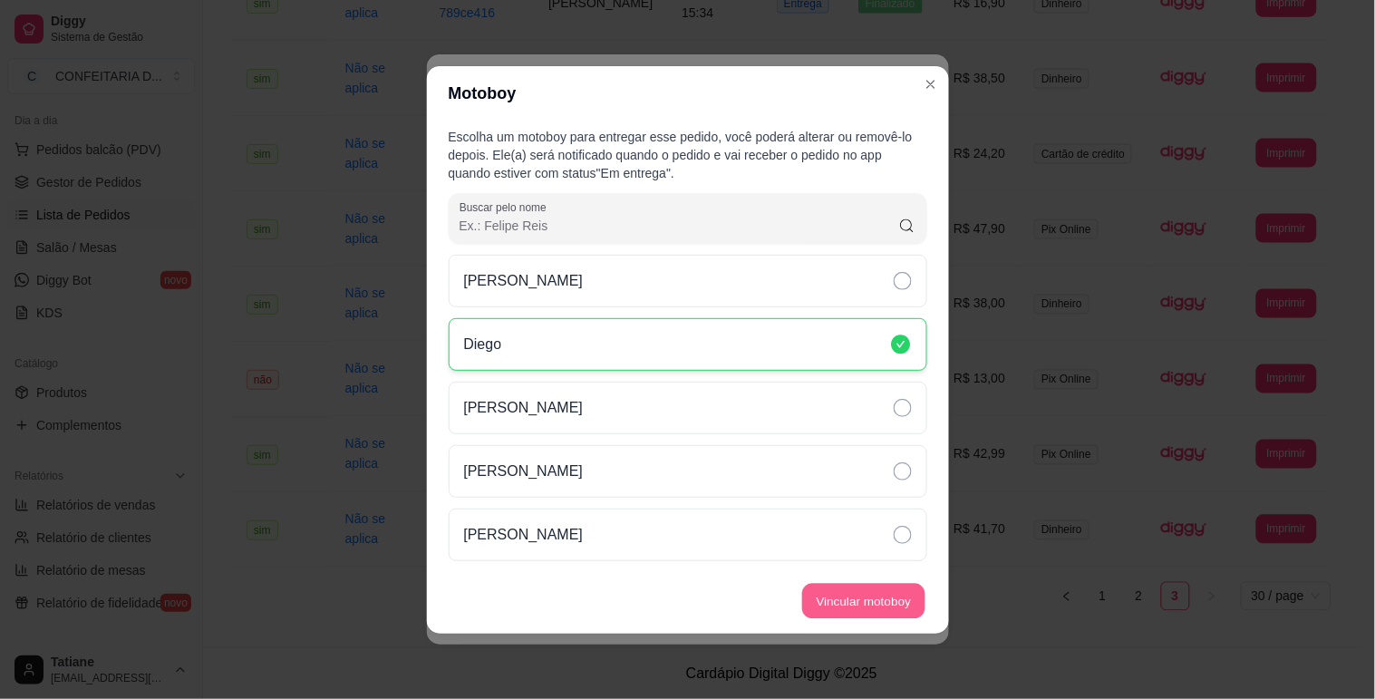
click at [848, 602] on button "Vincular motoboy" at bounding box center [863, 600] width 123 height 35
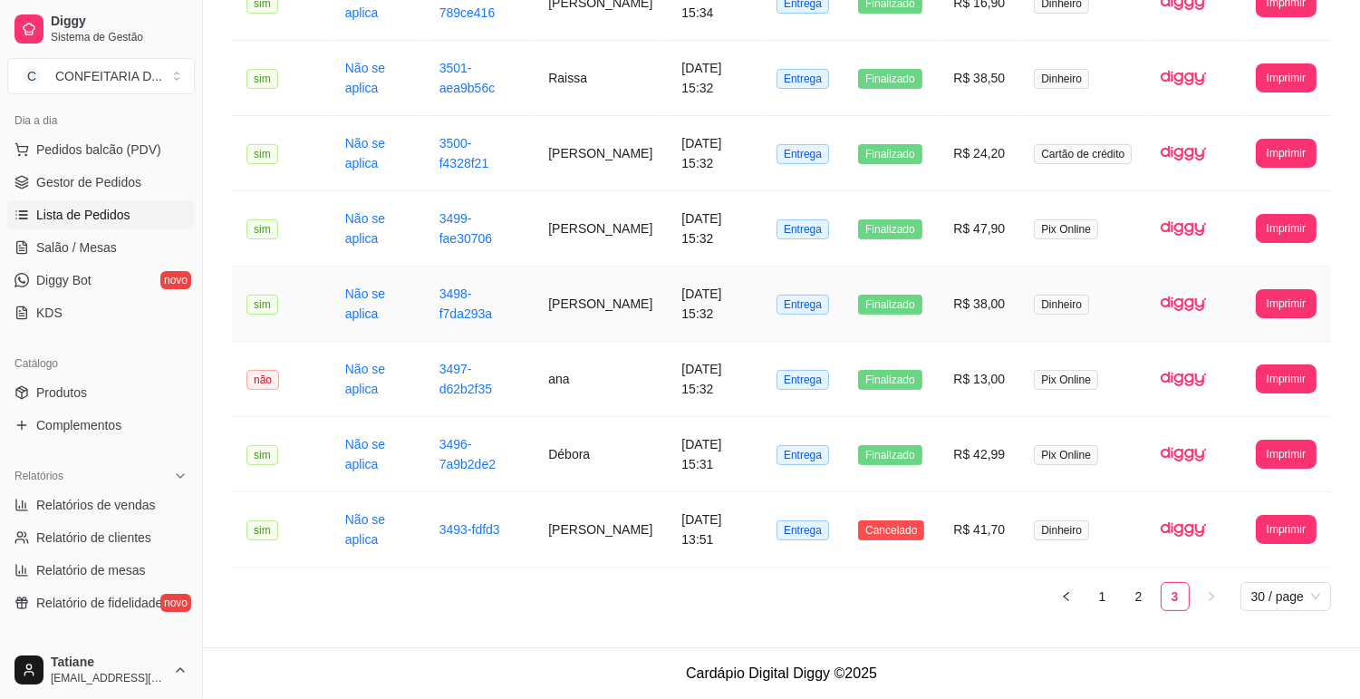
click at [509, 288] on td "3498-f7da293a" at bounding box center [480, 303] width 110 height 75
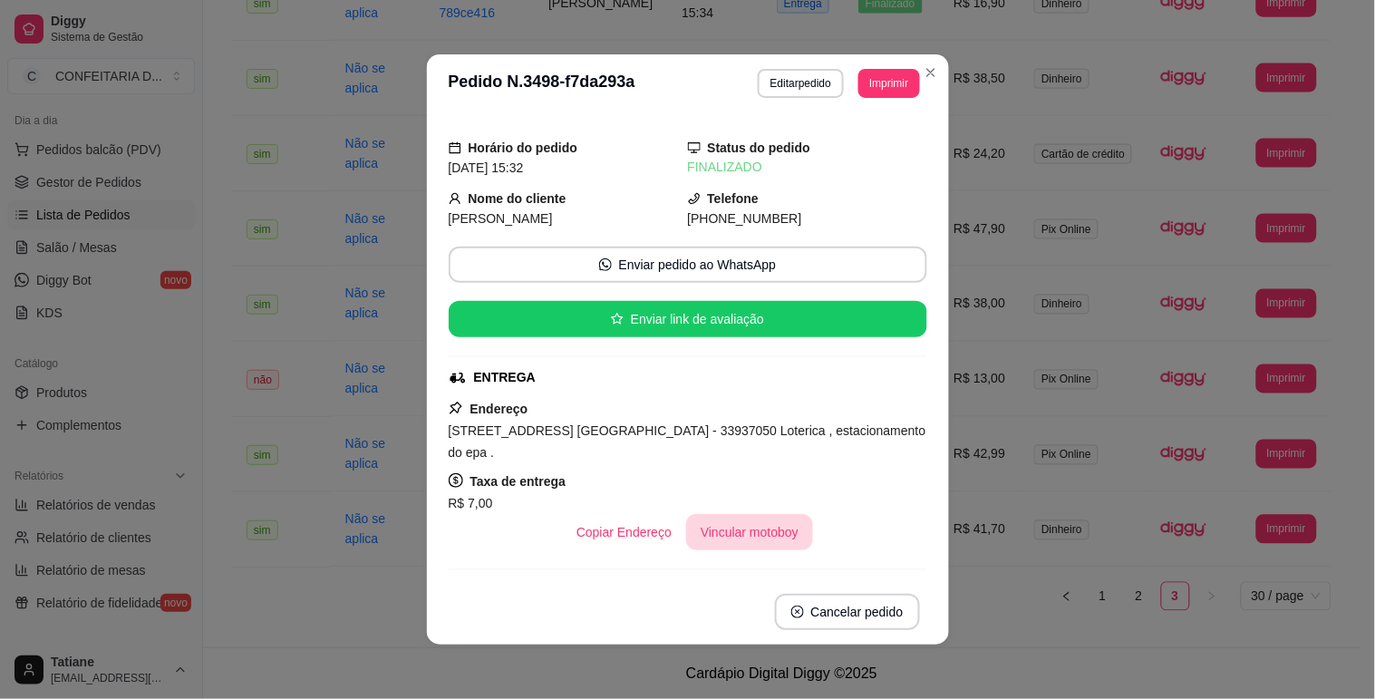
click at [752, 515] on button "Vincular motoboy" at bounding box center [749, 532] width 127 height 36
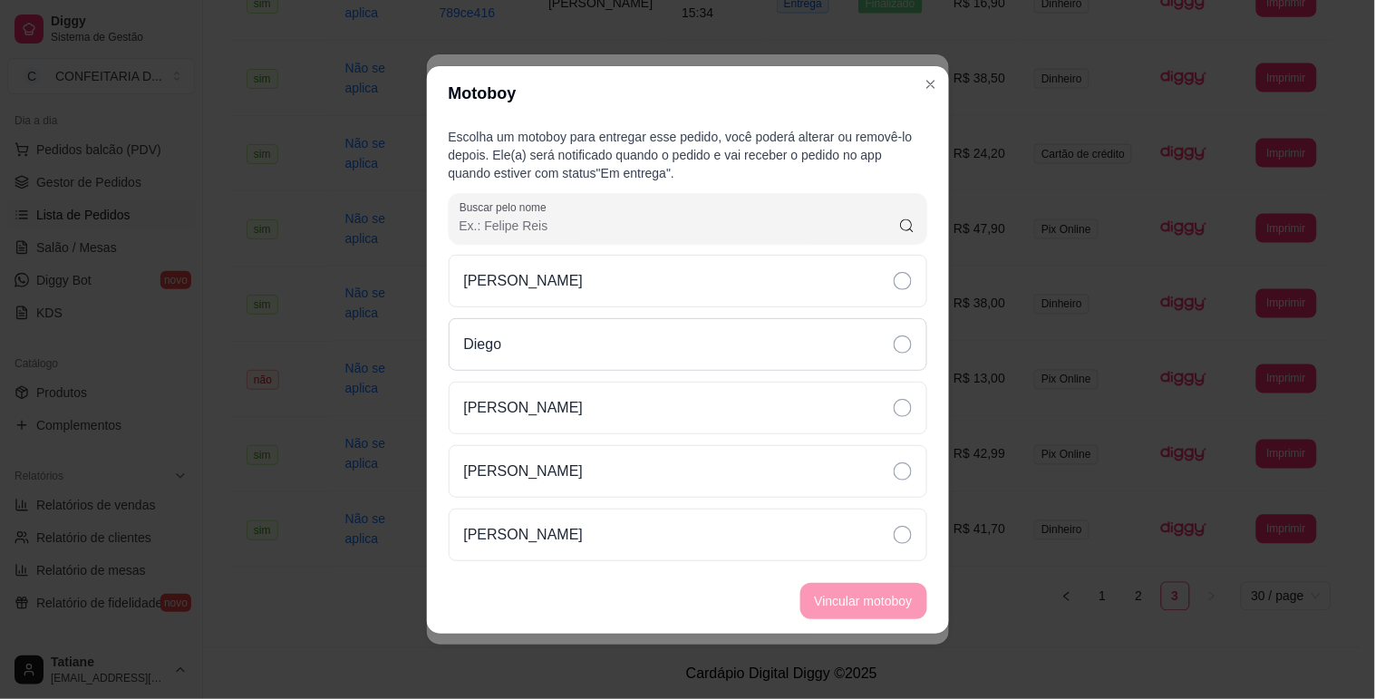
click at [522, 341] on div "Diego" at bounding box center [688, 344] width 479 height 53
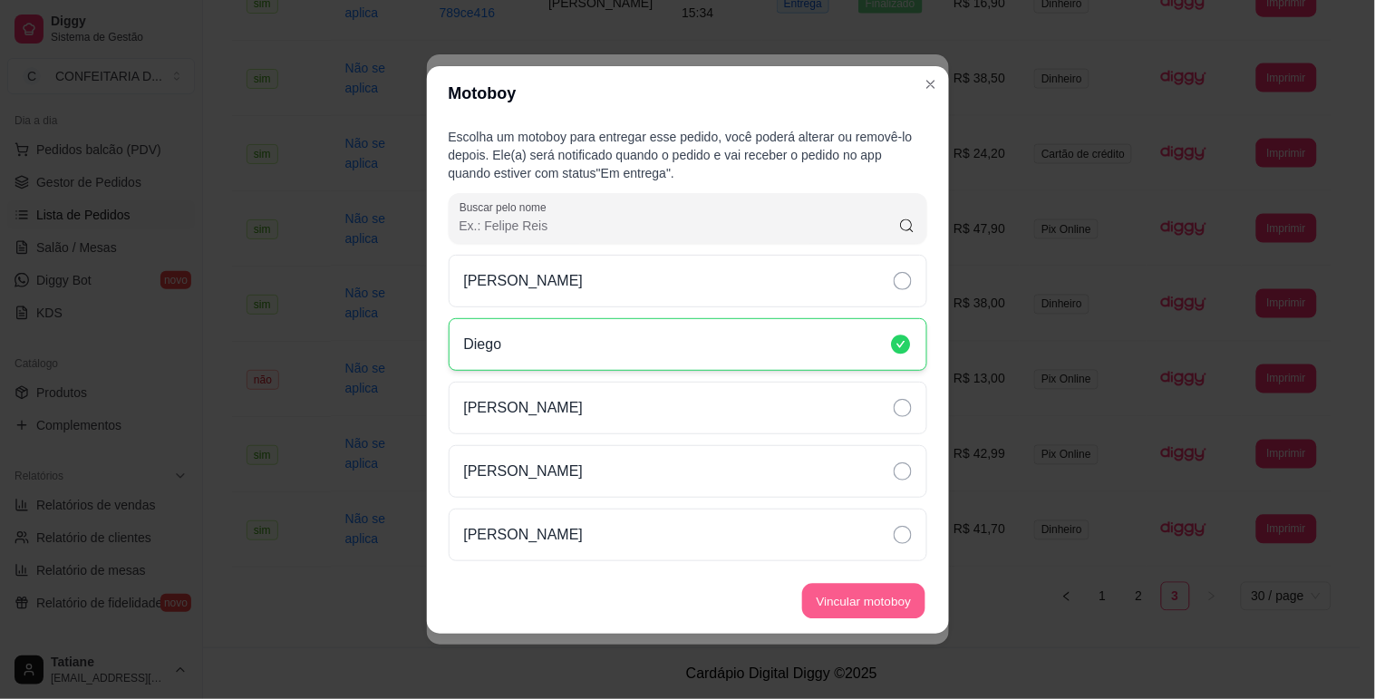
click at [828, 618] on button "Vincular motoboy" at bounding box center [863, 600] width 123 height 35
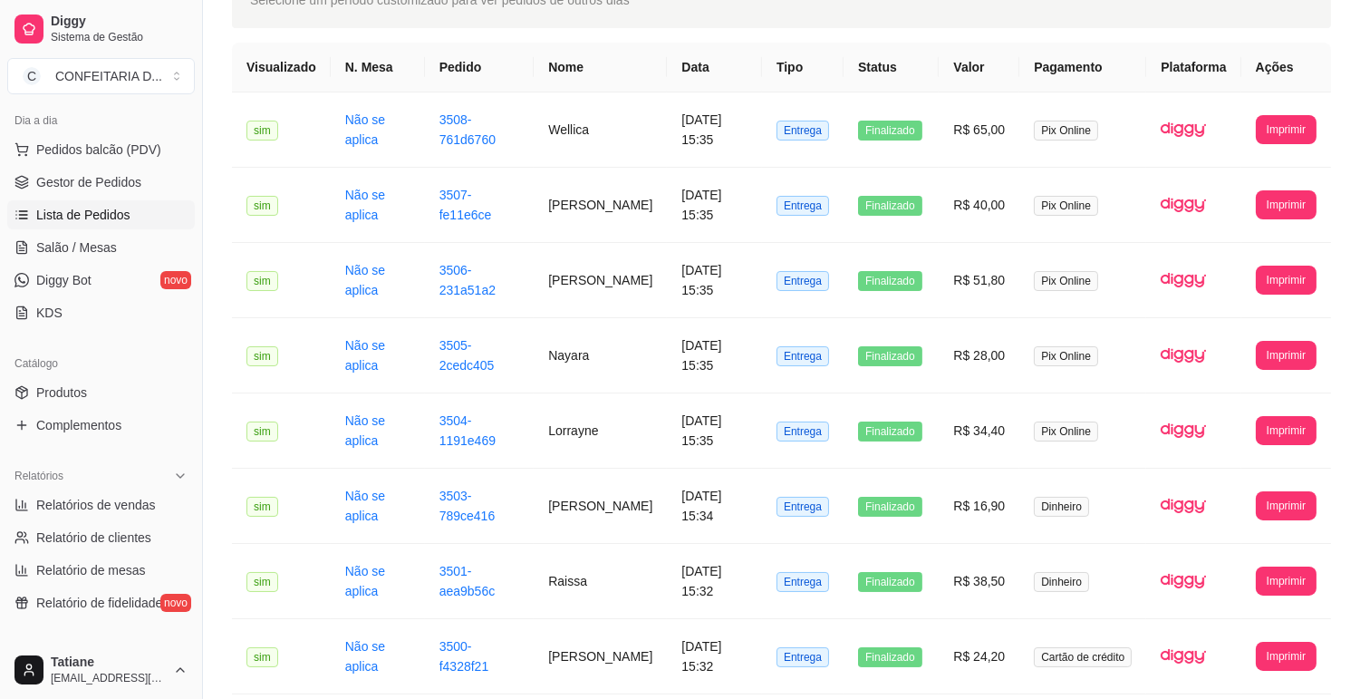
scroll to position [624, 0]
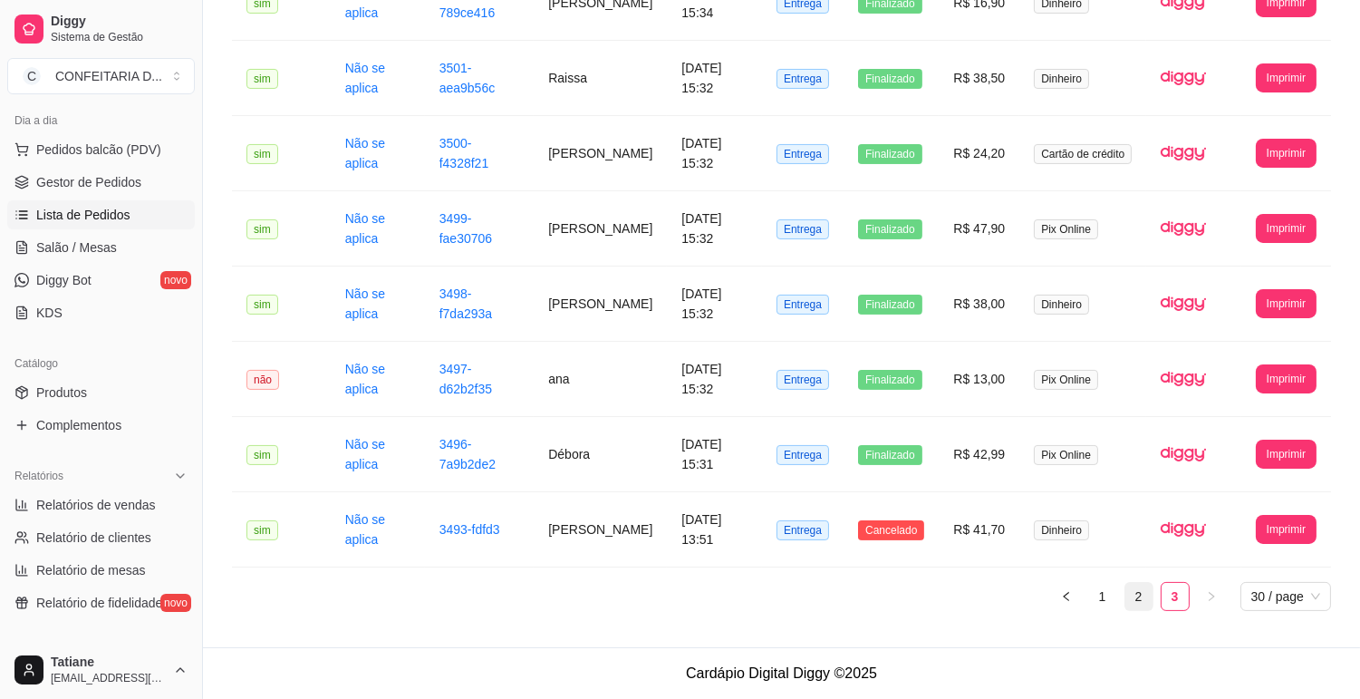
click at [1143, 593] on link "2" at bounding box center [1139, 596] width 27 height 27
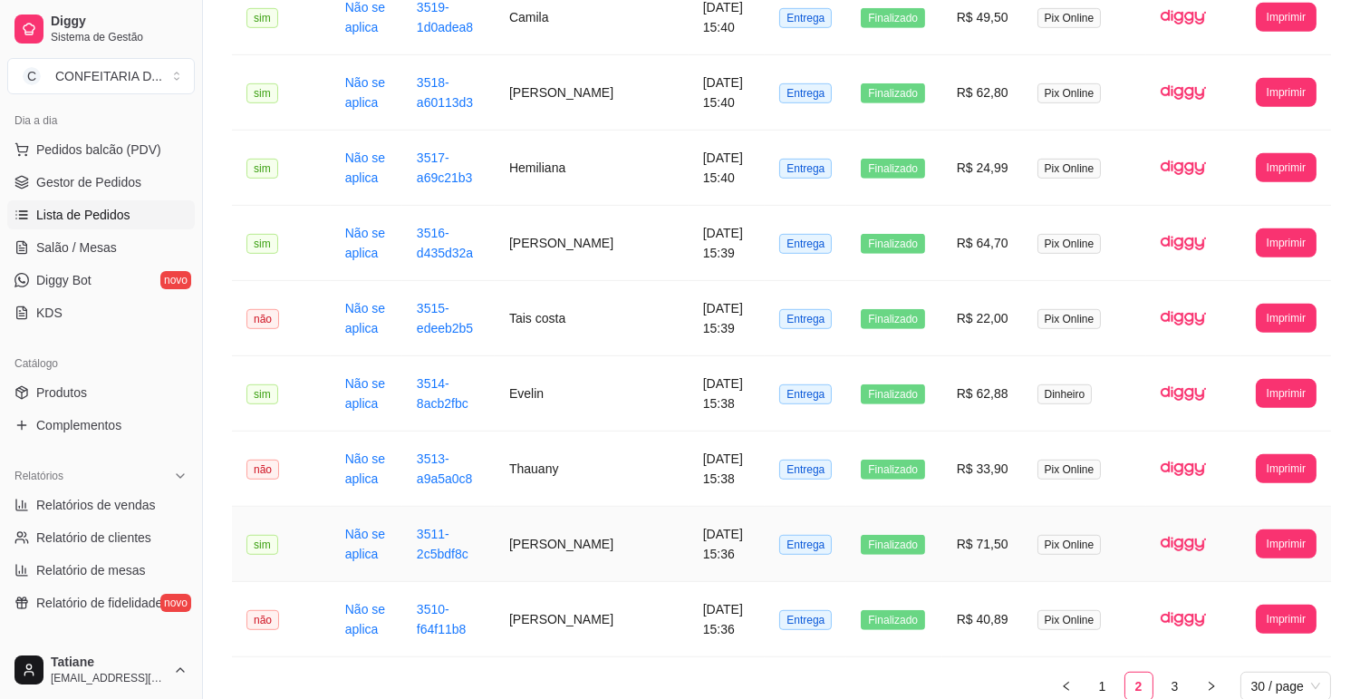
scroll to position [1905, 0]
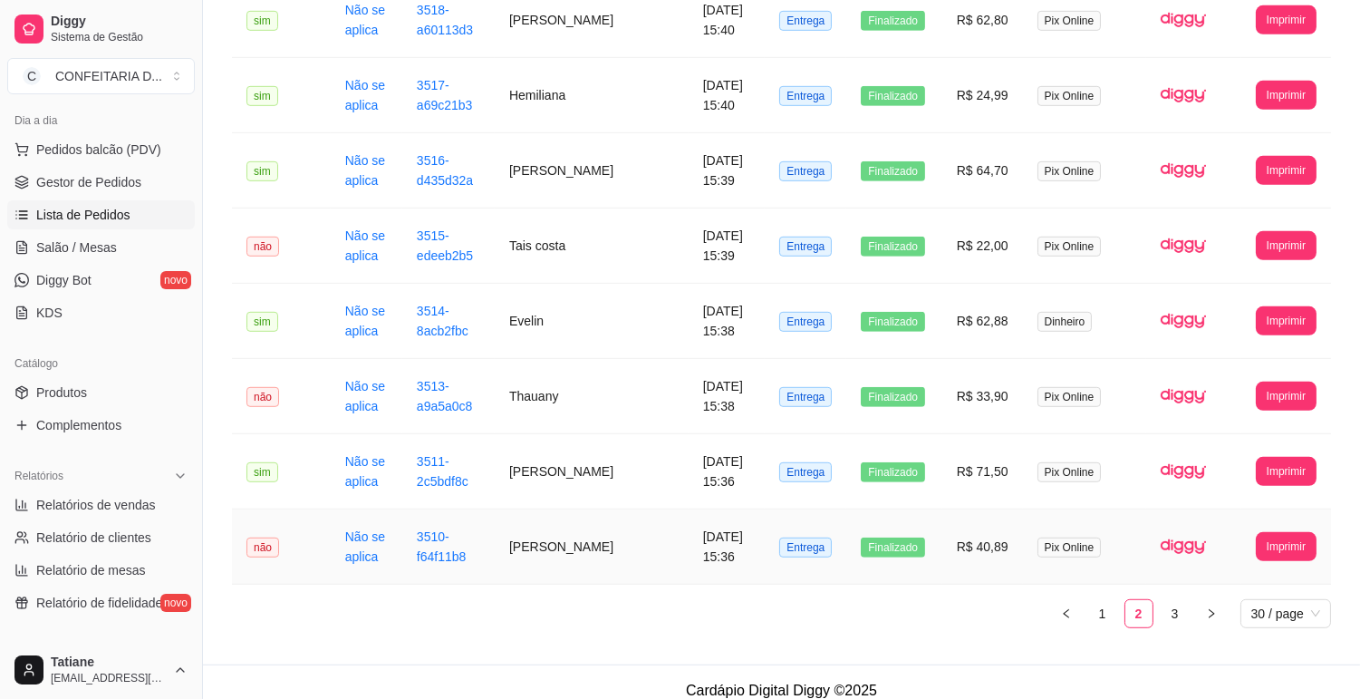
click at [590, 527] on td "[PERSON_NAME]" at bounding box center [592, 546] width 194 height 75
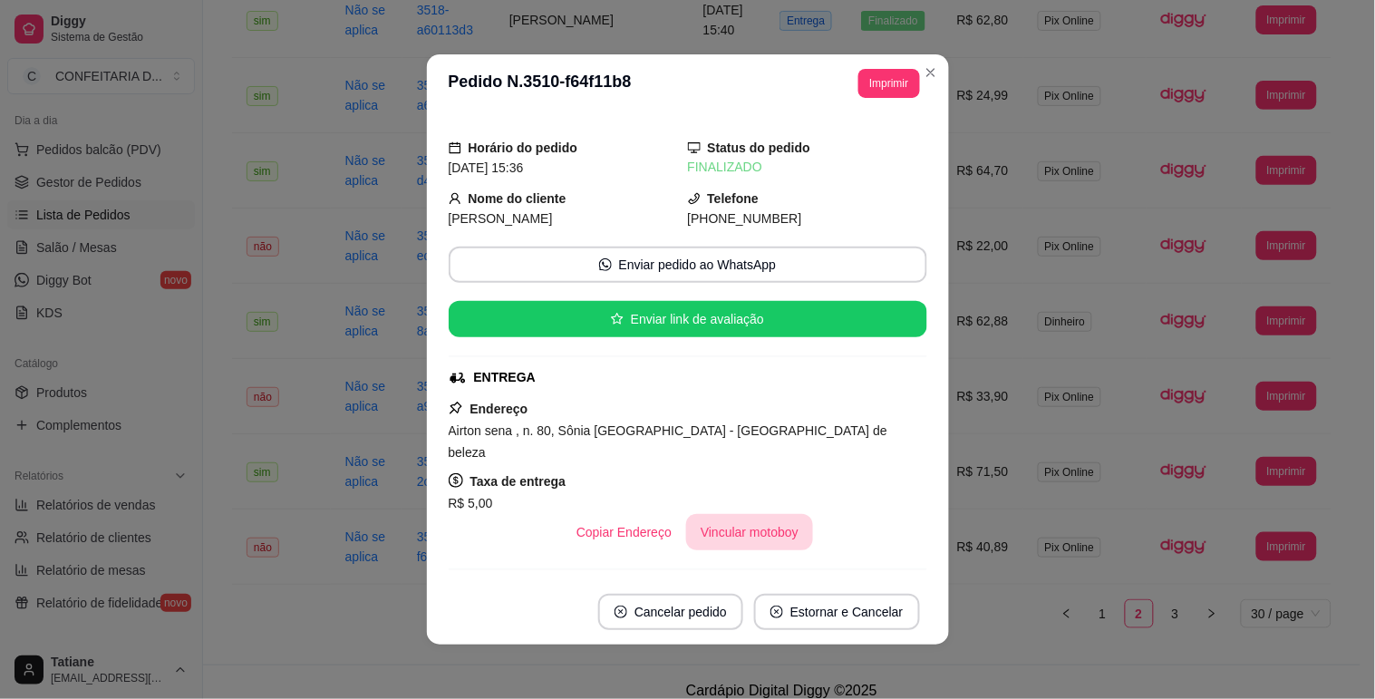
click at [723, 514] on button "Vincular motoboy" at bounding box center [749, 532] width 127 height 36
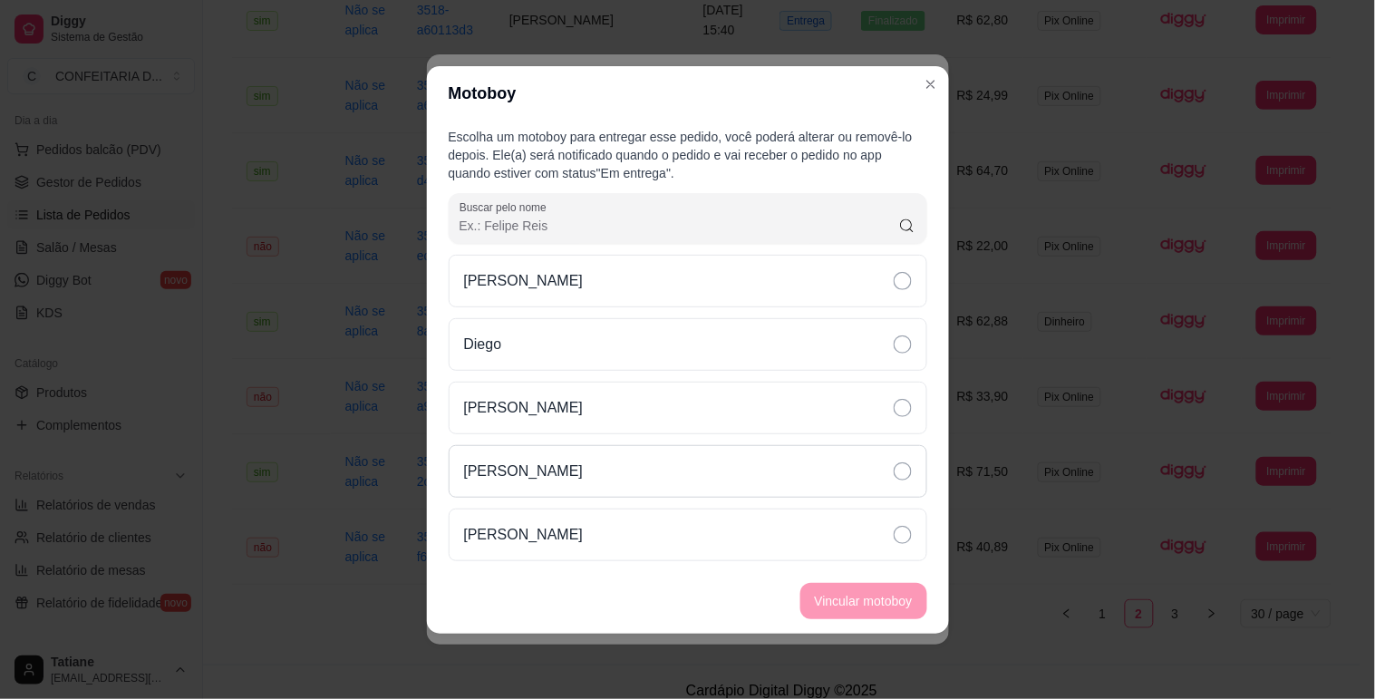
drag, startPoint x: 530, startPoint y: 336, endPoint x: 719, endPoint y: 487, distance: 241.2
click at [531, 336] on div "Diego" at bounding box center [688, 344] width 479 height 53
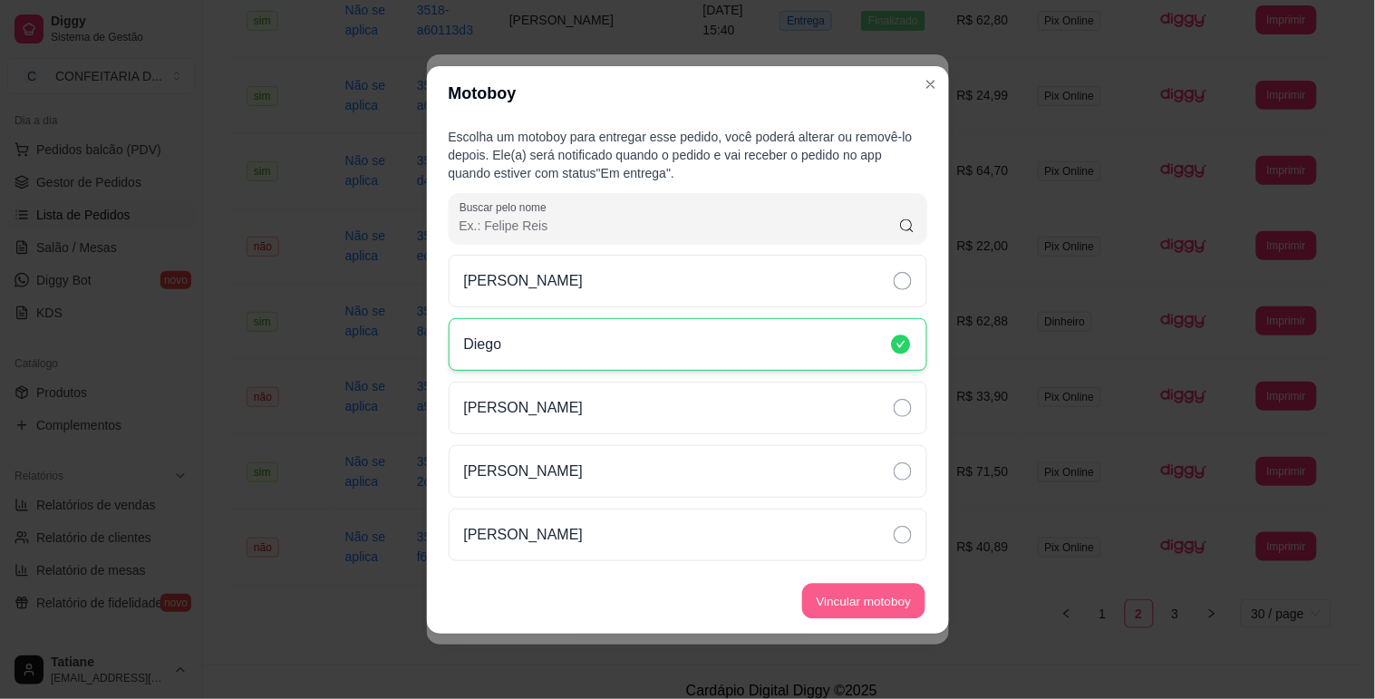
click at [861, 594] on button "Vincular motoboy" at bounding box center [863, 600] width 123 height 35
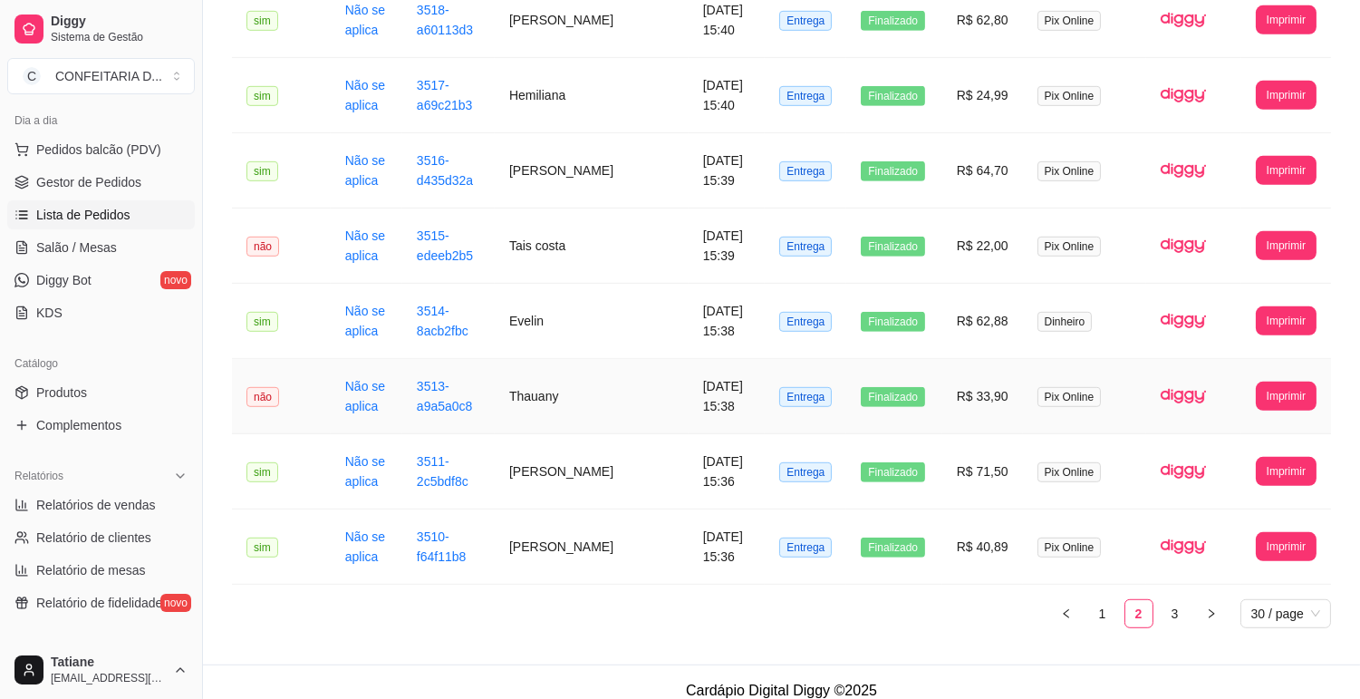
click at [531, 373] on td "Thauany" at bounding box center [592, 396] width 194 height 75
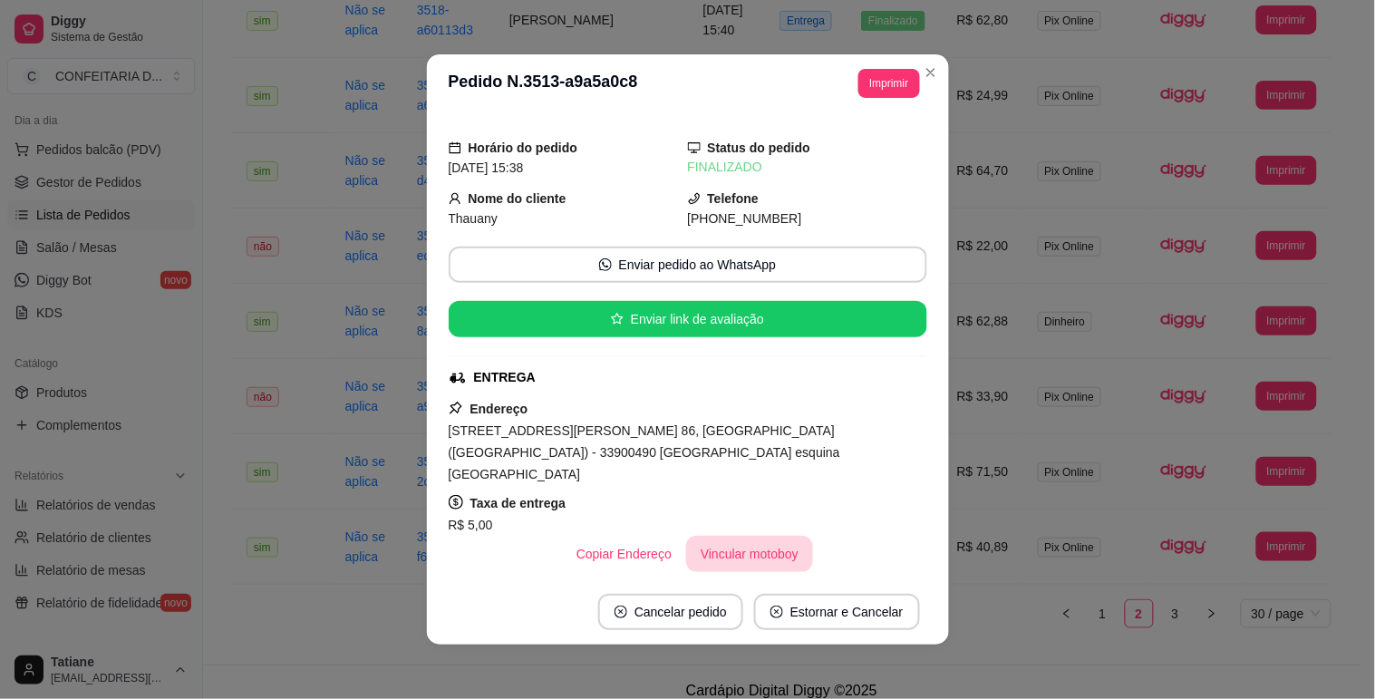
click at [731, 537] on button "Vincular motoboy" at bounding box center [749, 554] width 127 height 36
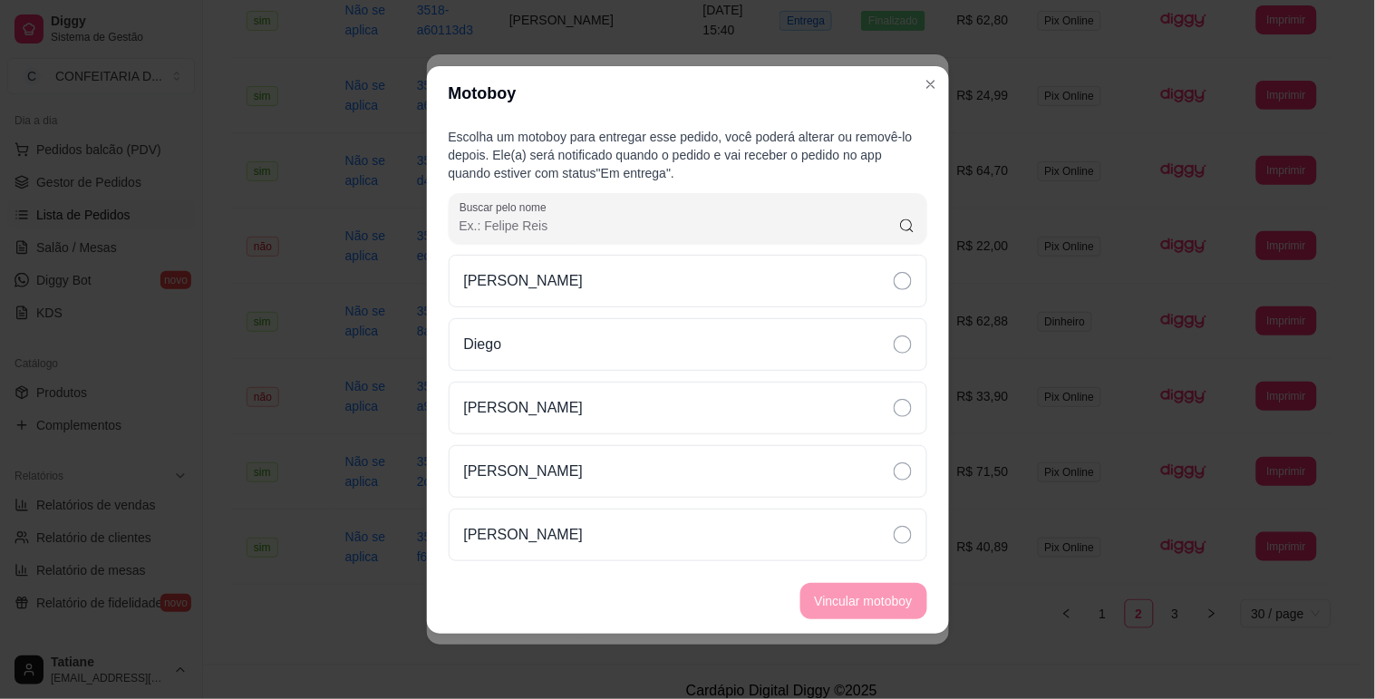
drag, startPoint x: 515, startPoint y: 328, endPoint x: 615, endPoint y: 373, distance: 109.5
click at [517, 328] on div "Diego" at bounding box center [688, 344] width 479 height 53
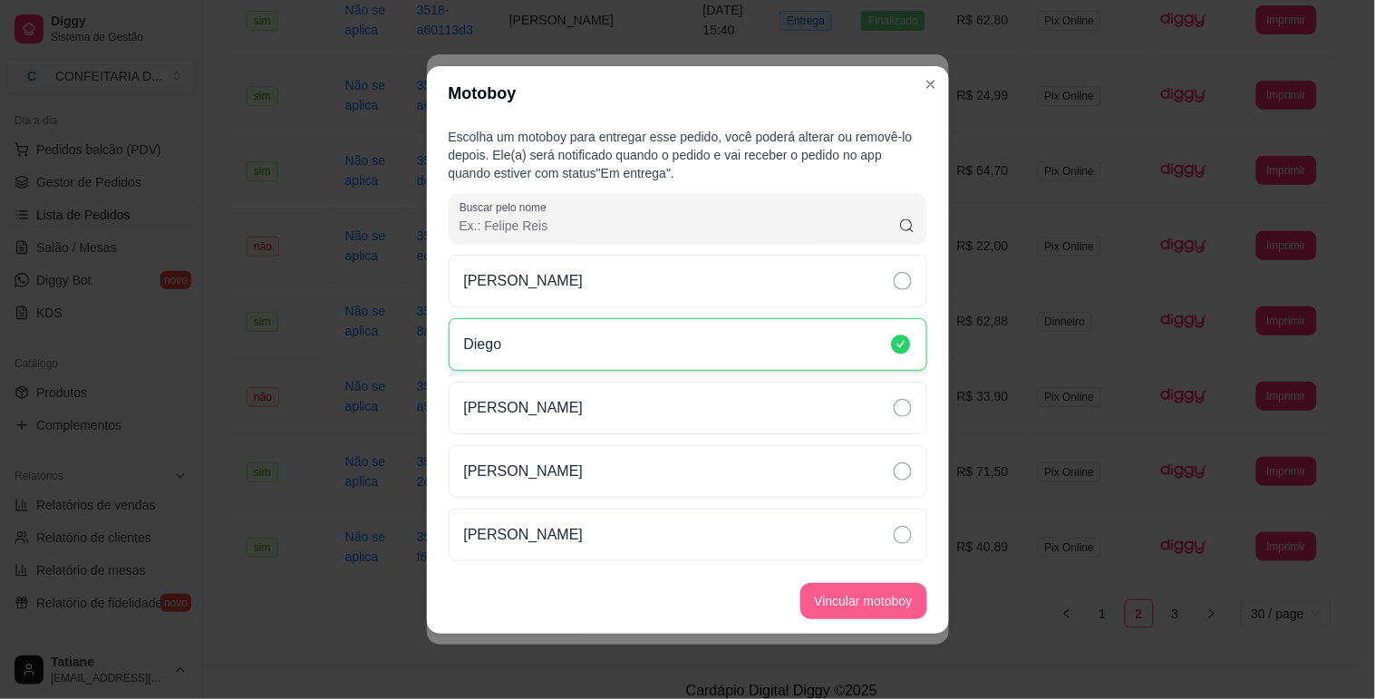
click at [867, 603] on button "Vincular motoboy" at bounding box center [863, 601] width 127 height 36
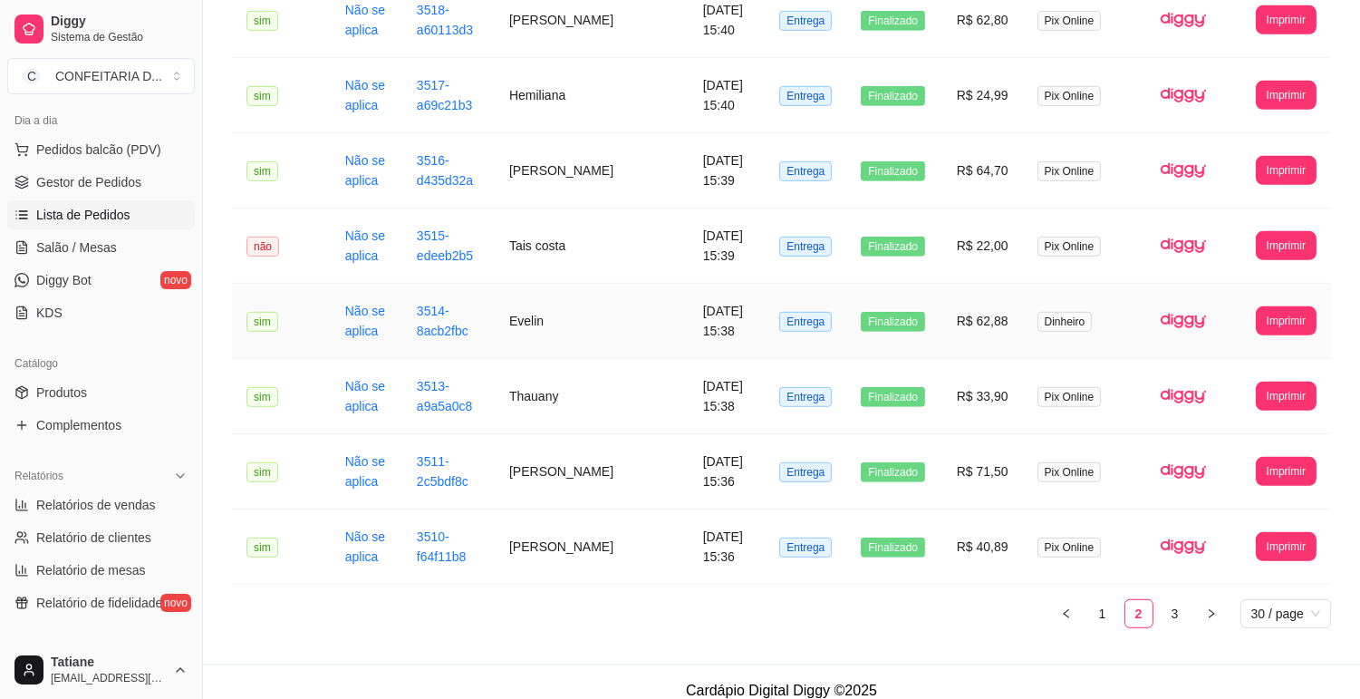
click at [495, 314] on td "3514-8acb2fbc" at bounding box center [448, 321] width 92 height 75
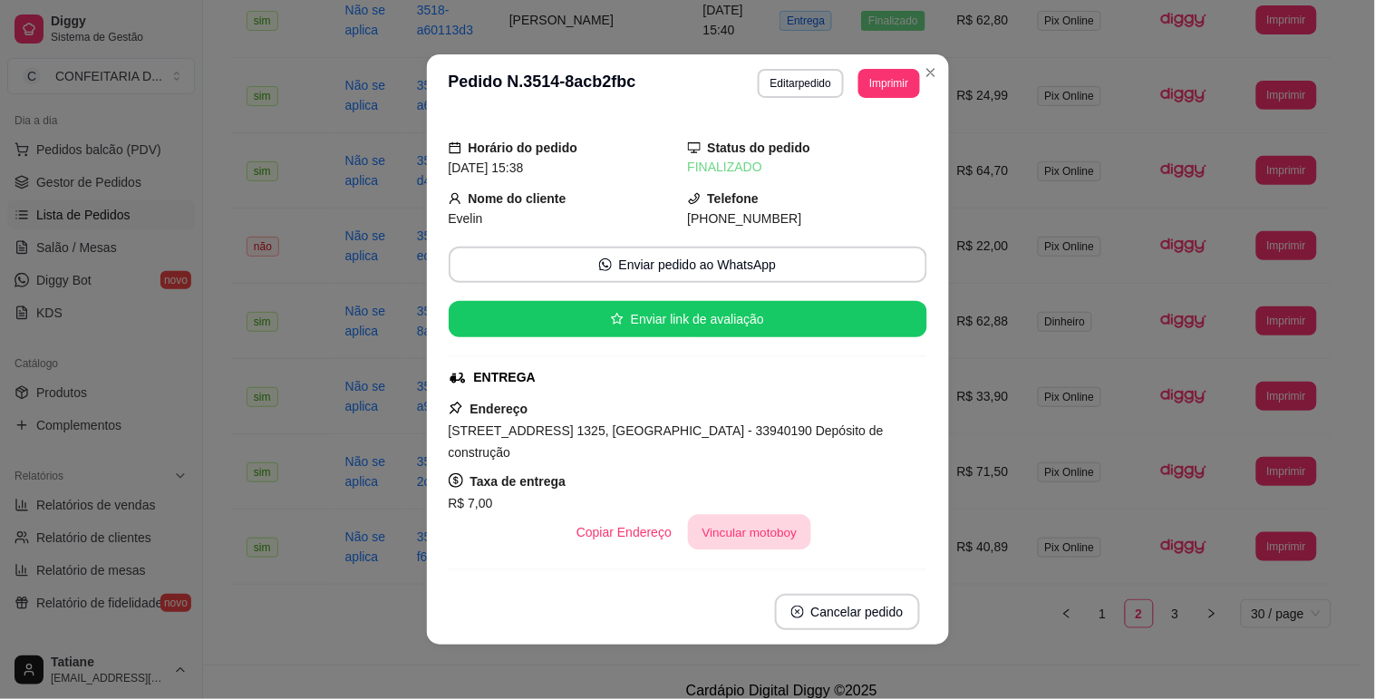
click at [718, 515] on button "Vincular motoboy" at bounding box center [749, 532] width 123 height 35
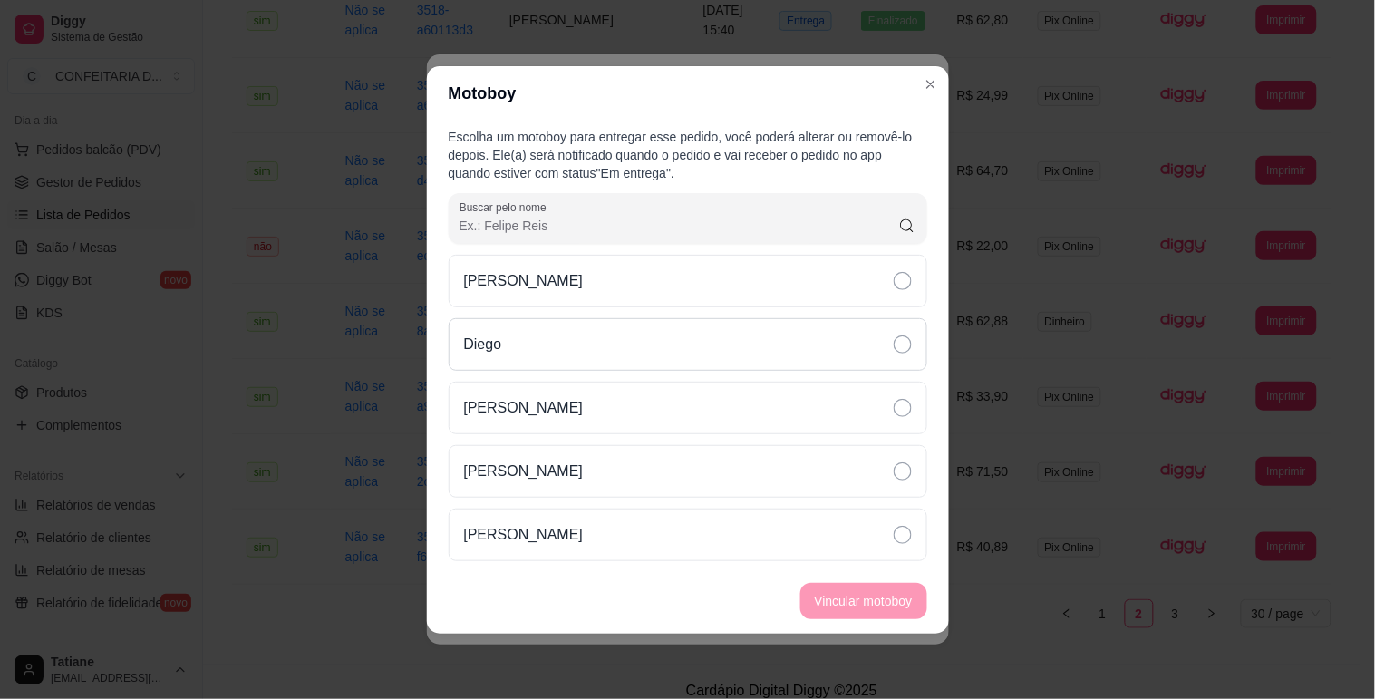
click at [523, 337] on div "Diego" at bounding box center [688, 344] width 479 height 53
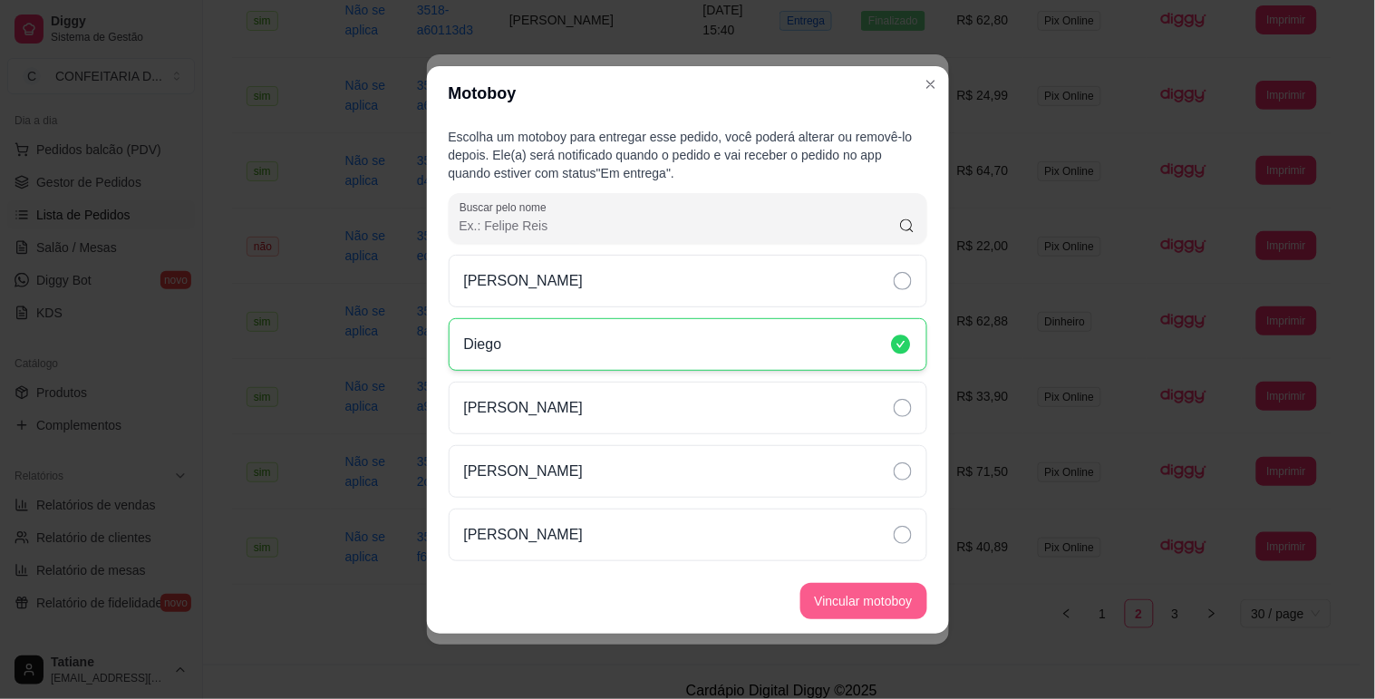
click at [847, 605] on button "Vincular motoboy" at bounding box center [863, 601] width 127 height 36
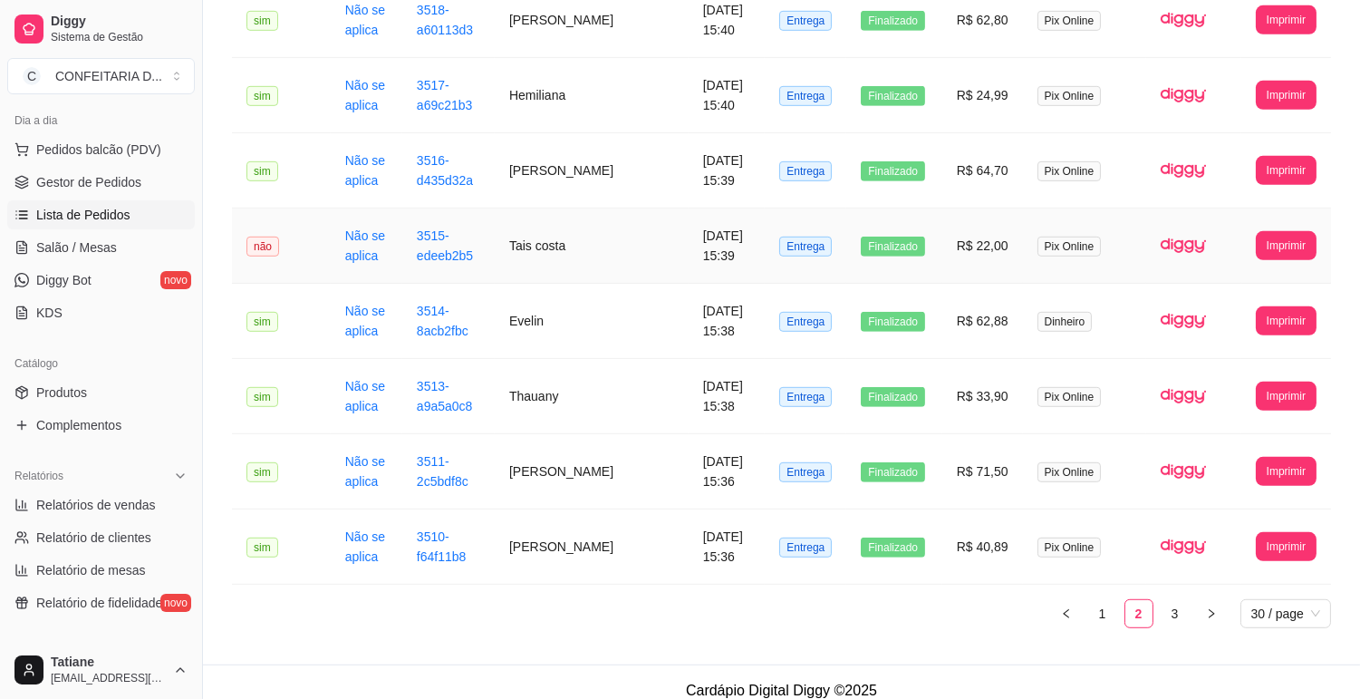
click at [528, 208] on td "Tais costa" at bounding box center [592, 245] width 194 height 75
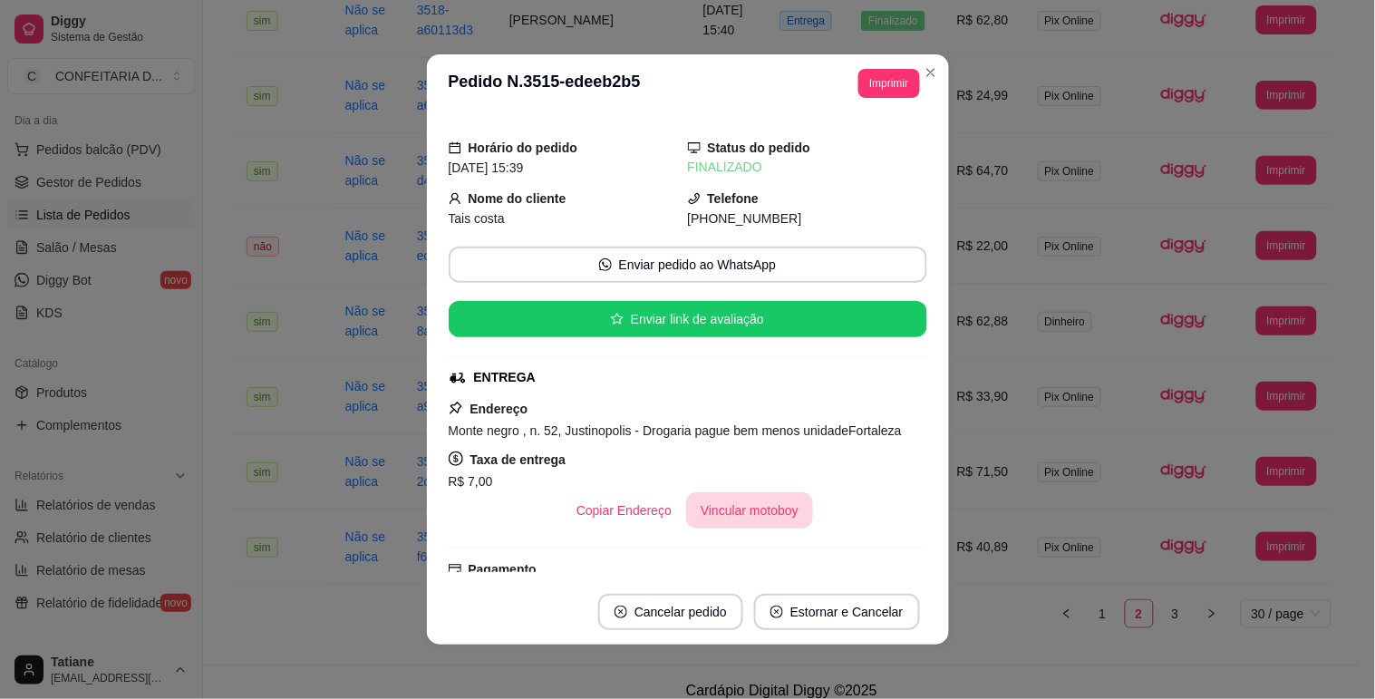
click at [732, 504] on button "Vincular motoboy" at bounding box center [749, 510] width 127 height 36
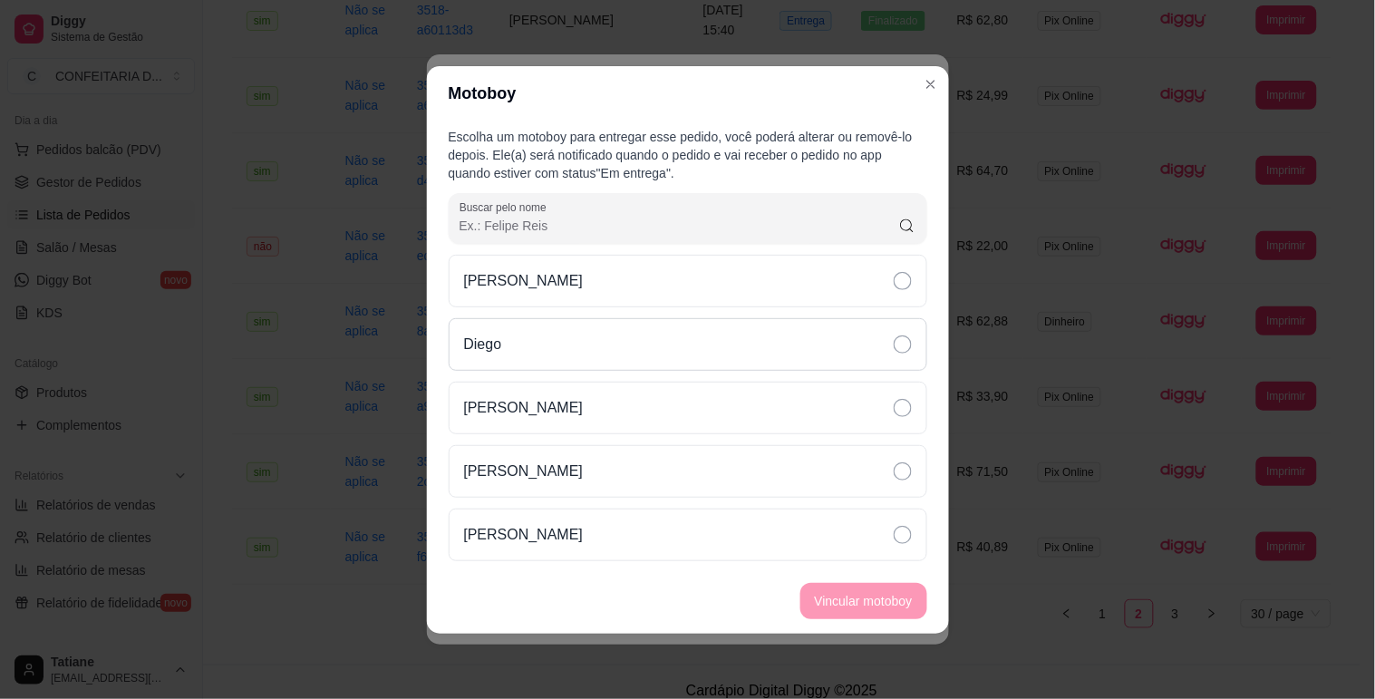
click at [523, 348] on div "Diego" at bounding box center [688, 344] width 479 height 53
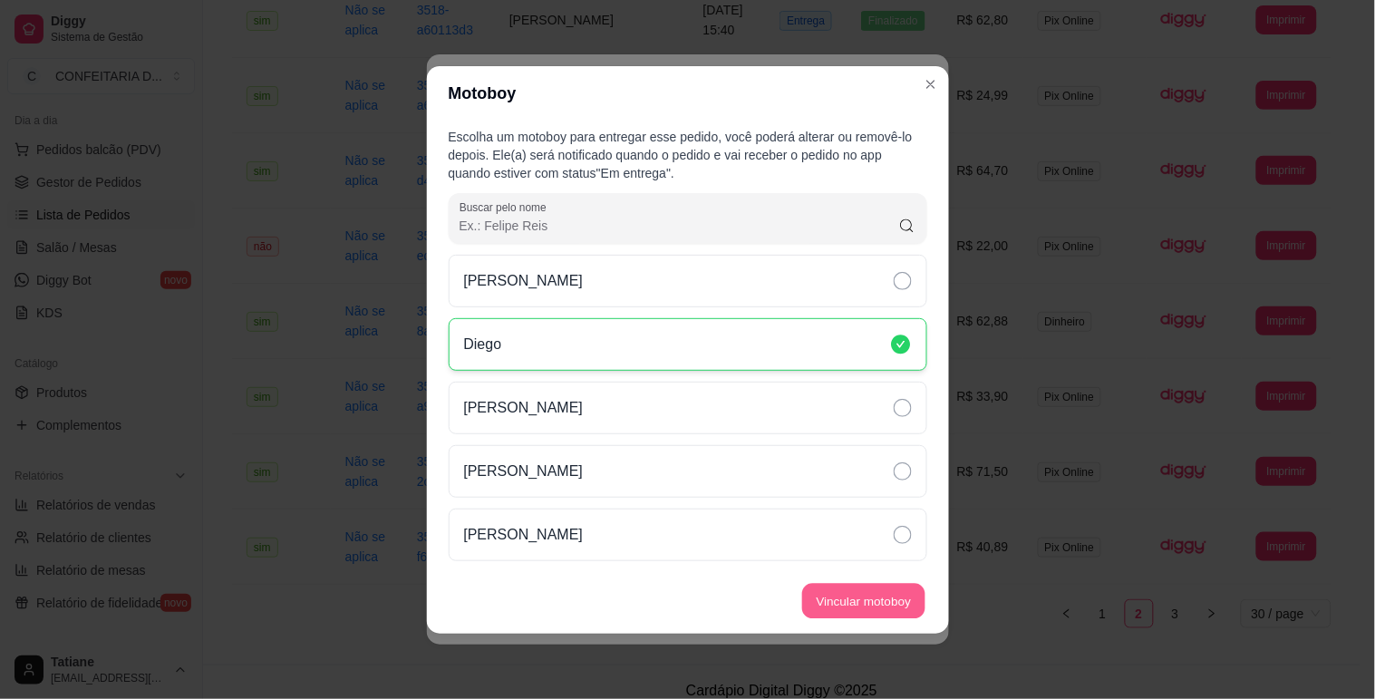
click at [846, 602] on button "Vincular motoboy" at bounding box center [863, 600] width 123 height 35
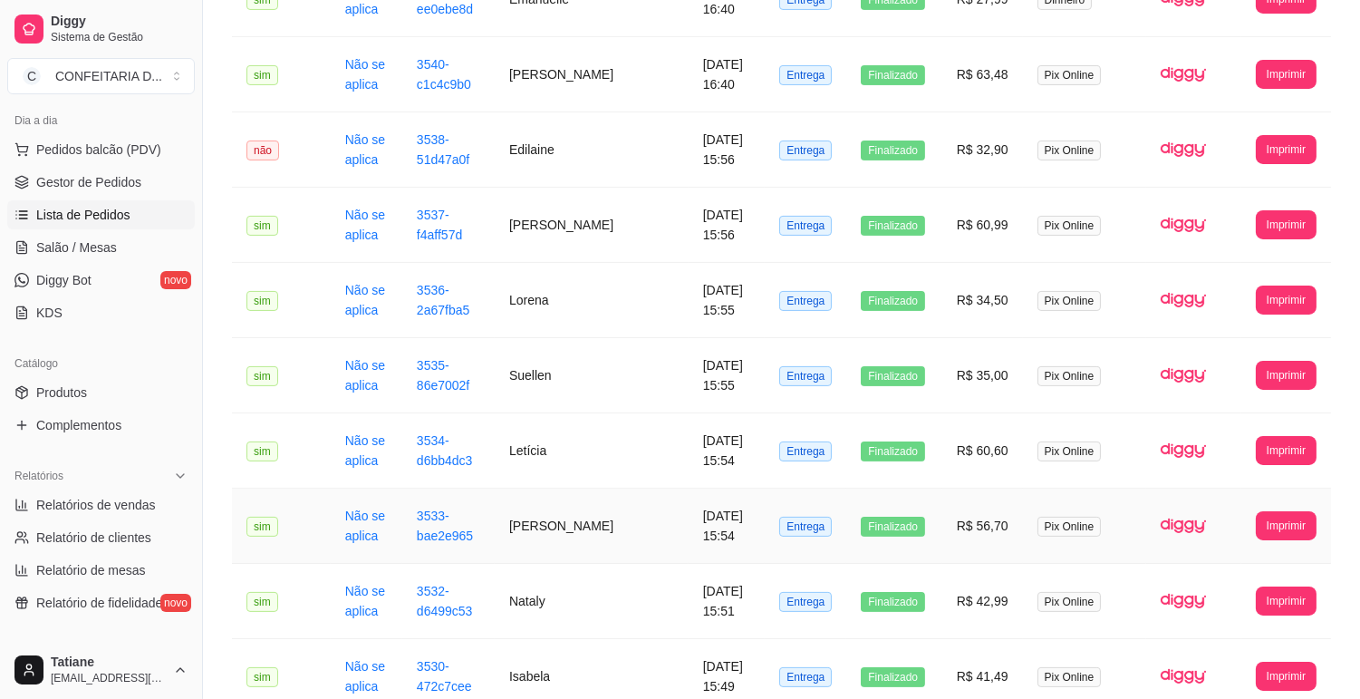
scroll to position [1099, 0]
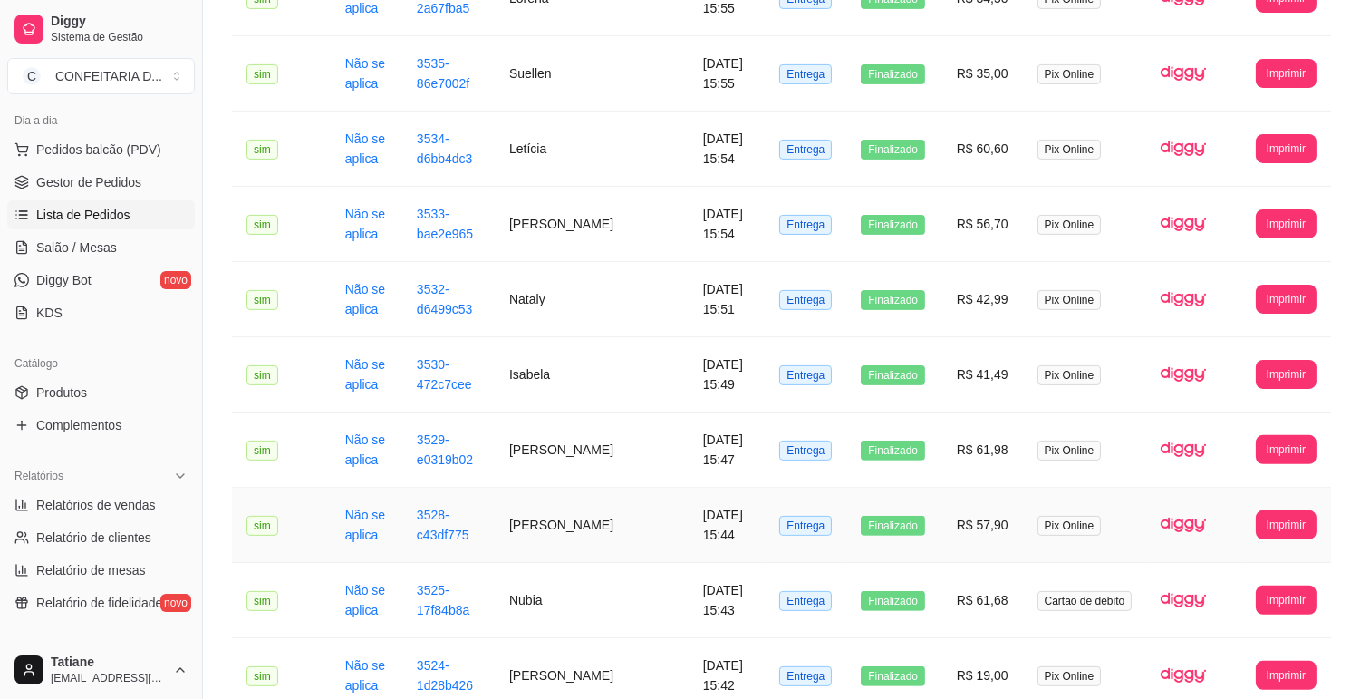
click at [557, 517] on td "[PERSON_NAME]" at bounding box center [592, 525] width 194 height 75
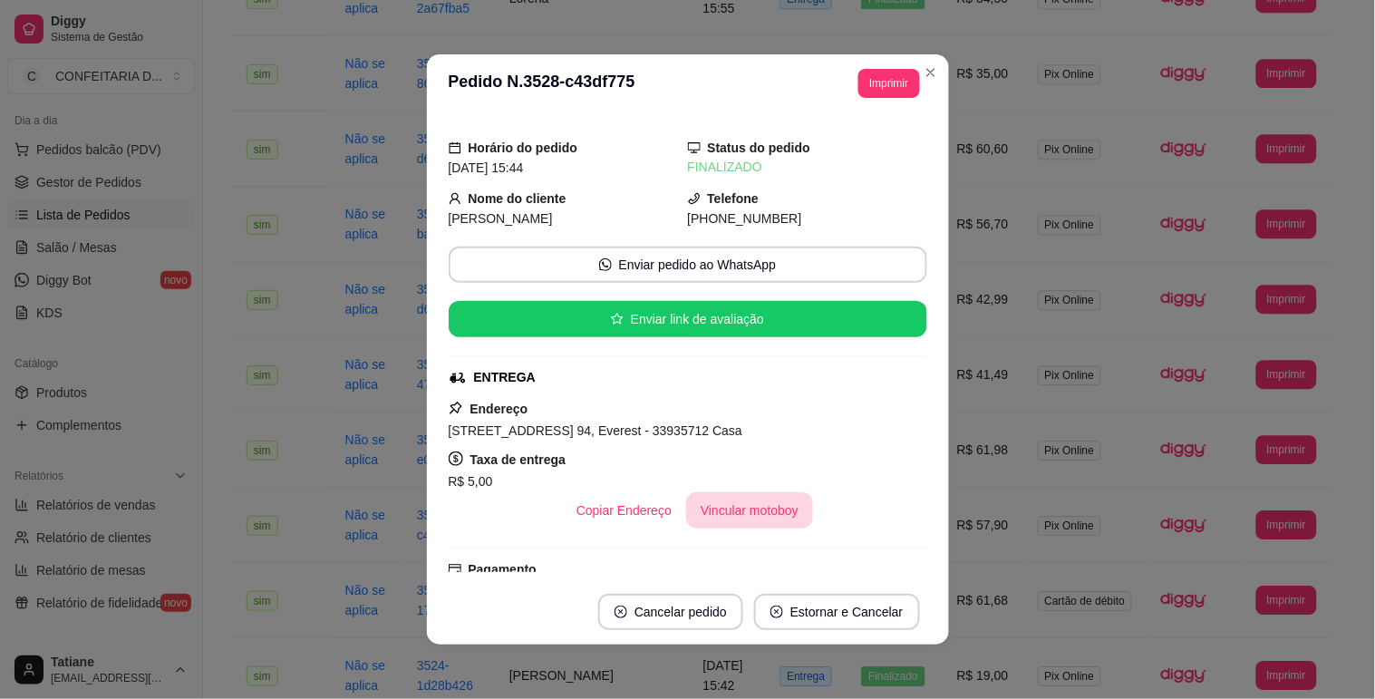
click at [695, 511] on button "Vincular motoboy" at bounding box center [749, 510] width 127 height 36
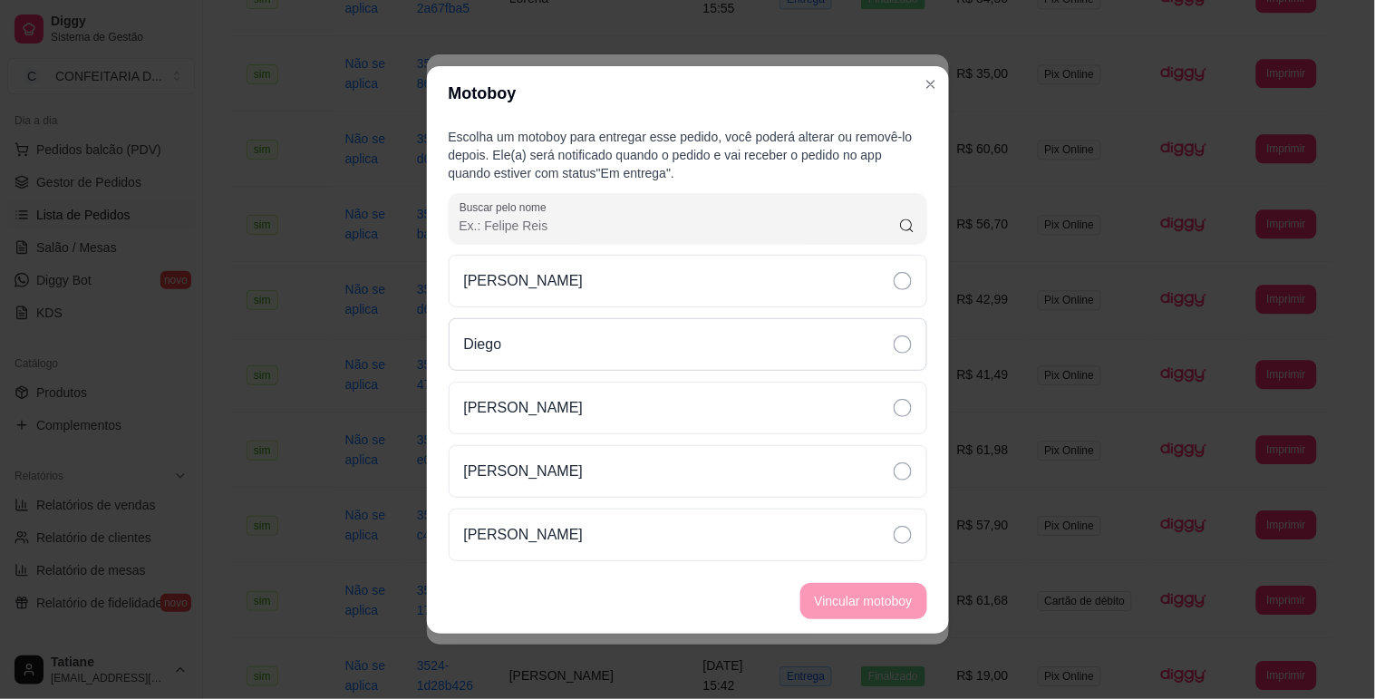
click at [535, 326] on div "Diego" at bounding box center [688, 344] width 479 height 53
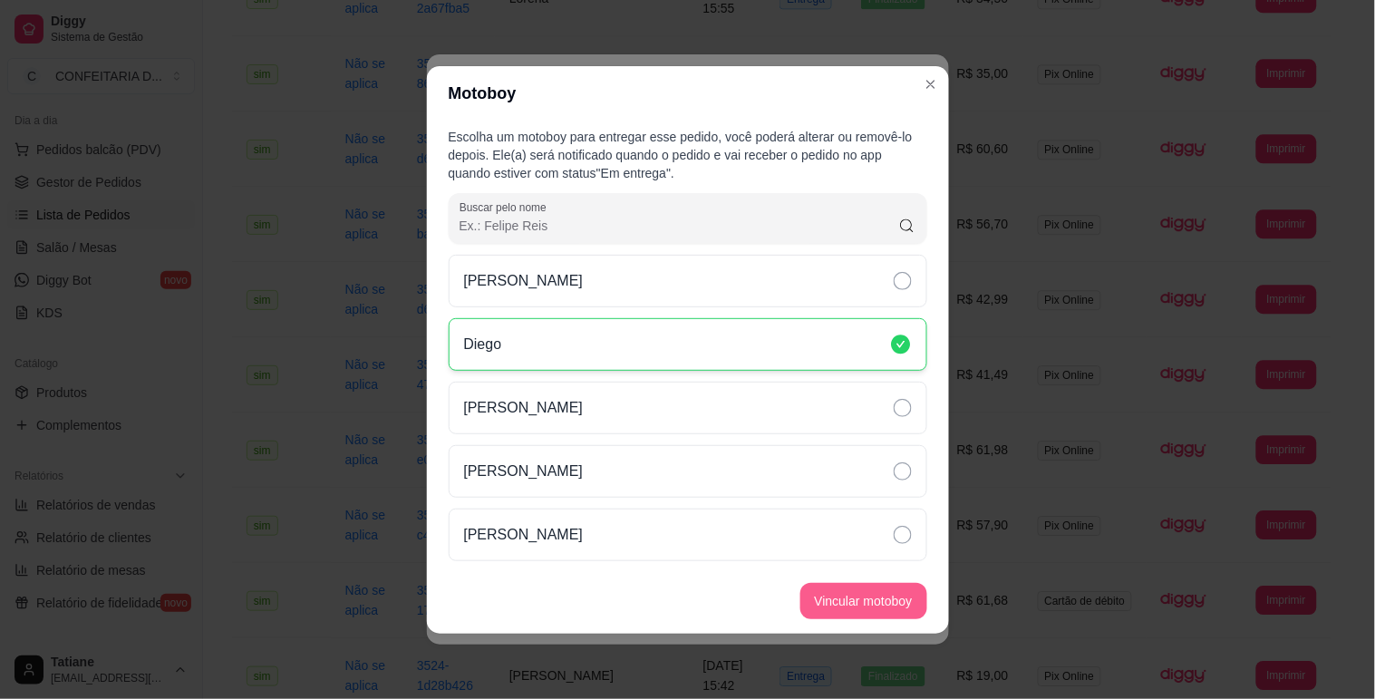
click at [853, 599] on button "Vincular motoboy" at bounding box center [863, 601] width 127 height 36
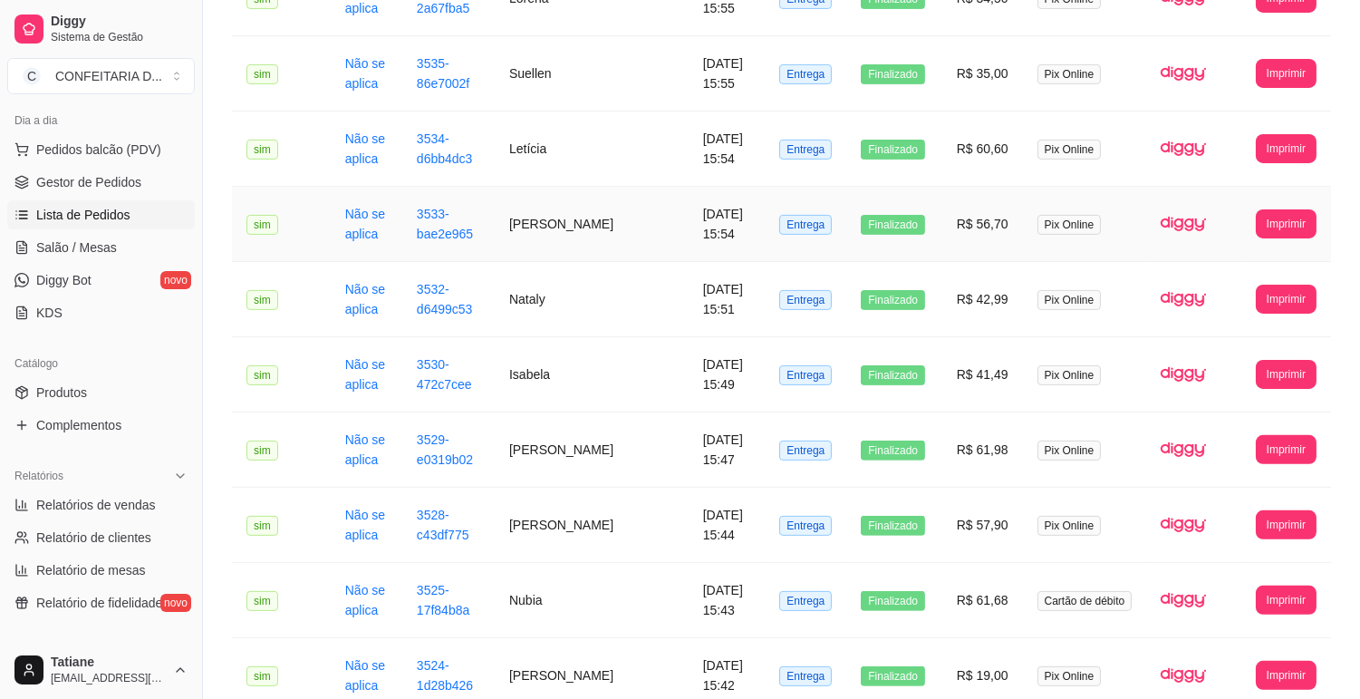
scroll to position [898, 0]
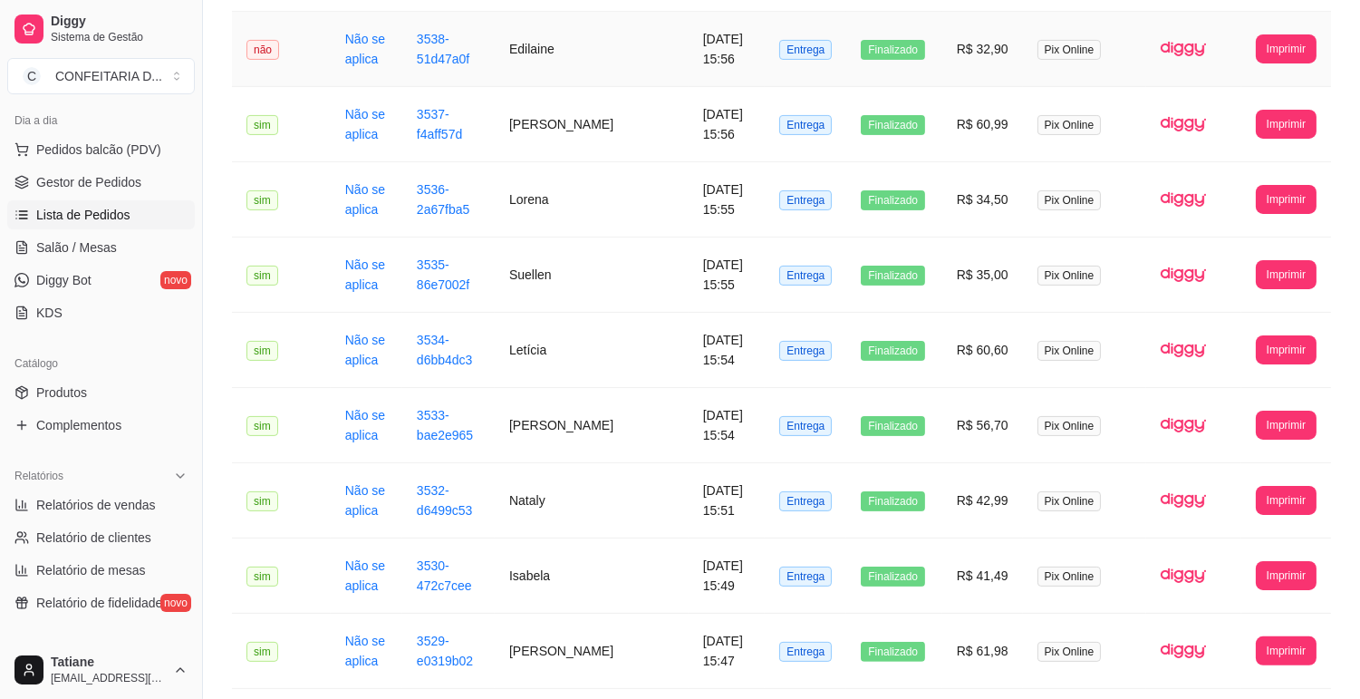
click at [559, 42] on td "Edilaine" at bounding box center [592, 49] width 194 height 75
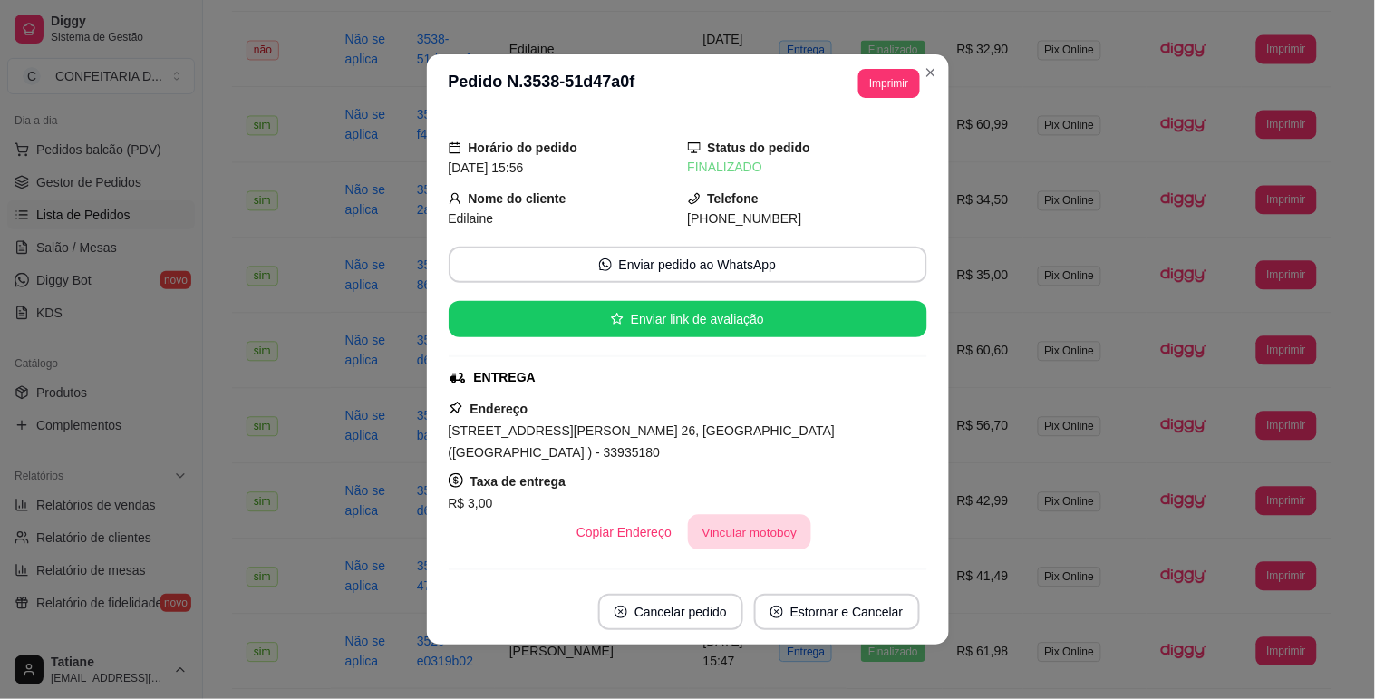
click at [745, 515] on button "Vincular motoboy" at bounding box center [749, 532] width 123 height 35
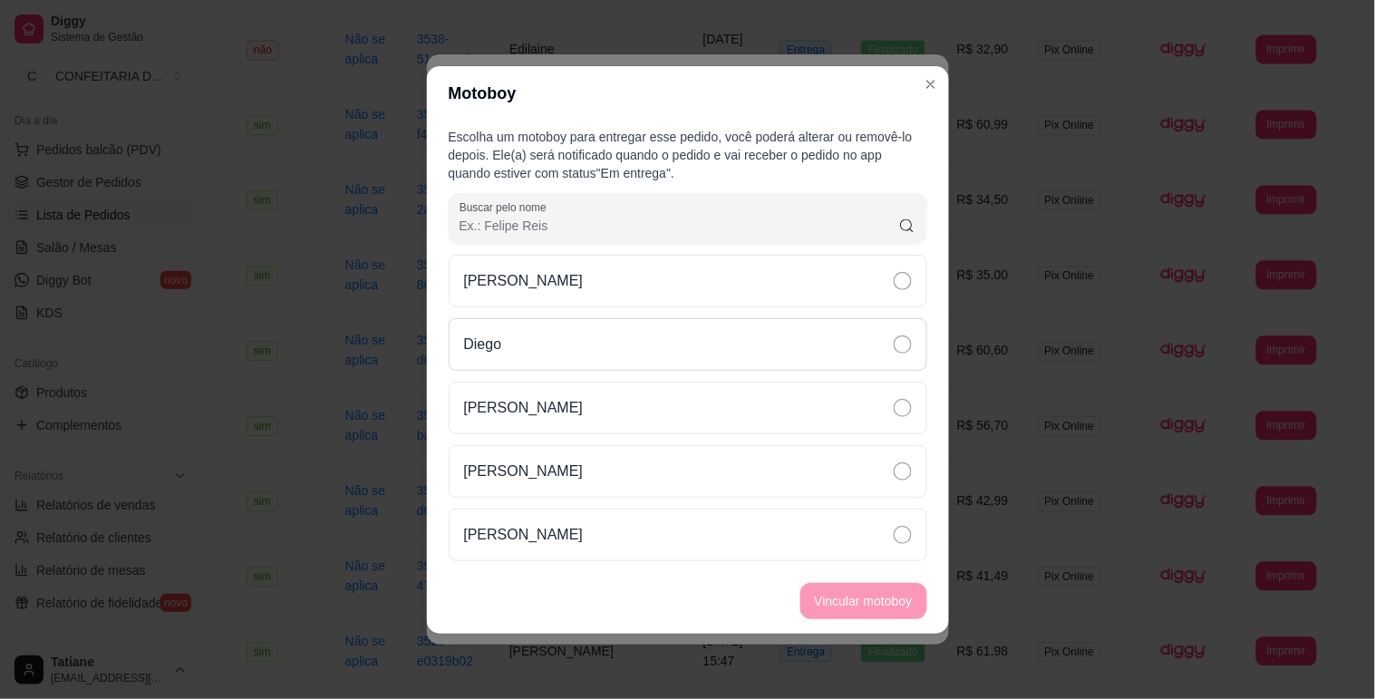
click at [521, 347] on div "Diego" at bounding box center [688, 344] width 479 height 53
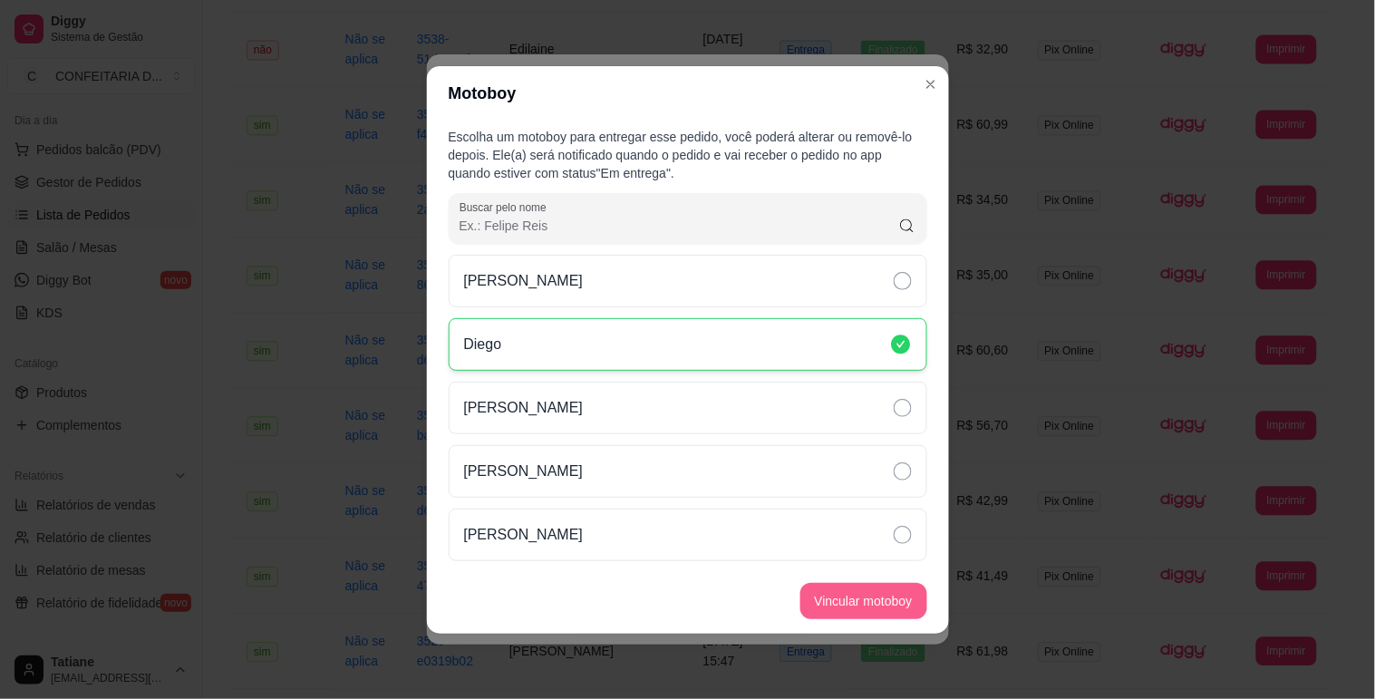
click at [839, 603] on button "Vincular motoboy" at bounding box center [863, 601] width 127 height 36
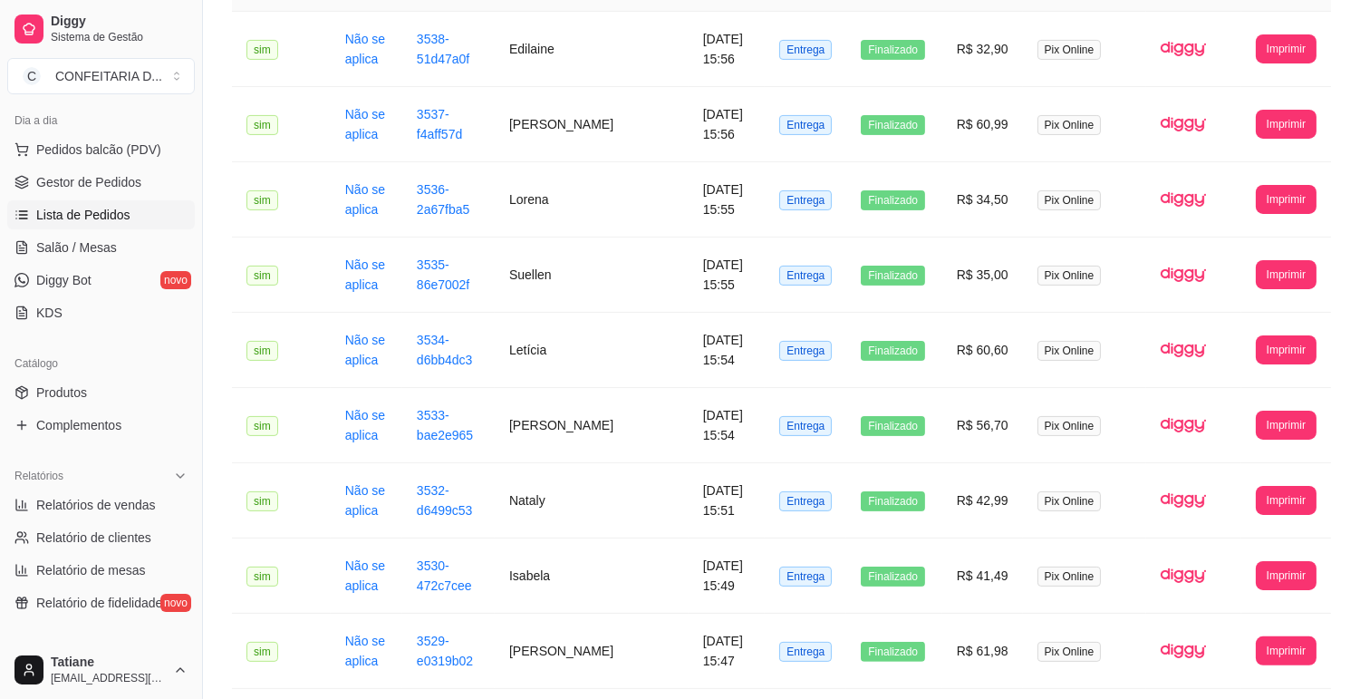
scroll to position [193, 0]
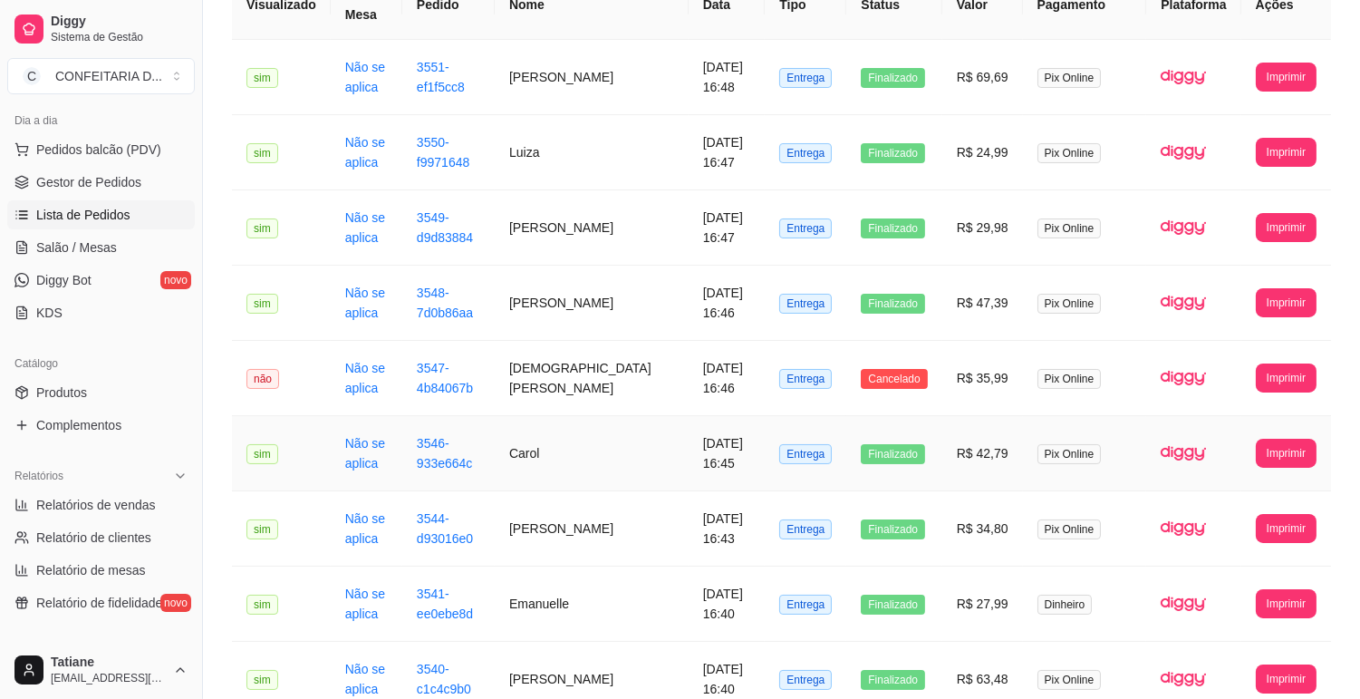
click at [566, 431] on td "Carol" at bounding box center [592, 453] width 194 height 75
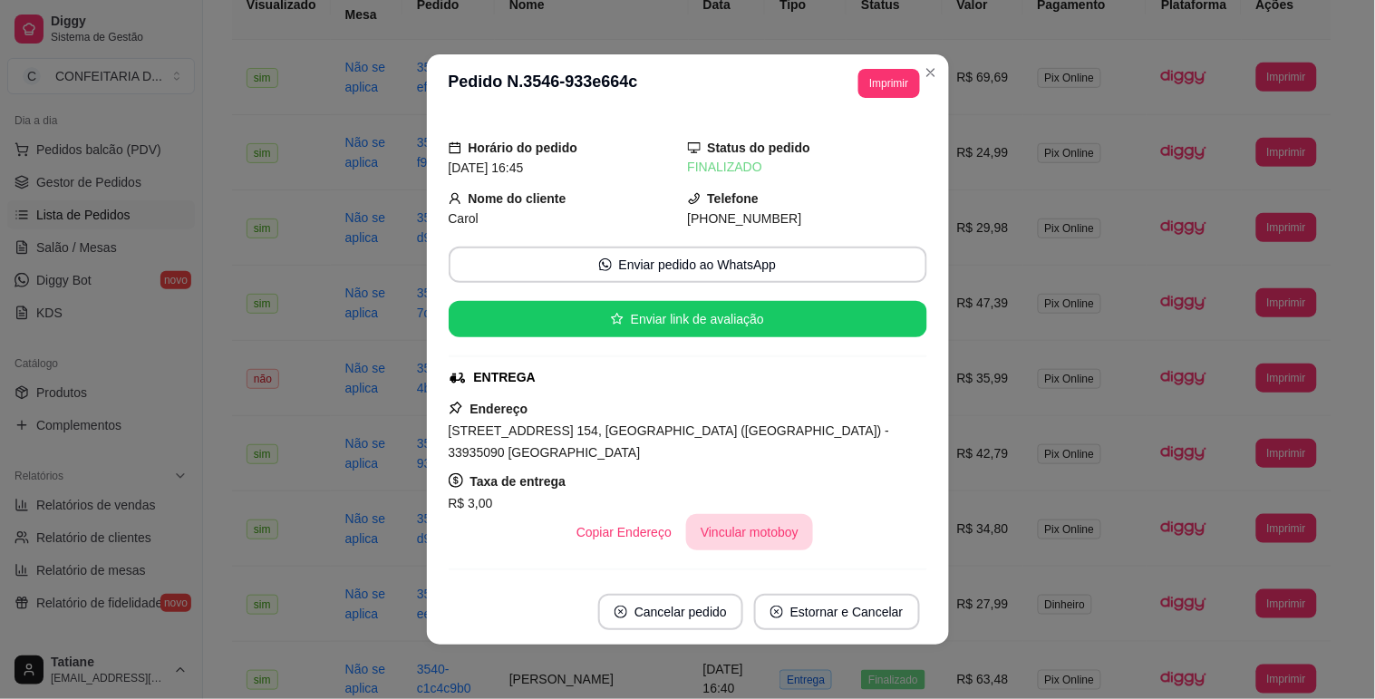
click at [699, 528] on button "Vincular motoboy" at bounding box center [749, 532] width 127 height 36
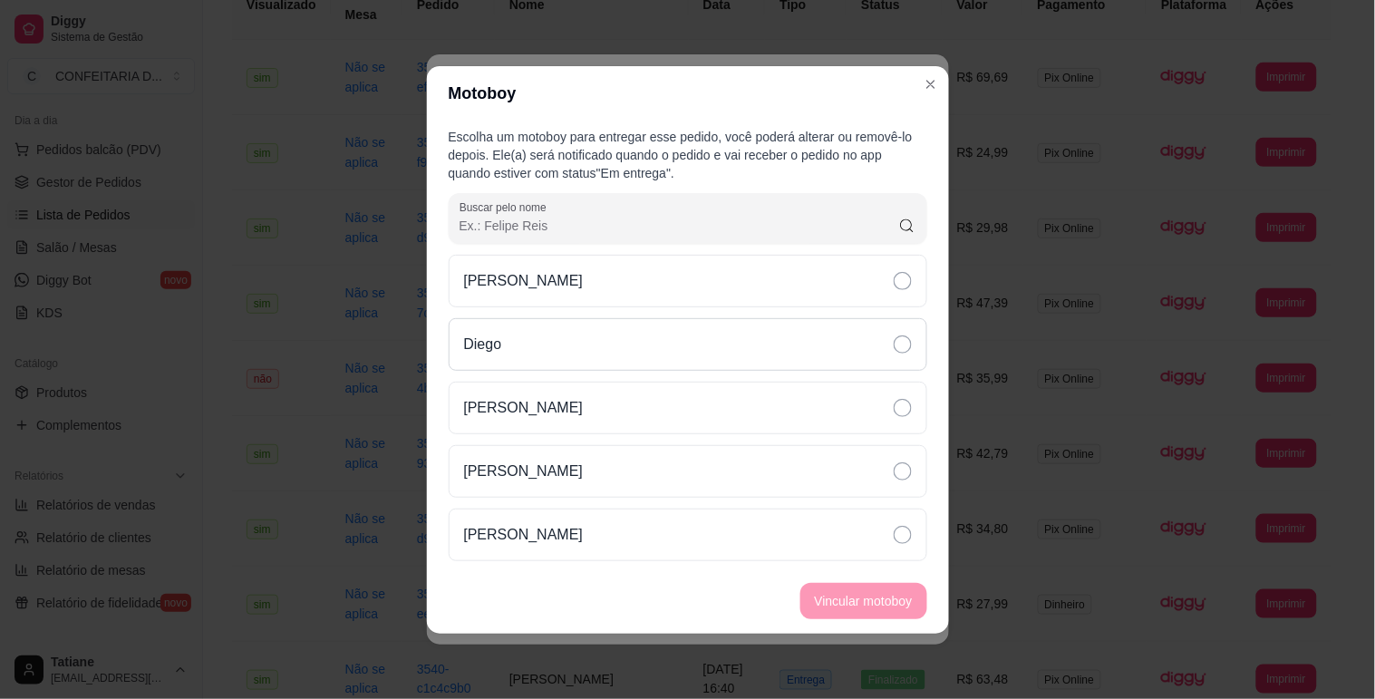
click at [512, 351] on div "Diego" at bounding box center [688, 344] width 479 height 53
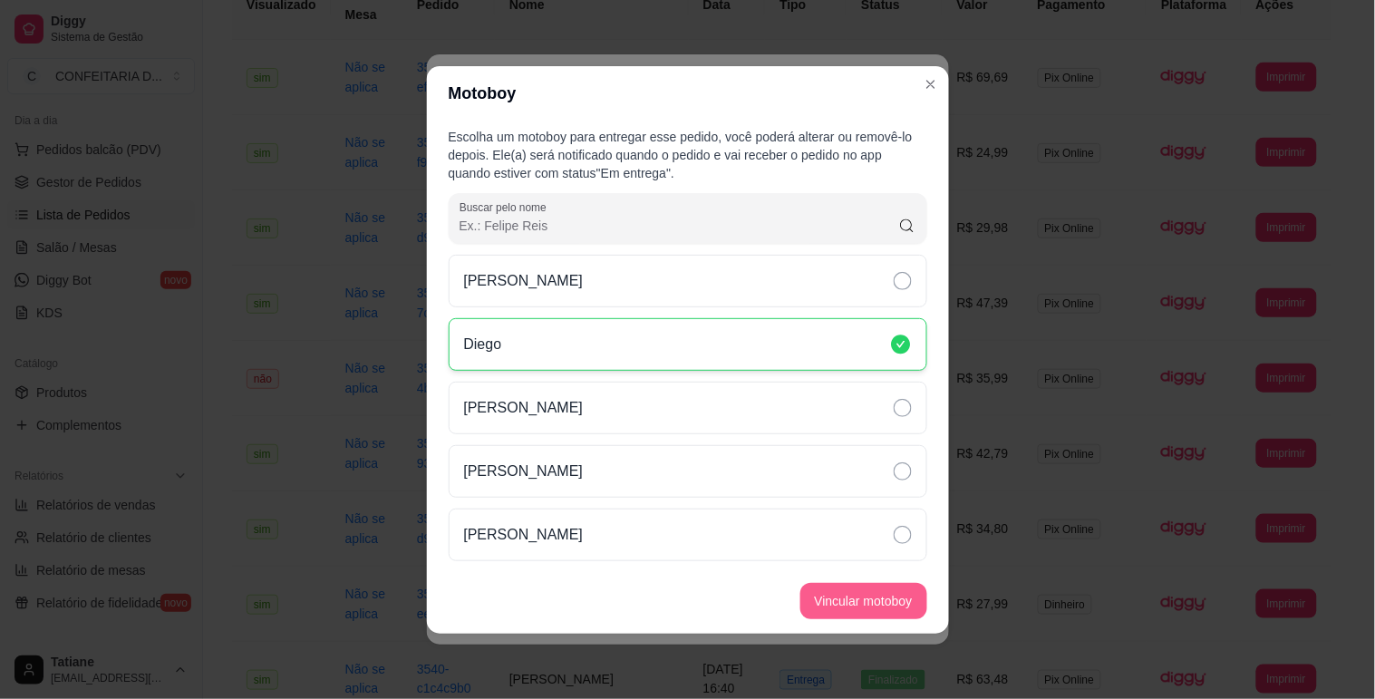
click at [868, 589] on button "Vincular motoboy" at bounding box center [863, 601] width 127 height 36
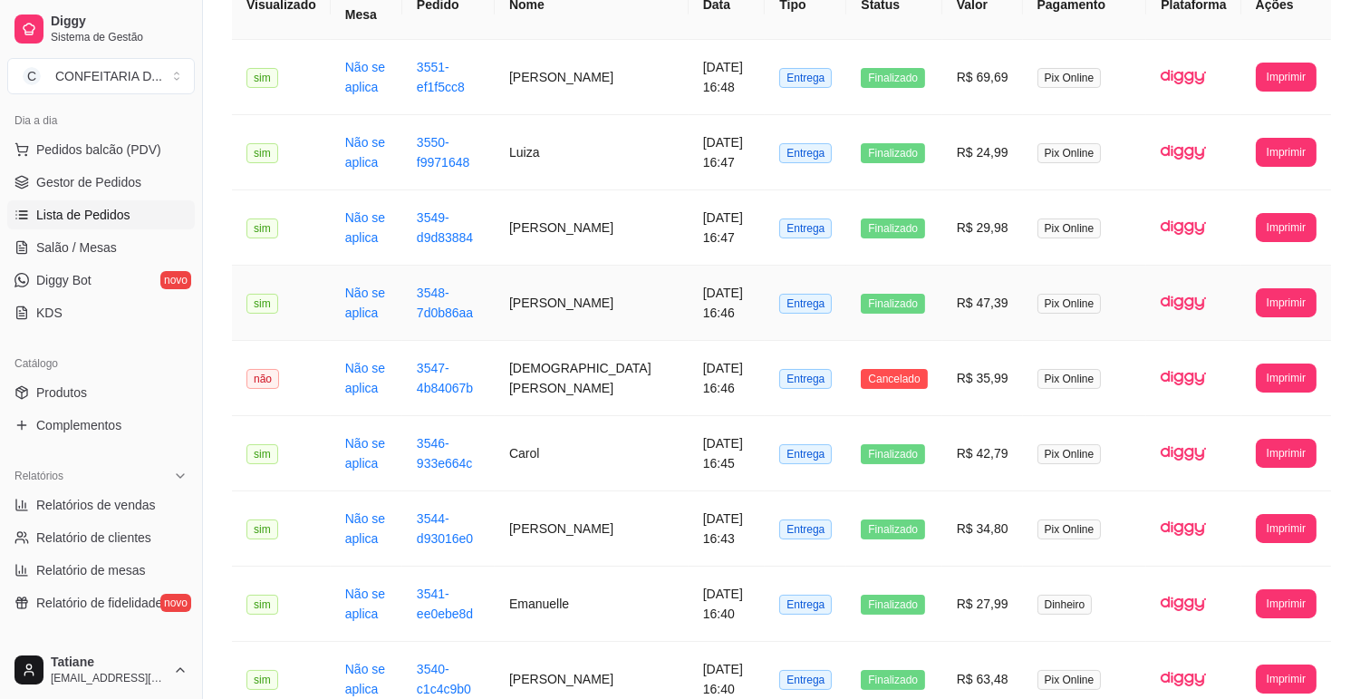
click at [585, 270] on td "[PERSON_NAME]" at bounding box center [592, 303] width 194 height 75
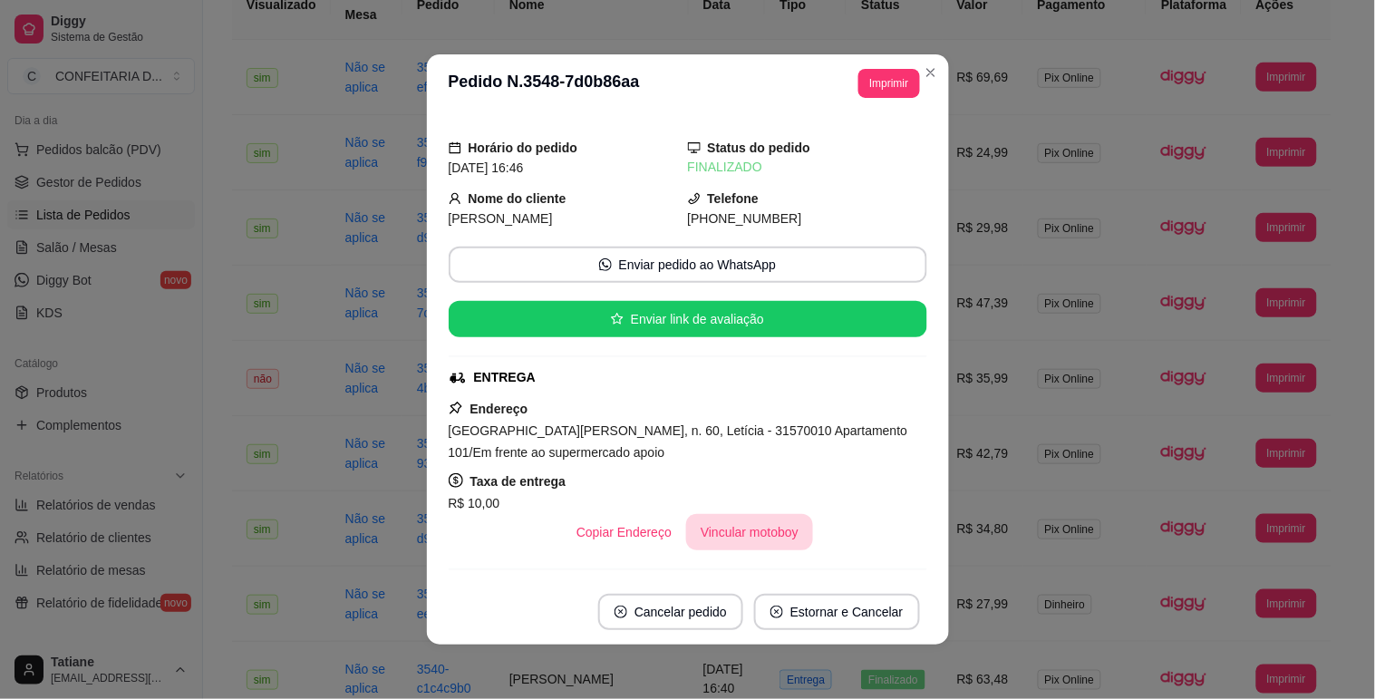
click at [753, 537] on button "Vincular motoboy" at bounding box center [749, 532] width 127 height 36
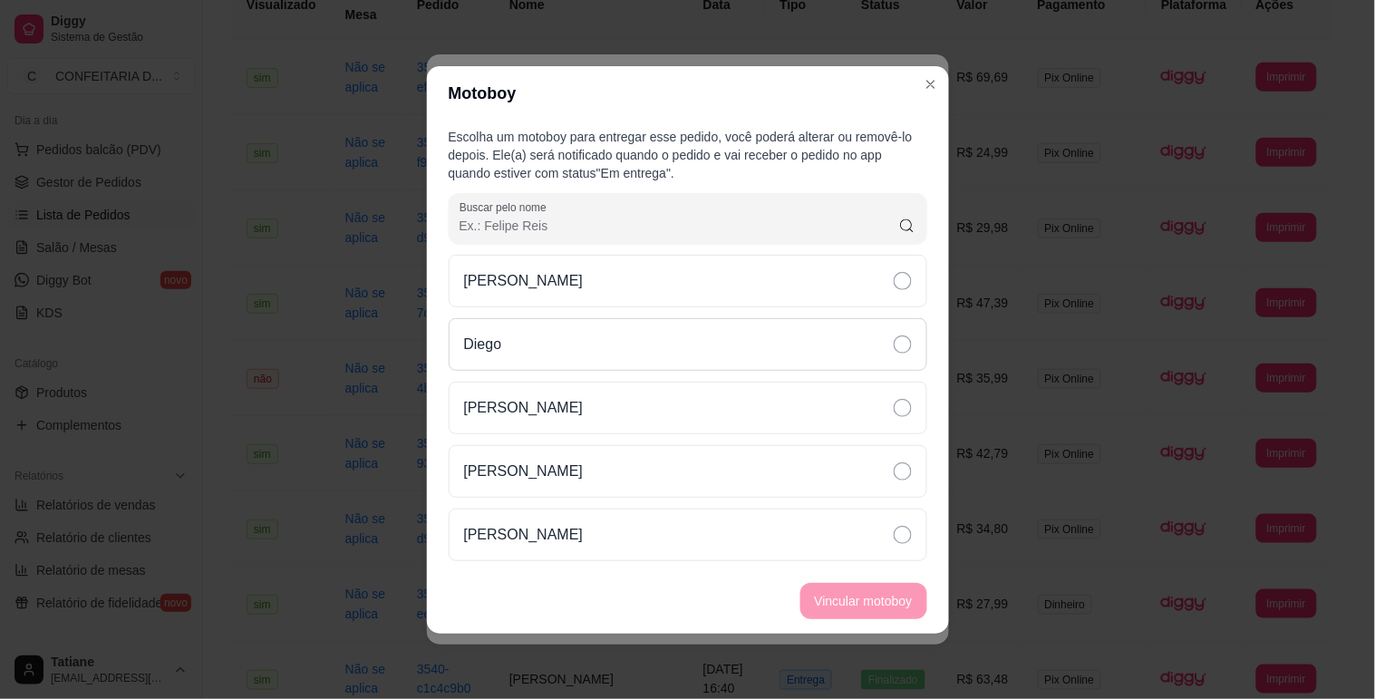
click at [533, 343] on div "Diego" at bounding box center [688, 344] width 479 height 53
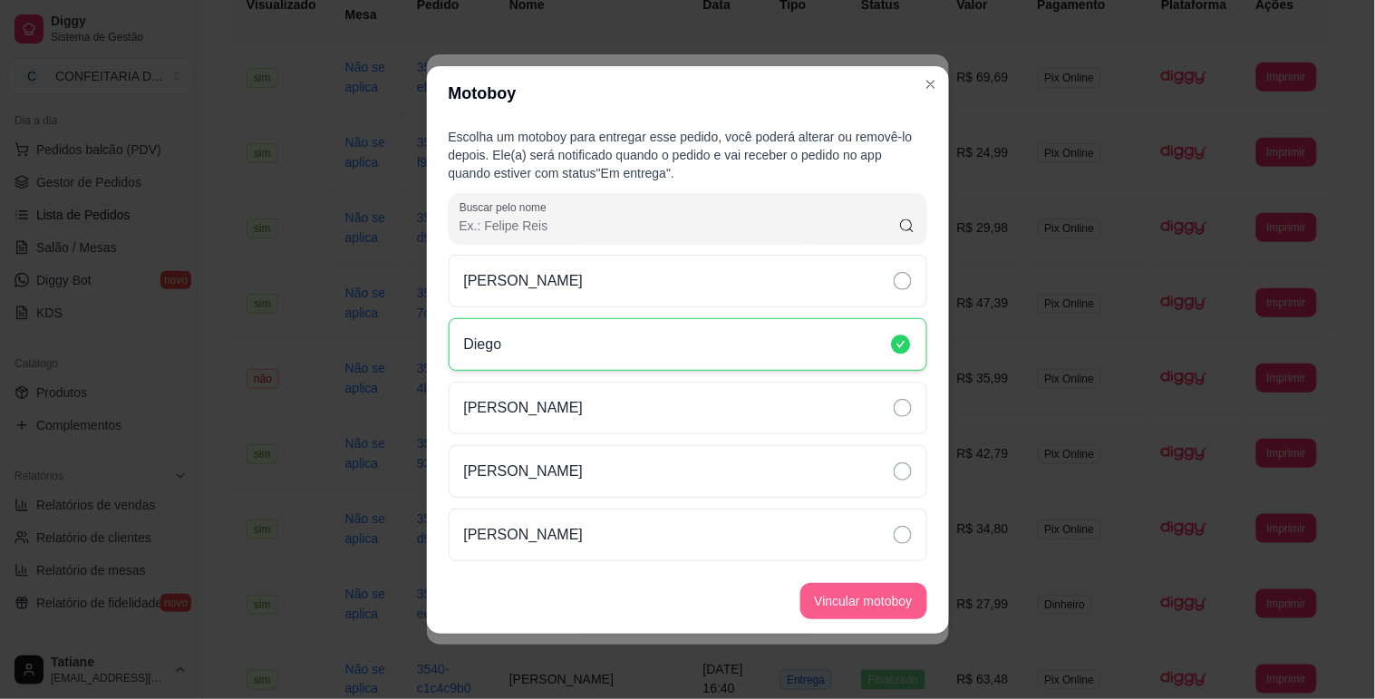
click at [871, 591] on button "Vincular motoboy" at bounding box center [863, 601] width 127 height 36
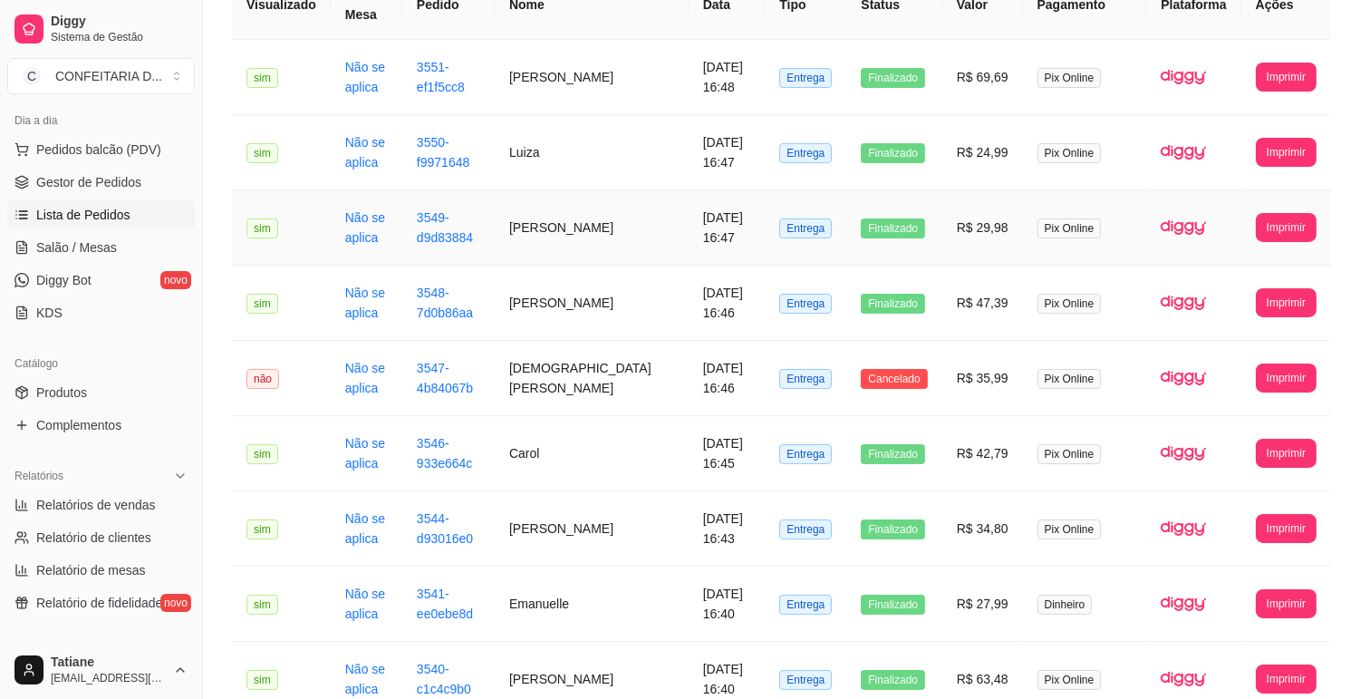
click at [584, 207] on td "[PERSON_NAME]" at bounding box center [592, 227] width 194 height 75
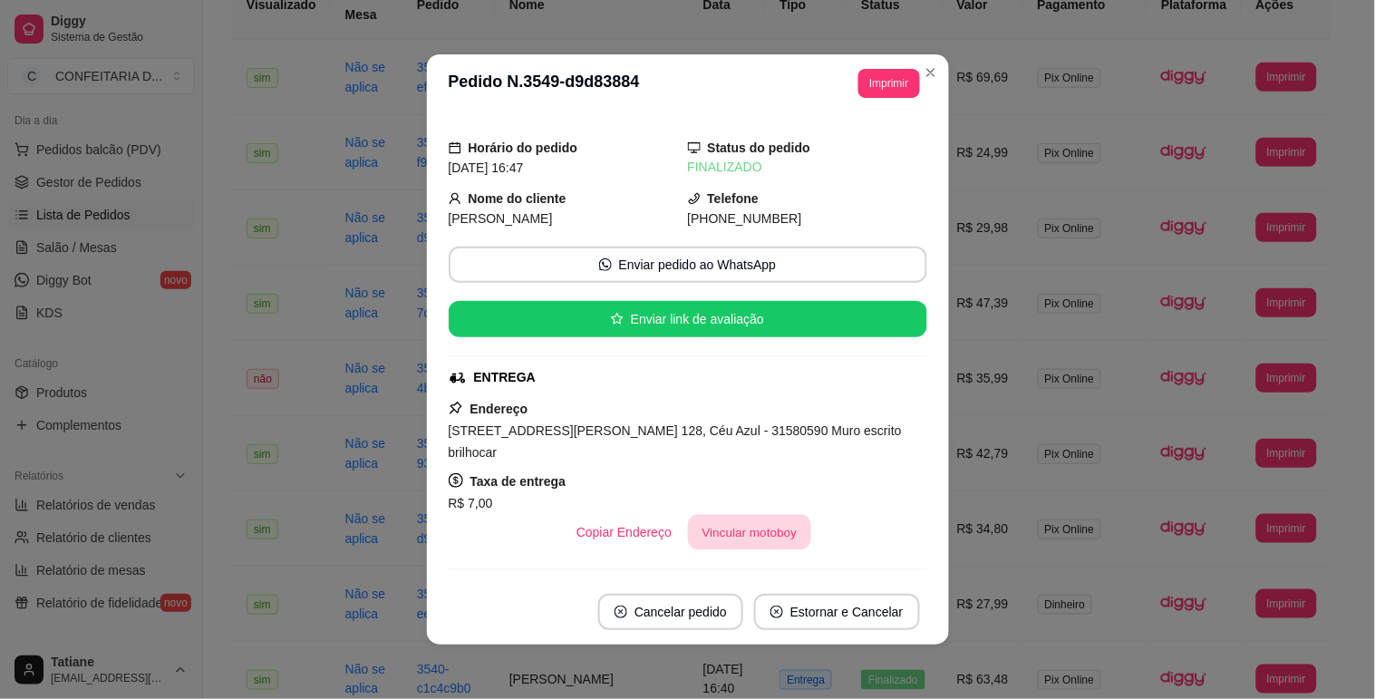
click at [714, 515] on button "Vincular motoboy" at bounding box center [749, 532] width 123 height 35
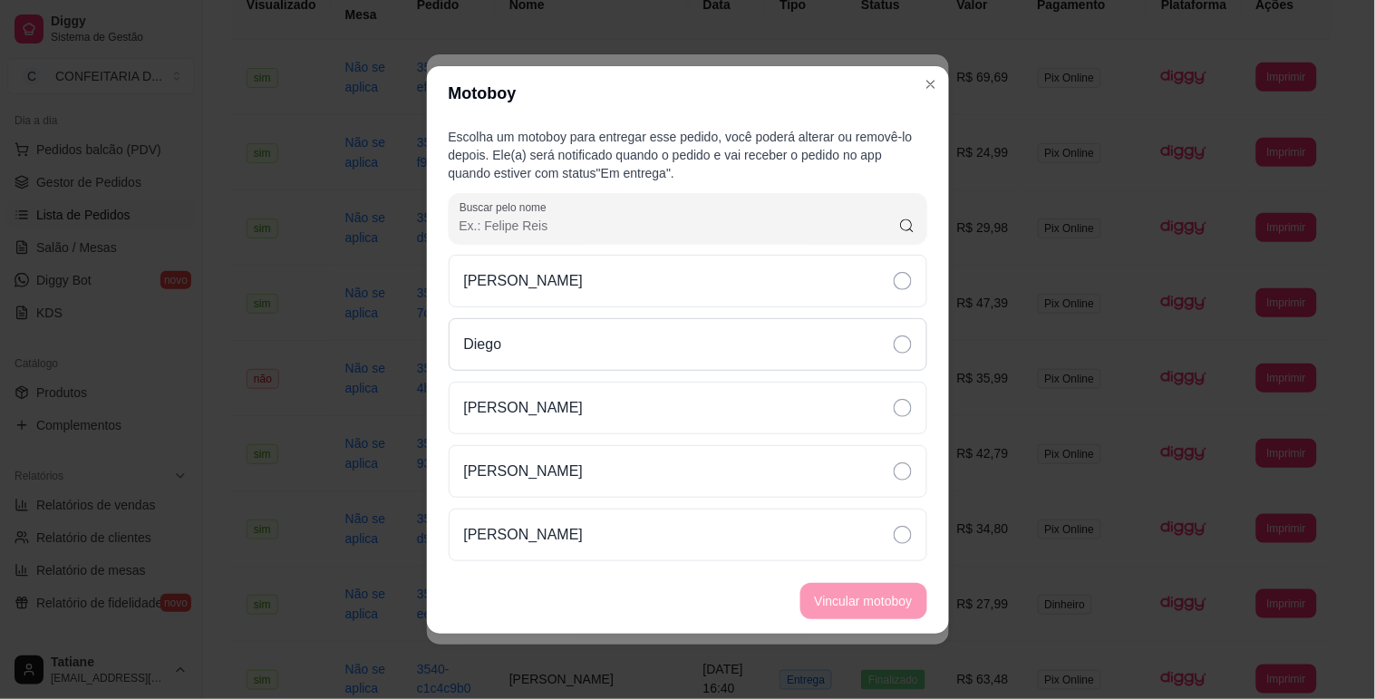
click at [529, 324] on div "Diego" at bounding box center [688, 344] width 479 height 53
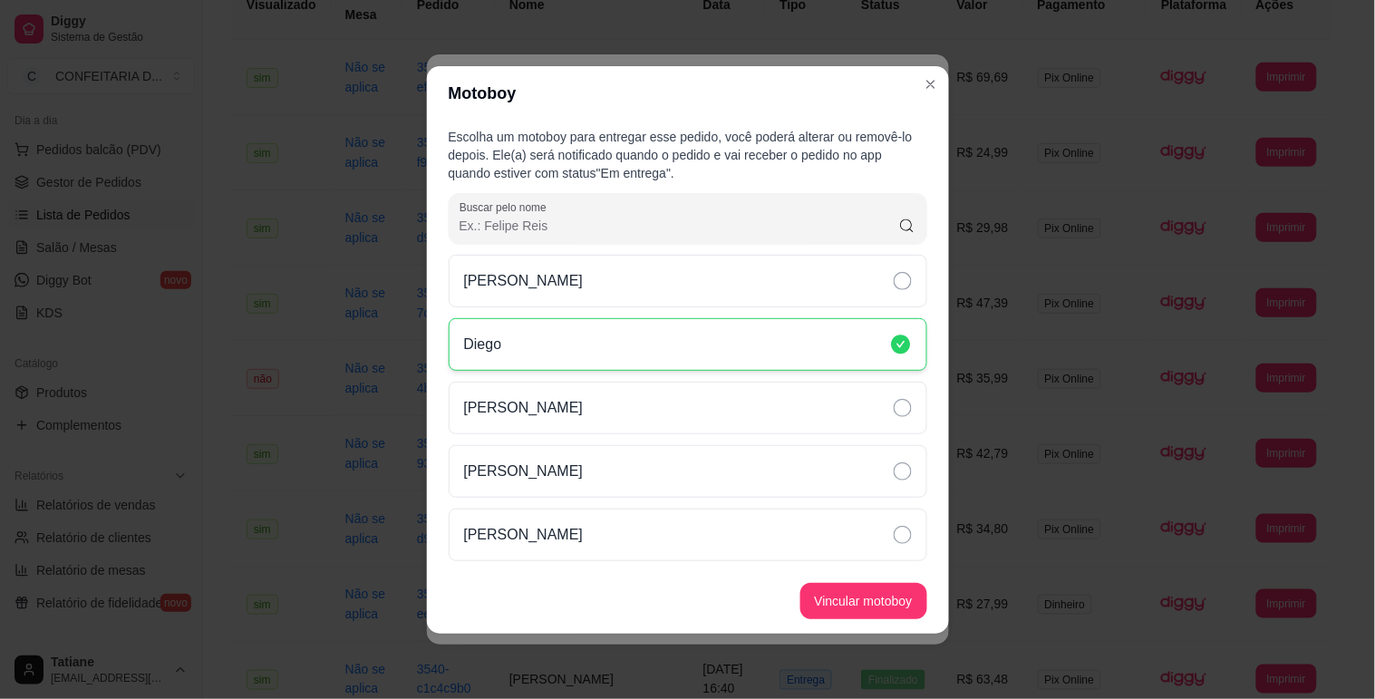
click at [847, 598] on button "Vincular motoboy" at bounding box center [863, 601] width 127 height 36
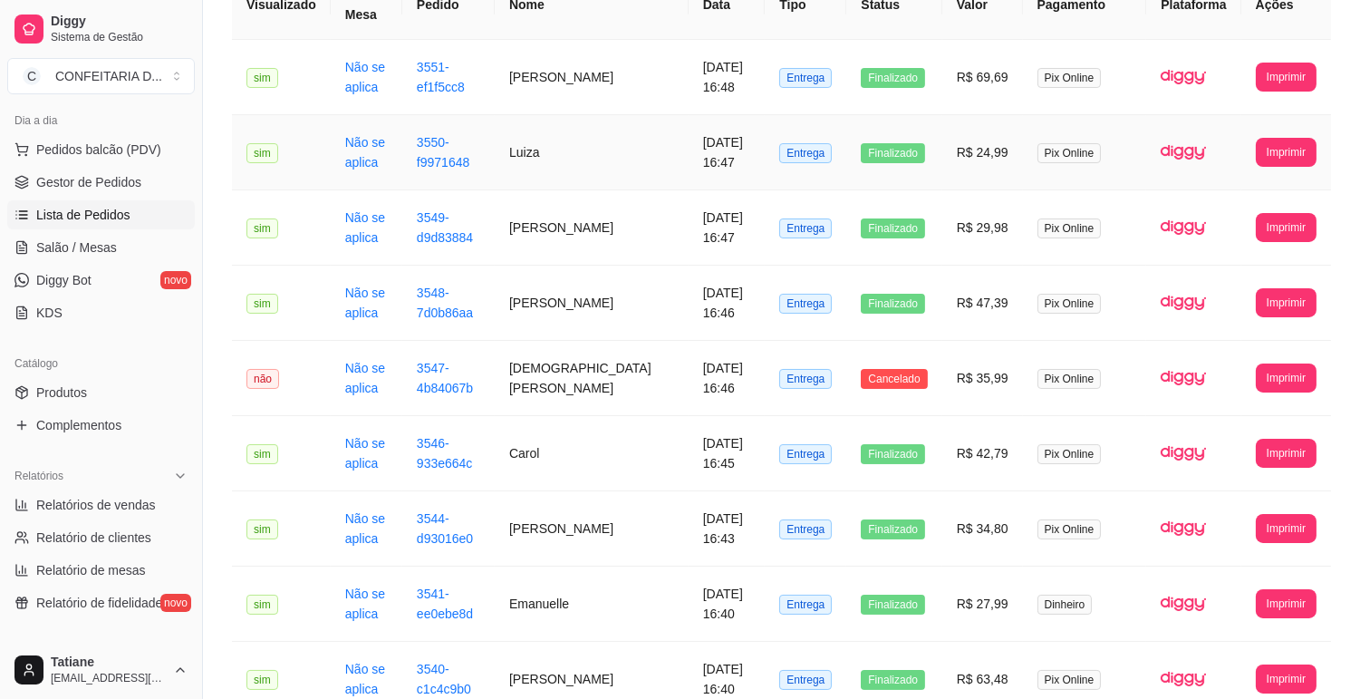
click at [620, 142] on td "Luiza" at bounding box center [592, 152] width 194 height 75
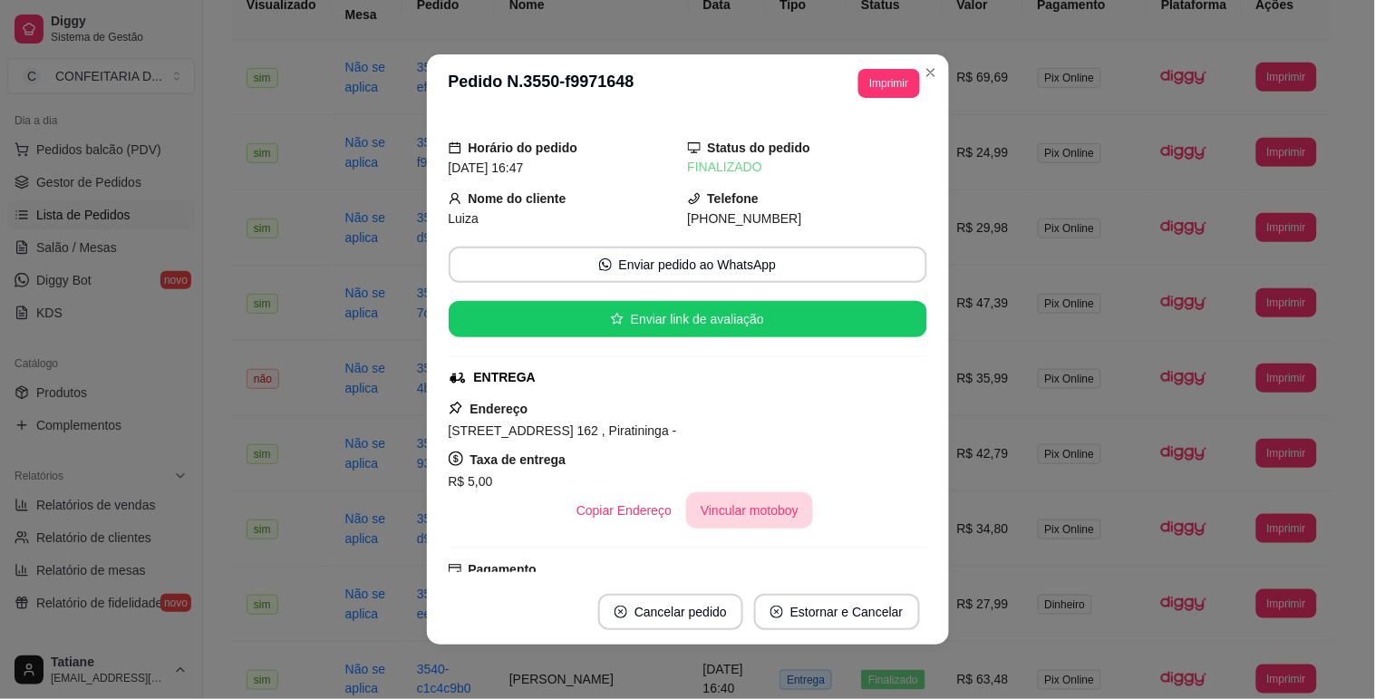
click at [750, 502] on button "Vincular motoboy" at bounding box center [749, 510] width 127 height 36
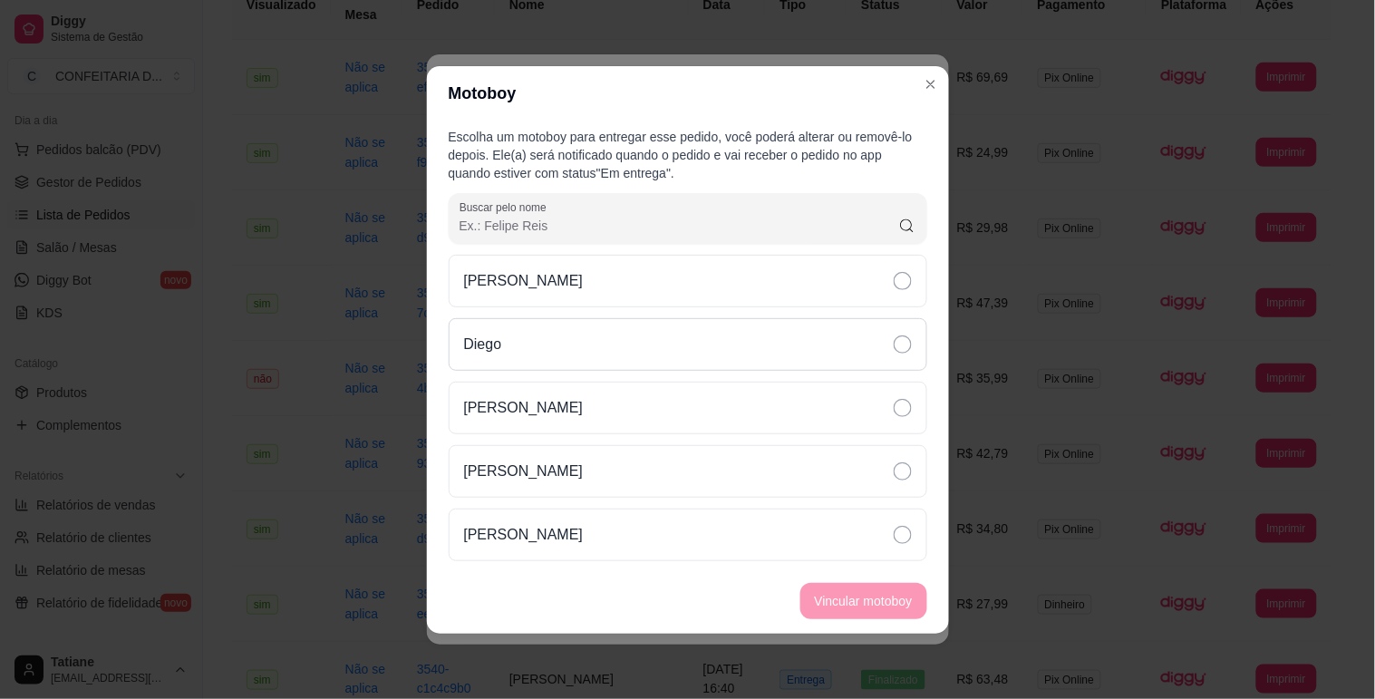
click at [553, 335] on div "Diego" at bounding box center [688, 344] width 479 height 53
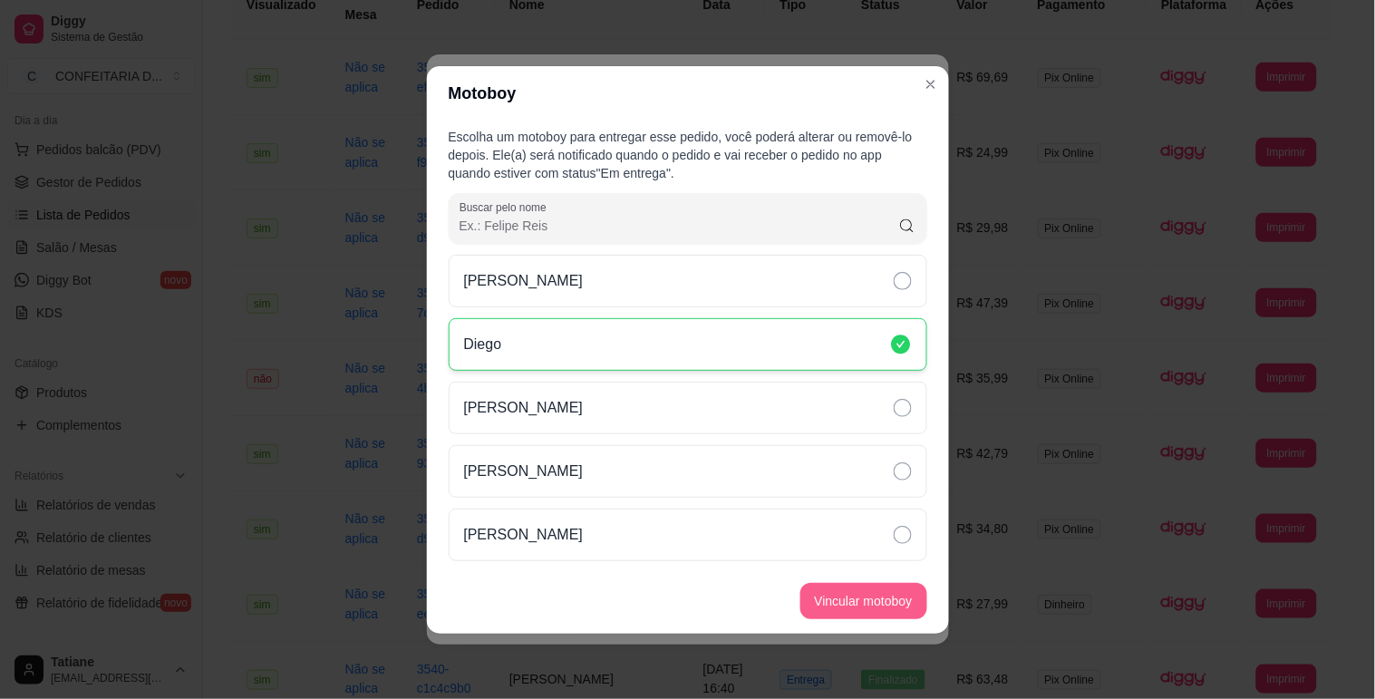
click at [831, 607] on button "Vincular motoboy" at bounding box center [863, 601] width 127 height 36
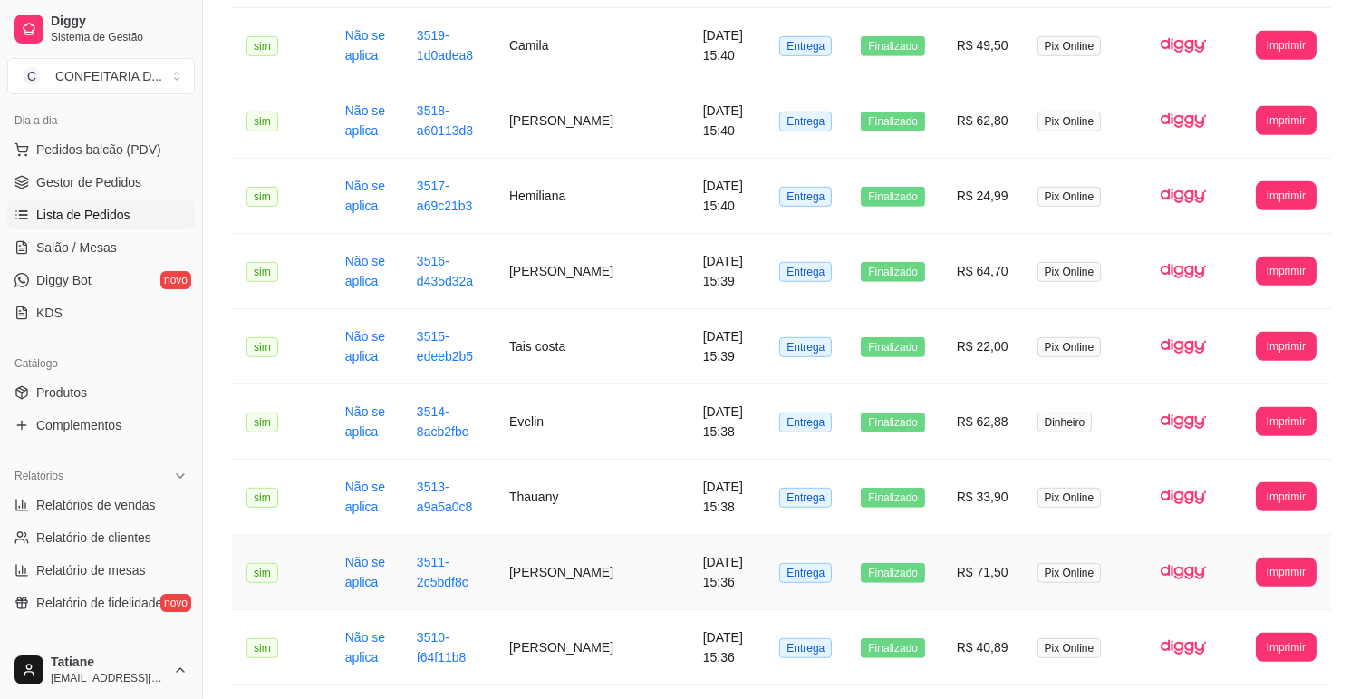
scroll to position [1905, 0]
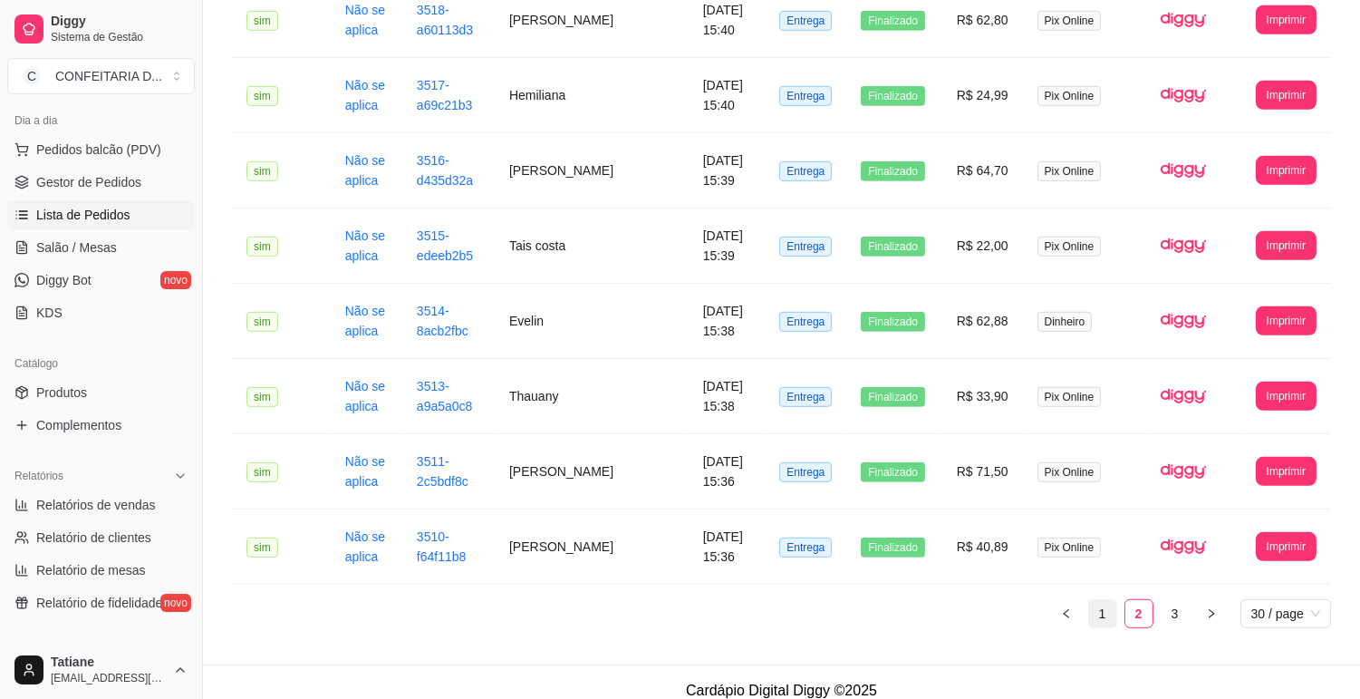
click at [1102, 600] on link "1" at bounding box center [1102, 613] width 27 height 27
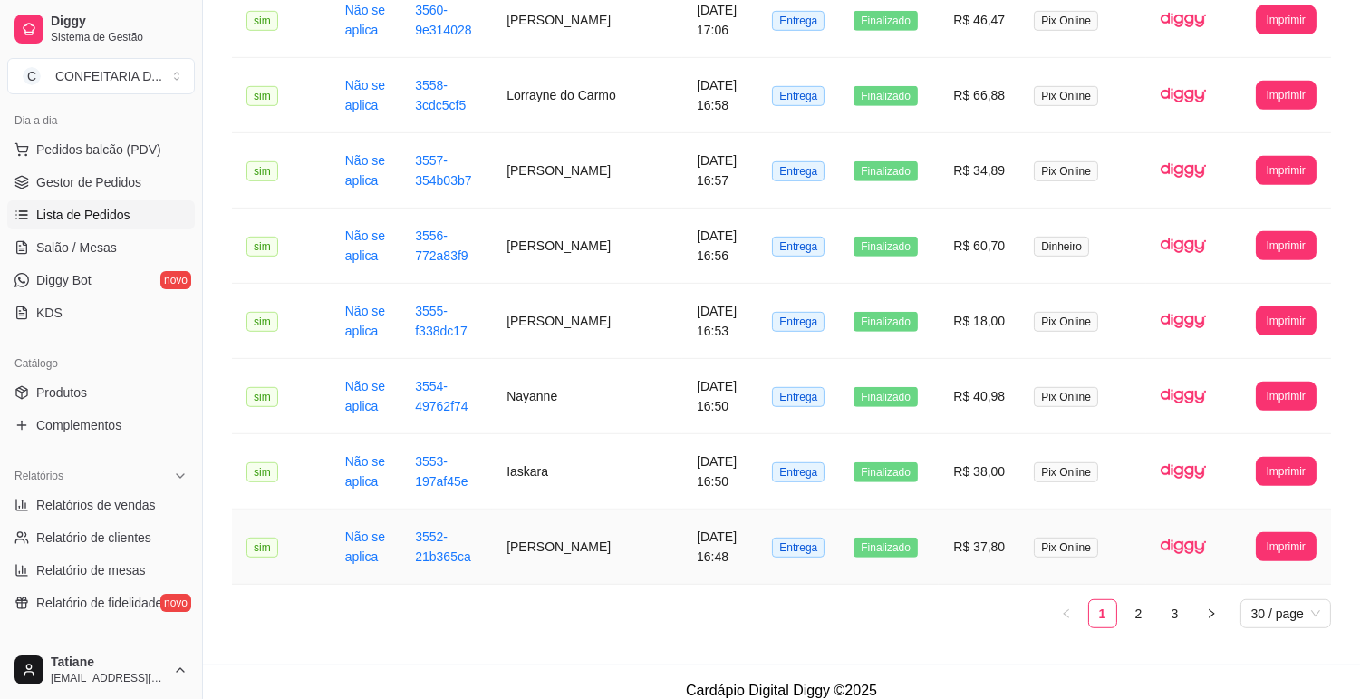
click at [576, 530] on td "[PERSON_NAME]" at bounding box center [587, 546] width 190 height 75
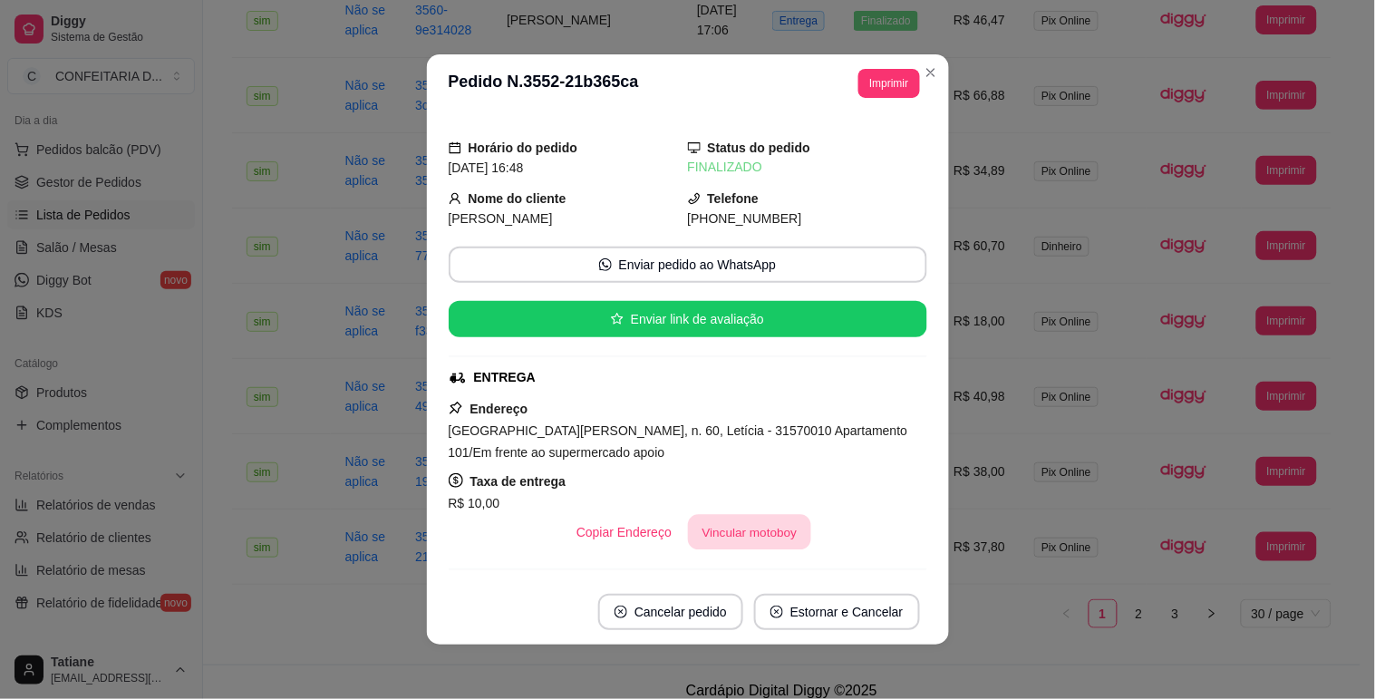
click at [720, 527] on button "Vincular motoboy" at bounding box center [749, 532] width 123 height 35
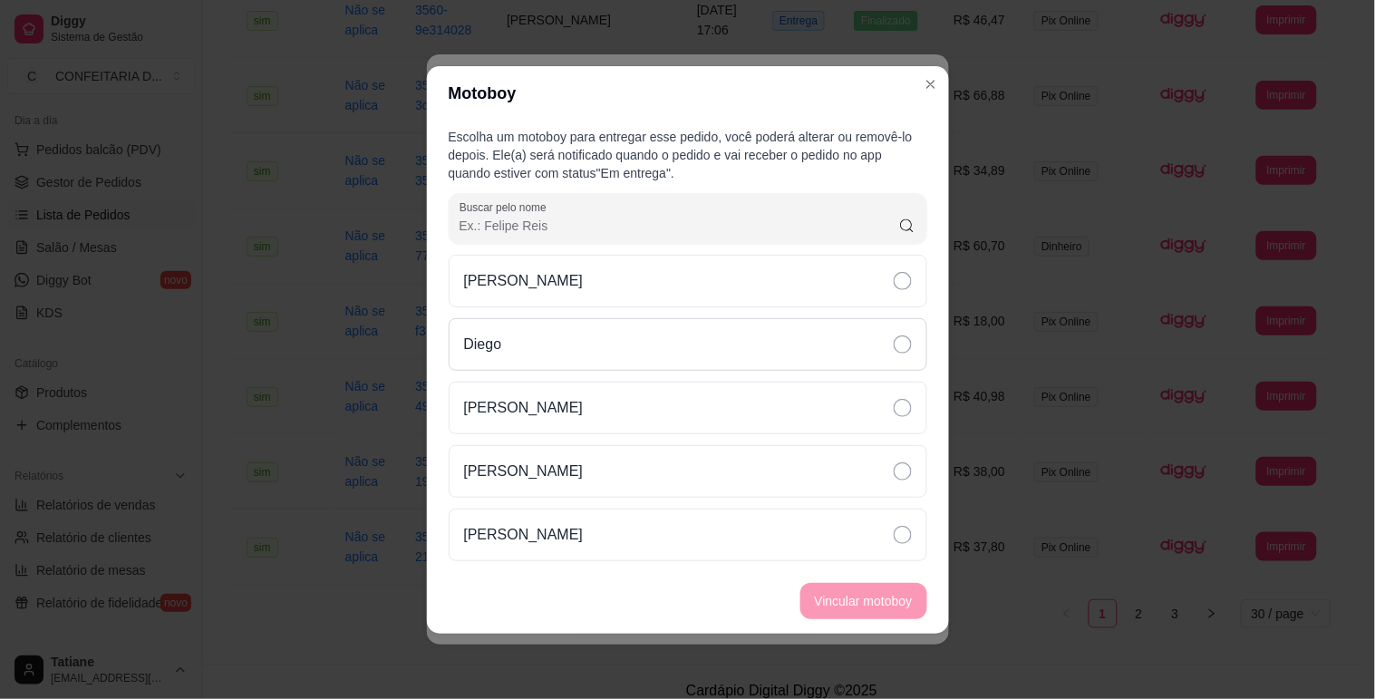
click at [563, 336] on div "Diego" at bounding box center [688, 344] width 479 height 53
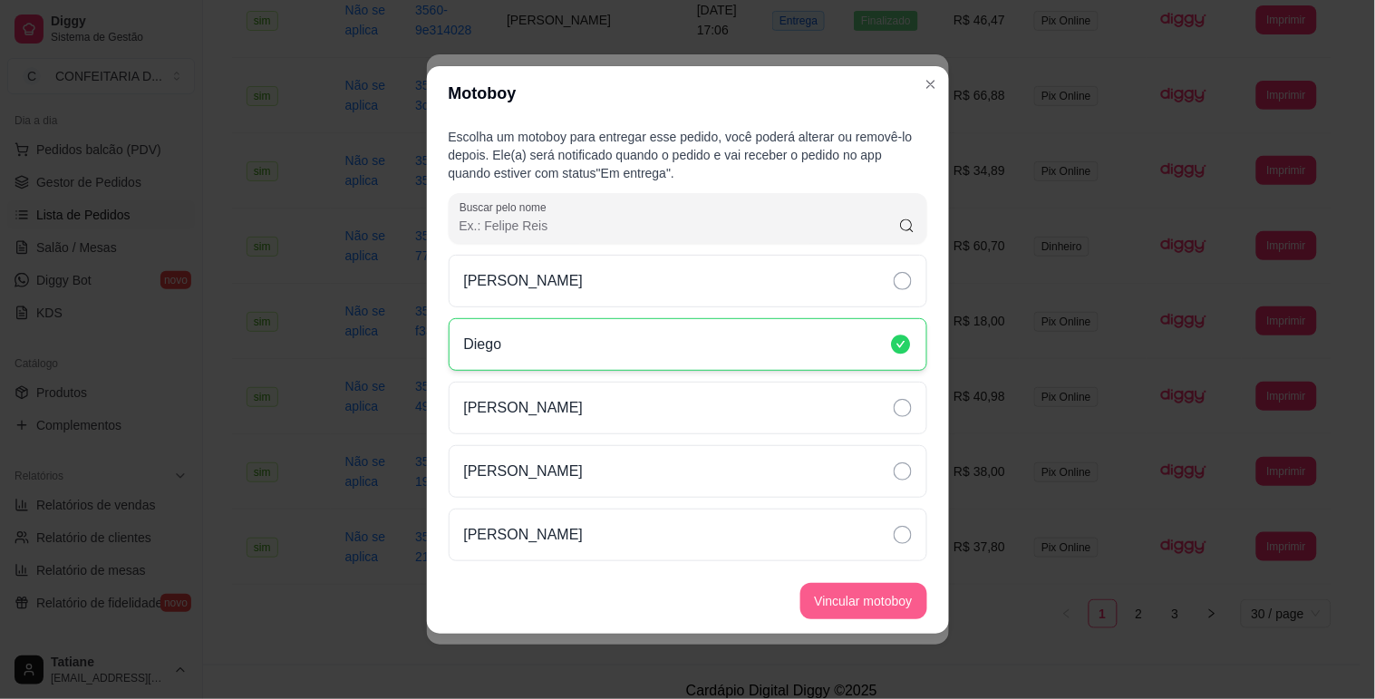
click at [840, 595] on button "Vincular motoboy" at bounding box center [863, 601] width 127 height 36
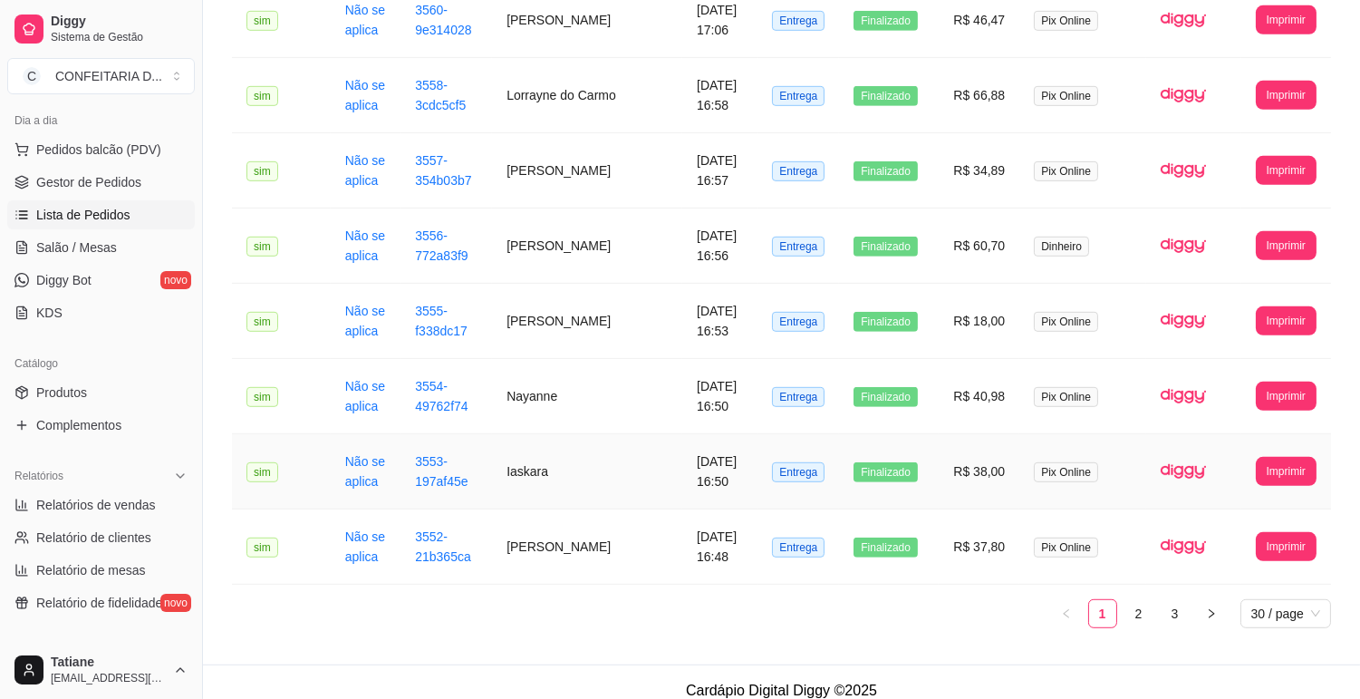
scroll to position [1704, 0]
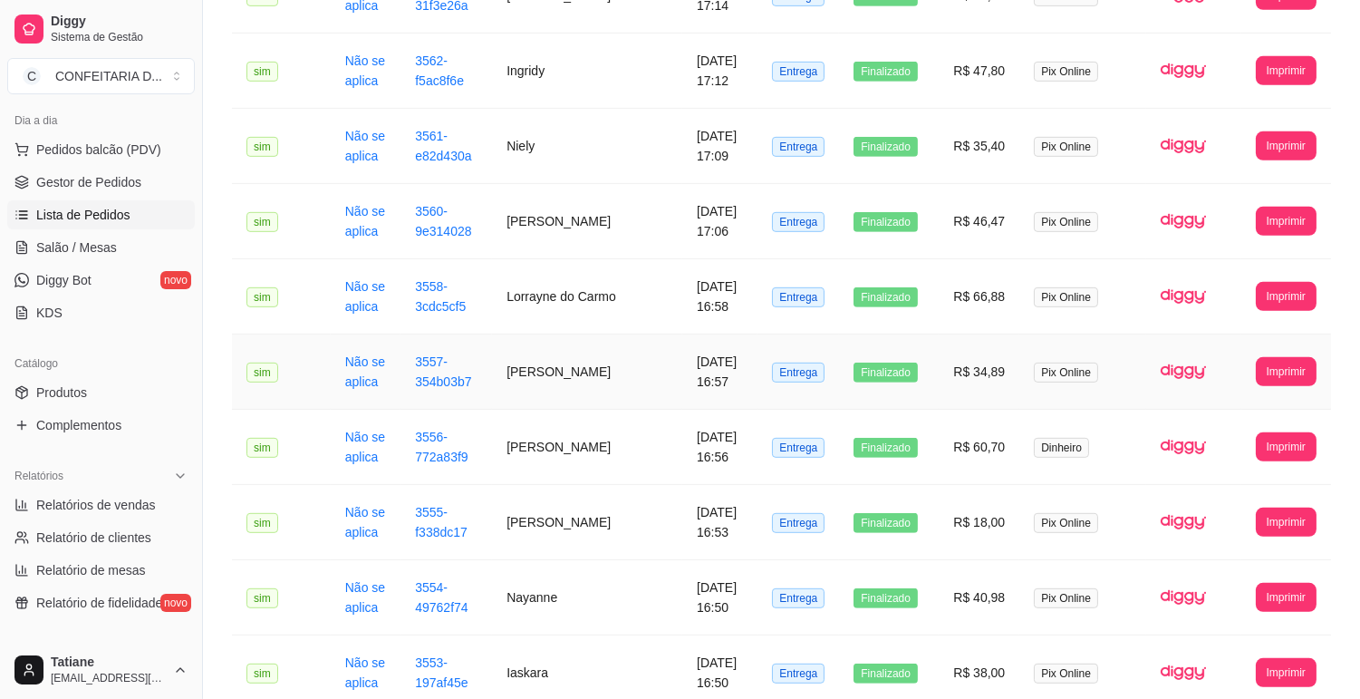
click at [557, 365] on td "[PERSON_NAME]" at bounding box center [587, 371] width 190 height 75
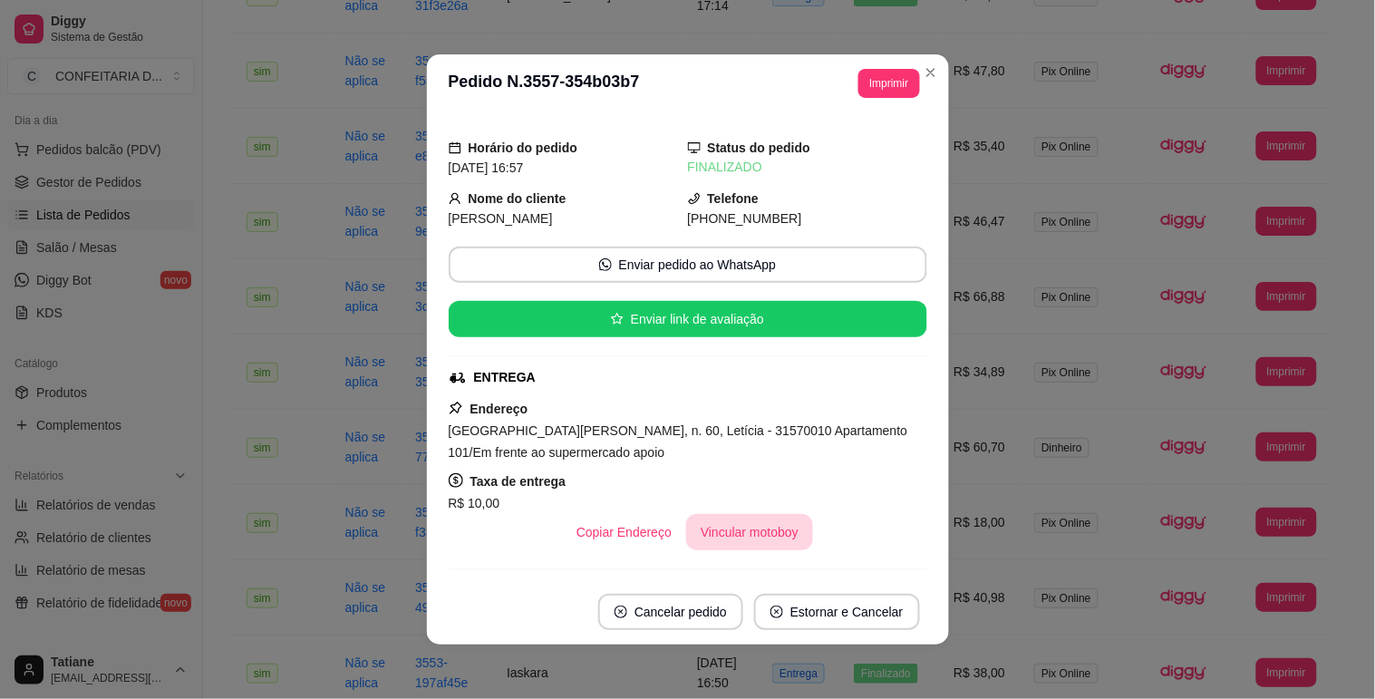
click at [714, 528] on button "Vincular motoboy" at bounding box center [749, 532] width 127 height 36
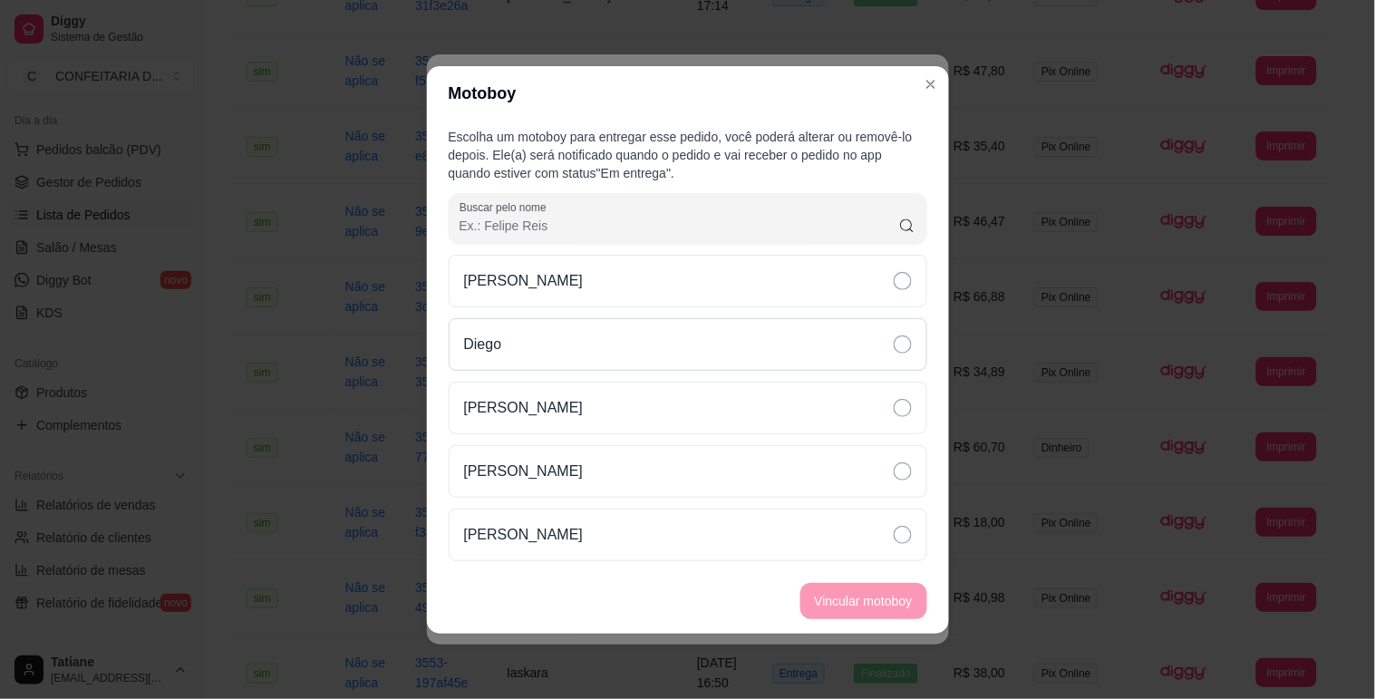
click at [547, 358] on div "Diego" at bounding box center [688, 344] width 479 height 53
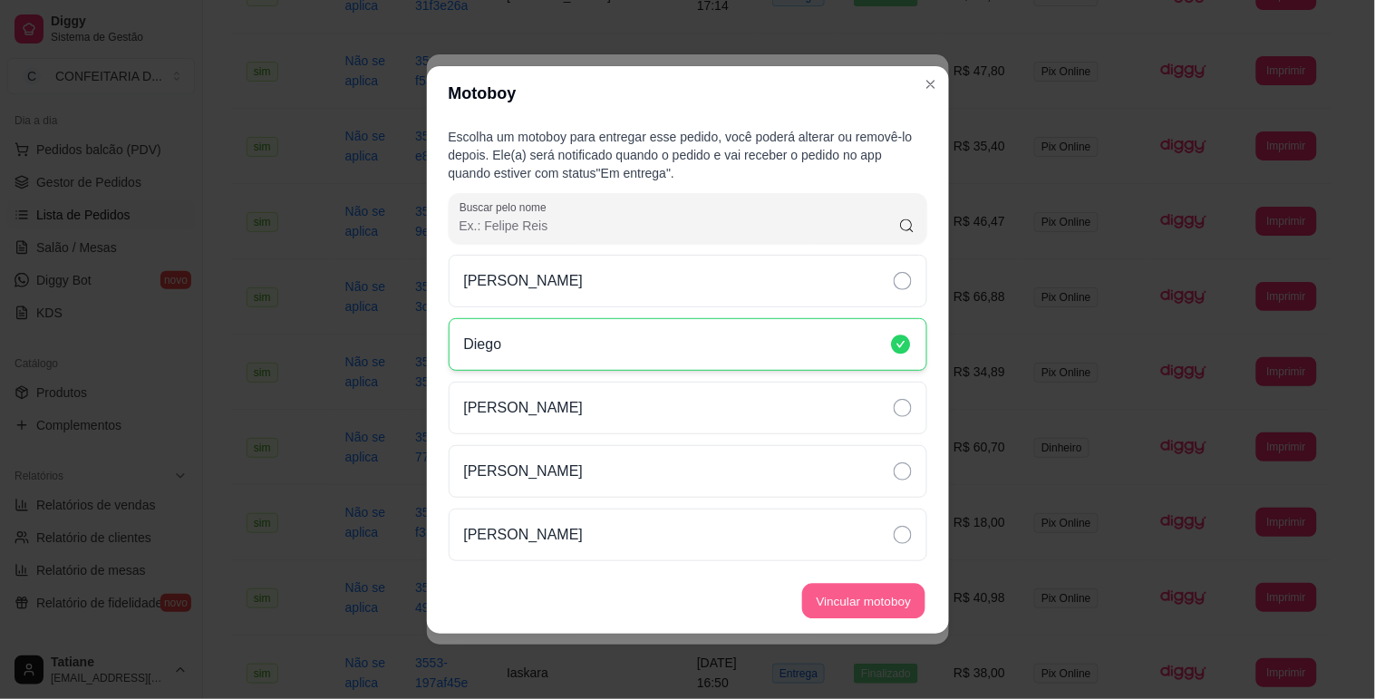
click at [841, 598] on button "Vincular motoboy" at bounding box center [863, 600] width 123 height 35
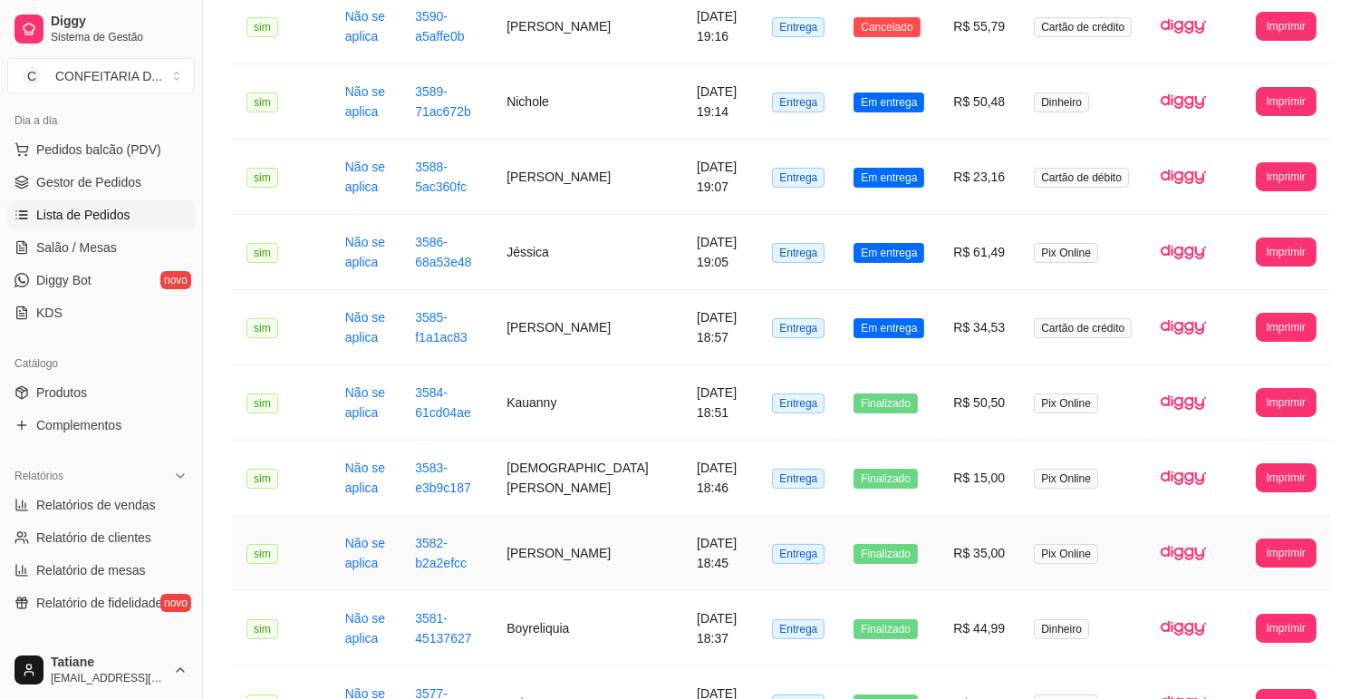
scroll to position [696, 0]
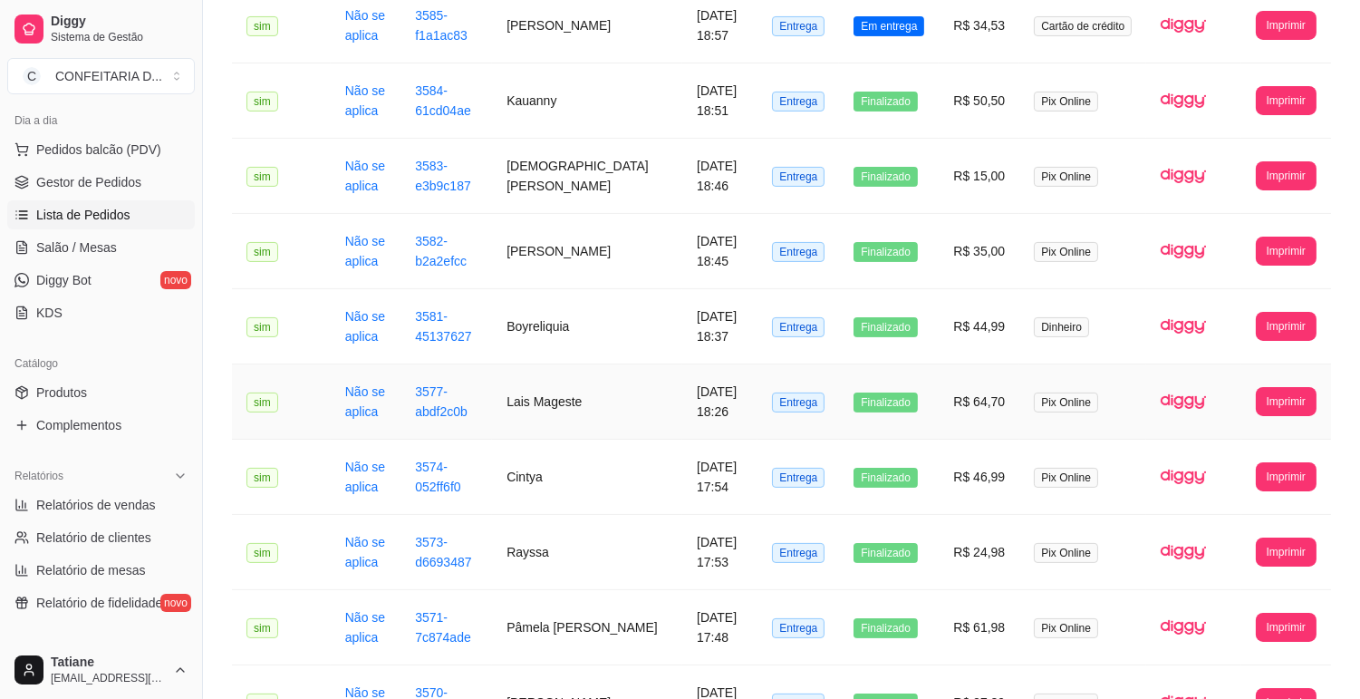
click at [581, 376] on td "Lais Mageste" at bounding box center [587, 401] width 190 height 75
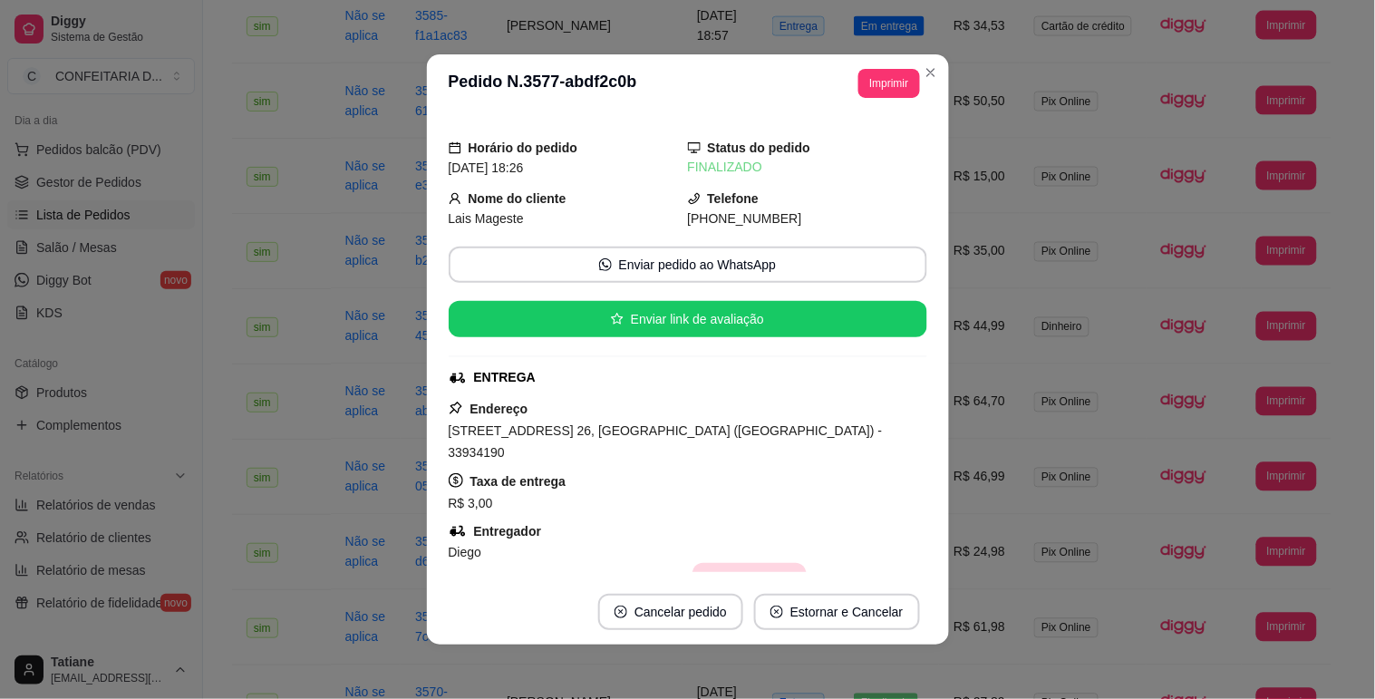
click at [727, 563] on button "Editar motoboy" at bounding box center [749, 581] width 114 height 36
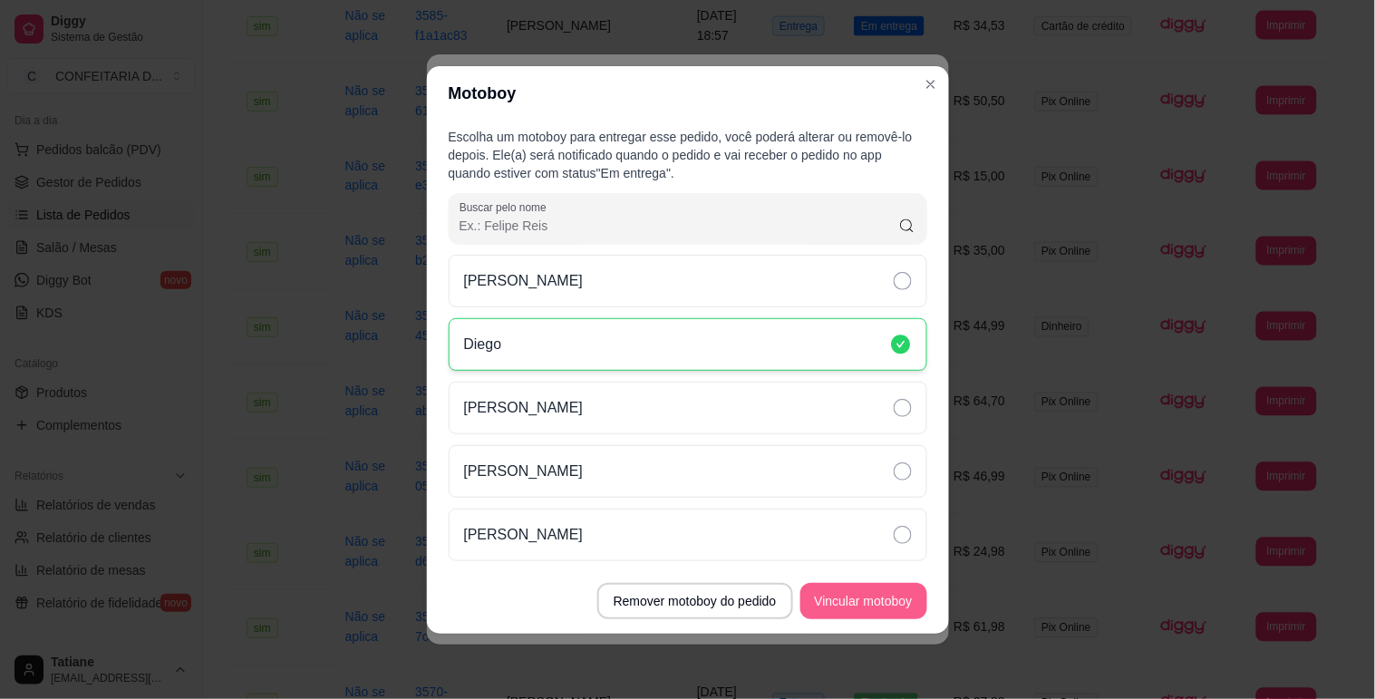
click at [872, 605] on button "Vincular motoboy" at bounding box center [863, 601] width 127 height 36
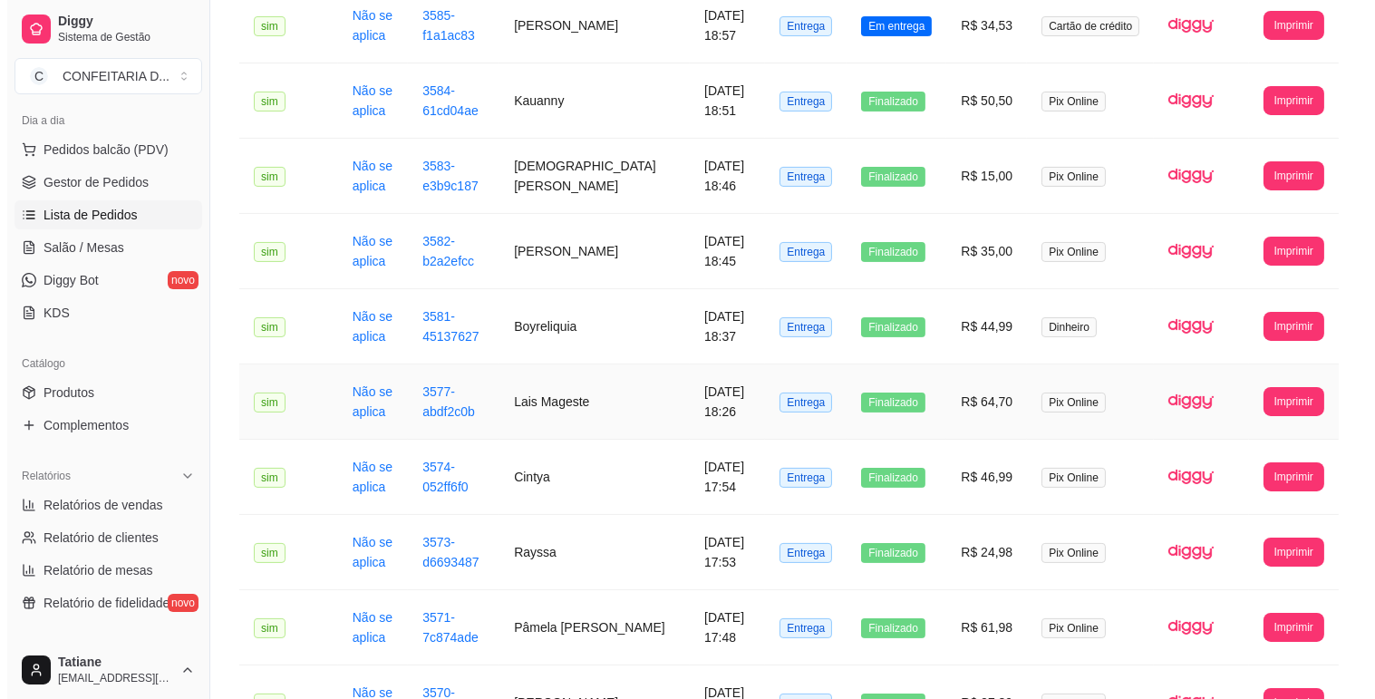
scroll to position [394, 0]
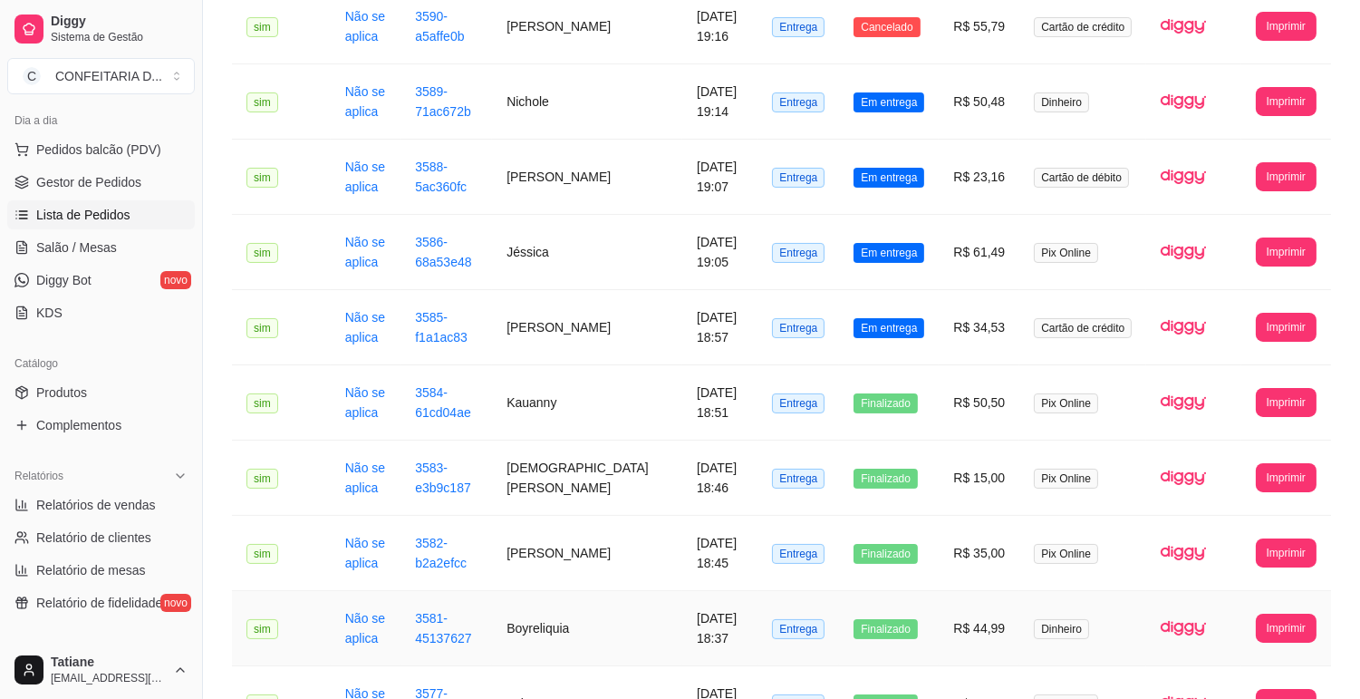
click at [544, 616] on td "Boyreliquia" at bounding box center [587, 628] width 190 height 75
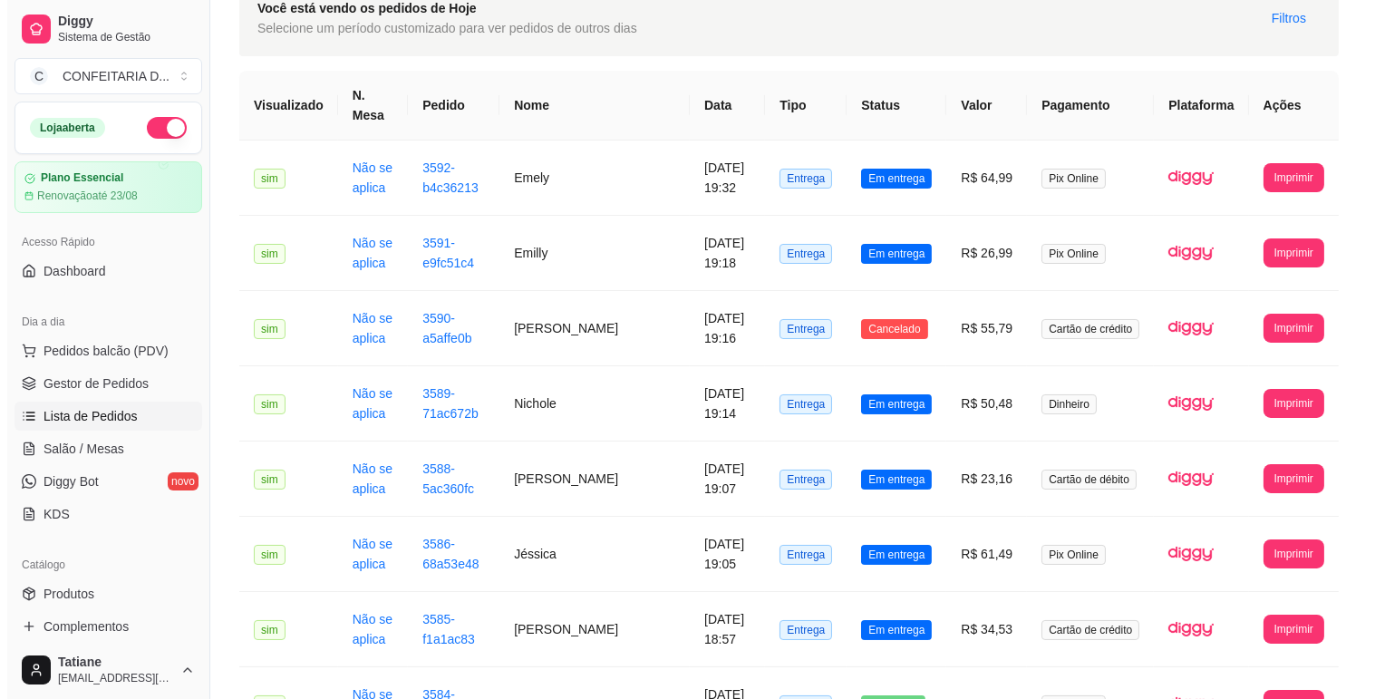
scroll to position [0, 0]
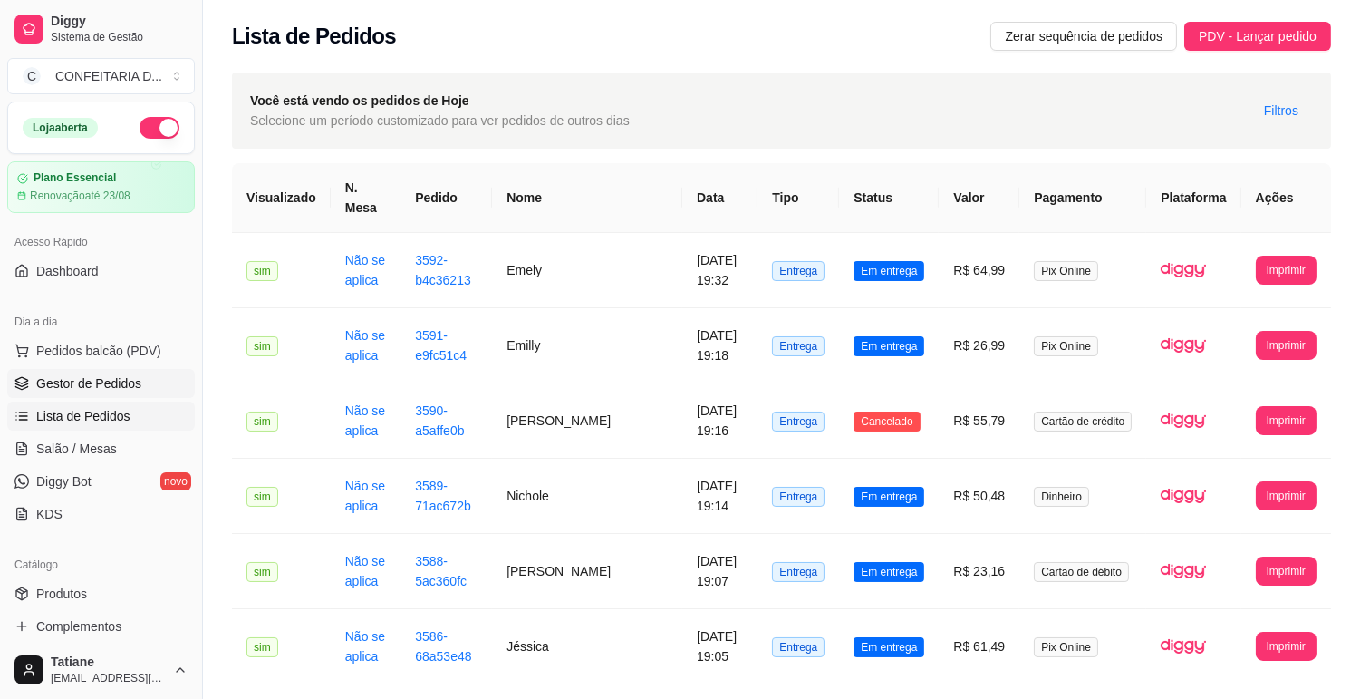
click at [80, 381] on span "Gestor de Pedidos" at bounding box center [88, 383] width 105 height 18
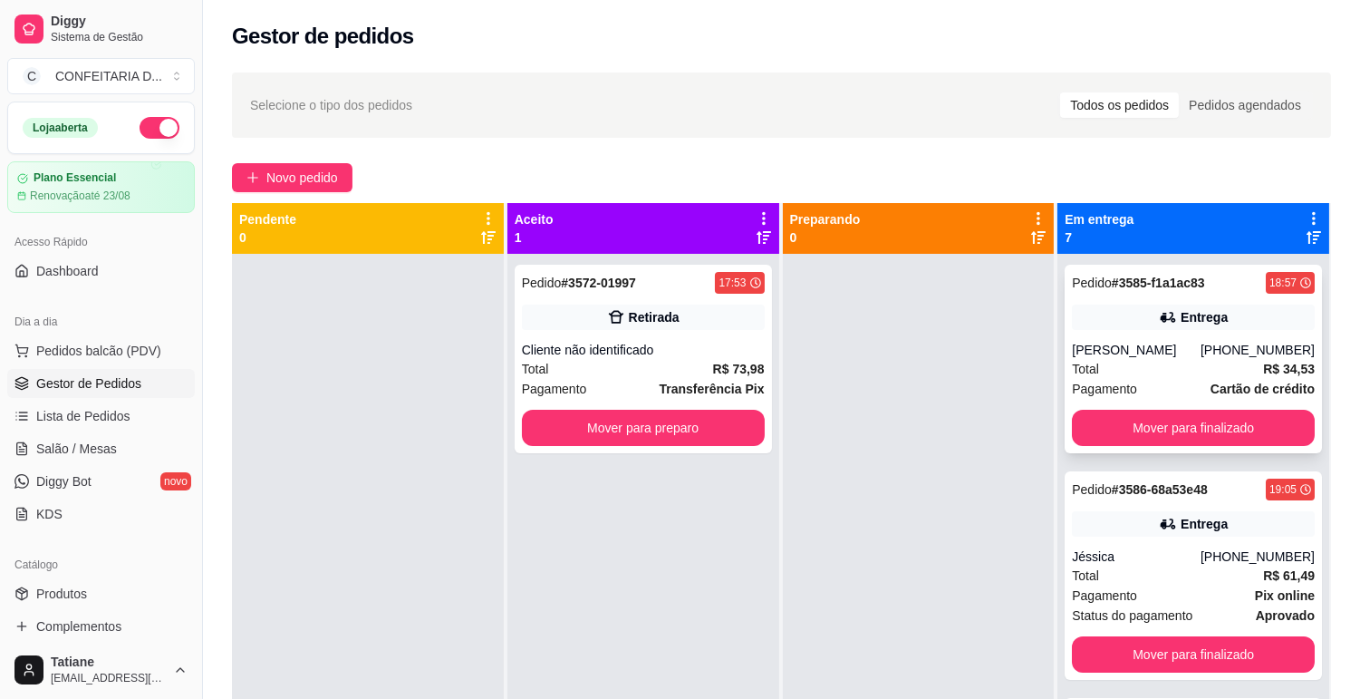
click at [1136, 337] on div "Pedido # 3585-f1a1ac83 18:57 Entrega [PERSON_NAME] [PHONE_NUMBER] Total R$ 34,5…" at bounding box center [1193, 359] width 257 height 189
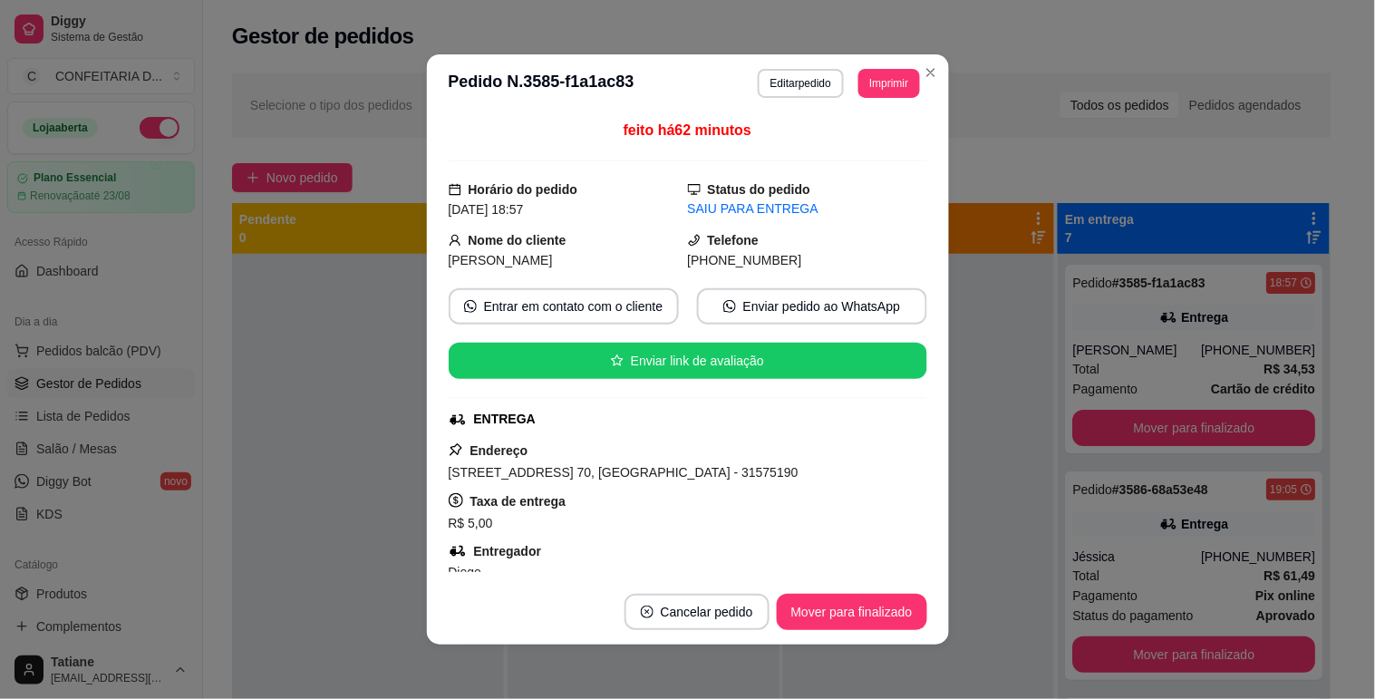
scroll to position [201, 0]
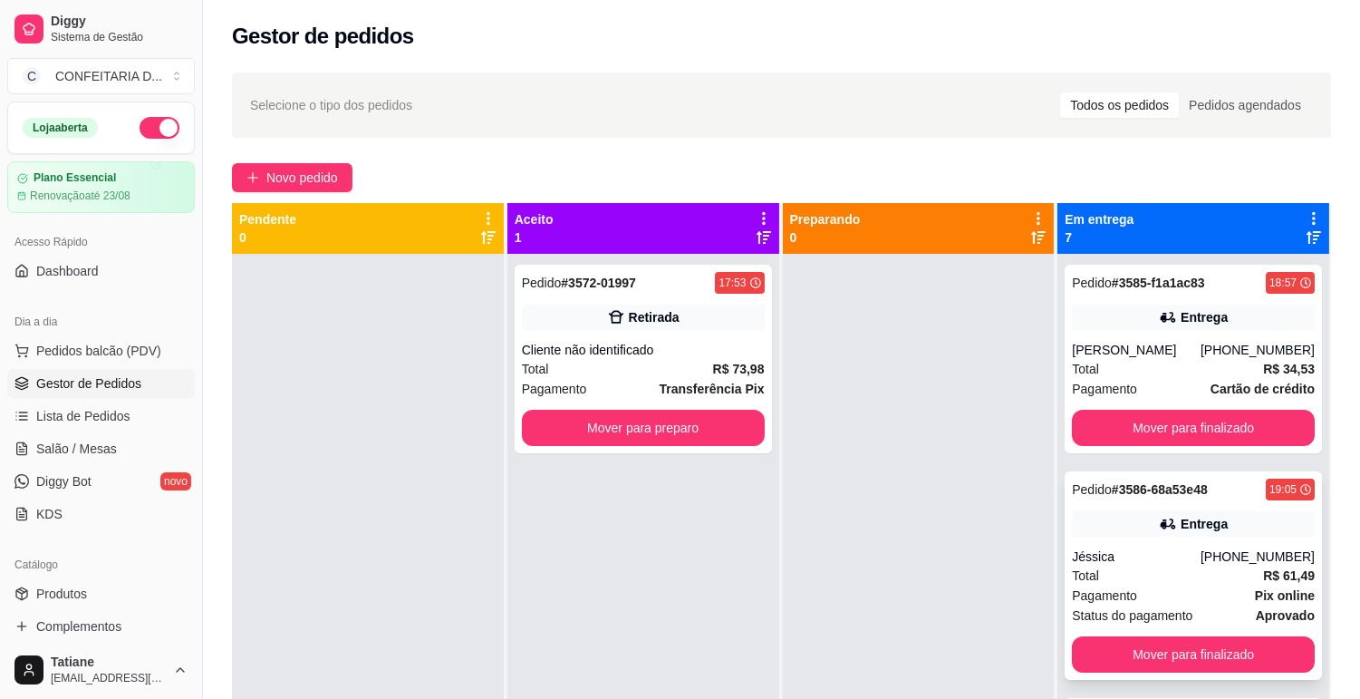
click at [1153, 555] on div "Jéssica" at bounding box center [1136, 556] width 129 height 18
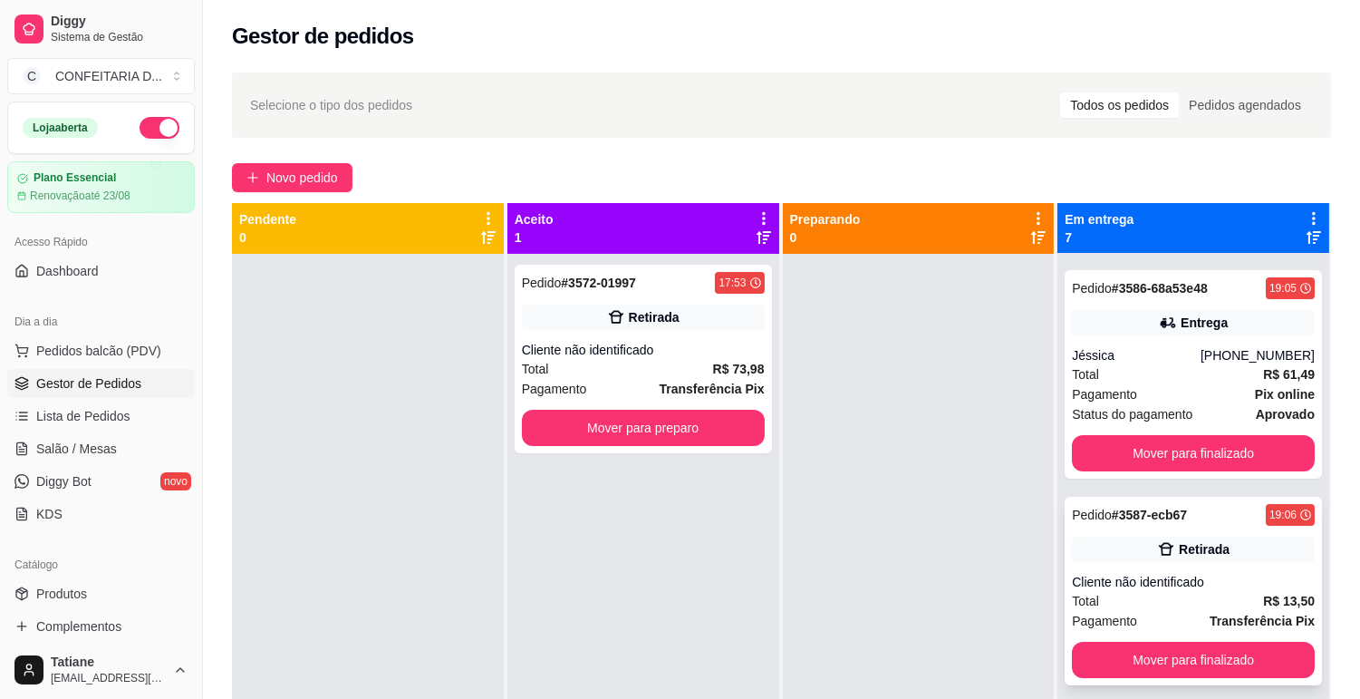
click at [1179, 541] on div "Retirada" at bounding box center [1204, 549] width 51 height 18
click at [1153, 656] on button "Mover para finalizado" at bounding box center [1193, 660] width 243 height 36
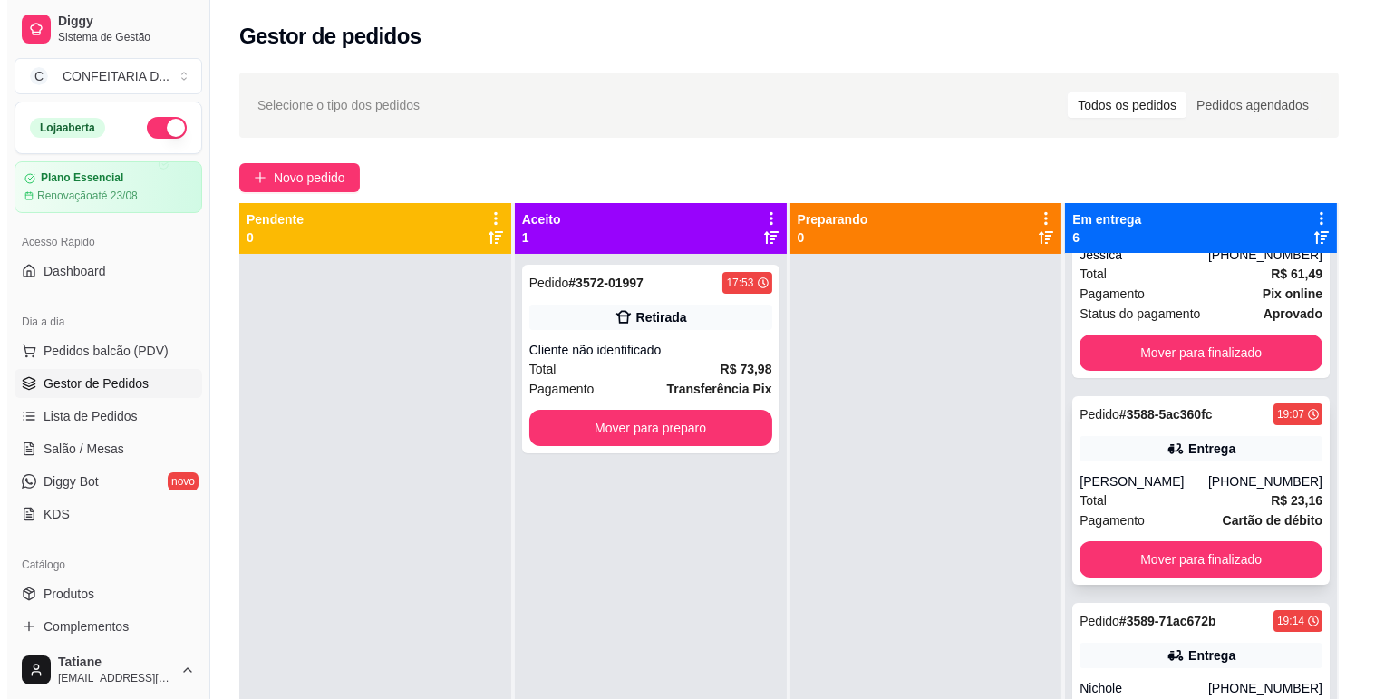
scroll to position [402, 0]
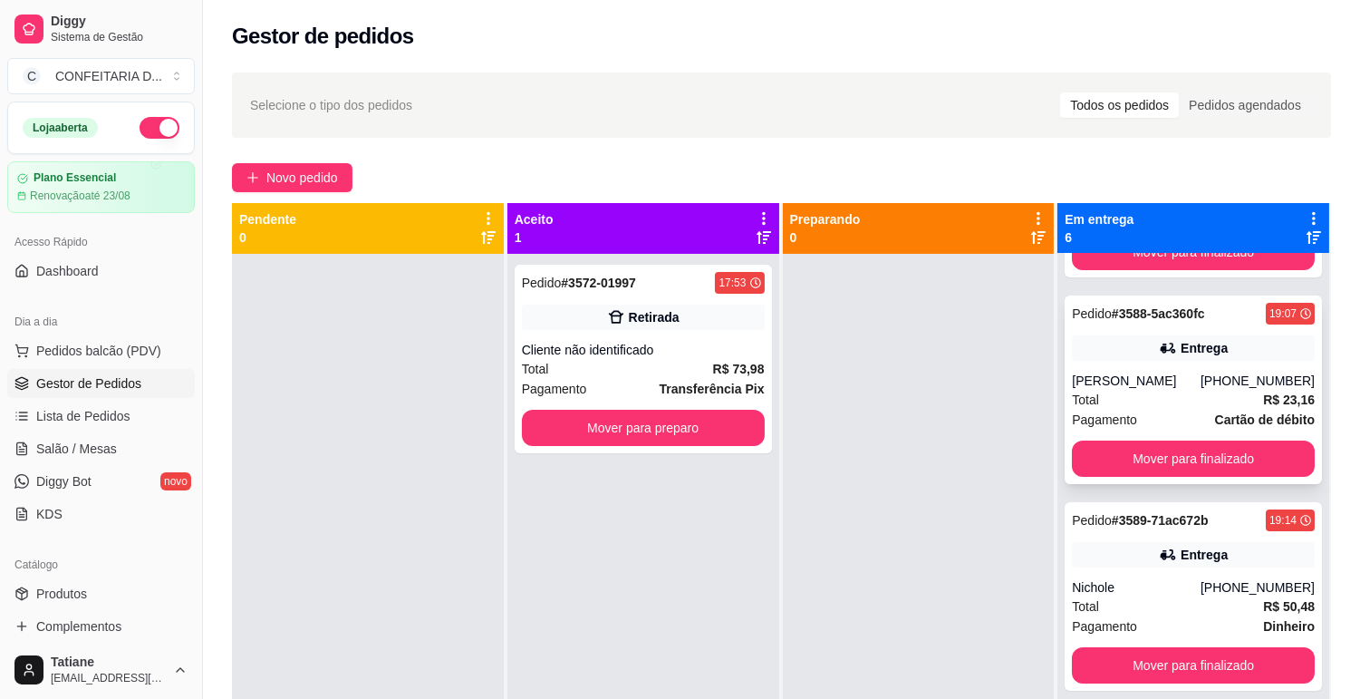
click at [1133, 318] on strong "# 3588-5ac360fc" at bounding box center [1158, 313] width 93 height 15
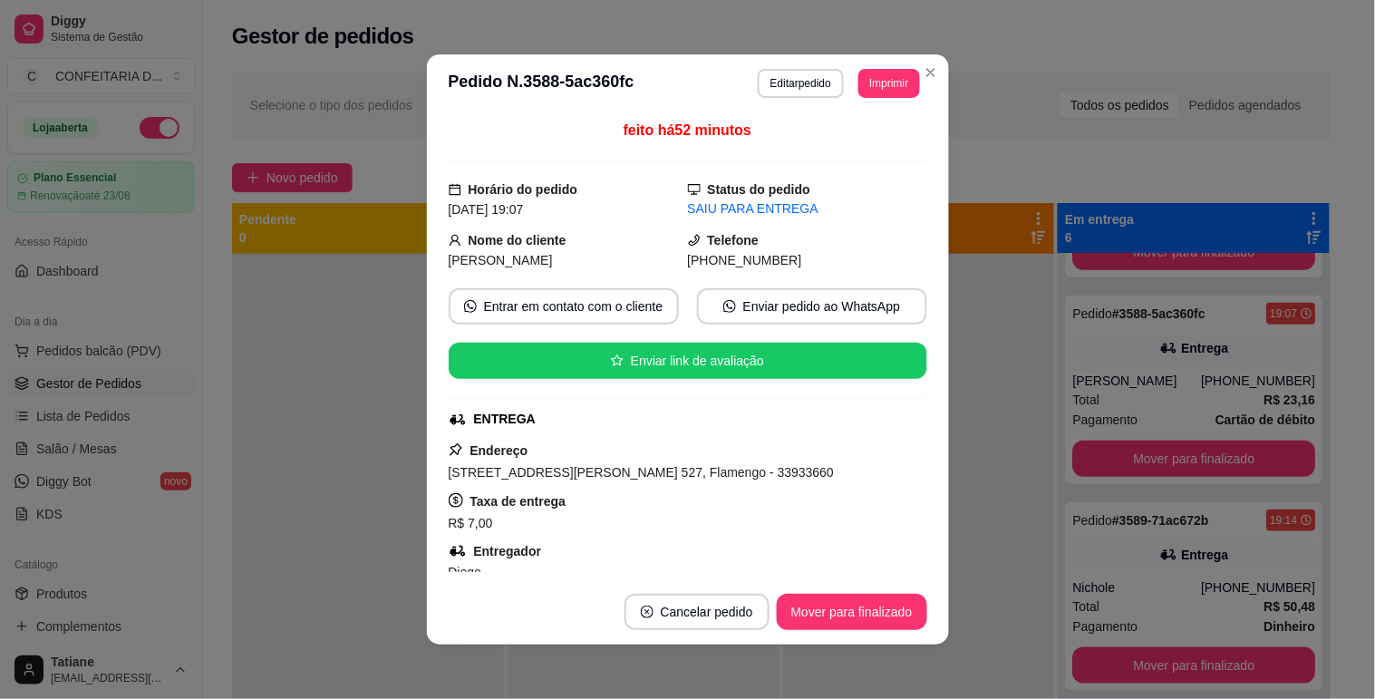
scroll to position [201, 0]
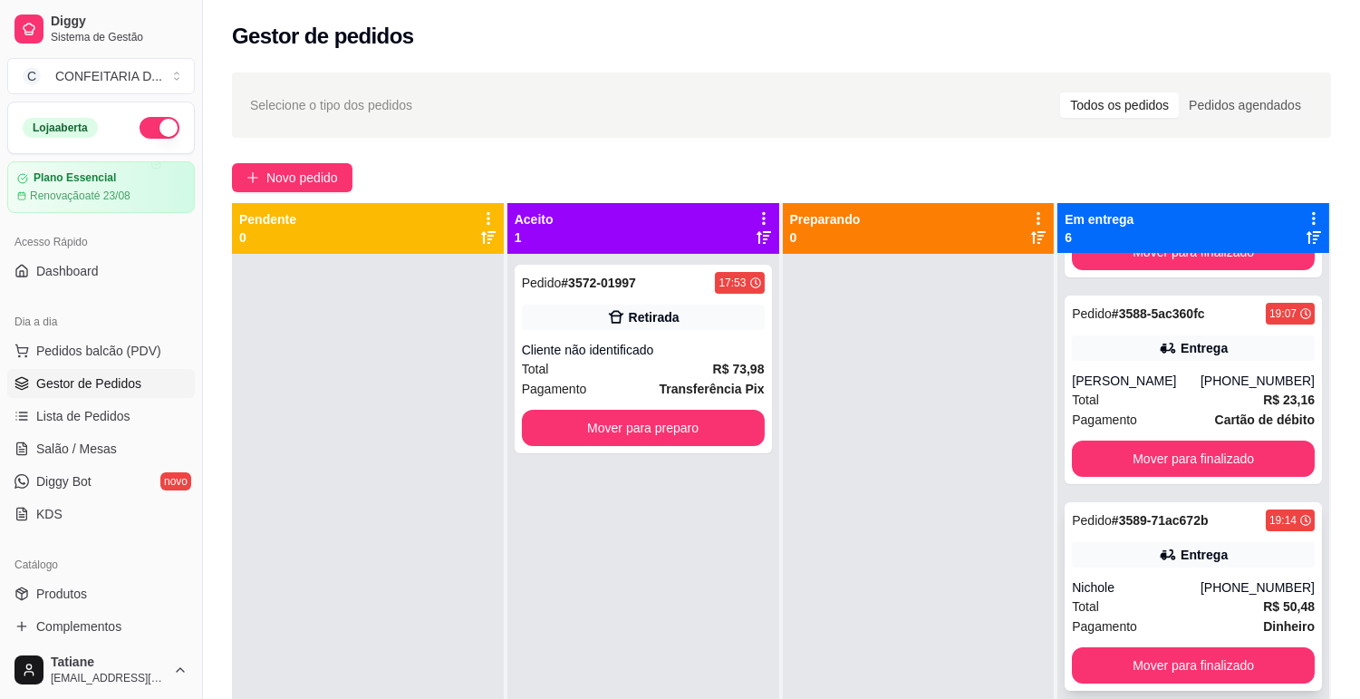
click at [1116, 567] on div "Pedido # 3589-71ac672b 19:14 Entrega Nichole [PHONE_NUMBER] Total R$ 50,48 Paga…" at bounding box center [1193, 596] width 257 height 189
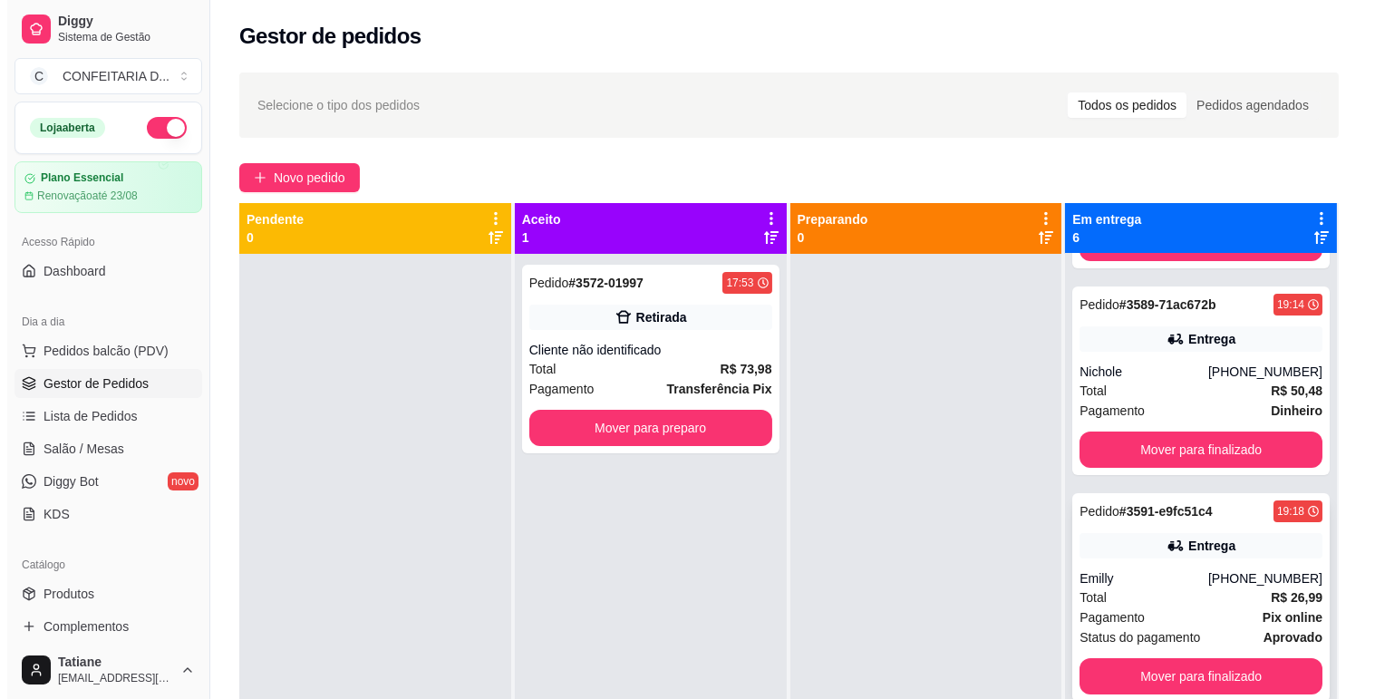
scroll to position [50, 0]
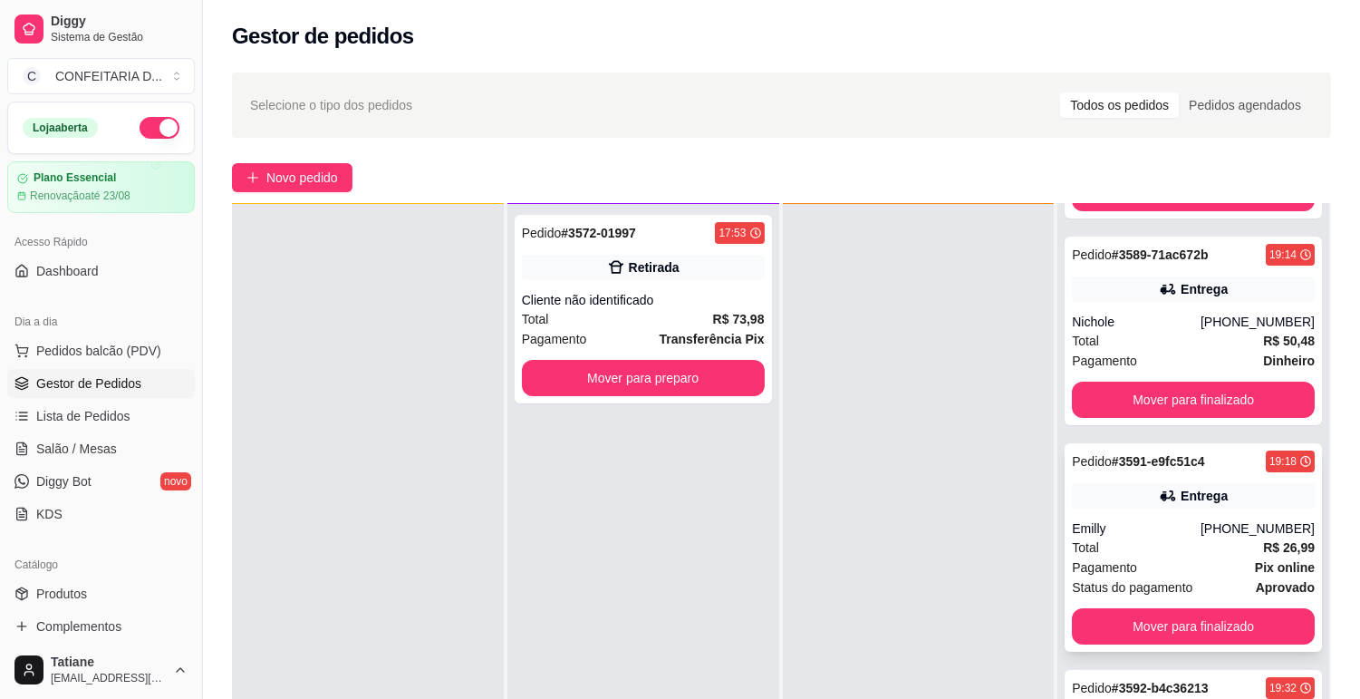
click at [1157, 520] on div "Emilly" at bounding box center [1136, 528] width 129 height 18
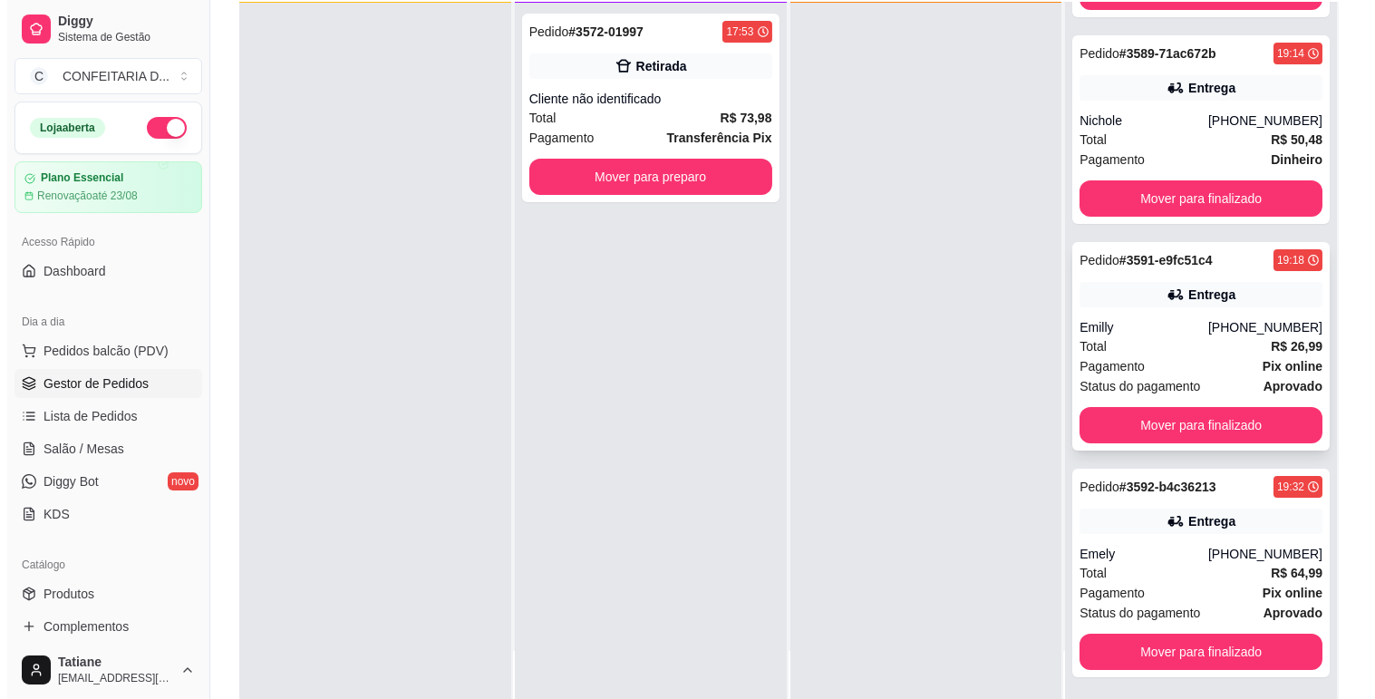
scroll to position [276, 0]
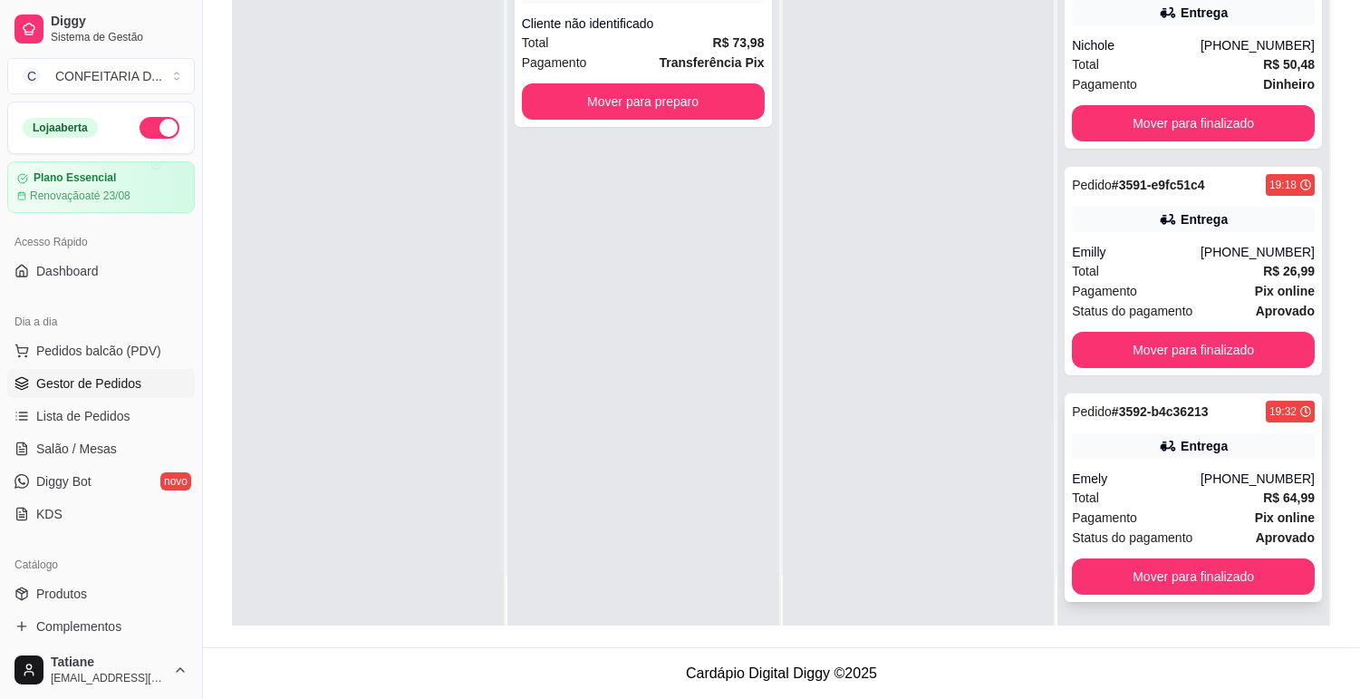
click at [1167, 465] on div "Pedido # 3592-b4c36213 19:32 Entrega Emely [PHONE_NUMBER] Total R$ 64,99 Pagame…" at bounding box center [1193, 497] width 257 height 208
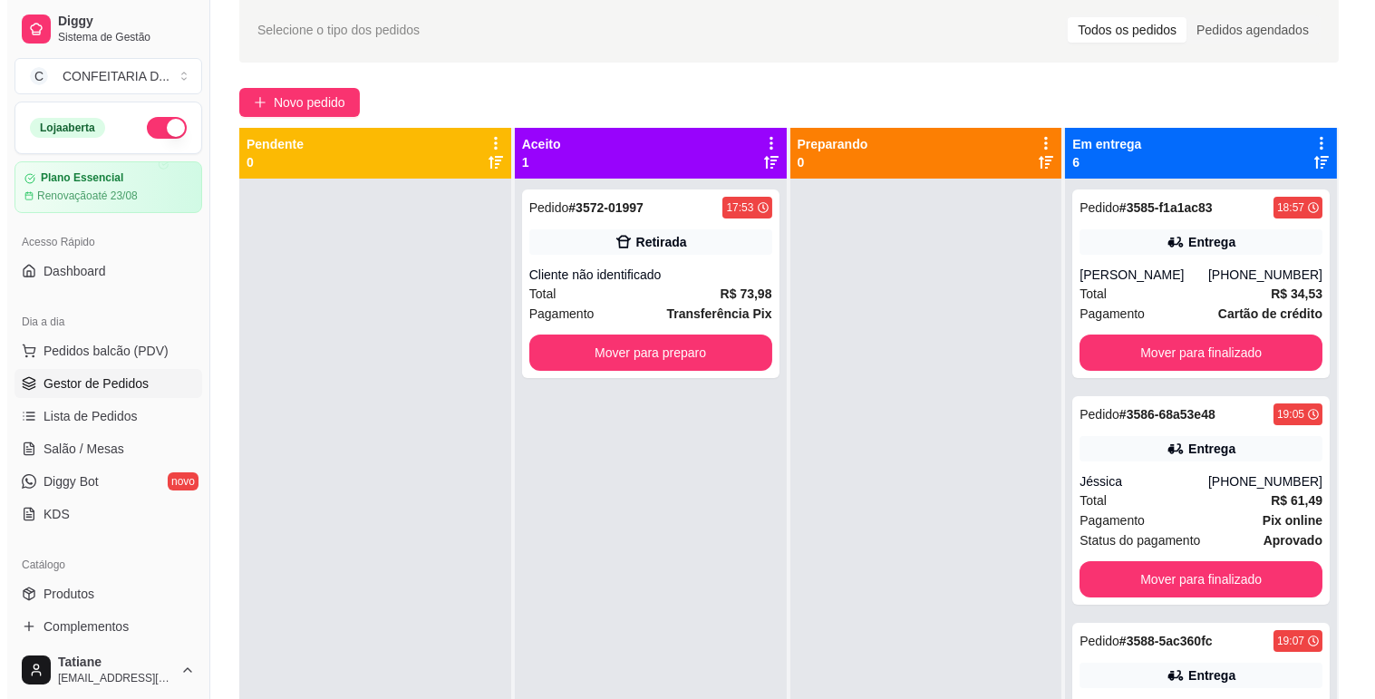
scroll to position [0, 0]
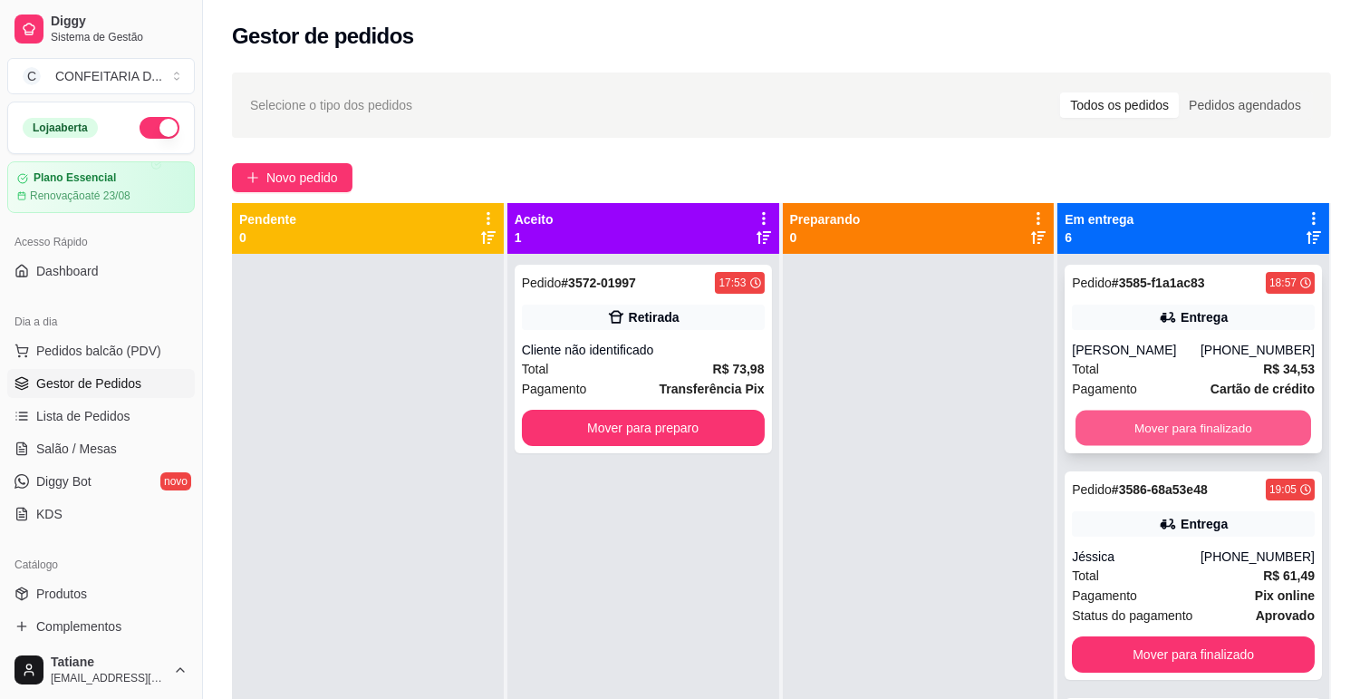
click at [1149, 428] on button "Mover para finalizado" at bounding box center [1194, 428] width 236 height 35
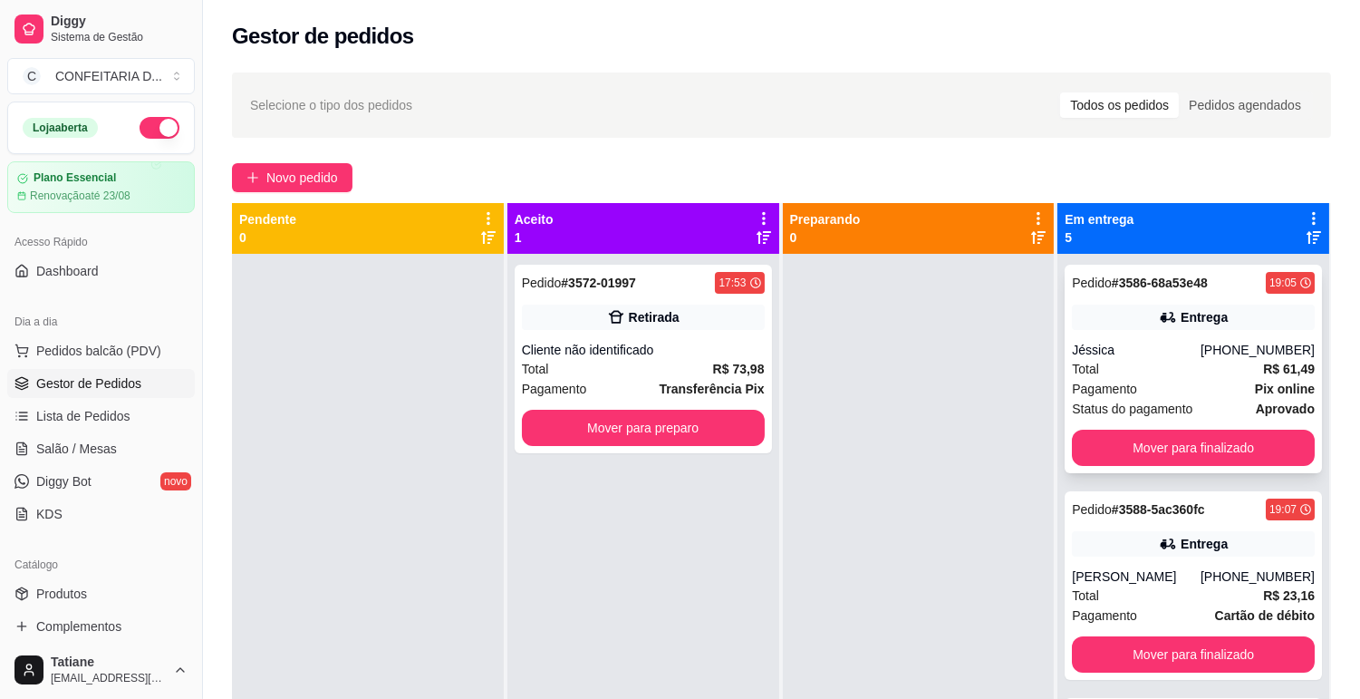
click at [1144, 368] on div "Total R$ 61,49" at bounding box center [1193, 369] width 243 height 20
click at [1143, 433] on button "Mover para finalizado" at bounding box center [1193, 448] width 243 height 36
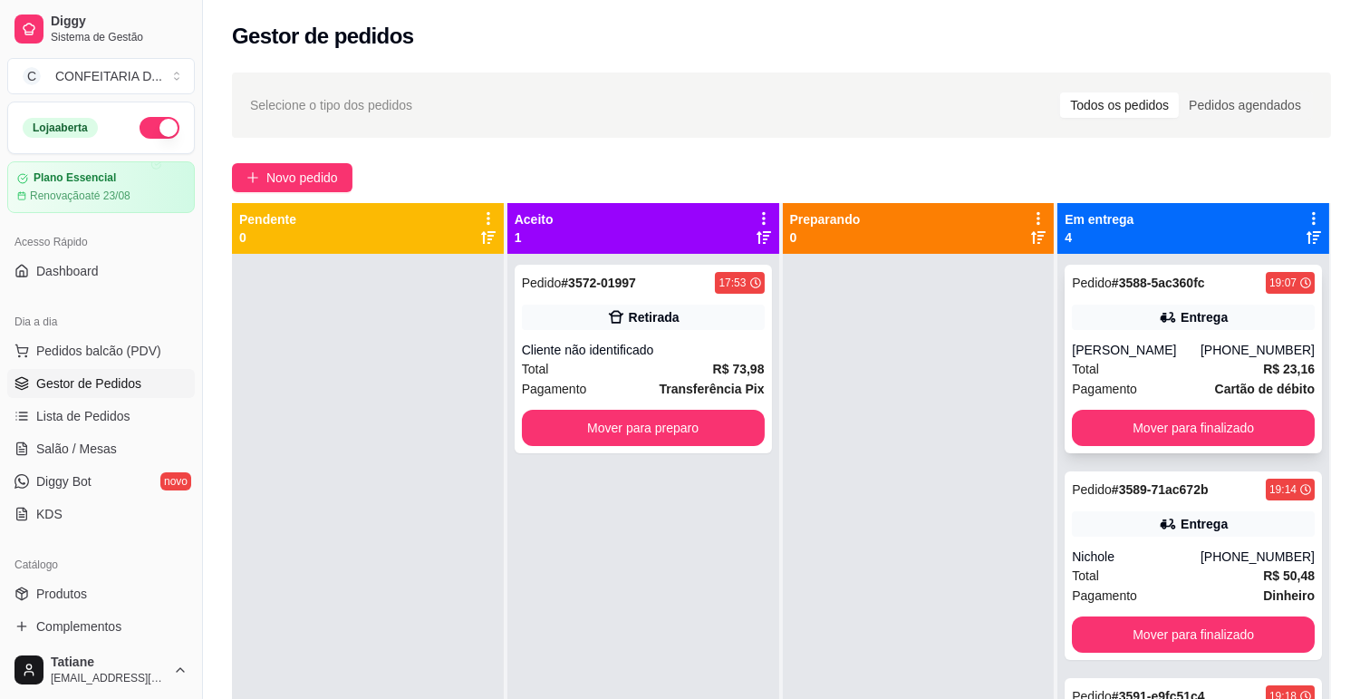
click at [1137, 349] on div "[PERSON_NAME]" at bounding box center [1136, 350] width 129 height 18
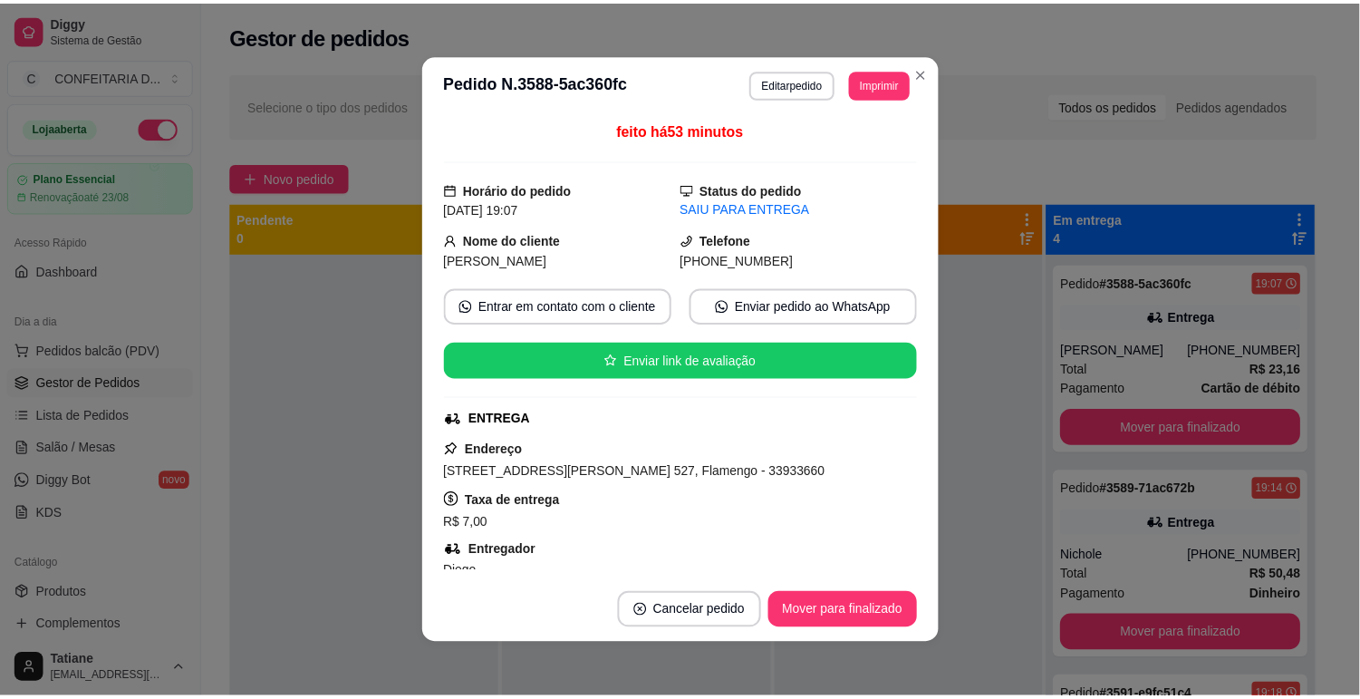
scroll to position [101, 0]
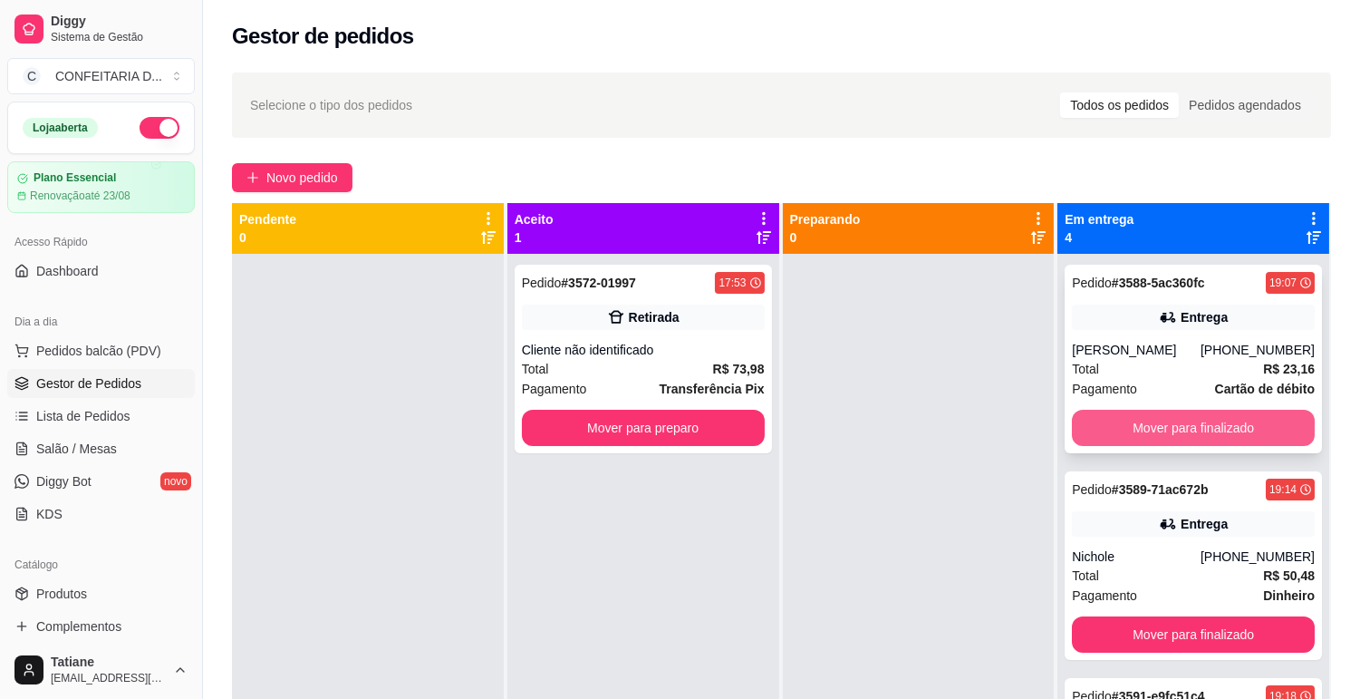
click at [1156, 411] on button "Mover para finalizado" at bounding box center [1193, 428] width 243 height 36
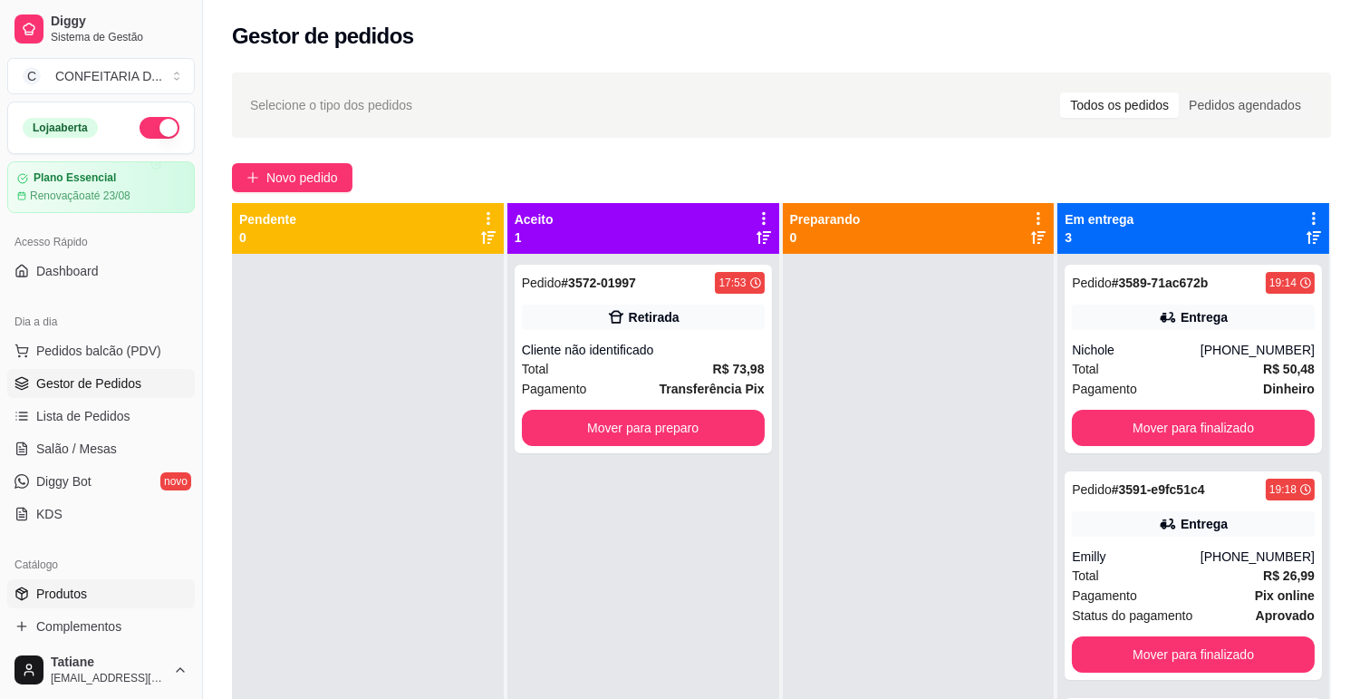
click at [71, 596] on span "Produtos" at bounding box center [61, 594] width 51 height 18
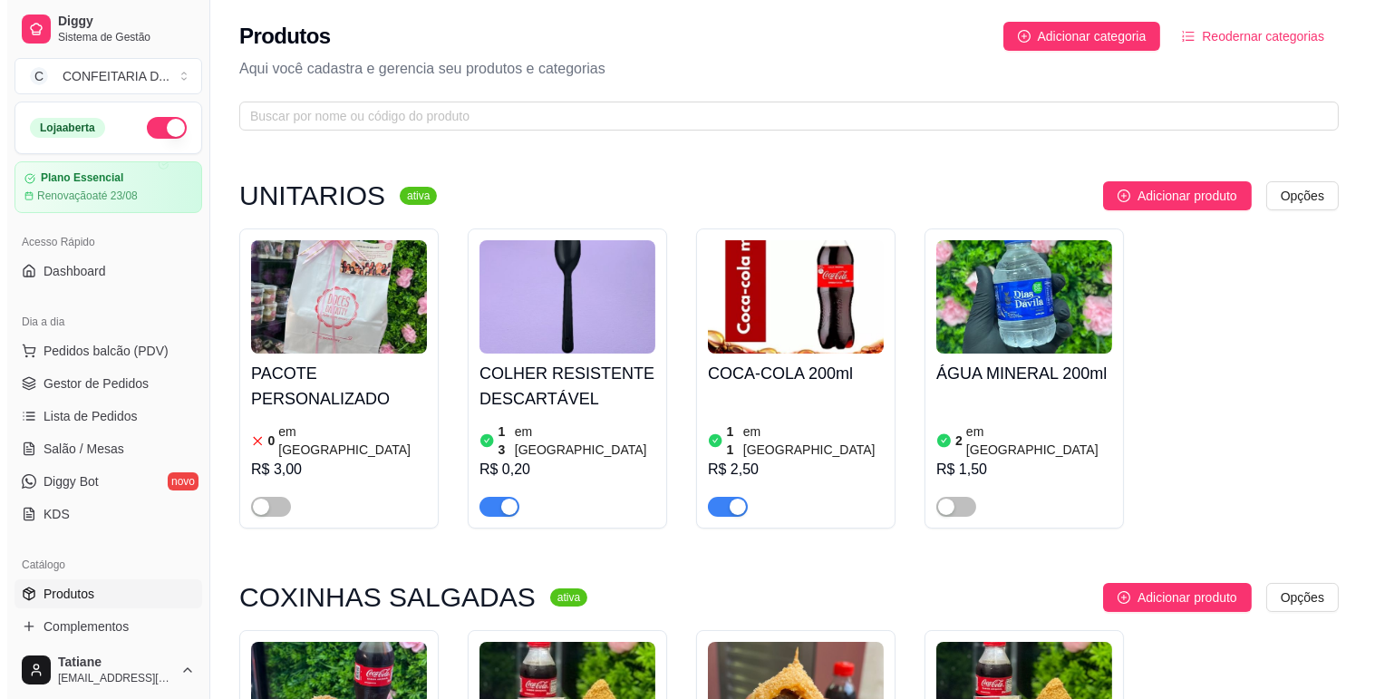
scroll to position [302, 0]
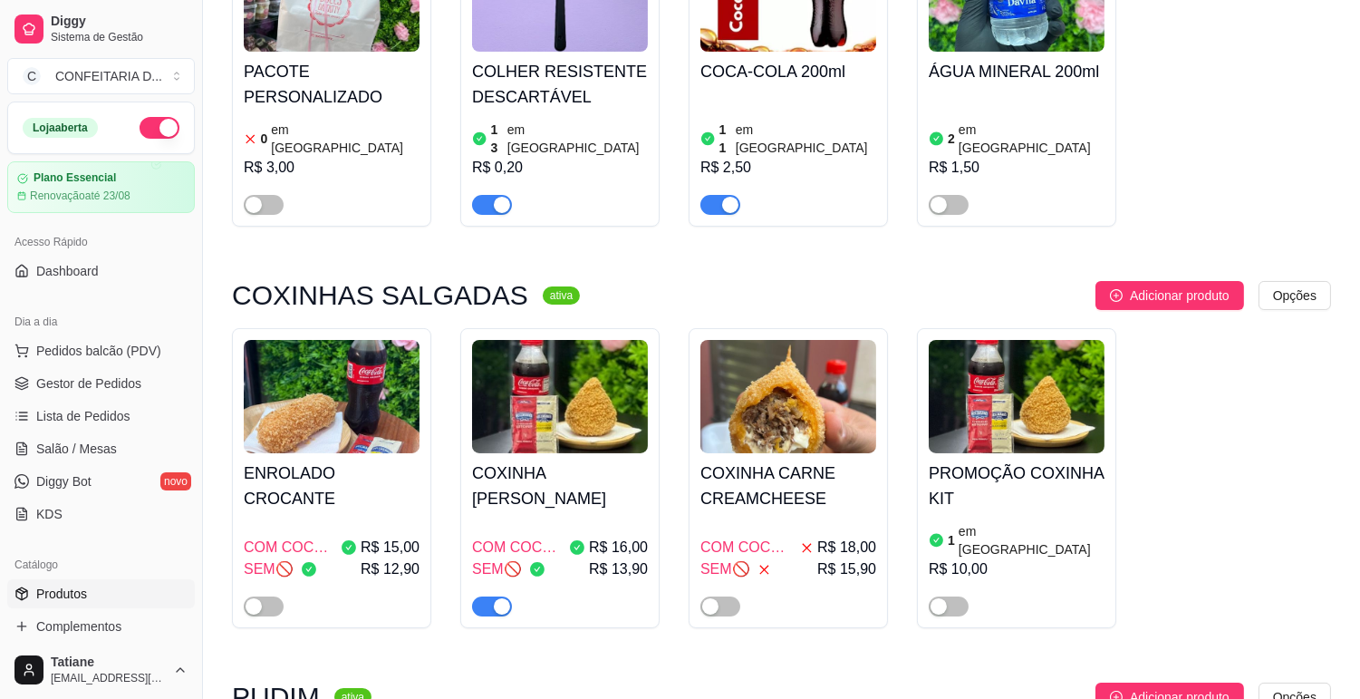
click at [576, 431] on img at bounding box center [560, 396] width 176 height 113
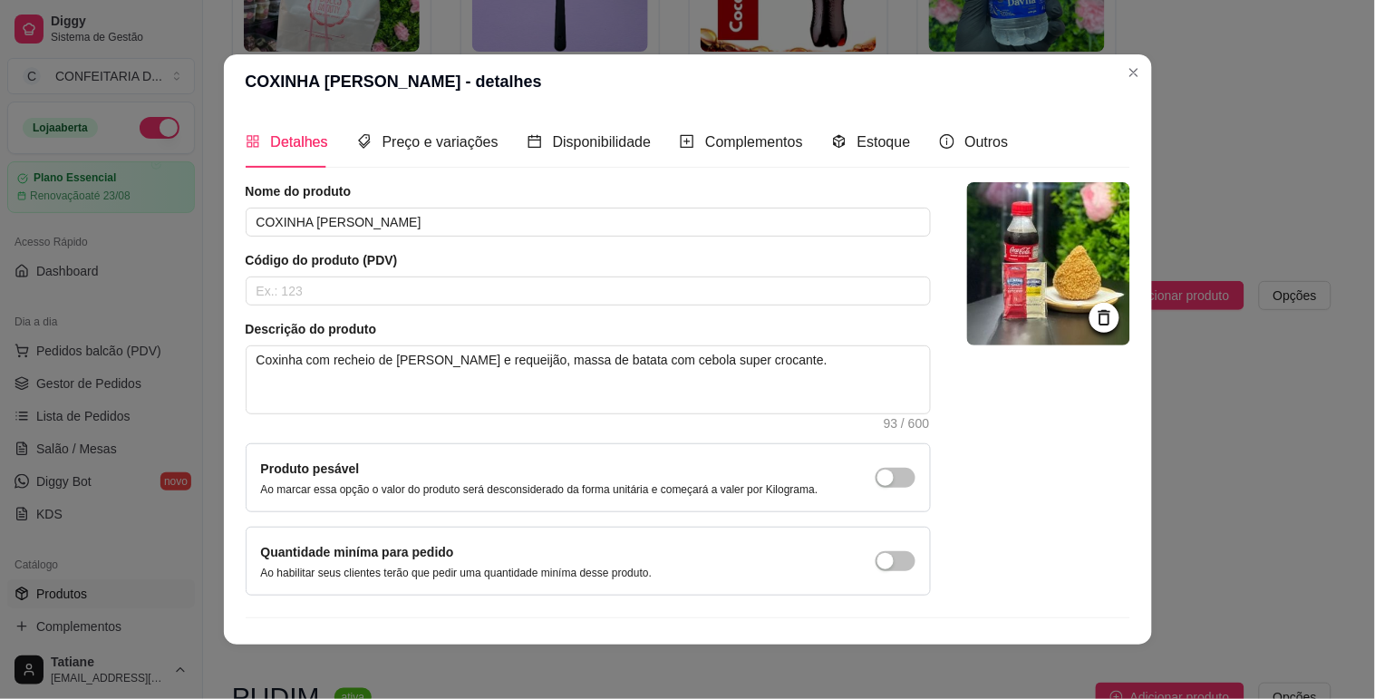
click at [882, 156] on div "Estoque" at bounding box center [871, 142] width 79 height 52
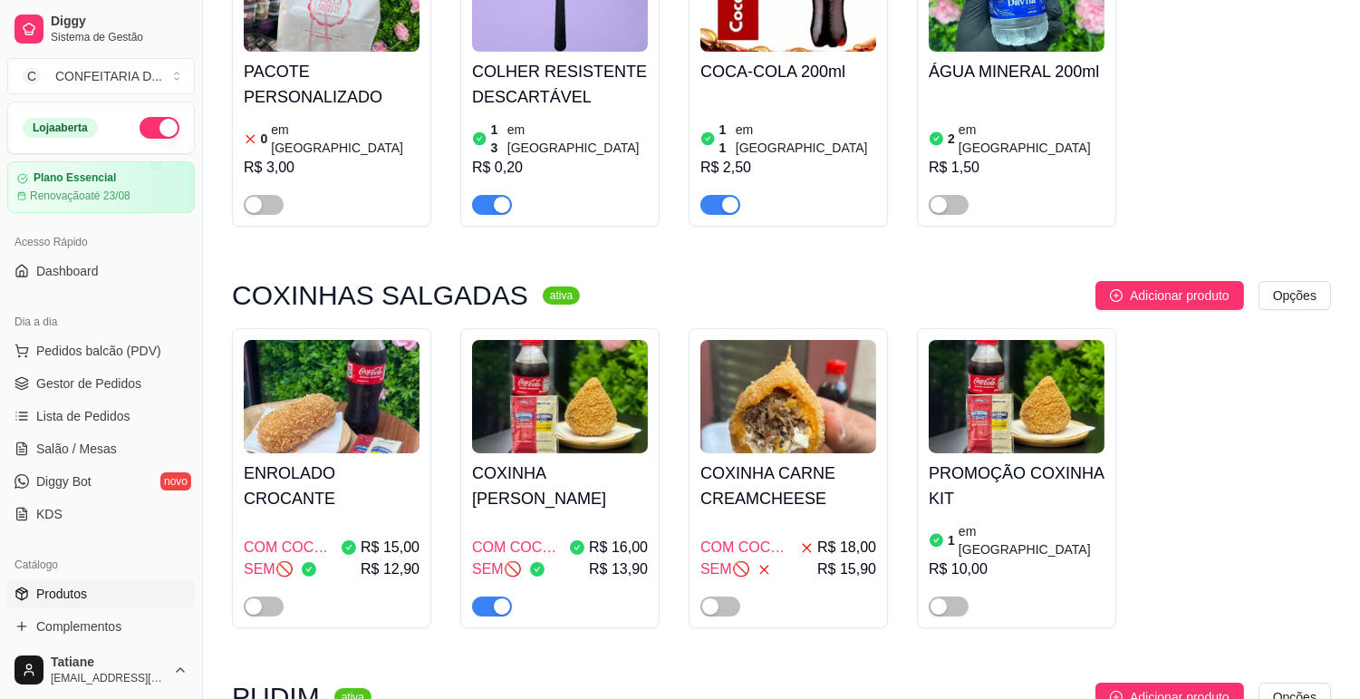
click at [593, 357] on img at bounding box center [560, 396] width 176 height 113
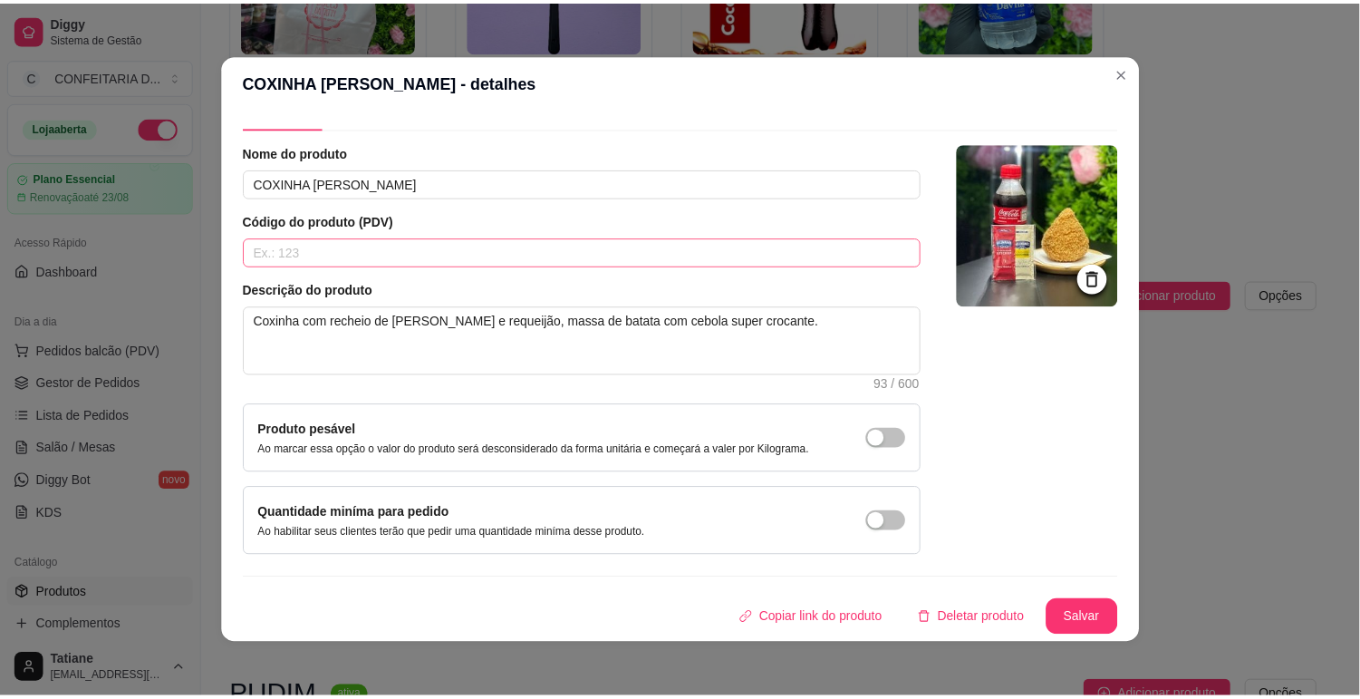
scroll to position [0, 0]
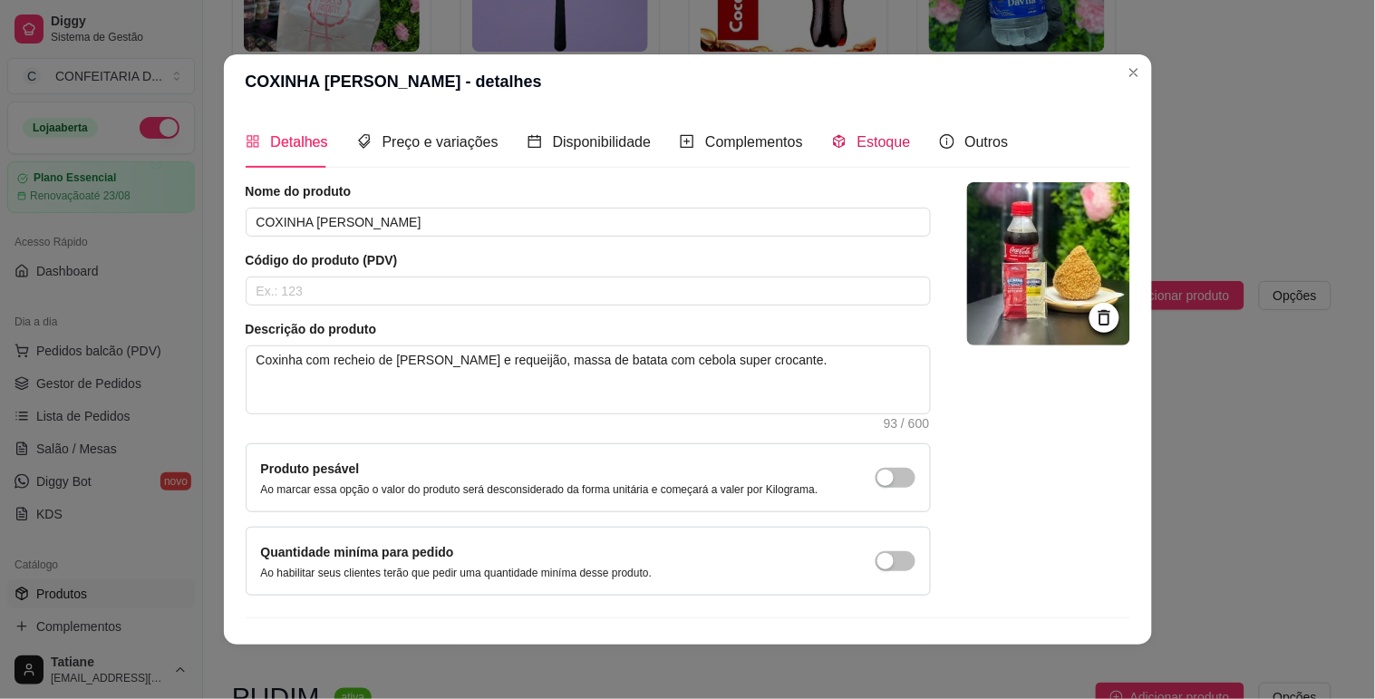
click at [888, 134] on span "Estoque" at bounding box center [883, 141] width 53 height 15
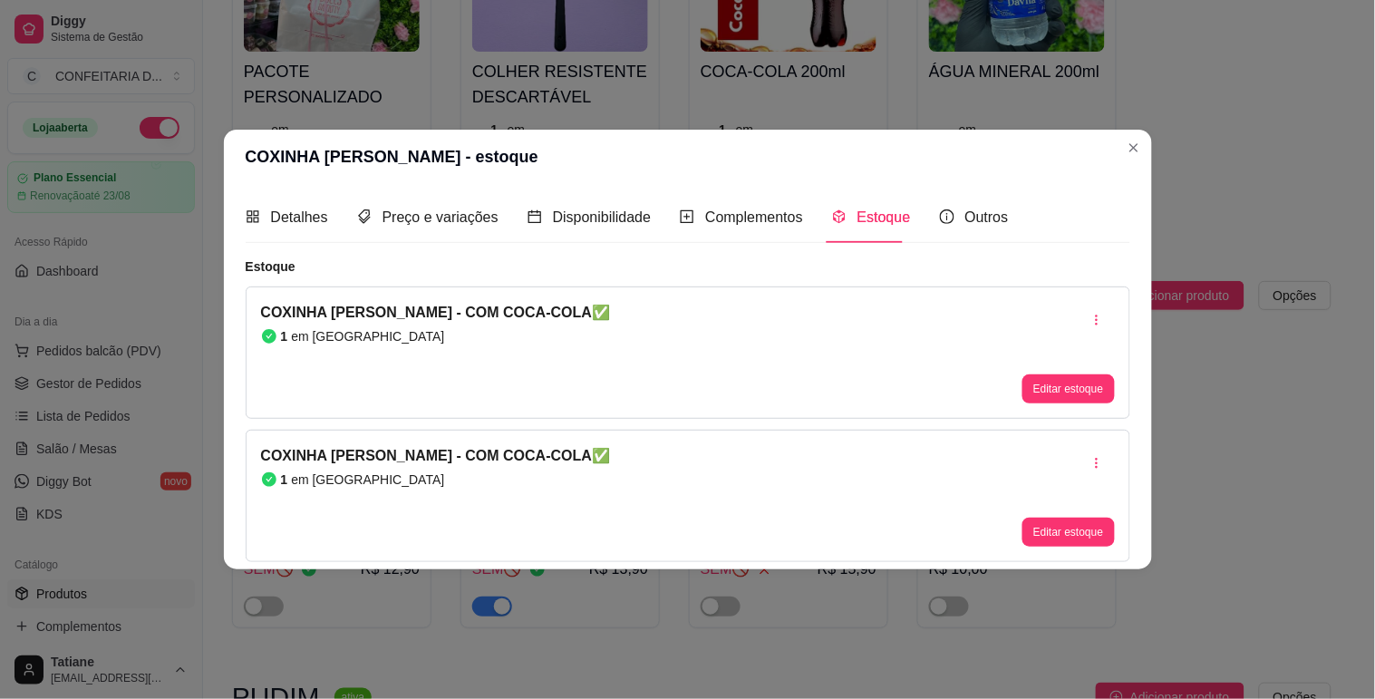
click at [1058, 386] on button "Editar estoque" at bounding box center [1068, 388] width 92 height 29
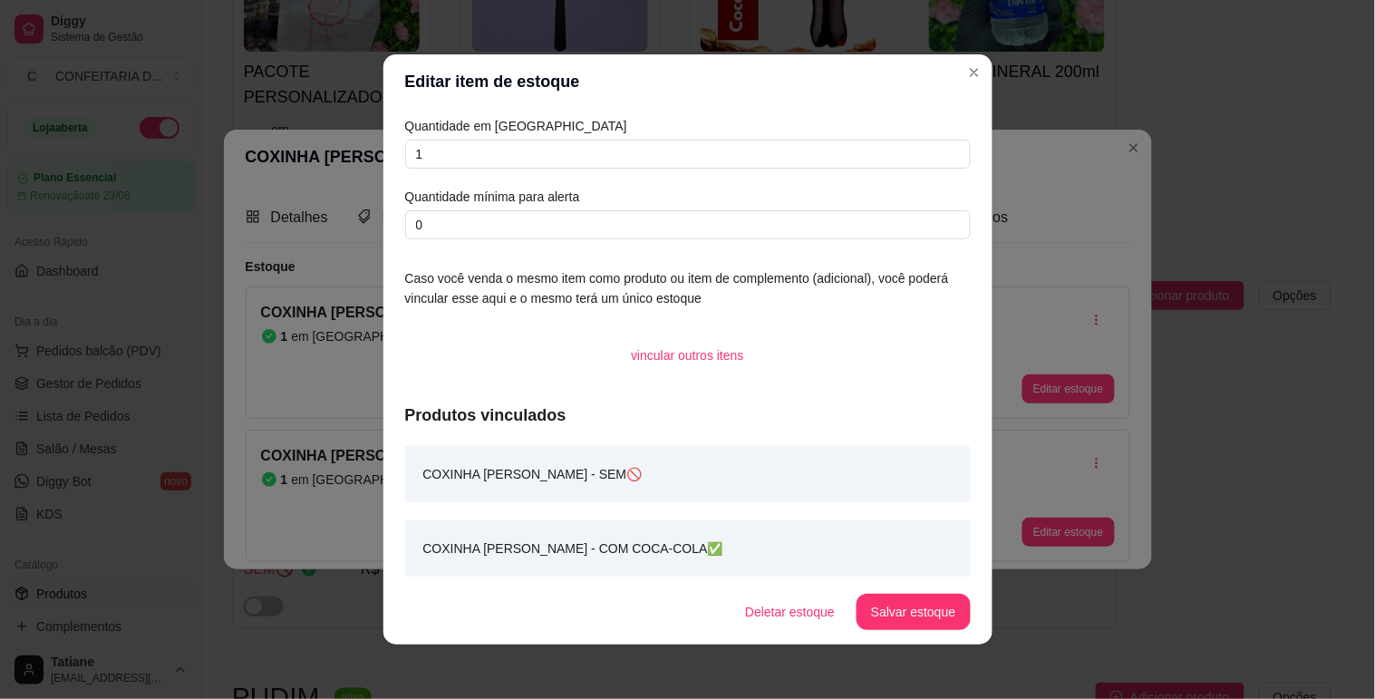
click at [453, 169] on div "Quantidade em estoque 1 Quantidade mínima para alerta 0" at bounding box center [688, 177] width 566 height 123
click at [453, 159] on input "1" at bounding box center [688, 154] width 566 height 29
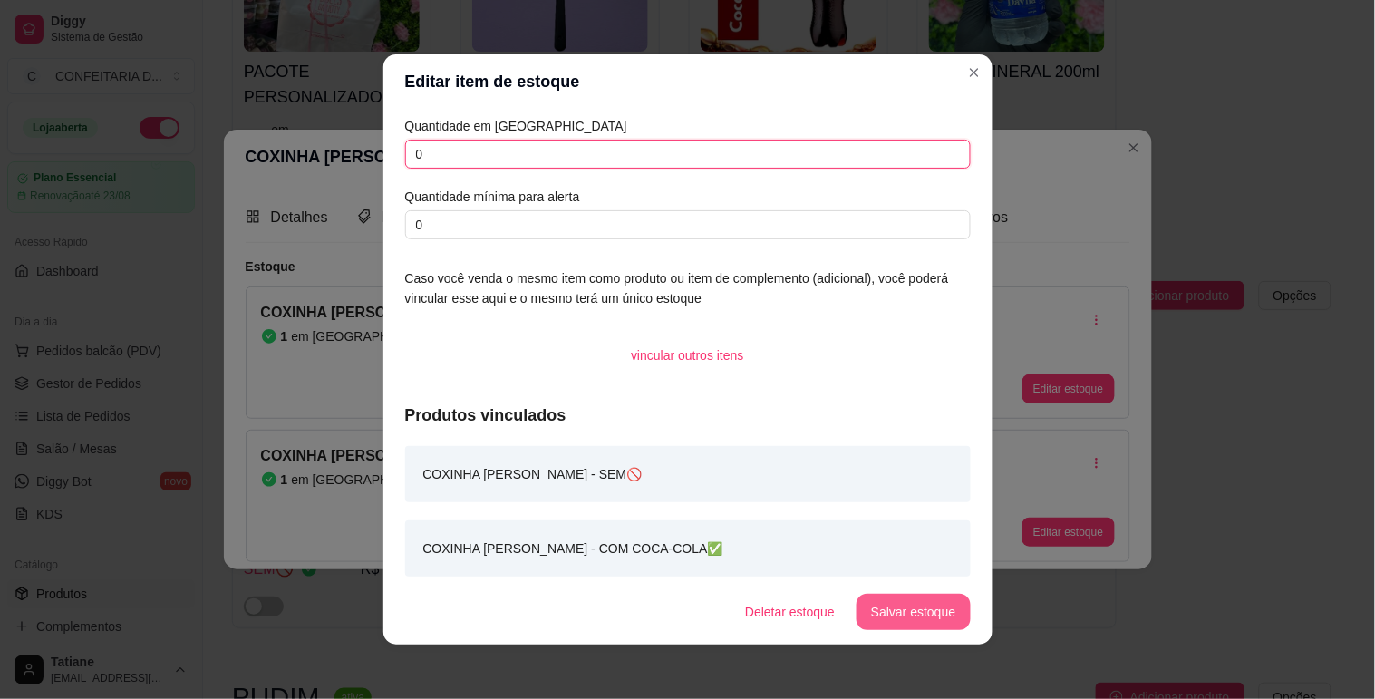
type input "0"
click at [937, 610] on button "Salvar estoque" at bounding box center [913, 612] width 113 height 36
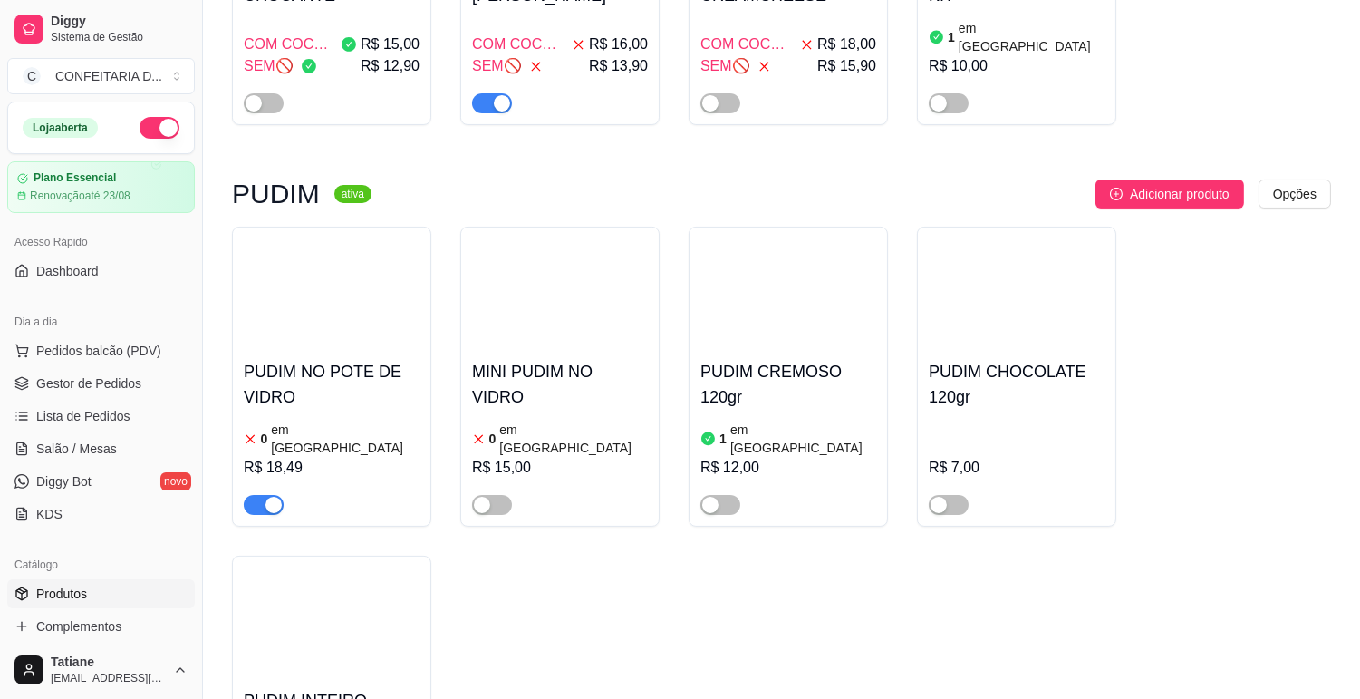
scroll to position [906, 0]
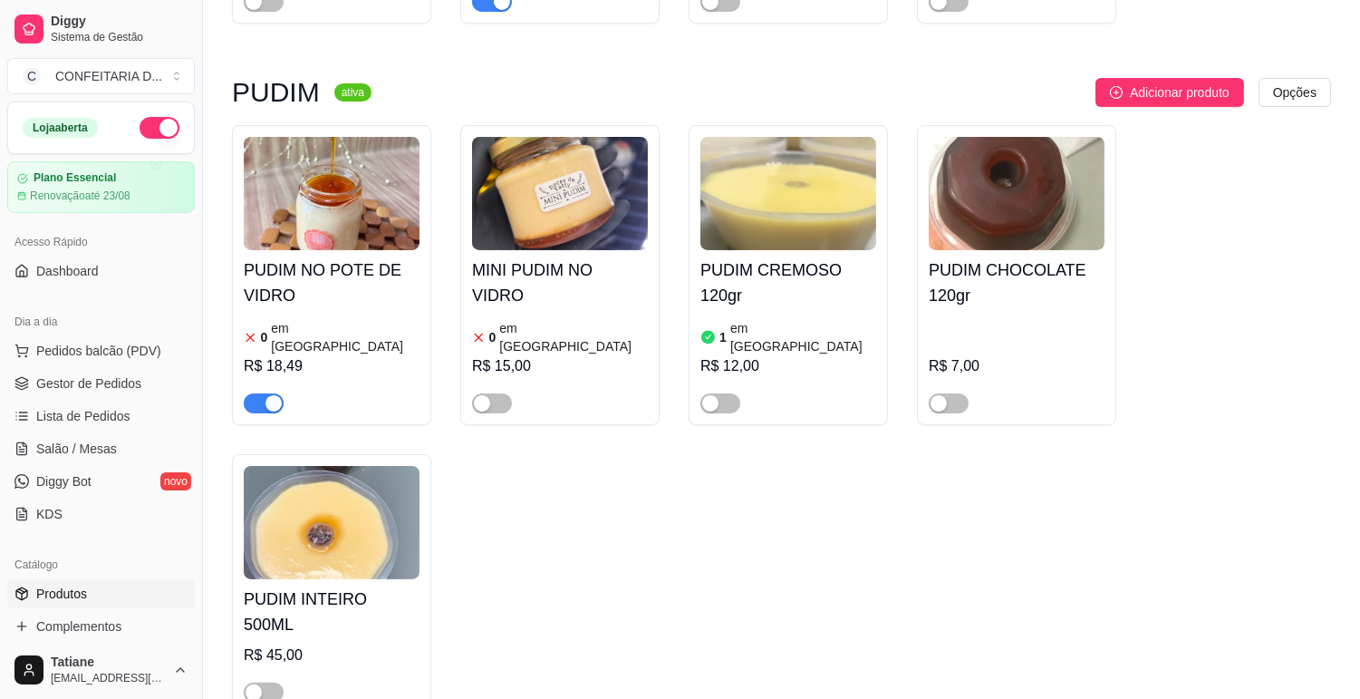
click at [269, 392] on div at bounding box center [264, 403] width 40 height 22
click at [274, 395] on div "button" at bounding box center [274, 403] width 16 height 16
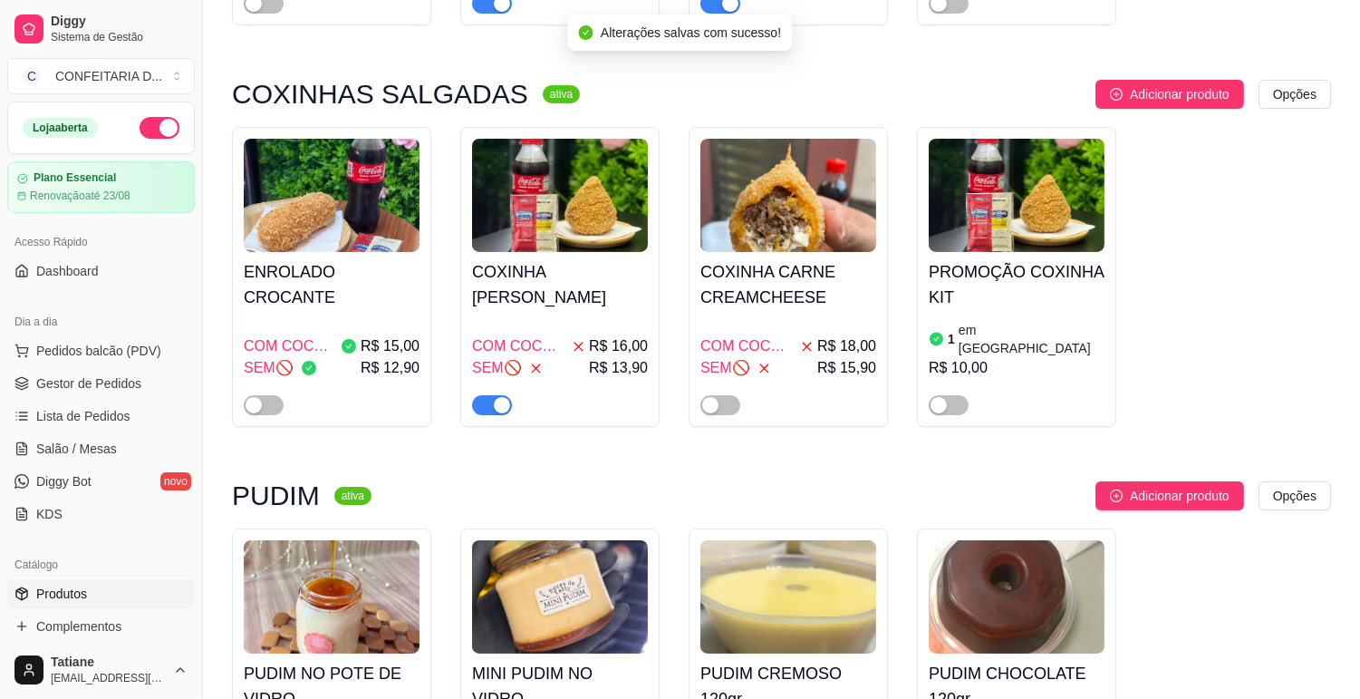
click at [497, 397] on div "button" at bounding box center [502, 405] width 16 height 16
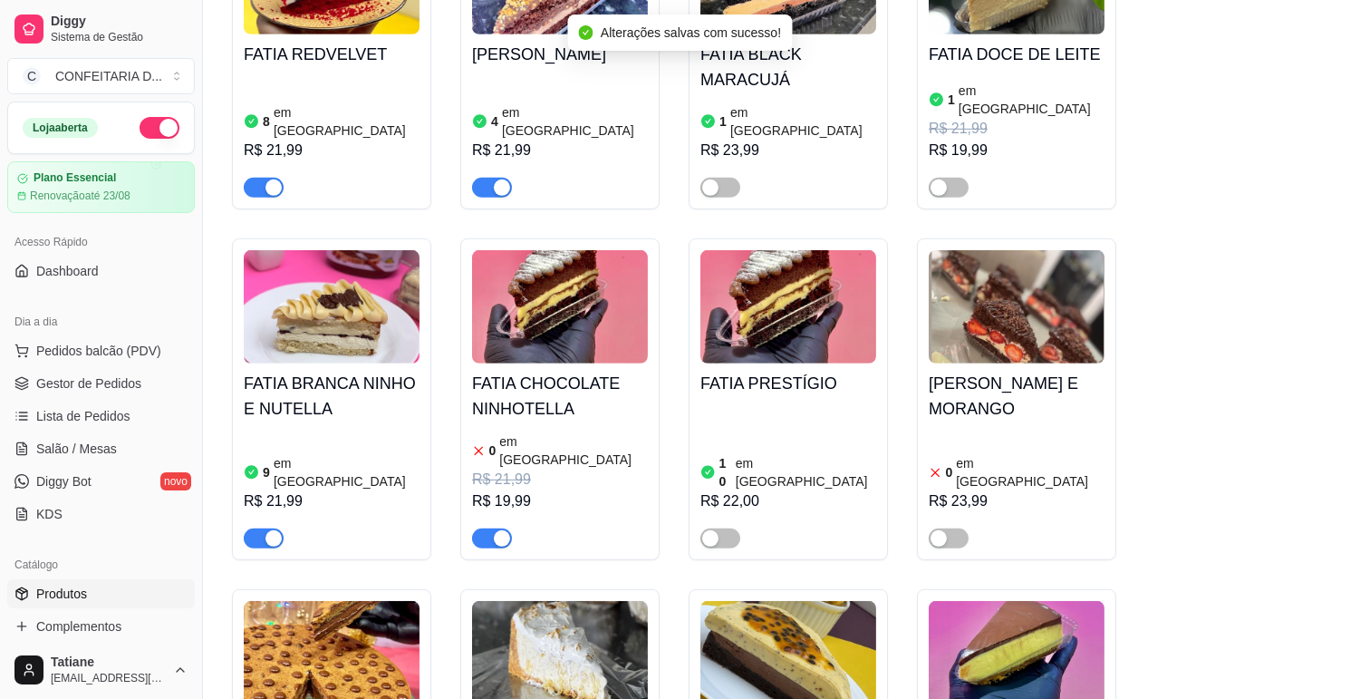
click at [488, 528] on span "button" at bounding box center [492, 538] width 40 height 20
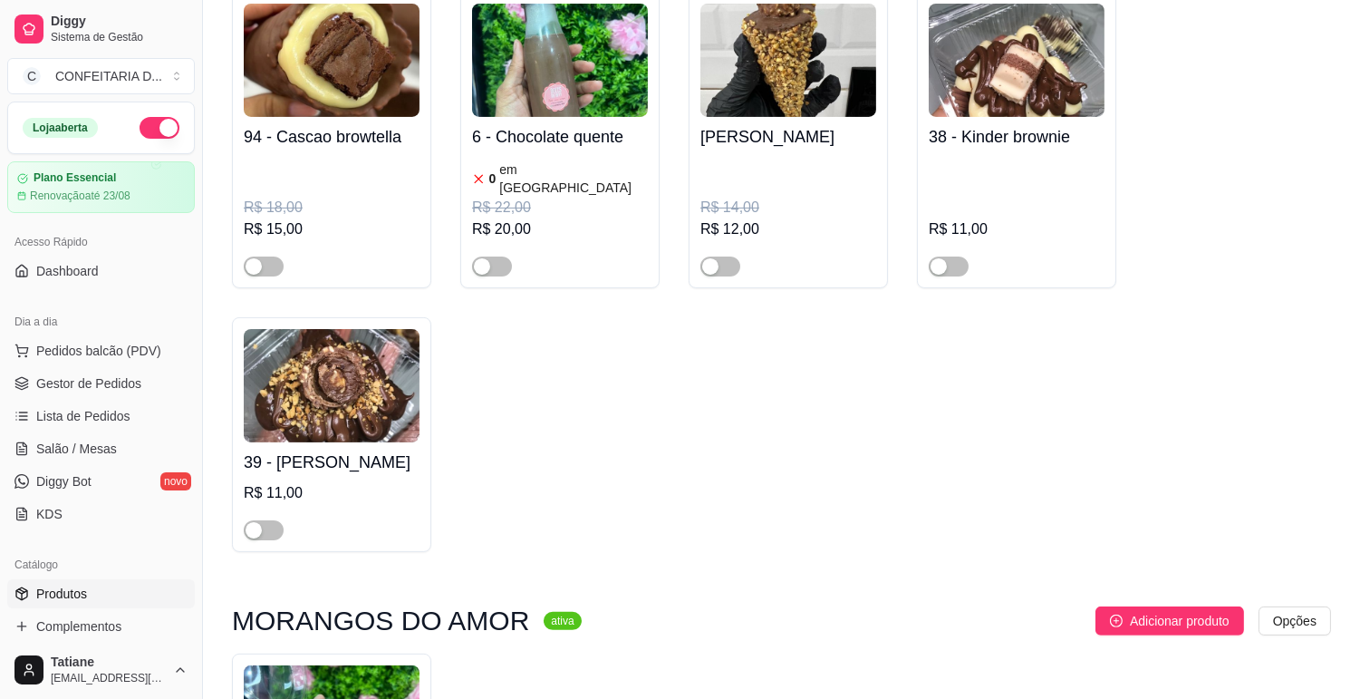
scroll to position [13494, 0]
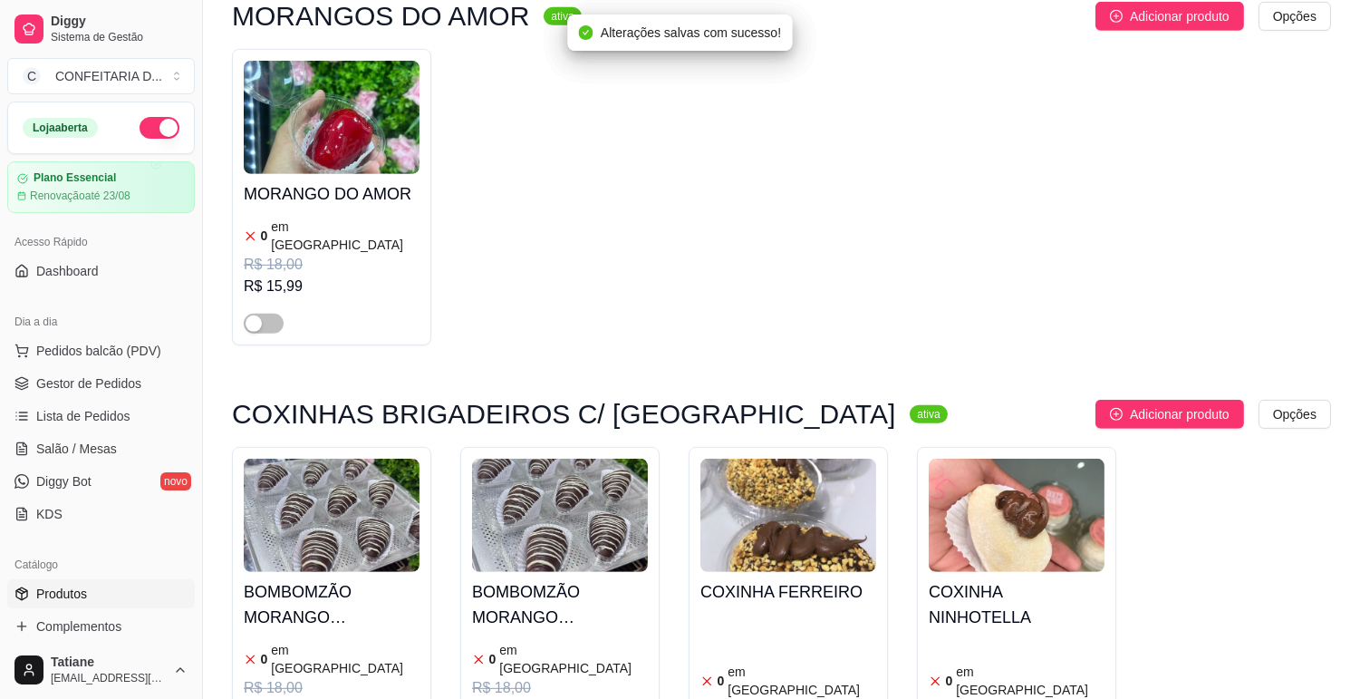
scroll to position [13897, 0]
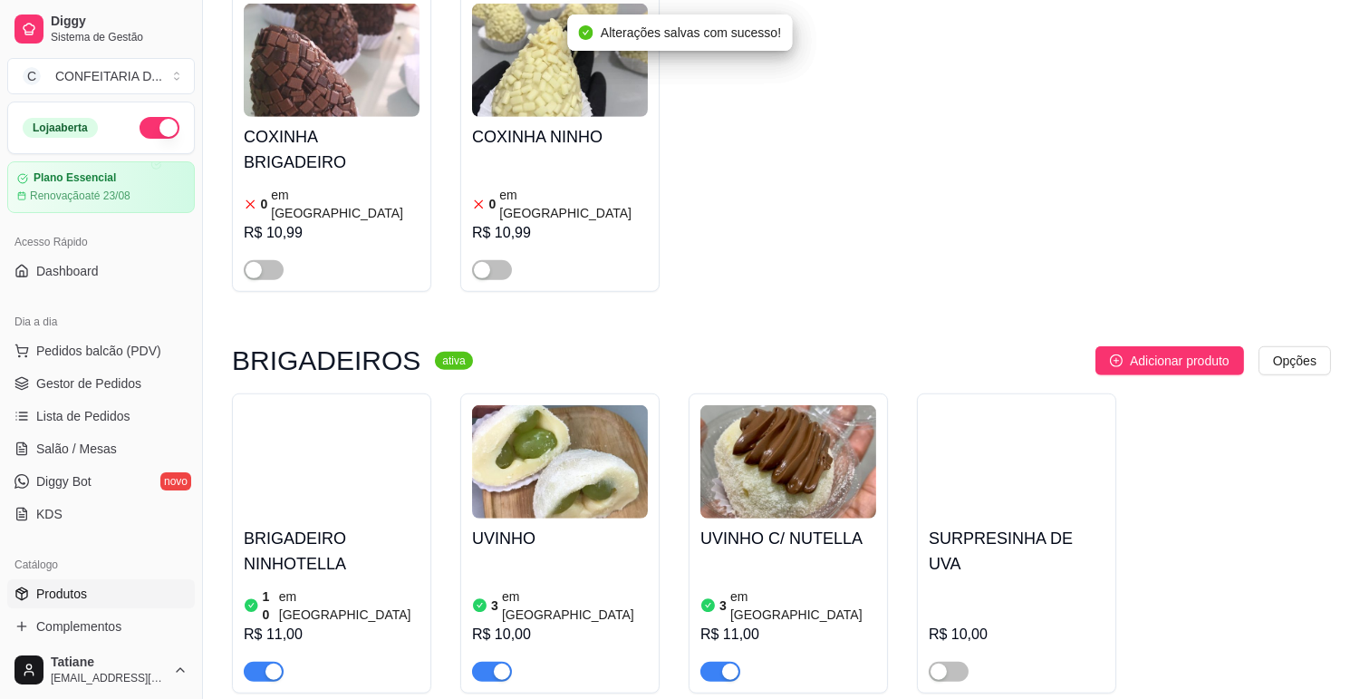
scroll to position [14703, 0]
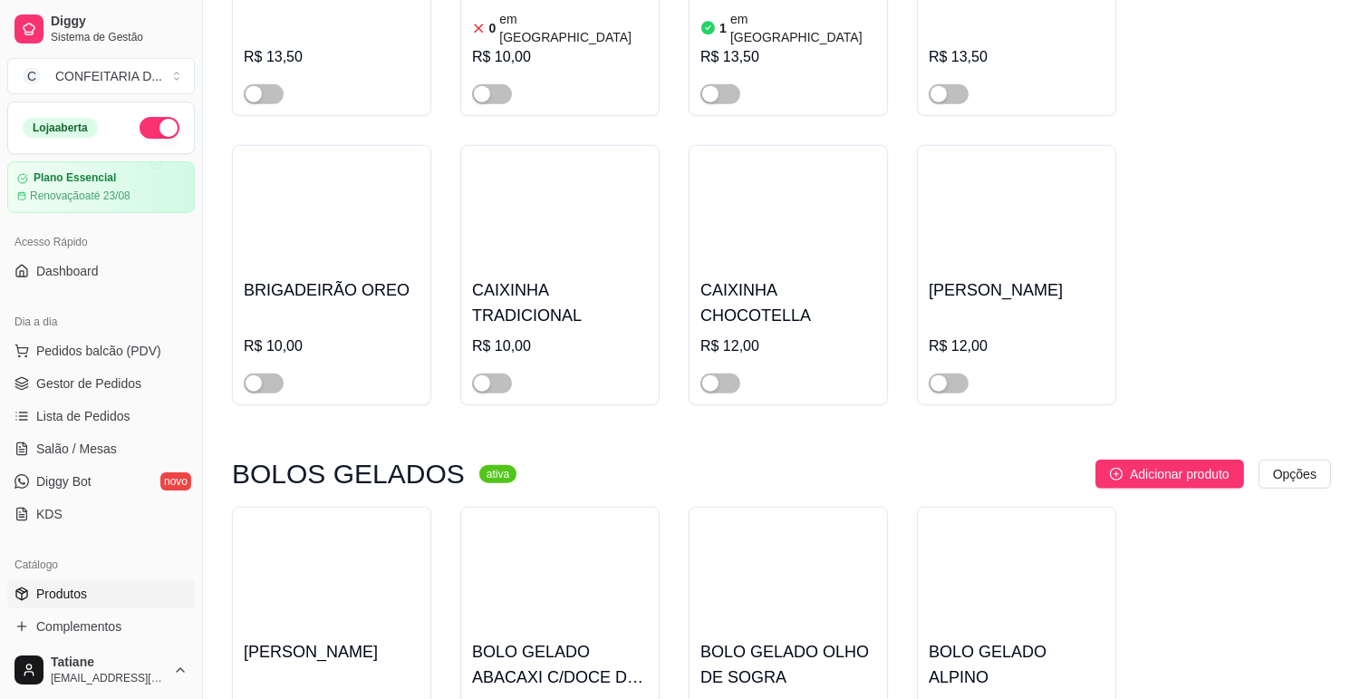
scroll to position [15811, 0]
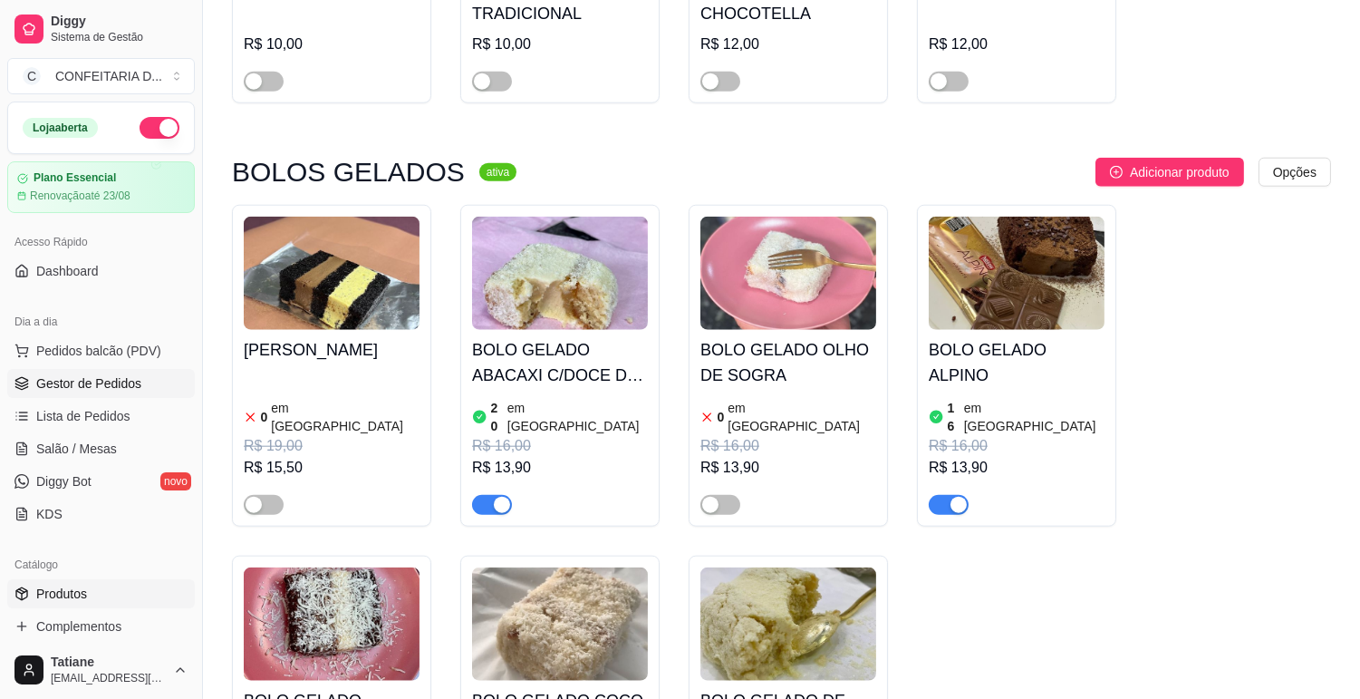
click at [65, 375] on span "Gestor de Pedidos" at bounding box center [88, 383] width 105 height 18
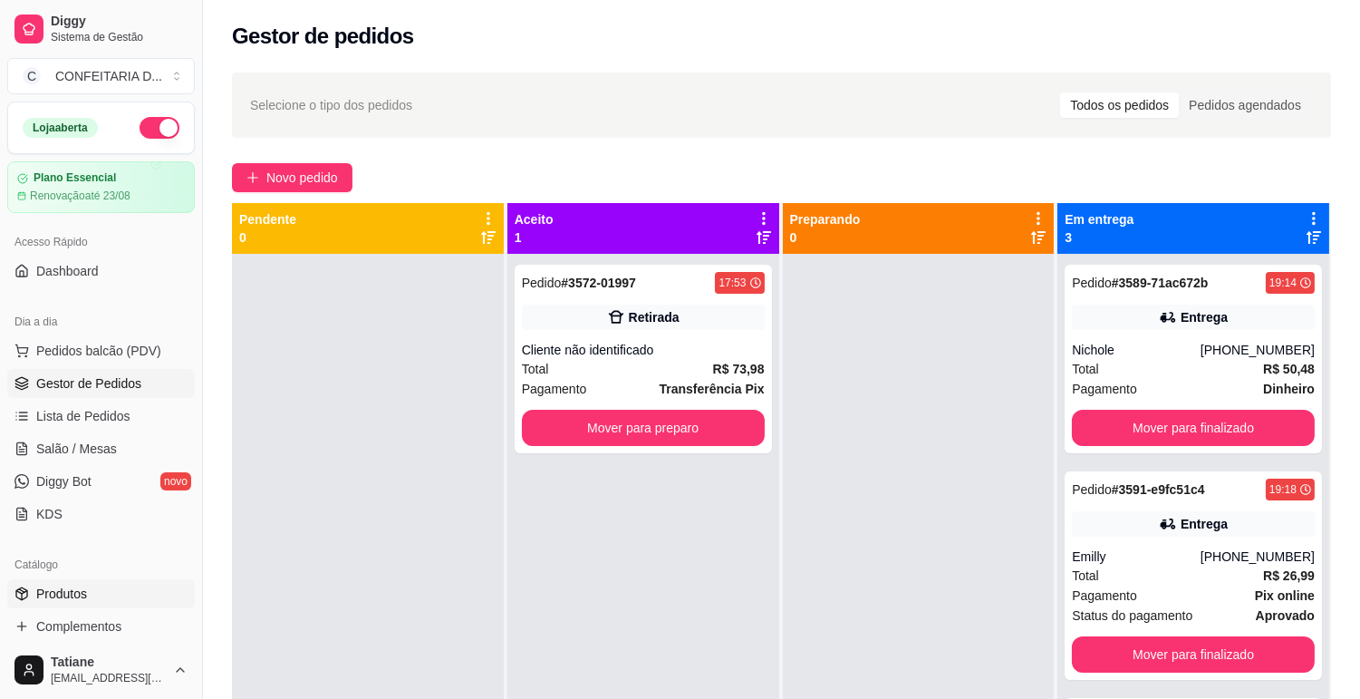
click at [64, 593] on span "Produtos" at bounding box center [61, 594] width 51 height 18
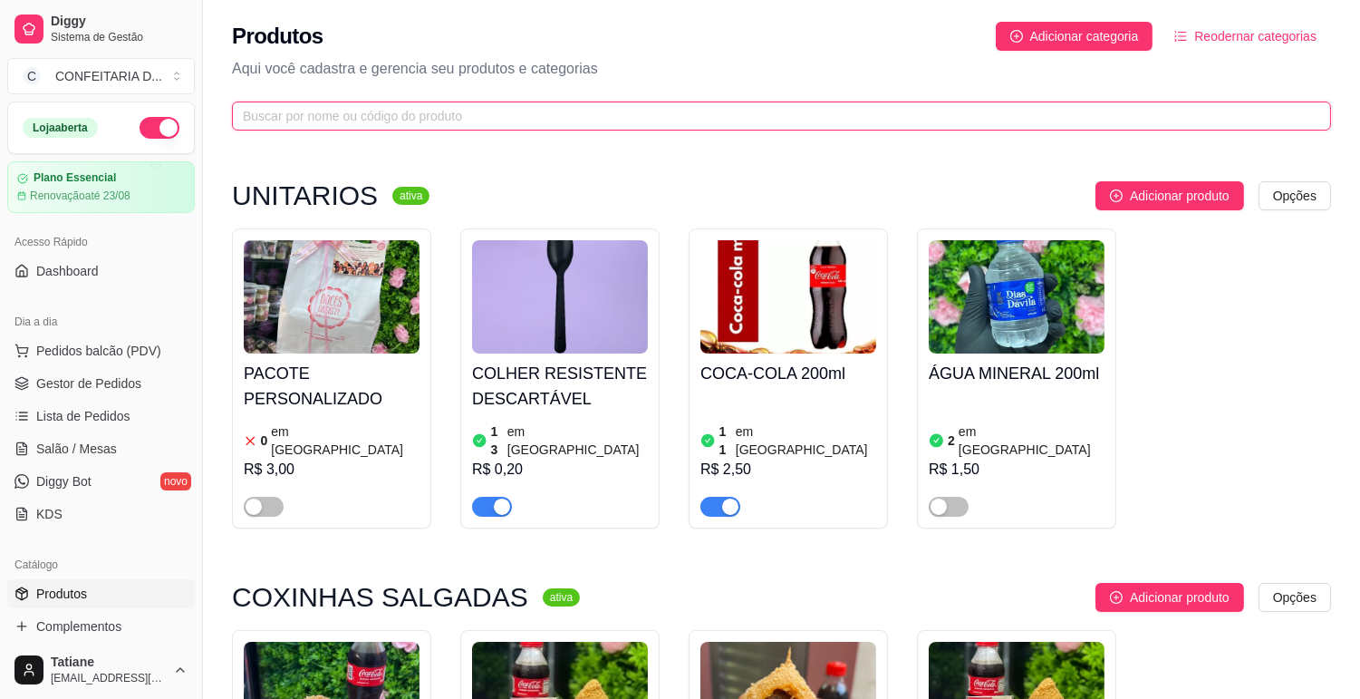
click at [278, 115] on input "text" at bounding box center [774, 116] width 1063 height 20
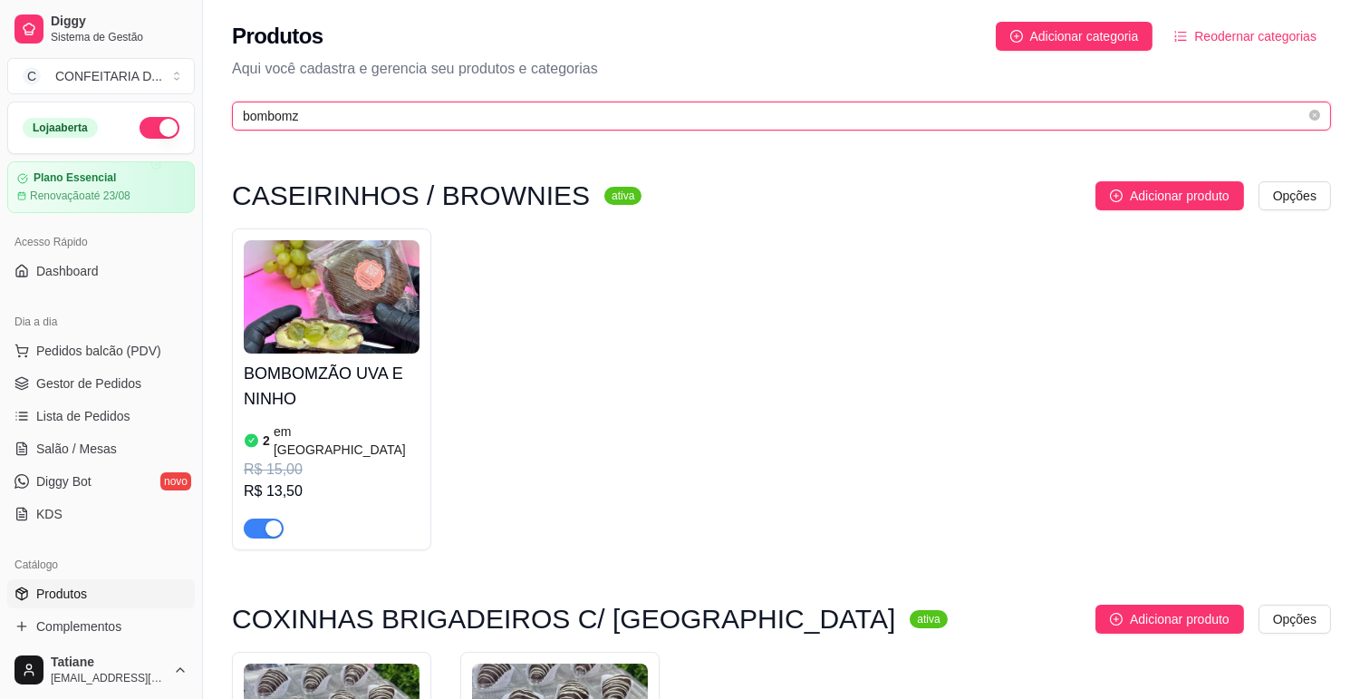
type input "bombomzã"
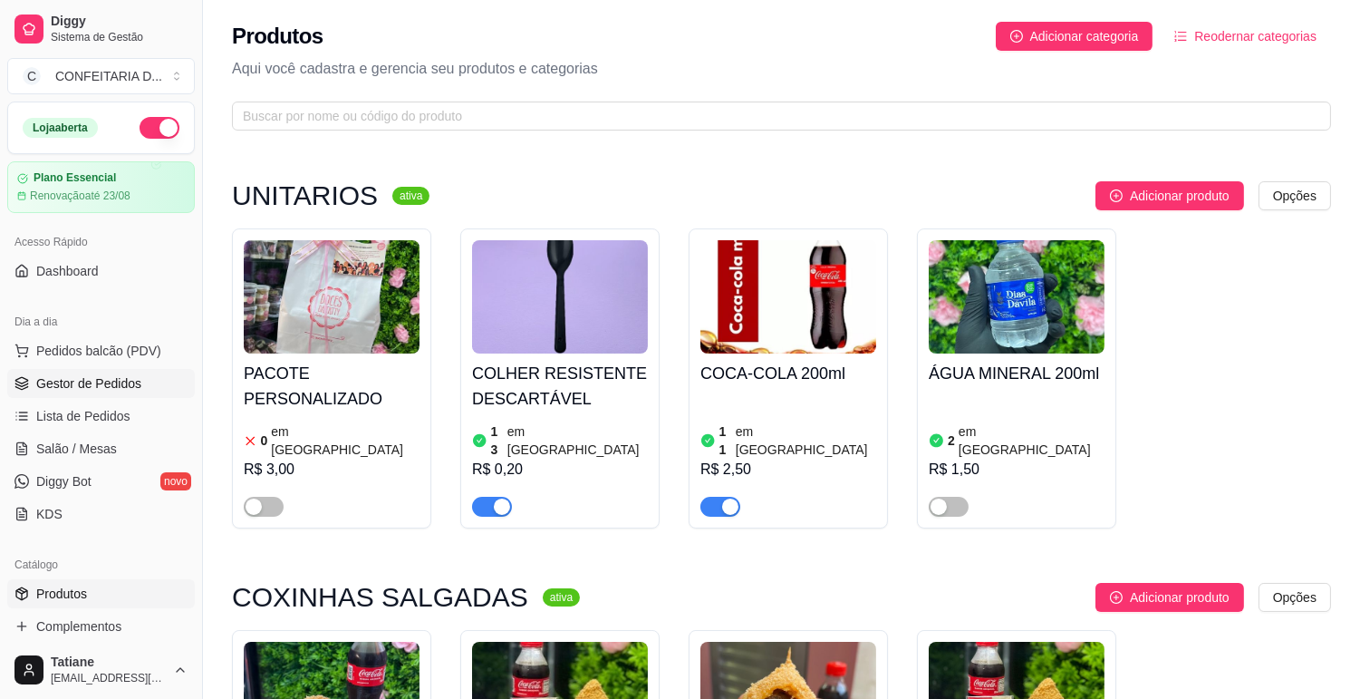
click at [47, 376] on span "Gestor de Pedidos" at bounding box center [88, 383] width 105 height 18
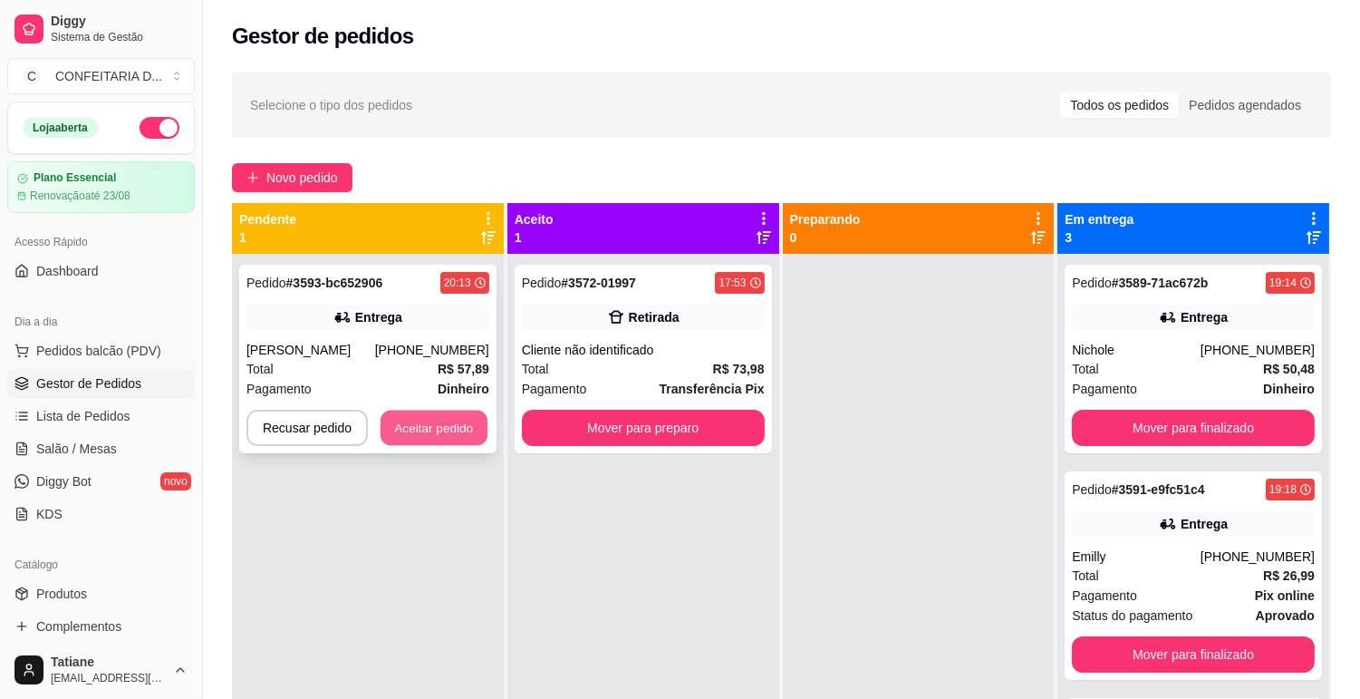
click at [439, 418] on button "Aceitar pedido" at bounding box center [434, 428] width 107 height 35
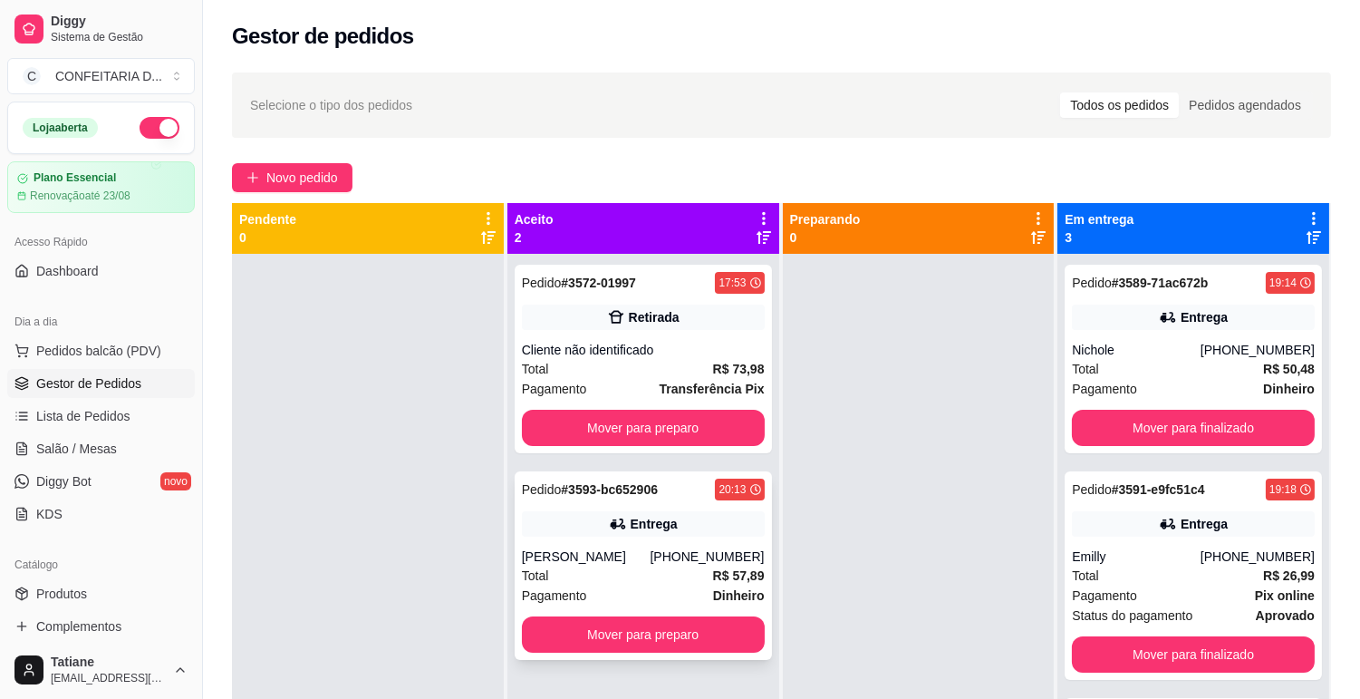
click at [651, 550] on div "[PERSON_NAME]" at bounding box center [586, 556] width 129 height 18
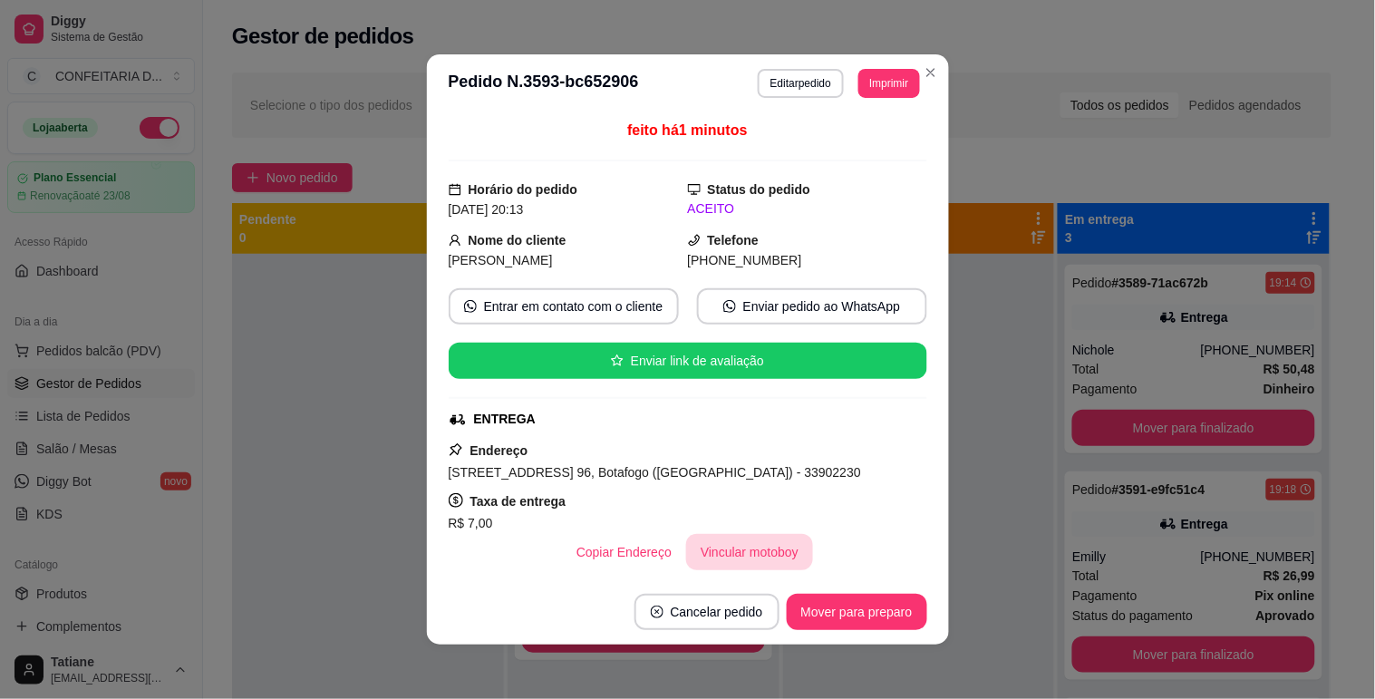
click at [721, 557] on button "Vincular motoboy" at bounding box center [749, 552] width 127 height 36
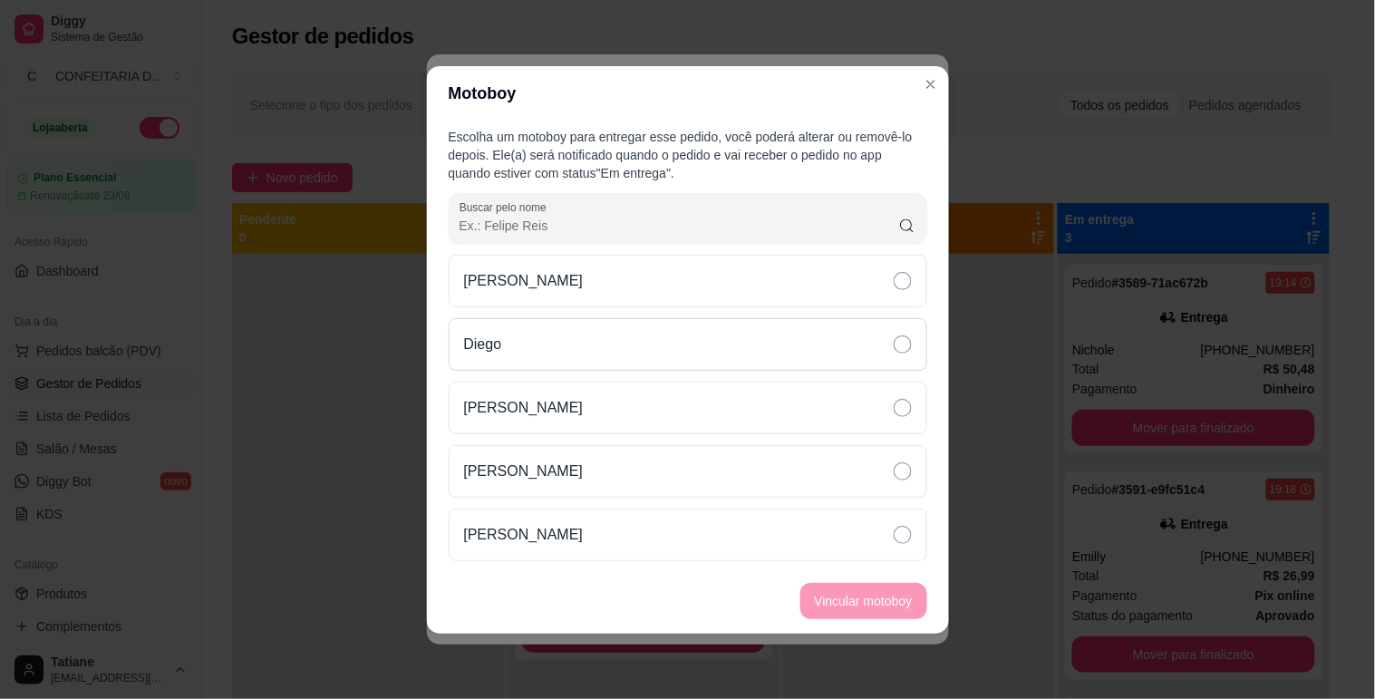
click at [502, 354] on p "Diego" at bounding box center [483, 345] width 38 height 22
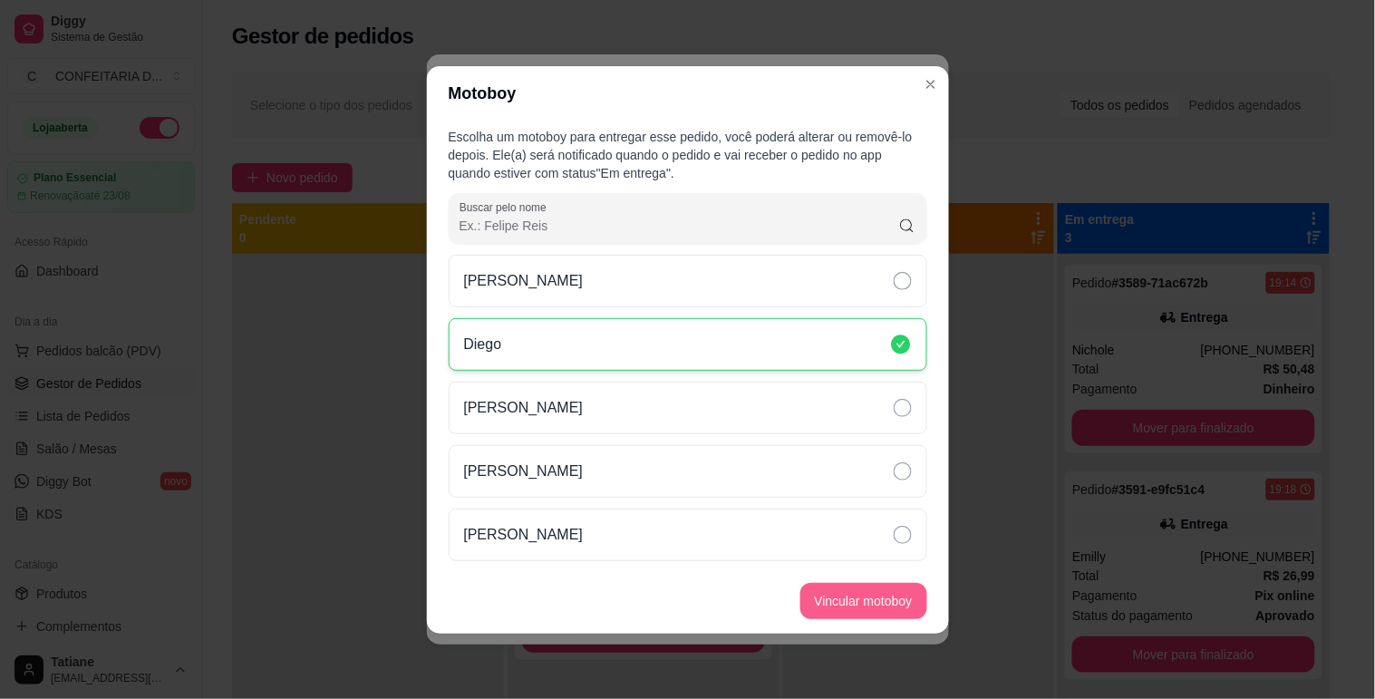
click at [845, 595] on button "Vincular motoboy" at bounding box center [863, 601] width 127 height 36
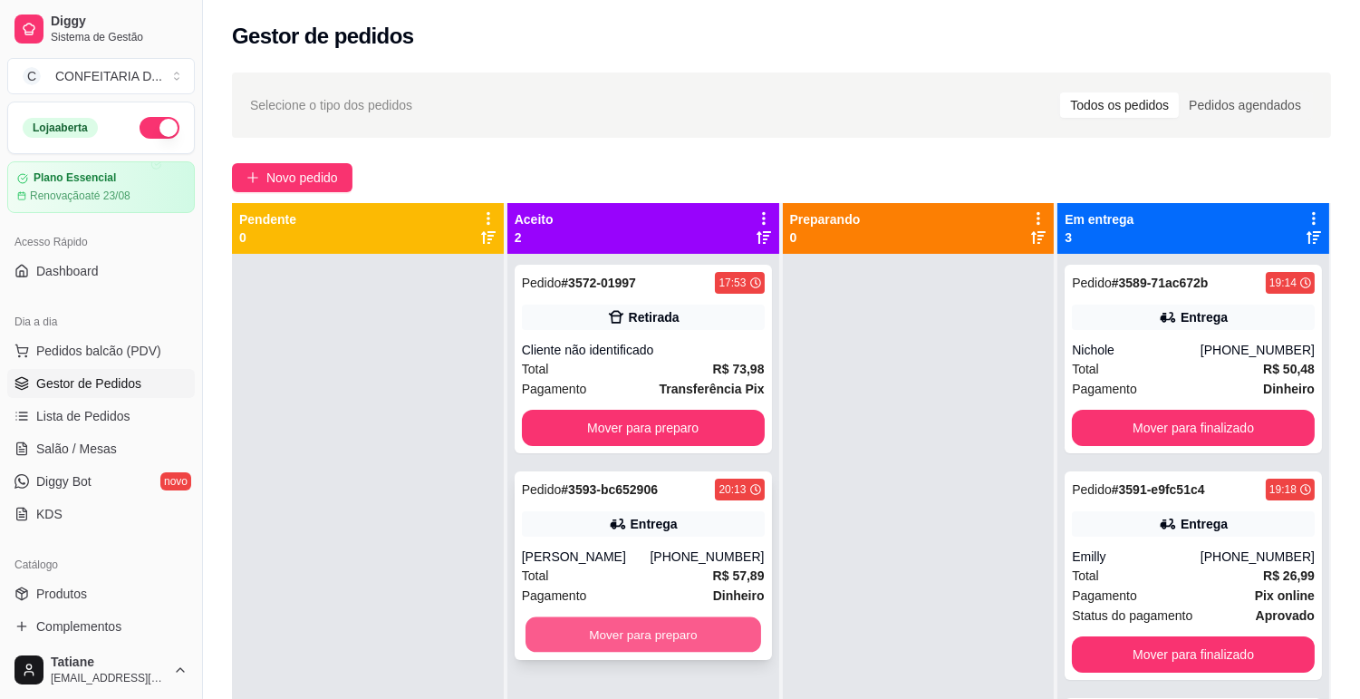
click at [615, 631] on button "Mover para preparo" at bounding box center [644, 634] width 236 height 35
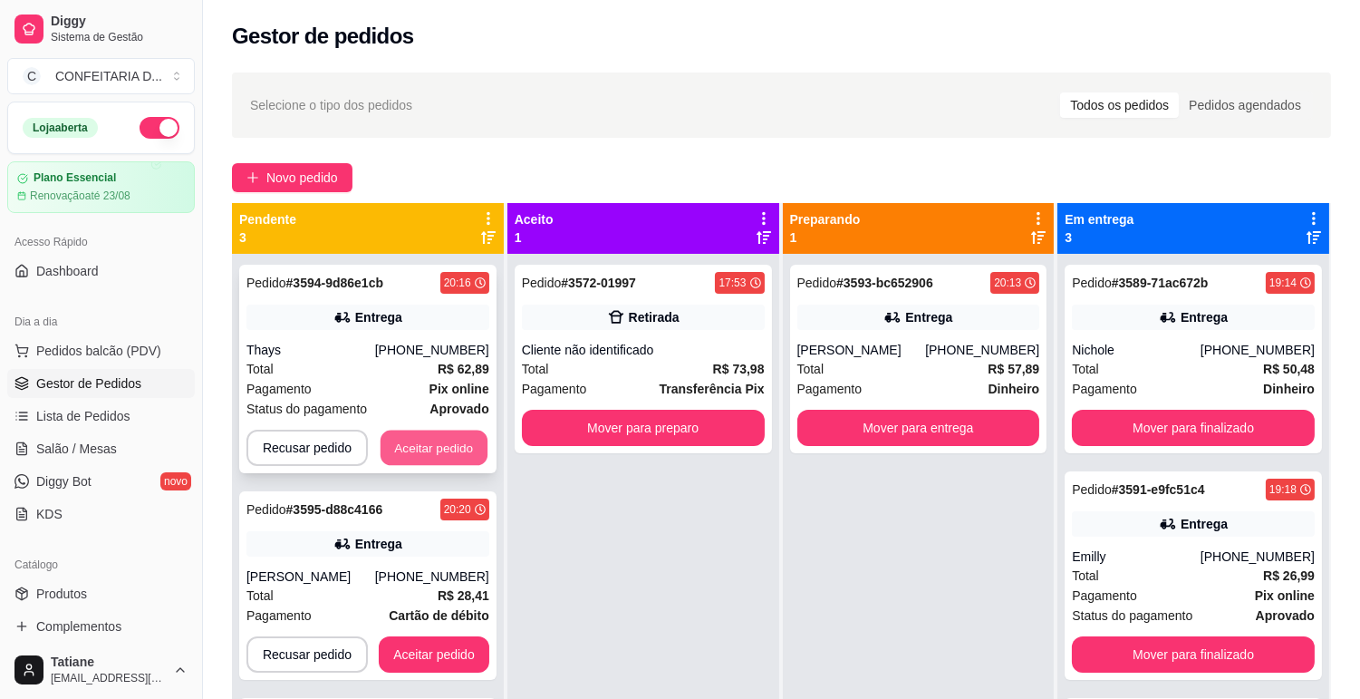
click at [421, 450] on button "Aceitar pedido" at bounding box center [434, 448] width 107 height 35
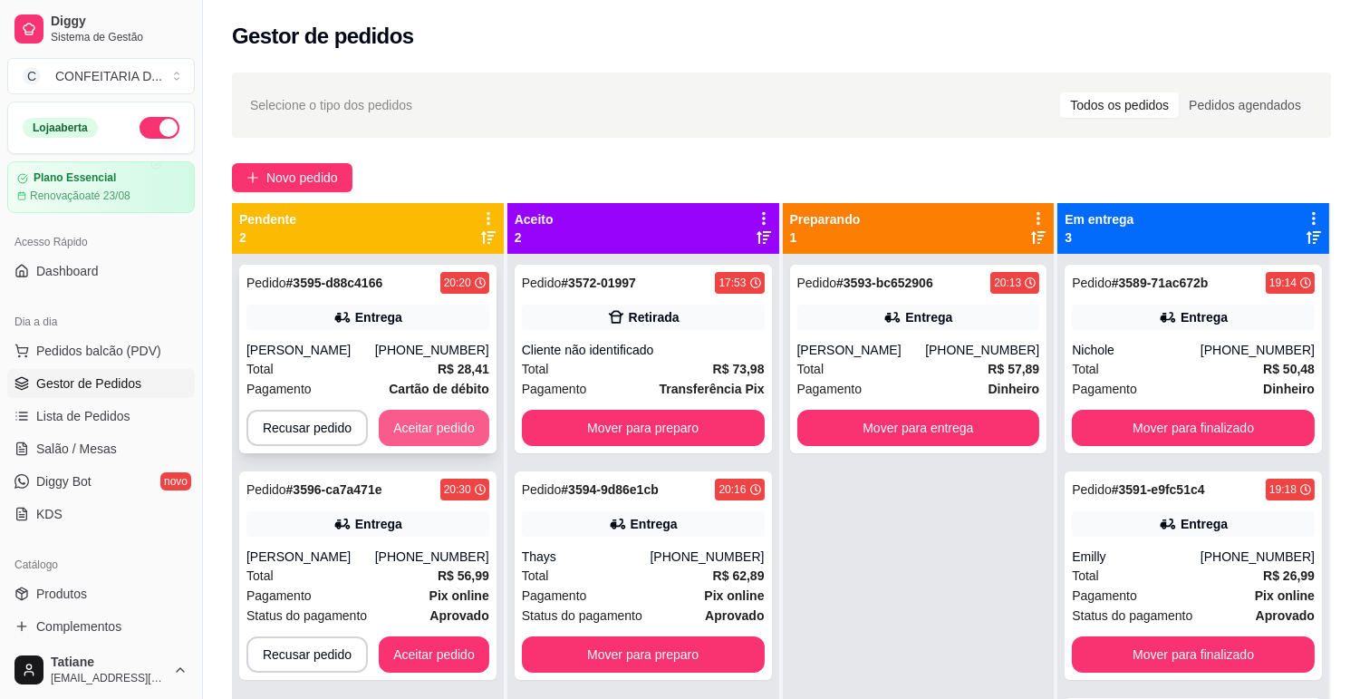
click at [424, 420] on button "Aceitar pedido" at bounding box center [434, 428] width 111 height 36
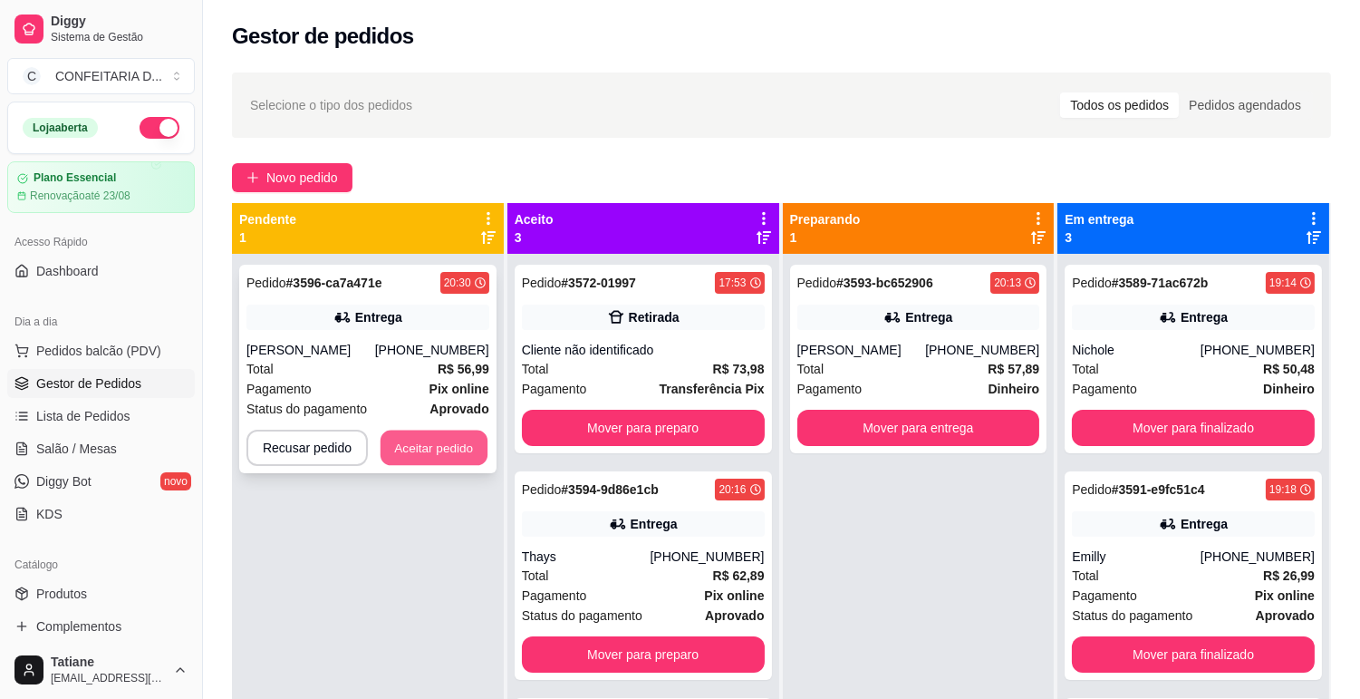
click at [433, 451] on button "Aceitar pedido" at bounding box center [434, 448] width 107 height 35
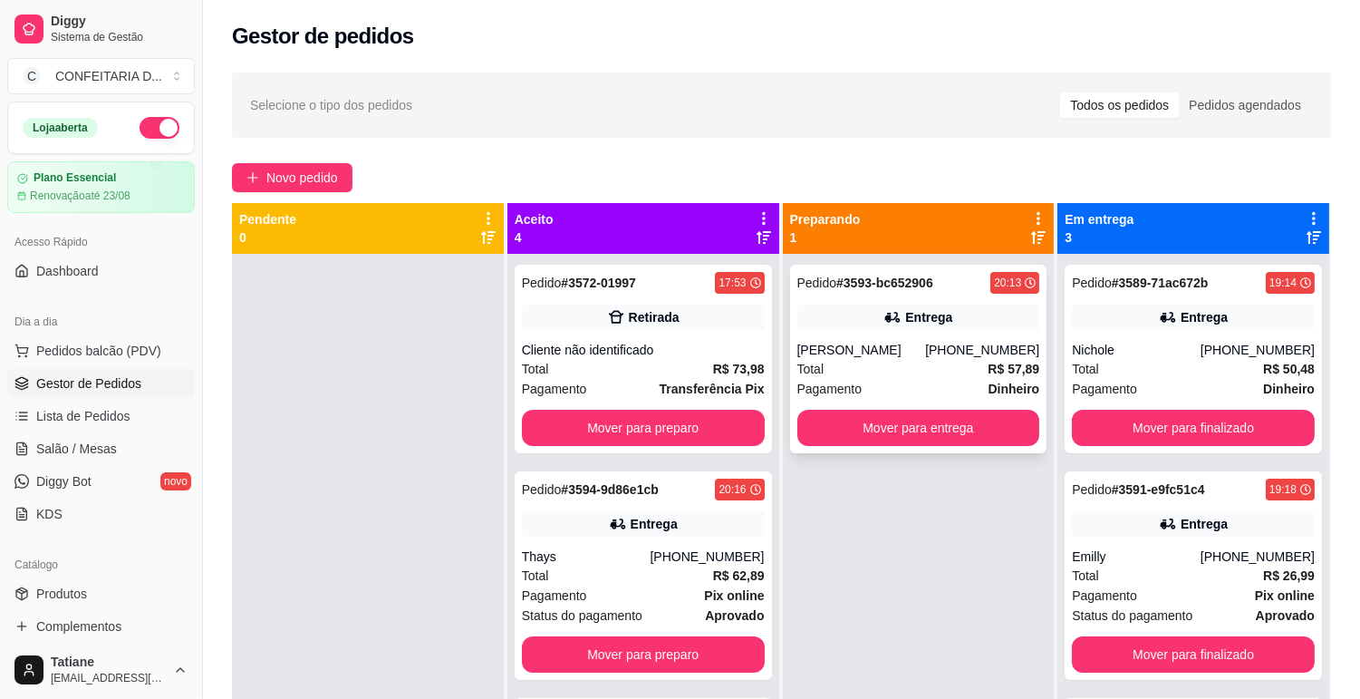
click at [892, 332] on div "Pedido # 3593-bc652906 20:13 Entrega [PERSON_NAME] [PHONE_NUMBER] Total R$ 57,8…" at bounding box center [918, 359] width 257 height 189
click at [702, 639] on button "Mover para preparo" at bounding box center [643, 654] width 243 height 36
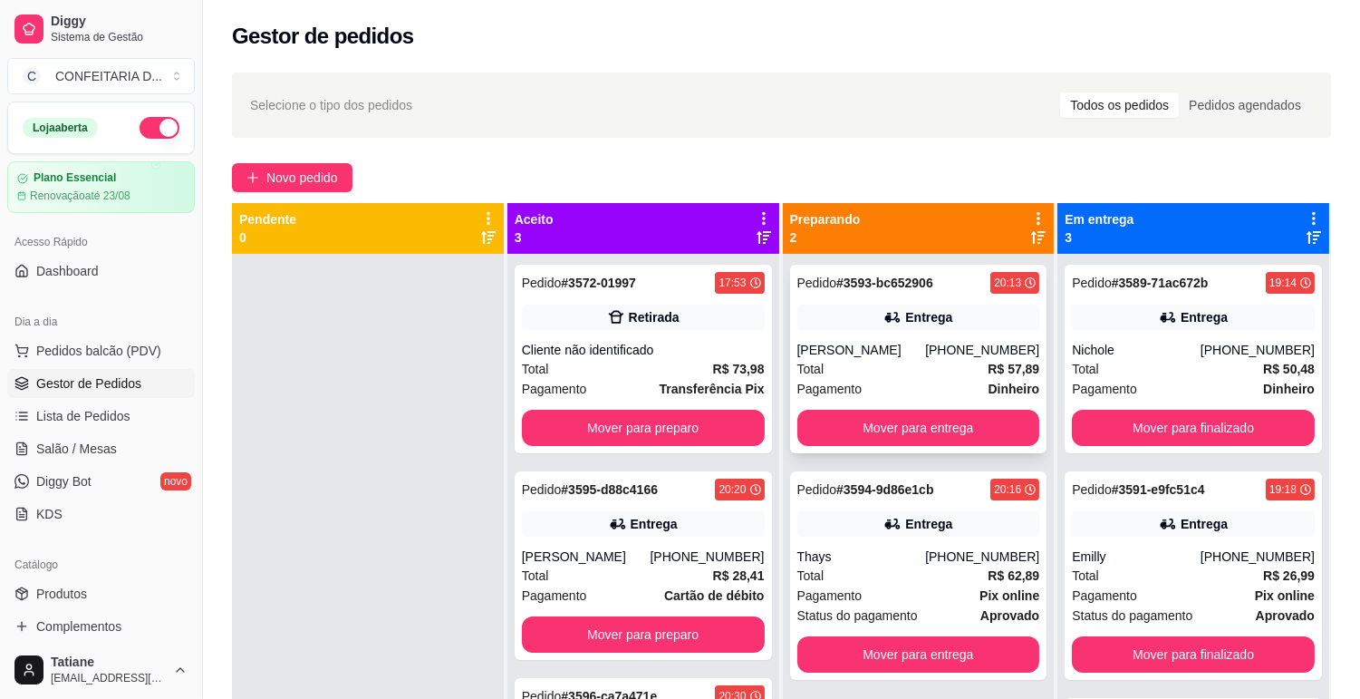
click at [915, 321] on div "Entrega" at bounding box center [928, 317] width 47 height 18
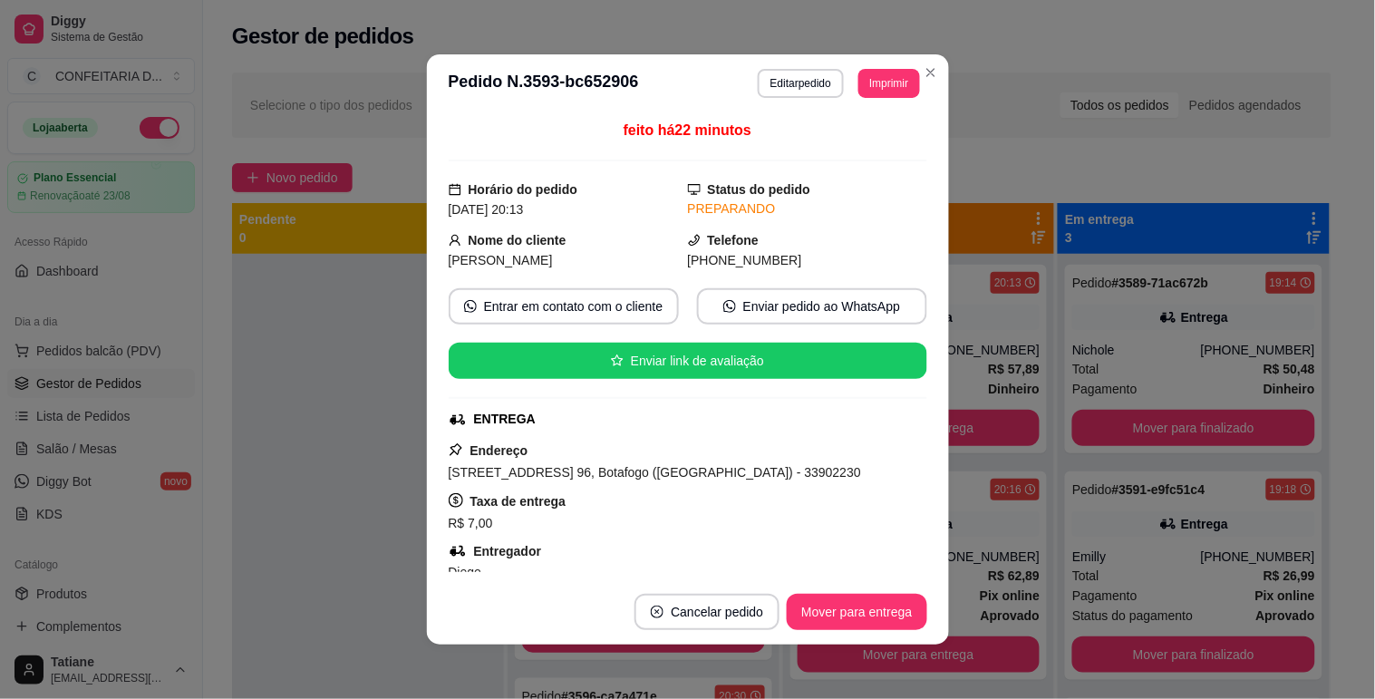
scroll to position [101, 0]
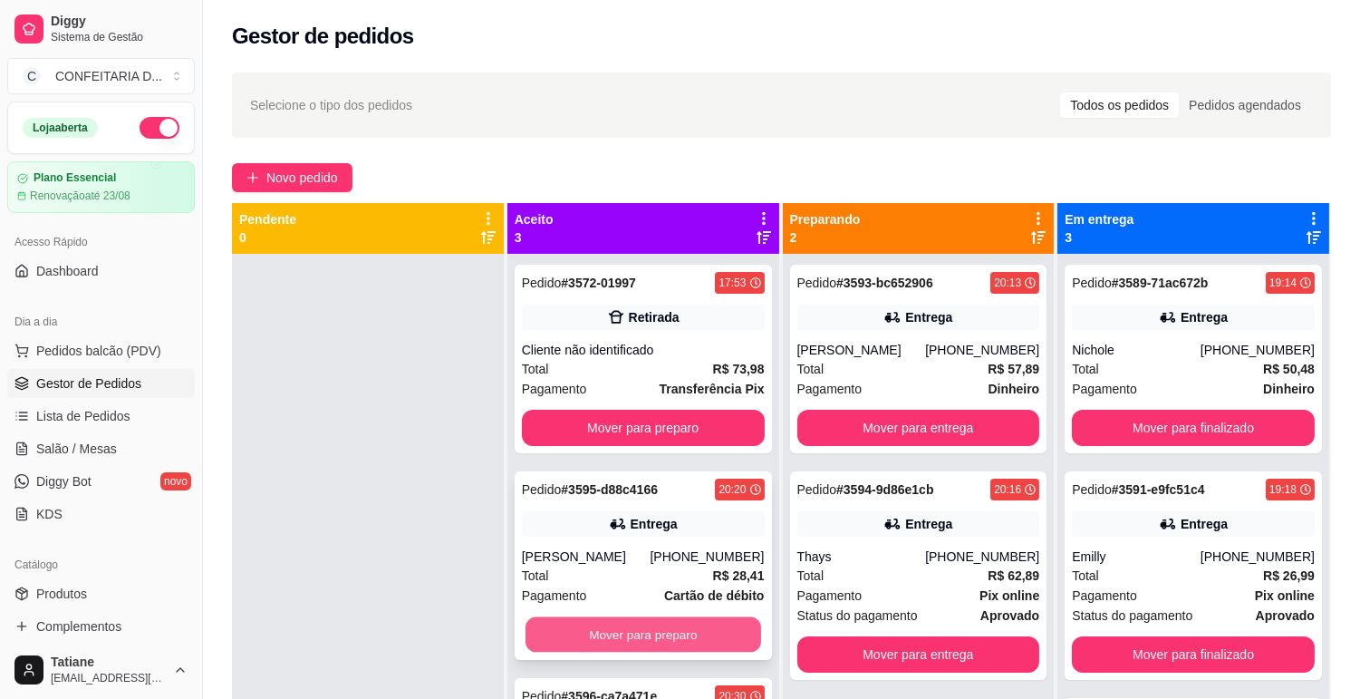
click at [700, 637] on button "Mover para preparo" at bounding box center [644, 634] width 236 height 35
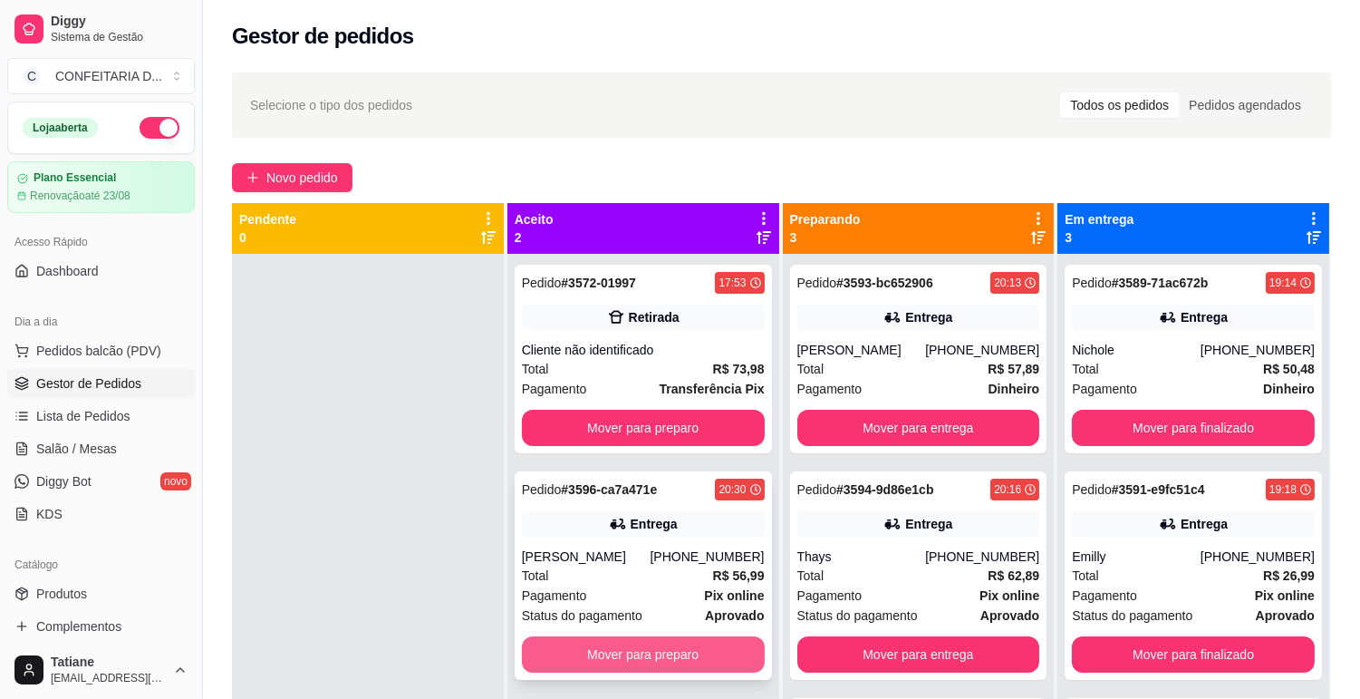
click at [700, 649] on button "Mover para preparo" at bounding box center [643, 654] width 243 height 36
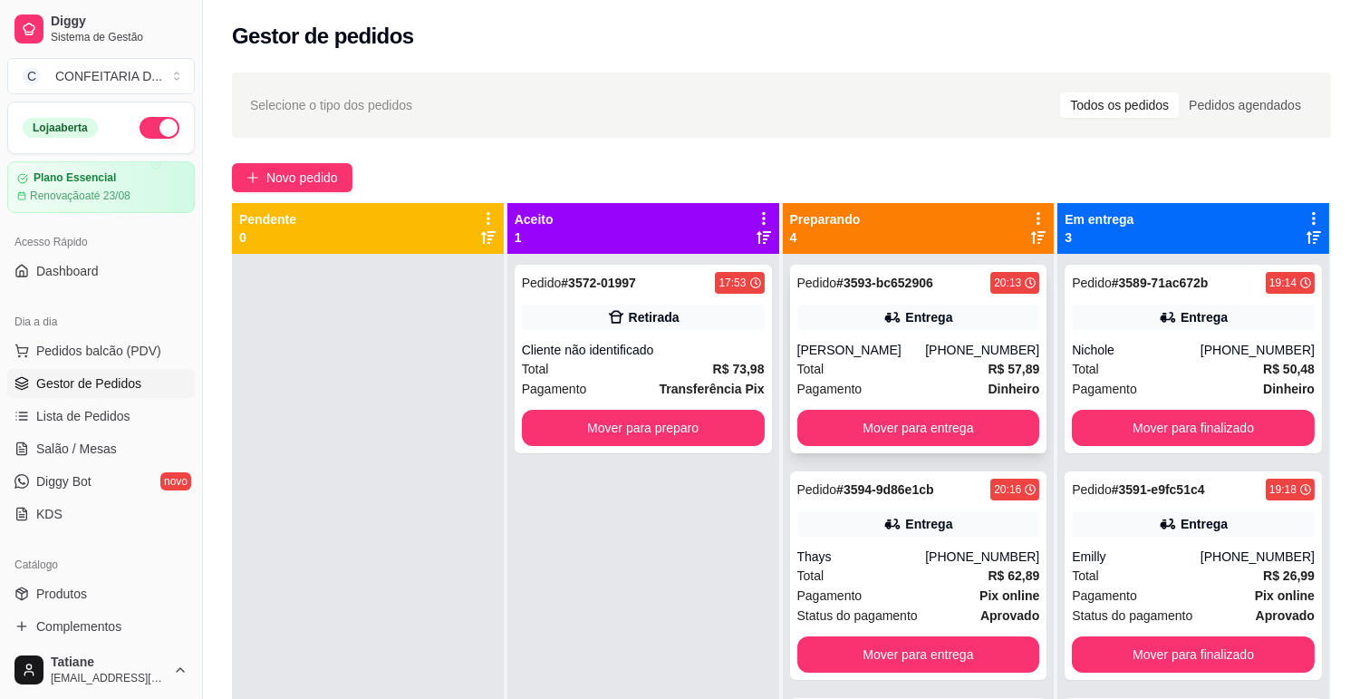
click at [922, 324] on div "Entrega" at bounding box center [928, 317] width 47 height 18
click at [918, 555] on div "Thays" at bounding box center [862, 556] width 129 height 18
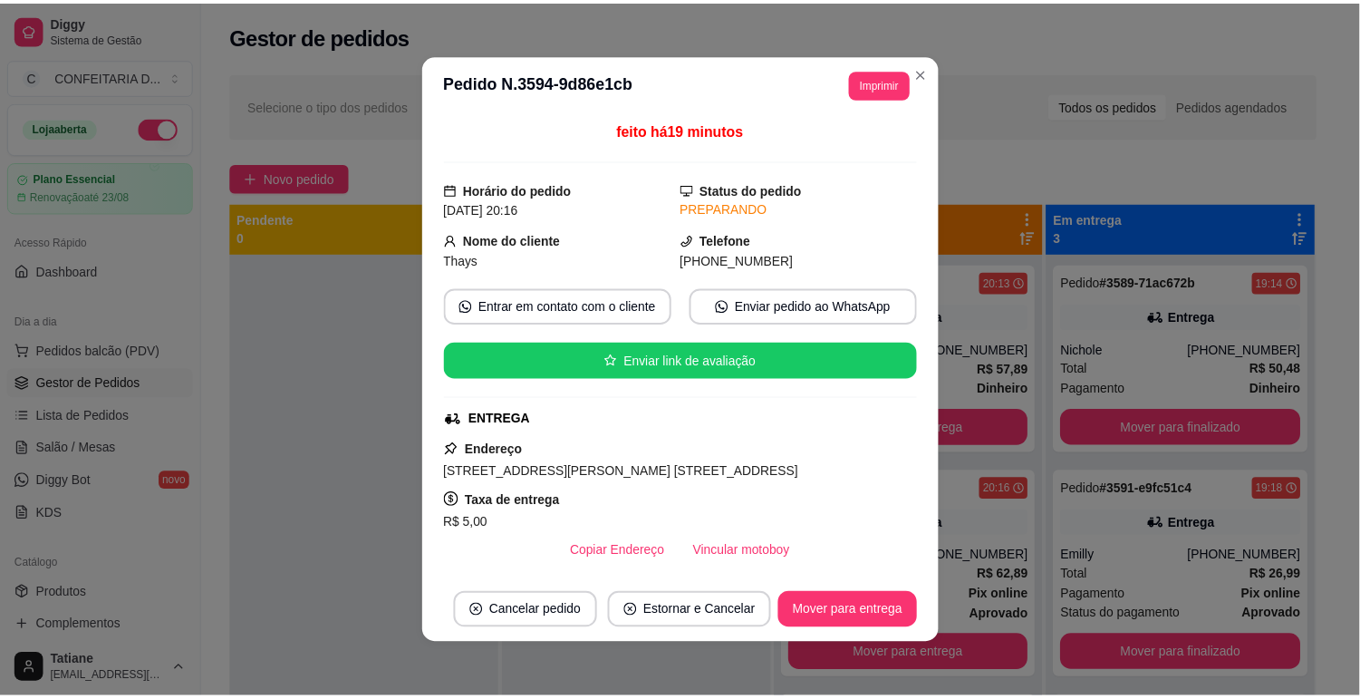
scroll to position [201, 0]
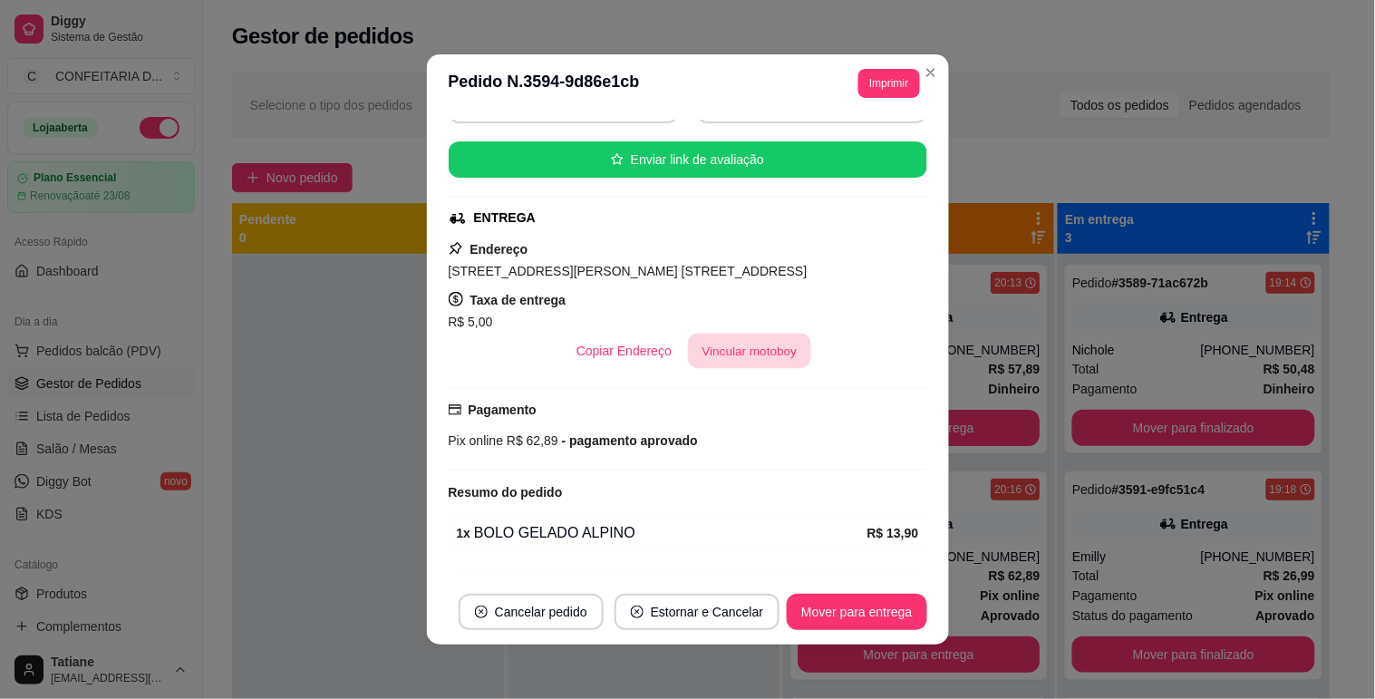
click at [722, 369] on button "Vincular motoboy" at bounding box center [749, 351] width 123 height 35
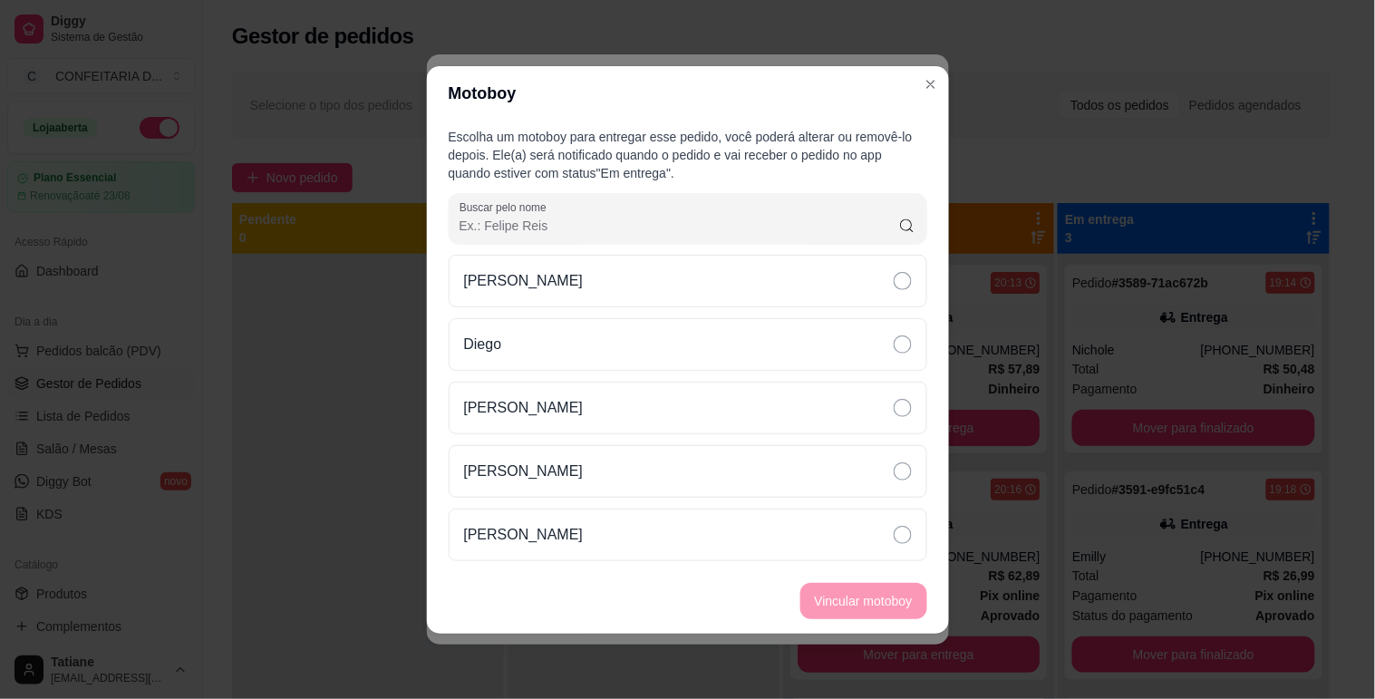
drag, startPoint x: 526, startPoint y: 338, endPoint x: 777, endPoint y: 574, distance: 344.3
click at [527, 338] on div "Diego" at bounding box center [688, 344] width 479 height 53
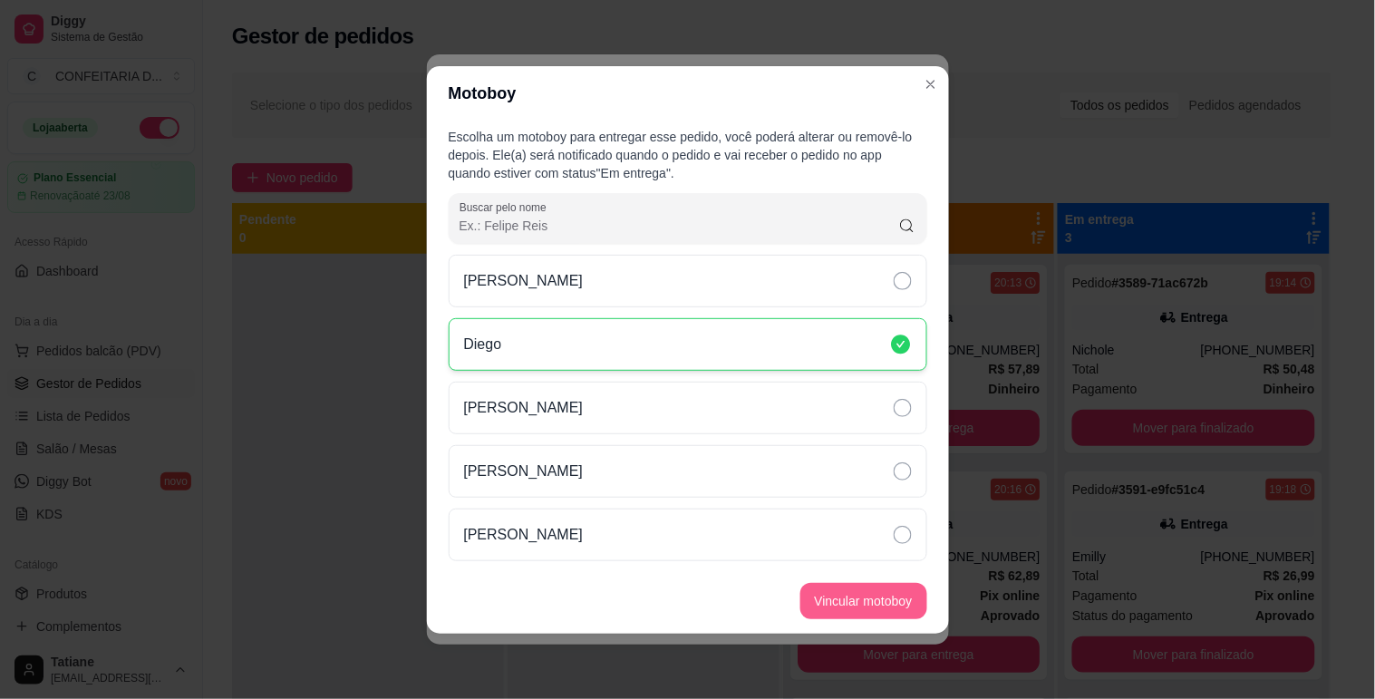
click at [848, 593] on button "Vincular motoboy" at bounding box center [863, 601] width 127 height 36
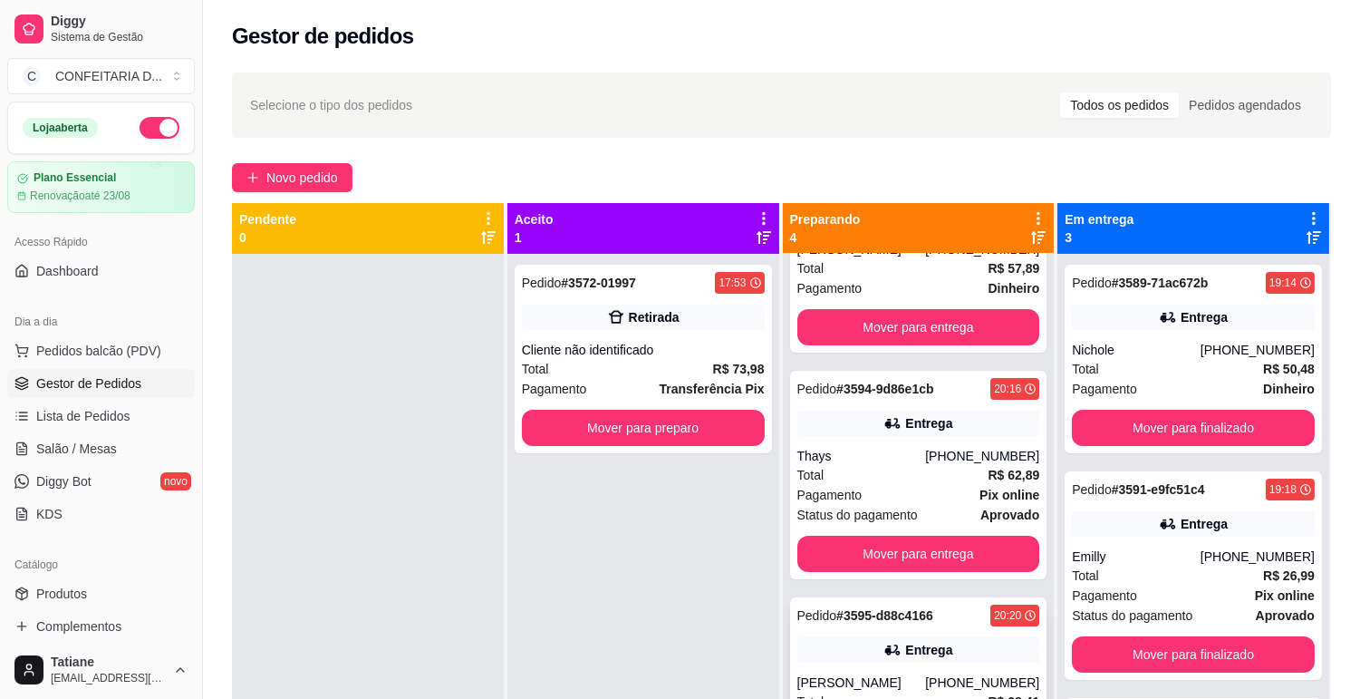
scroll to position [185, 0]
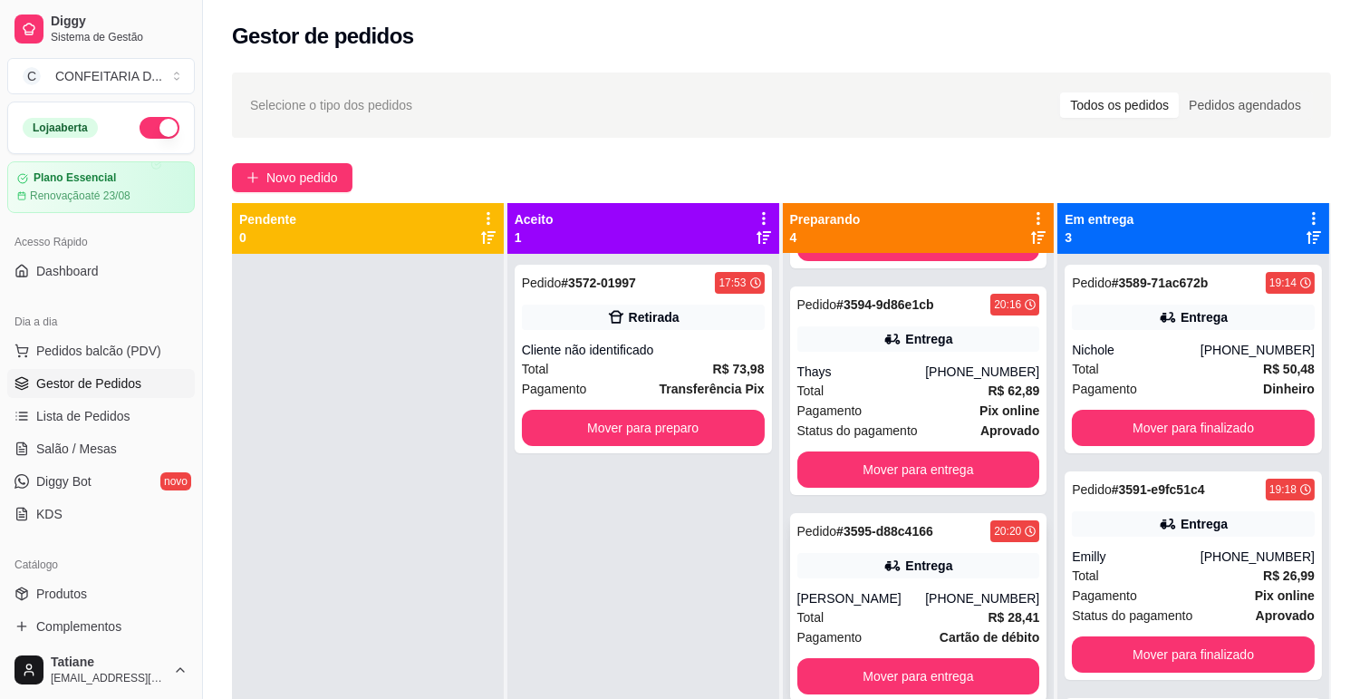
click at [910, 558] on div "Entrega" at bounding box center [928, 566] width 47 height 18
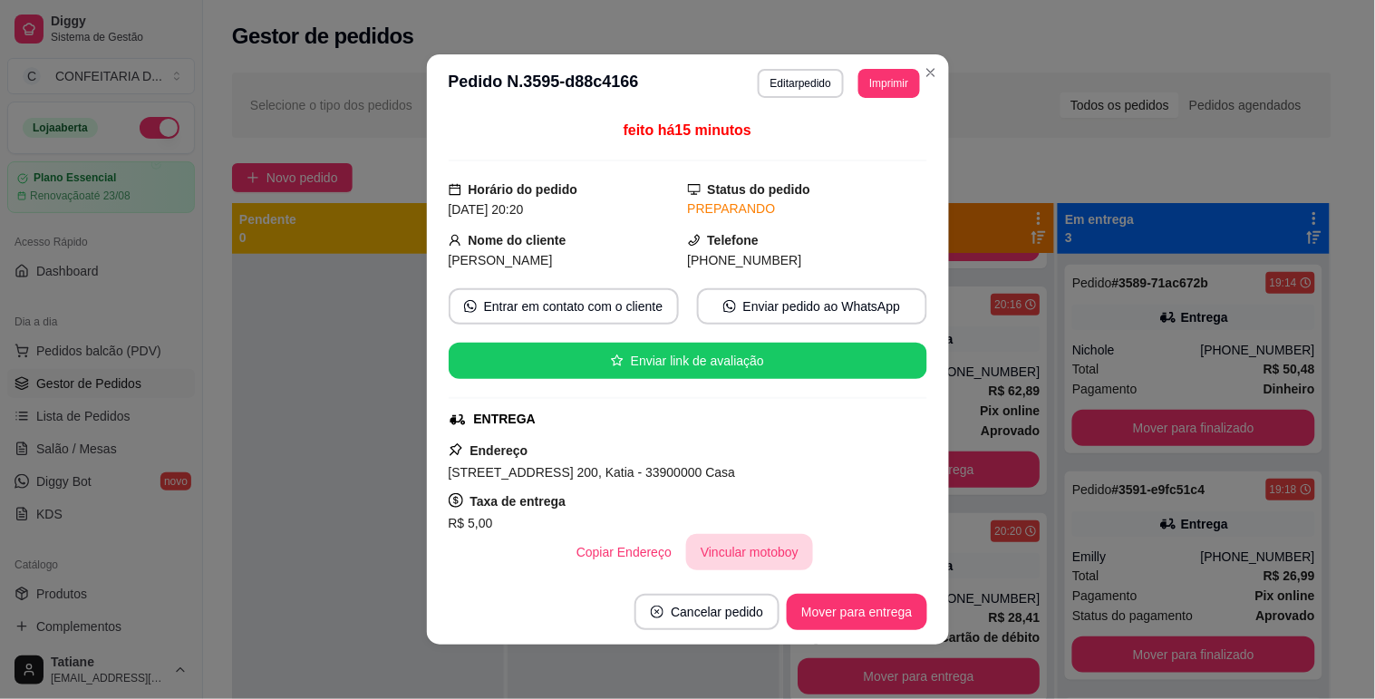
click at [703, 542] on button "Vincular motoboy" at bounding box center [749, 552] width 127 height 36
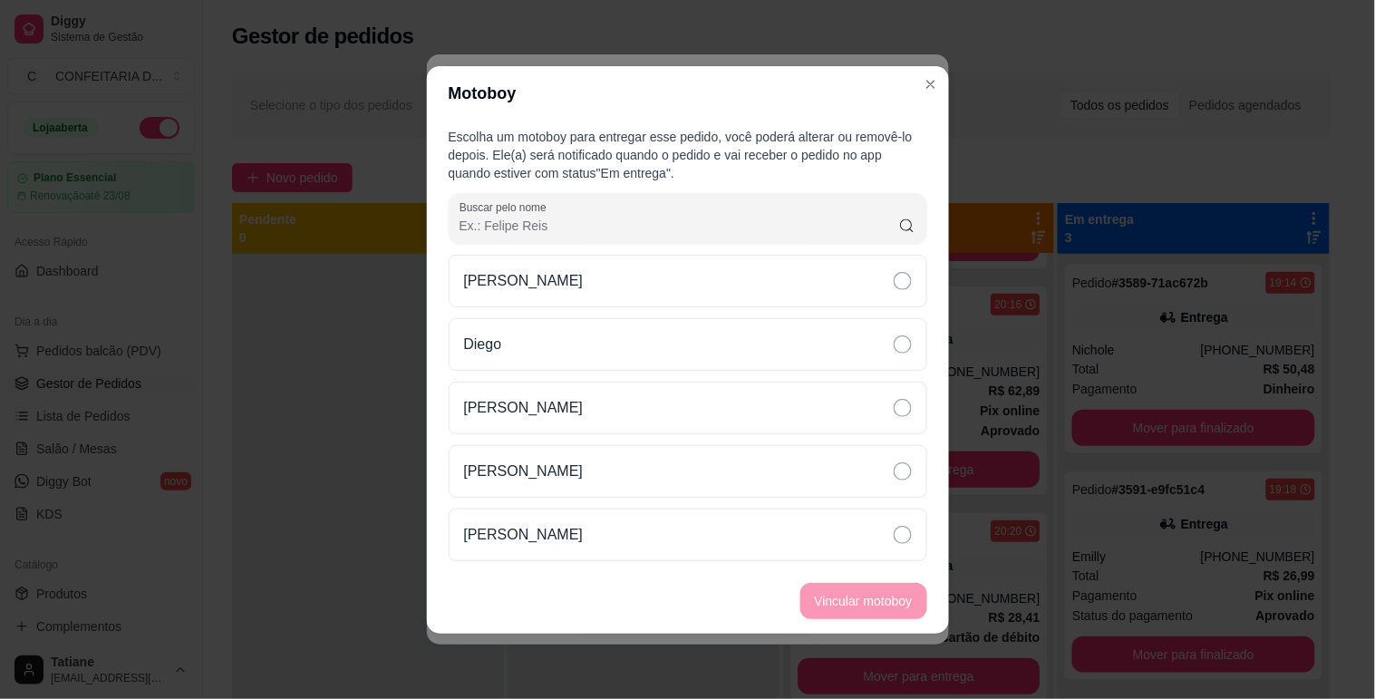
click at [544, 313] on div "Victor Drumond [PERSON_NAME] [PERSON_NAME]" at bounding box center [688, 408] width 479 height 306
click at [557, 333] on div "Diego" at bounding box center [688, 344] width 479 height 53
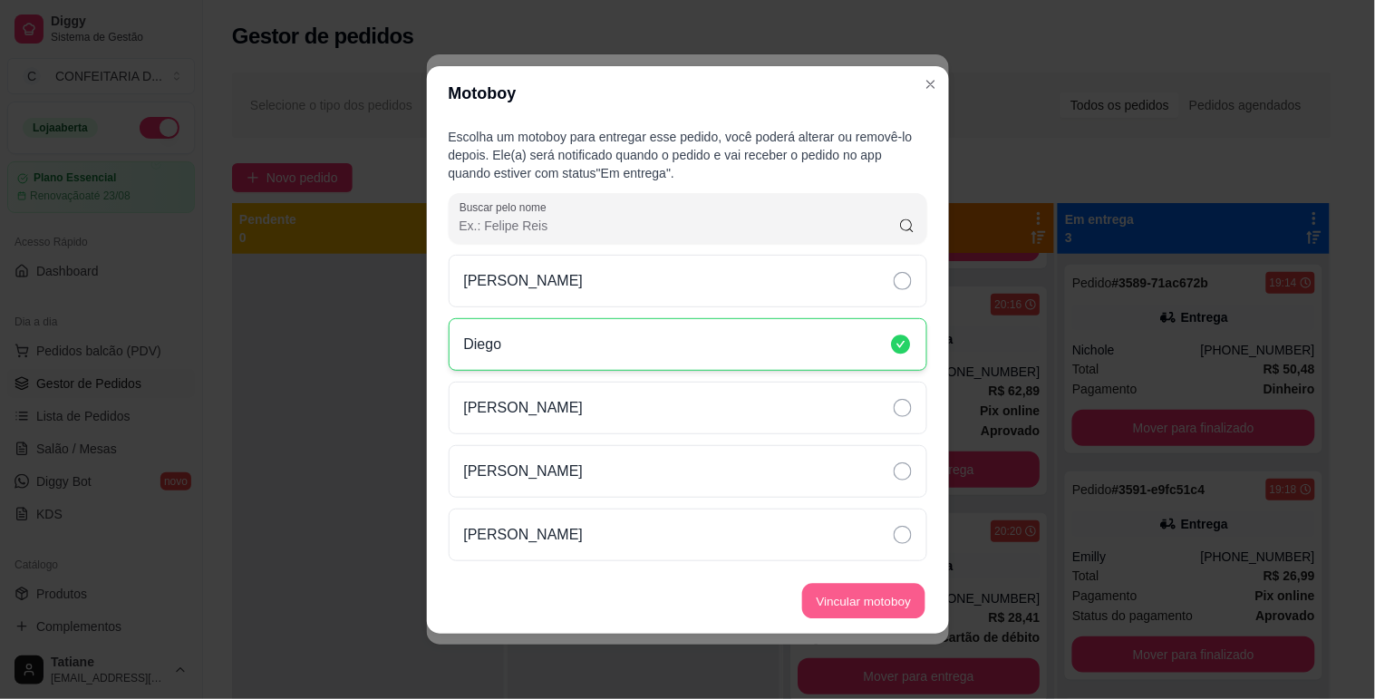
click at [859, 603] on button "Vincular motoboy" at bounding box center [863, 600] width 123 height 35
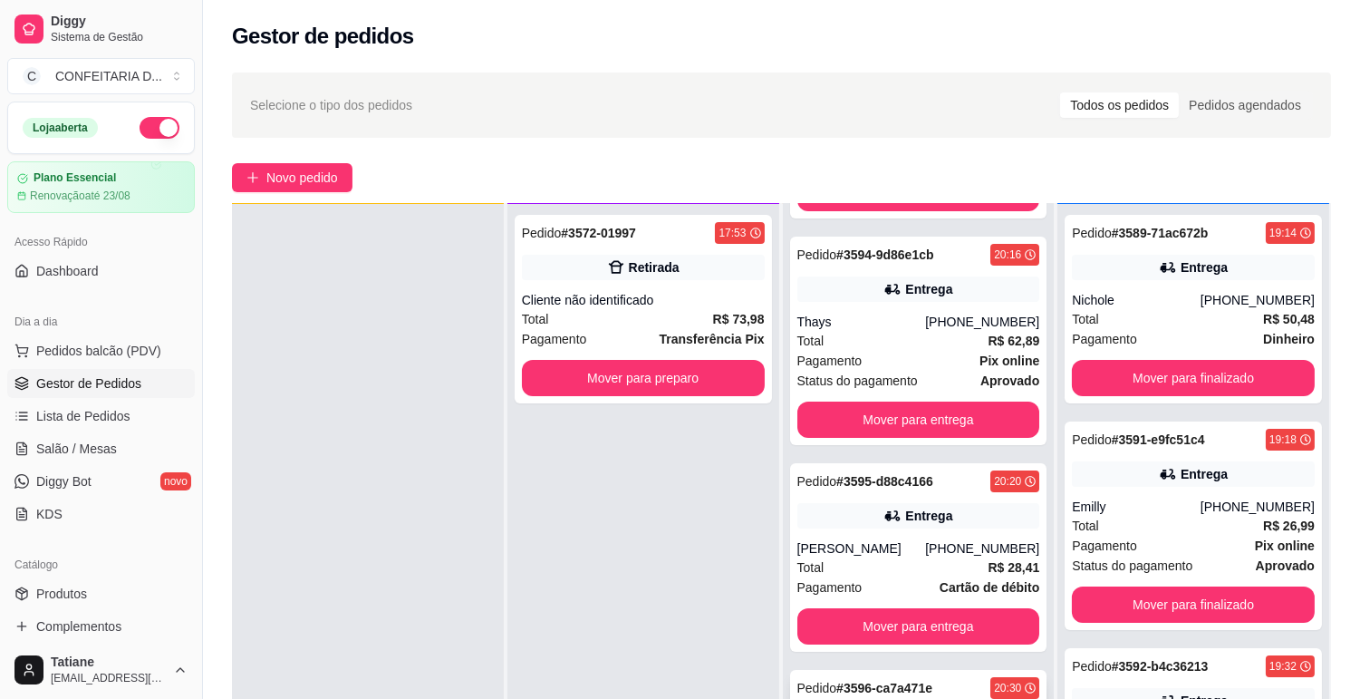
scroll to position [201, 0]
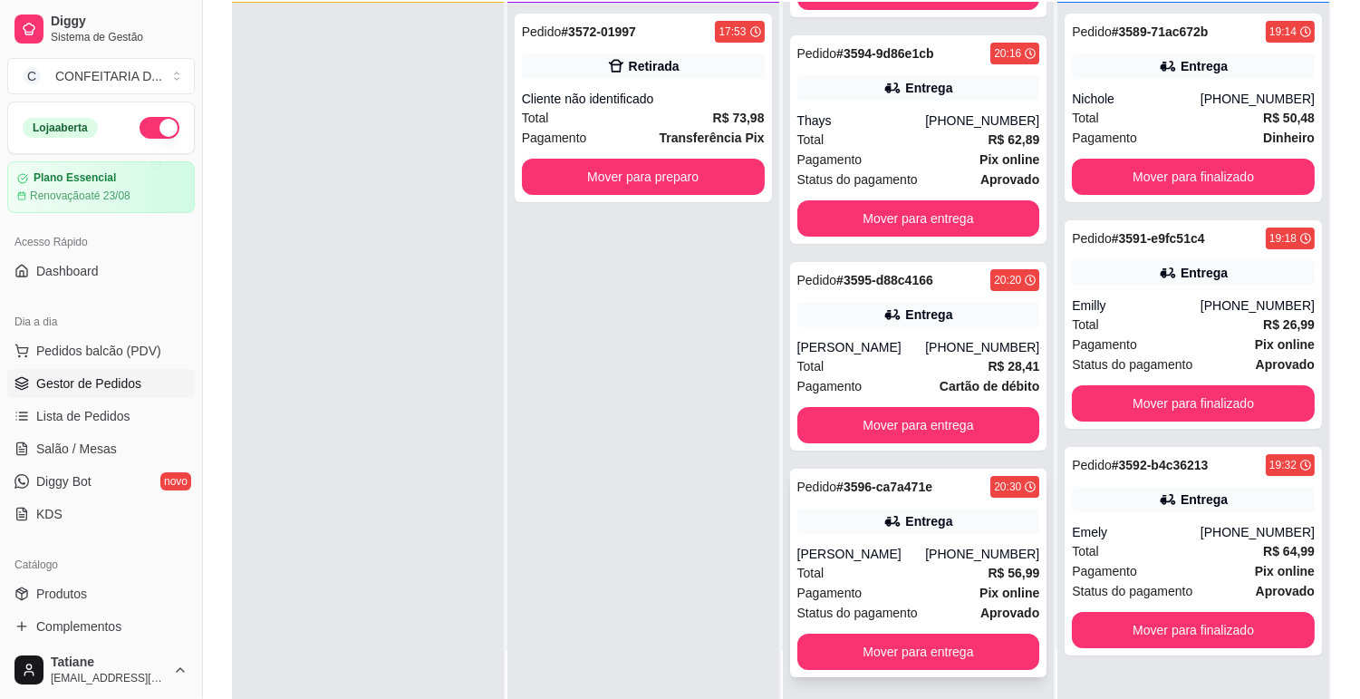
click at [876, 536] on div "Pedido # 3596-ca7a471e 20:30 Entrega Sabrina [PHONE_NUMBER] Total R$ 56,99 Paga…" at bounding box center [918, 573] width 257 height 208
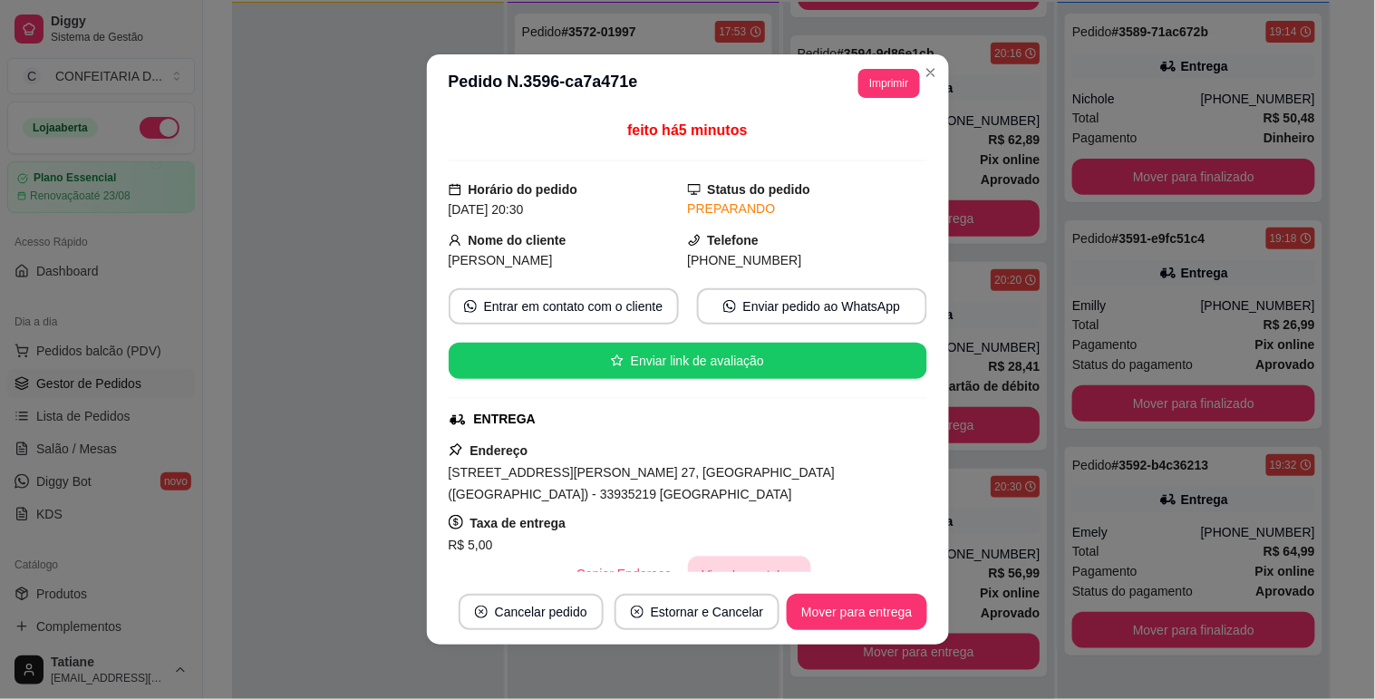
click at [719, 557] on button "Vincular motoboy" at bounding box center [749, 574] width 123 height 35
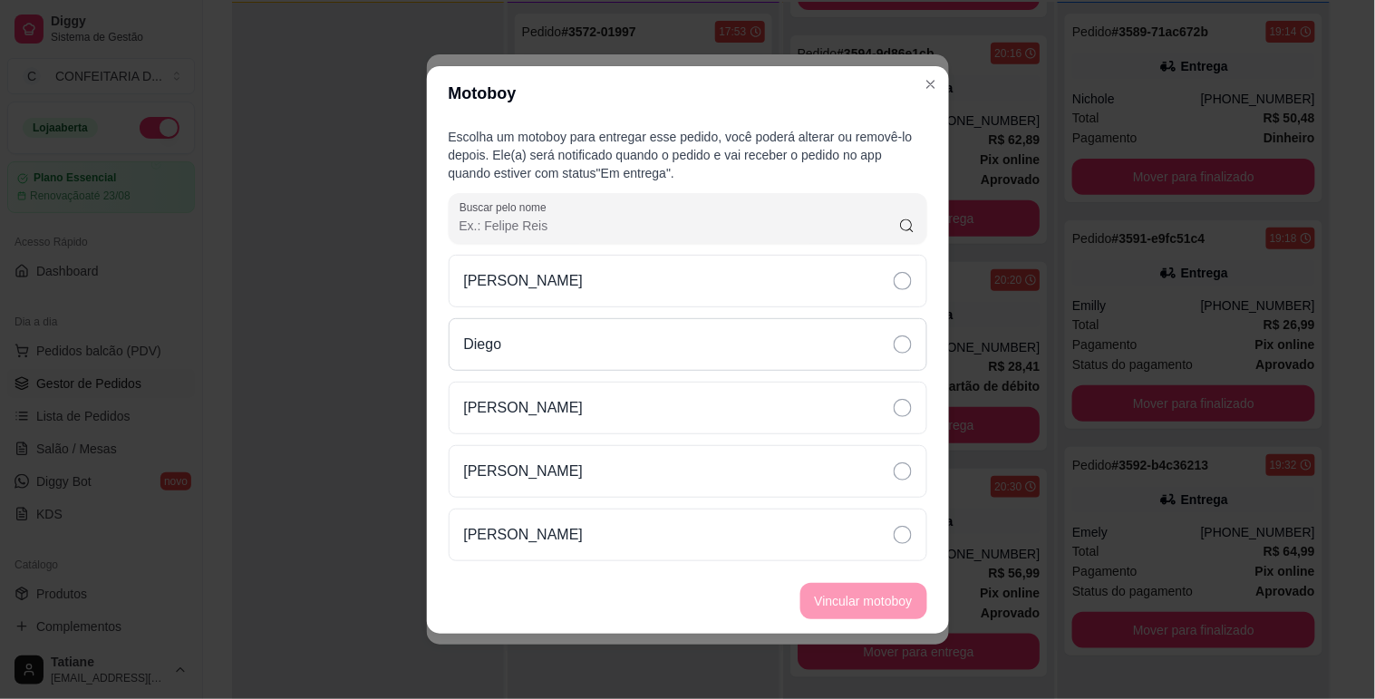
click at [505, 347] on div "Diego" at bounding box center [688, 344] width 479 height 53
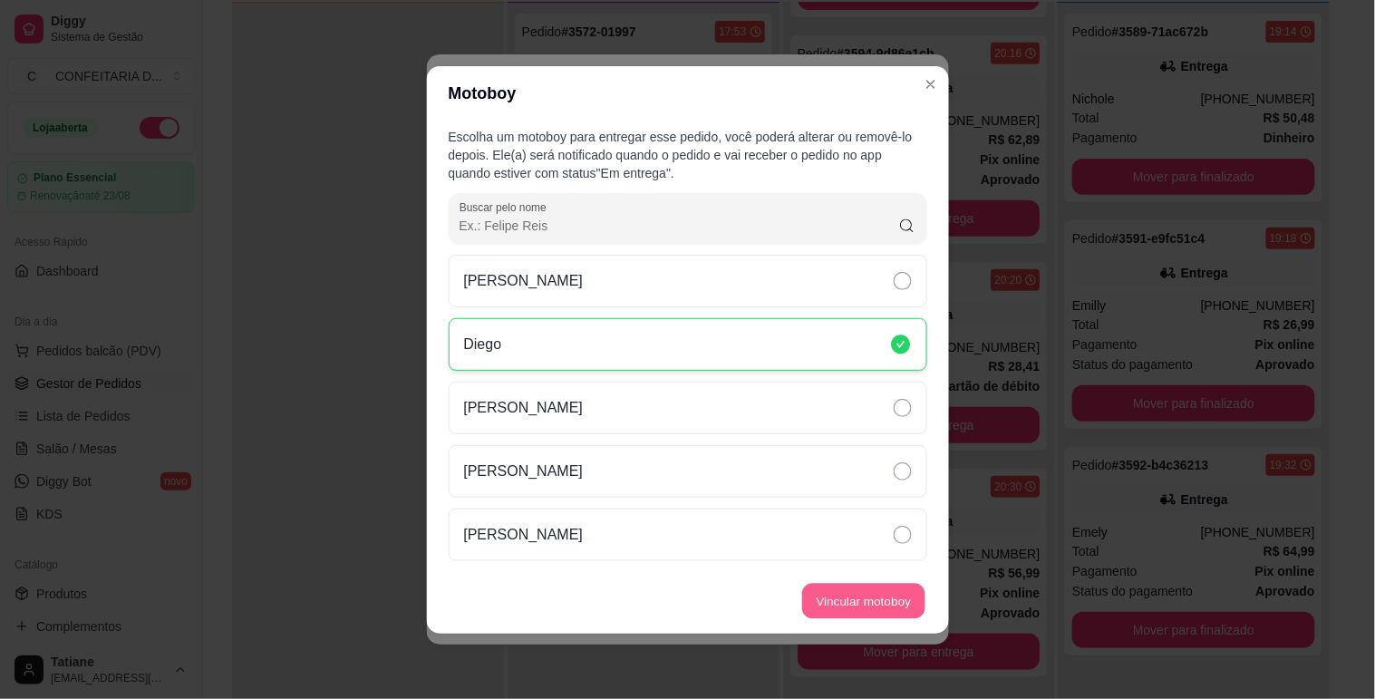
click at [876, 596] on button "Vincular motoboy" at bounding box center [863, 600] width 123 height 35
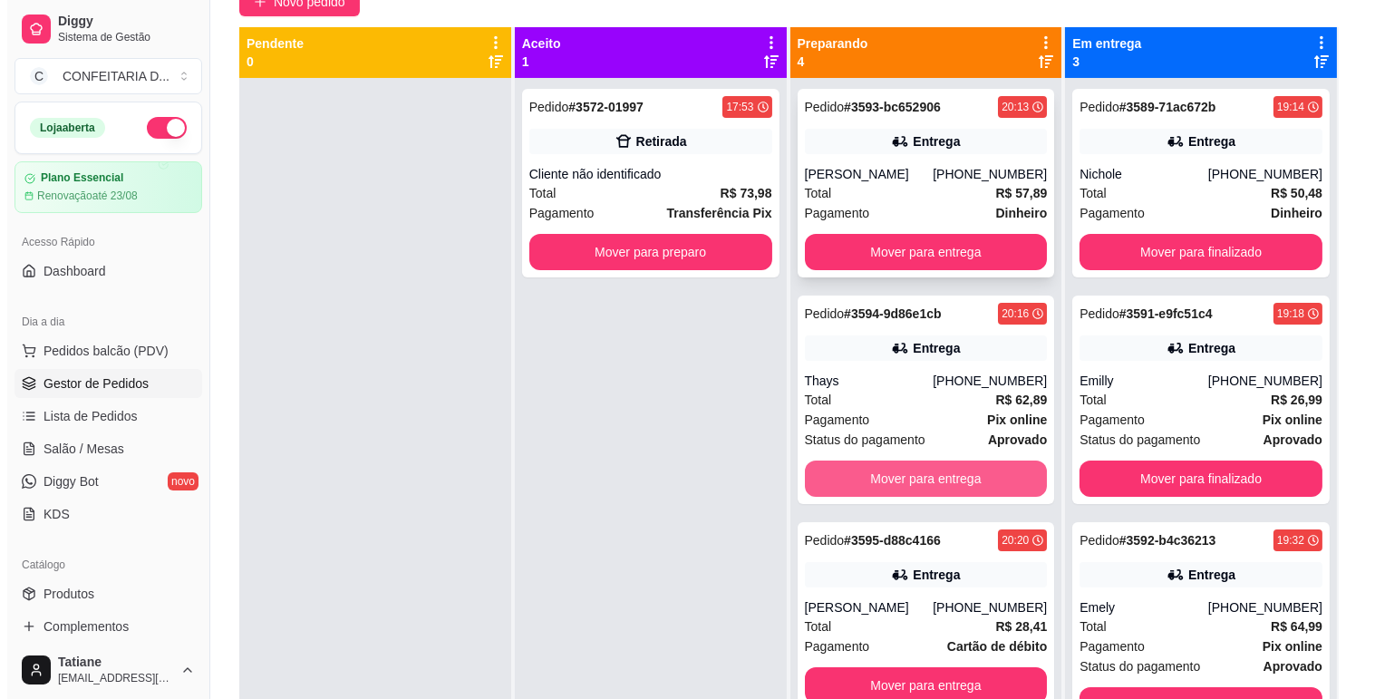
scroll to position [0, 0]
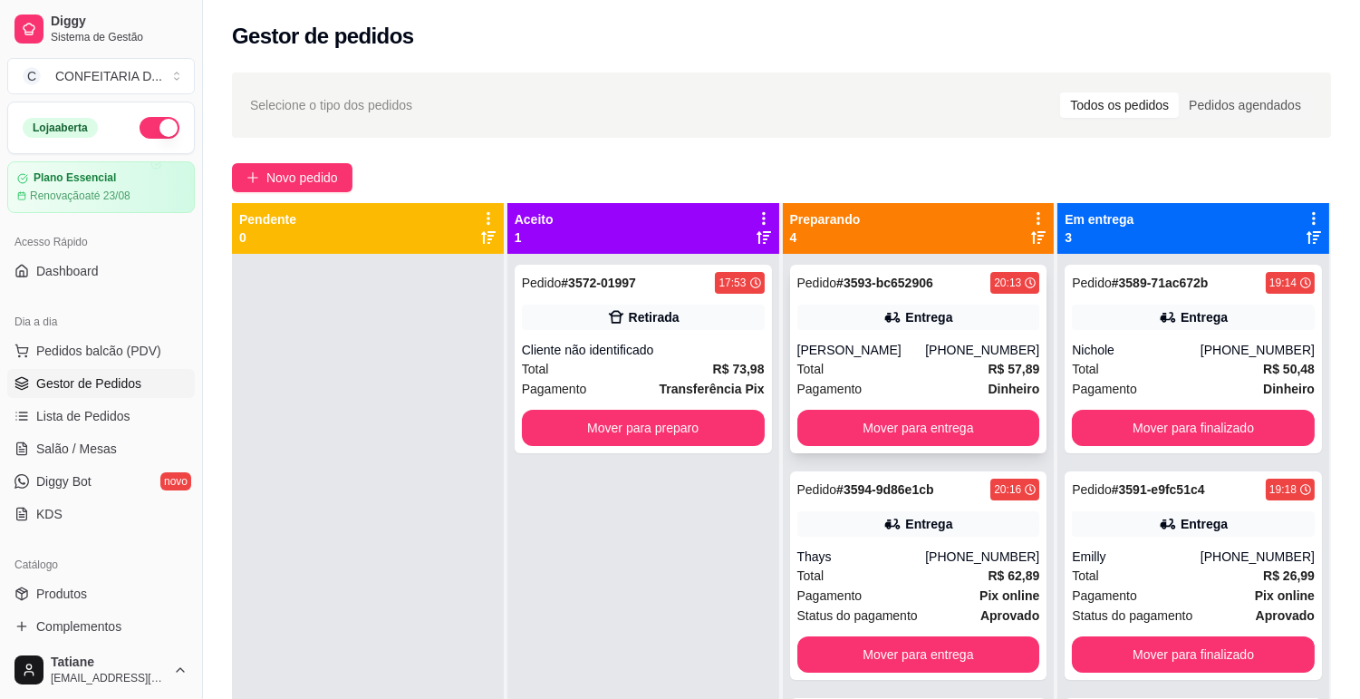
click at [893, 353] on div "[PERSON_NAME]" at bounding box center [862, 350] width 129 height 18
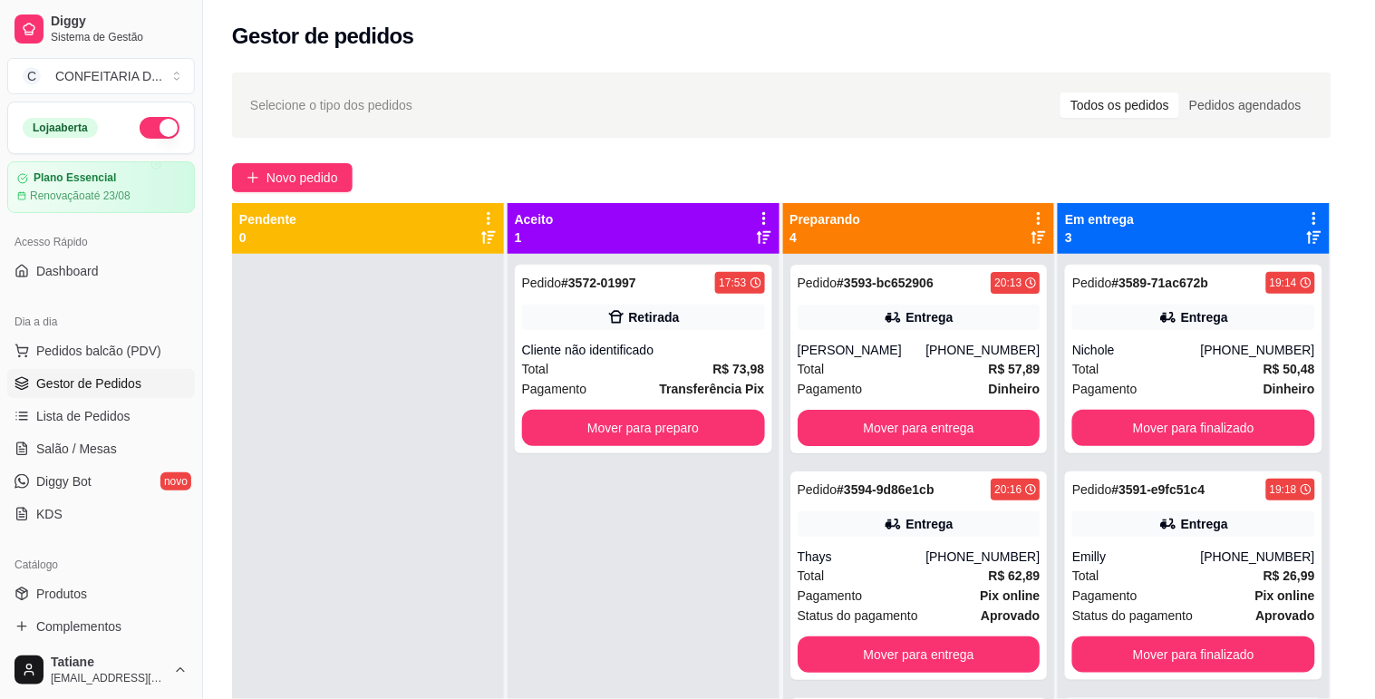
scroll to position [101, 0]
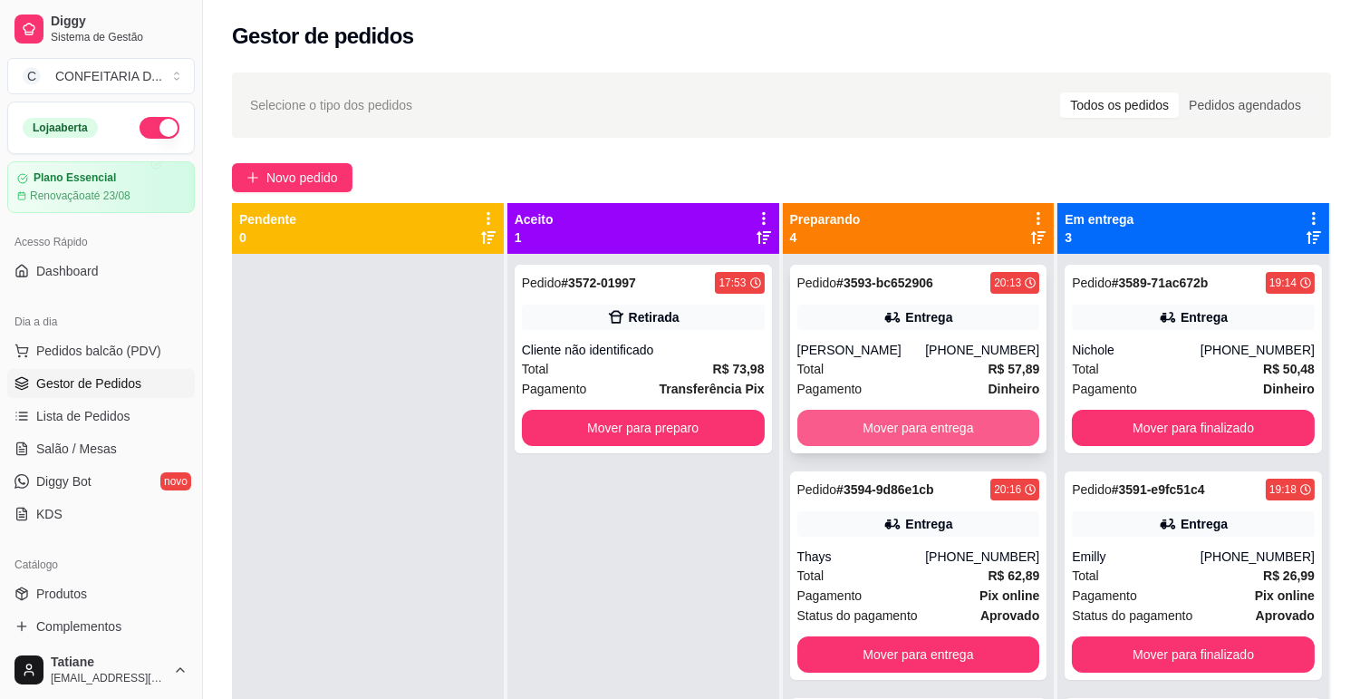
click at [917, 411] on button "Mover para entrega" at bounding box center [919, 428] width 243 height 36
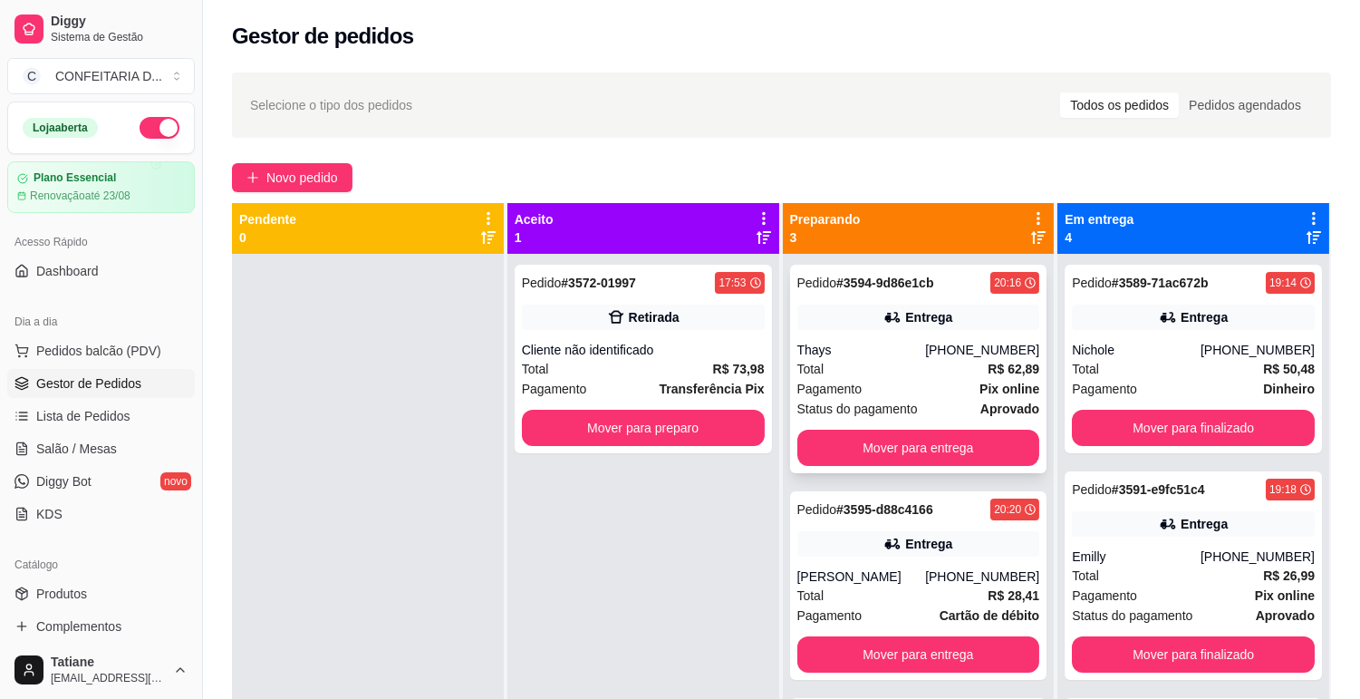
click at [917, 391] on div "Pagamento Pix online" at bounding box center [919, 389] width 243 height 20
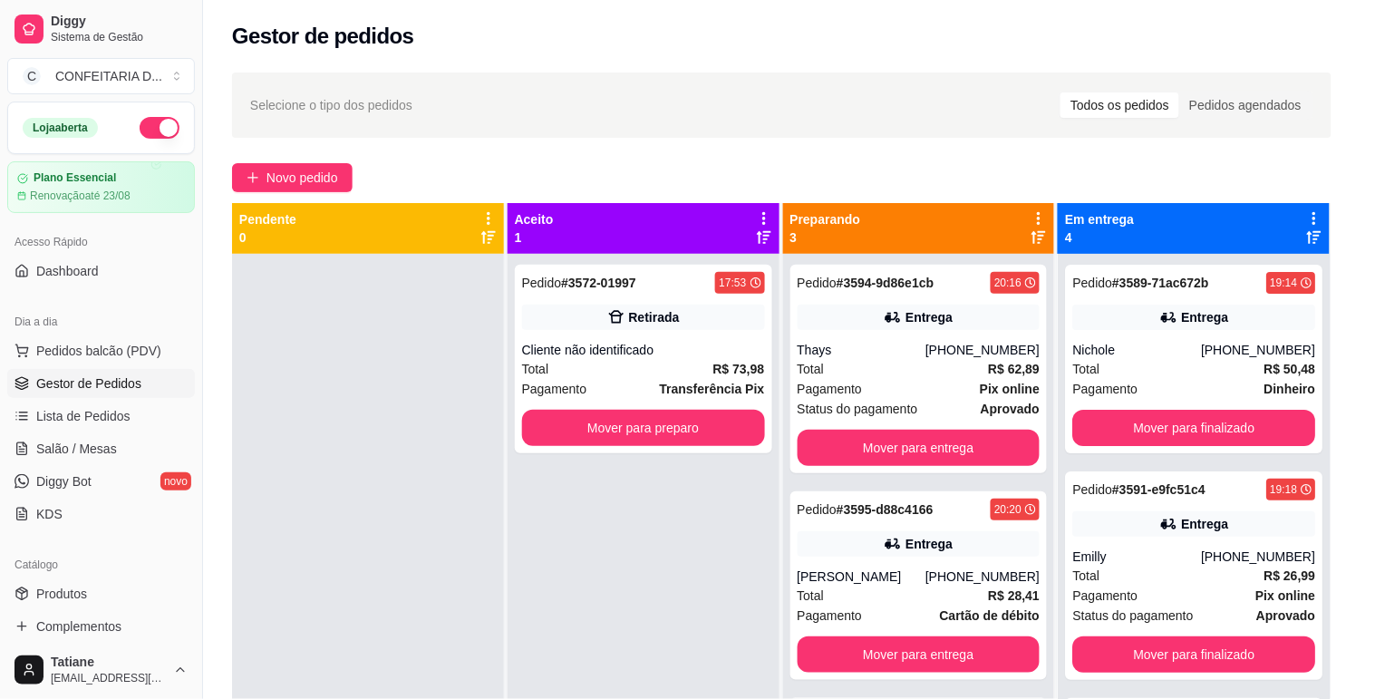
scroll to position [201, 0]
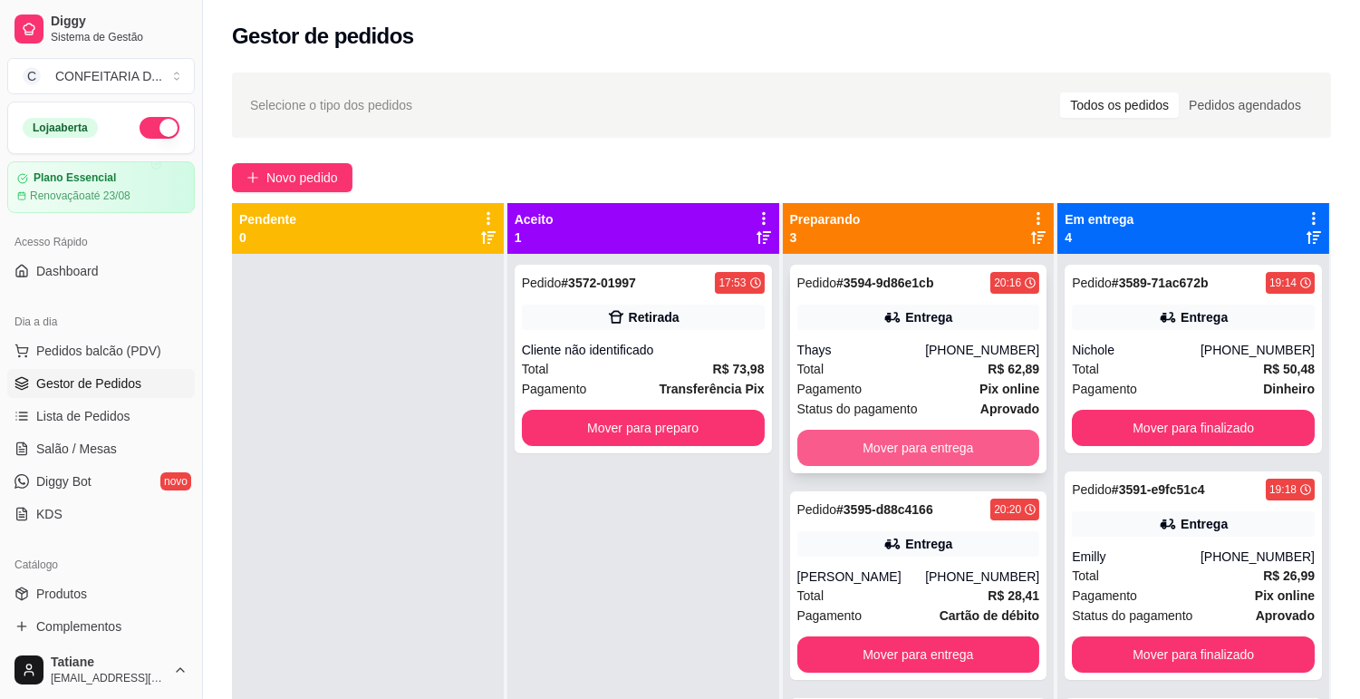
click at [906, 447] on button "Mover para entrega" at bounding box center [919, 448] width 243 height 36
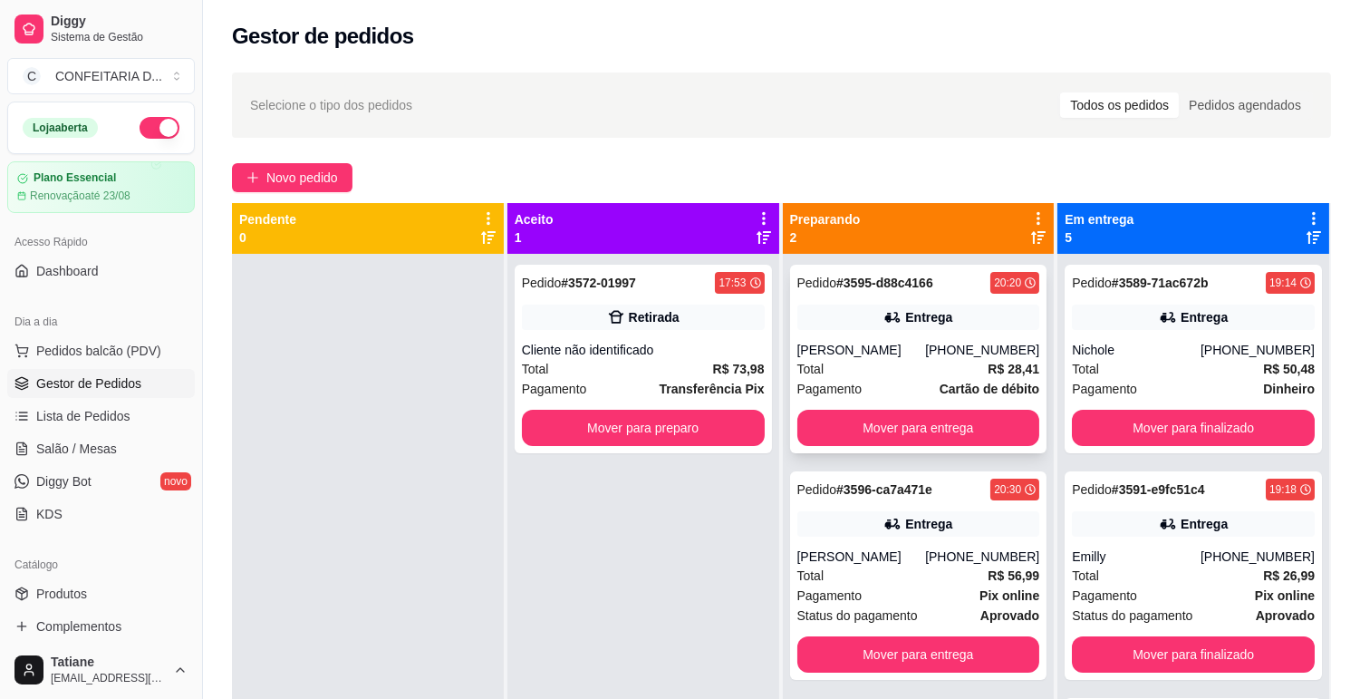
click at [898, 372] on div "Total R$ 28,41" at bounding box center [919, 369] width 243 height 20
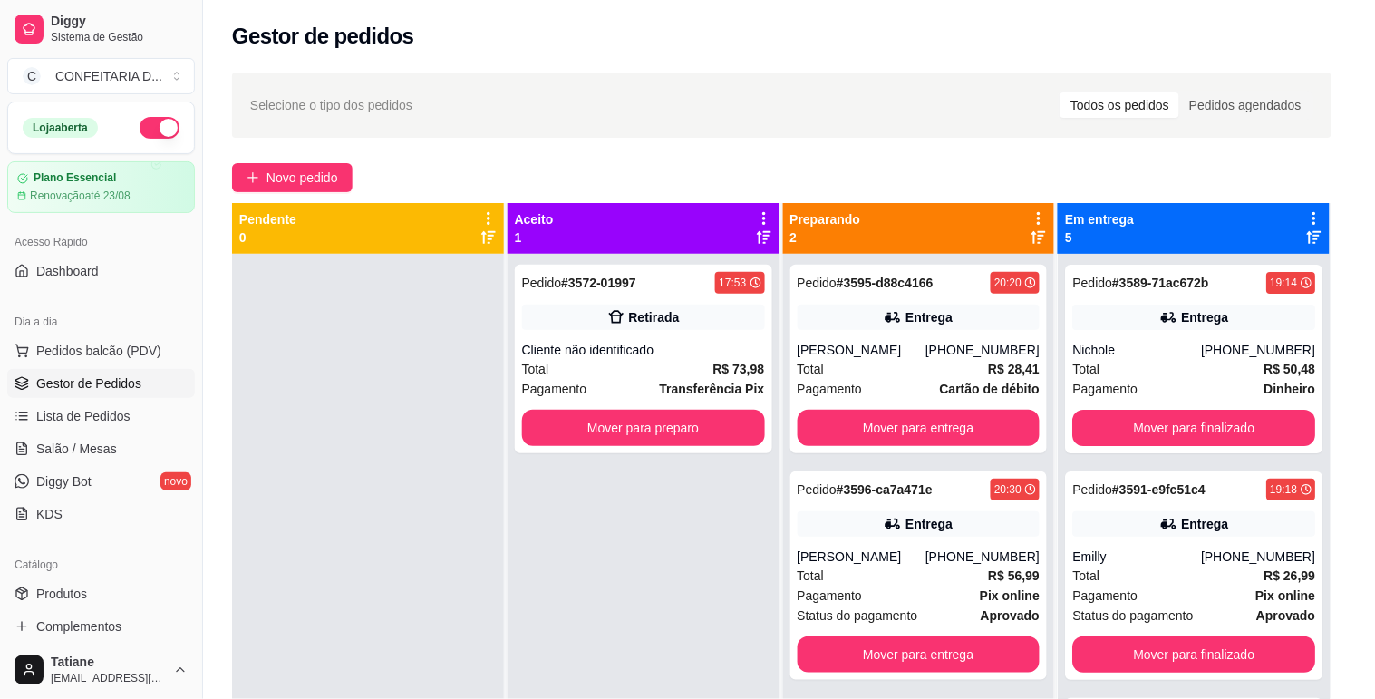
scroll to position [101, 0]
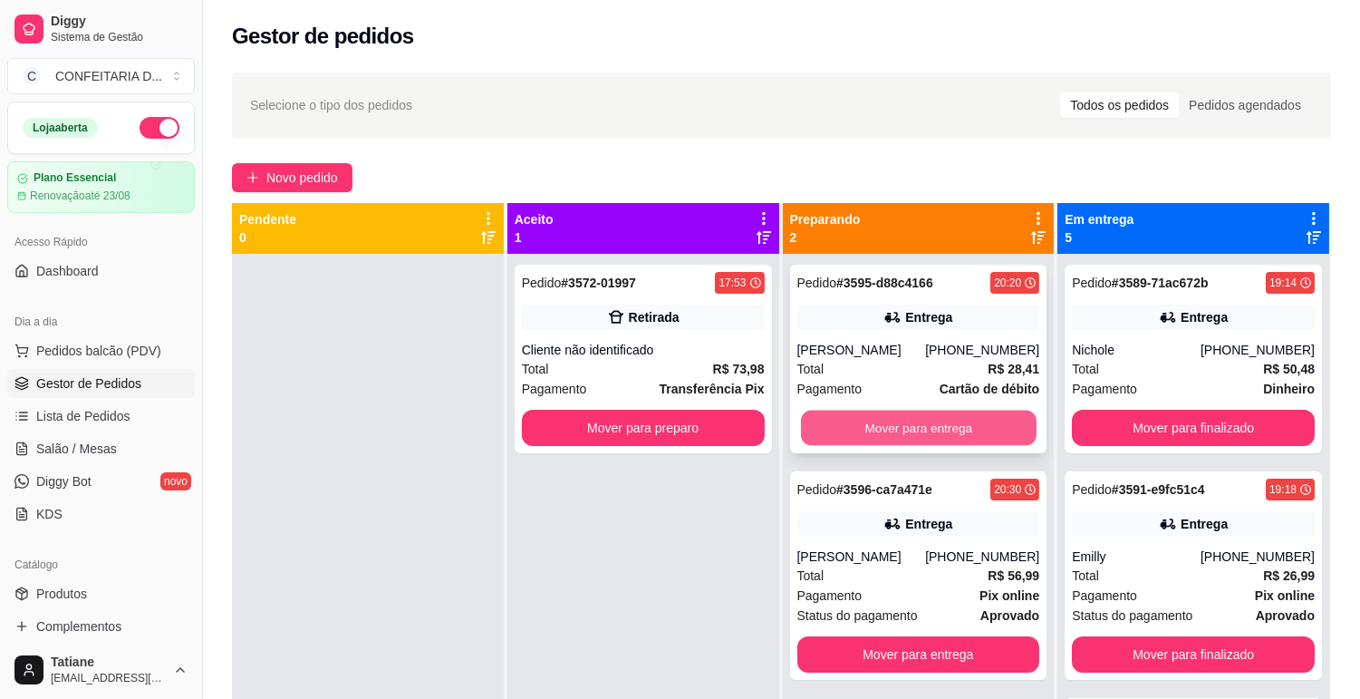
click at [913, 433] on button "Mover para entrega" at bounding box center [919, 428] width 236 height 35
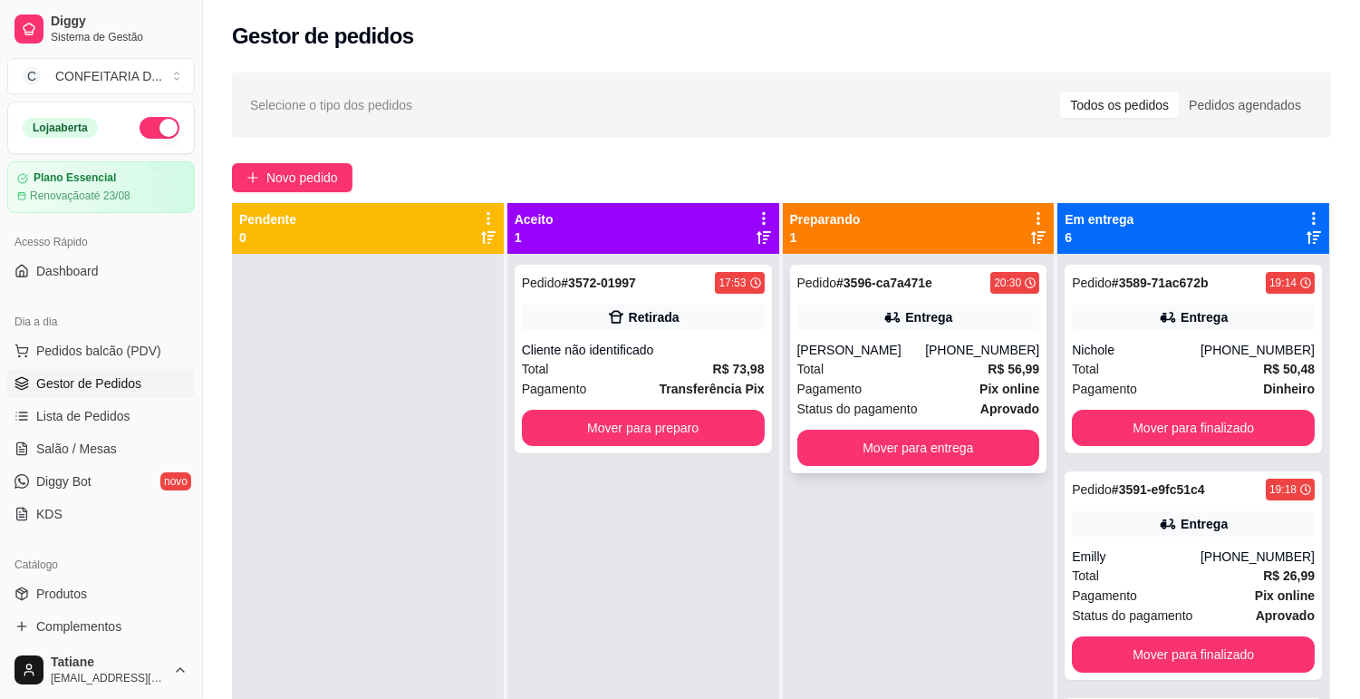
click at [875, 363] on div "Total R$ 56,99" at bounding box center [919, 369] width 243 height 20
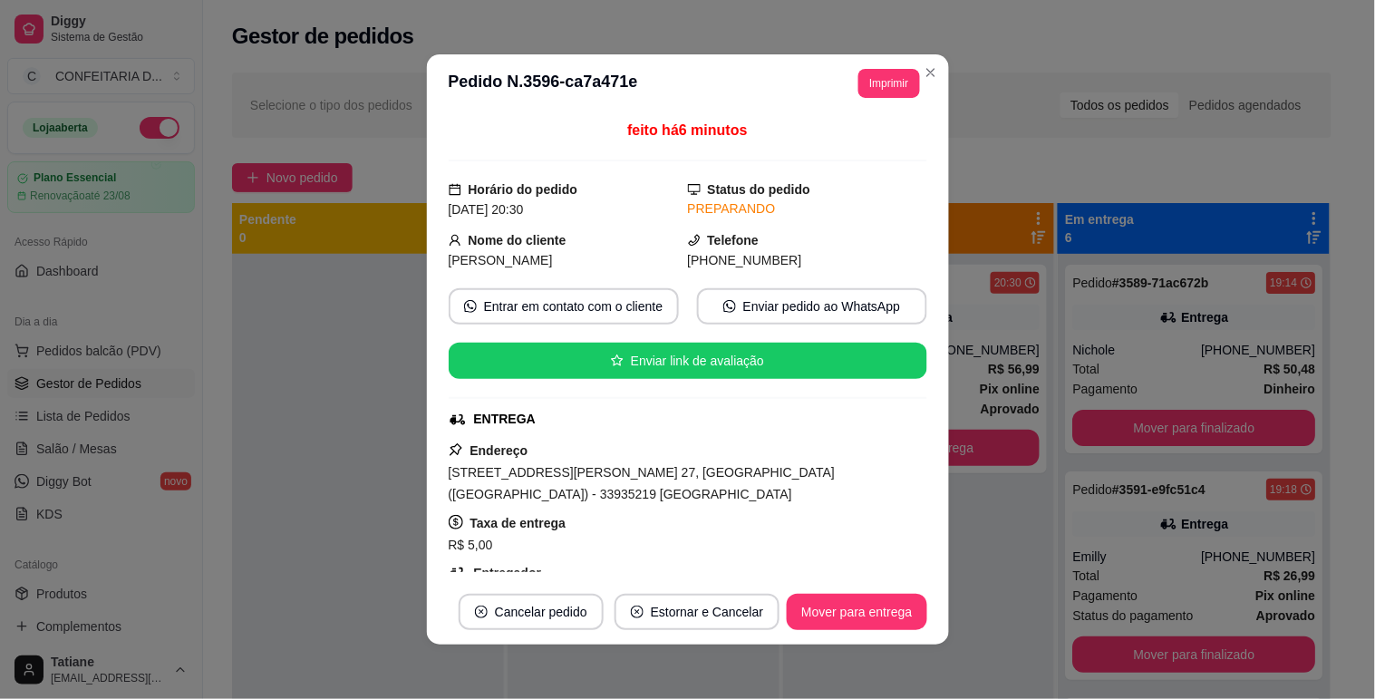
scroll to position [201, 0]
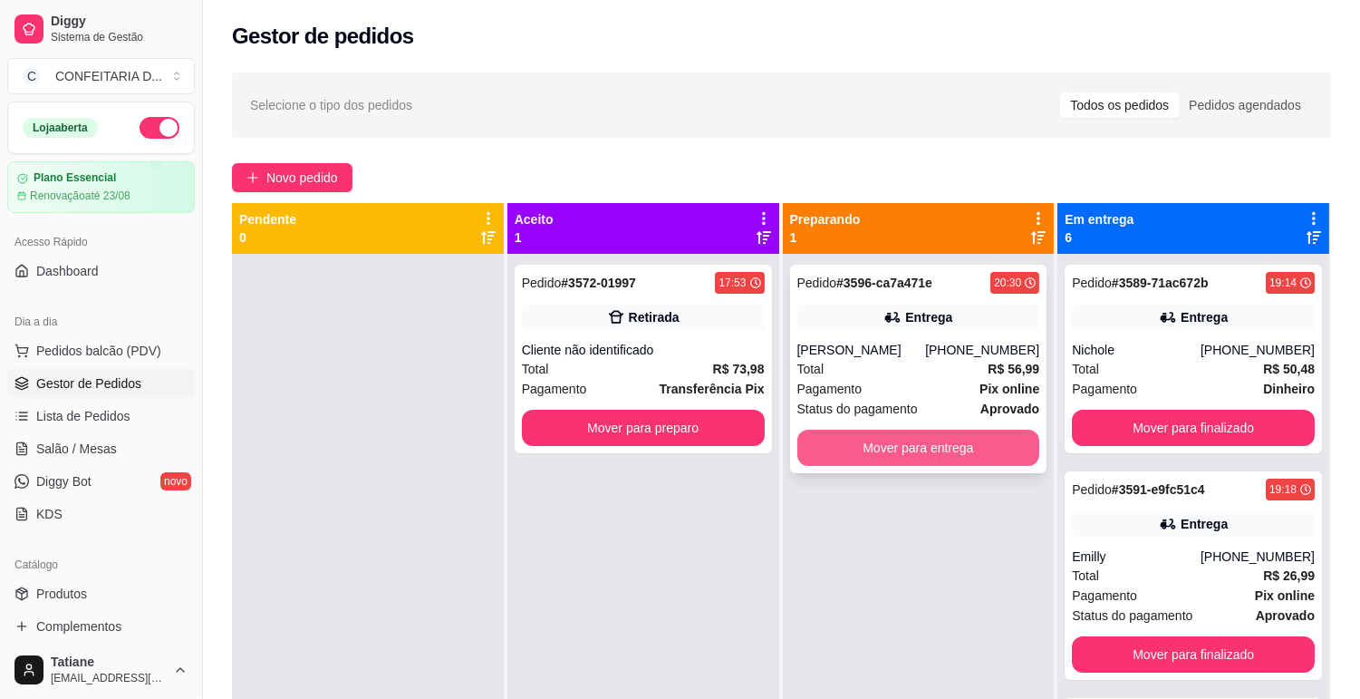
click at [859, 453] on button "Mover para entrega" at bounding box center [919, 448] width 243 height 36
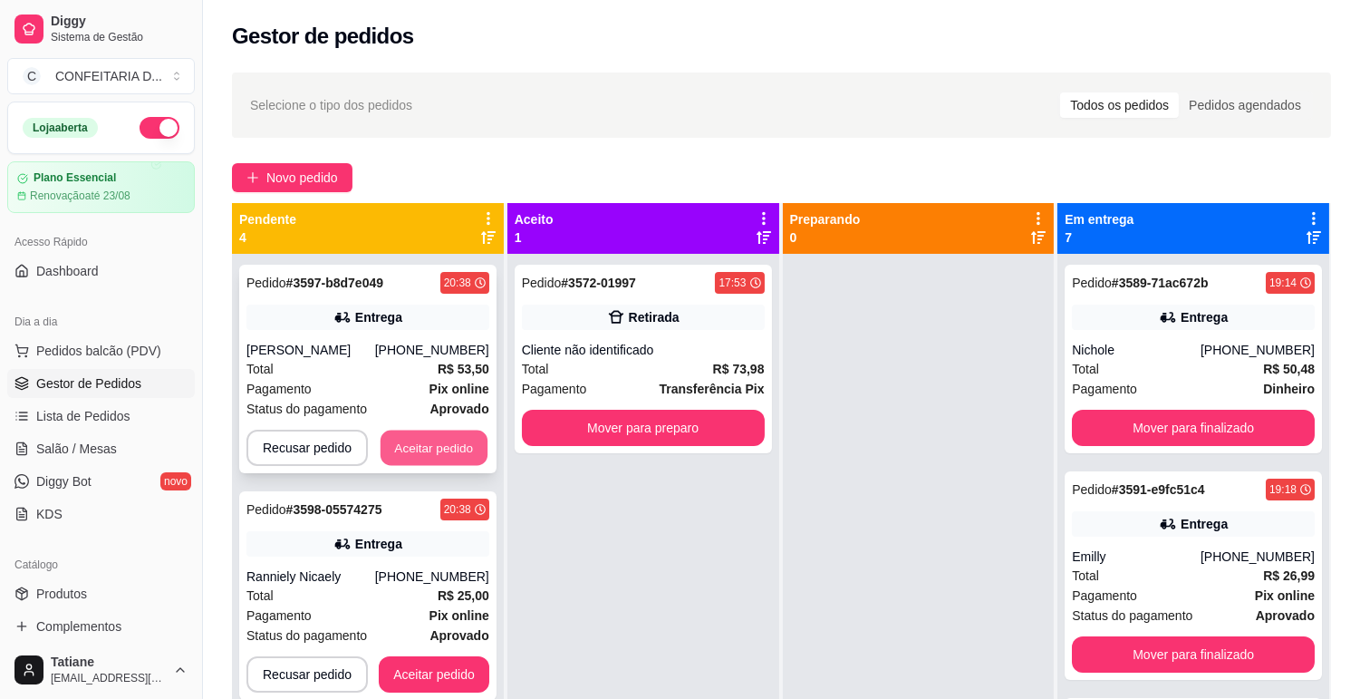
click at [429, 440] on button "Aceitar pedido" at bounding box center [434, 448] width 107 height 35
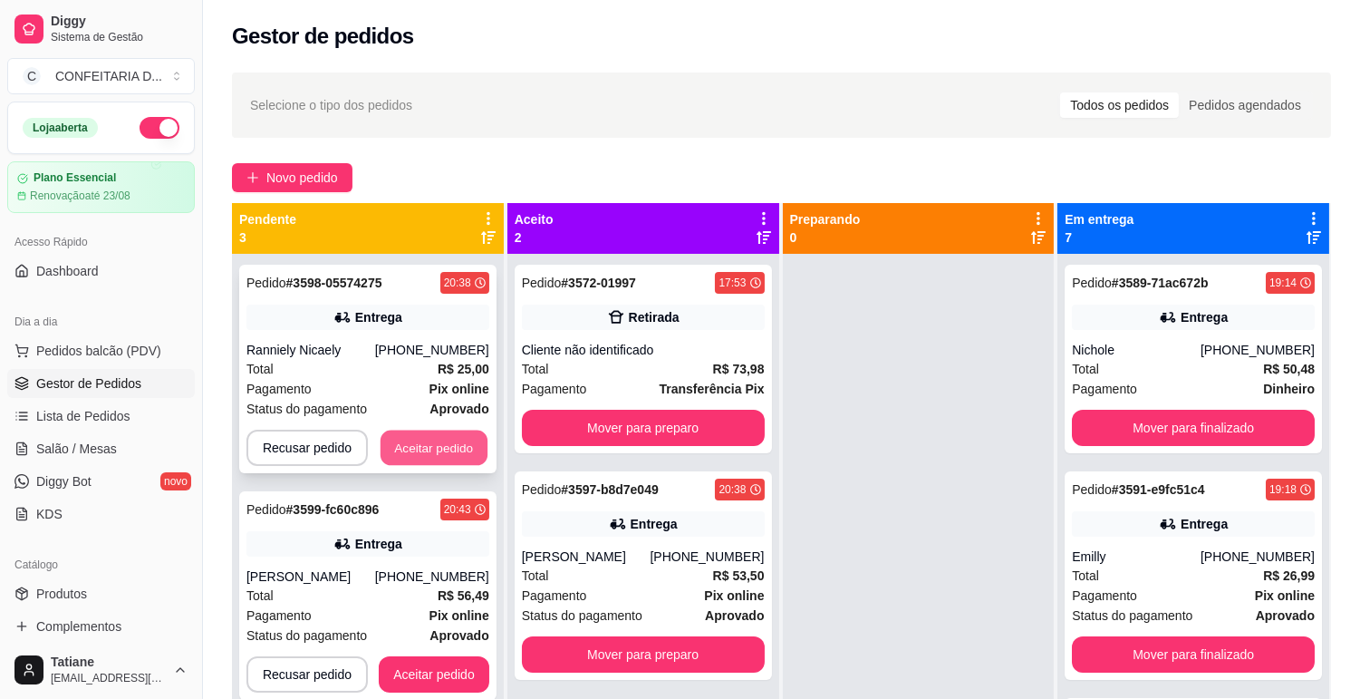
click at [429, 450] on button "Aceitar pedido" at bounding box center [434, 448] width 107 height 35
click at [429, 450] on button "Aceitar pedido" at bounding box center [434, 448] width 111 height 36
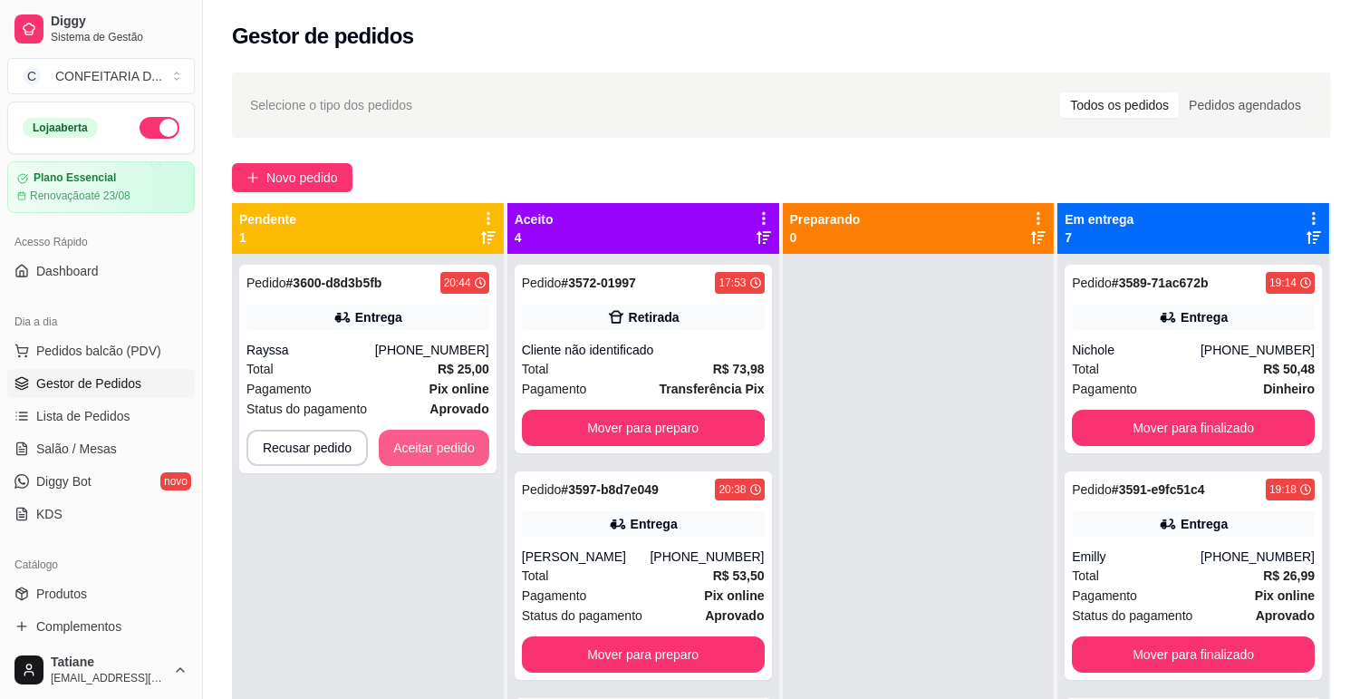
click at [429, 450] on button "Aceitar pedido" at bounding box center [434, 448] width 111 height 36
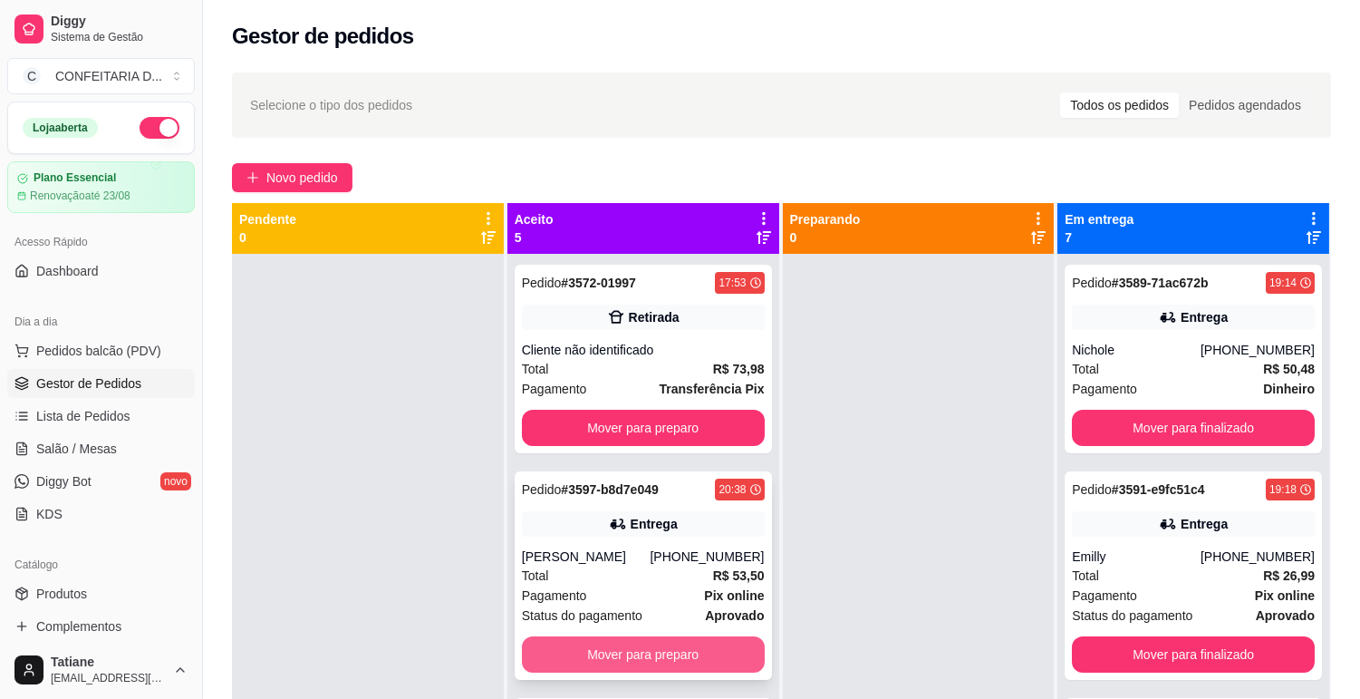
click at [636, 663] on button "Mover para preparo" at bounding box center [643, 654] width 243 height 36
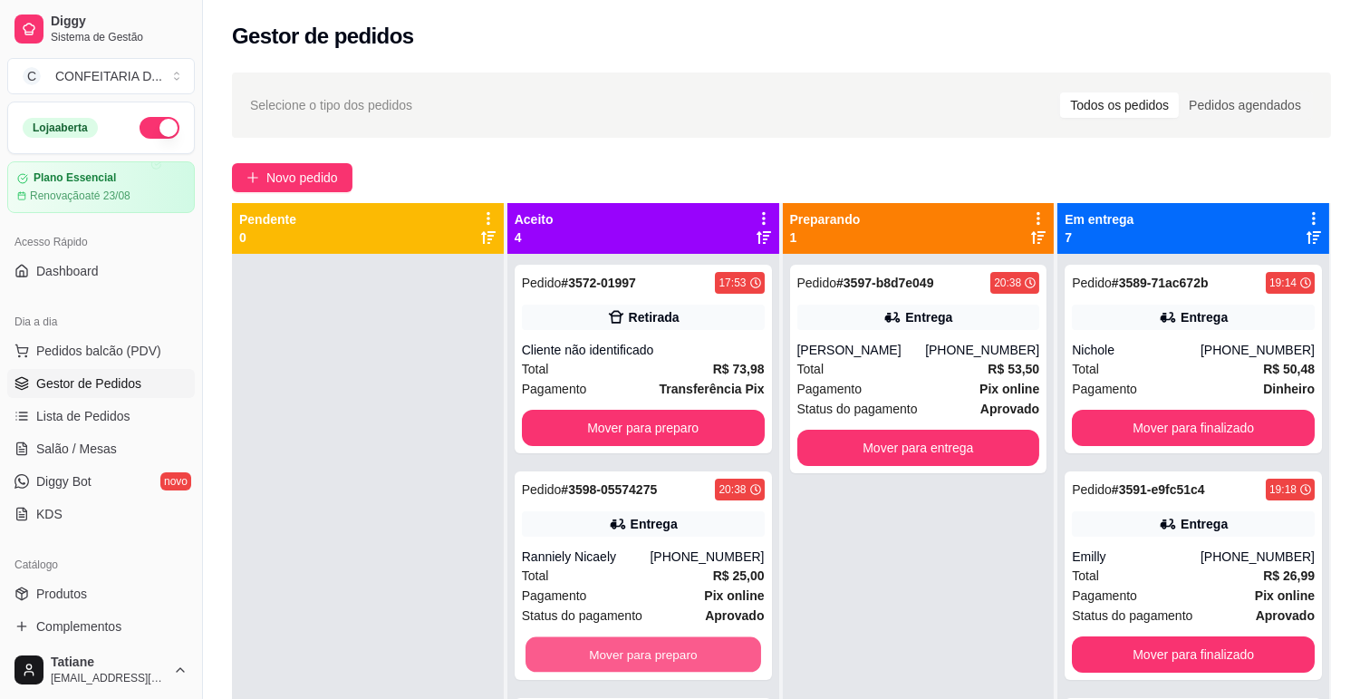
click at [637, 653] on button "Mover para preparo" at bounding box center [644, 654] width 236 height 35
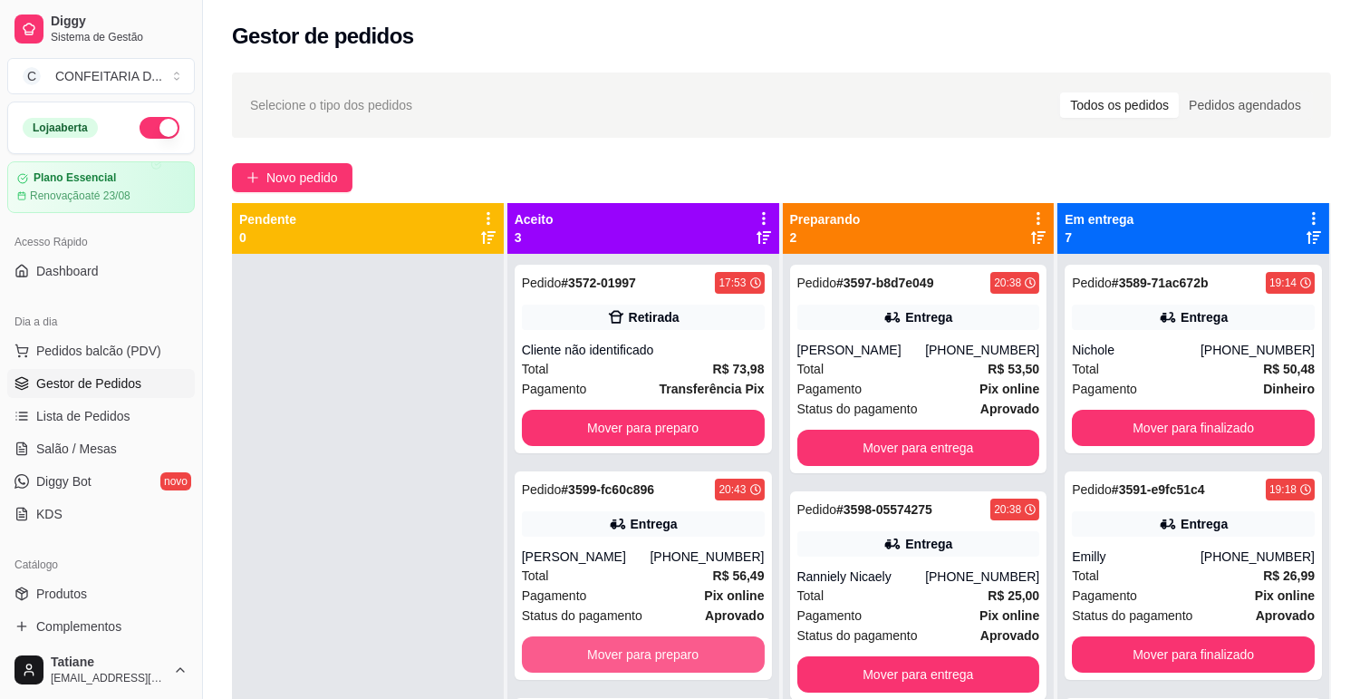
click at [637, 650] on button "Mover para preparo" at bounding box center [643, 654] width 243 height 36
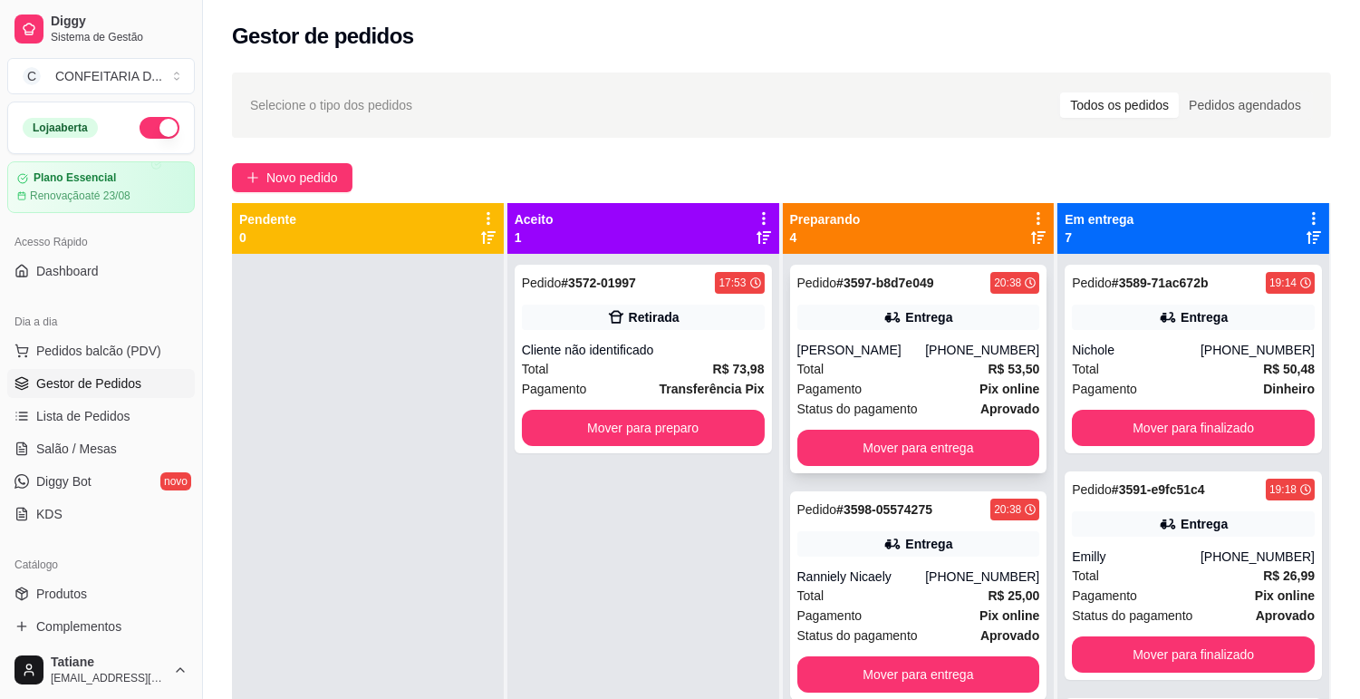
click at [905, 313] on div "Entrega" at bounding box center [928, 317] width 47 height 18
click at [901, 557] on div "Pedido # 3598-05574275 20:38 Entrega Ranniely Nicaely [PHONE_NUMBER] Total R$ 2…" at bounding box center [918, 595] width 257 height 208
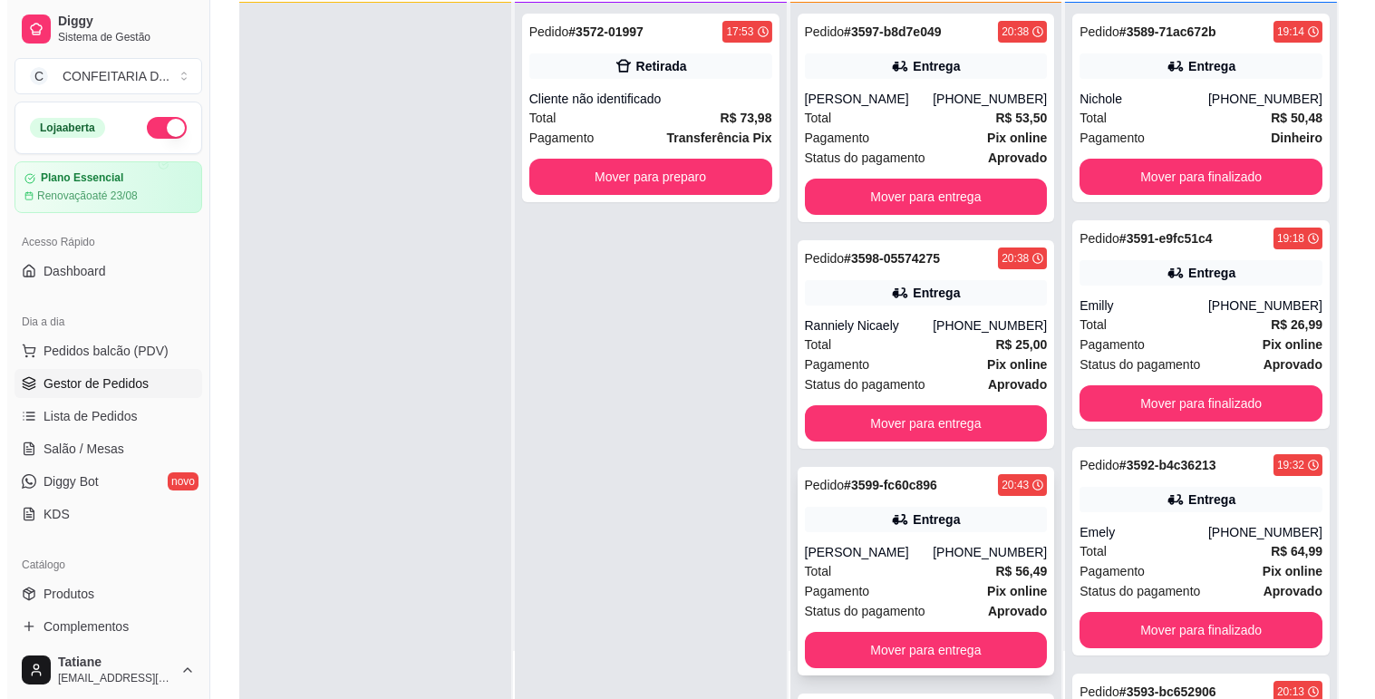
scroll to position [276, 0]
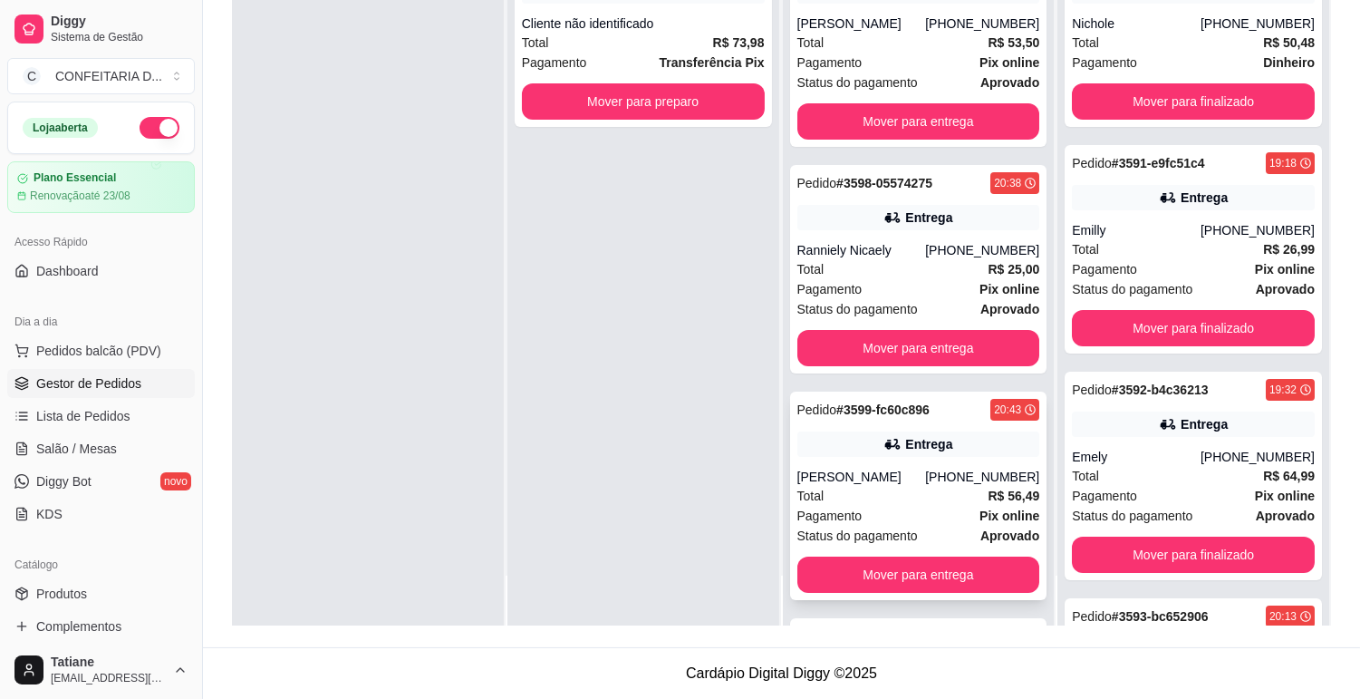
click at [911, 456] on div "Pedido # 3599-fc60c896 20:43 Entrega [PERSON_NAME] [PHONE_NUMBER] Total R$ 56,4…" at bounding box center [918, 496] width 257 height 208
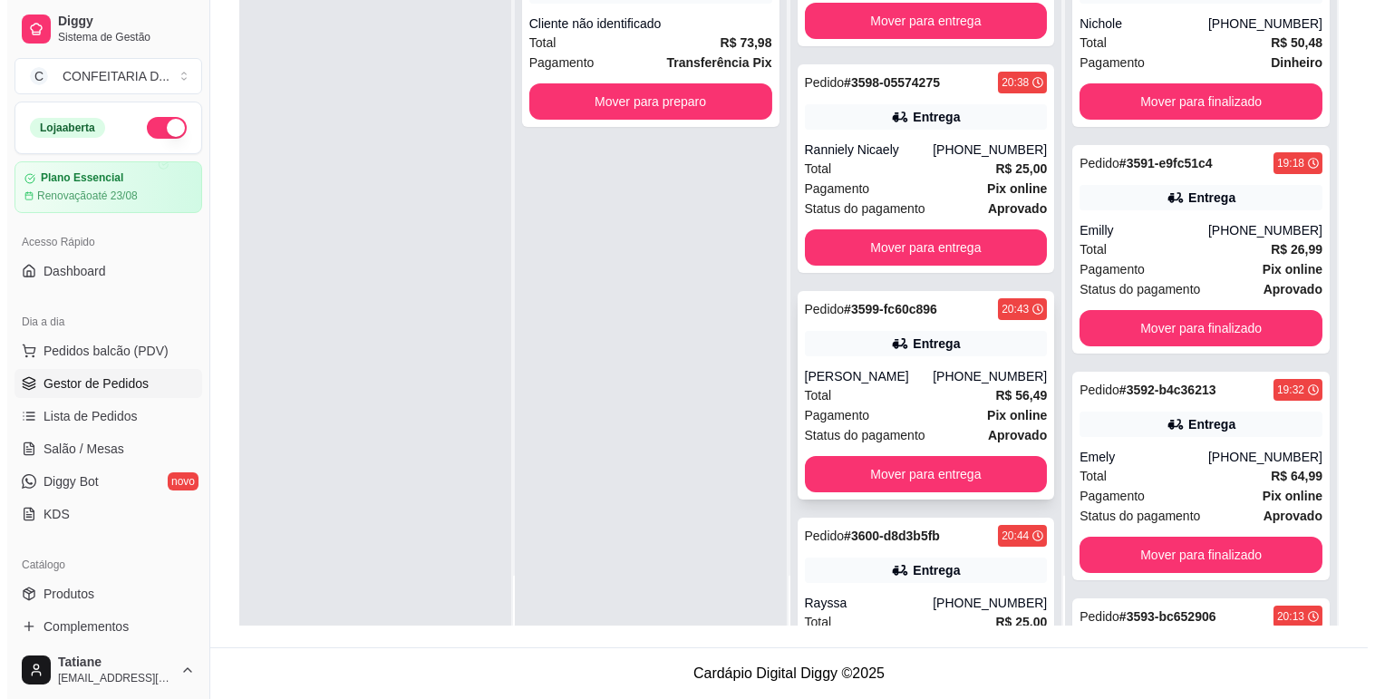
scroll to position [225, 0]
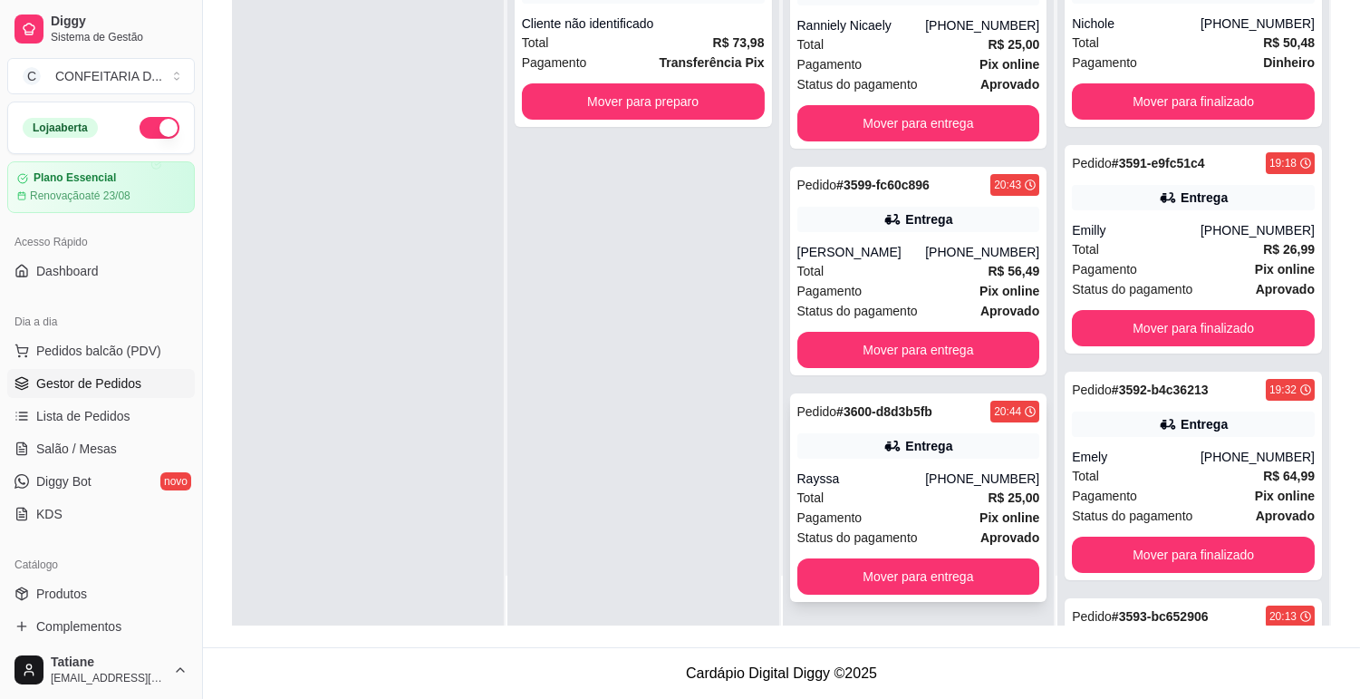
click at [853, 473] on div "Rayssa" at bounding box center [862, 479] width 129 height 18
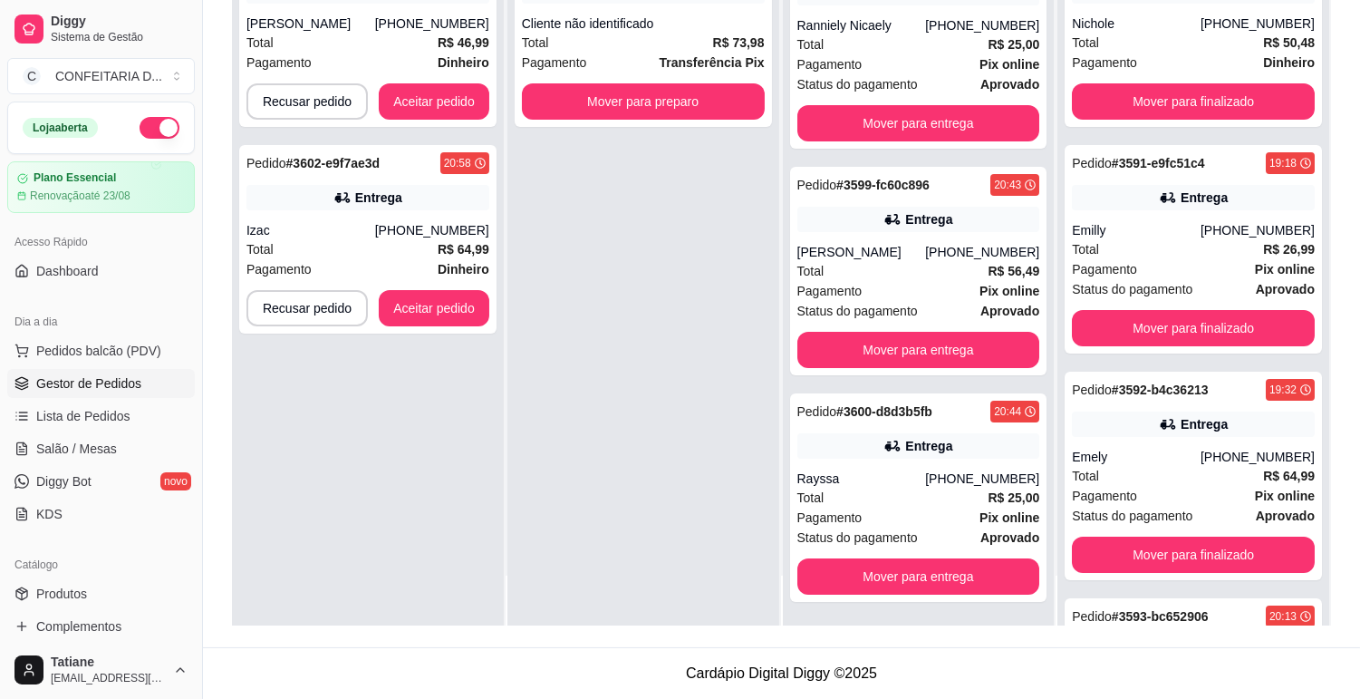
click at [152, 129] on button "button" at bounding box center [160, 128] width 40 height 22
click at [855, 496] on div "Total R$ 25,00" at bounding box center [919, 498] width 243 height 20
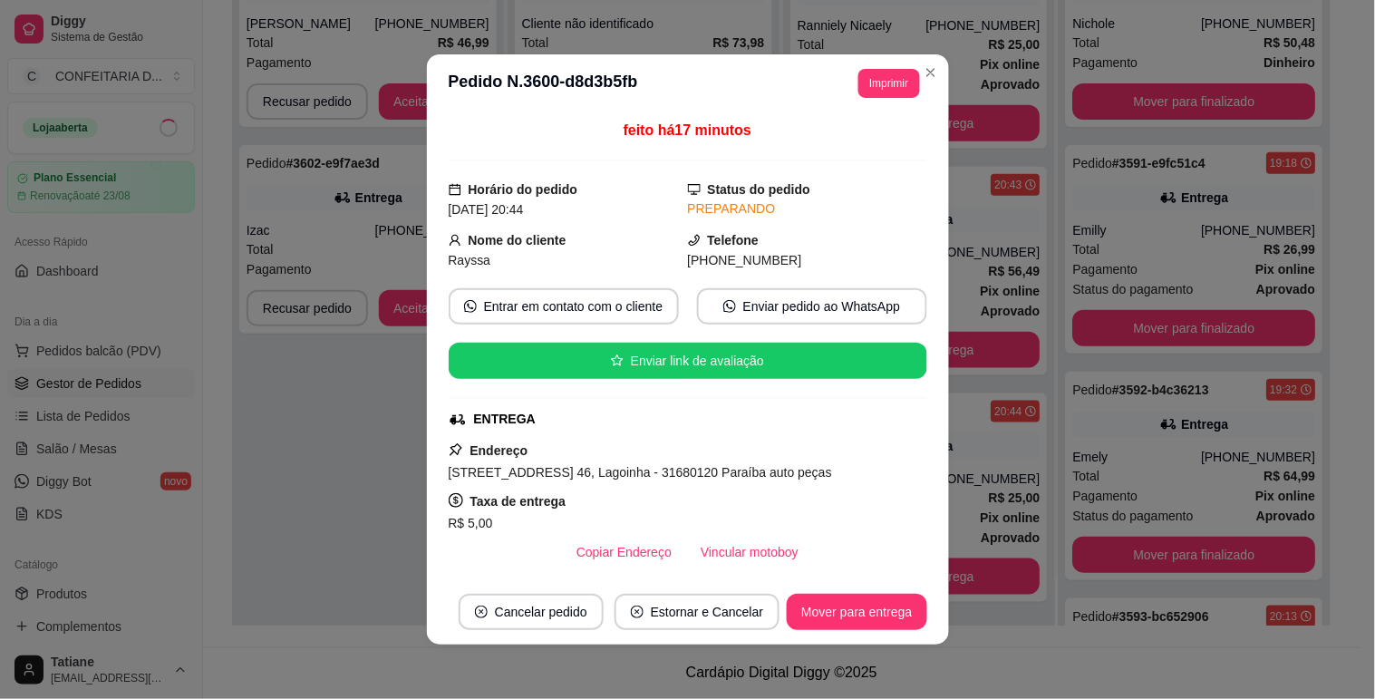
scroll to position [201, 0]
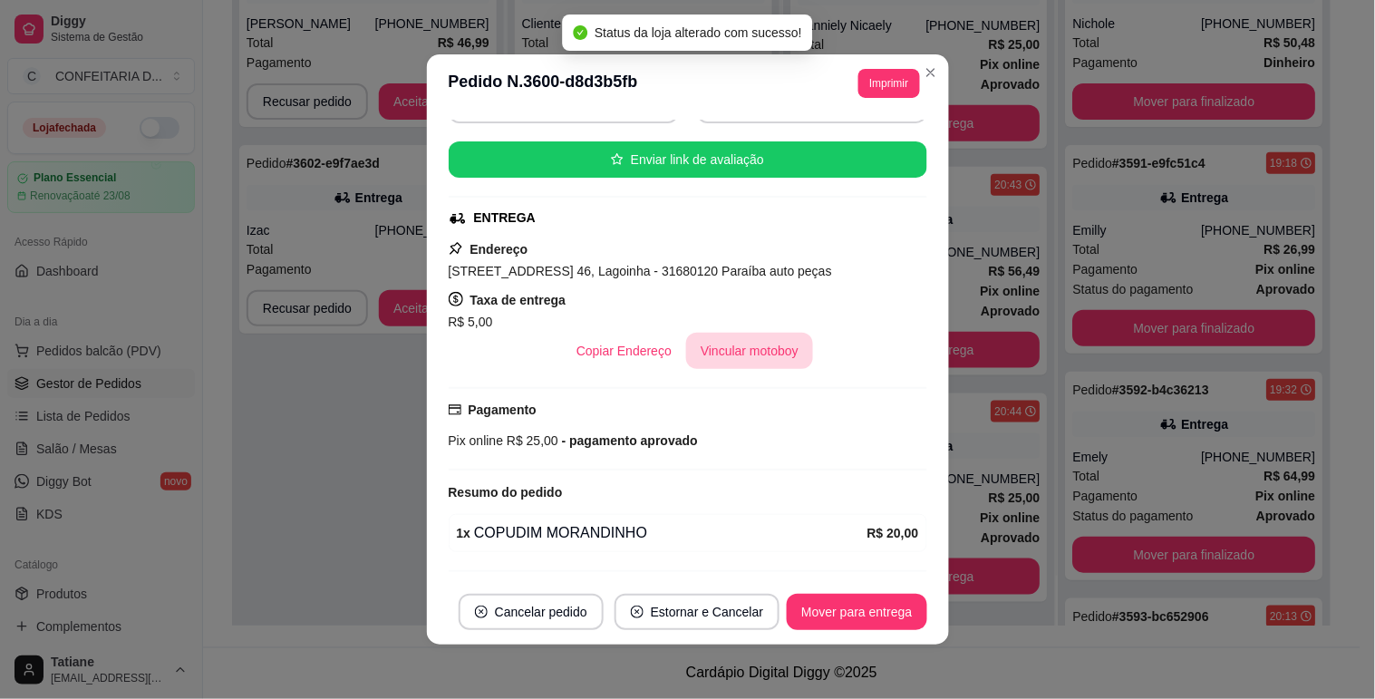
click at [721, 369] on button "Vincular motoboy" at bounding box center [749, 351] width 127 height 36
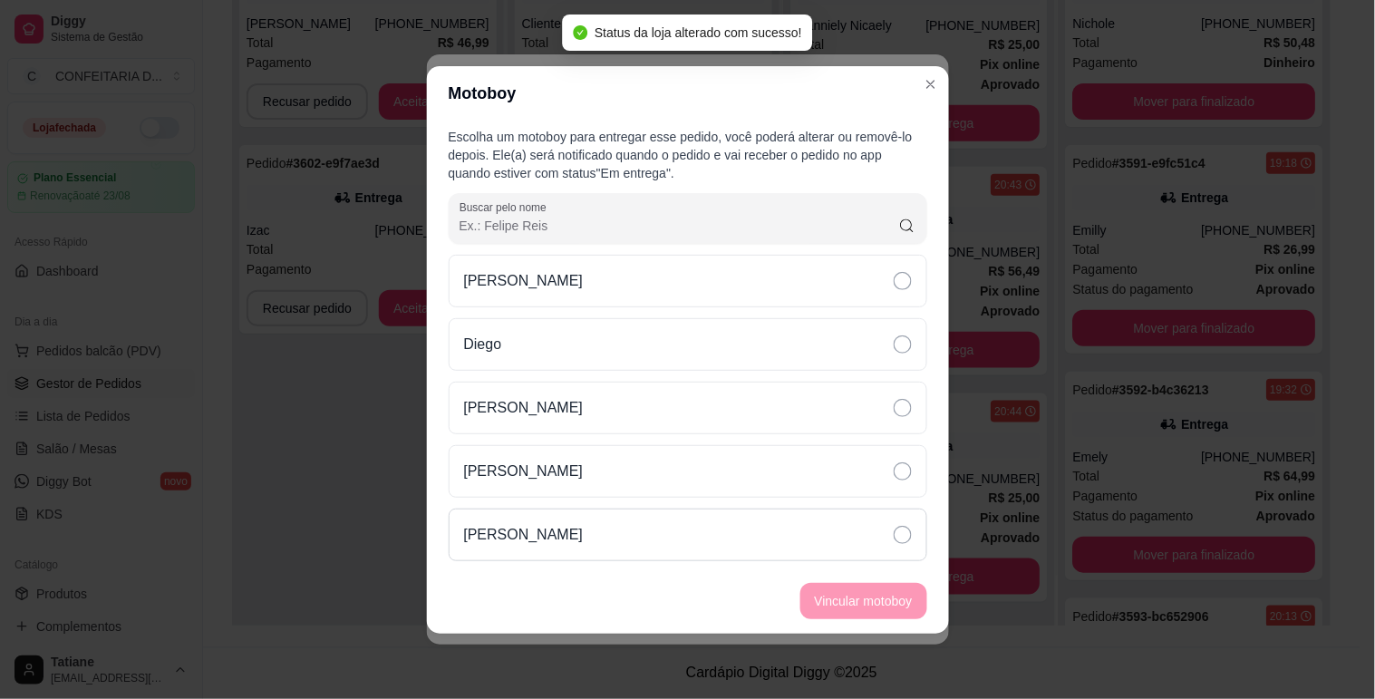
click at [564, 522] on div "[PERSON_NAME]" at bounding box center [688, 534] width 479 height 53
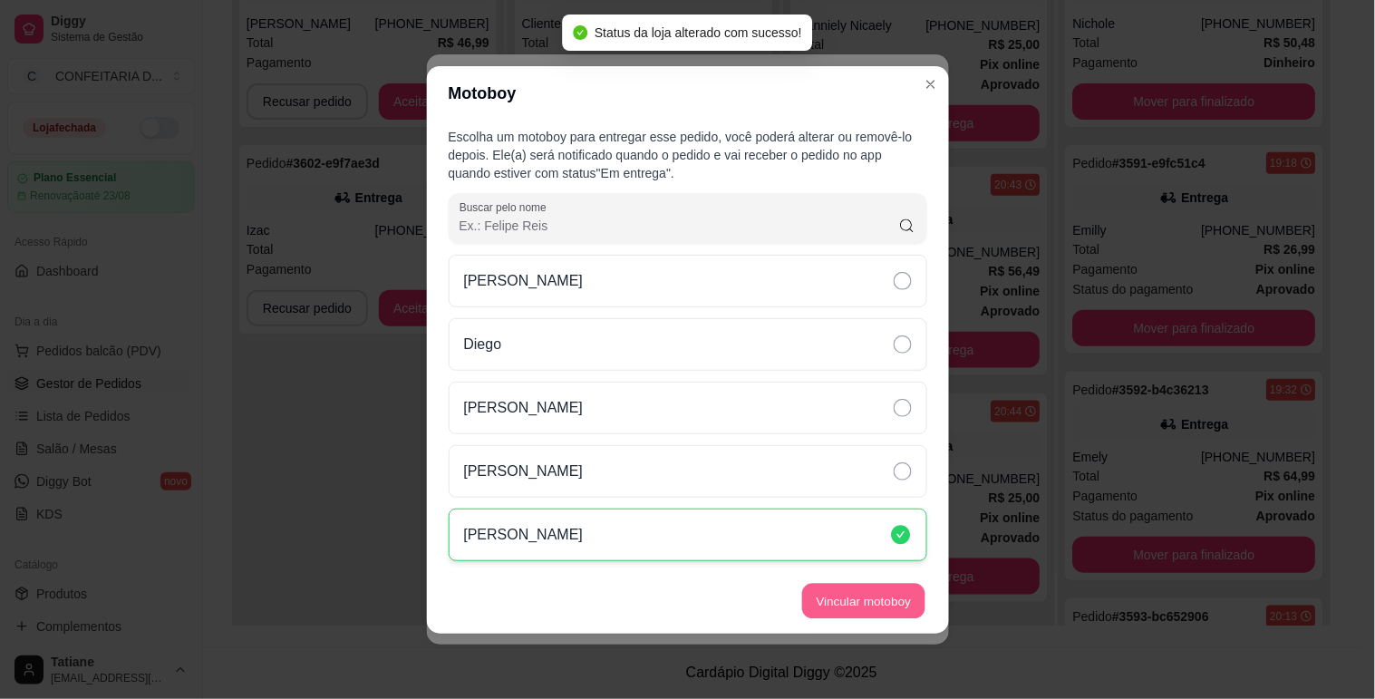
click at [855, 590] on button "Vincular motoboy" at bounding box center [863, 600] width 123 height 35
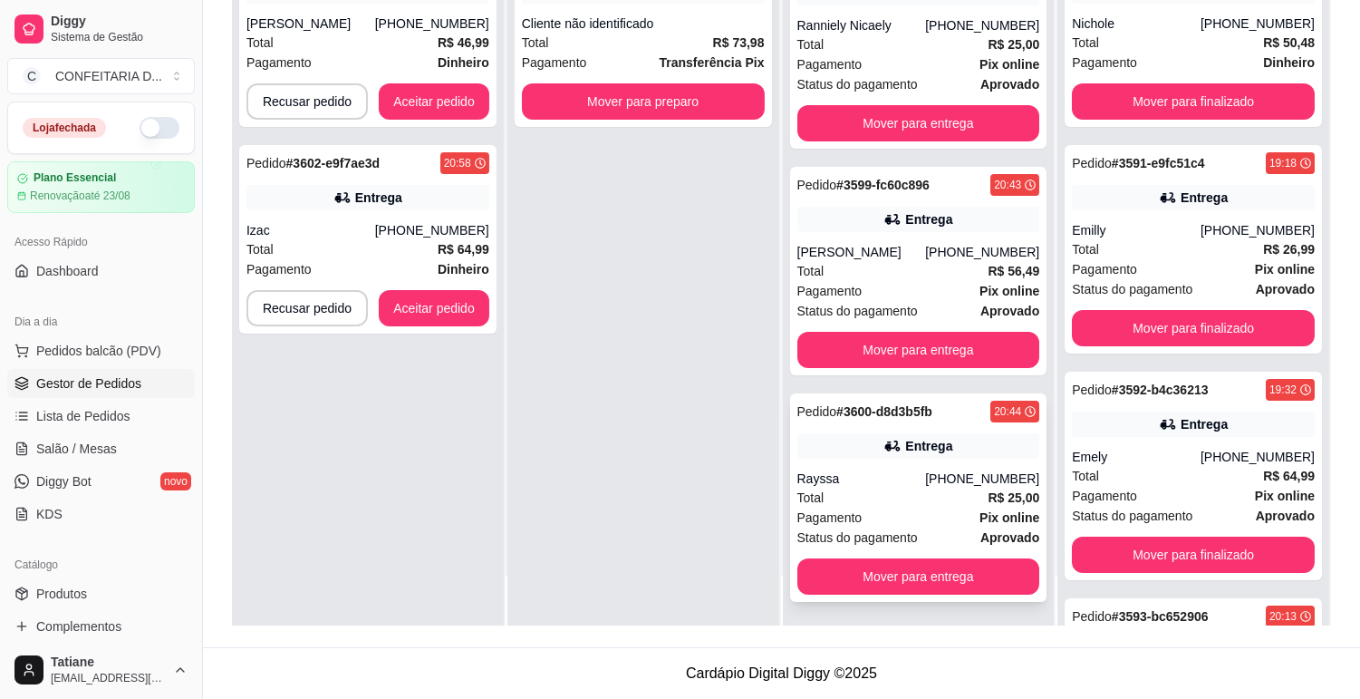
click at [986, 470] on div "[PHONE_NUMBER]" at bounding box center [982, 479] width 114 height 18
click at [953, 301] on div "Status do pagamento aprovado" at bounding box center [919, 311] width 243 height 20
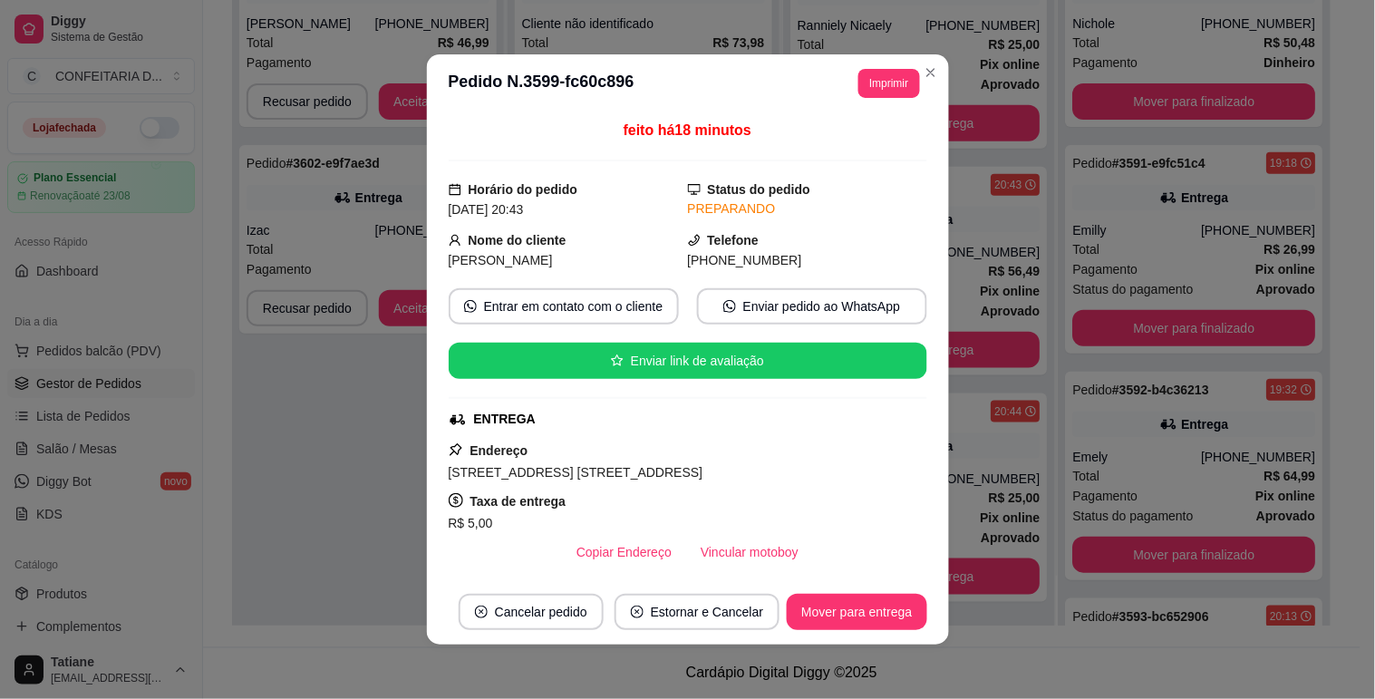
click at [747, 533] on div "R$ 5,00" at bounding box center [688, 523] width 479 height 22
click at [735, 555] on button "Vincular motoboy" at bounding box center [749, 552] width 127 height 36
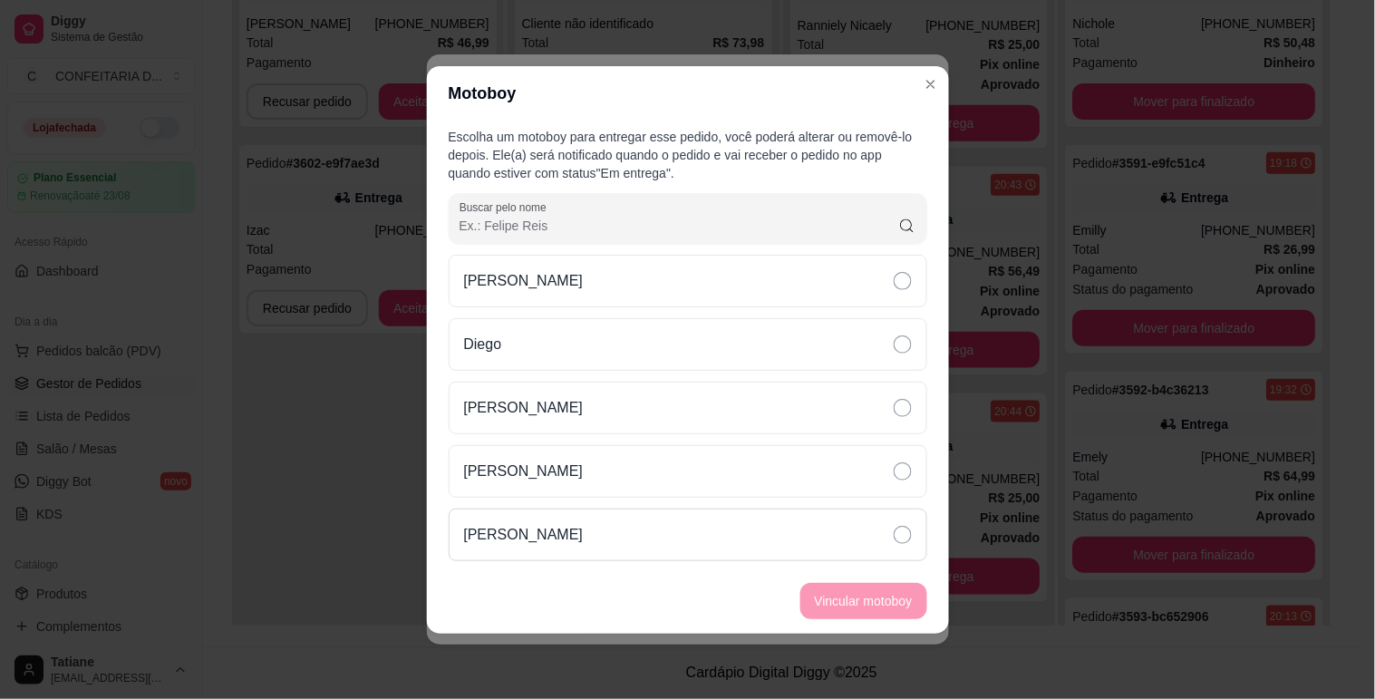
click at [622, 547] on div "[PERSON_NAME]" at bounding box center [688, 534] width 479 height 53
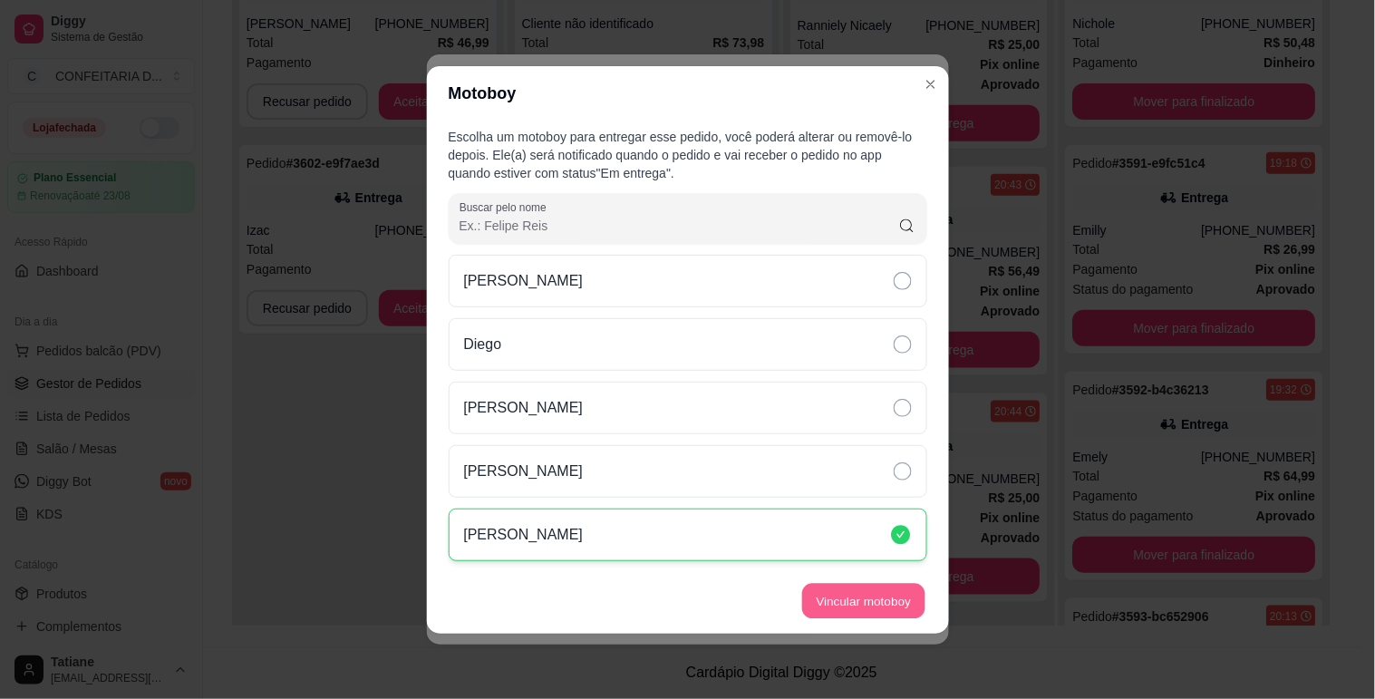
click at [825, 587] on button "Vincular motoboy" at bounding box center [863, 600] width 123 height 35
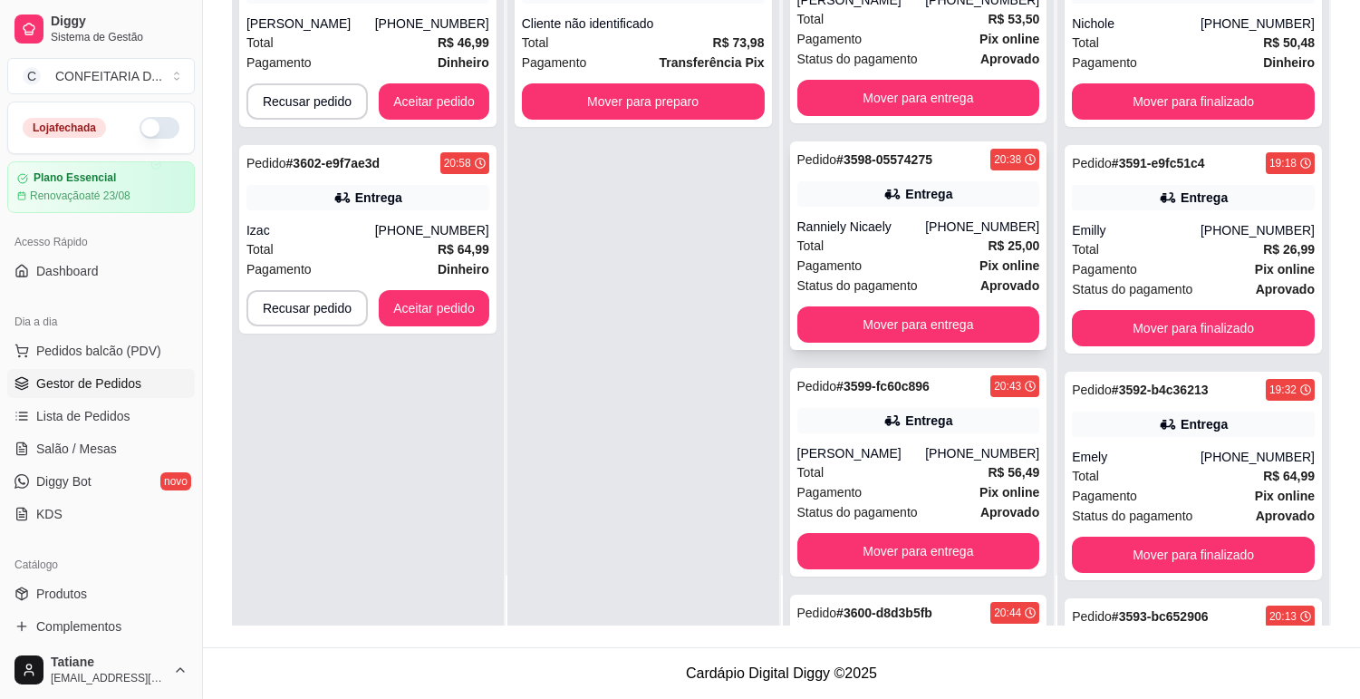
scroll to position [0, 0]
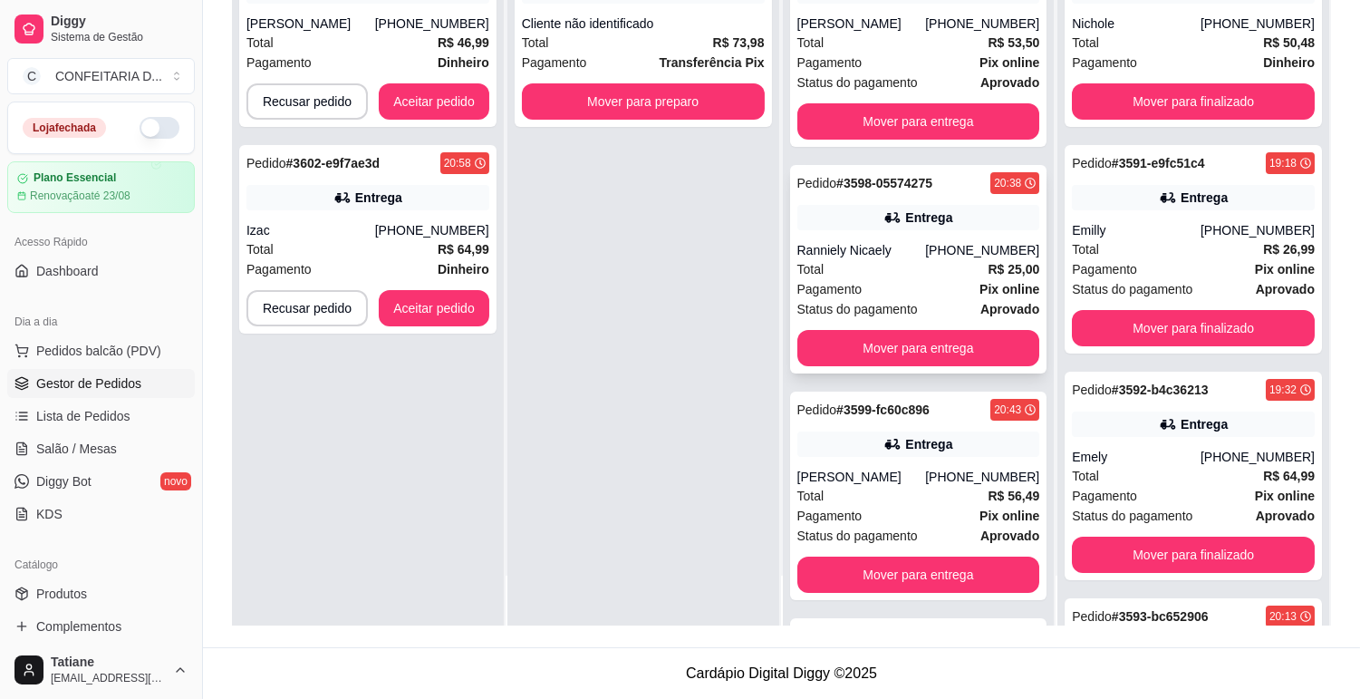
click at [910, 270] on div "Total R$ 25,00" at bounding box center [919, 269] width 243 height 20
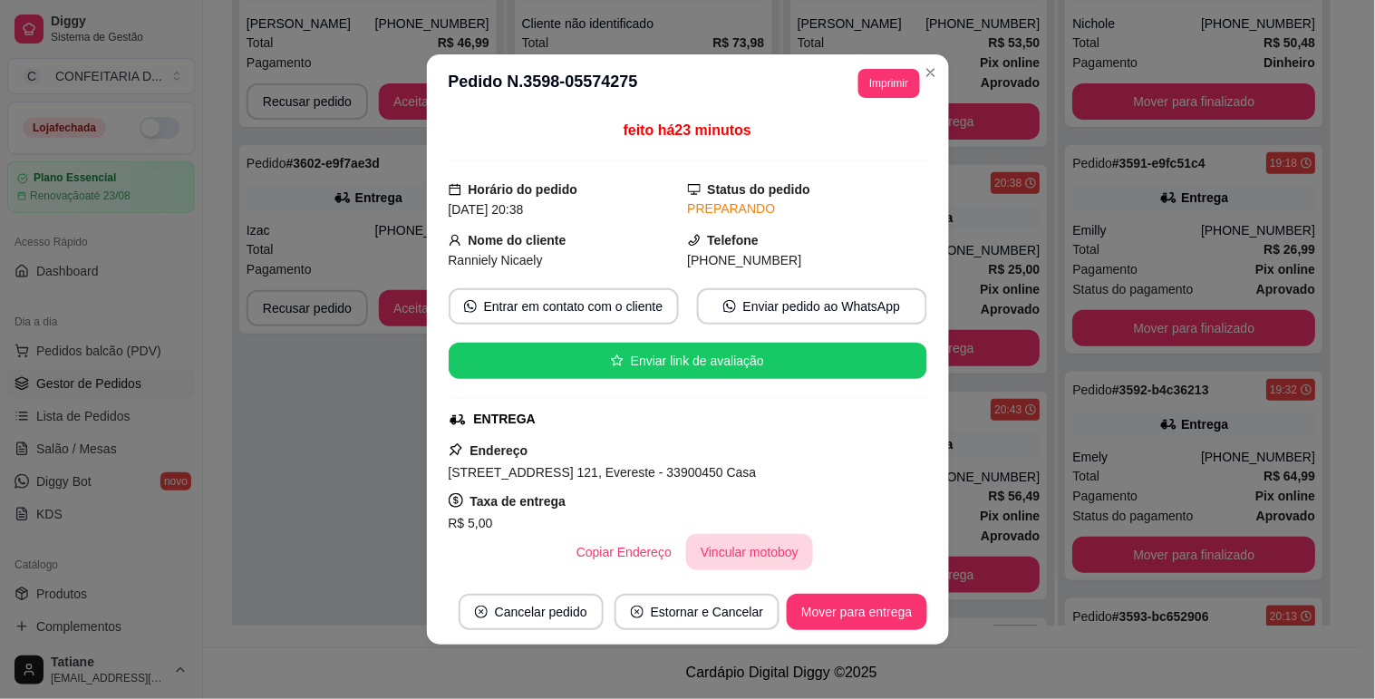
click at [763, 555] on button "Vincular motoboy" at bounding box center [749, 552] width 127 height 36
click at [654, 530] on div "[PERSON_NAME]" at bounding box center [687, 534] width 479 height 53
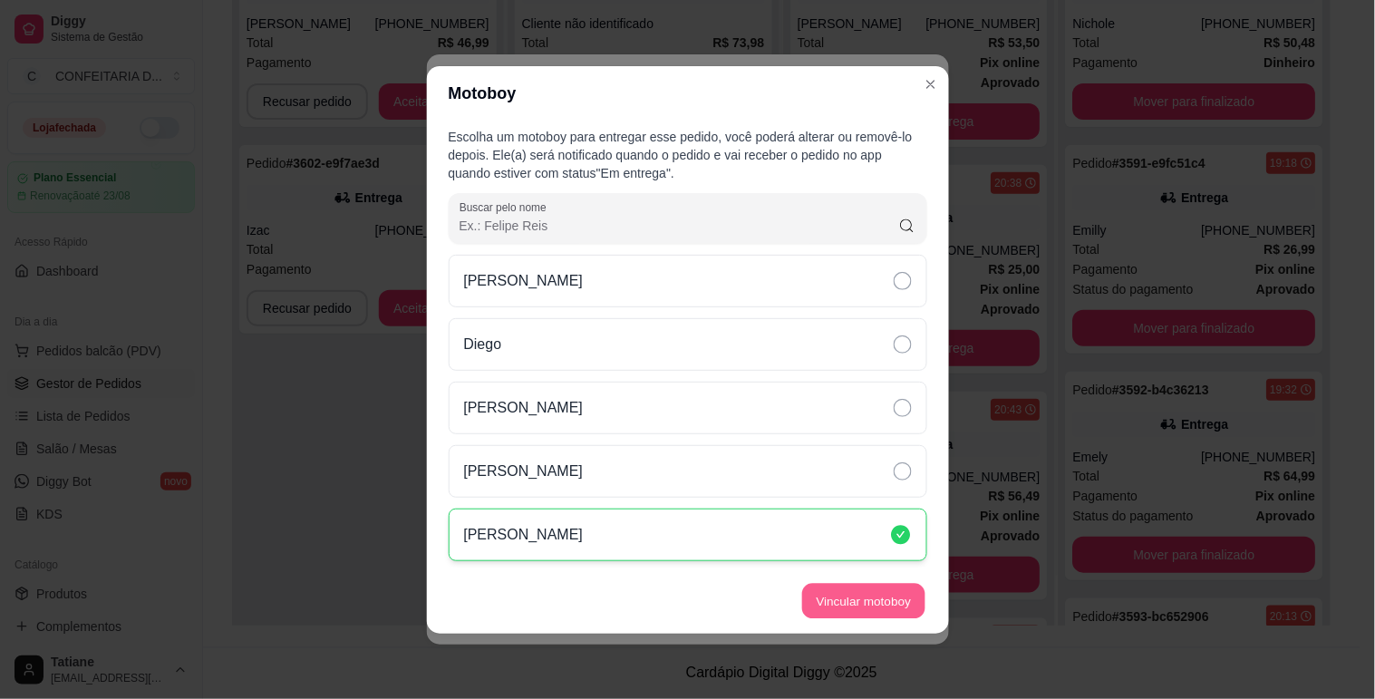
click at [846, 596] on button "Vincular motoboy" at bounding box center [863, 600] width 123 height 35
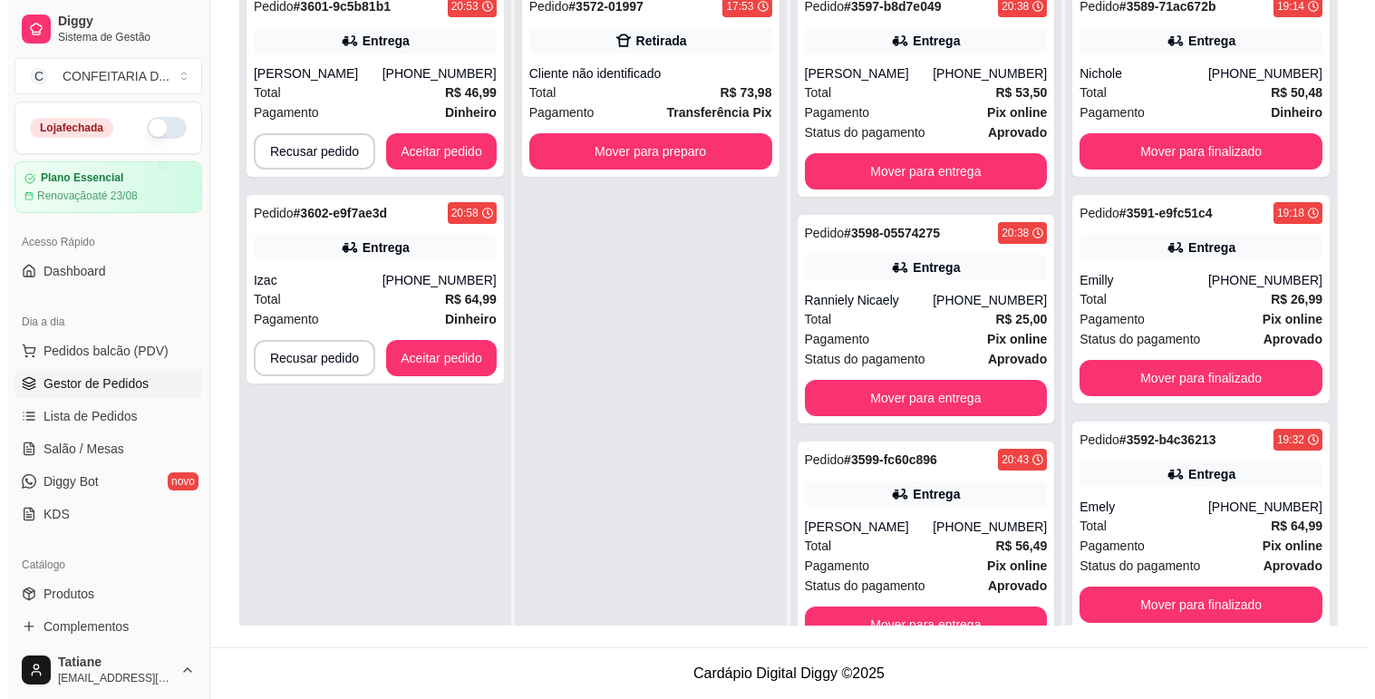
scroll to position [176, 0]
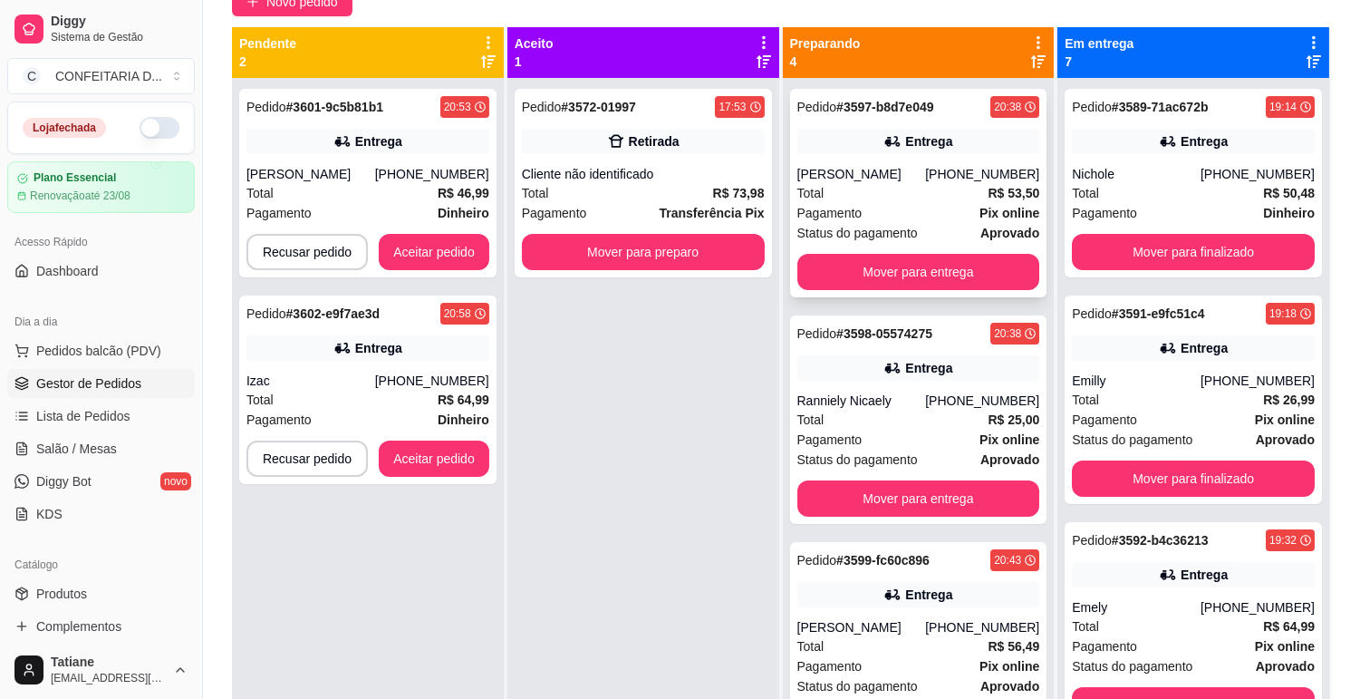
click at [857, 196] on div "Total R$ 53,50" at bounding box center [919, 193] width 243 height 20
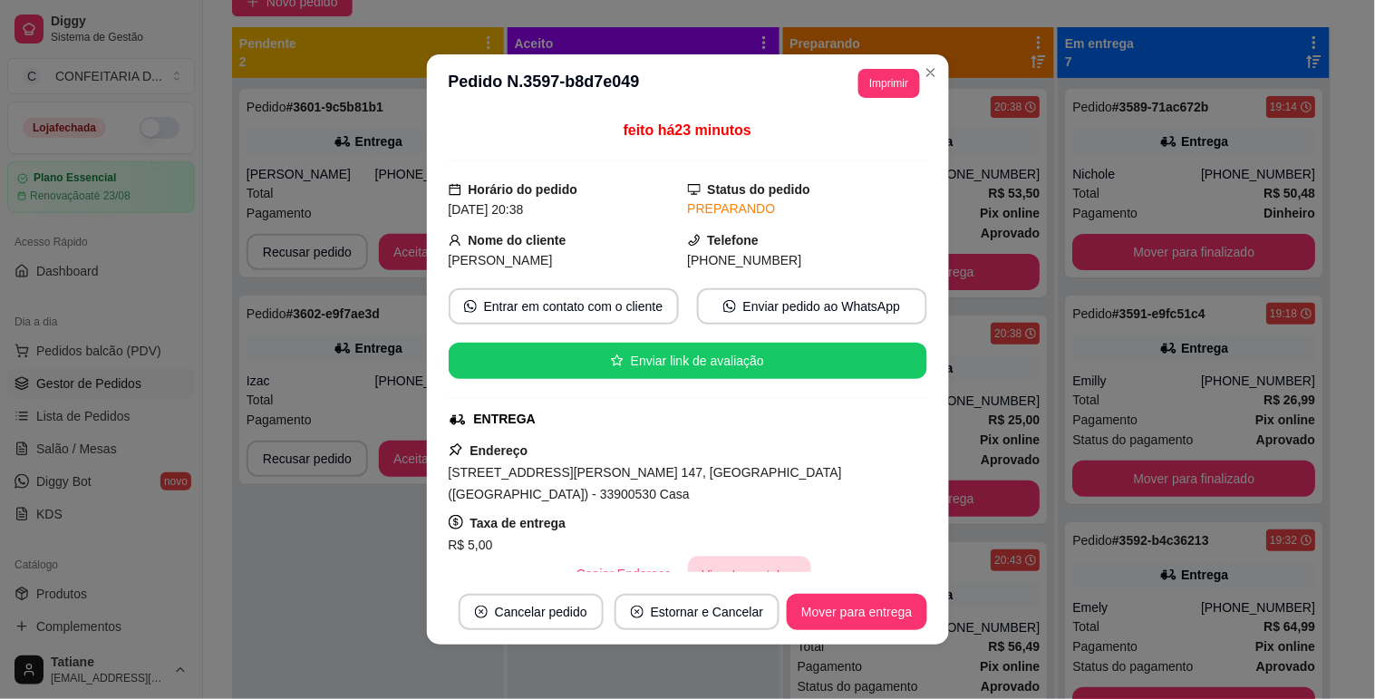
click at [765, 557] on button "Vincular motoboy" at bounding box center [749, 574] width 123 height 35
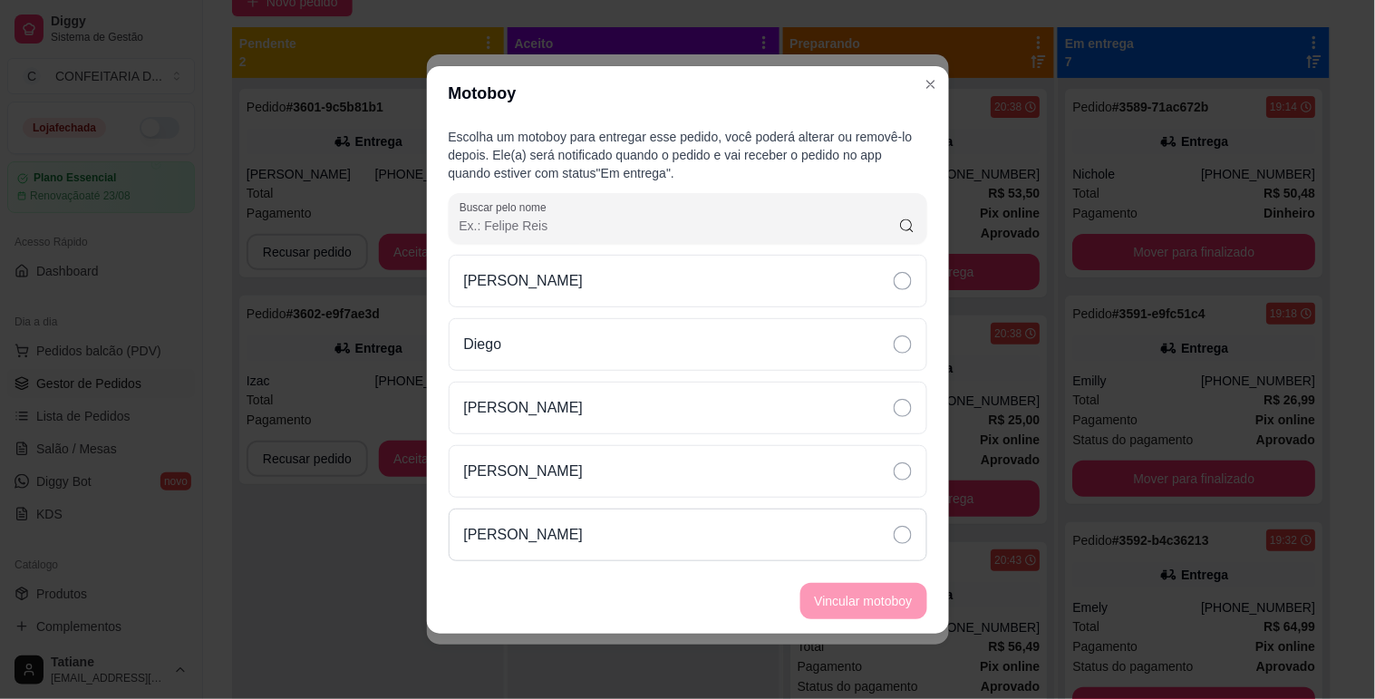
click at [630, 520] on div "[PERSON_NAME]" at bounding box center [688, 534] width 479 height 53
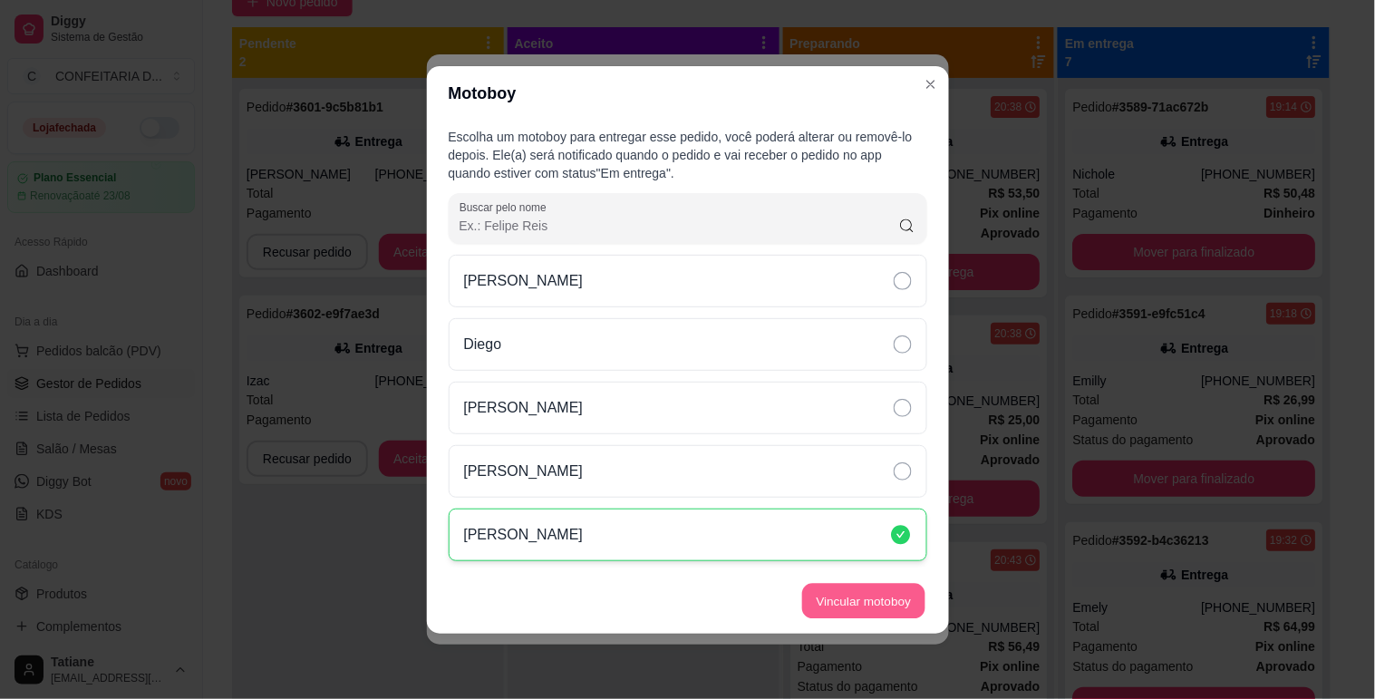
click at [841, 593] on button "Vincular motoboy" at bounding box center [863, 600] width 123 height 35
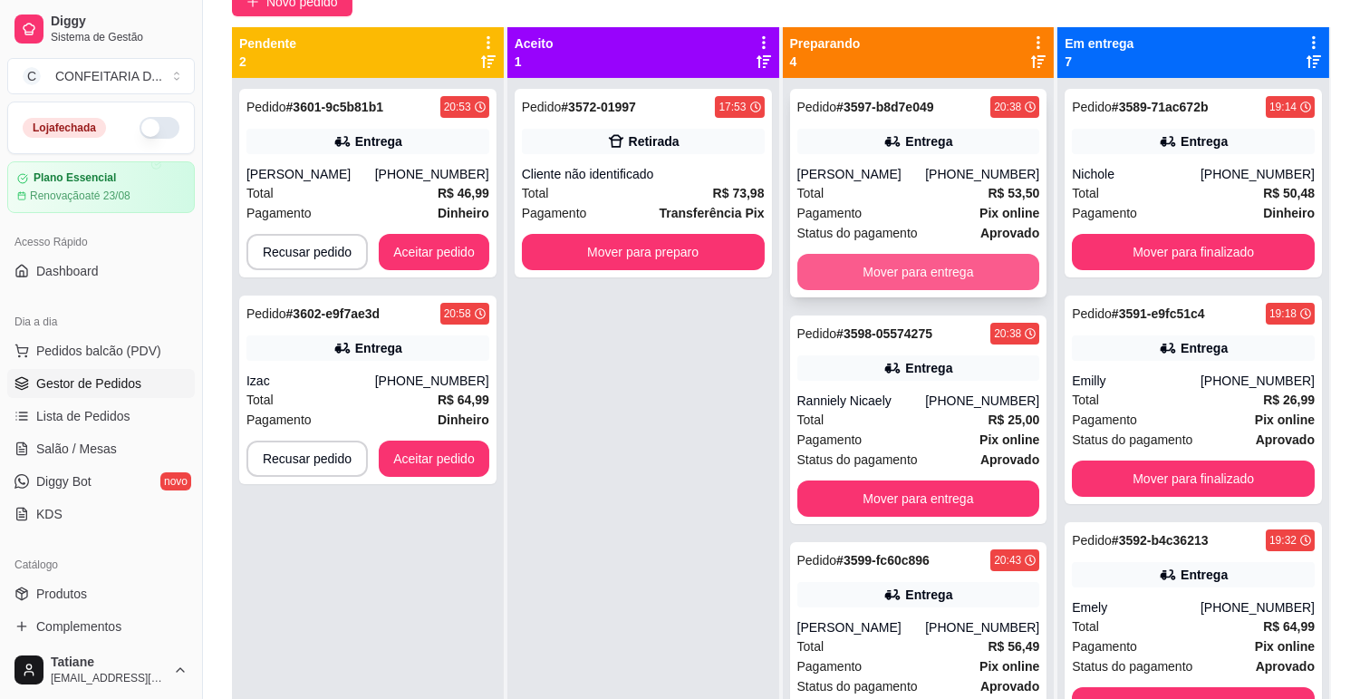
click at [937, 270] on button "Mover para entrega" at bounding box center [919, 272] width 243 height 36
click at [920, 268] on button "Mover para entrega" at bounding box center [919, 272] width 243 height 36
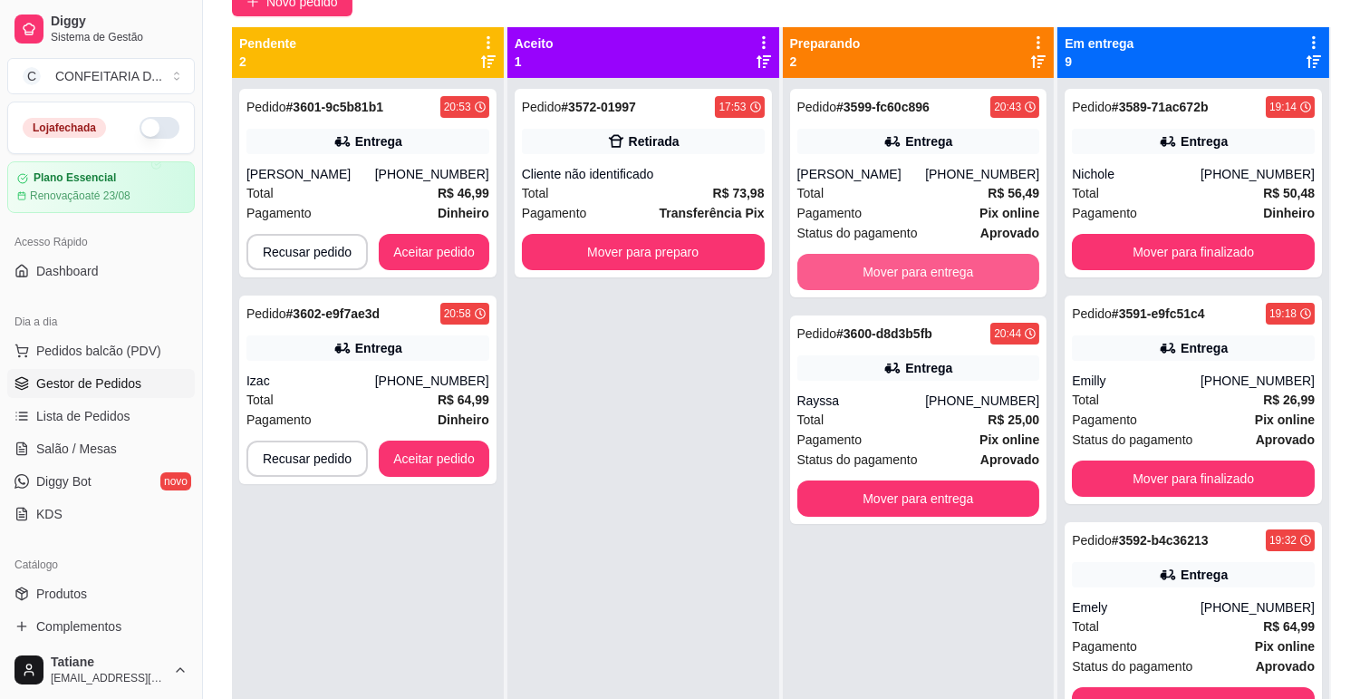
click at [920, 268] on button "Mover para entrega" at bounding box center [919, 272] width 243 height 36
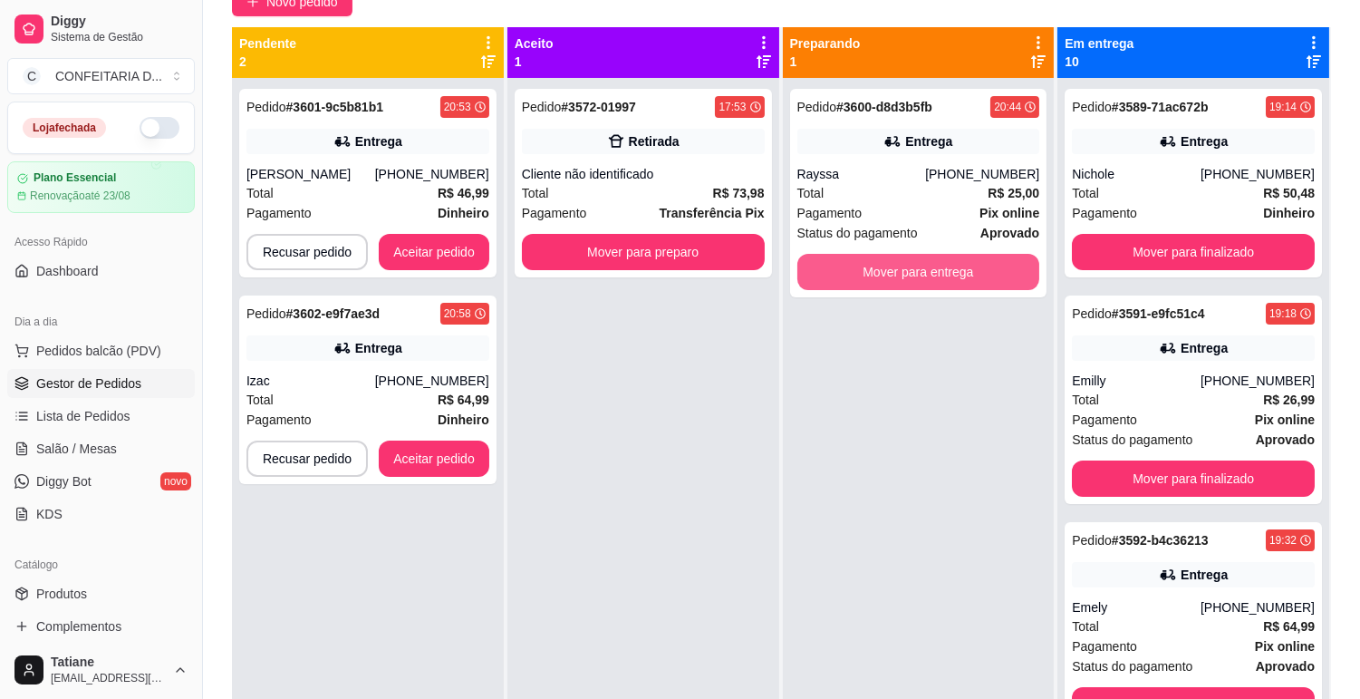
click at [920, 268] on button "Mover para entrega" at bounding box center [919, 272] width 243 height 36
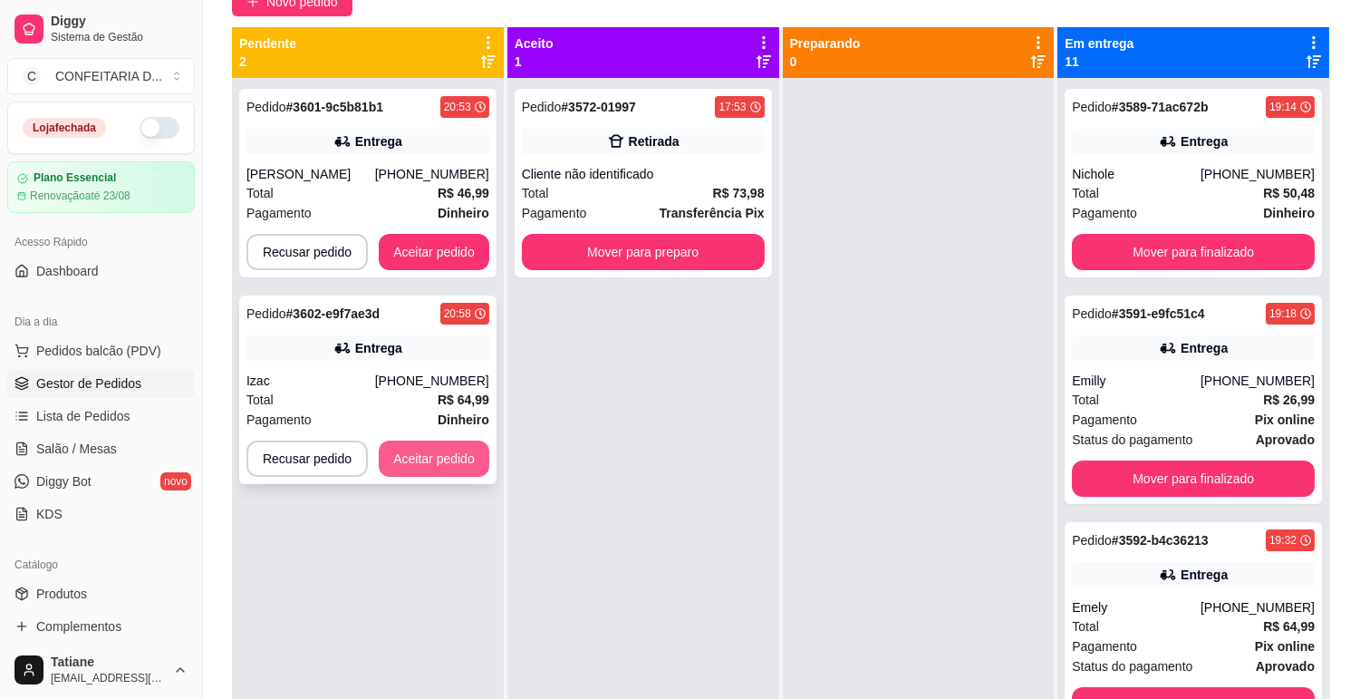
click at [433, 477] on button "Aceitar pedido" at bounding box center [434, 458] width 111 height 36
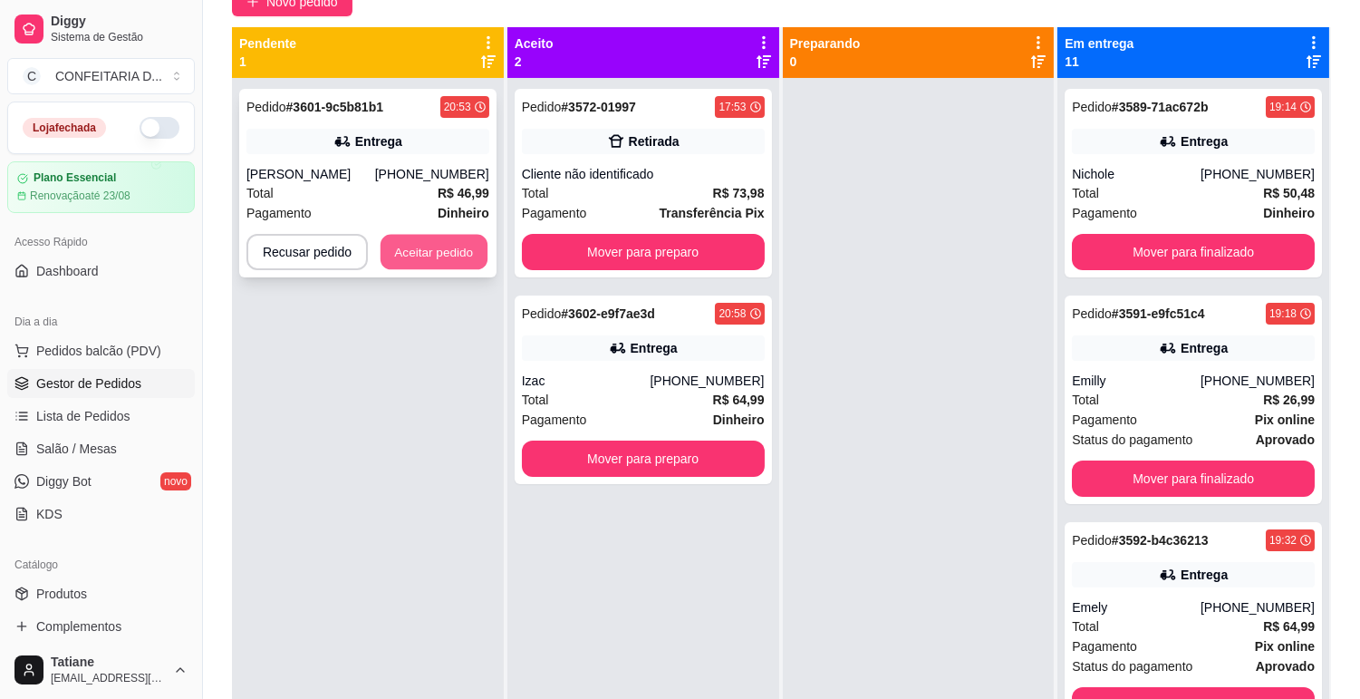
click at [448, 265] on button "Aceitar pedido" at bounding box center [434, 252] width 107 height 35
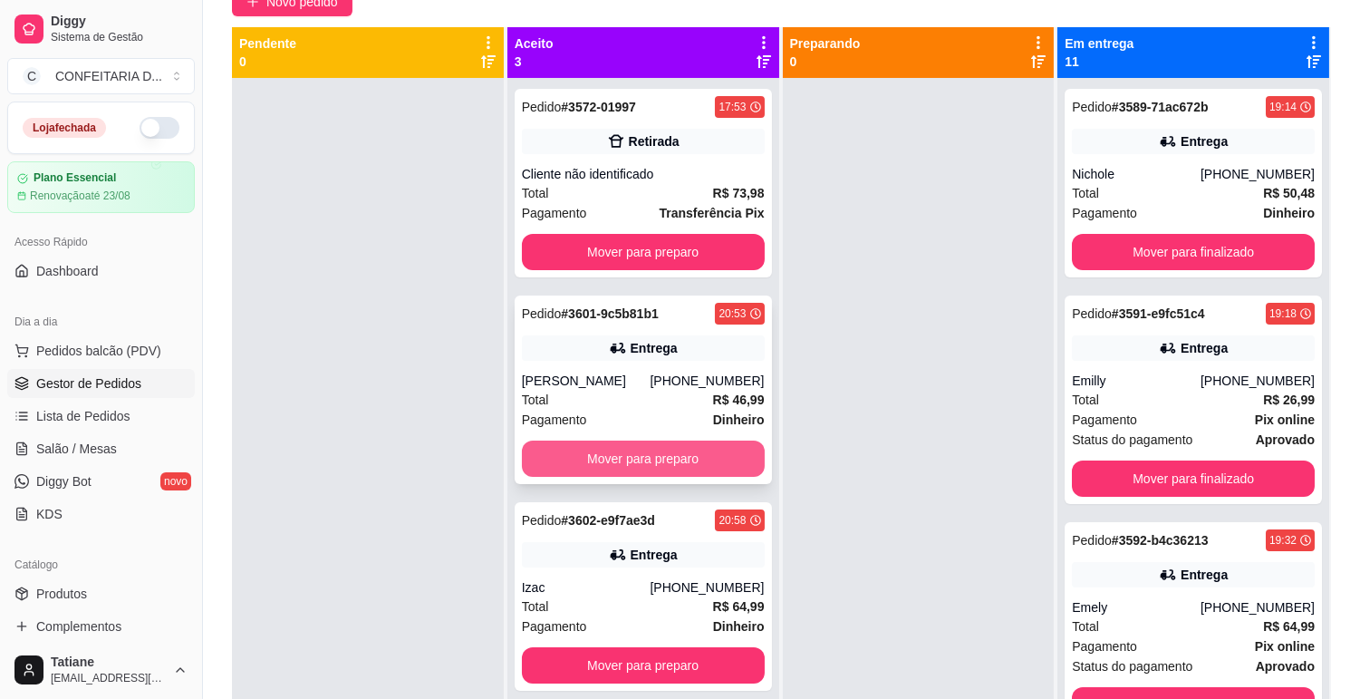
click at [616, 460] on button "Mover para preparo" at bounding box center [643, 458] width 243 height 36
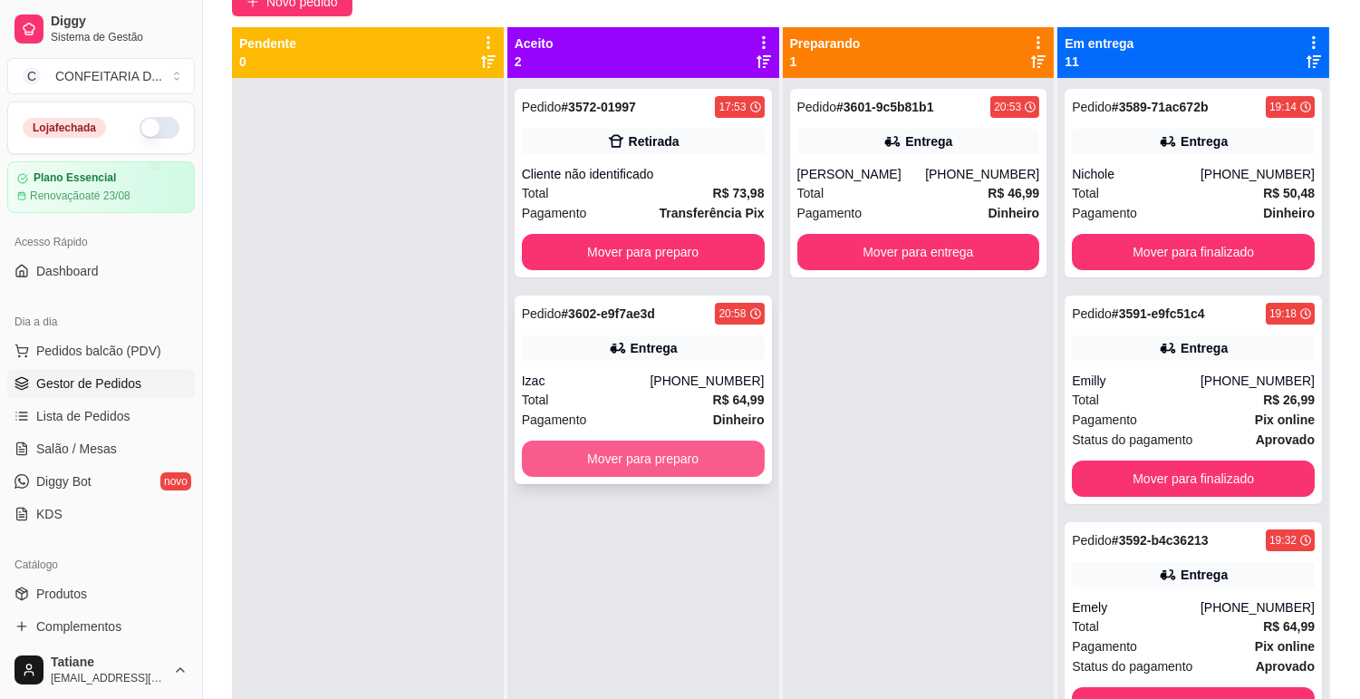
click at [620, 460] on button "Mover para preparo" at bounding box center [643, 458] width 243 height 36
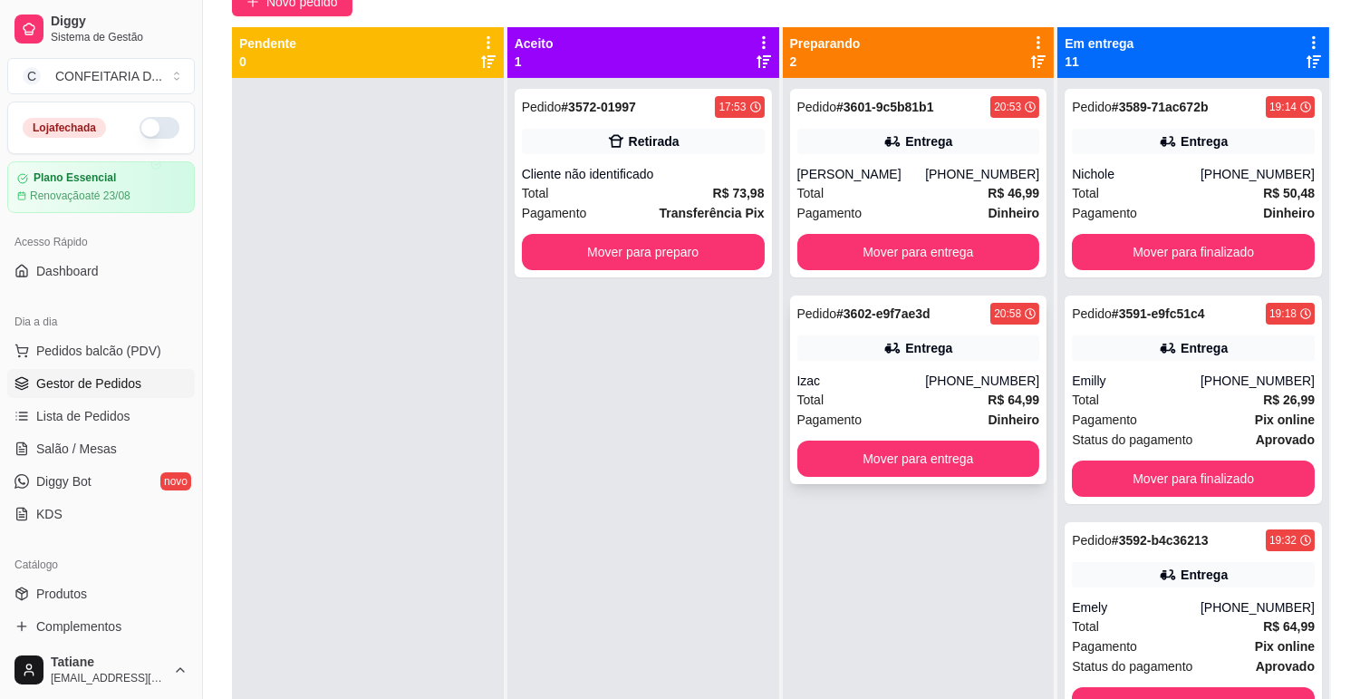
click at [875, 384] on div "Pedido # 3602-e9f7ae3d 20:58 Entrega Izac [PHONE_NUMBER] Total R$ 64,99 Pagamen…" at bounding box center [918, 389] width 257 height 189
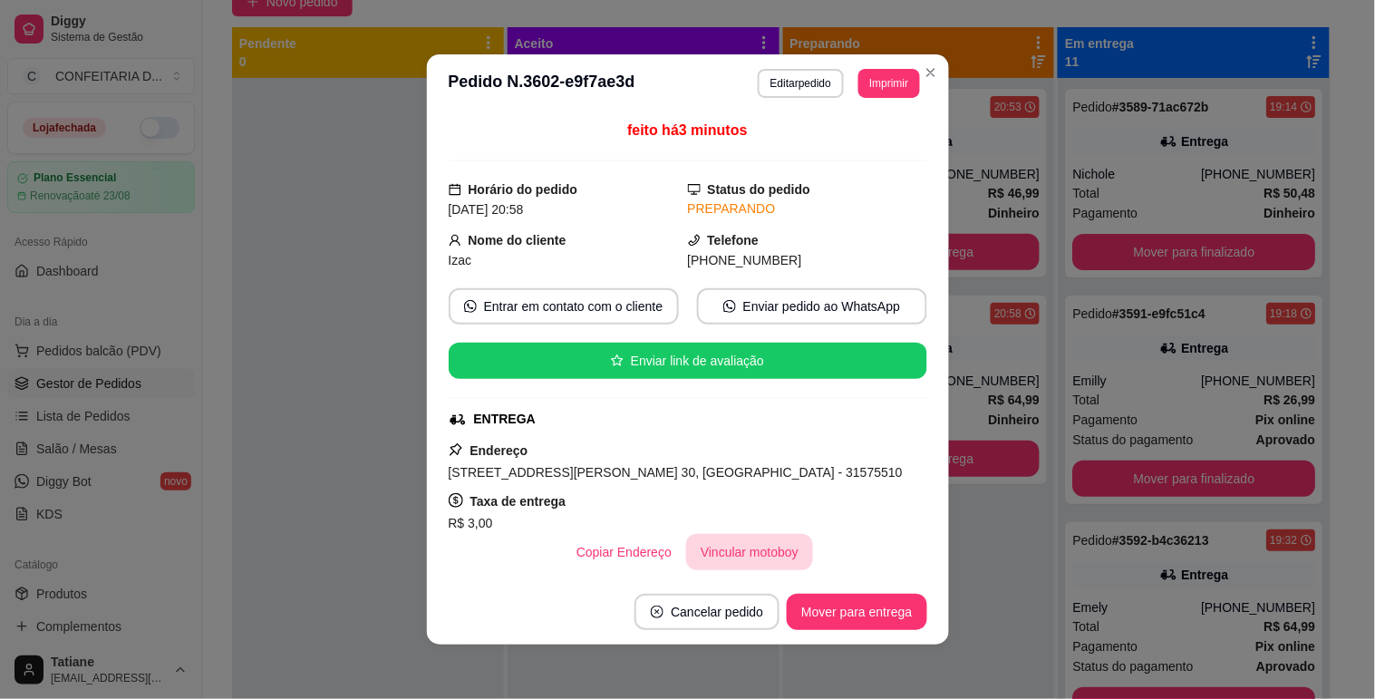
click at [732, 551] on button "Vincular motoboy" at bounding box center [749, 552] width 127 height 36
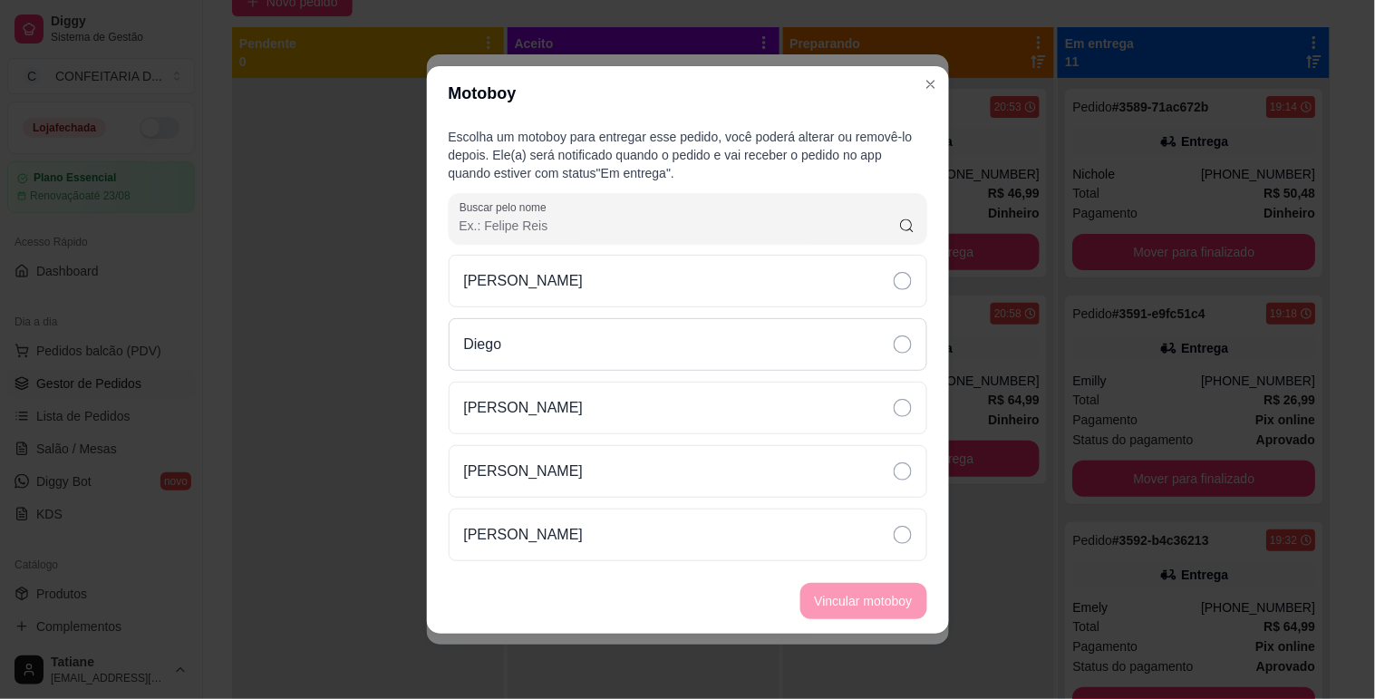
click at [546, 353] on div "Diego" at bounding box center [688, 344] width 479 height 53
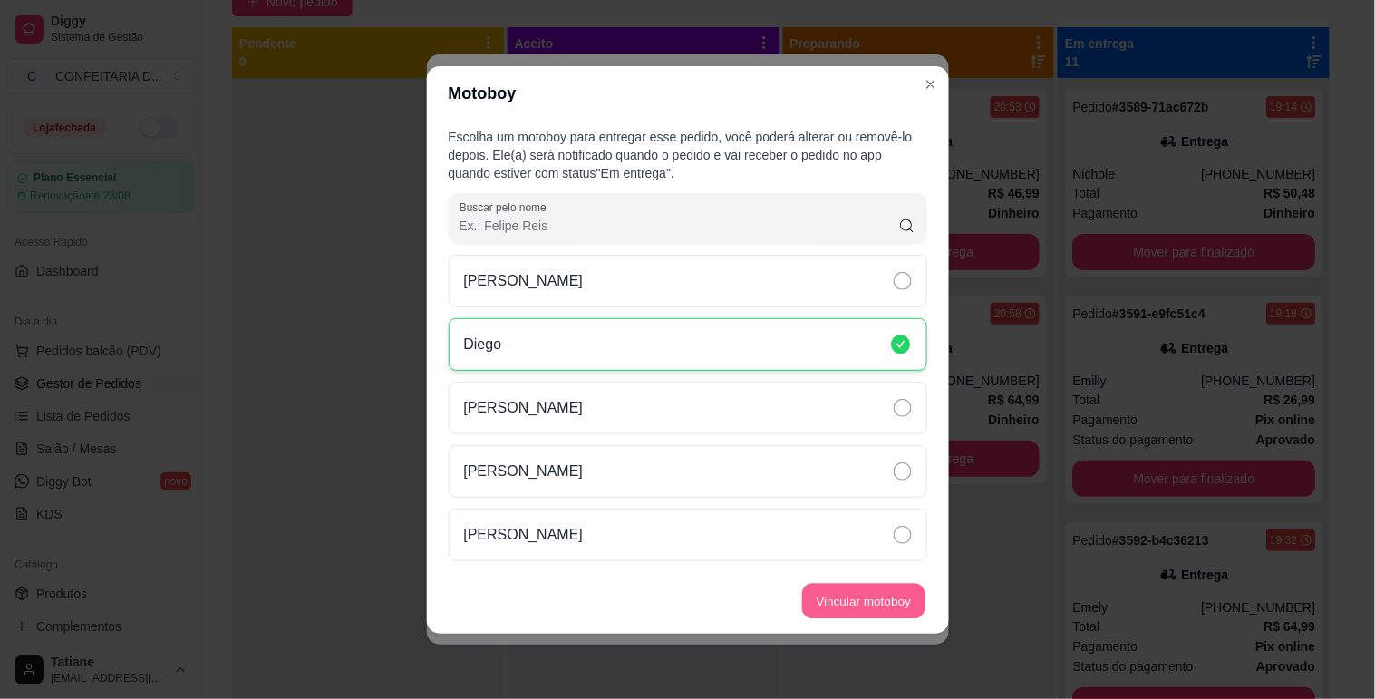
click at [886, 605] on button "Vincular motoboy" at bounding box center [863, 600] width 123 height 35
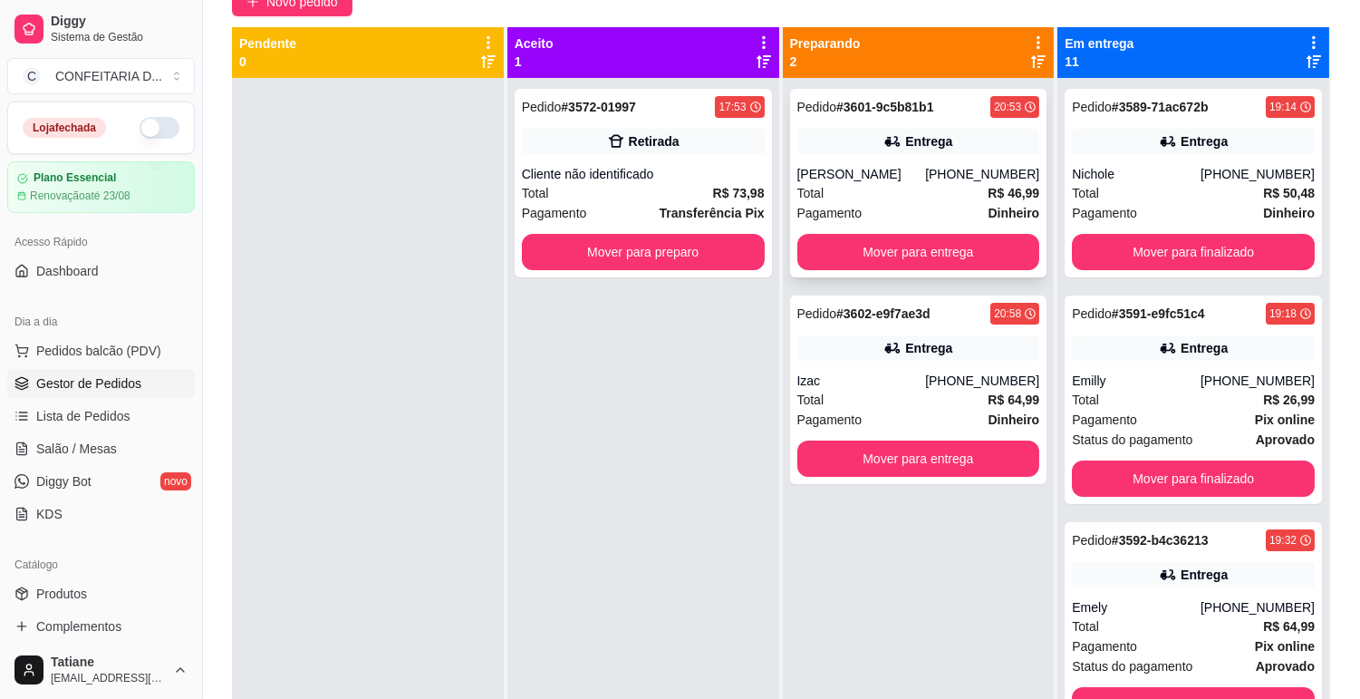
click at [949, 203] on div "Total R$ 46,99" at bounding box center [919, 193] width 243 height 20
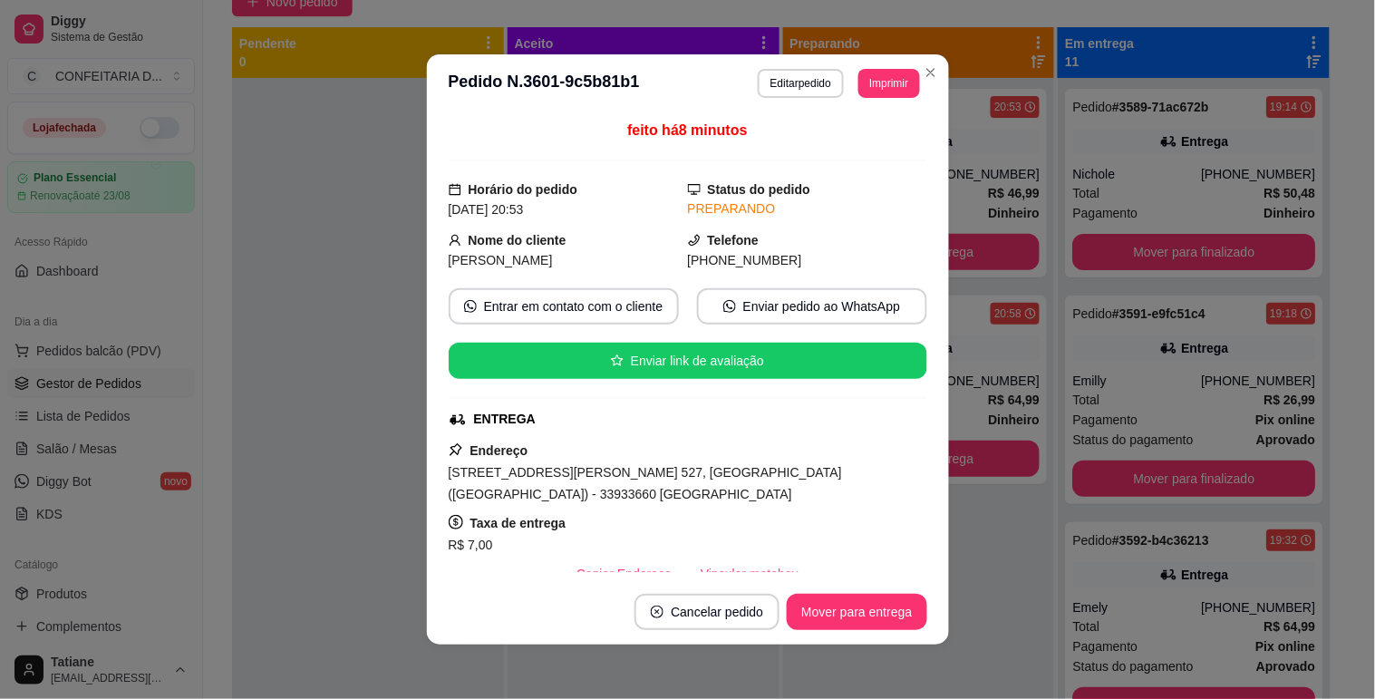
scroll to position [101, 0]
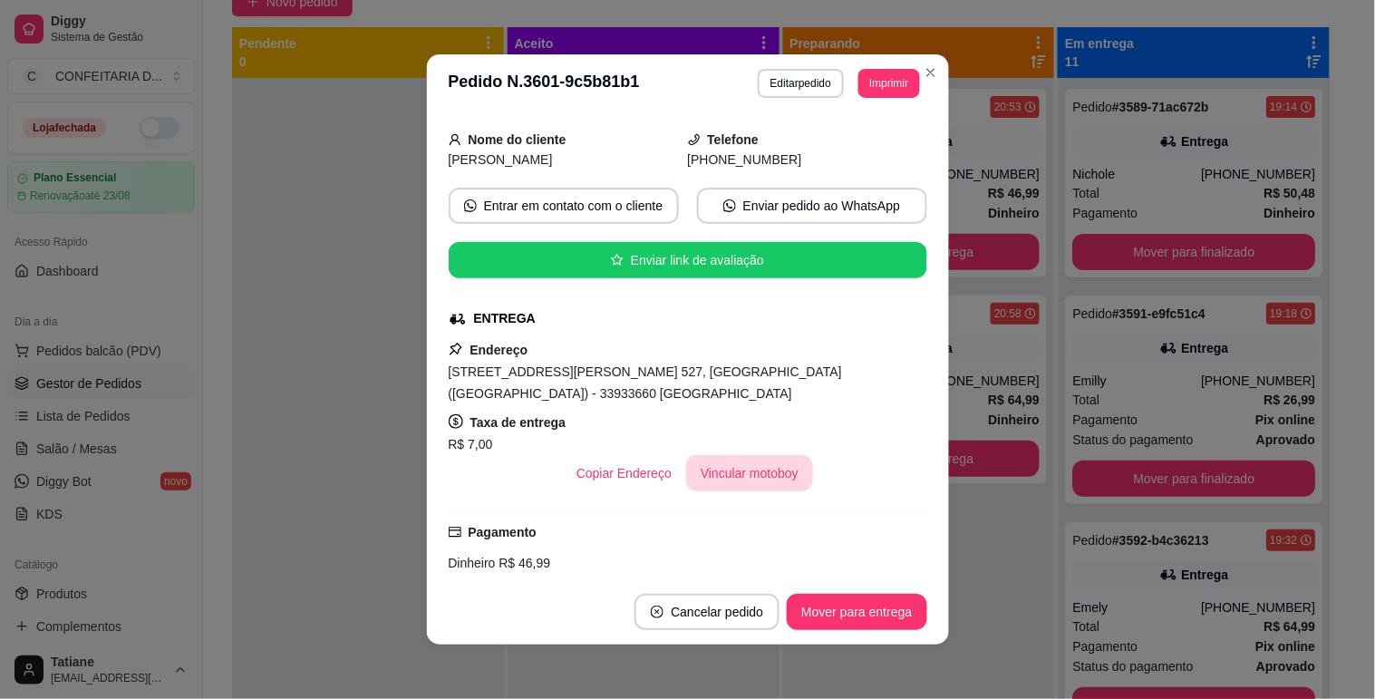
click at [703, 474] on button "Vincular motoboy" at bounding box center [749, 473] width 127 height 36
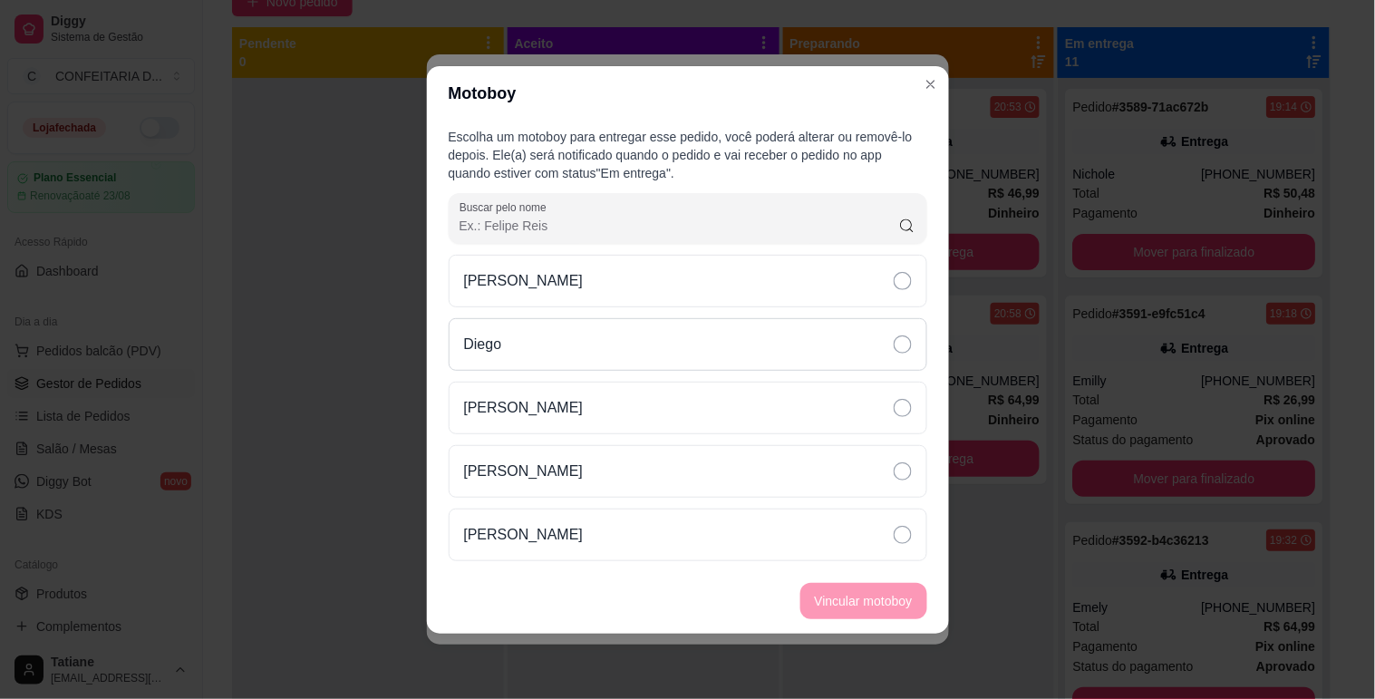
drag, startPoint x: 559, startPoint y: 358, endPoint x: 605, endPoint y: 355, distance: 45.4
click at [562, 358] on div "Diego" at bounding box center [688, 344] width 479 height 53
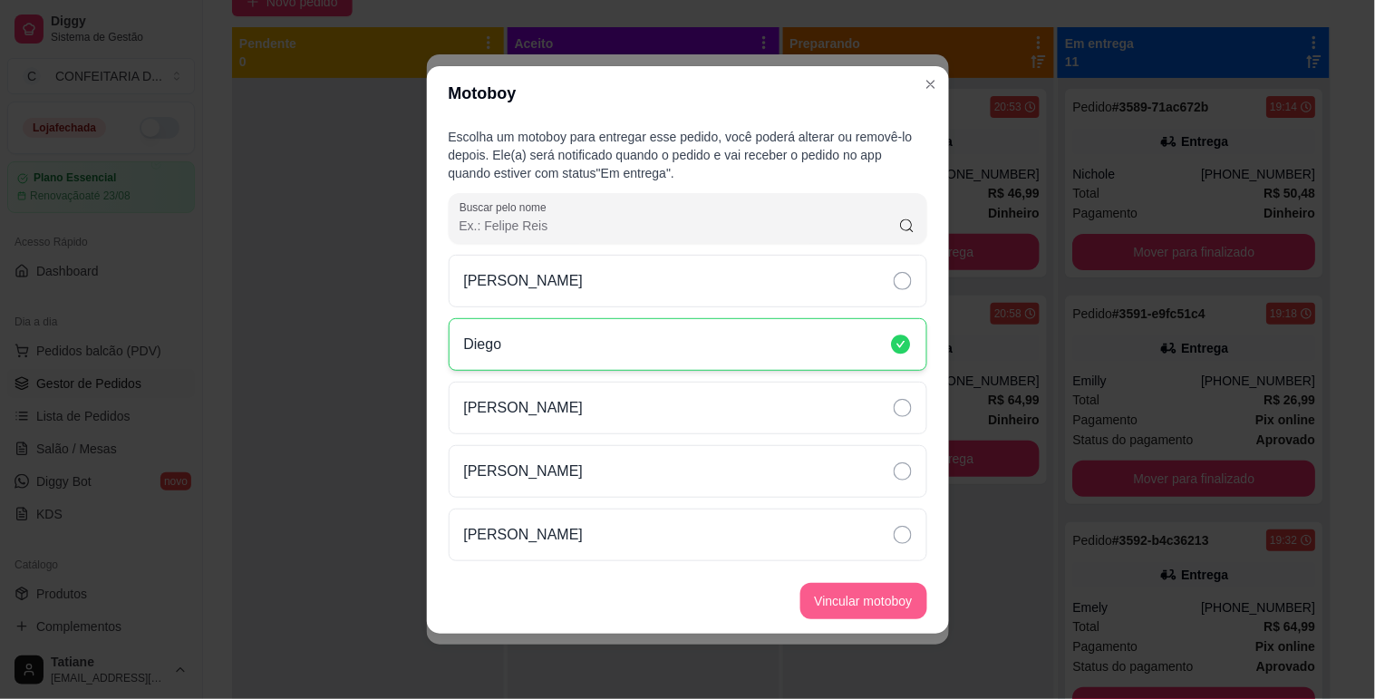
click at [859, 596] on button "Vincular motoboy" at bounding box center [863, 601] width 127 height 36
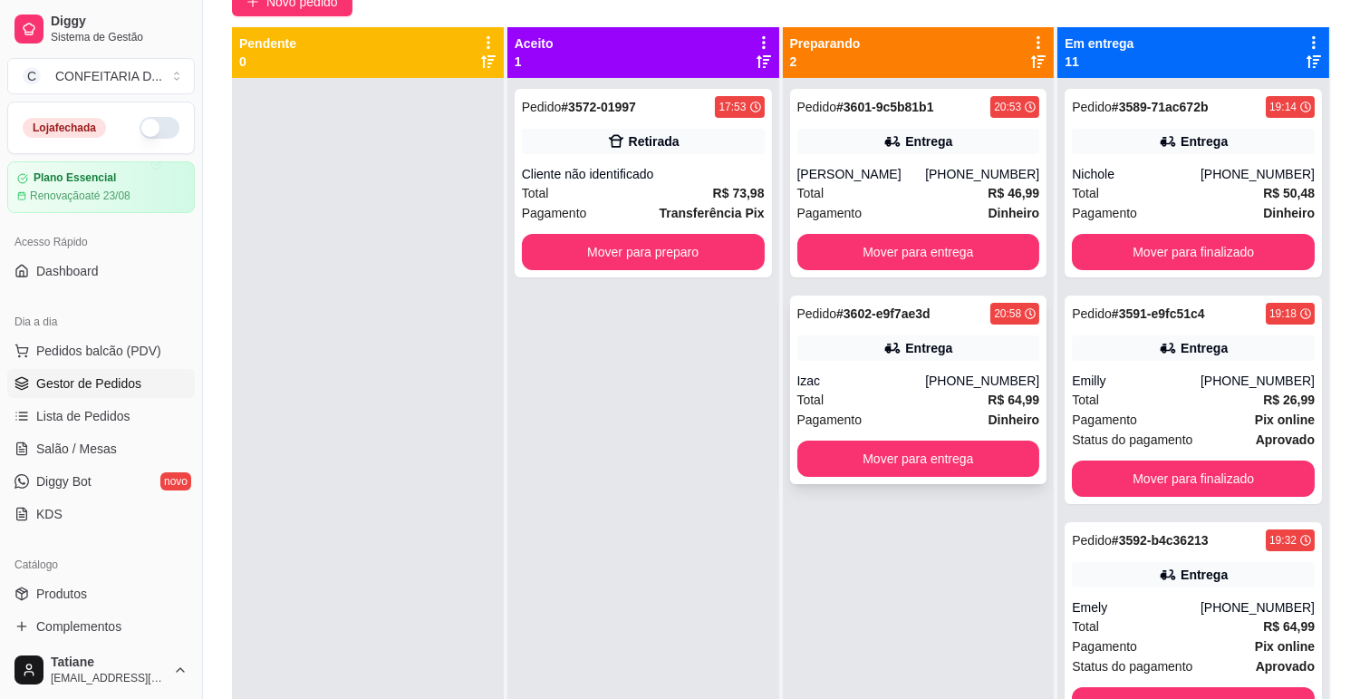
click at [875, 390] on div "Izac" at bounding box center [862, 381] width 129 height 18
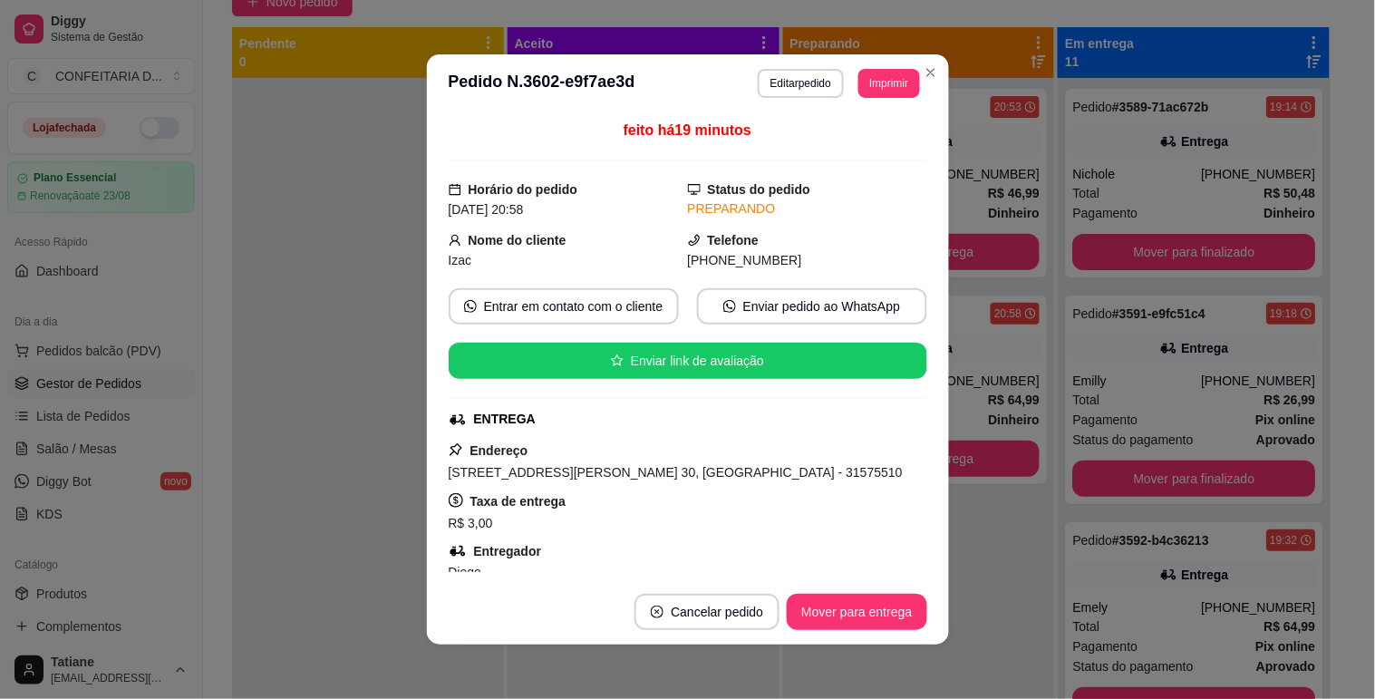
scroll to position [302, 0]
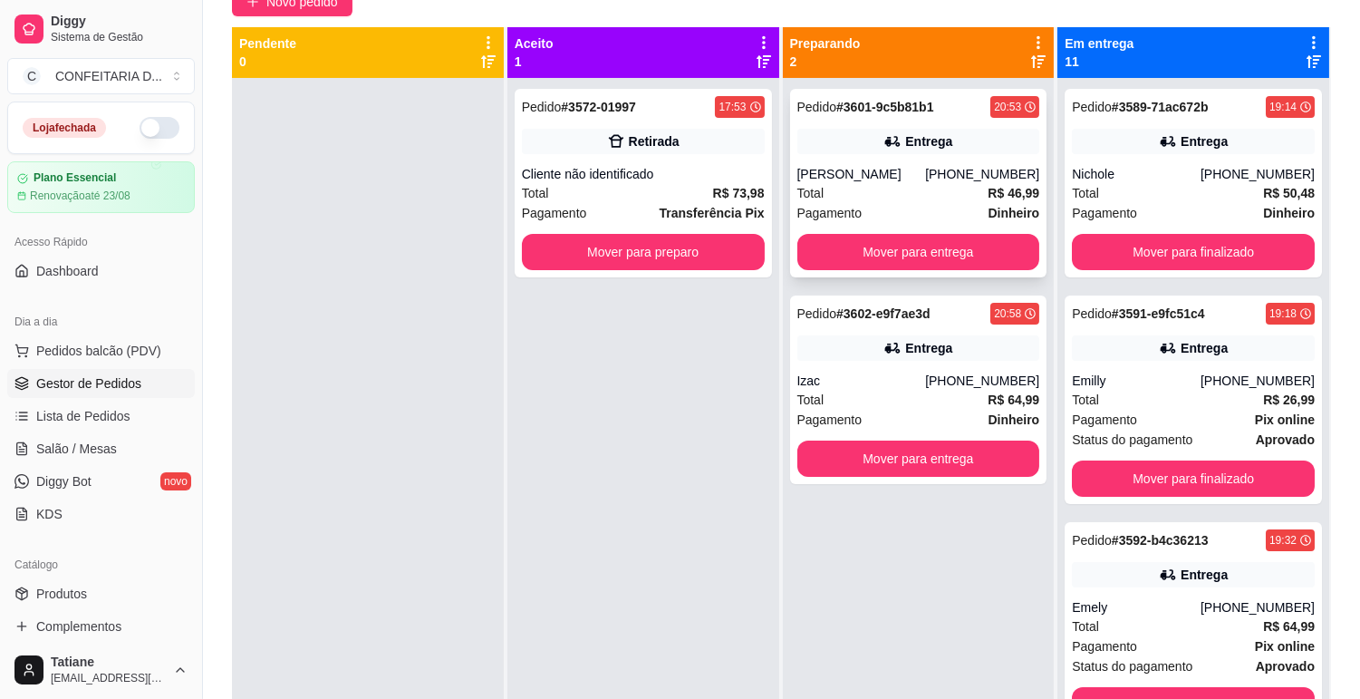
click at [910, 172] on div "[PERSON_NAME]" at bounding box center [862, 174] width 129 height 18
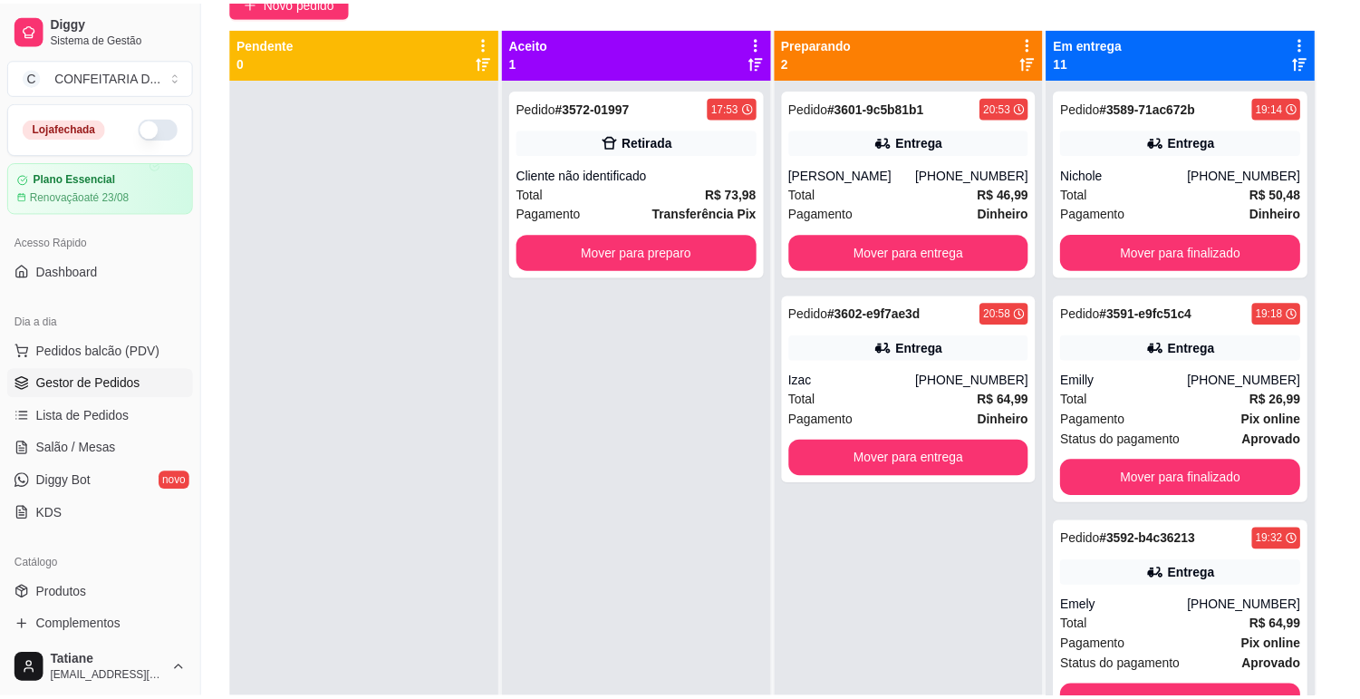
scroll to position [201, 0]
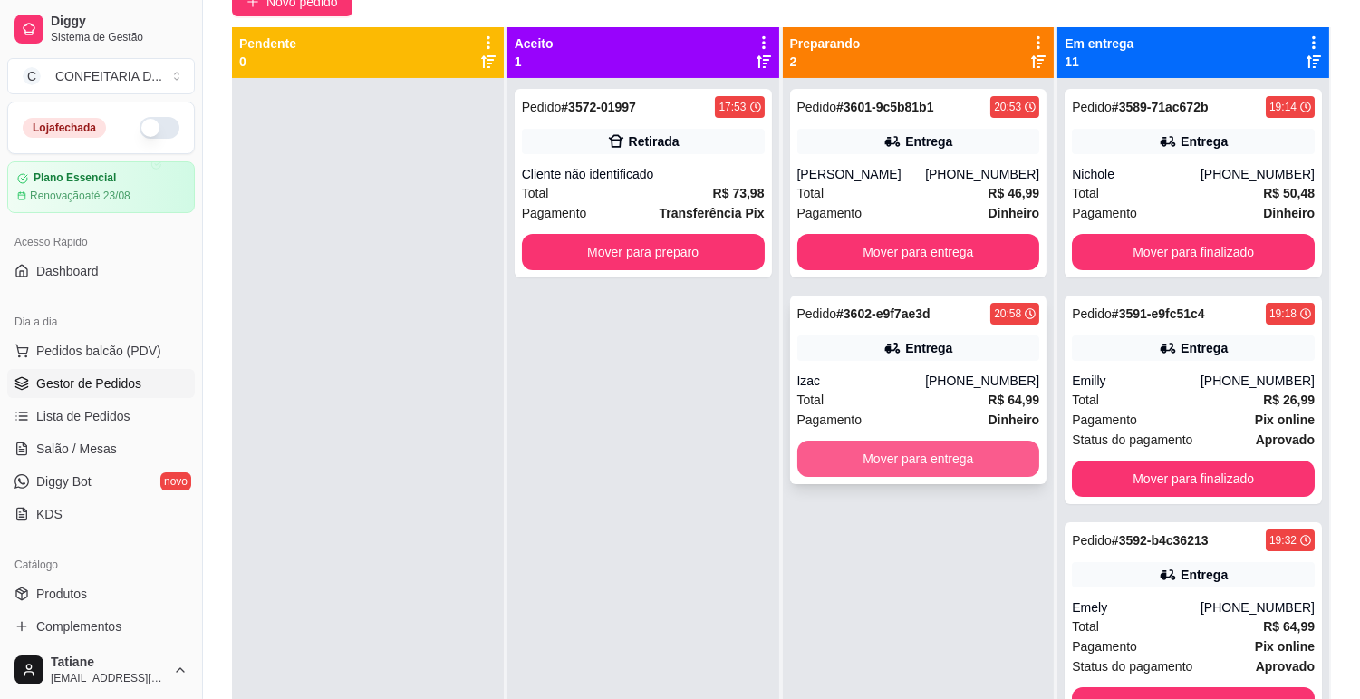
click at [973, 477] on button "Mover para entrega" at bounding box center [919, 458] width 243 height 36
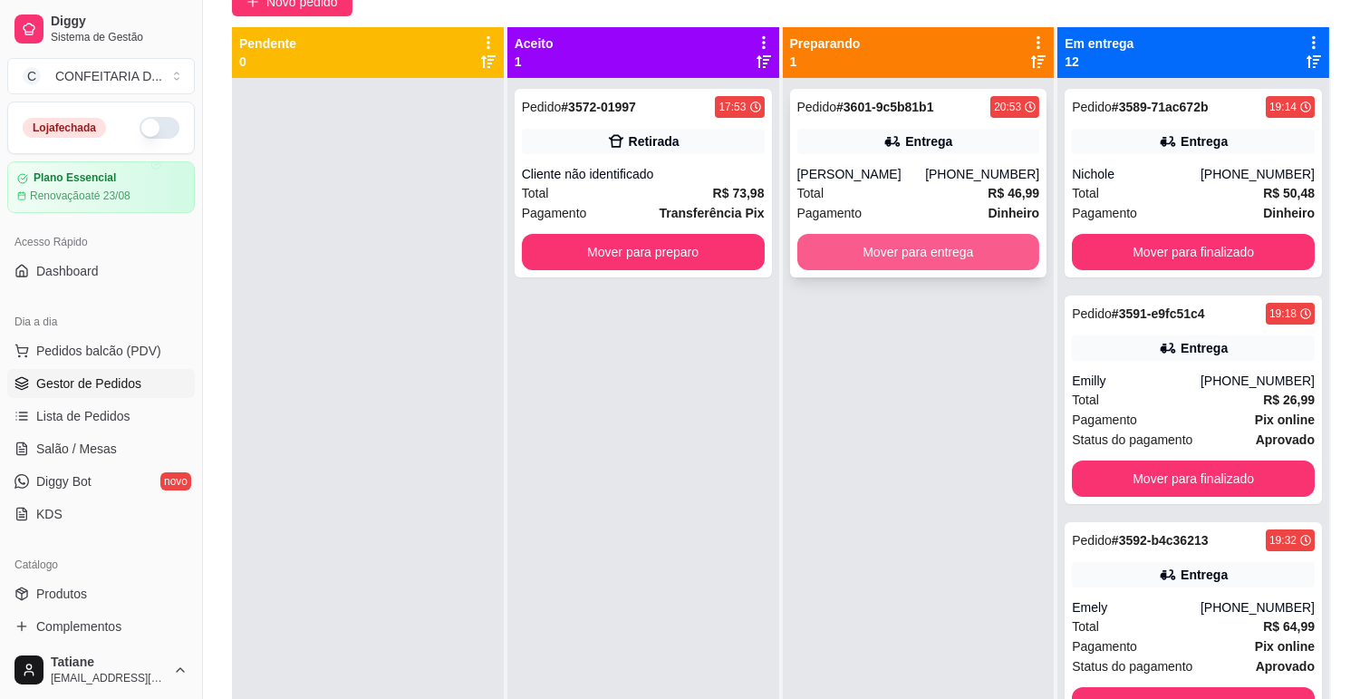
click at [875, 270] on button "Mover para entrega" at bounding box center [919, 252] width 243 height 36
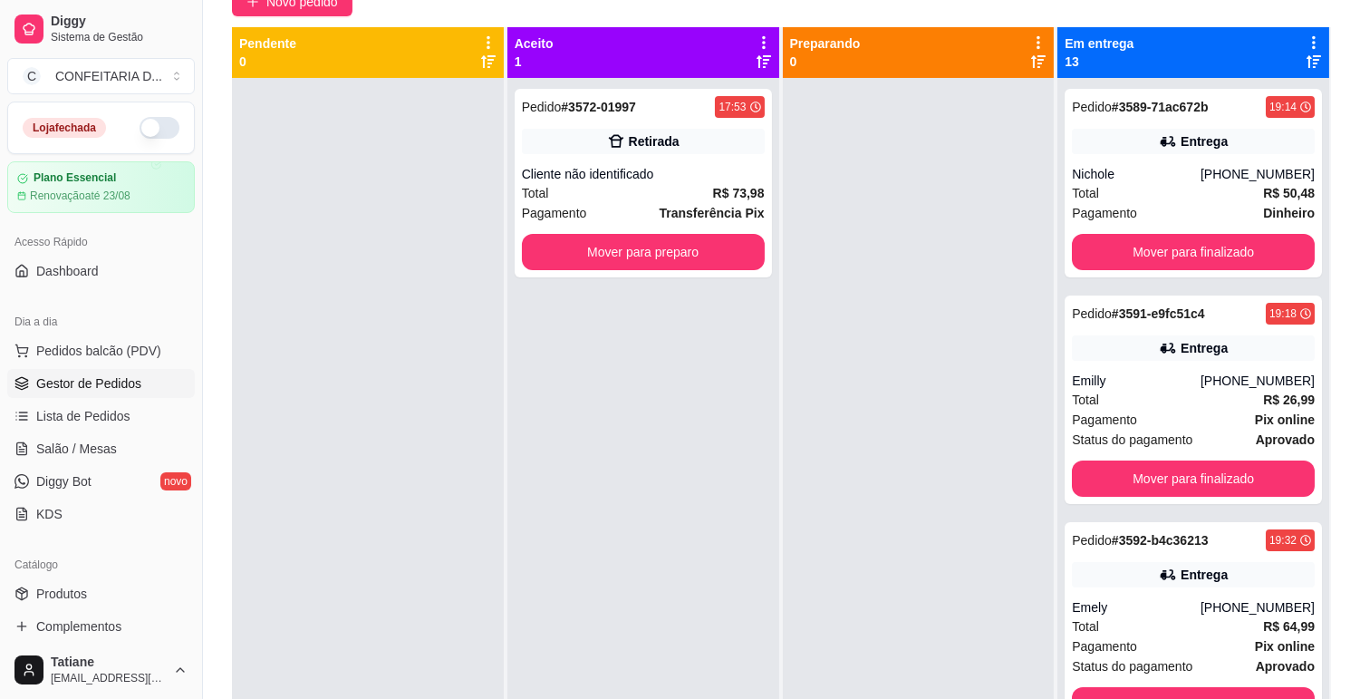
scroll to position [0, 0]
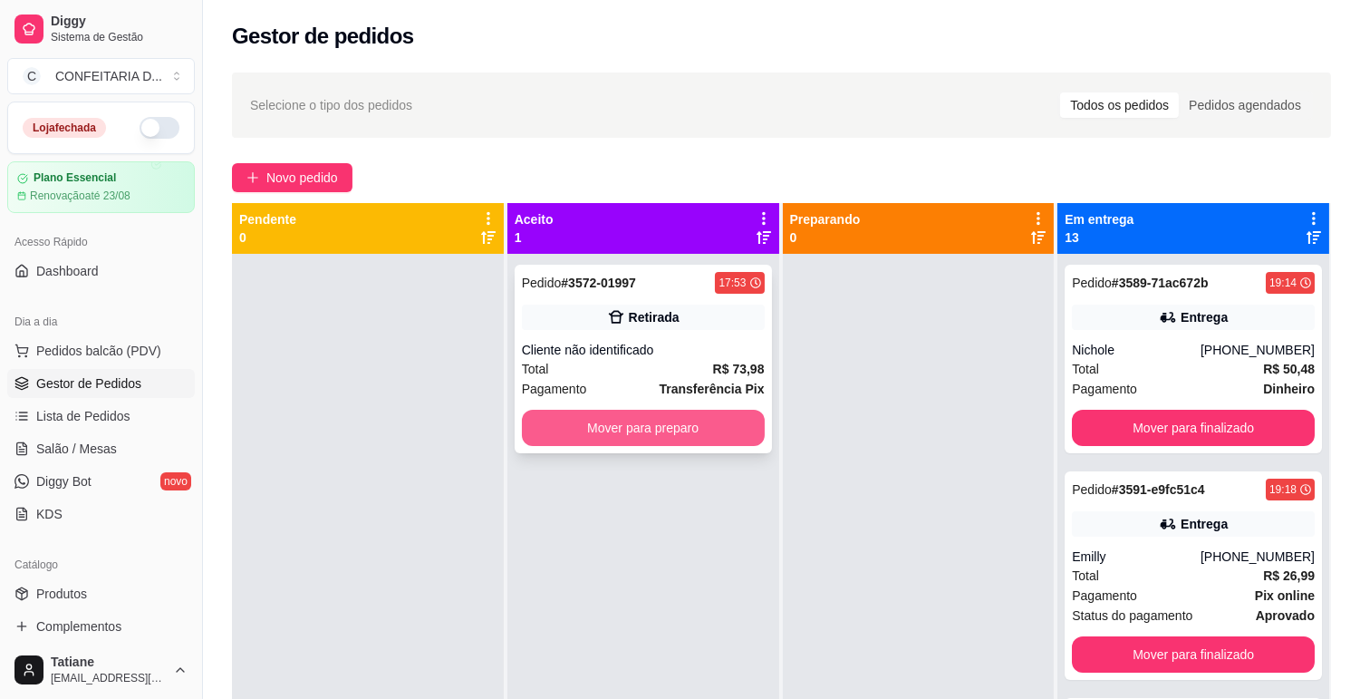
click at [638, 432] on button "Mover para preparo" at bounding box center [643, 428] width 243 height 36
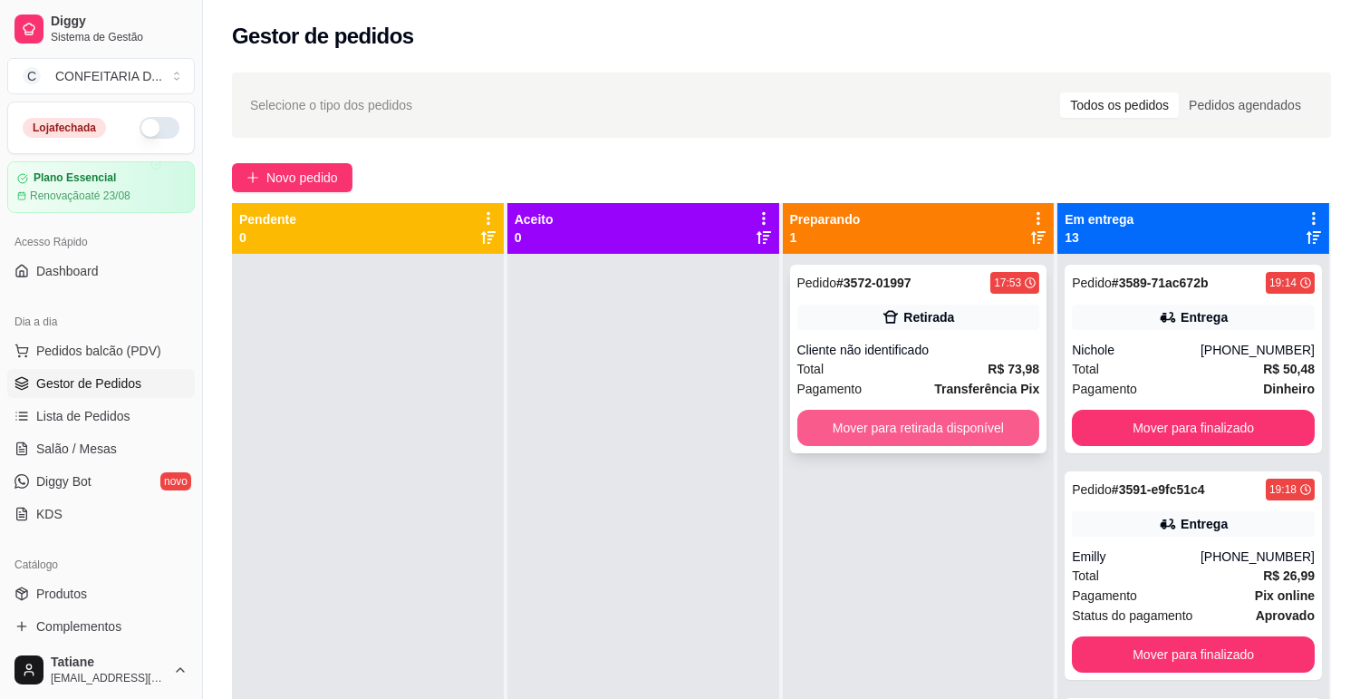
click at [837, 433] on button "Mover para retirada disponível" at bounding box center [919, 428] width 243 height 36
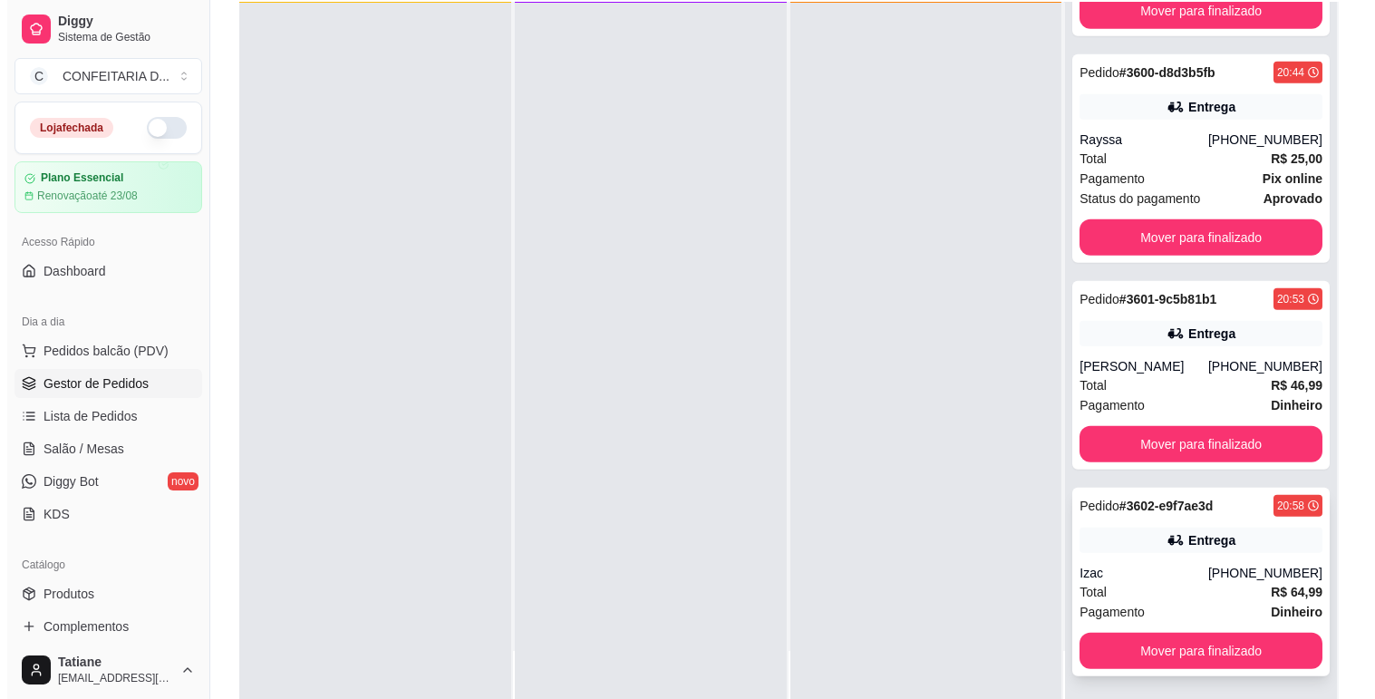
scroll to position [276, 0]
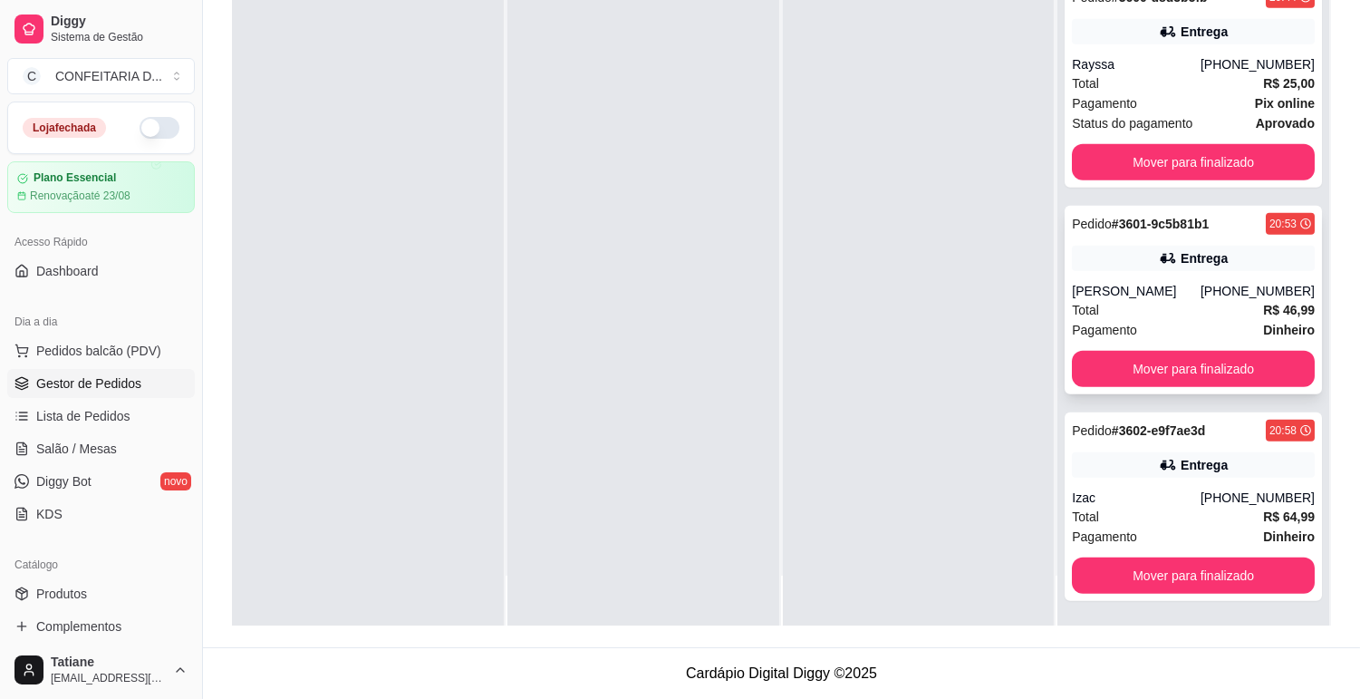
click at [1169, 286] on div "[PERSON_NAME]" at bounding box center [1136, 291] width 129 height 18
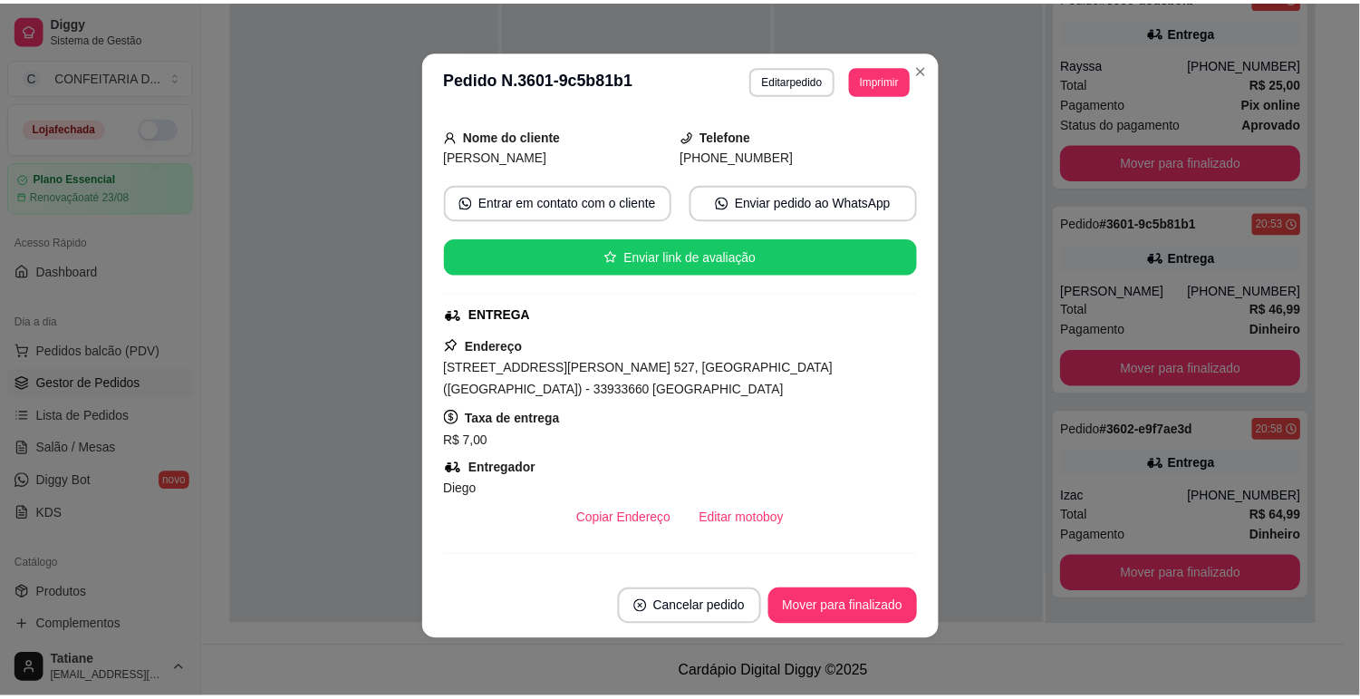
scroll to position [382, 0]
